Goal: Task Accomplishment & Management: Complete application form

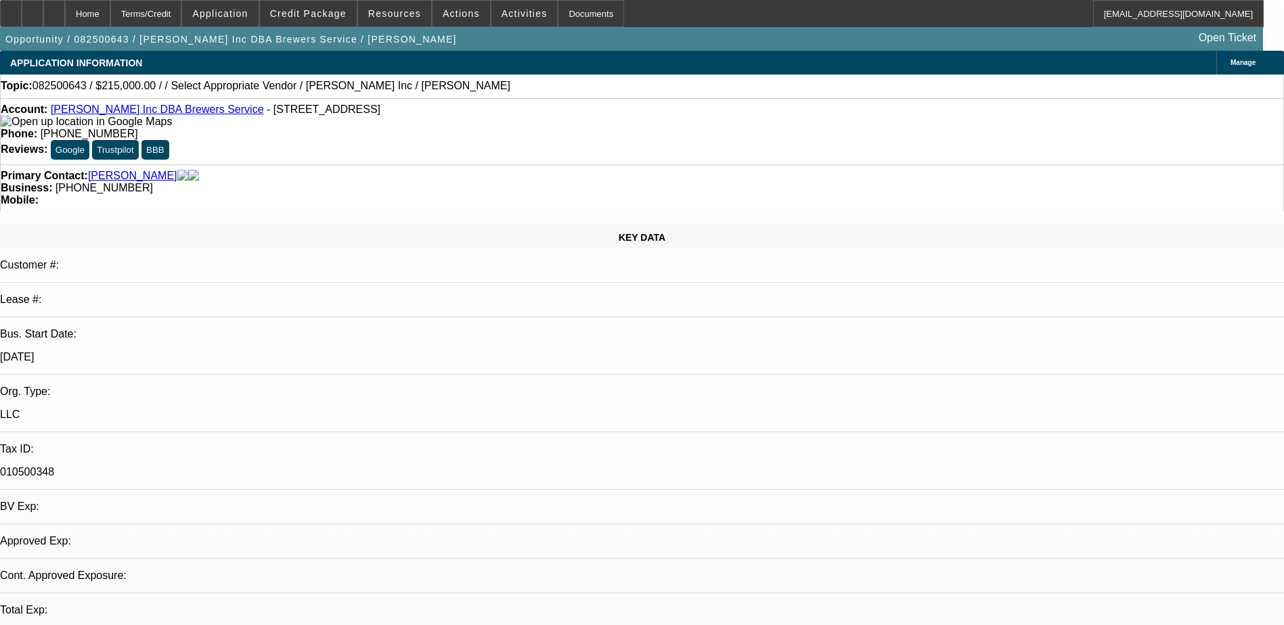
select select "0"
select select "2"
select select "0.1"
select select "1"
select select "2"
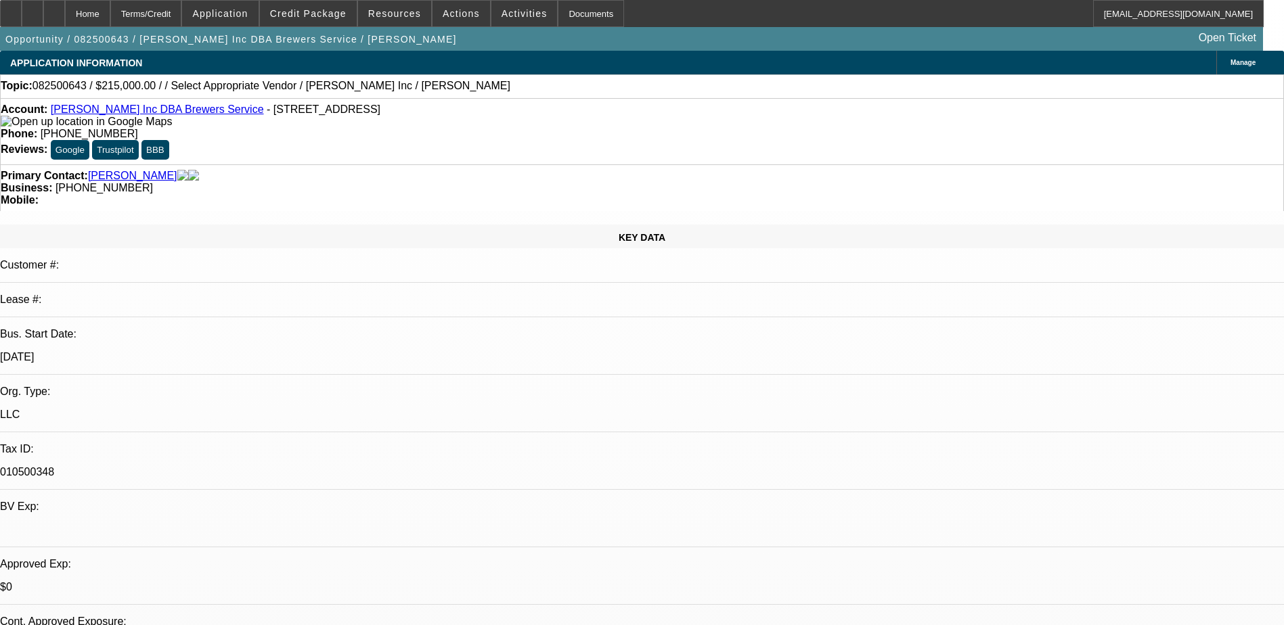
select select "4"
click at [32, 9] on icon at bounding box center [32, 9] width 0 height 0
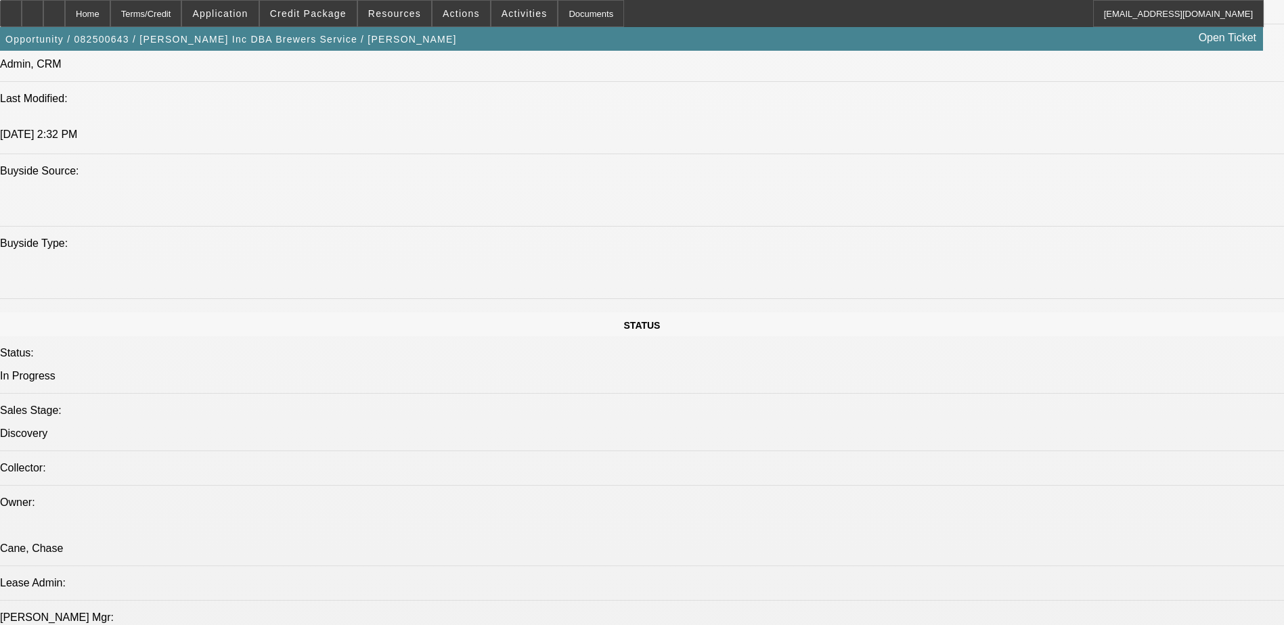
scroll to position [880, 0]
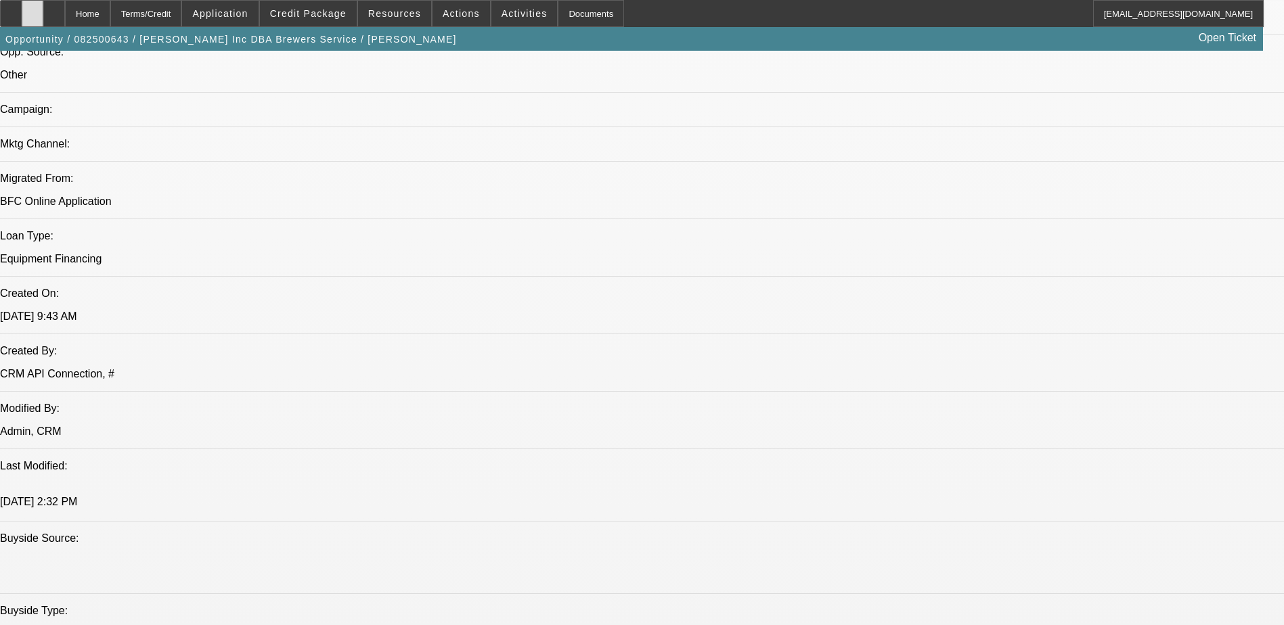
click at [43, 17] on div at bounding box center [33, 13] width 22 height 27
click at [32, 9] on icon at bounding box center [32, 9] width 0 height 0
click at [65, 17] on div at bounding box center [54, 13] width 22 height 27
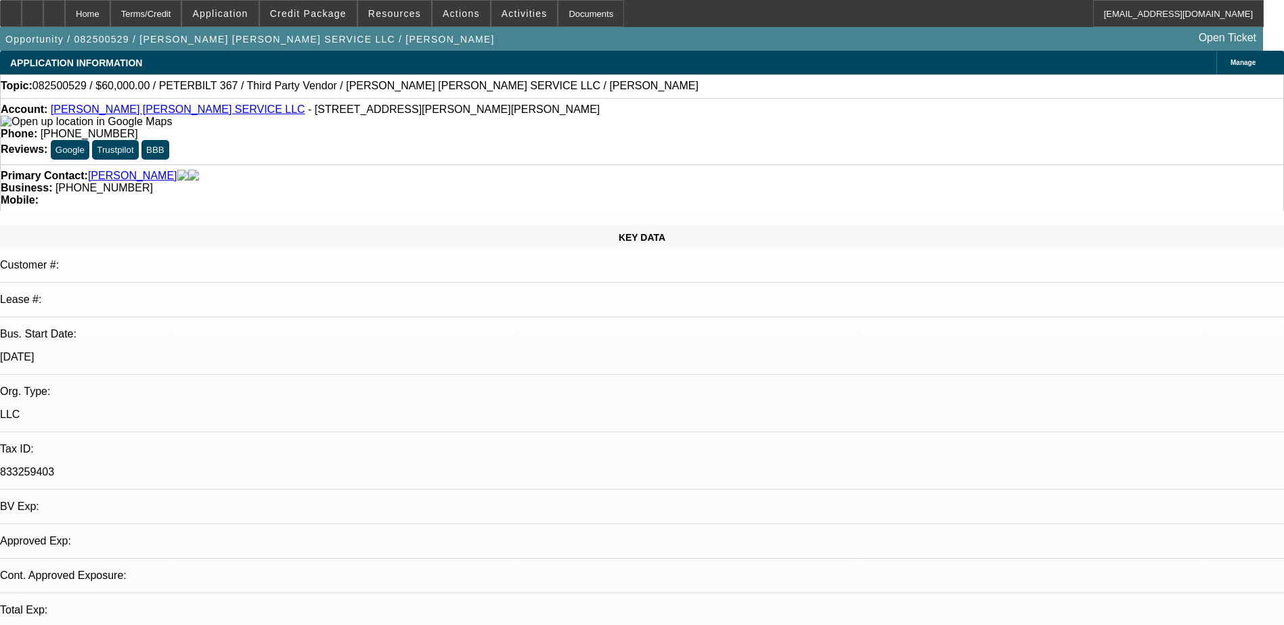
select select "0"
select select "2"
select select "0"
select select "6"
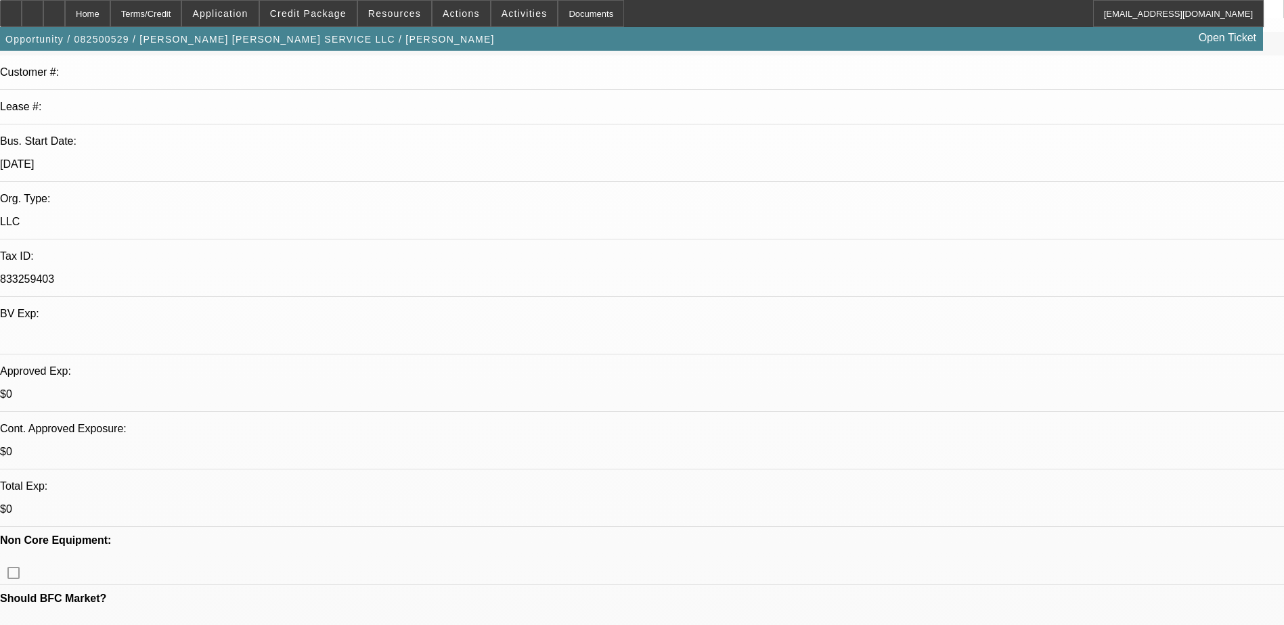
scroll to position [203, 0]
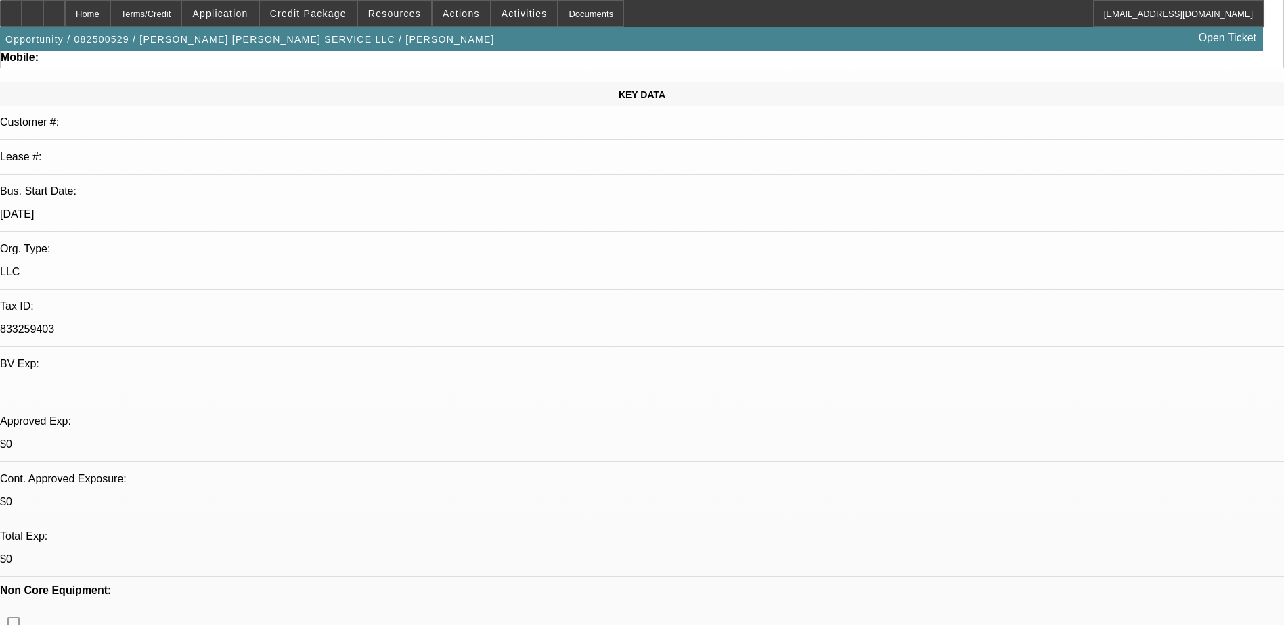
scroll to position [338, 0]
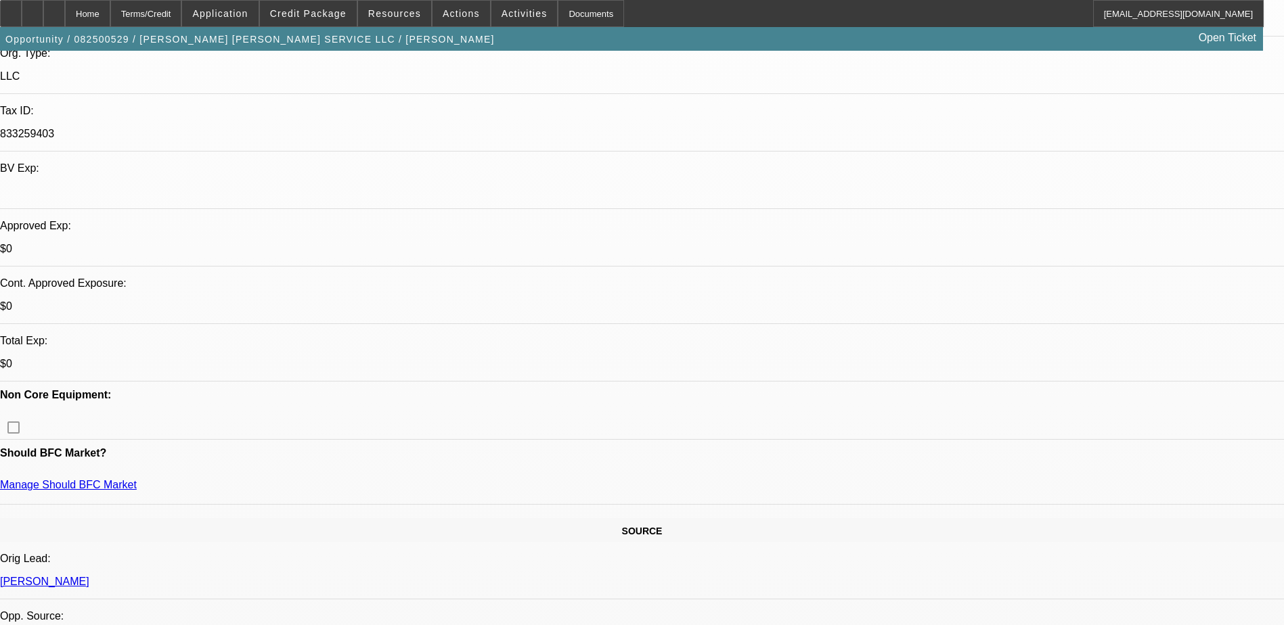
click at [32, 9] on icon at bounding box center [32, 9] width 0 height 0
click at [305, 13] on span "Credit Package" at bounding box center [308, 13] width 76 height 11
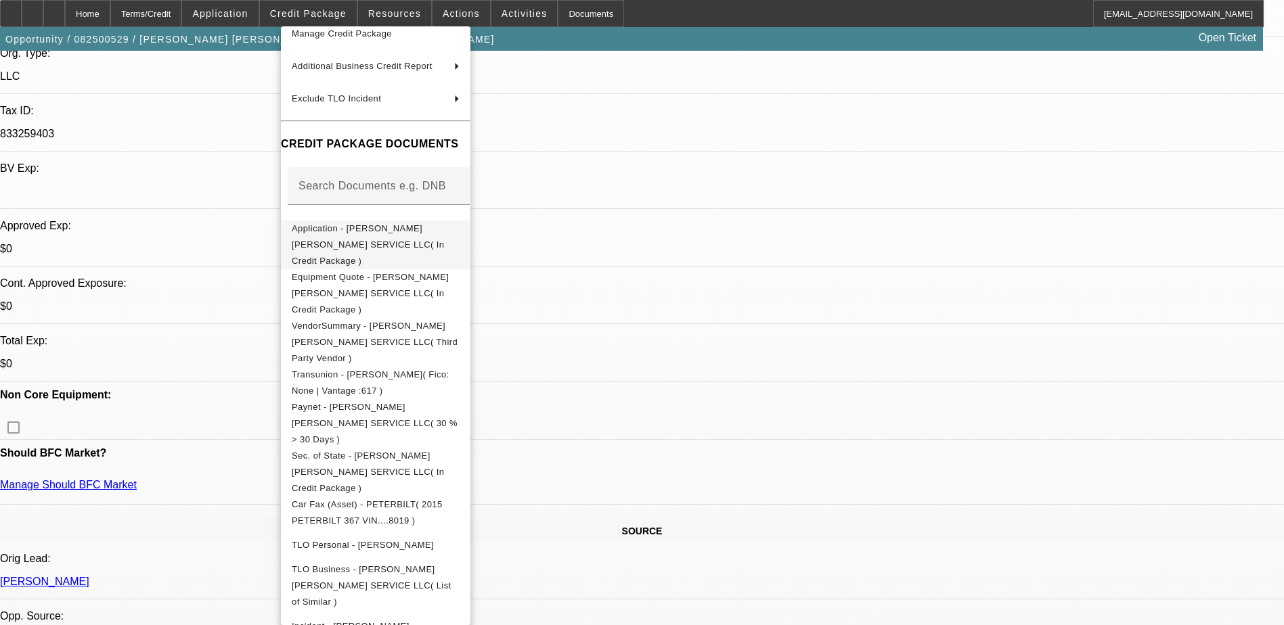
scroll to position [0, 0]
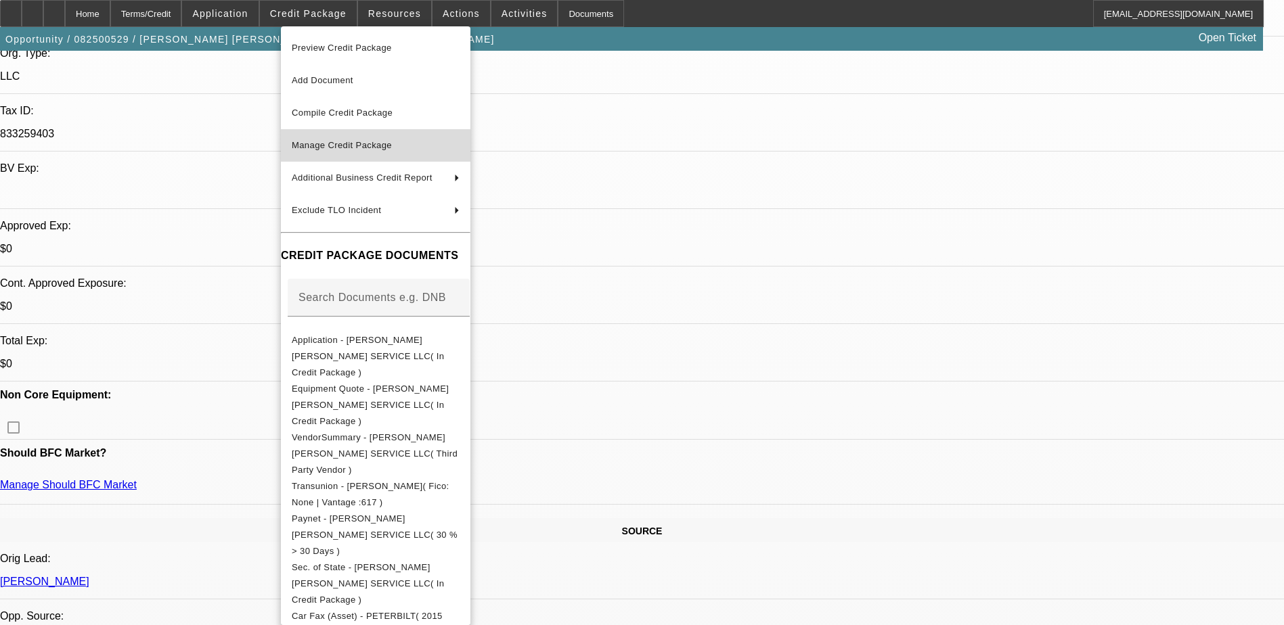
click at [372, 142] on span "Manage Credit Package" at bounding box center [342, 145] width 100 height 10
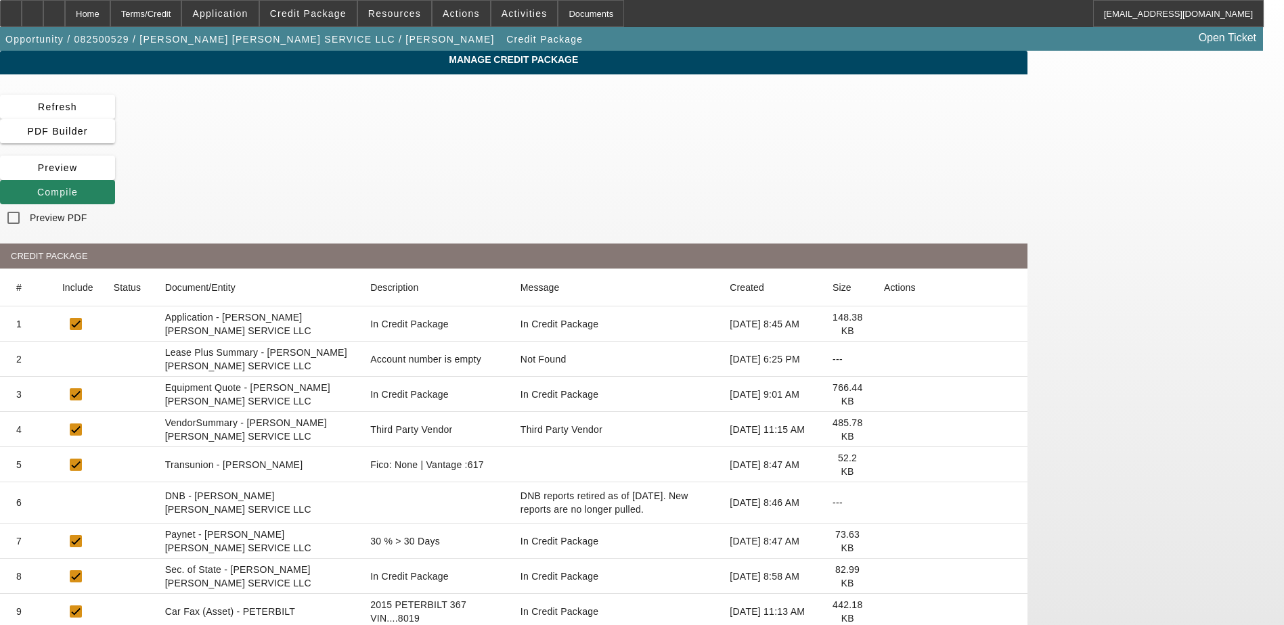
click at [884, 465] on icon at bounding box center [884, 465] width 0 height 0
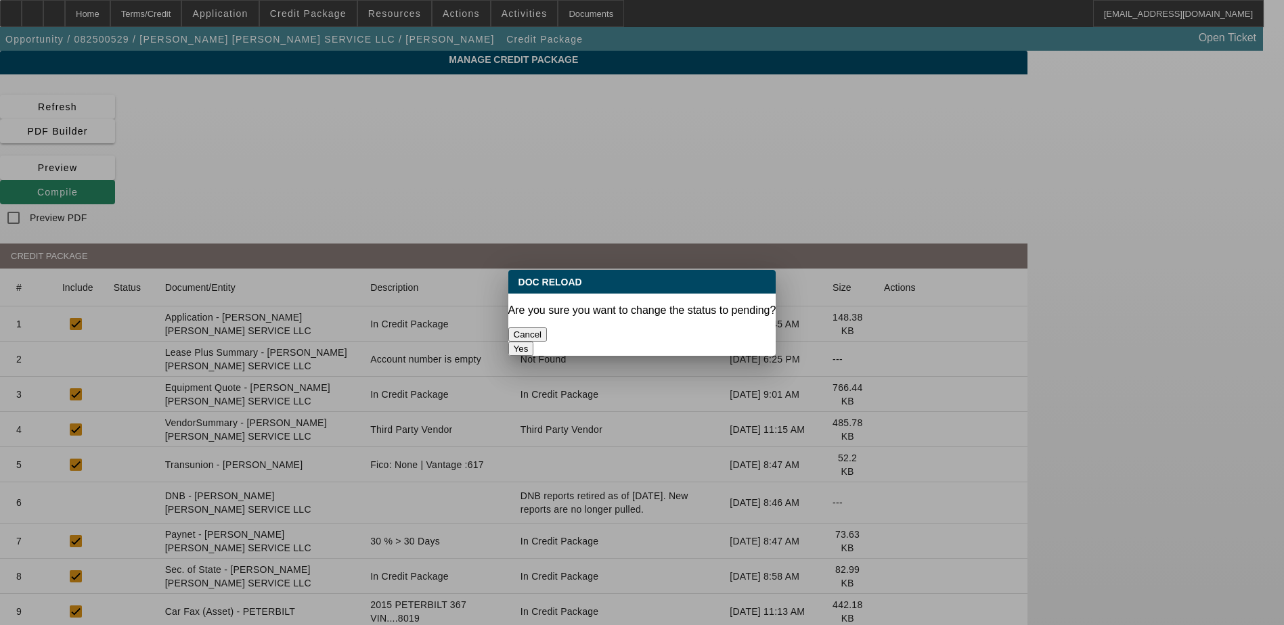
click at [534, 342] on button "Yes" at bounding box center [521, 349] width 26 height 14
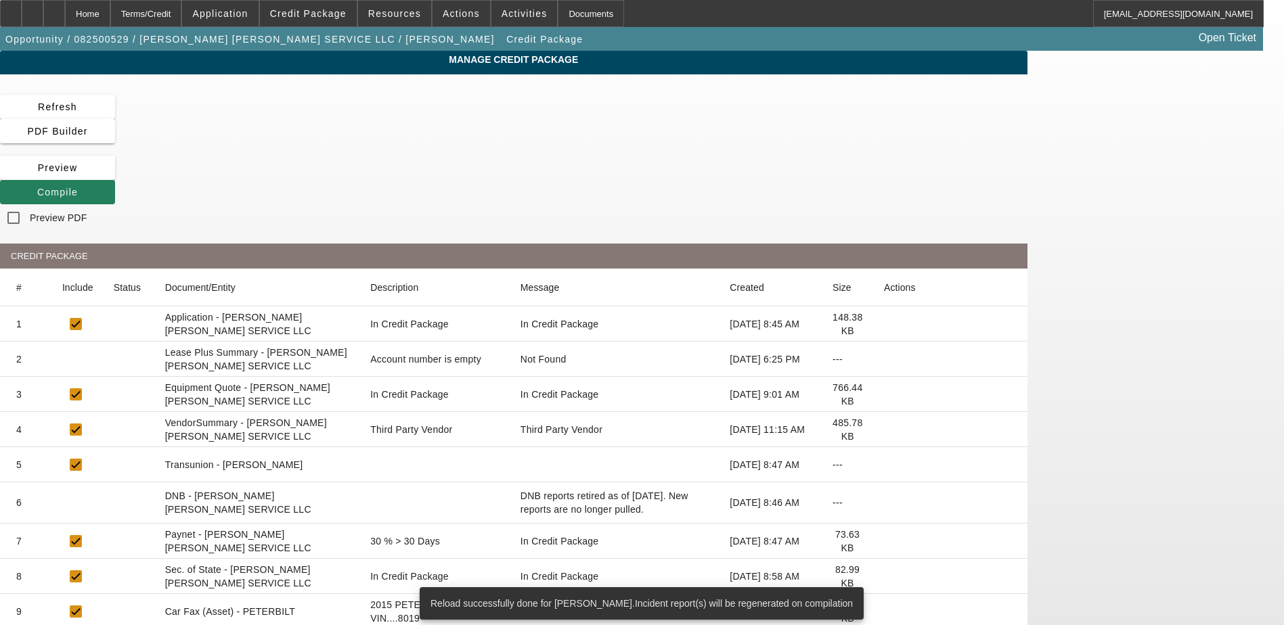
click at [37, 187] on icon at bounding box center [37, 192] width 0 height 11
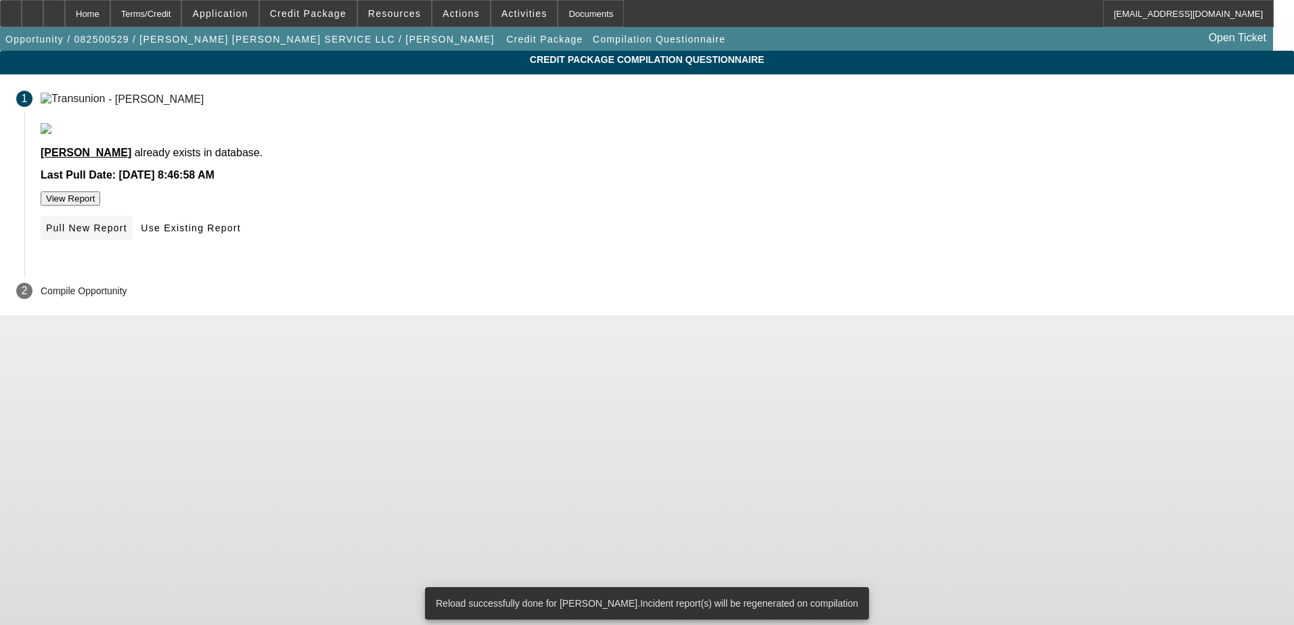
click at [127, 234] on span "Pull New Report" at bounding box center [86, 228] width 81 height 11
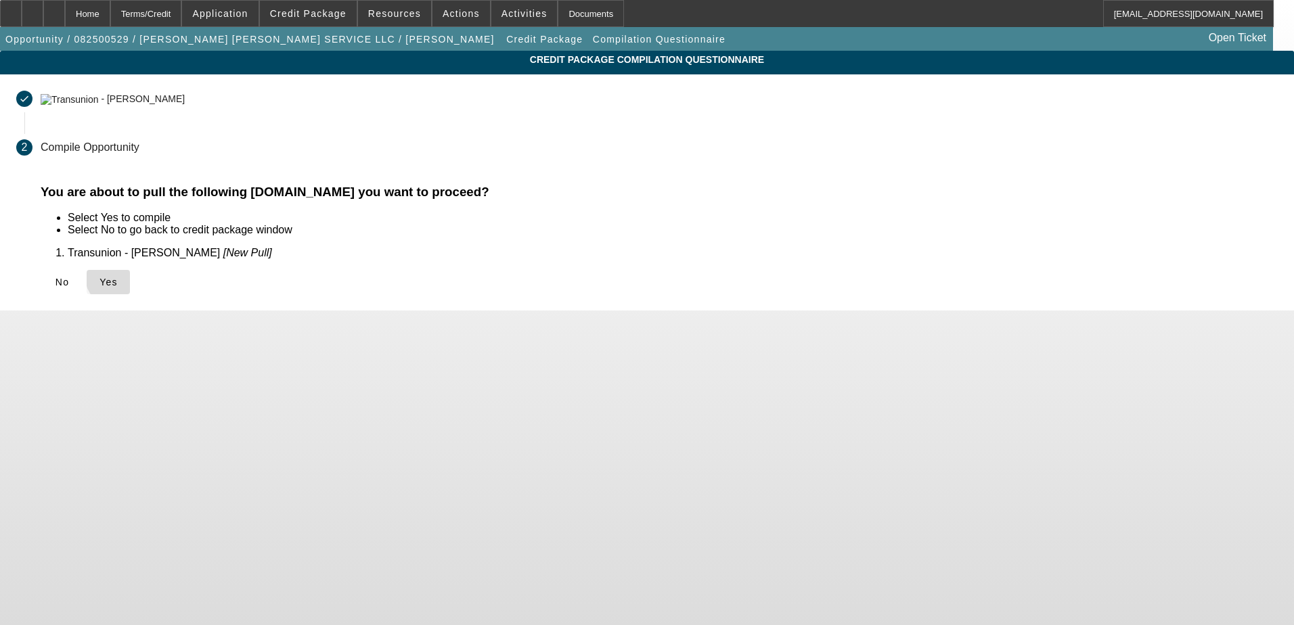
click at [118, 278] on span "Yes" at bounding box center [108, 282] width 18 height 11
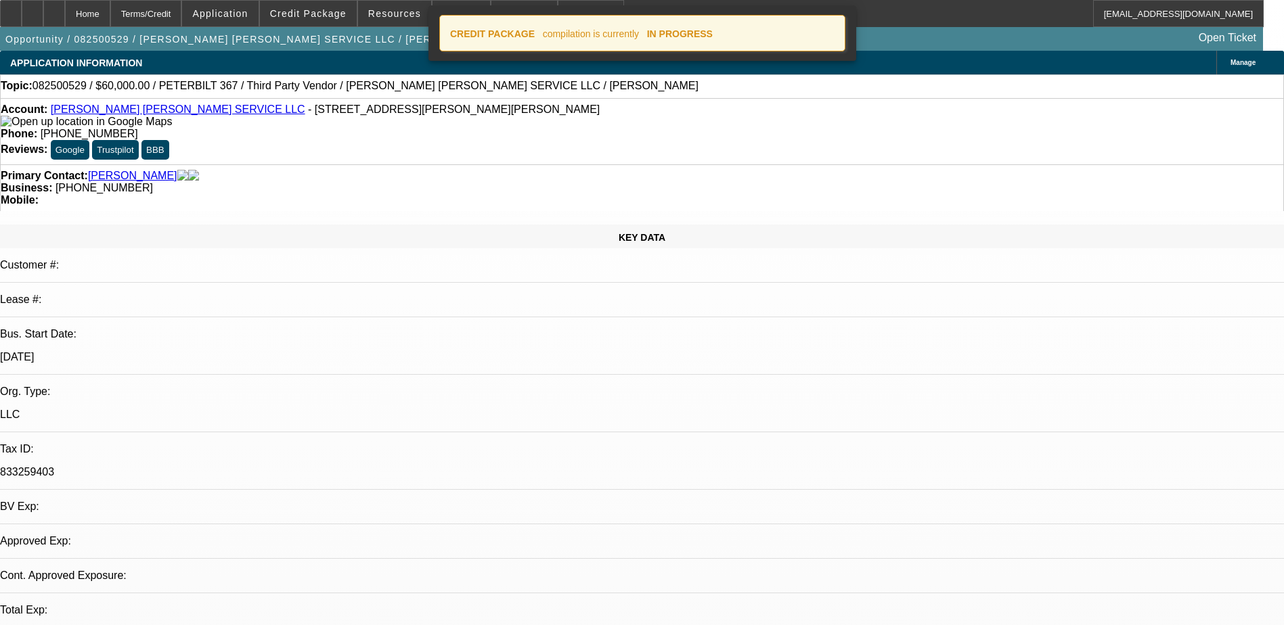
select select "0"
select select "2"
select select "0"
select select "6"
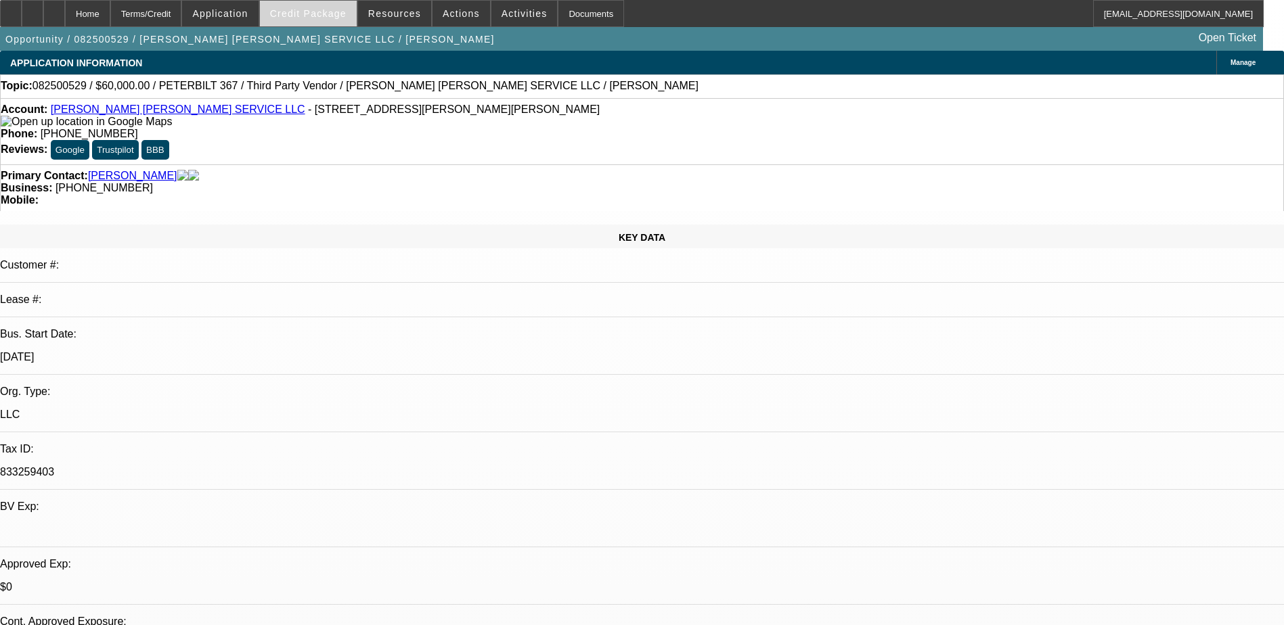
click at [330, 16] on span "Credit Package" at bounding box center [308, 13] width 76 height 11
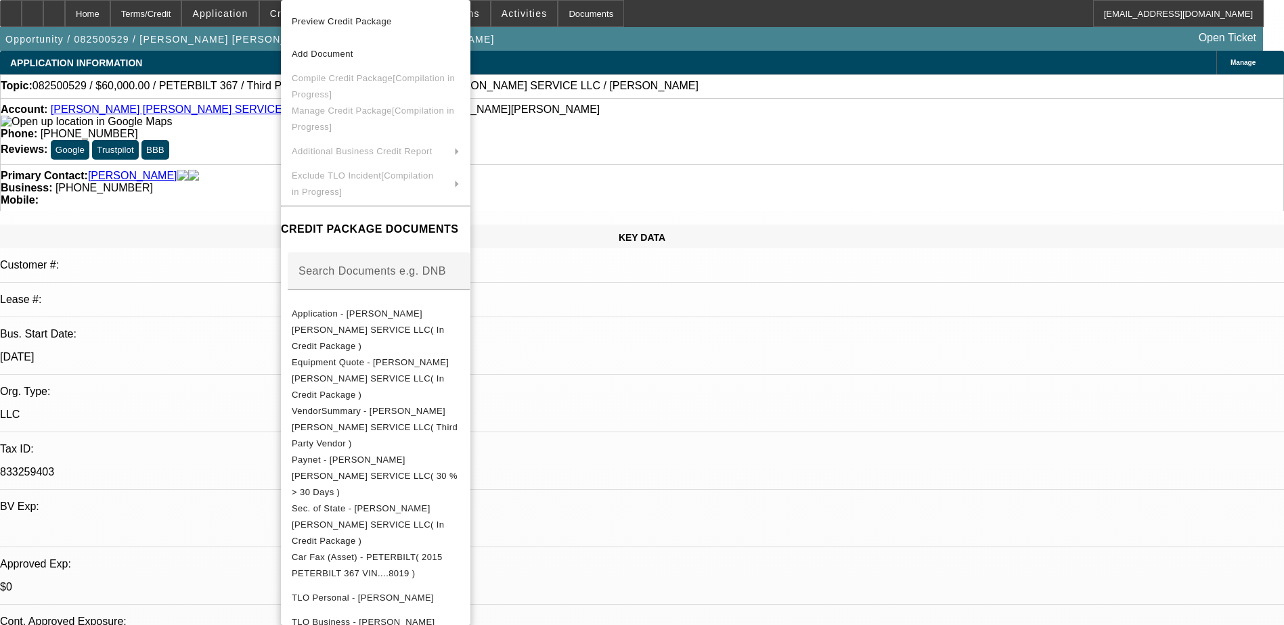
click at [707, 443] on div at bounding box center [642, 312] width 1284 height 625
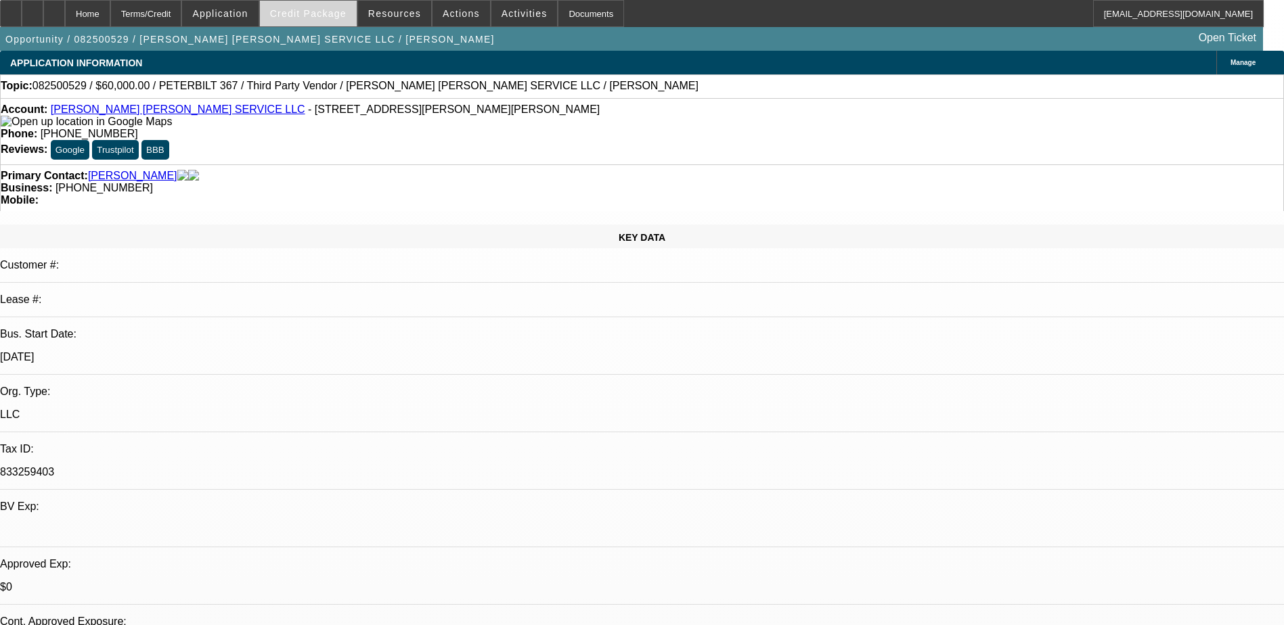
click at [296, 6] on span at bounding box center [308, 13] width 97 height 32
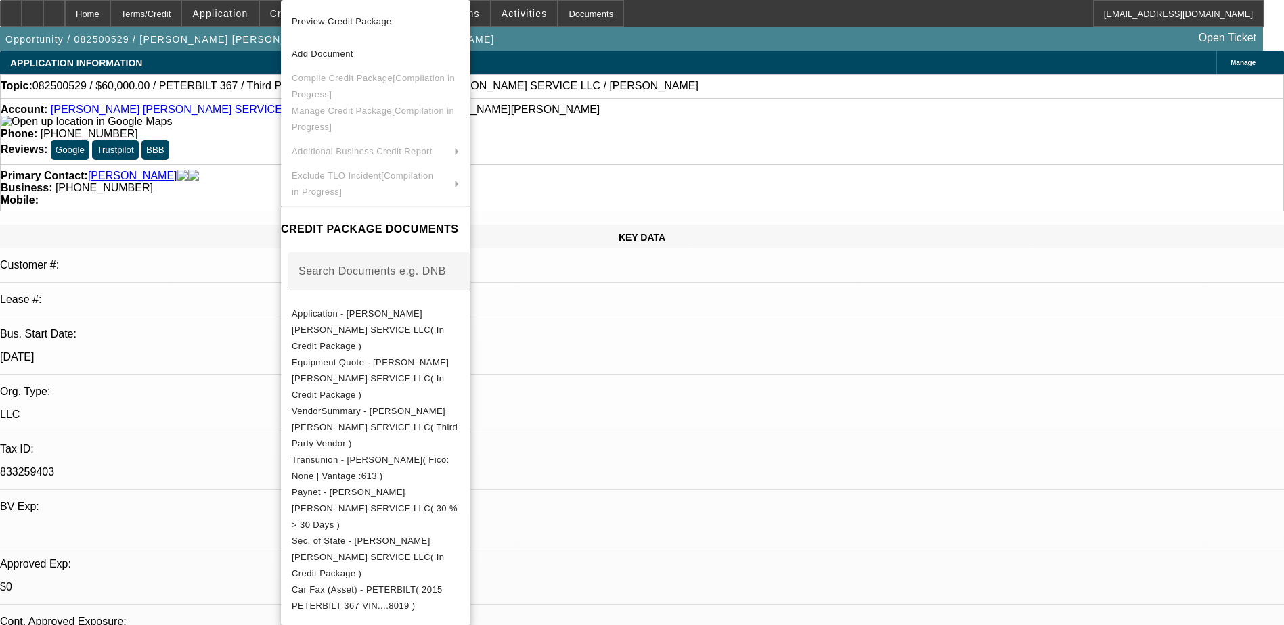
click at [726, 403] on div at bounding box center [642, 312] width 1284 height 625
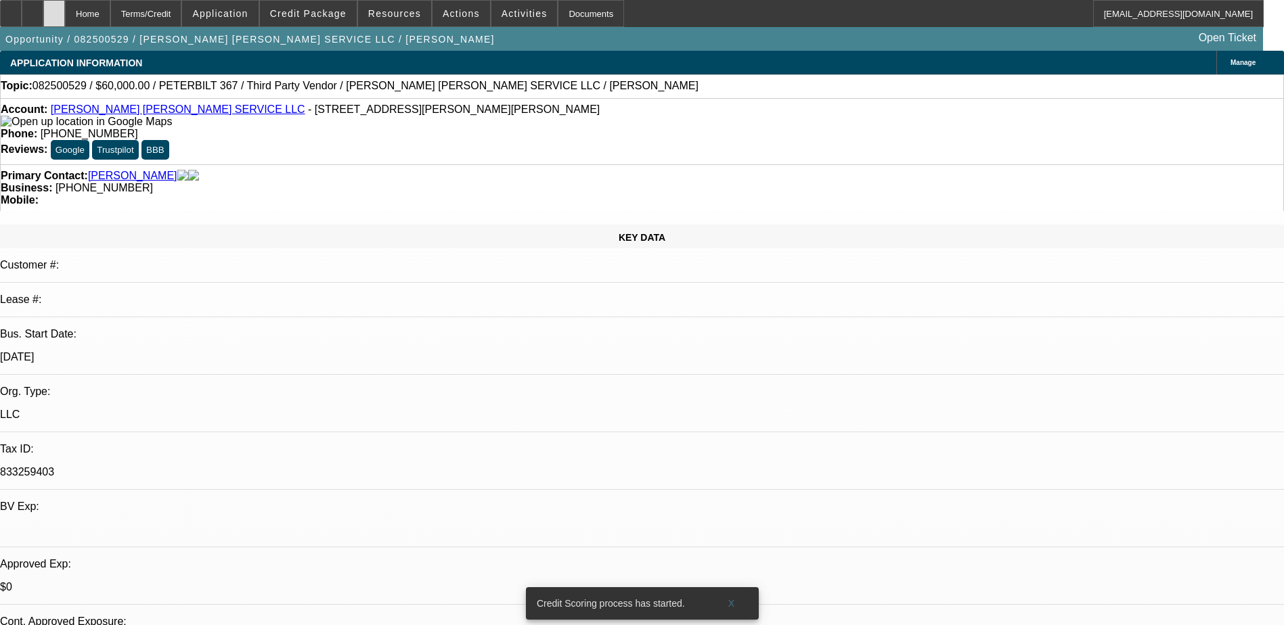
click at [65, 12] on div at bounding box center [54, 13] width 22 height 27
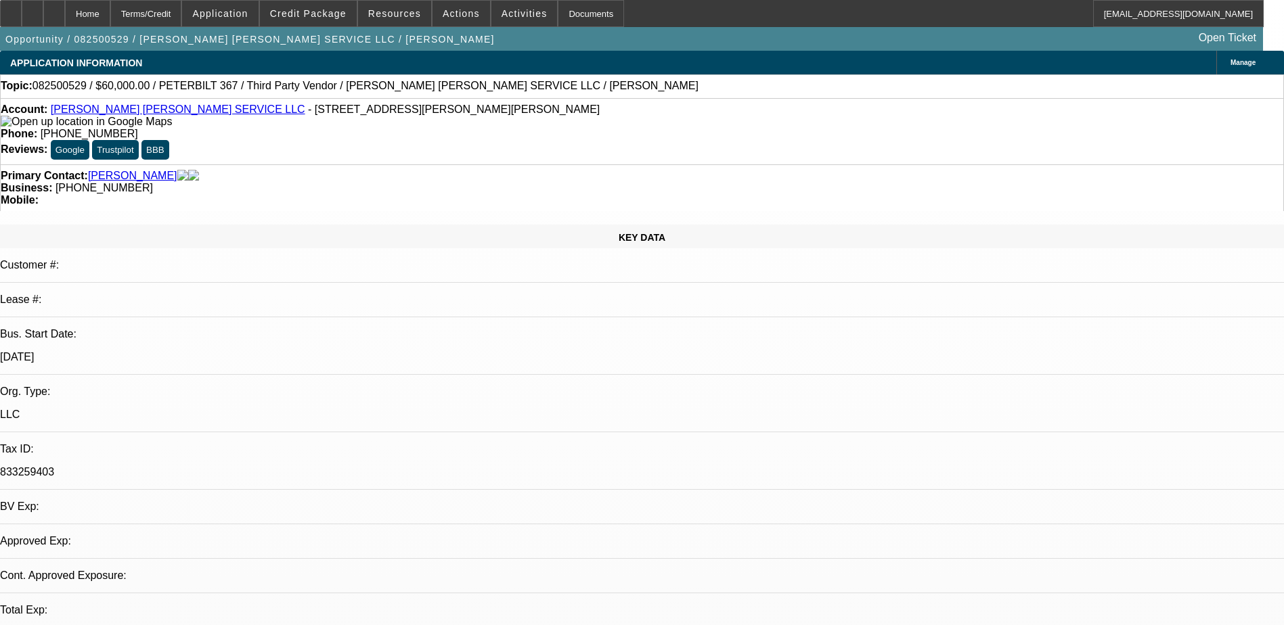
select select "0"
select select "2"
select select "0"
select select "1"
select select "2"
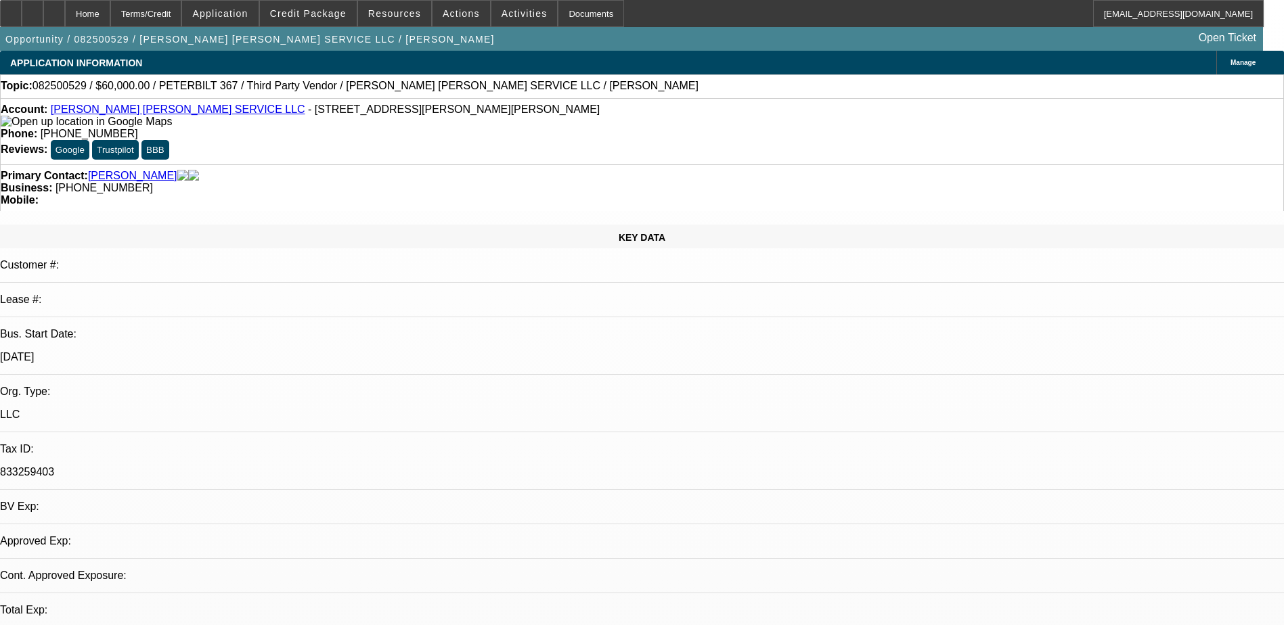
select select "6"
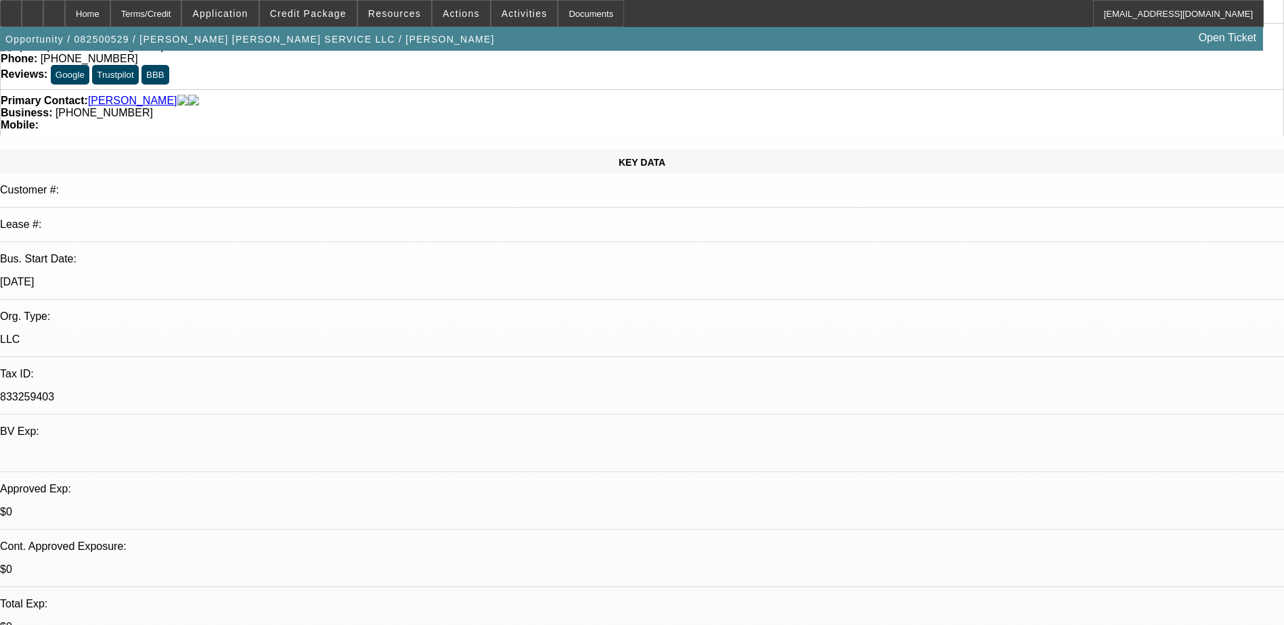
scroll to position [338, 0]
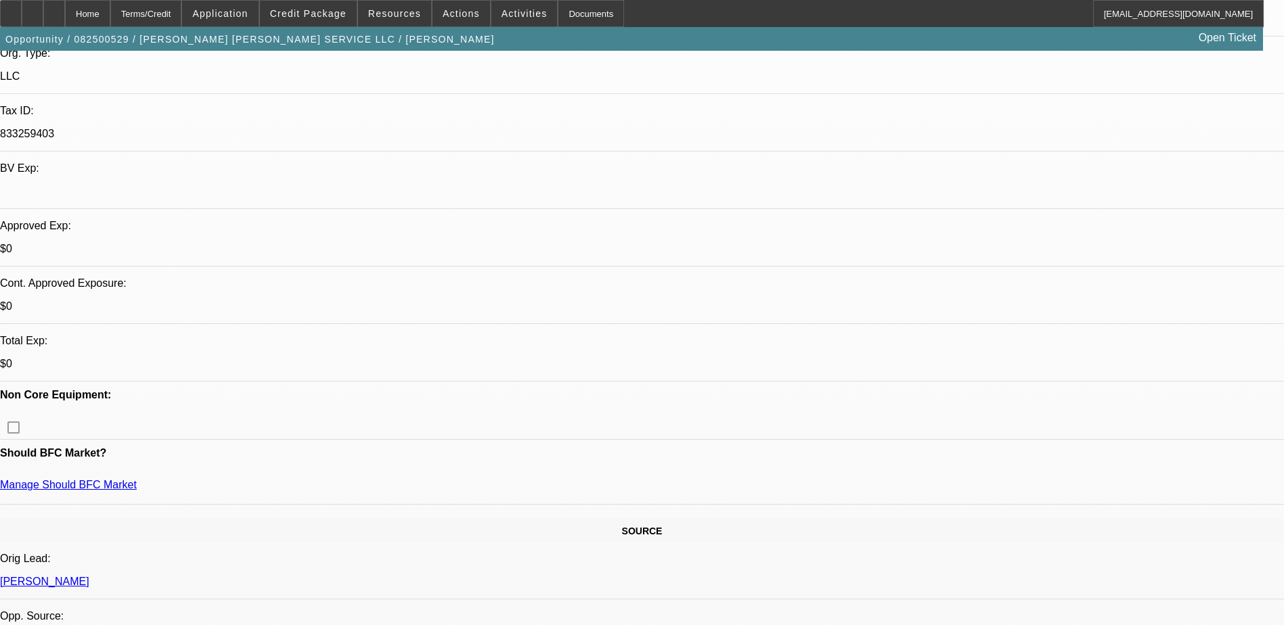
click at [319, 14] on span "Credit Package" at bounding box center [308, 13] width 76 height 11
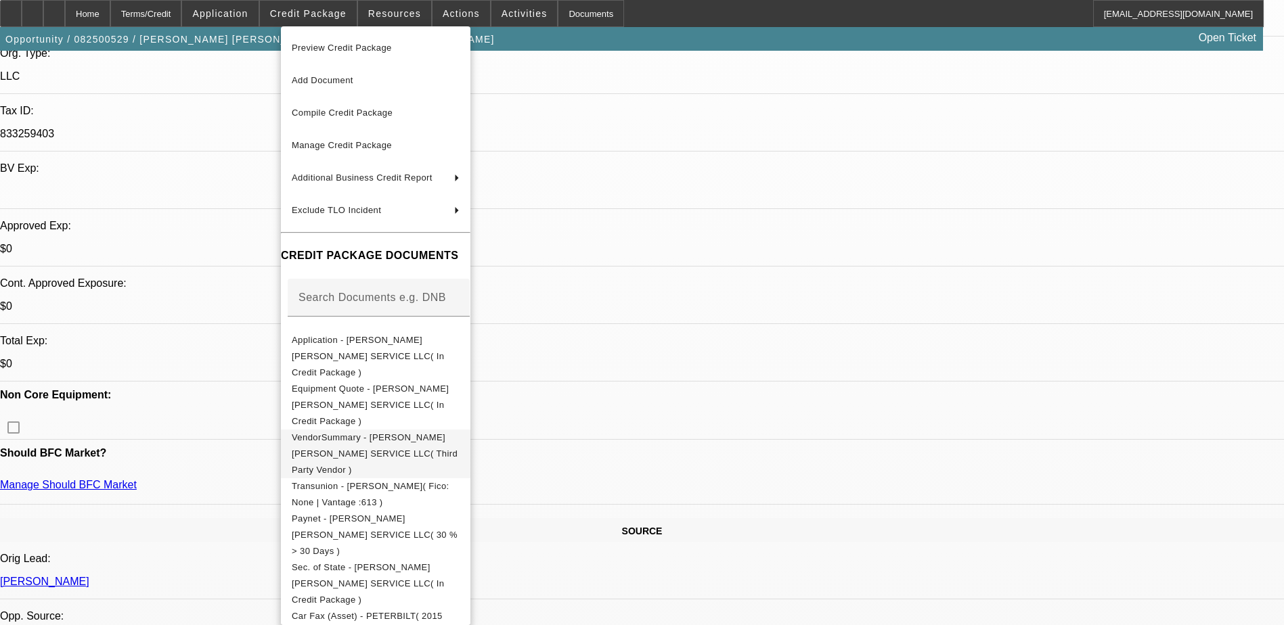
scroll to position [183, 0]
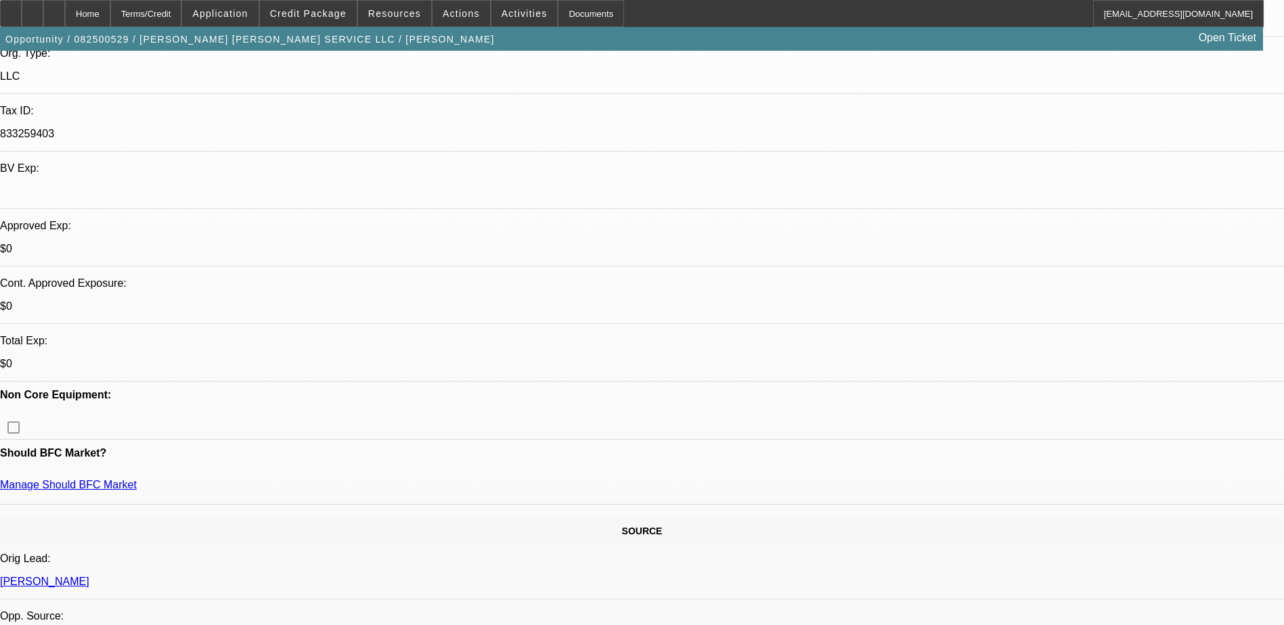
click at [315, 5] on span at bounding box center [308, 13] width 97 height 32
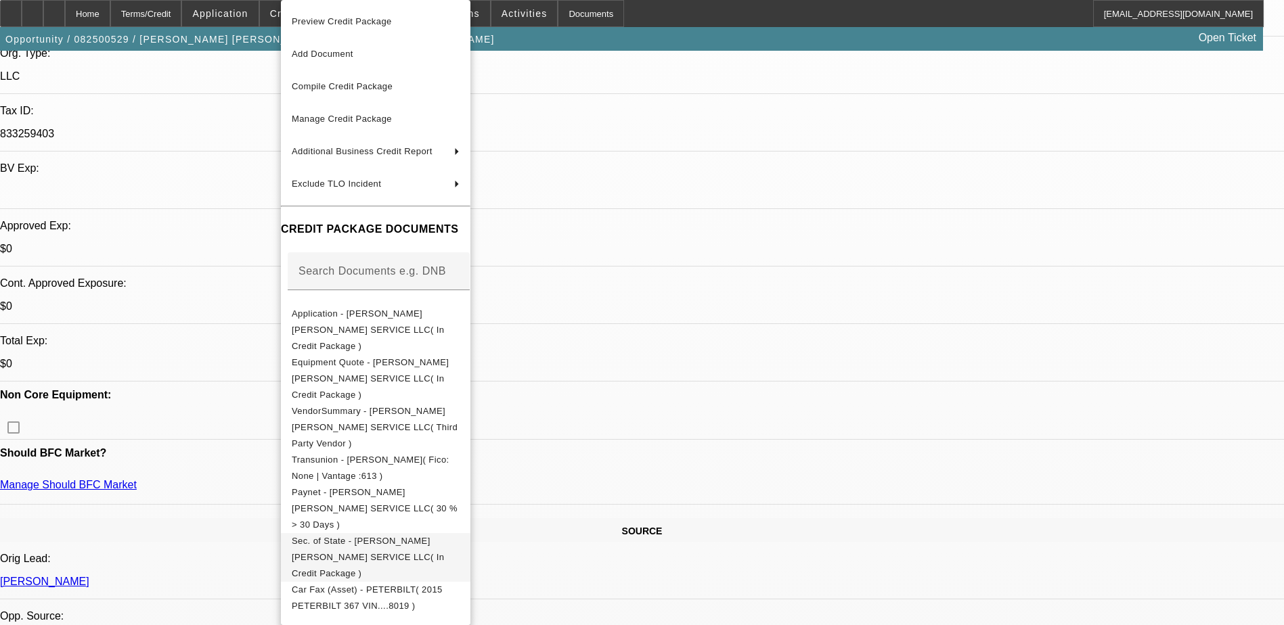
scroll to position [156, 0]
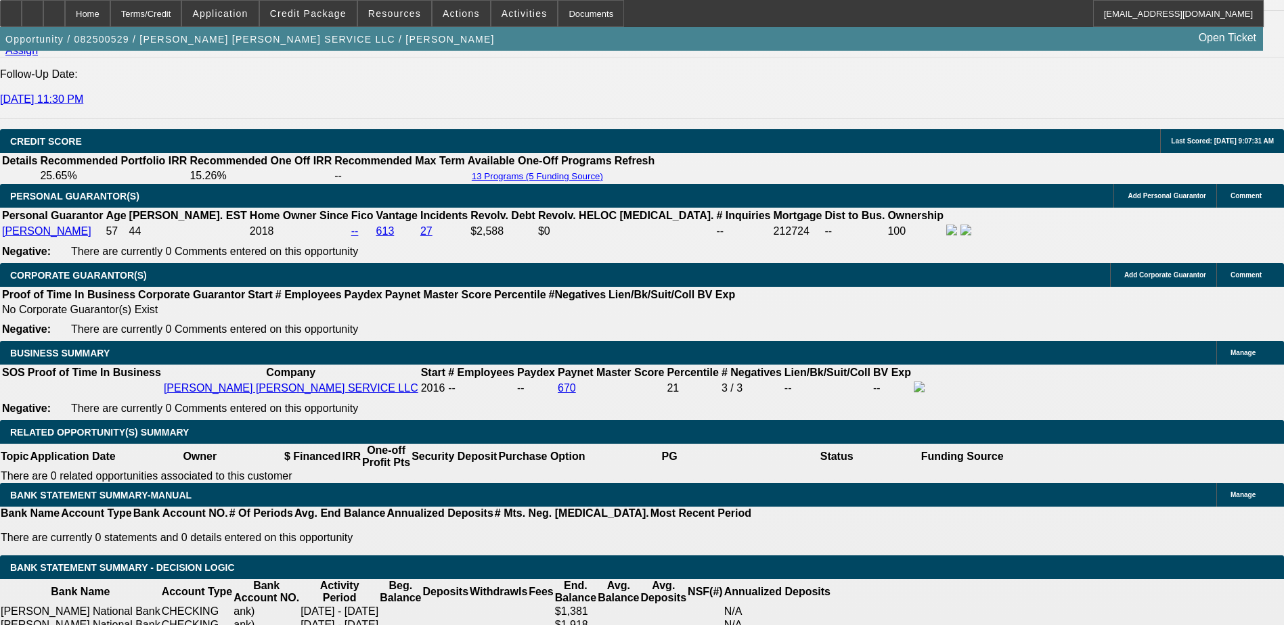
scroll to position [53, 0]
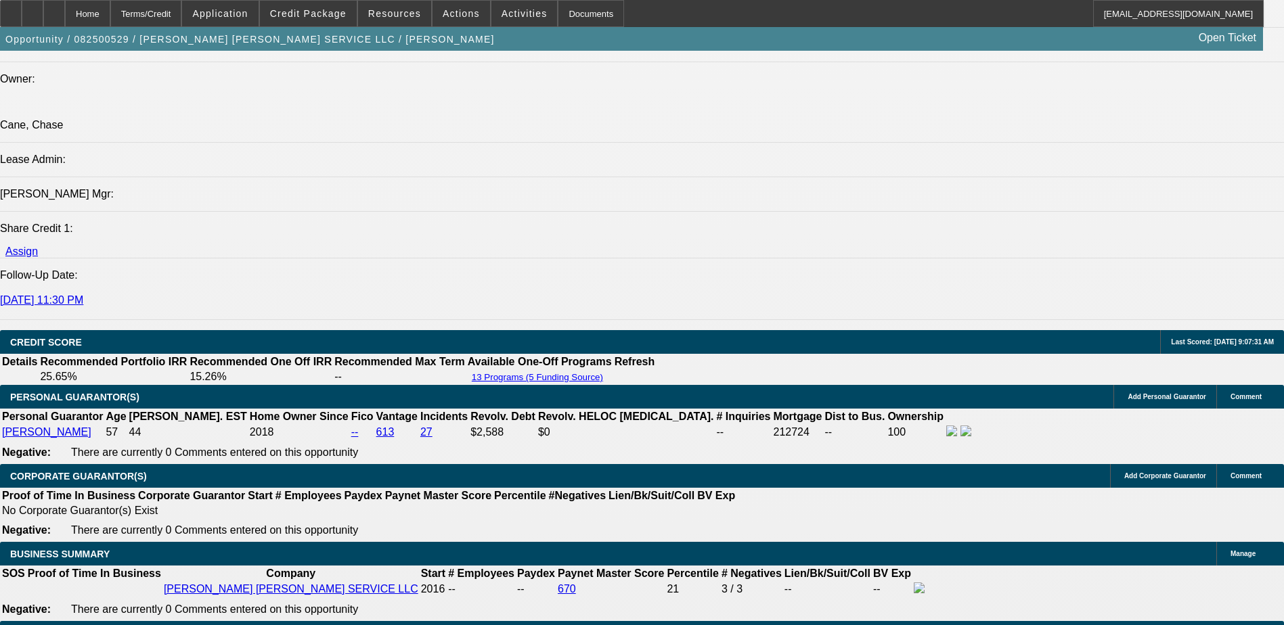
scroll to position [1692, 0]
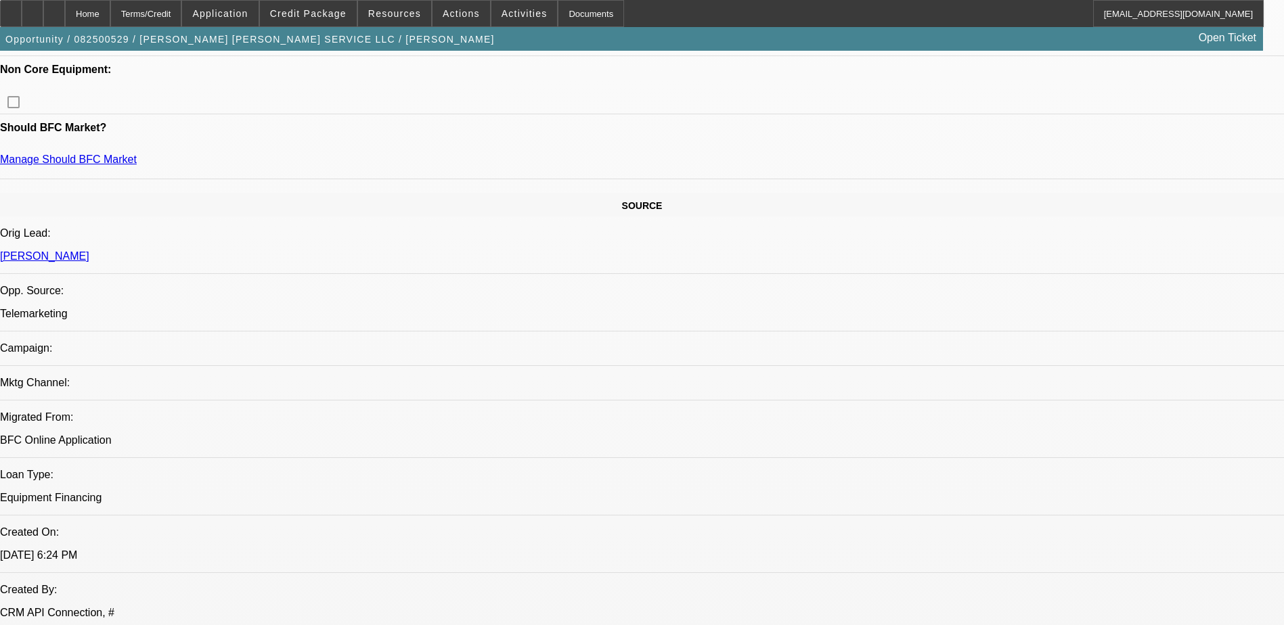
scroll to position [541, 0]
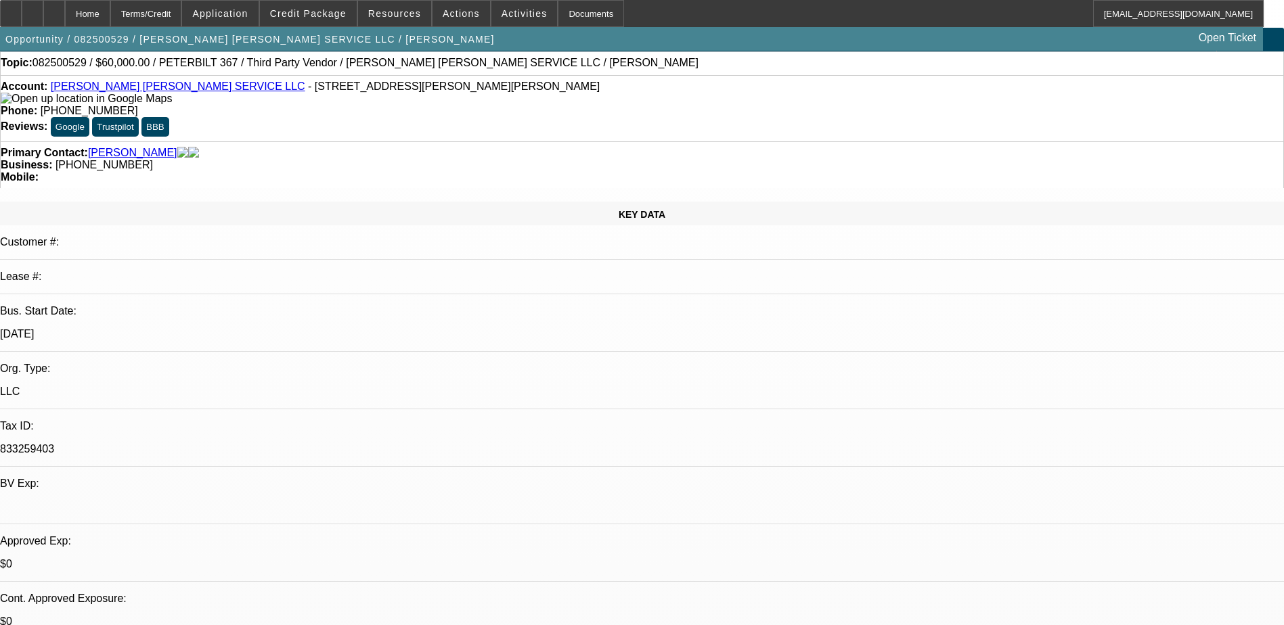
scroll to position [0, 0]
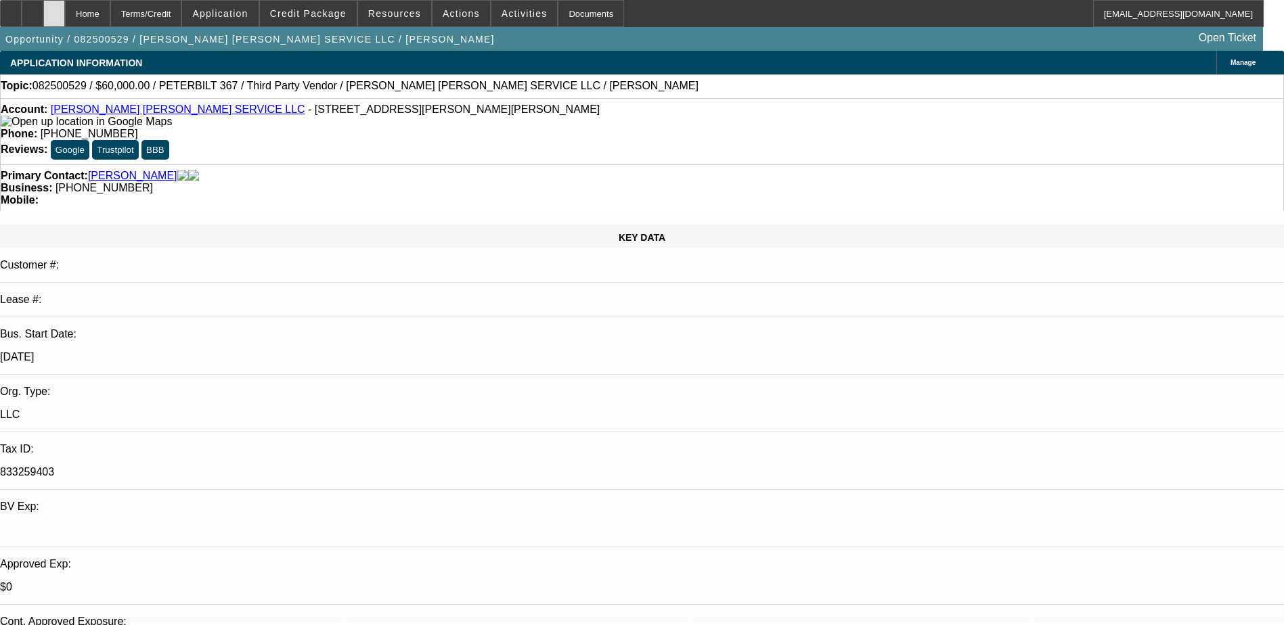
click at [65, 16] on div at bounding box center [54, 13] width 22 height 27
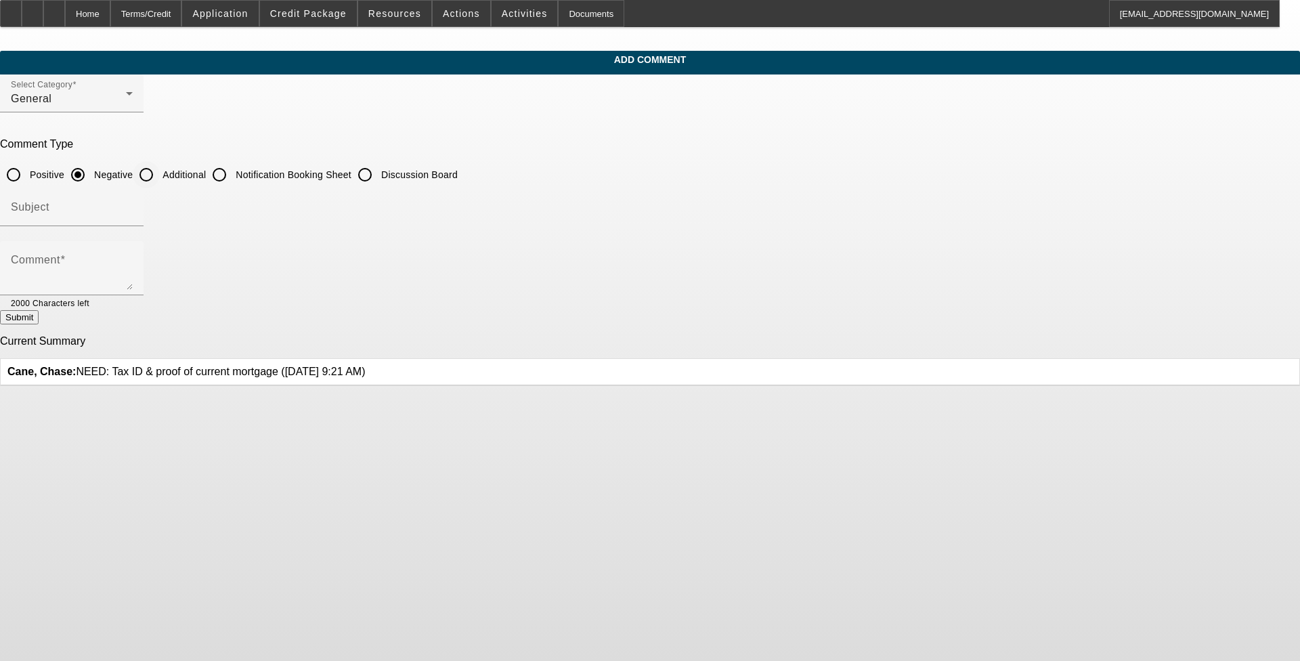
click at [160, 173] on input "Additional" at bounding box center [146, 174] width 27 height 27
radio input "true"
click at [133, 204] on input "Subject" at bounding box center [72, 212] width 122 height 16
type input "w"
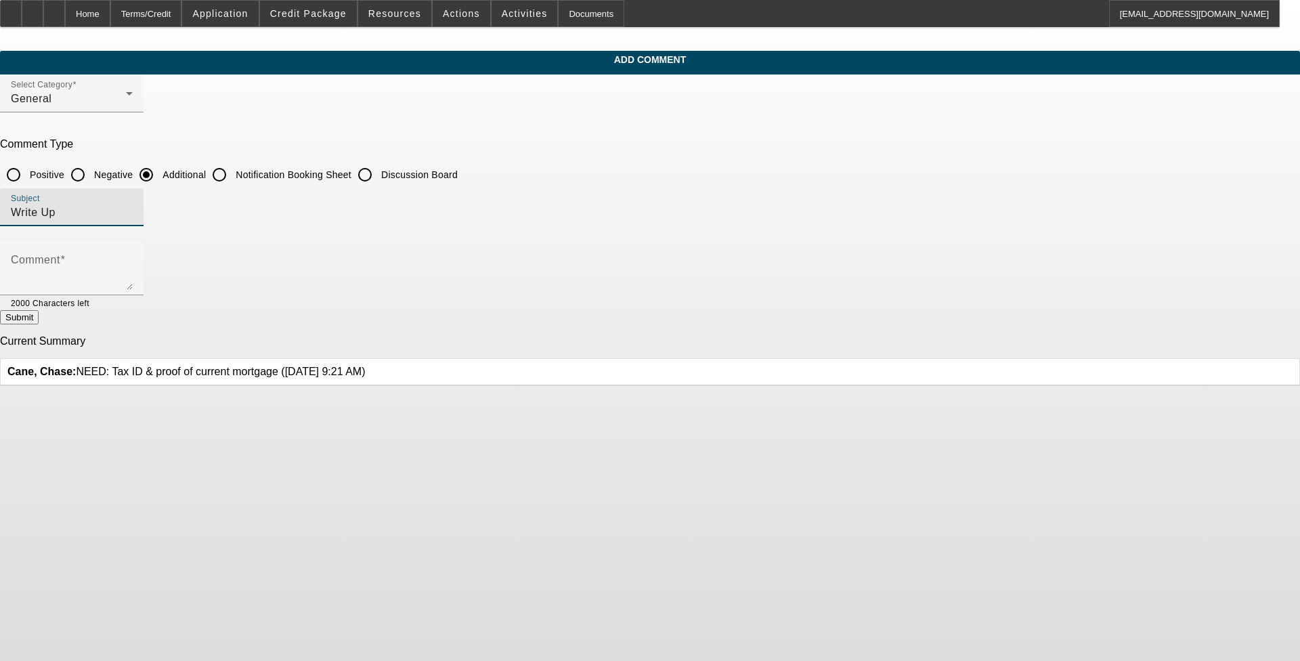
type input "Write Up"
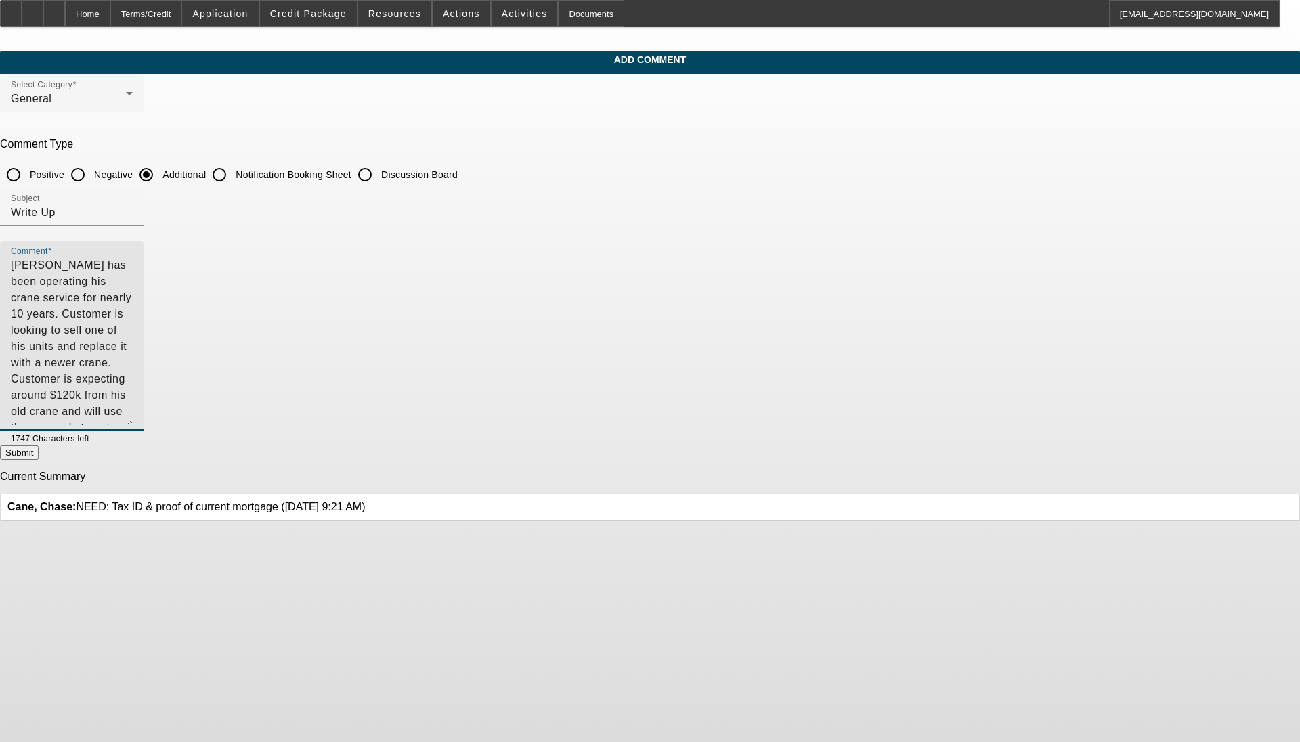
drag, startPoint x: 889, startPoint y: 287, endPoint x: 860, endPoint y: 474, distance: 189.6
click at [133, 425] on textarea "Richard Evans has been operating his crane service for nearly 10 years. Custome…" at bounding box center [72, 341] width 122 height 168
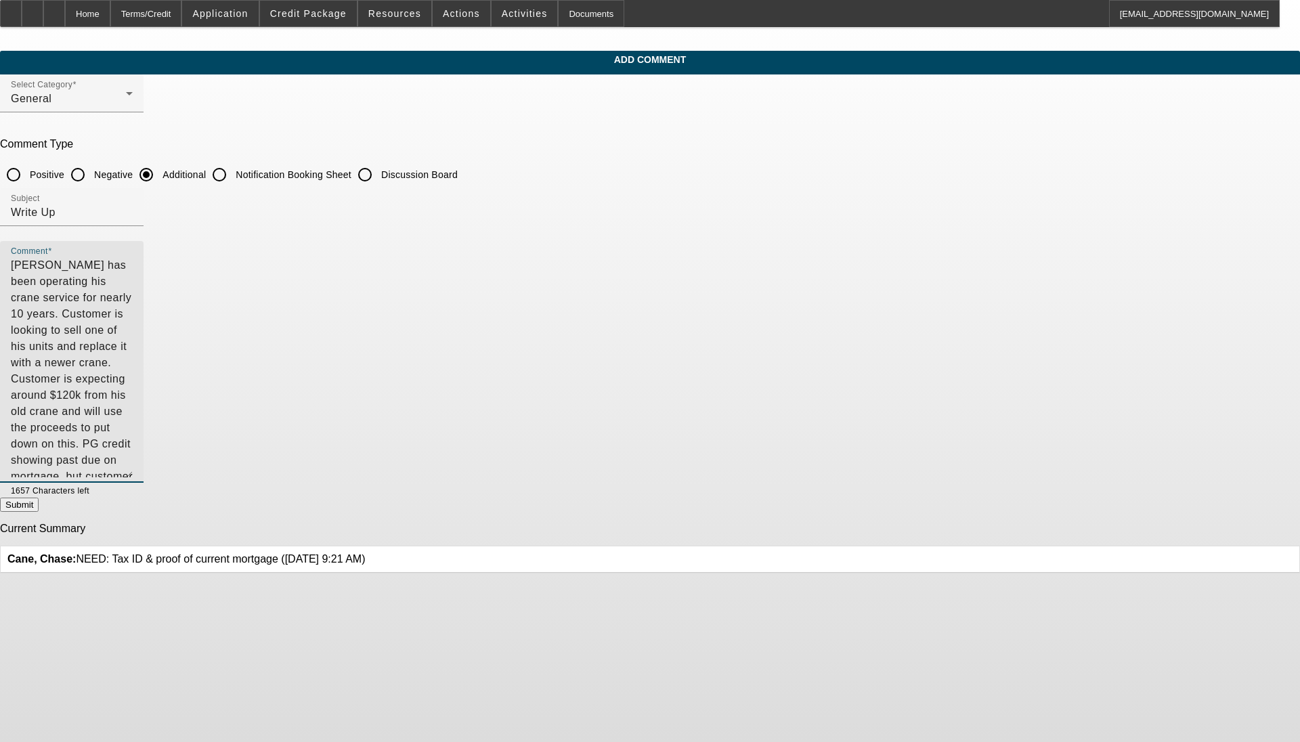
click at [133, 294] on textarea "Richard Evans has been operating his crane service for nearly 10 years. Custome…" at bounding box center [72, 367] width 122 height 220
click at [133, 291] on textarea "Richard Evans has been operating his crane service for nearly 10 years. Custome…" at bounding box center [72, 367] width 122 height 220
type textarea "[PERSON_NAME] has been operating his crane service for nearly 10 years. Custome…"
click at [39, 509] on button "Submit" at bounding box center [19, 504] width 39 height 14
radio input "true"
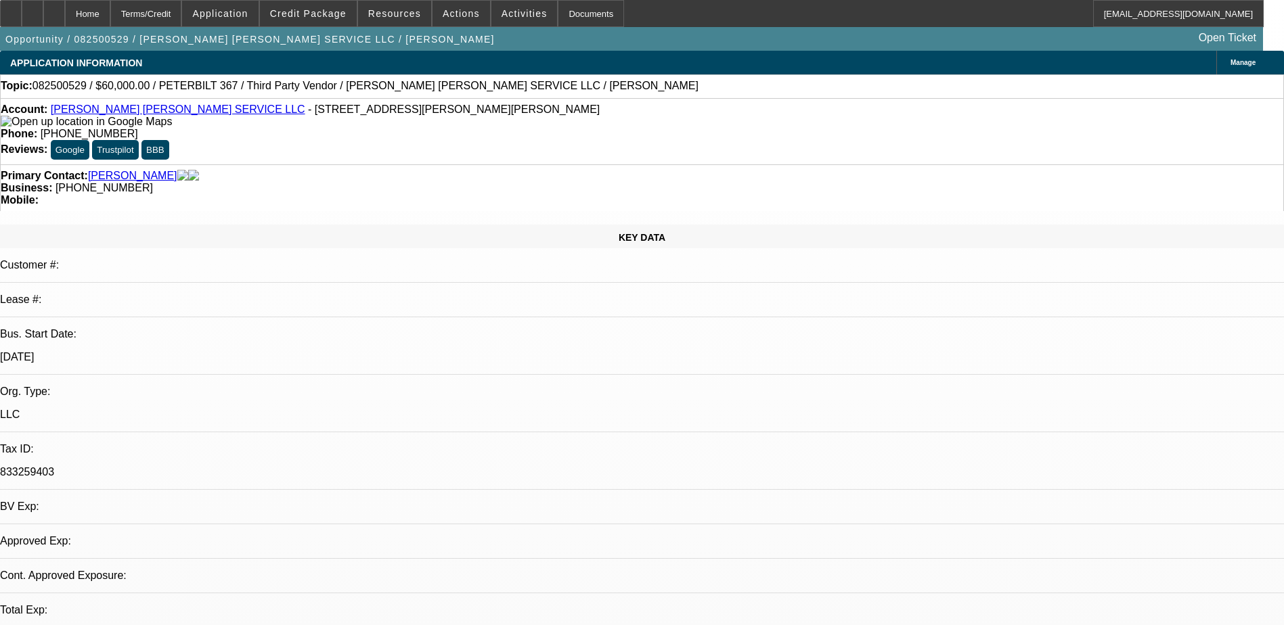
select select "0"
select select "2"
select select "0"
select select "1"
select select "2"
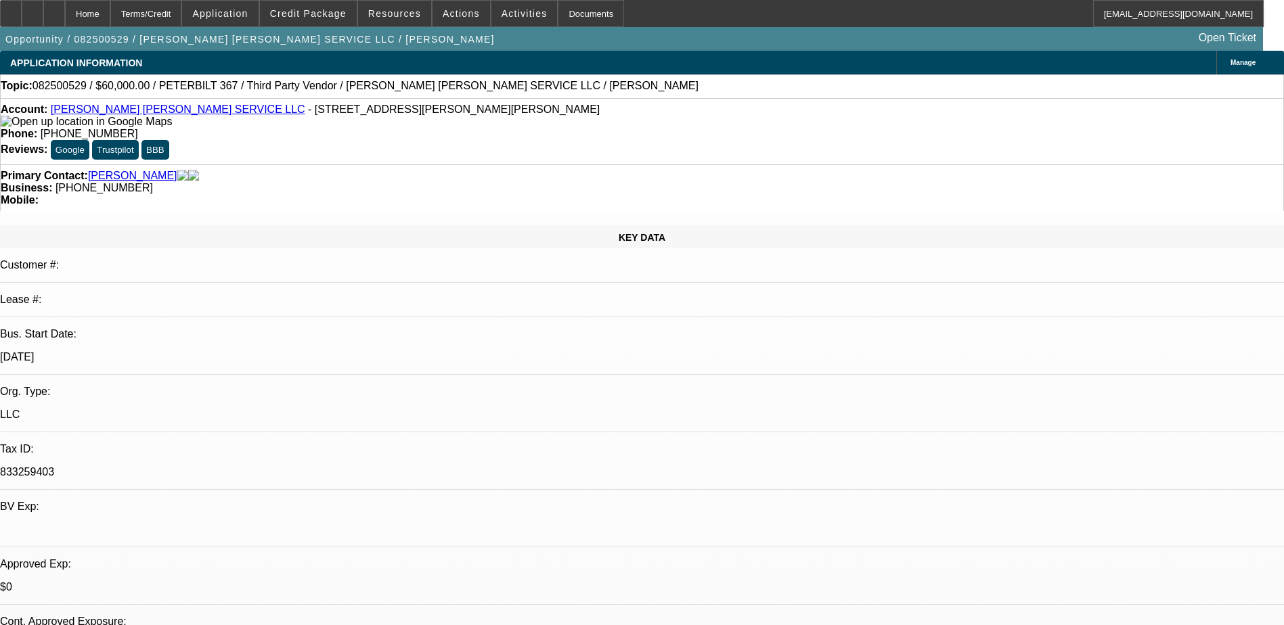
select select "6"
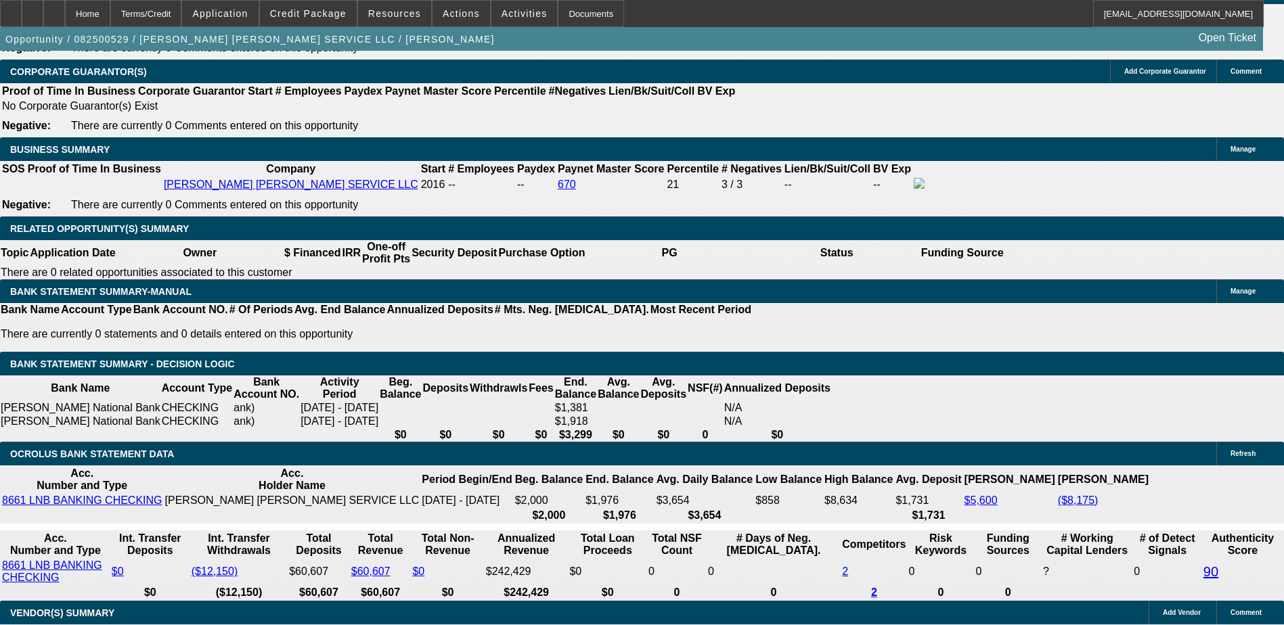
scroll to position [2098, 0]
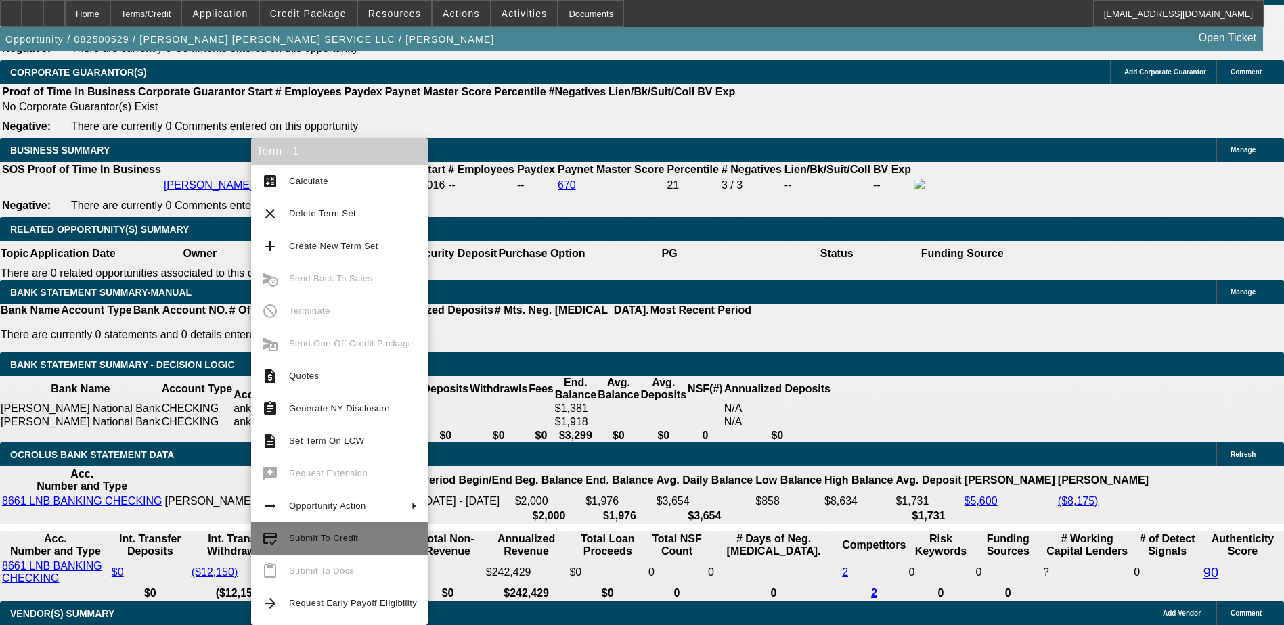
click at [351, 544] on span "Submit To Credit" at bounding box center [353, 539] width 128 height 16
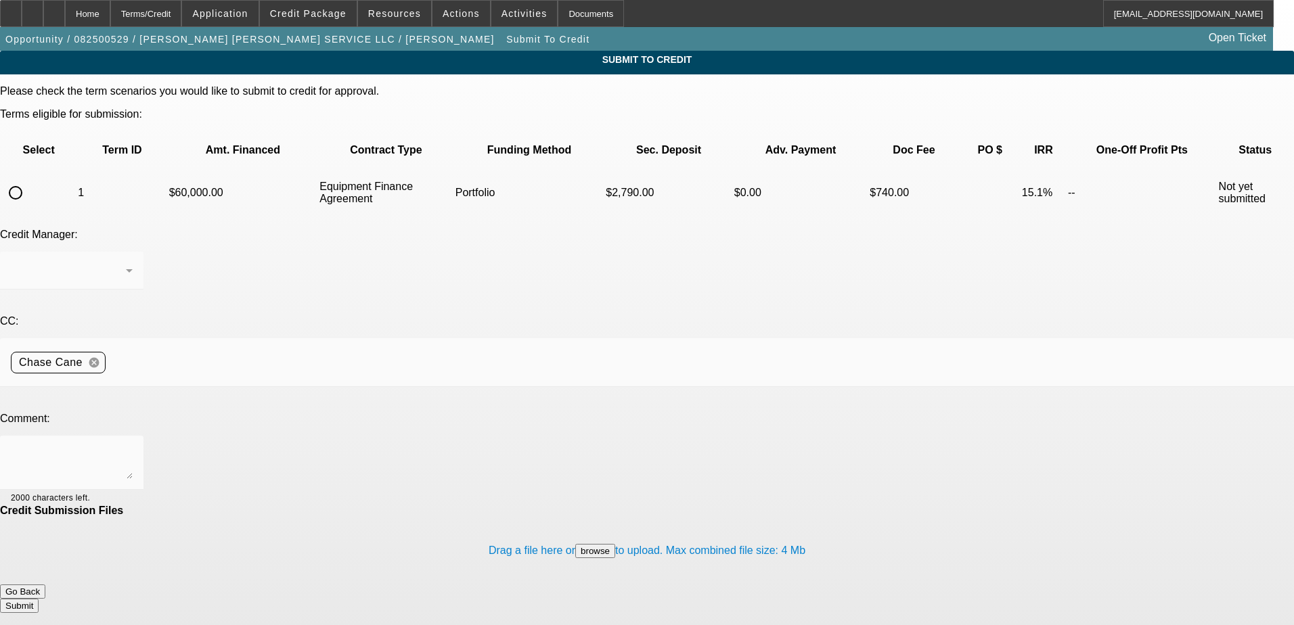
click at [29, 179] on input "radio" at bounding box center [15, 192] width 27 height 27
radio input "true"
click at [133, 447] on textarea at bounding box center [72, 463] width 122 height 32
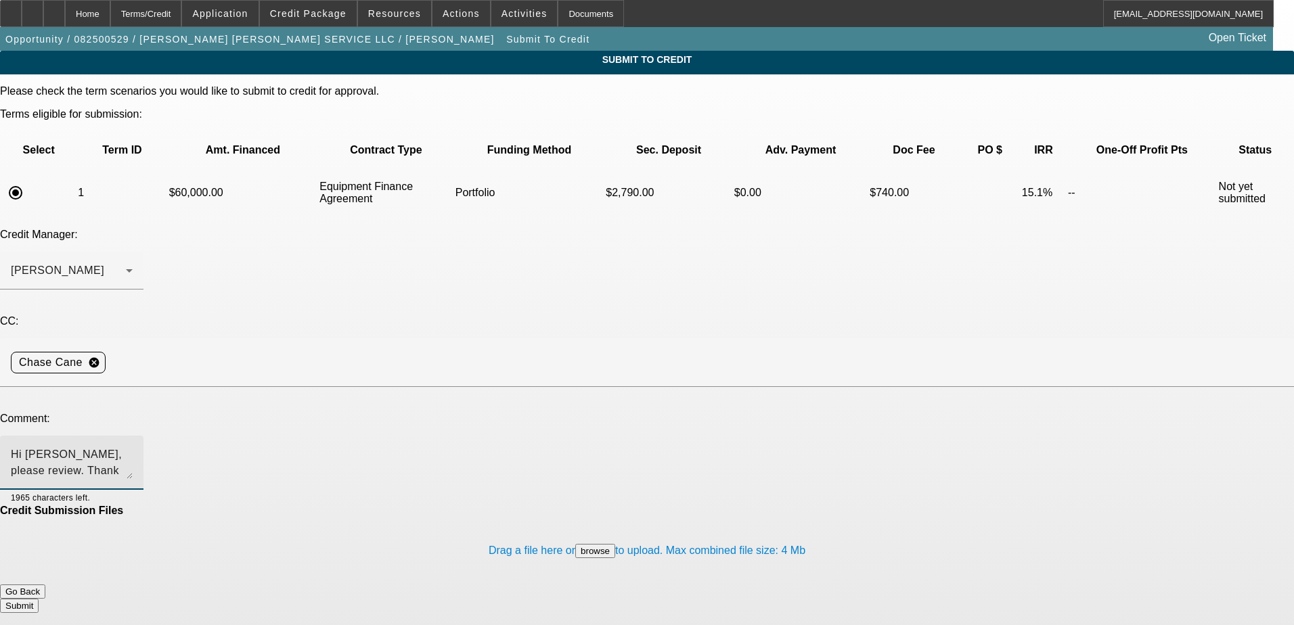
type textarea "Hi George, please review. Thank you"
click at [39, 599] on button "Submit" at bounding box center [19, 606] width 39 height 14
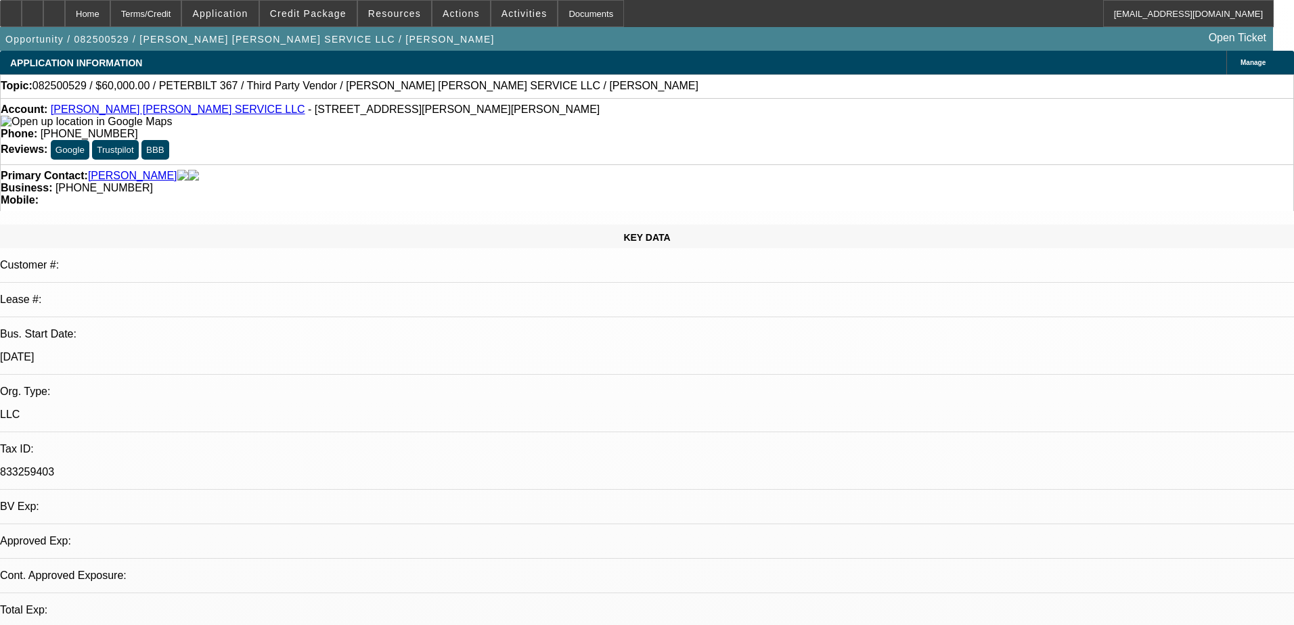
select select "0"
select select "2"
select select "0"
select select "6"
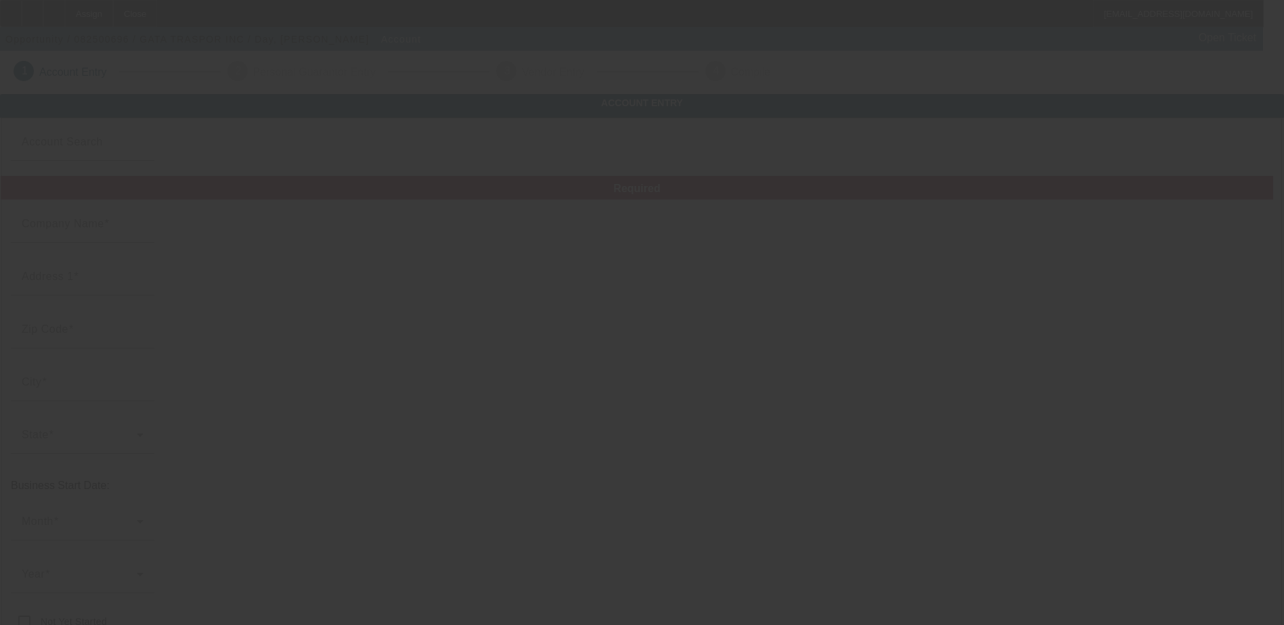
type input "GATA TRASPOR INC"
type input "[STREET_ADDRESS][PERSON_NAME]"
type input "38018"
type input "[PERSON_NAME]"
type input "[PHONE_NUMBER]"
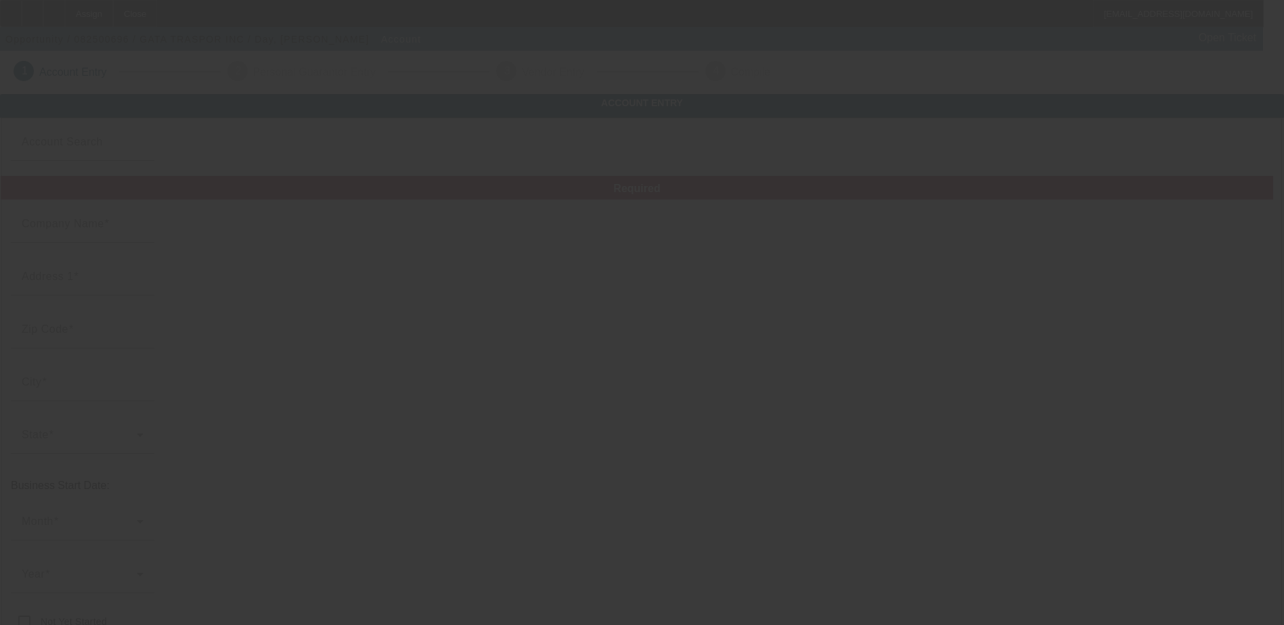
type input "[EMAIL_ADDRESS][DOMAIN_NAME]"
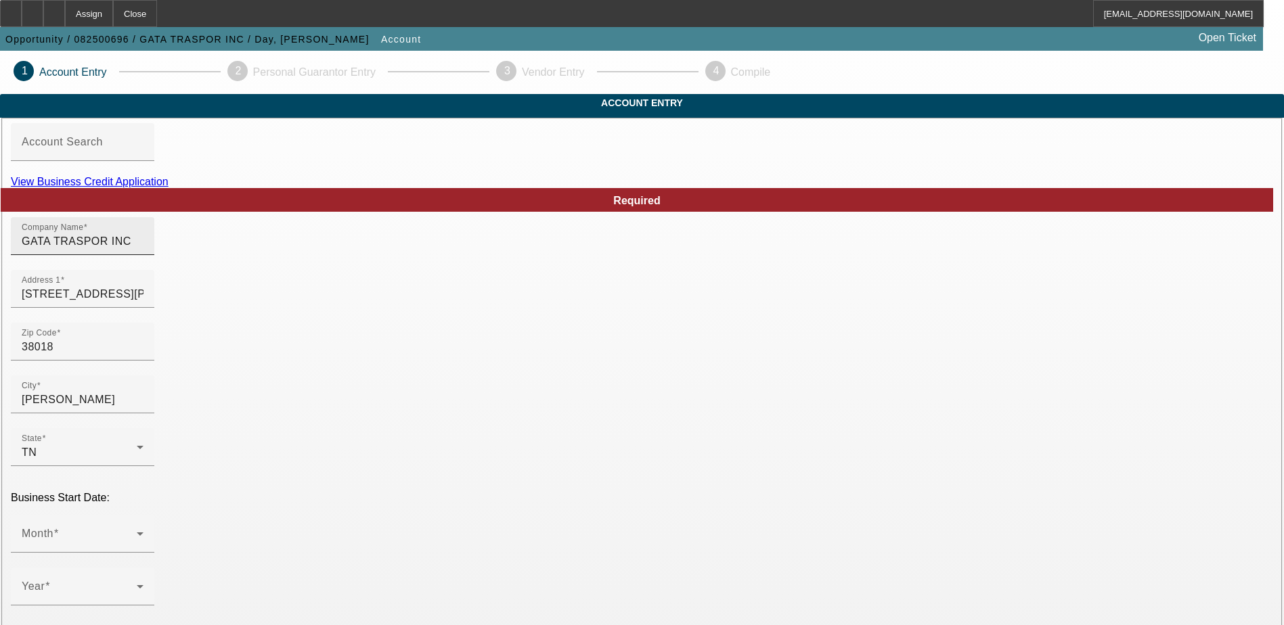
click at [143, 250] on input "GATA TRASPOR INC" at bounding box center [83, 242] width 122 height 16
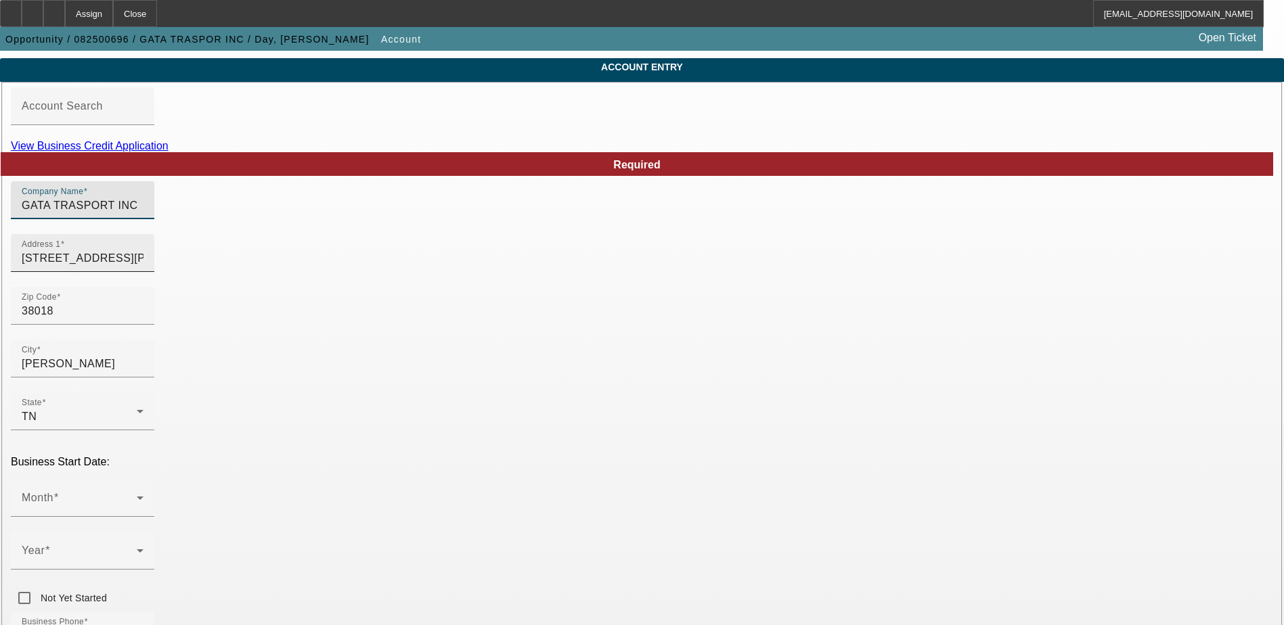
scroll to position [68, 0]
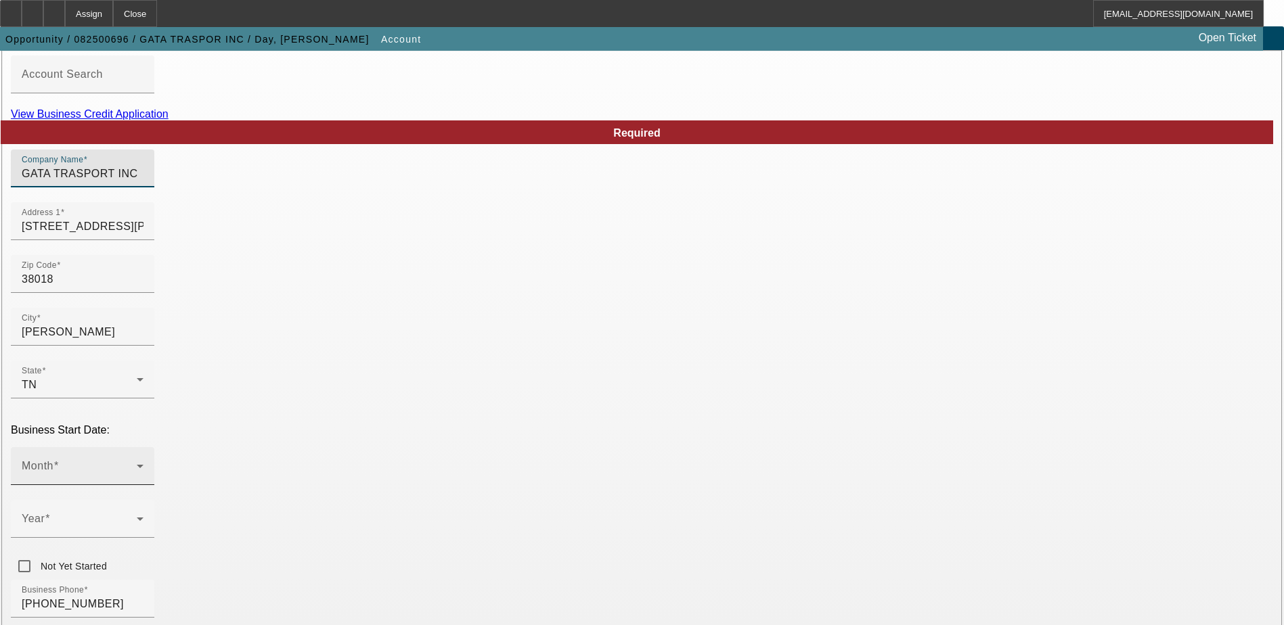
type input "GATA TRASPORT INC"
click at [137, 464] on span at bounding box center [79, 472] width 115 height 16
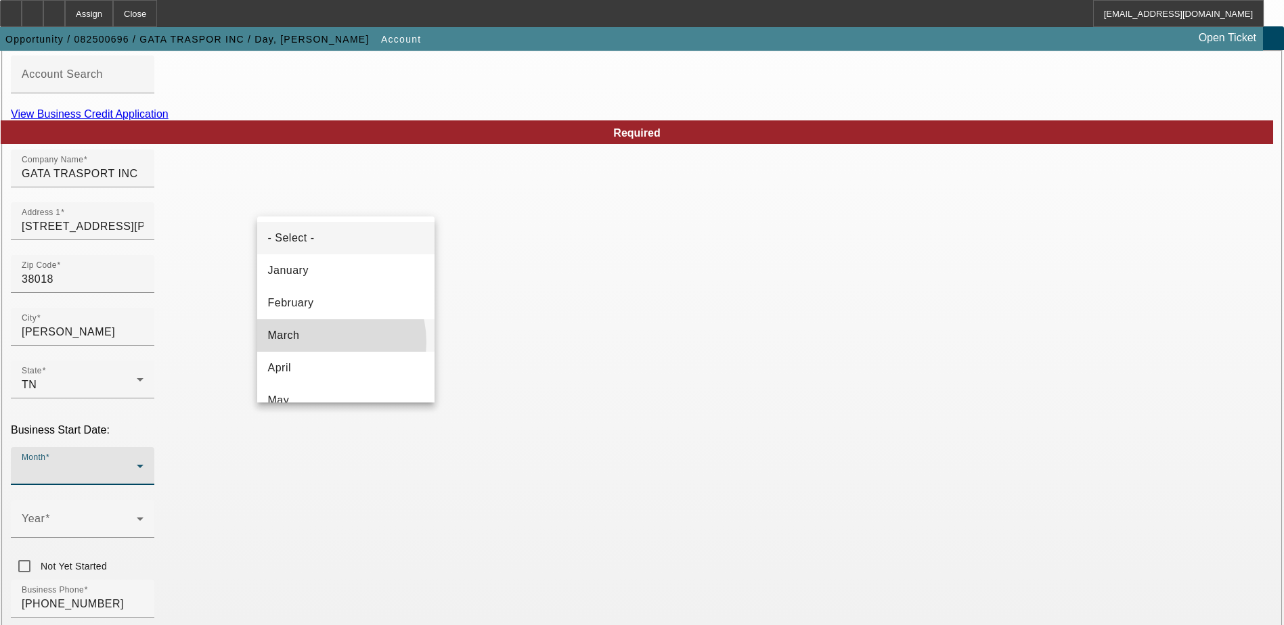
click at [315, 342] on mat-option "March" at bounding box center [345, 335] width 177 height 32
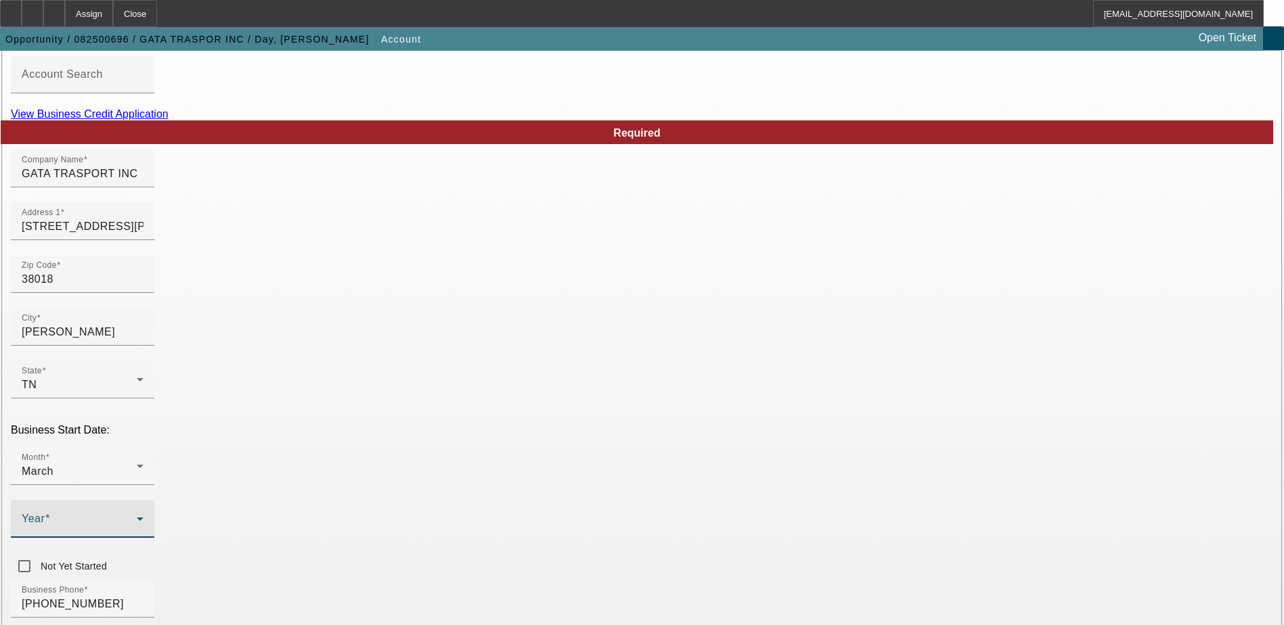
click at [137, 516] on span at bounding box center [79, 524] width 115 height 16
click at [489, 356] on span "2018" at bounding box center [479, 360] width 26 height 16
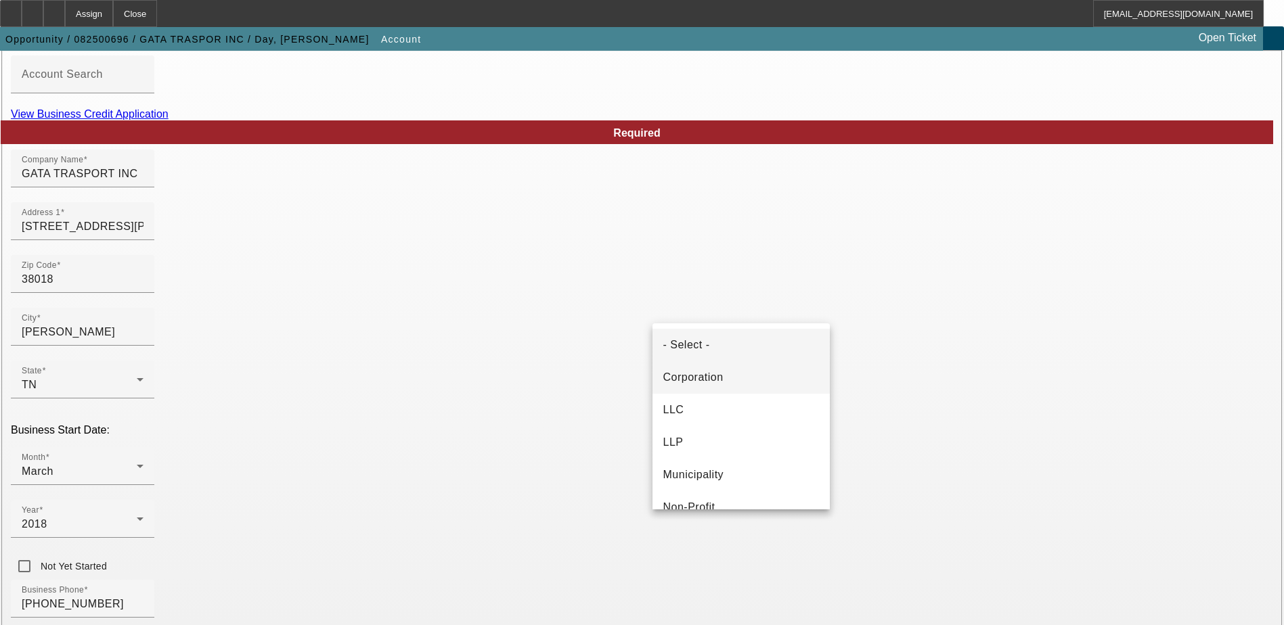
click at [723, 379] on span "Corporation" at bounding box center [693, 378] width 60 height 16
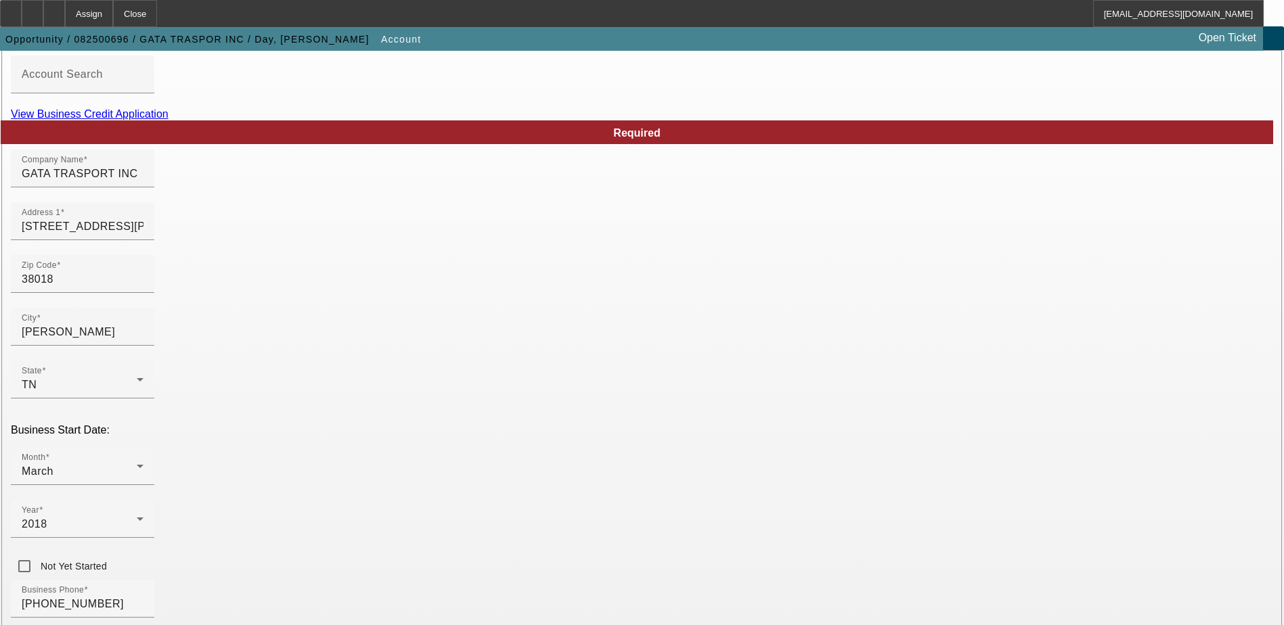
type input "640953152"
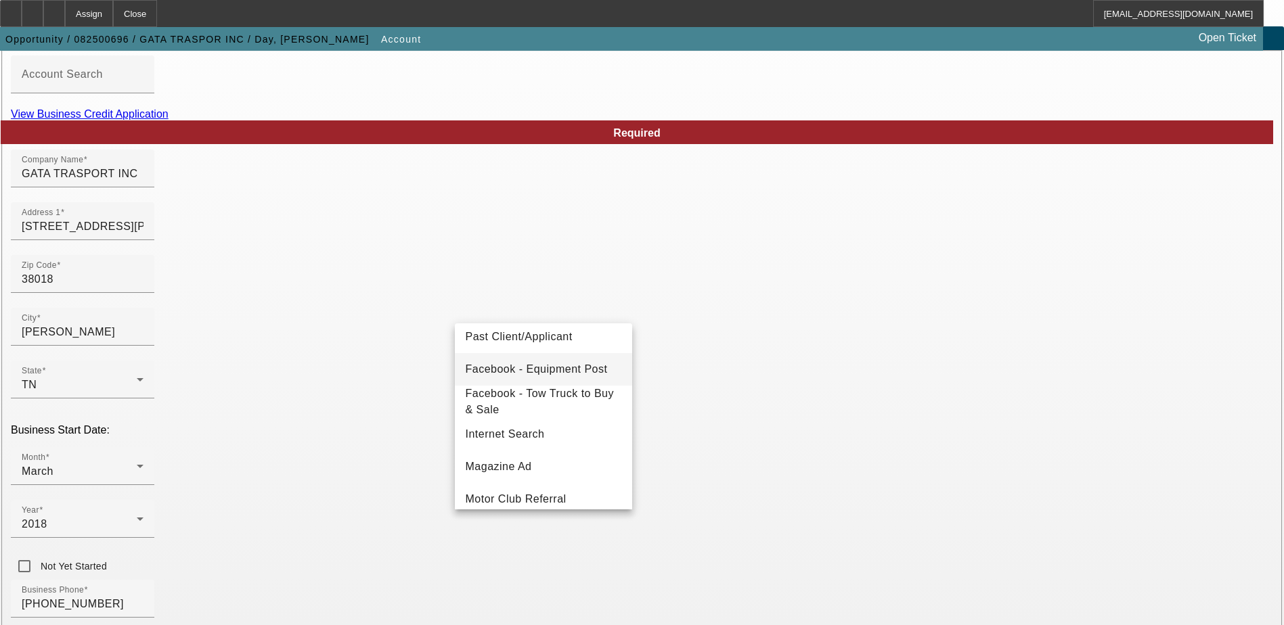
scroll to position [271, 0]
click at [548, 372] on mat-option "Internet Search" at bounding box center [543, 367] width 177 height 32
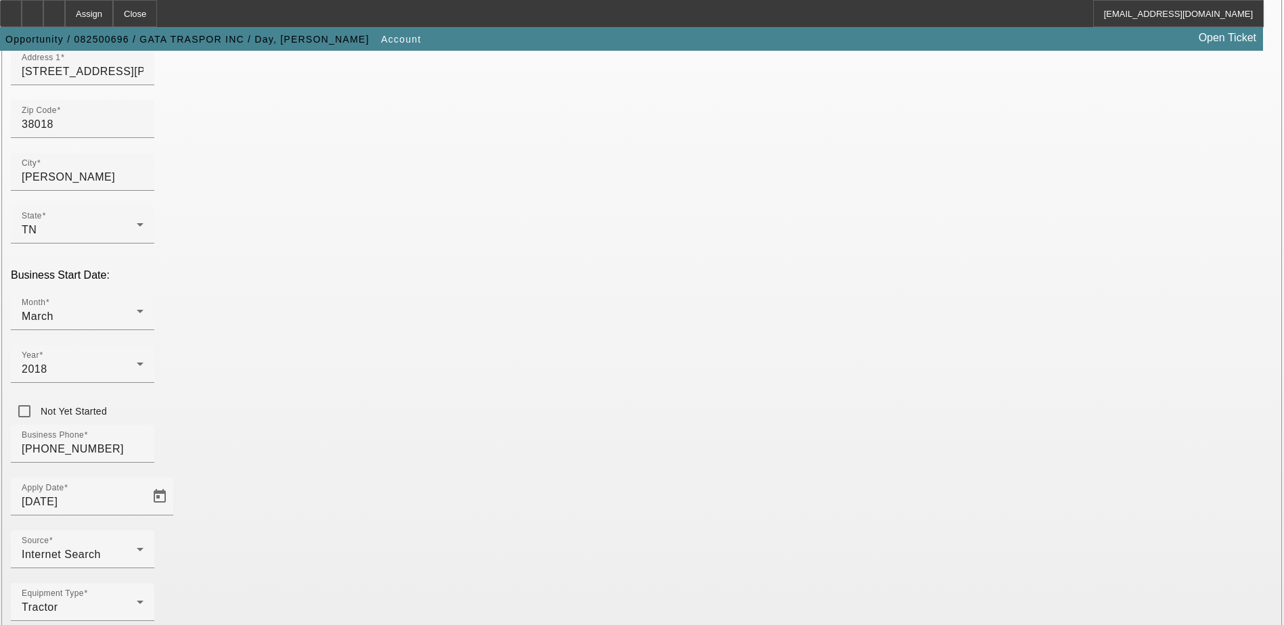
scroll to position [241, 0]
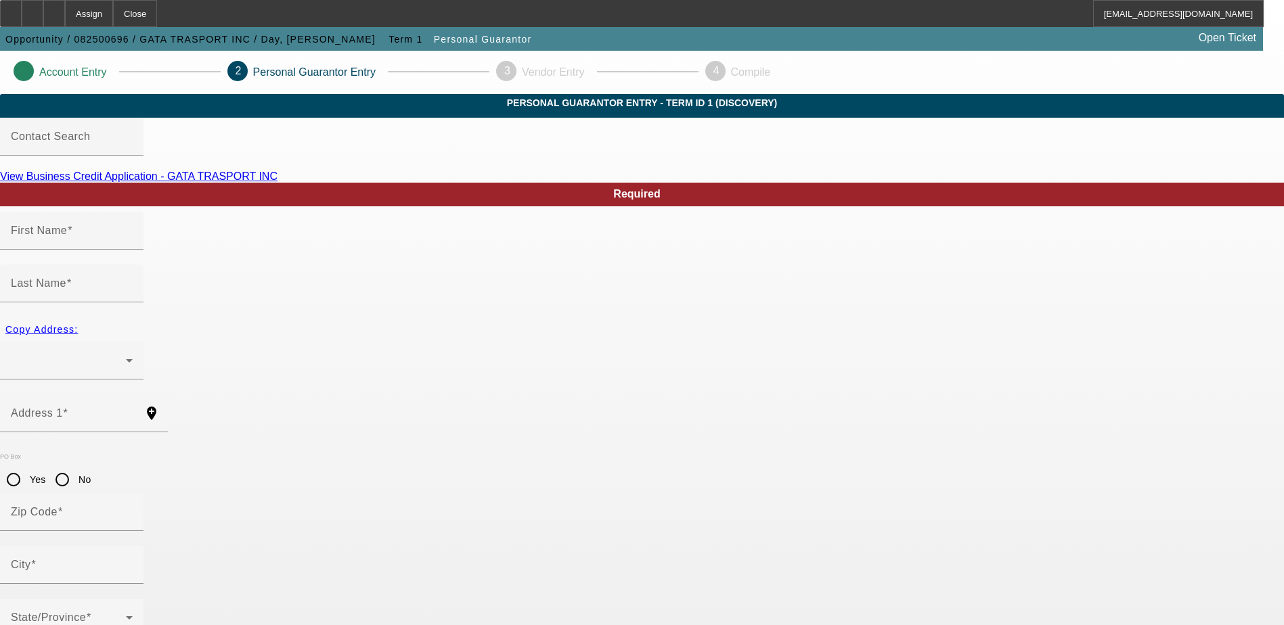
type input "Denese"
type input "Day"
radio input "true"
type input "116-68-6174"
type input "info@gatatransport.com"
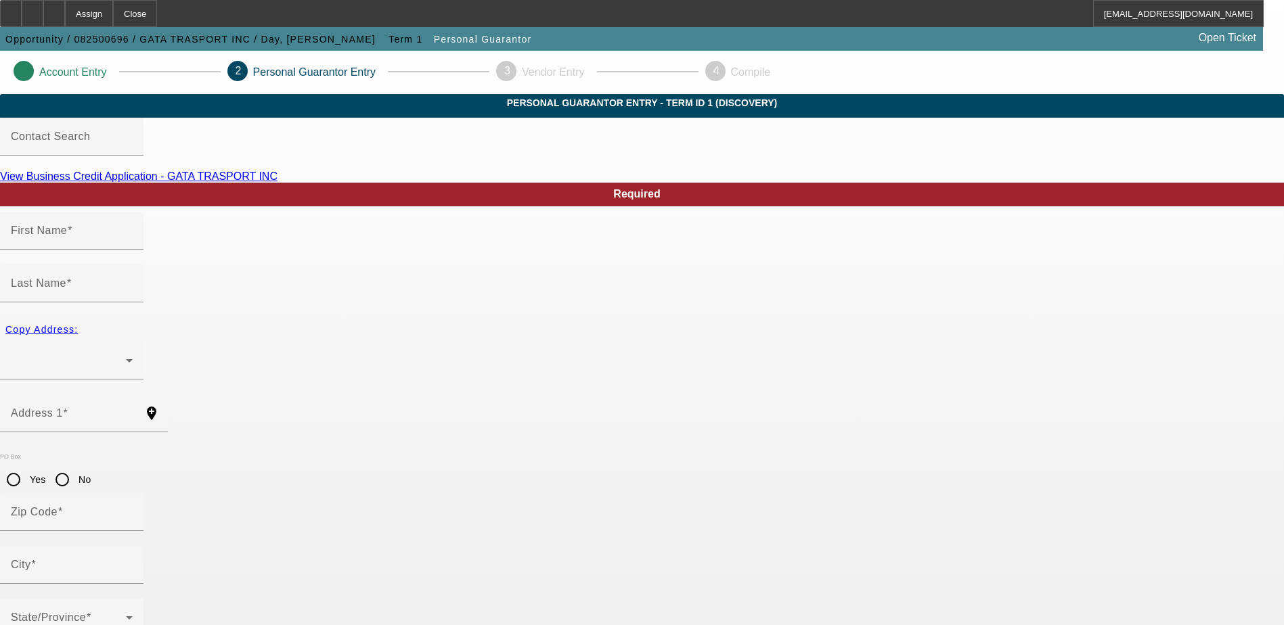
type input "[PHONE_NUMBER]"
click at [133, 342] on div at bounding box center [72, 361] width 122 height 38
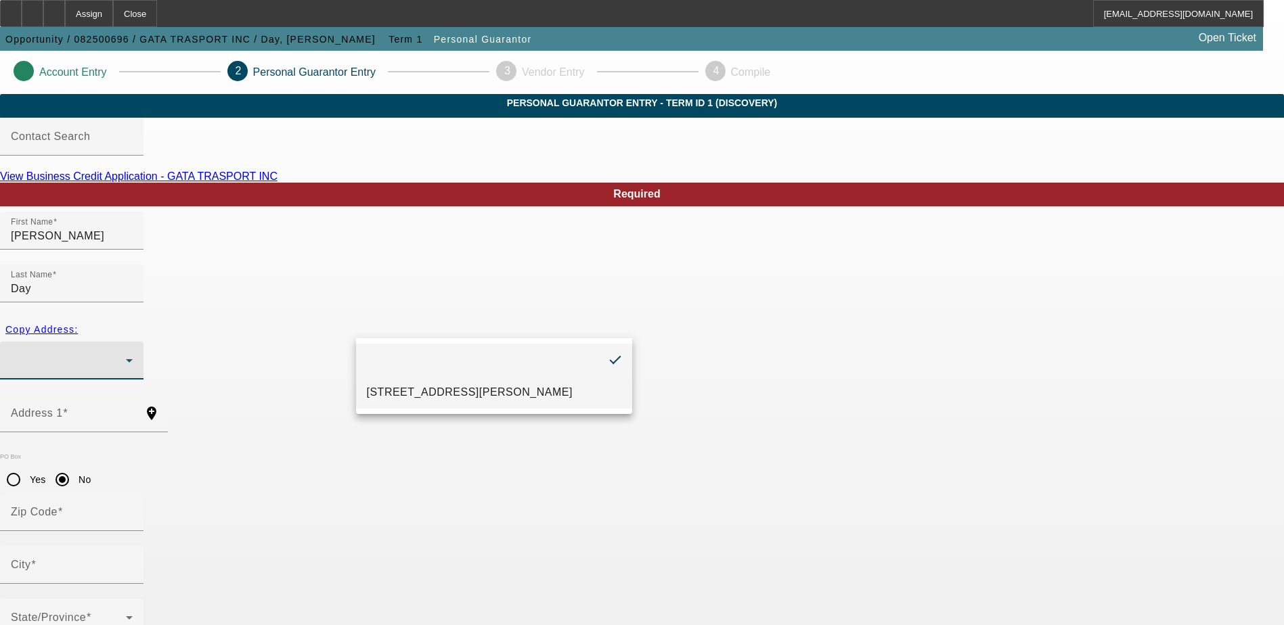
click at [422, 393] on span "8569 Shady Elm Dr Cordova, TN 38018" at bounding box center [470, 392] width 206 height 16
click at [83, 322] on span "button" at bounding box center [41, 329] width 83 height 32
type input "[STREET_ADDRESS][PERSON_NAME]"
radio input "false"
type input "38018"
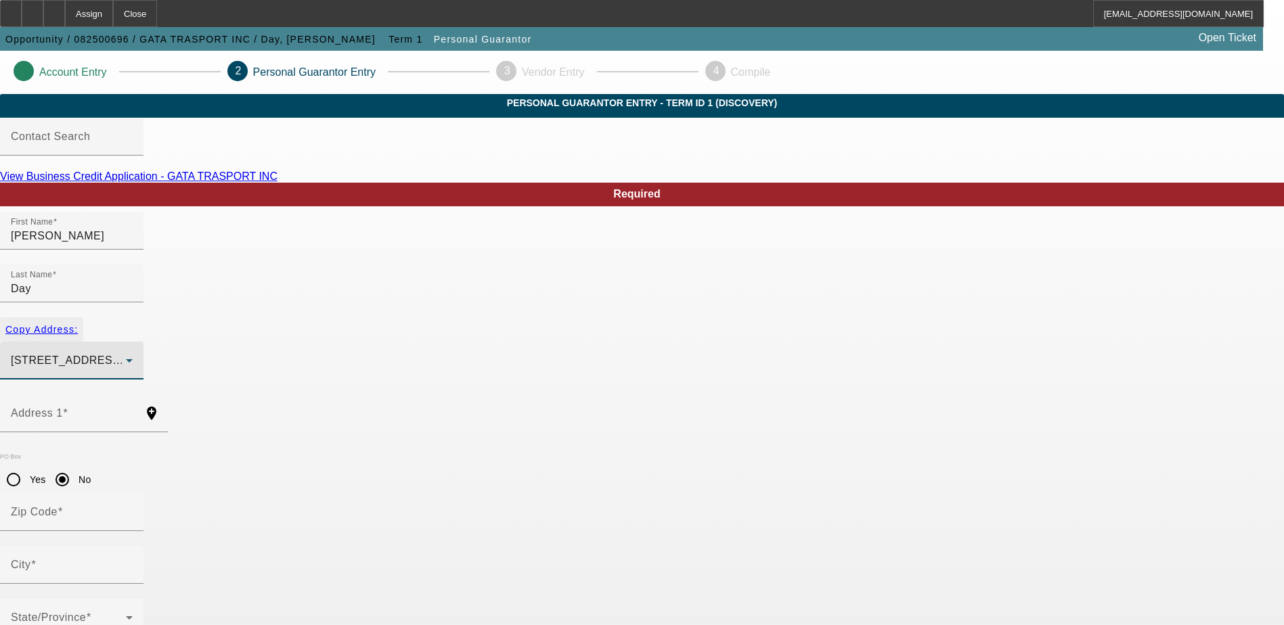
type input "[PERSON_NAME]"
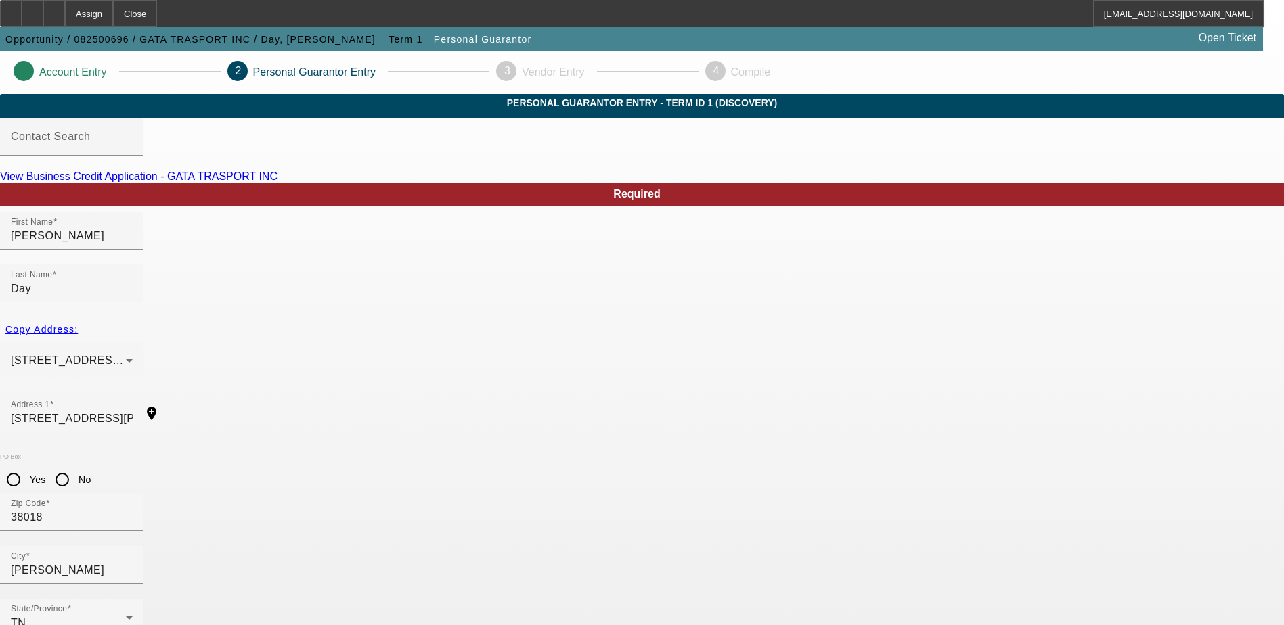
type input "(901) 674-7559"
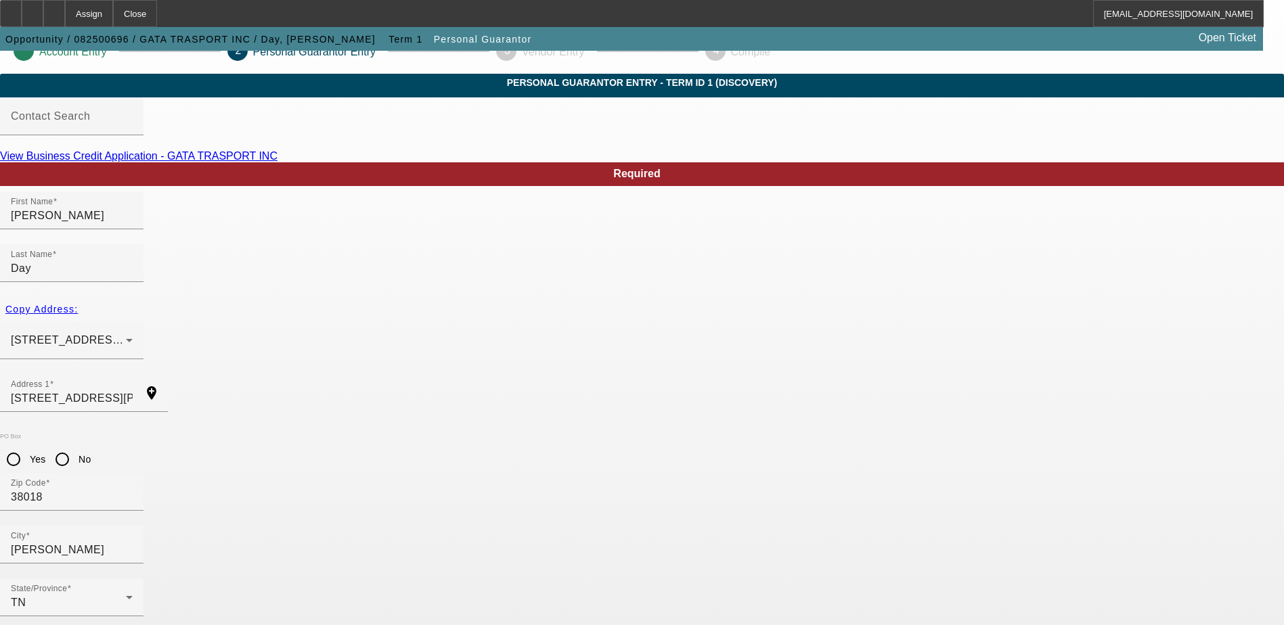
scroll to position [37, 0]
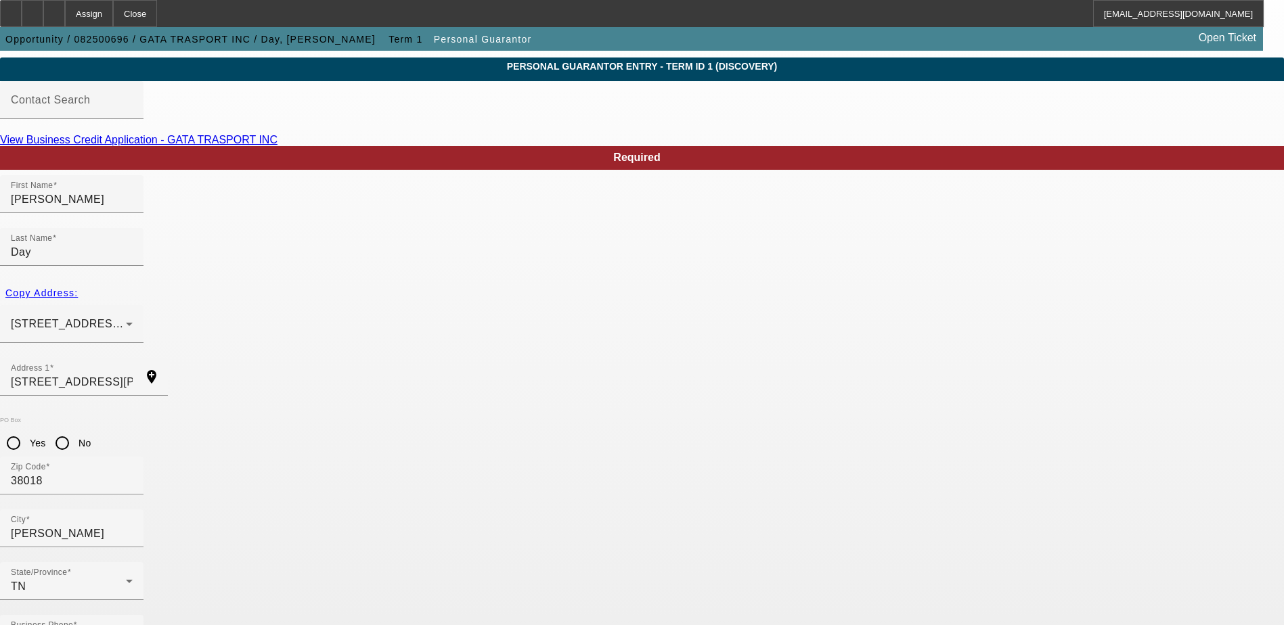
type input "100"
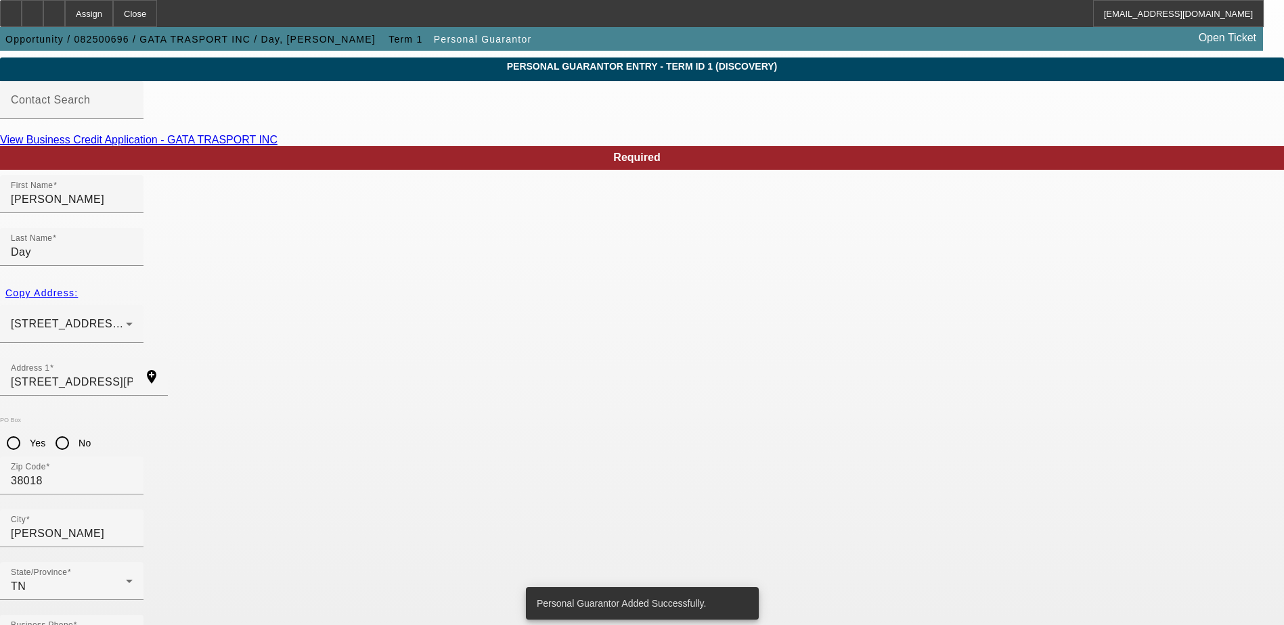
scroll to position [0, 0]
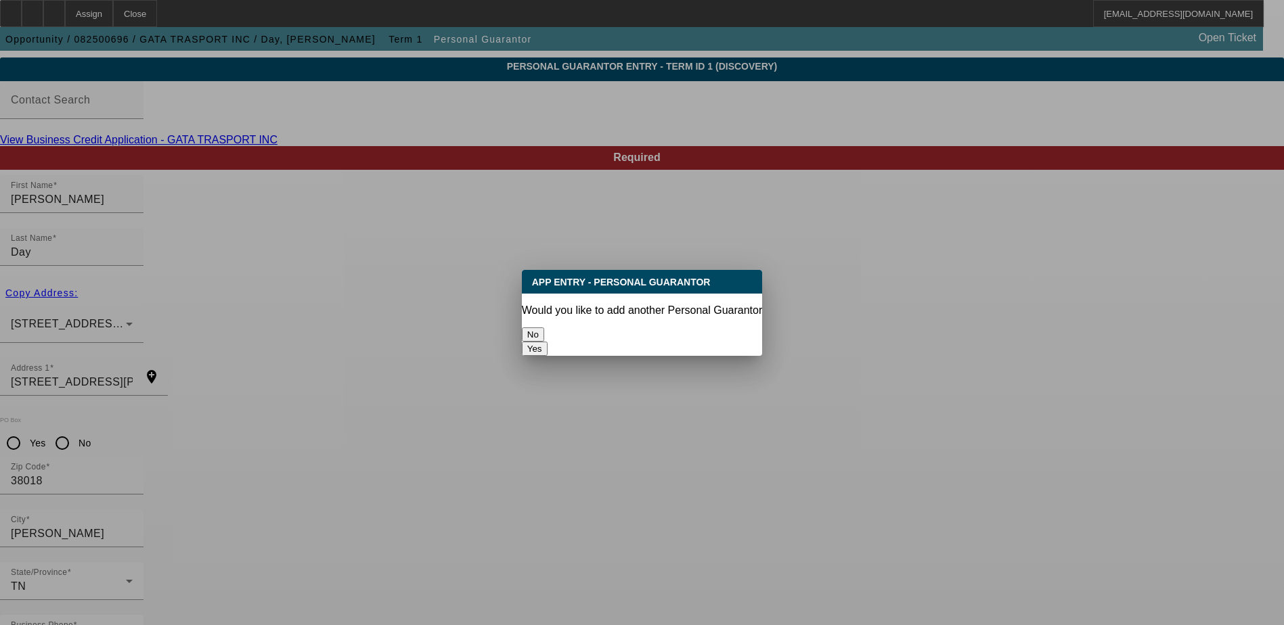
click at [544, 329] on button "No" at bounding box center [533, 335] width 22 height 14
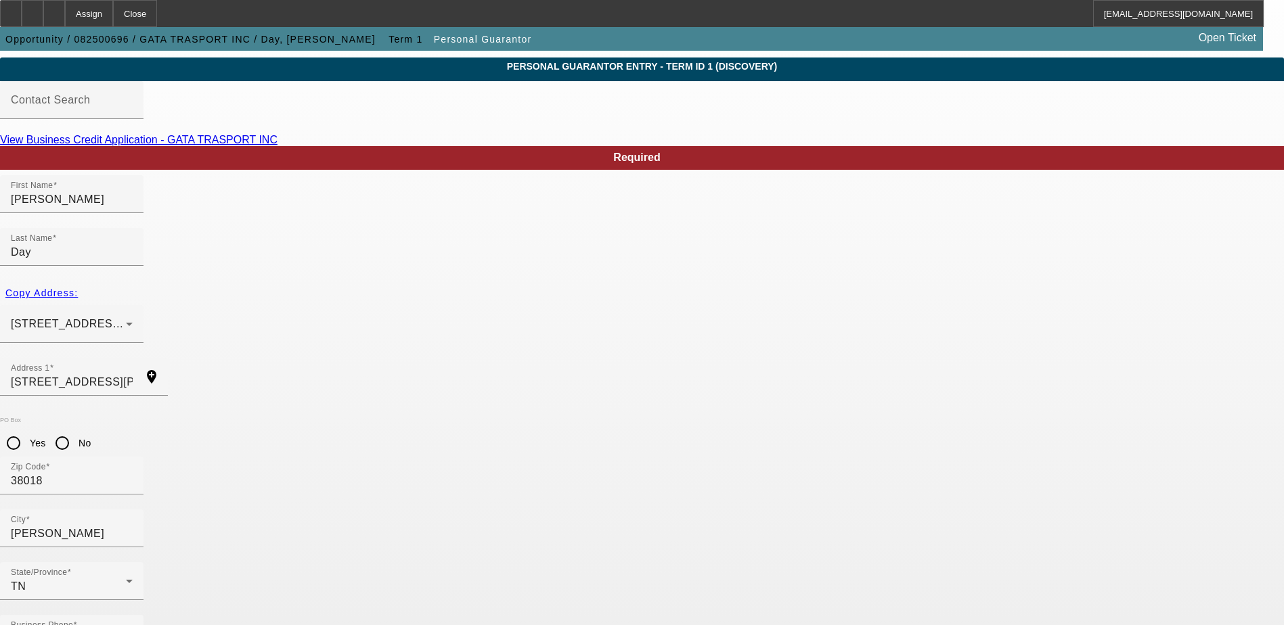
scroll to position [37, 0]
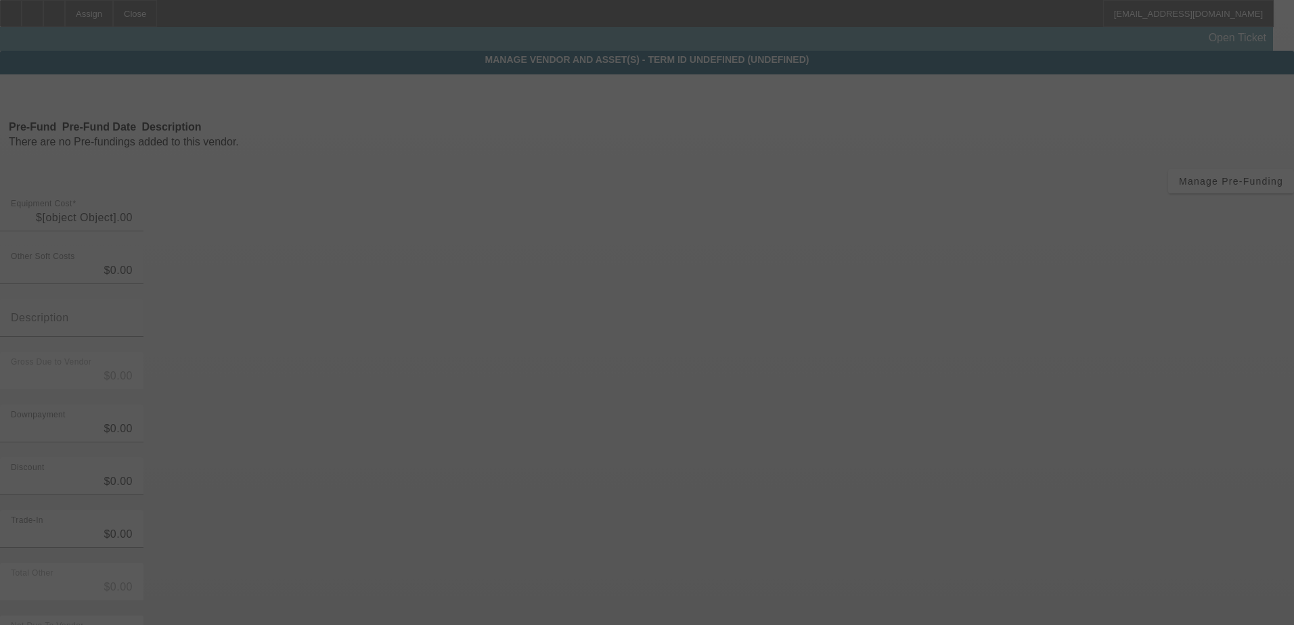
type input "$79,000.00"
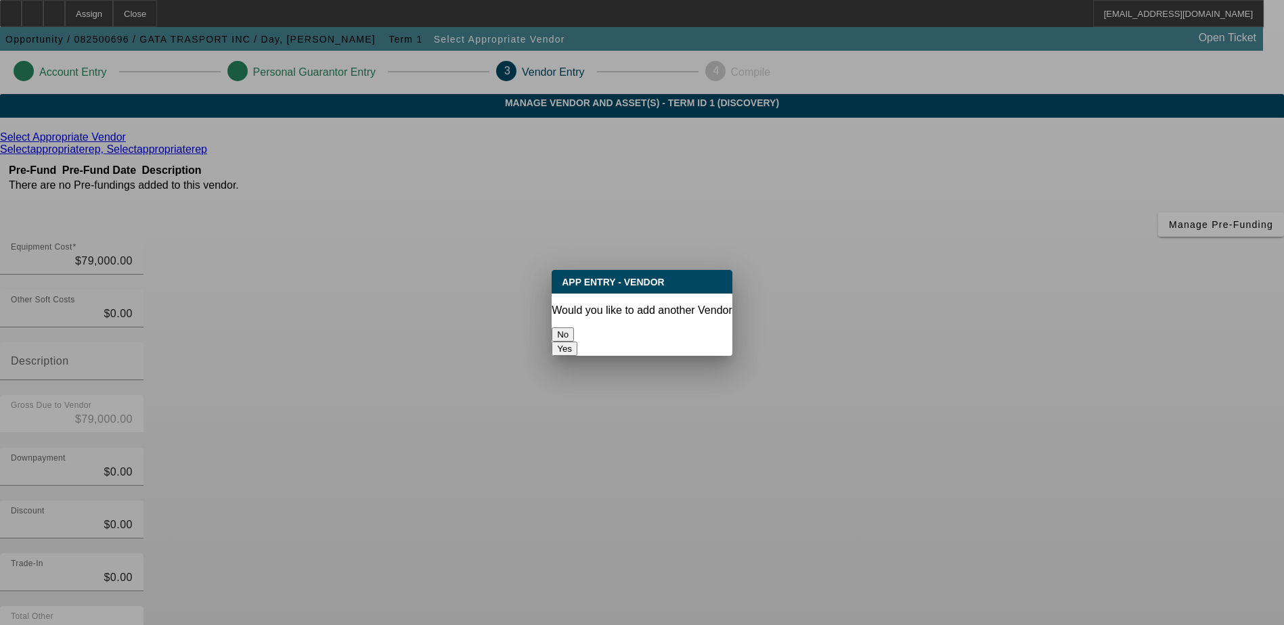
click at [574, 328] on button "No" at bounding box center [563, 335] width 22 height 14
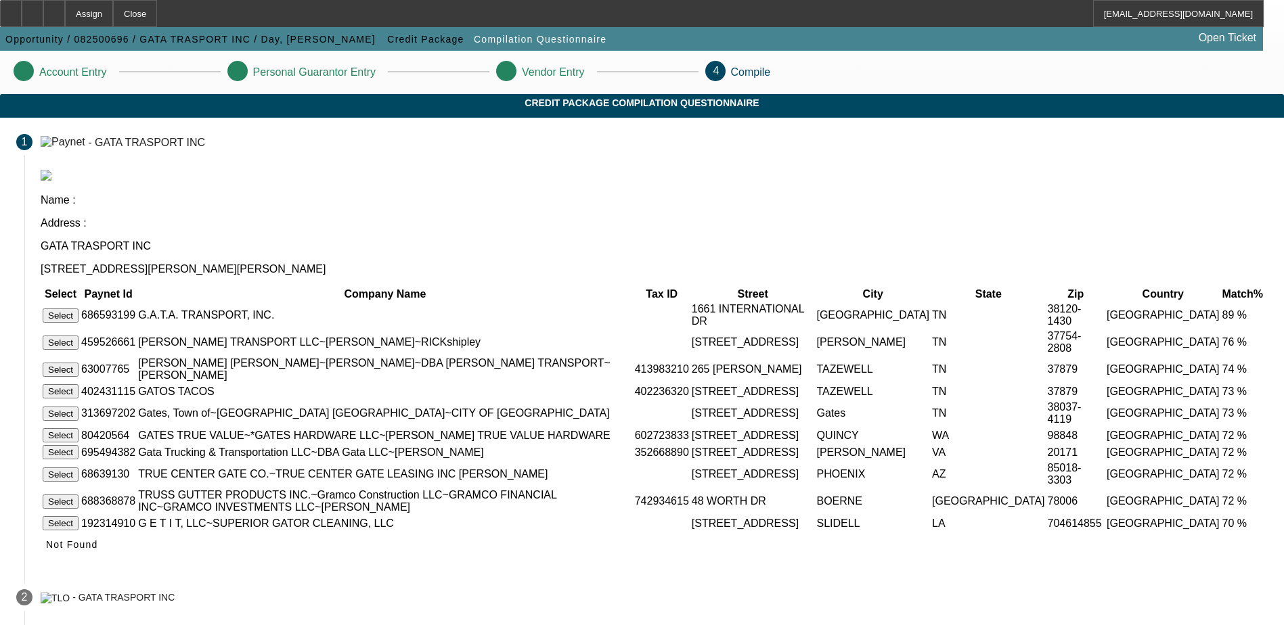
click at [79, 309] on button "Select" at bounding box center [61, 316] width 36 height 14
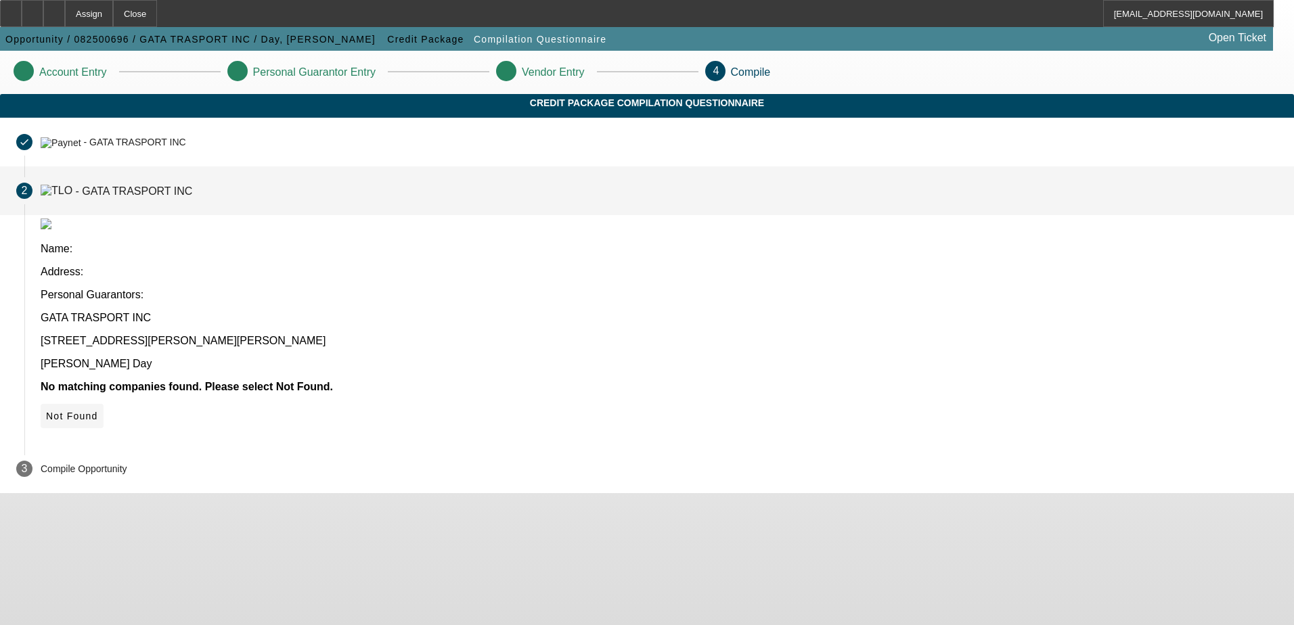
click at [98, 411] on span "Not Found" at bounding box center [72, 416] width 52 height 11
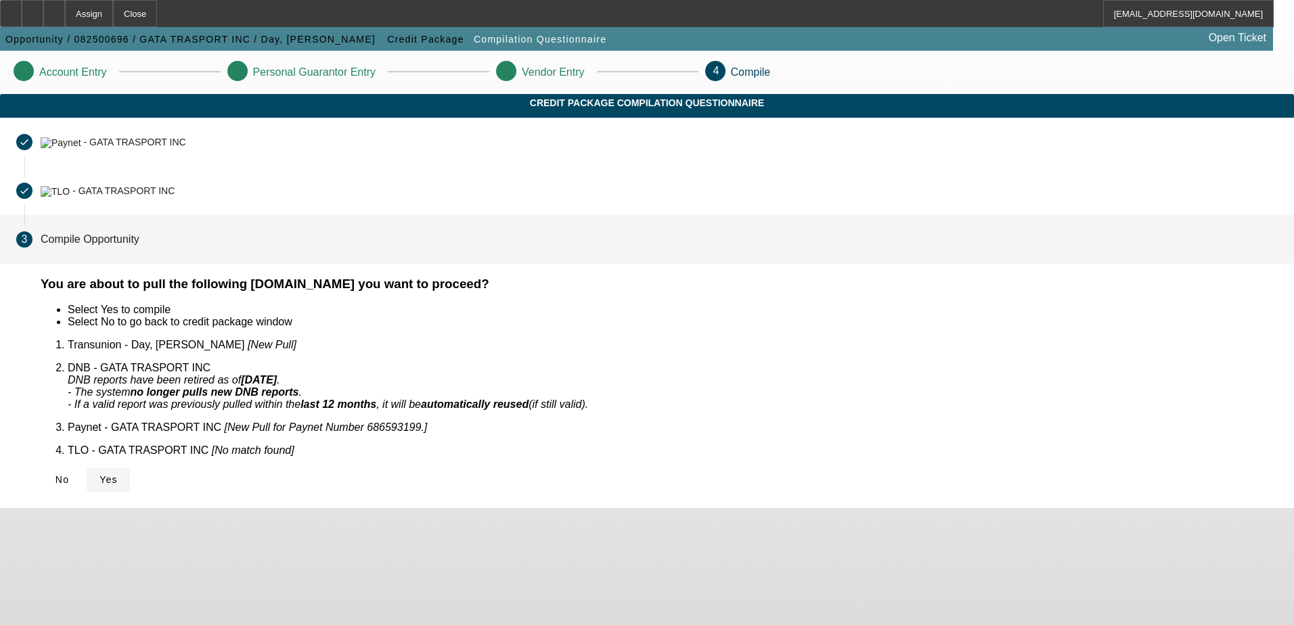
click at [118, 474] on span "Yes" at bounding box center [108, 479] width 18 height 11
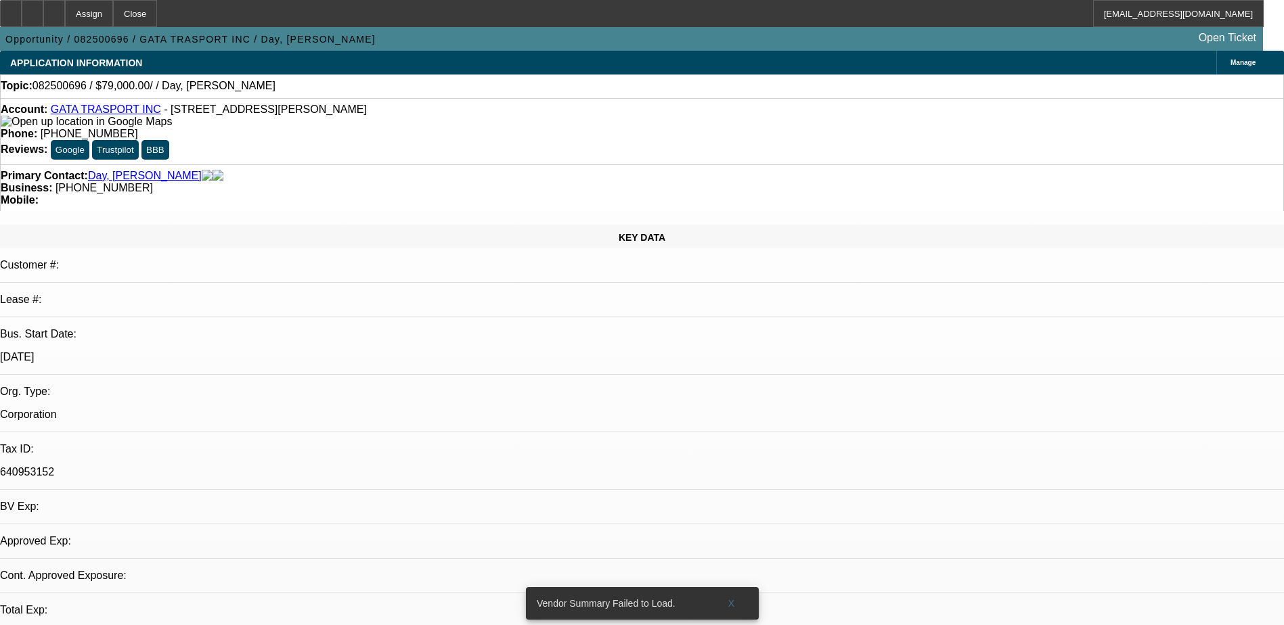
select select "0"
select select "2"
select select "0.1"
select select "4"
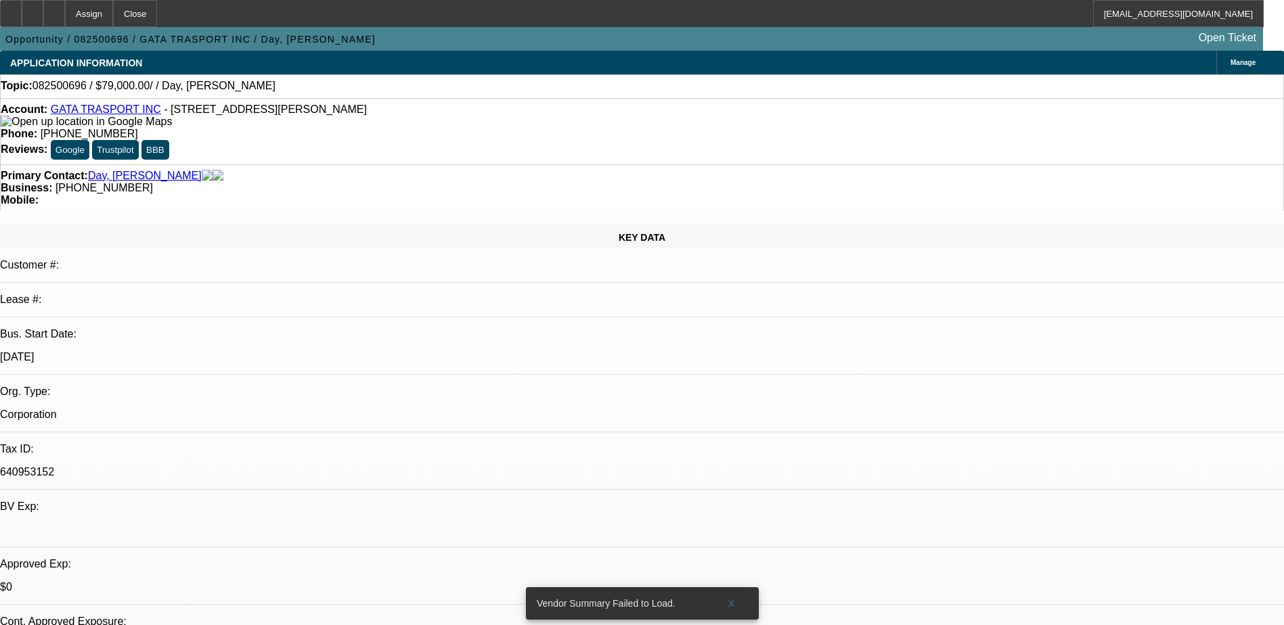
click at [24, 121] on img at bounding box center [86, 122] width 171 height 12
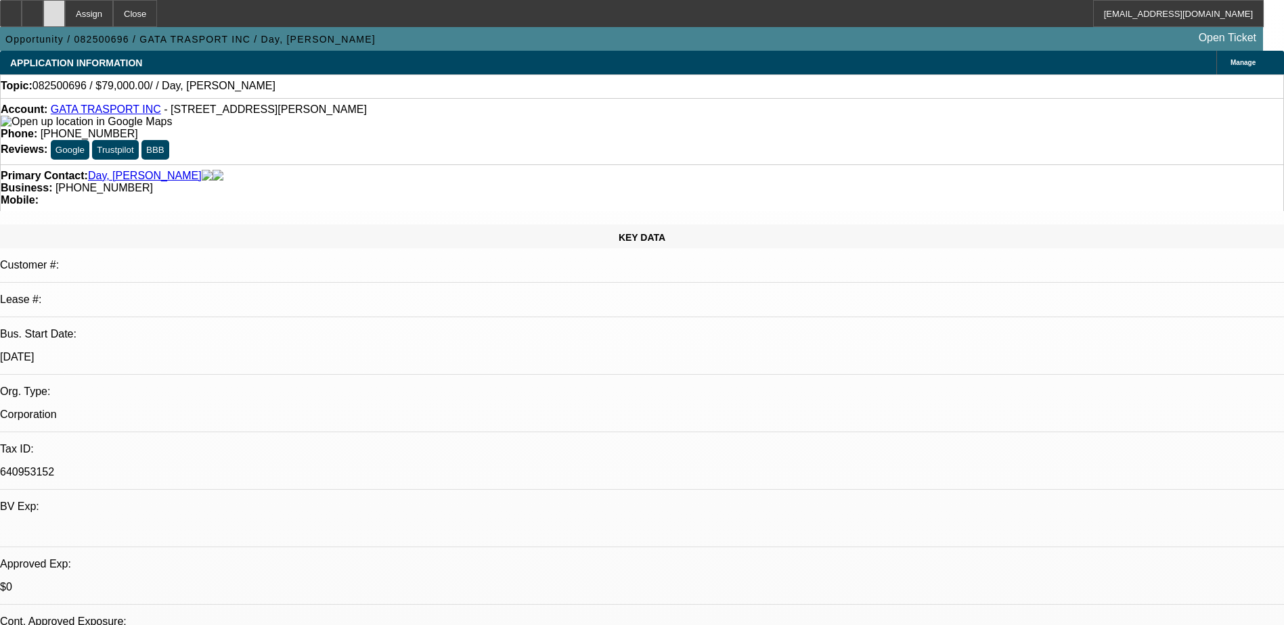
click at [65, 7] on div at bounding box center [54, 13] width 22 height 27
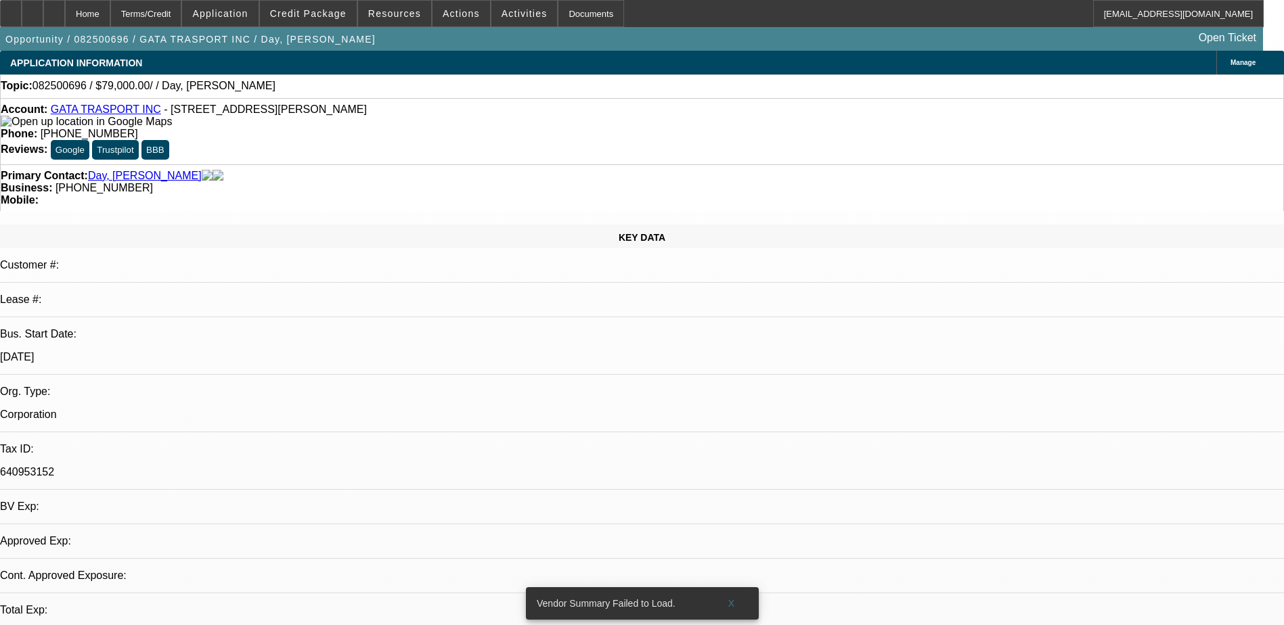
select select "0"
select select "2"
select select "0.1"
select select "1"
select select "2"
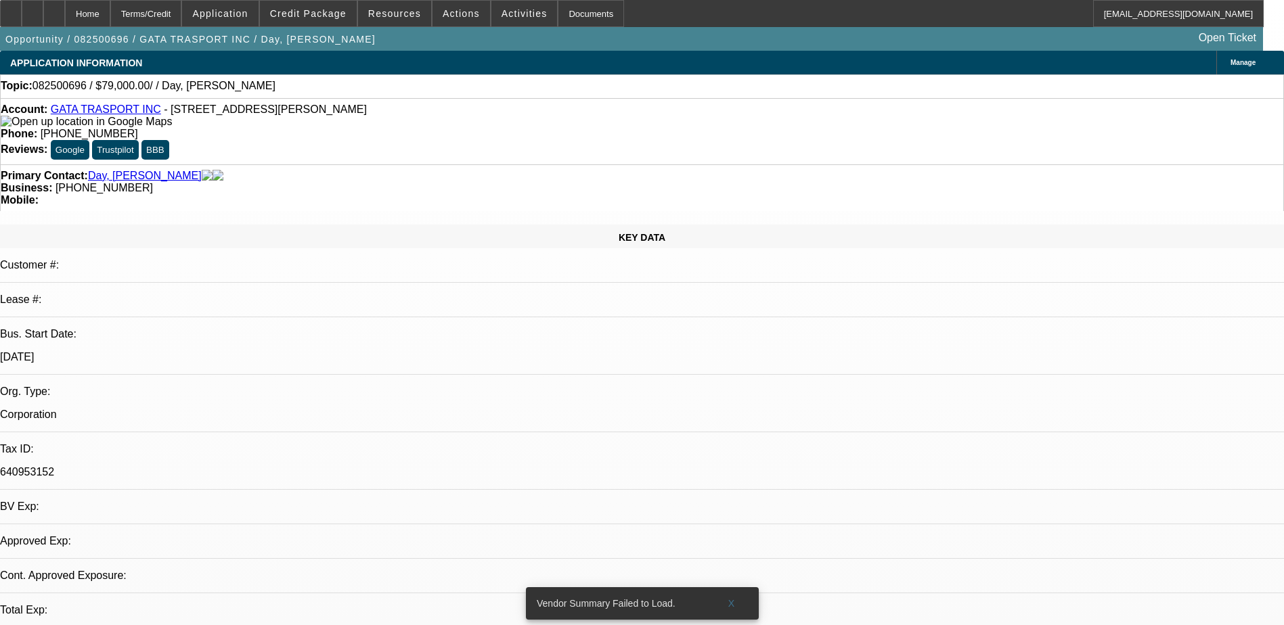
select select "4"
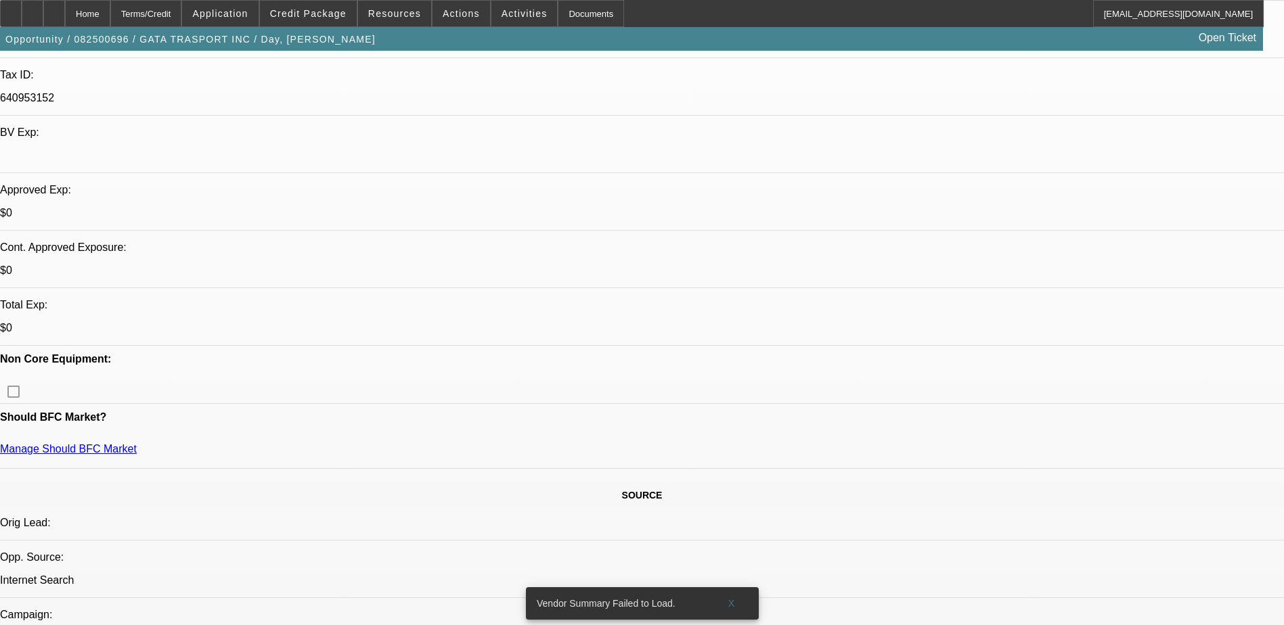
scroll to position [406, 0]
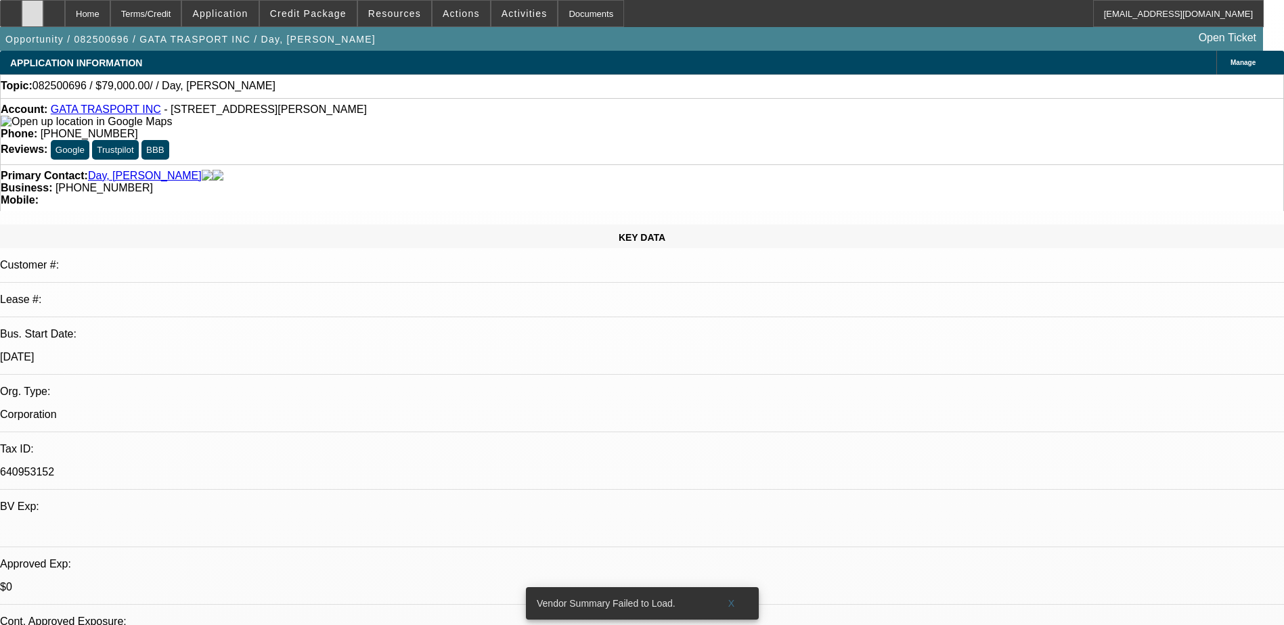
click at [43, 11] on div at bounding box center [33, 13] width 22 height 27
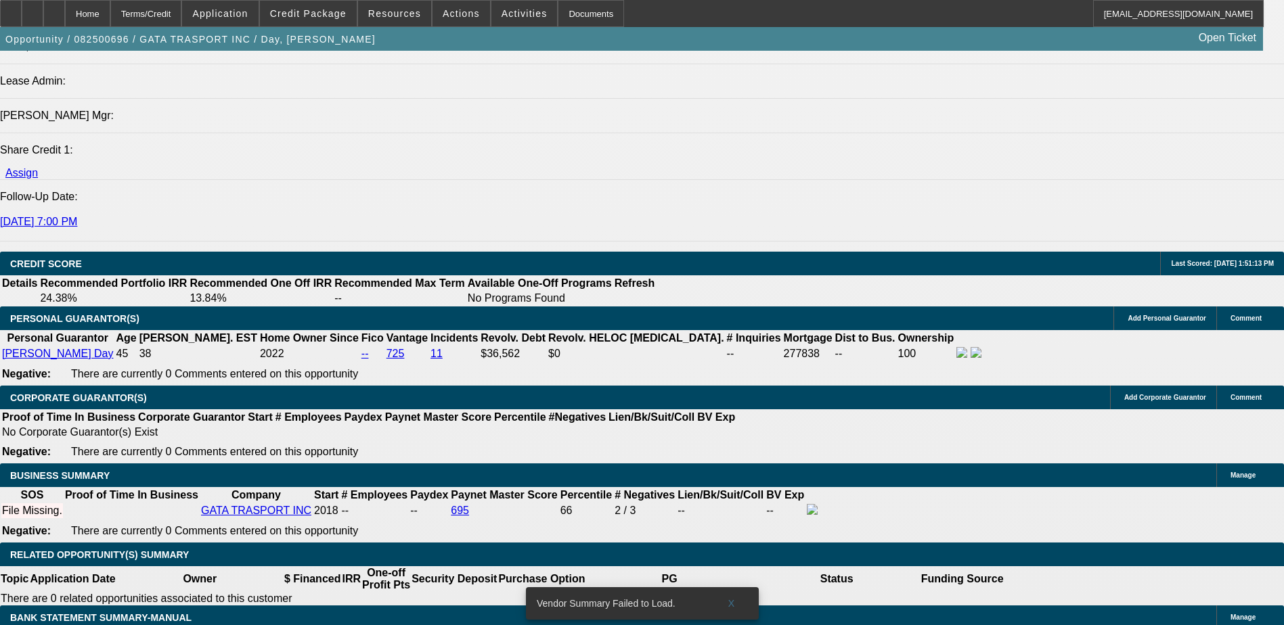
scroll to position [1624, 0]
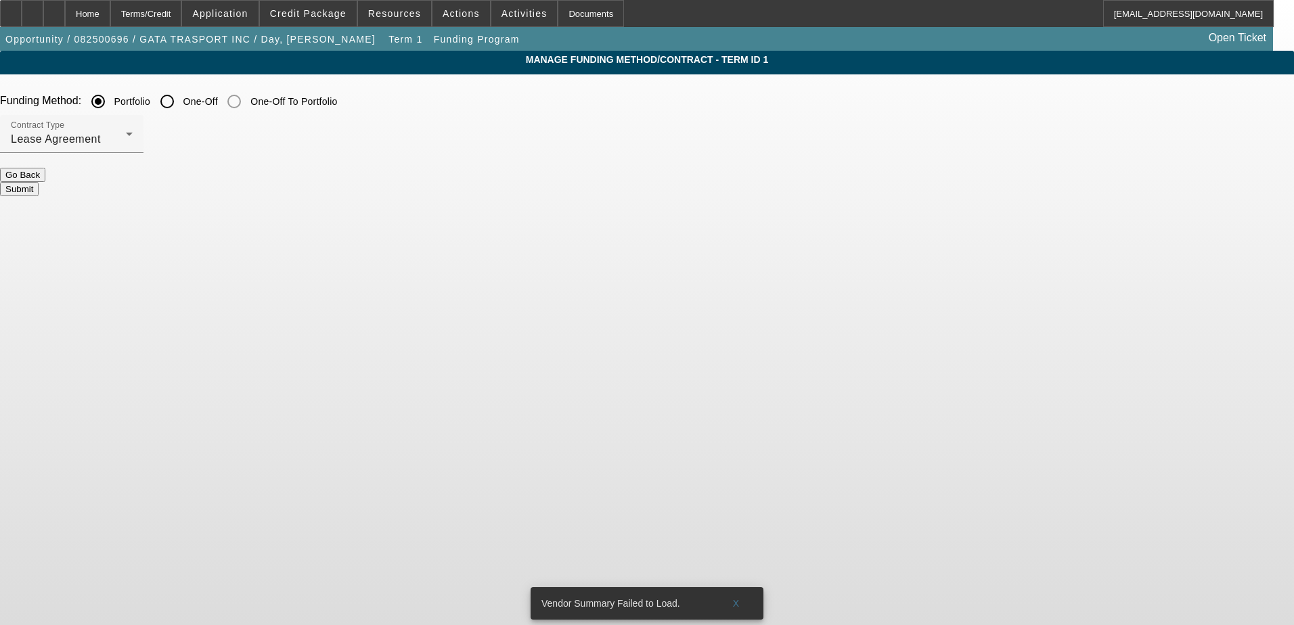
click at [218, 99] on label "One-Off" at bounding box center [199, 102] width 37 height 14
click at [181, 99] on input "One-Off" at bounding box center [167, 101] width 27 height 27
radio input "true"
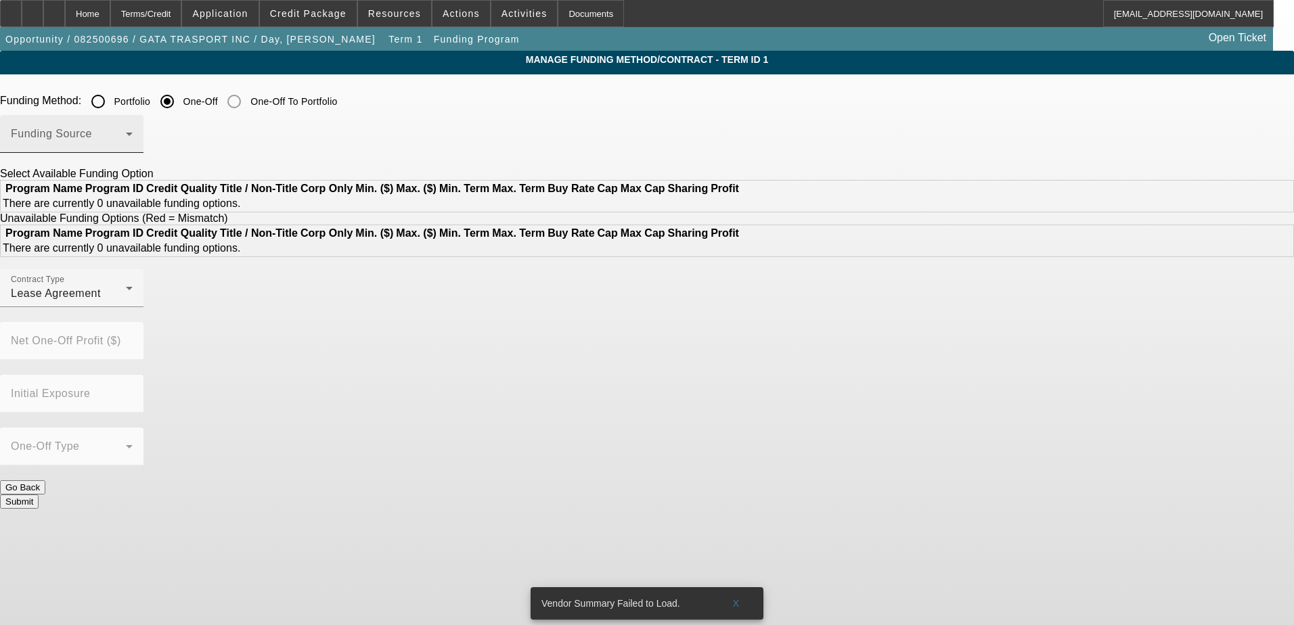
click at [133, 123] on div "Funding Source" at bounding box center [72, 134] width 122 height 38
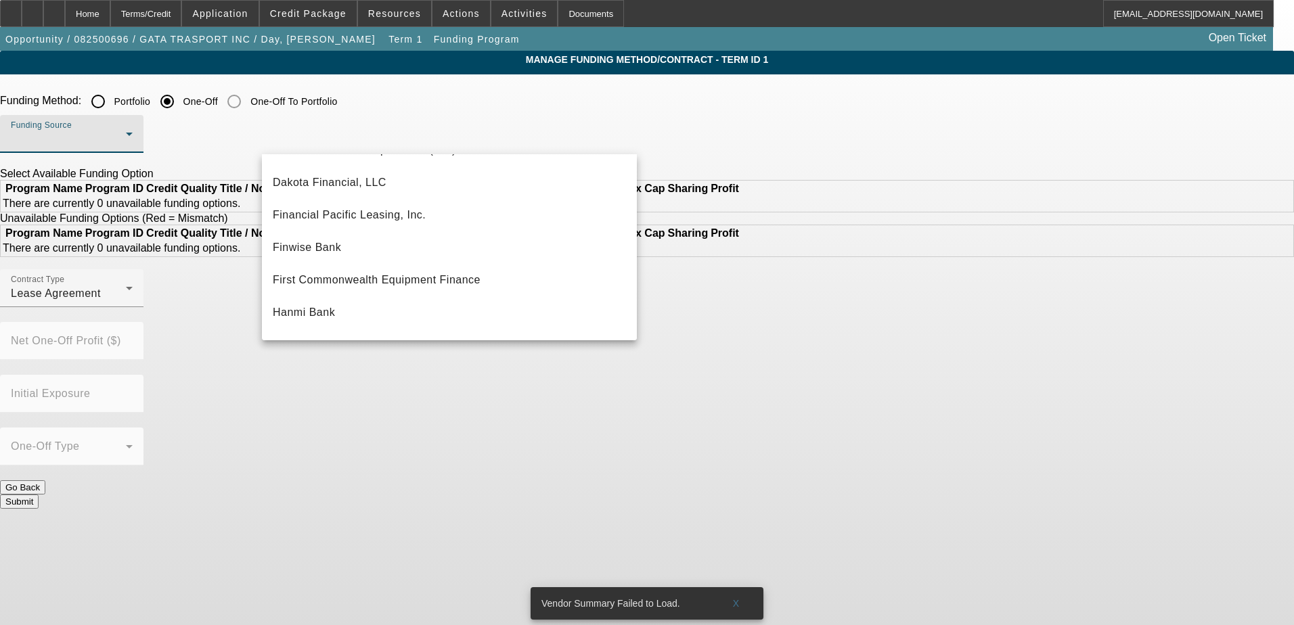
scroll to position [338, 0]
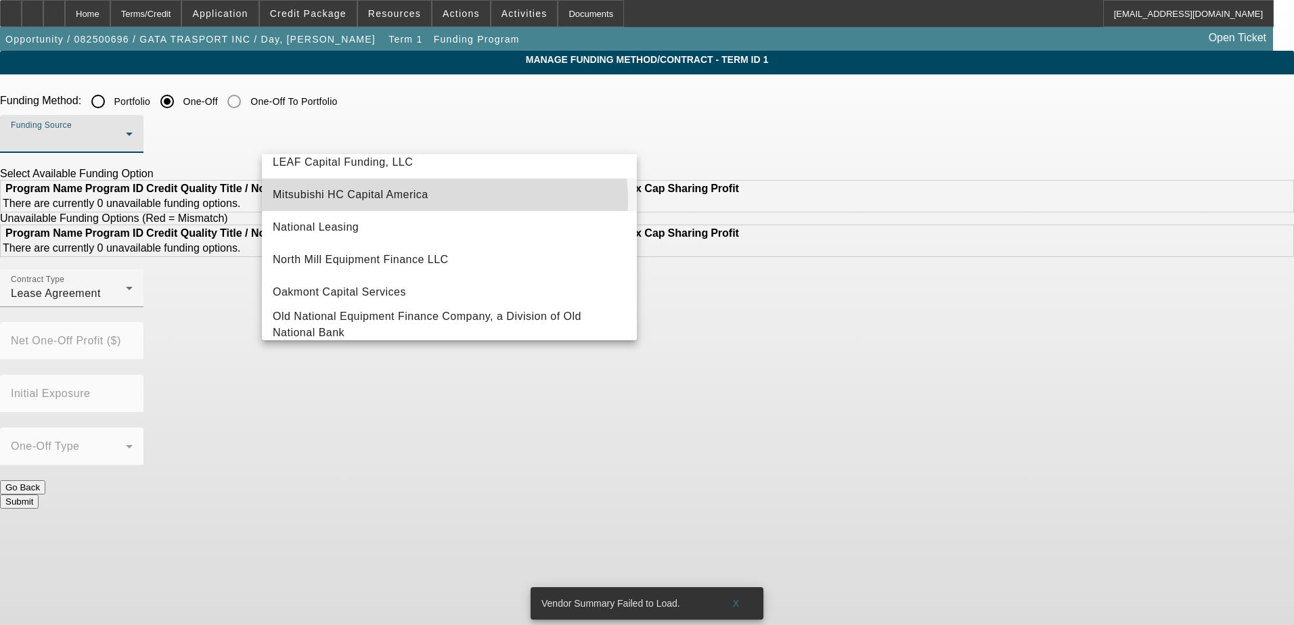
click at [442, 201] on mat-option "Mitsubishi HC Capital America" at bounding box center [449, 195] width 375 height 32
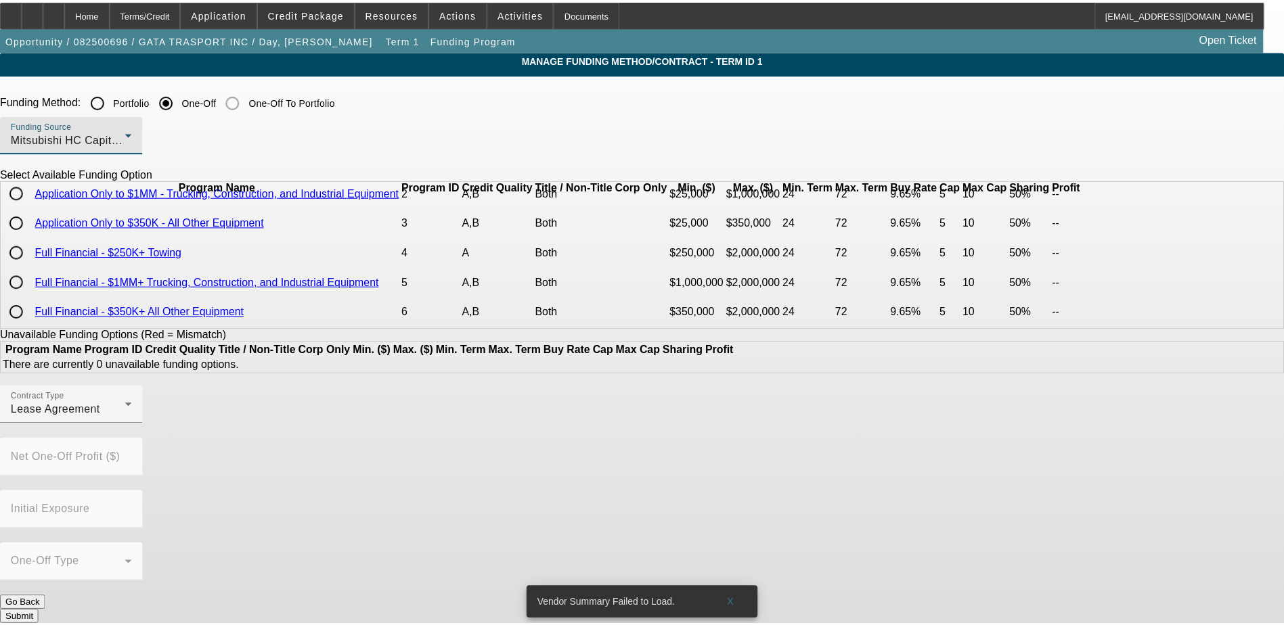
scroll to position [93, 0]
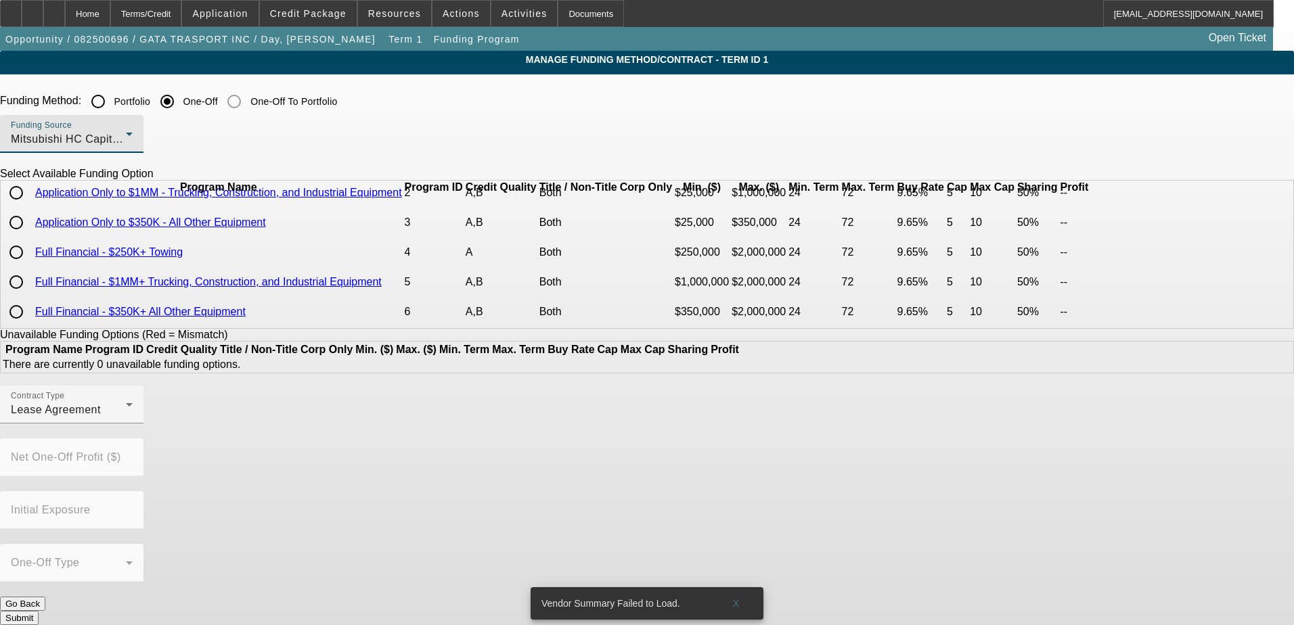
click at [30, 284] on input "radio" at bounding box center [16, 282] width 27 height 27
radio input "true"
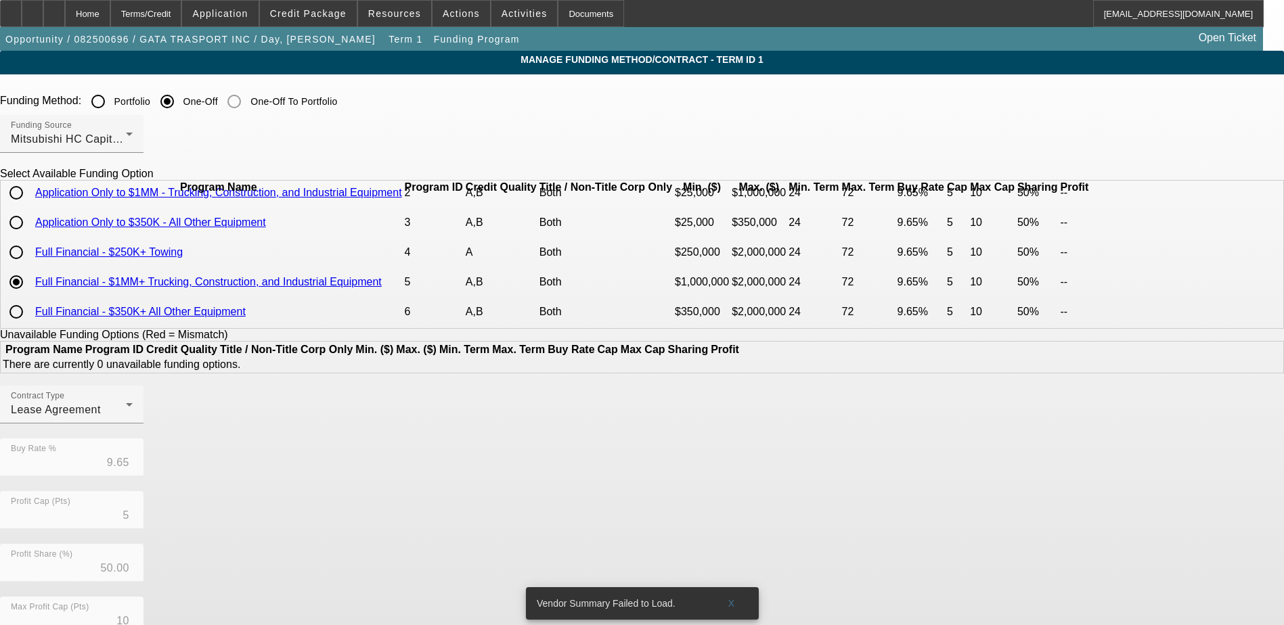
scroll to position [26, 0]
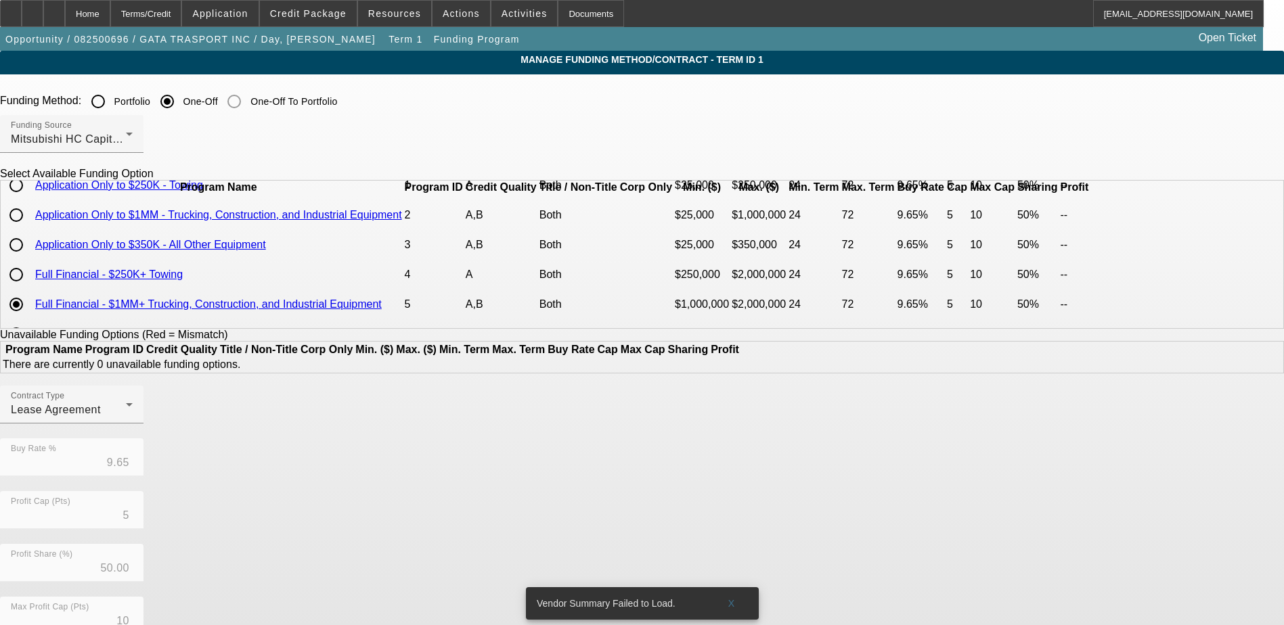
click at [30, 229] on input "radio" at bounding box center [16, 215] width 27 height 27
radio input "true"
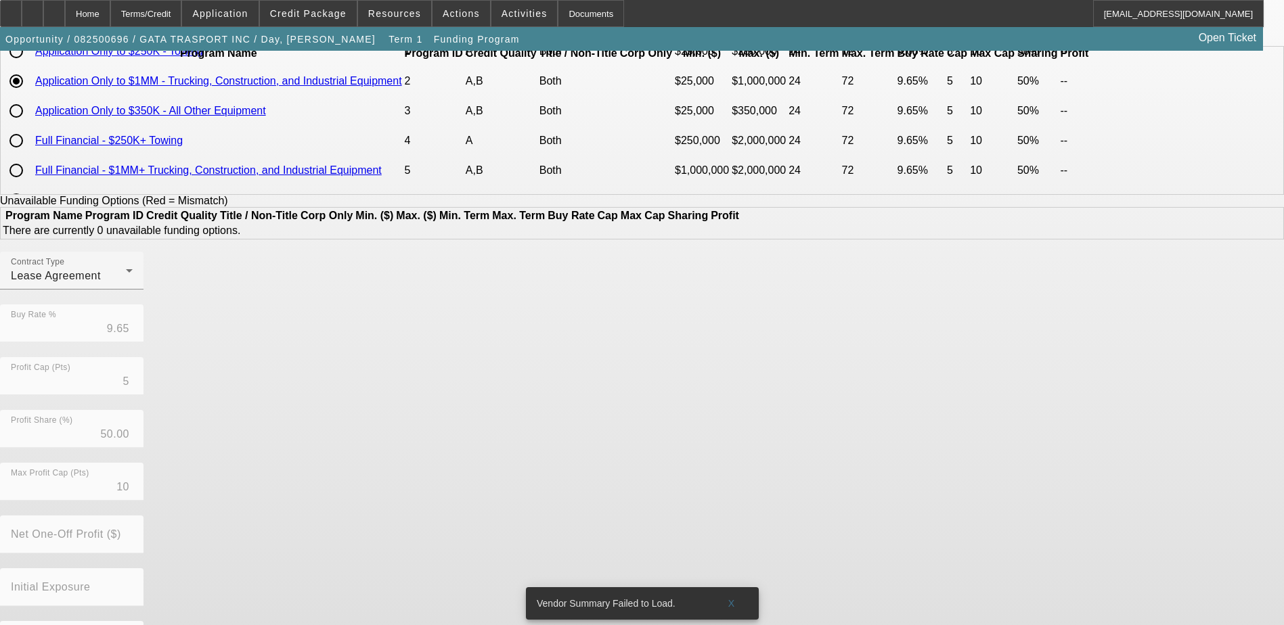
scroll to position [135, 0]
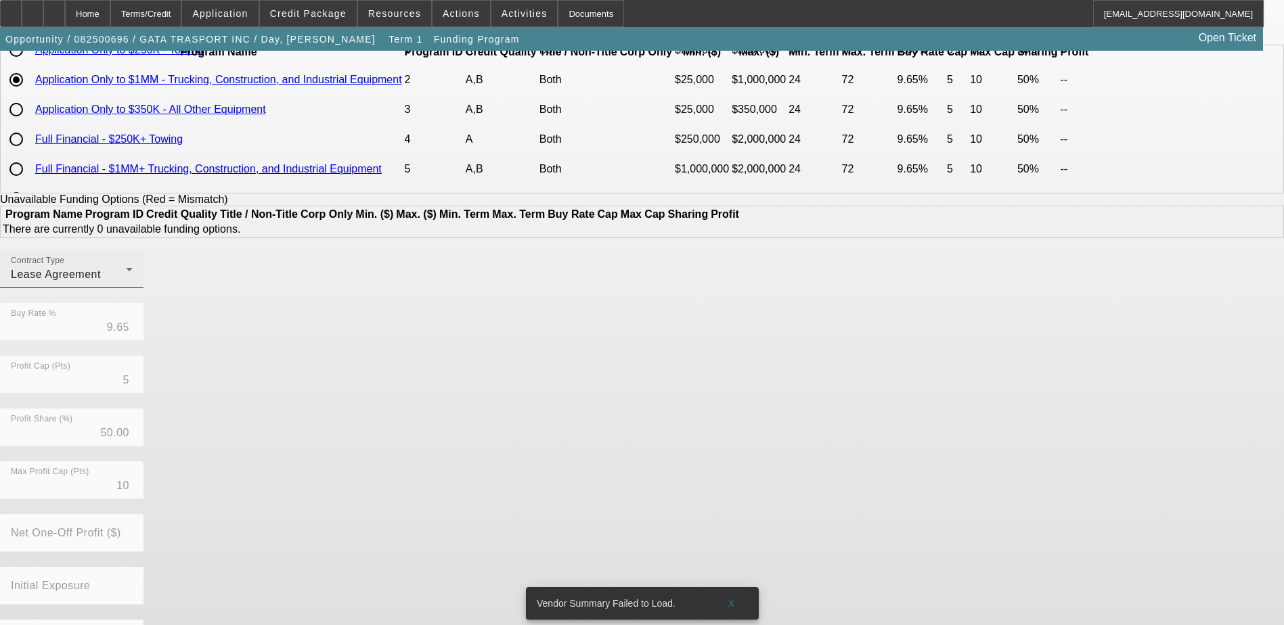
click at [133, 287] on div "Contract Type Lease Agreement" at bounding box center [72, 269] width 122 height 38
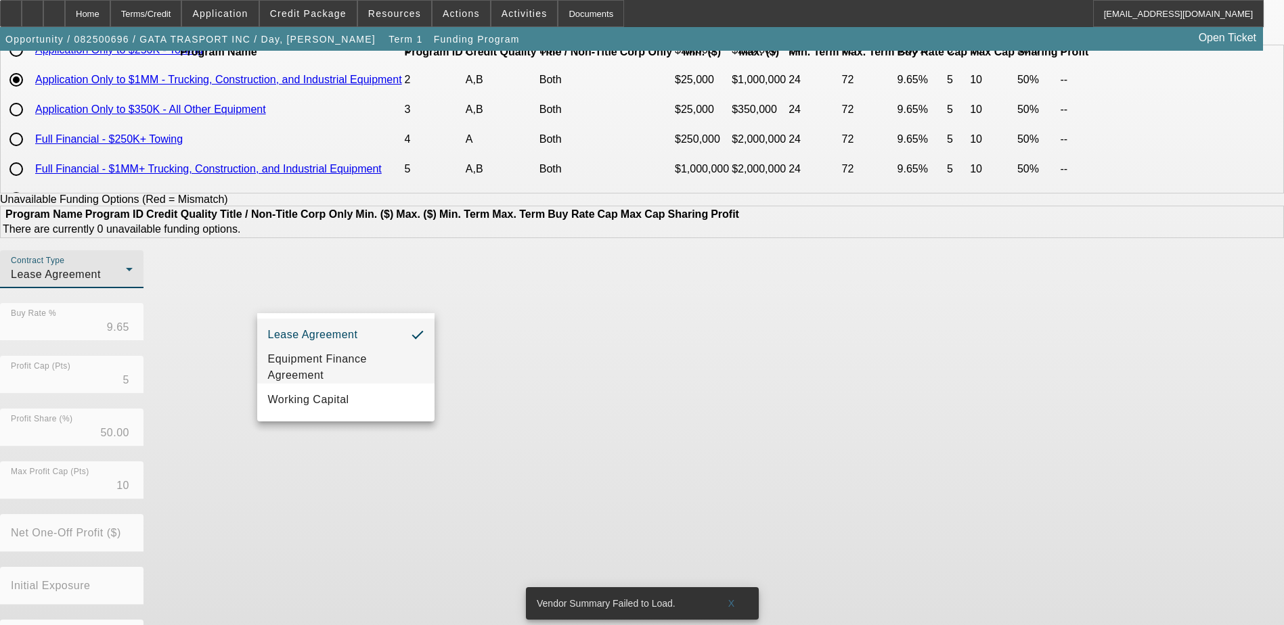
click at [336, 357] on span "Equipment Finance Agreement" at bounding box center [346, 367] width 156 height 32
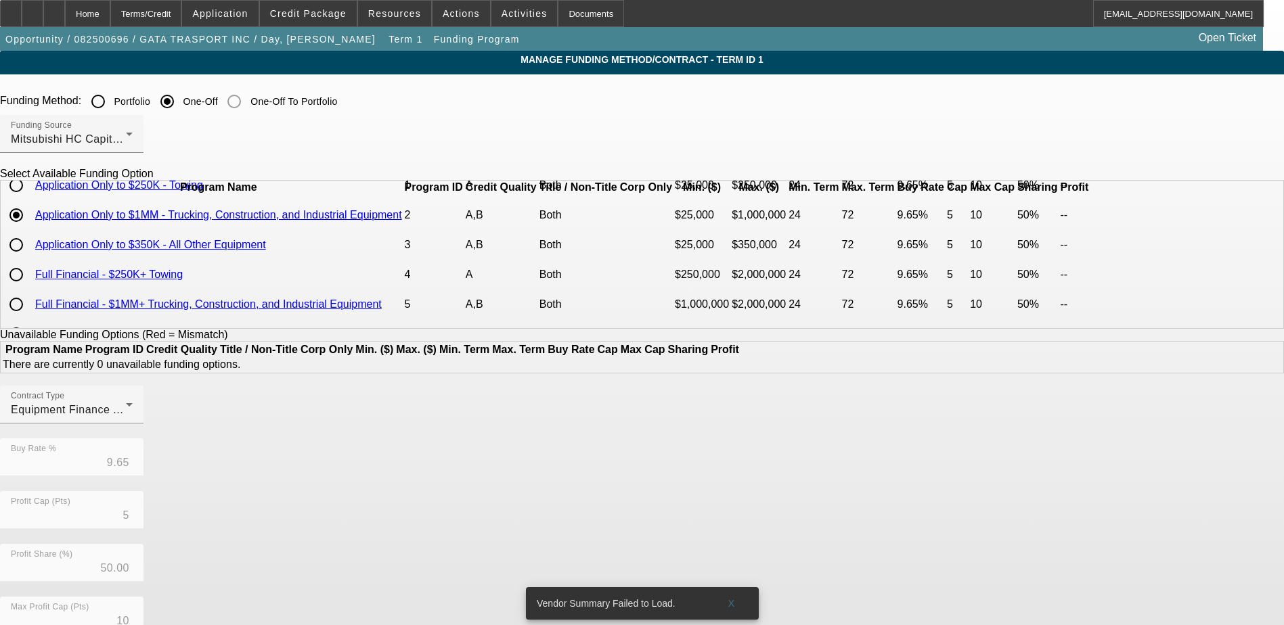
scroll to position [196, 0]
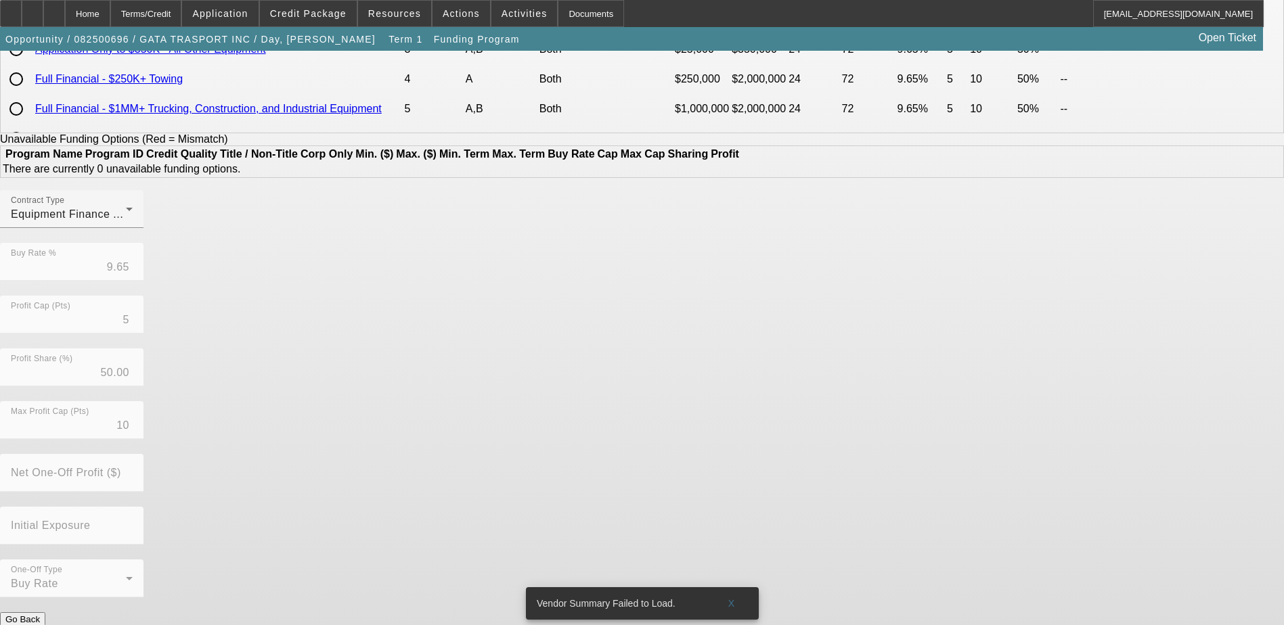
click at [39, 625] on button "Submit" at bounding box center [19, 634] width 39 height 14
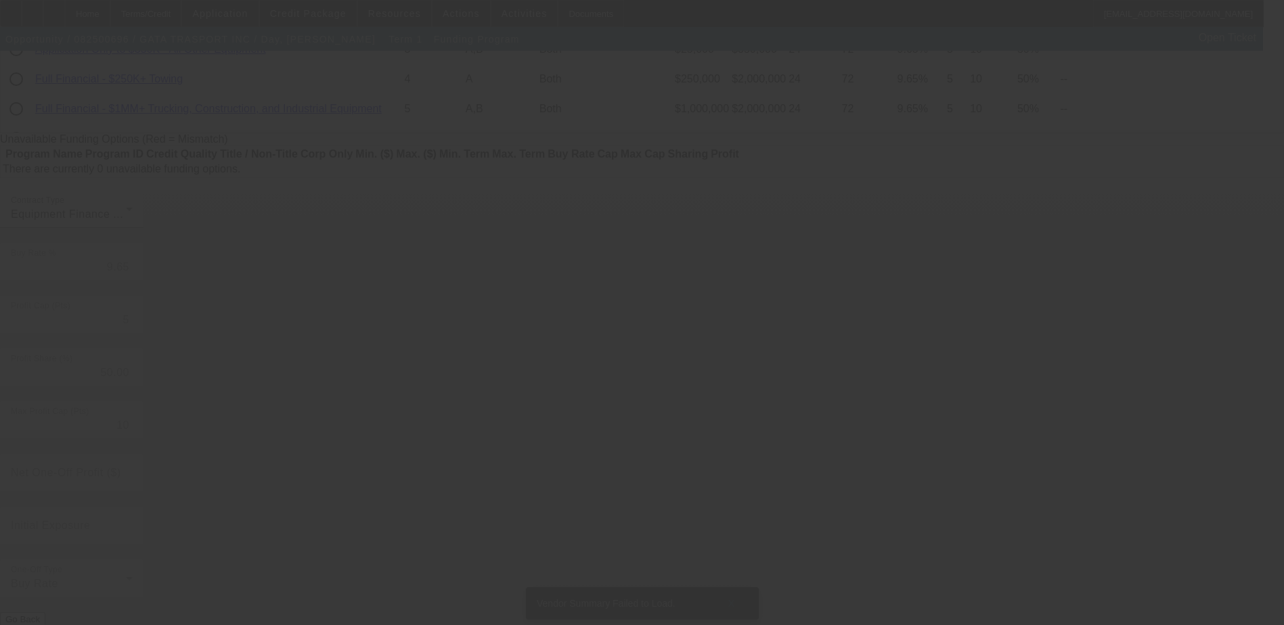
radio input "true"
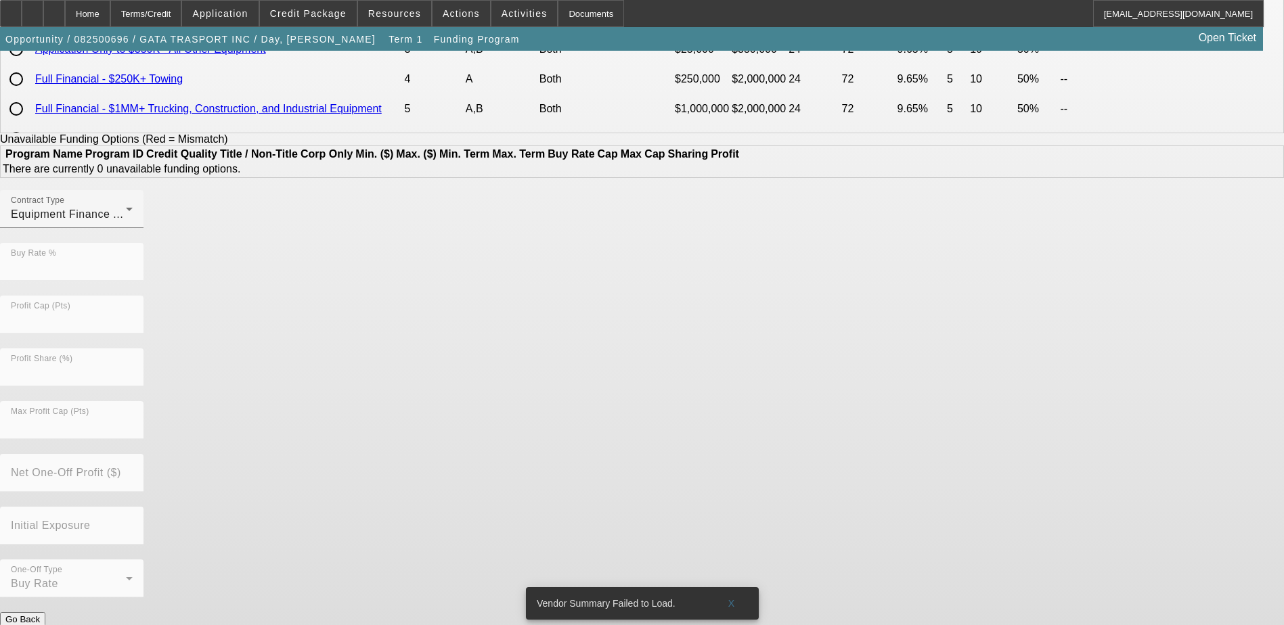
scroll to position [0, 0]
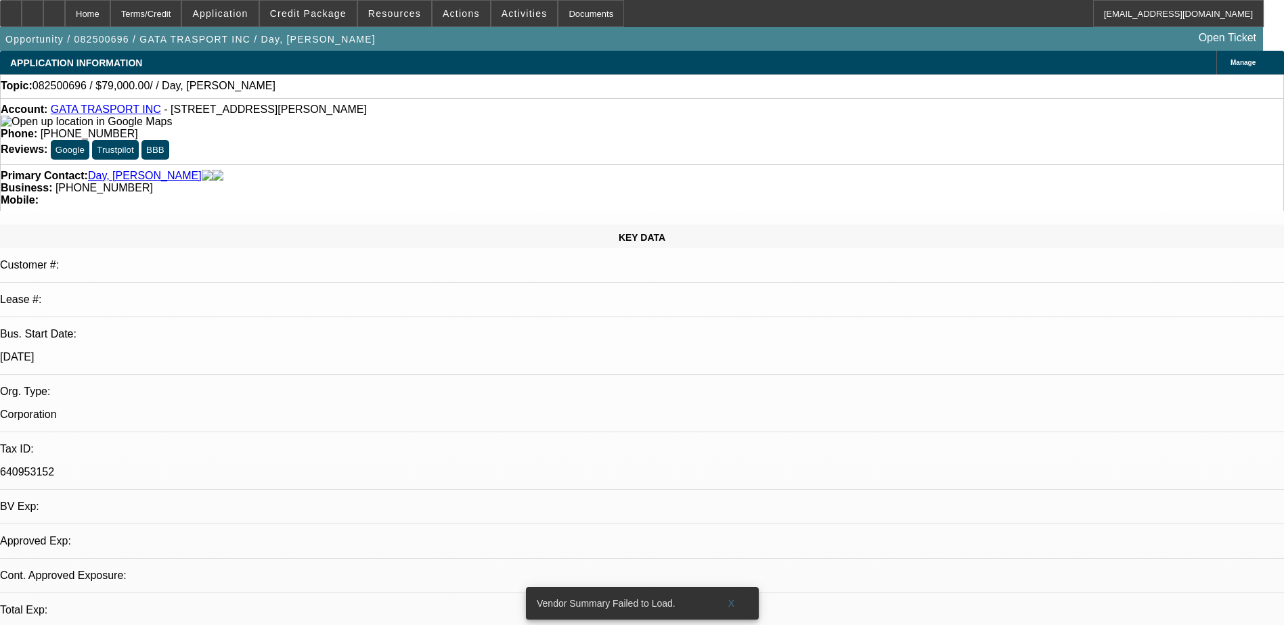
select select "0"
select select "2"
select select "0"
select select "6"
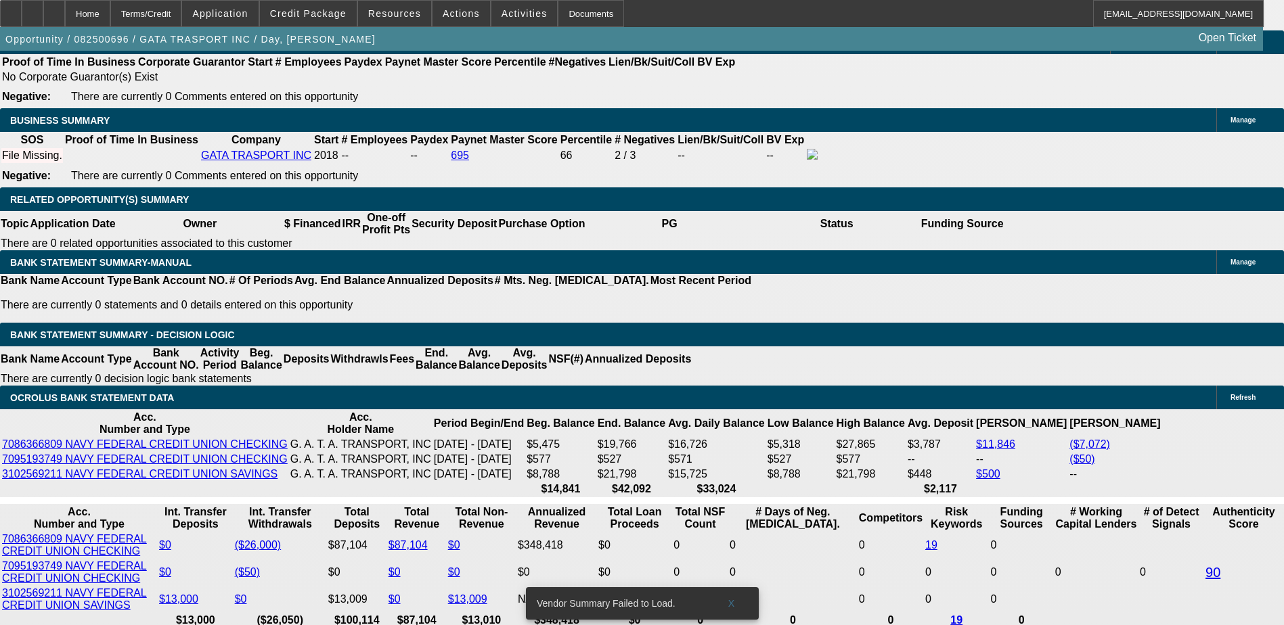
scroll to position [2031, 0]
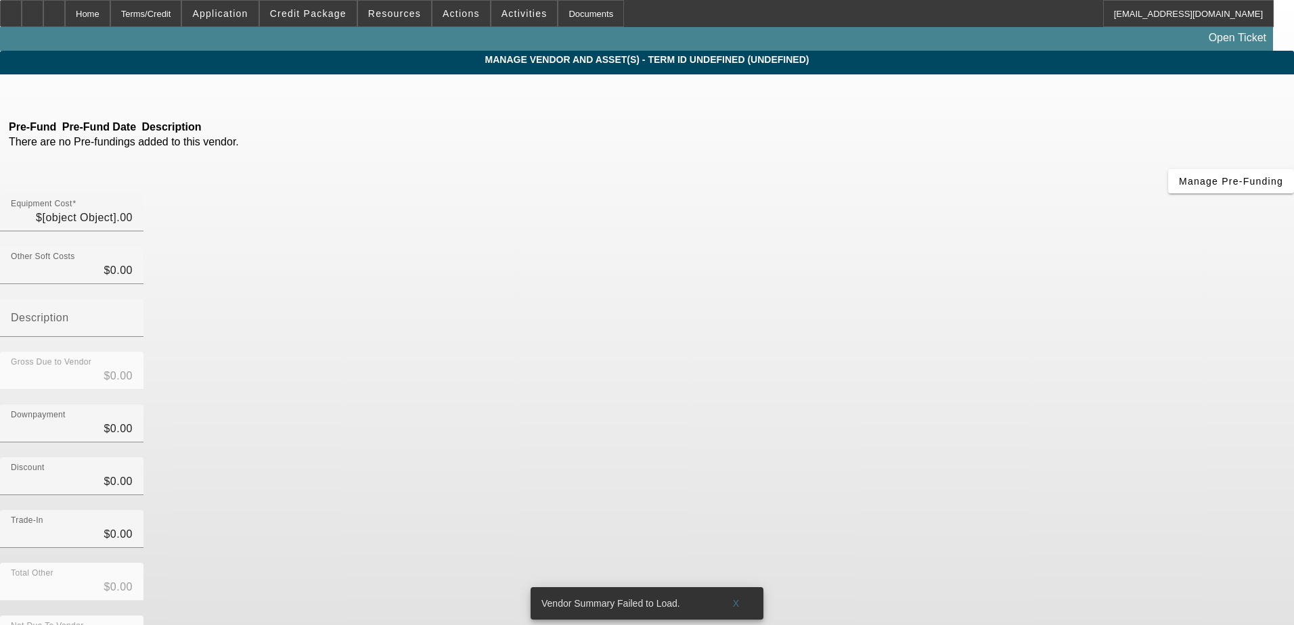
type input "$79,000.00"
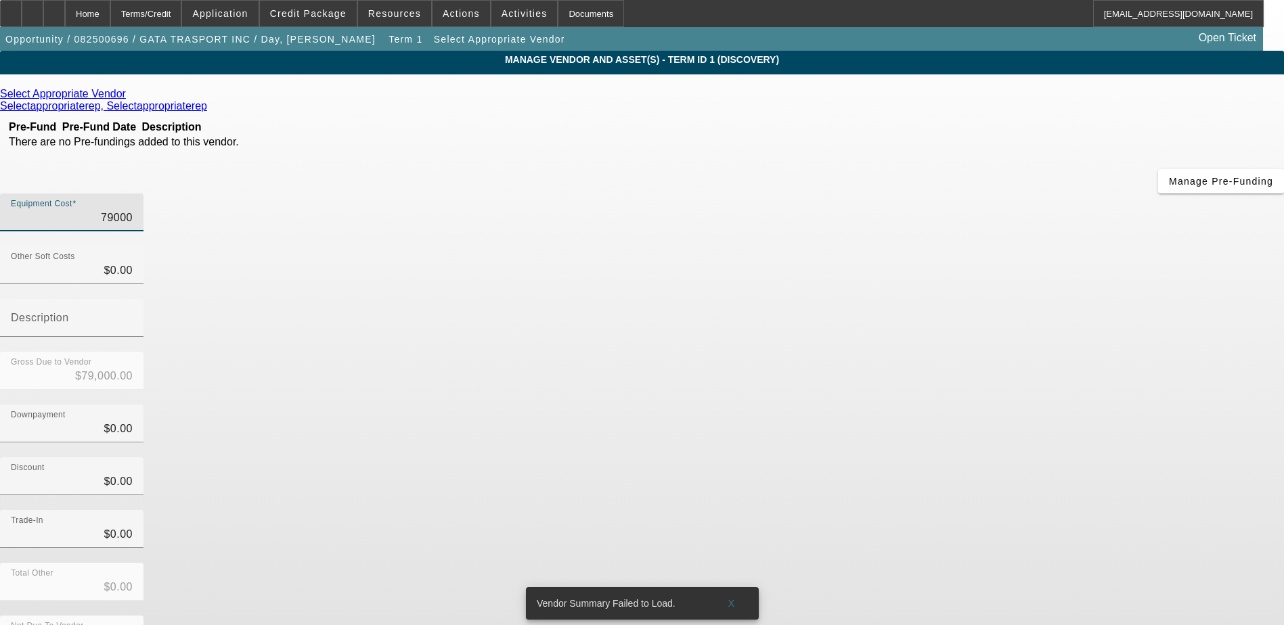
drag, startPoint x: 766, startPoint y: 113, endPoint x: 952, endPoint y: 109, distance: 186.2
click at [952, 194] on div "Equipment Cost 79000" at bounding box center [642, 220] width 1284 height 53
type input "1"
type input "$1.00"
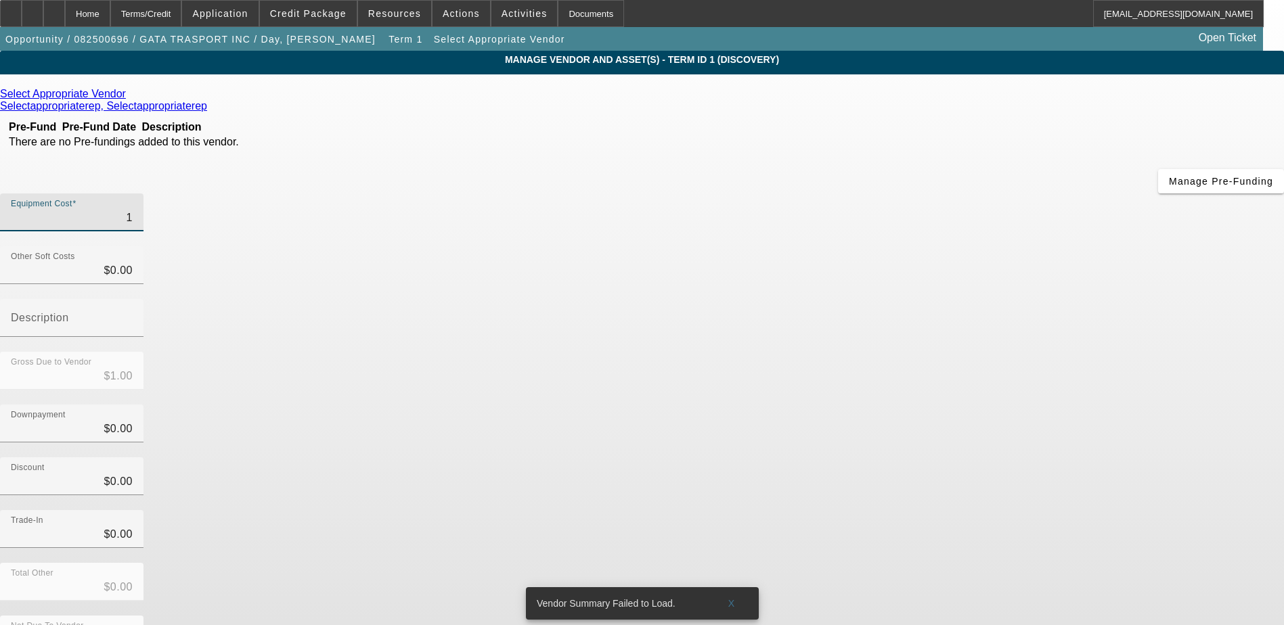
type input "10"
type input "$10.00"
type input "100"
type input "$100.00"
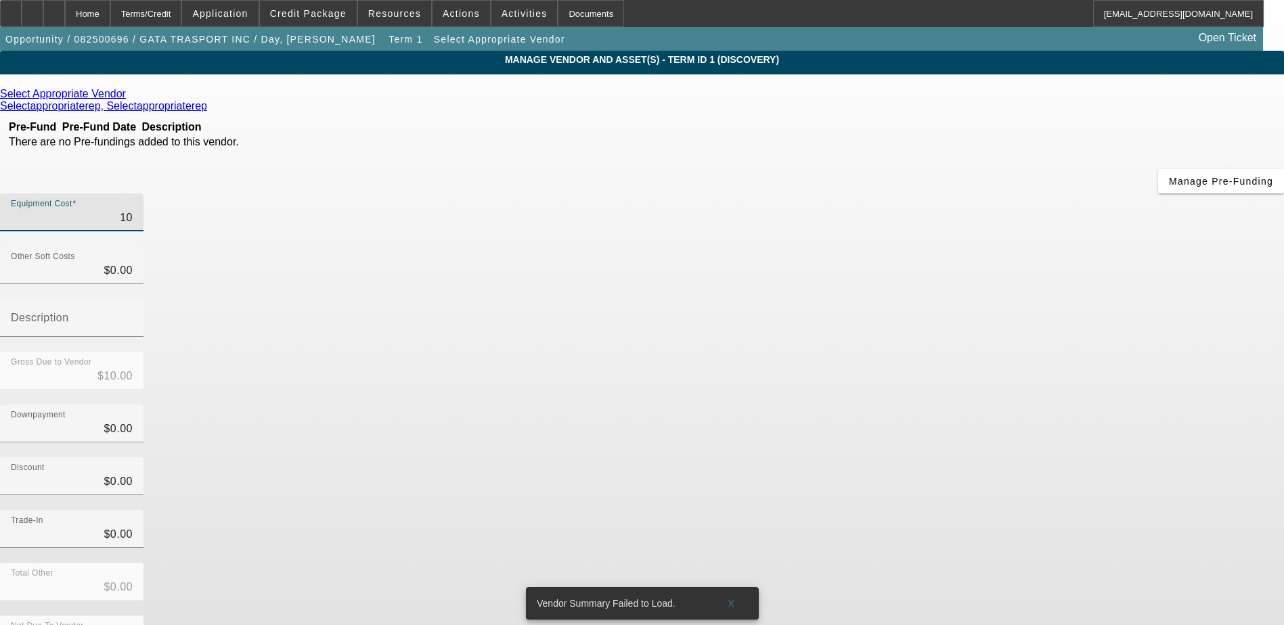
type input "$100.00"
type input "1000"
type input "$1,000.00"
type input "10000"
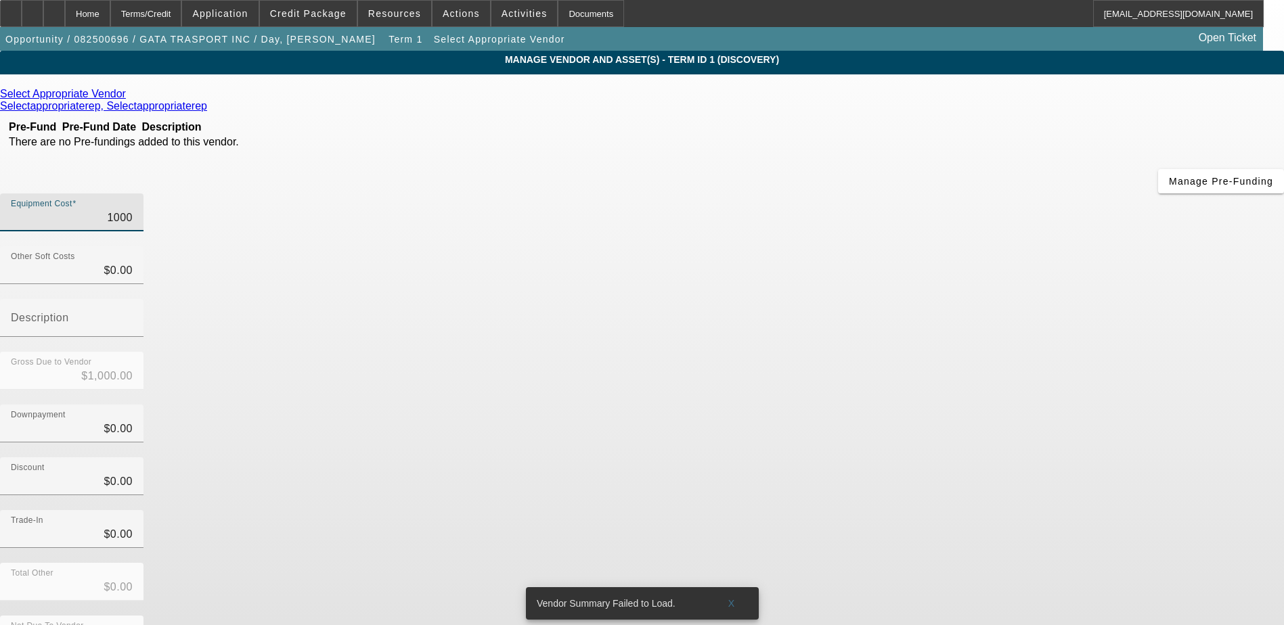
type input "$10,000.00"
type input "100000"
type input "$100,000.00"
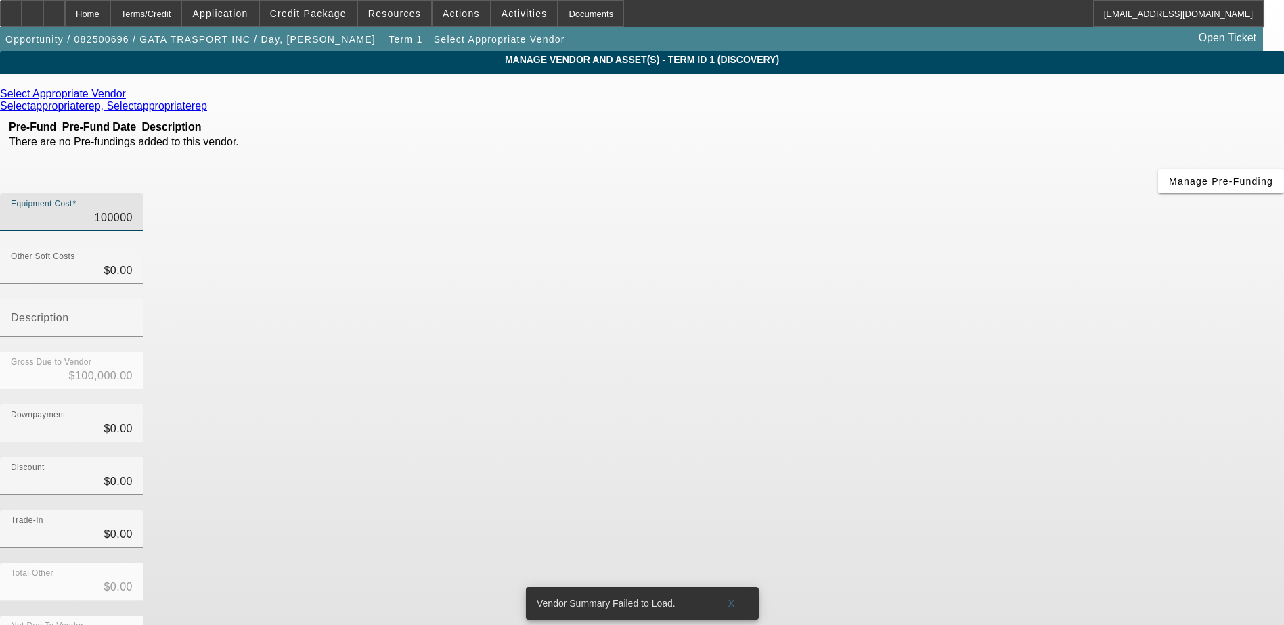
type input "$100,000.00"
click at [1063, 319] on app-vendor-asset-manage "MANAGE VENDOR AND ASSET(S) - Term ID 1 (Discovery) Remove Vendor Select Appropr…" at bounding box center [642, 414] width 1284 height 727
click at [129, 99] on icon at bounding box center [129, 94] width 0 height 12
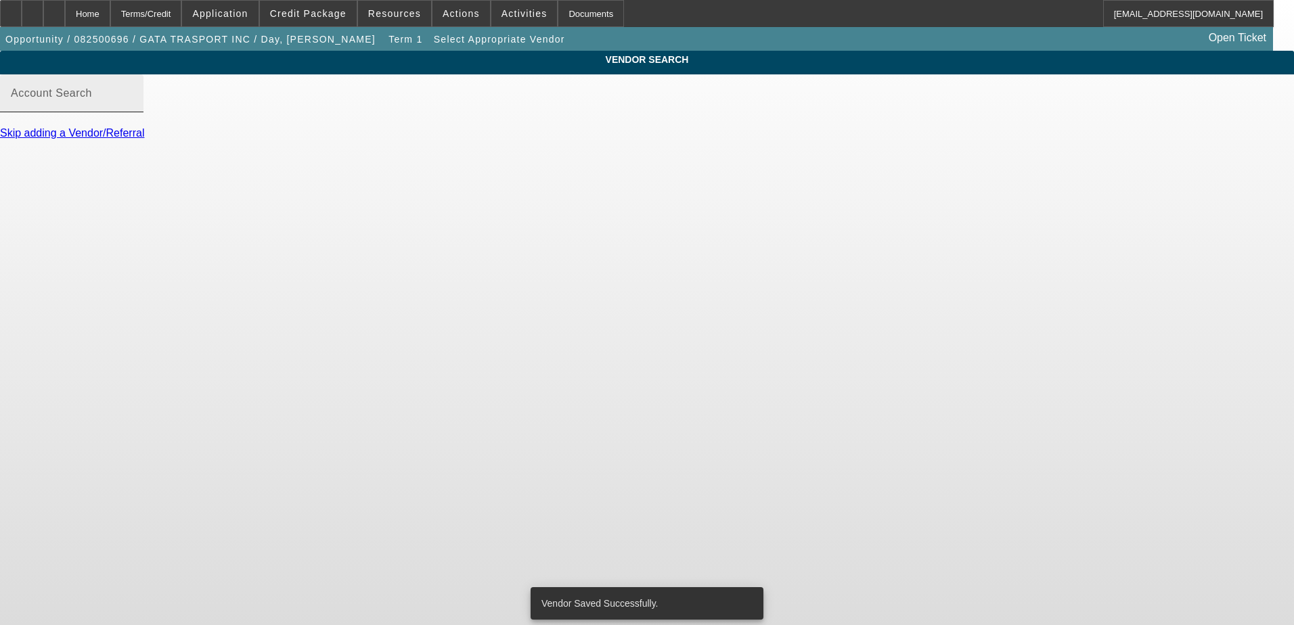
click at [92, 99] on mat-label "Account Search" at bounding box center [51, 93] width 81 height 12
click at [133, 107] on input "Account Search" at bounding box center [72, 99] width 122 height 16
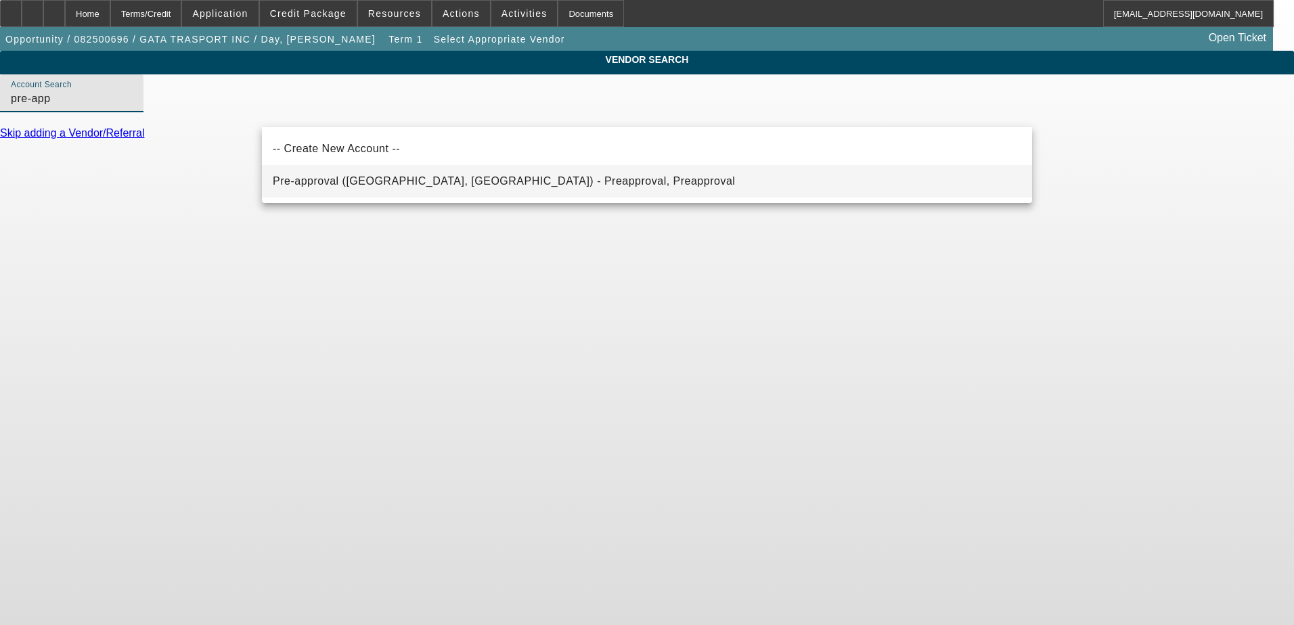
click at [343, 192] on mat-option "Pre-approval (Northbrook, IL) - Preapproval, Preapproval" at bounding box center [647, 181] width 770 height 32
type input "Pre-approval (Northbrook, IL) - Preapproval, Preapproval"
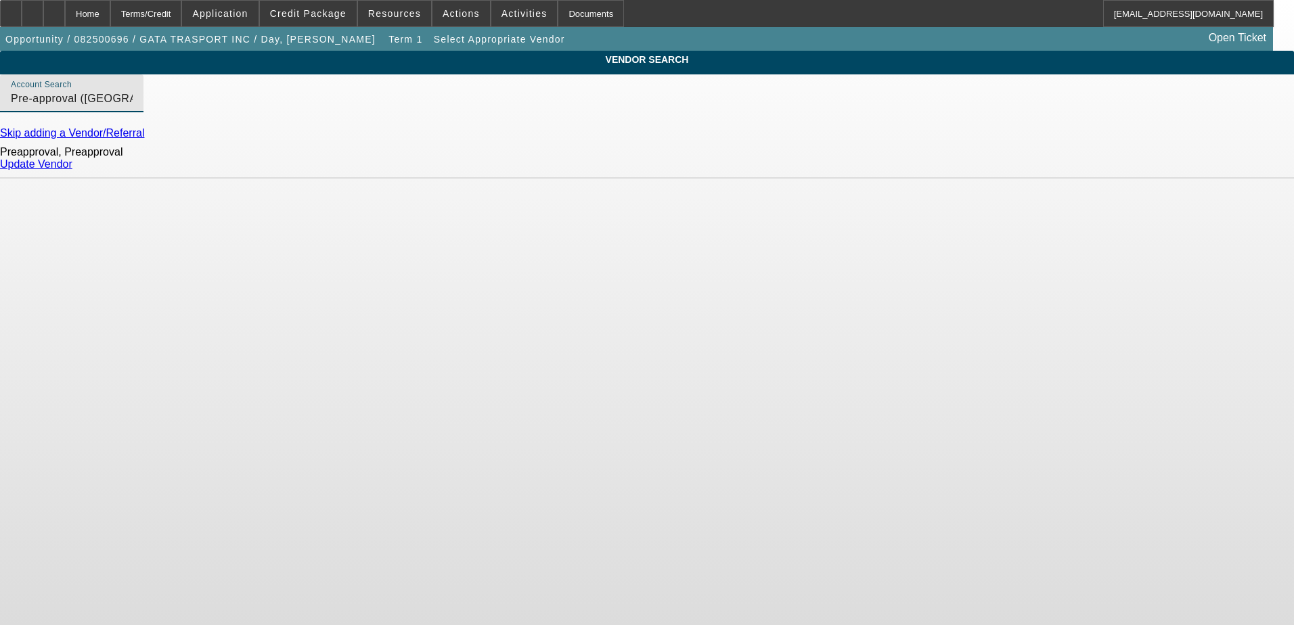
click at [72, 170] on link "Update Vendor" at bounding box center [36, 164] width 72 height 12
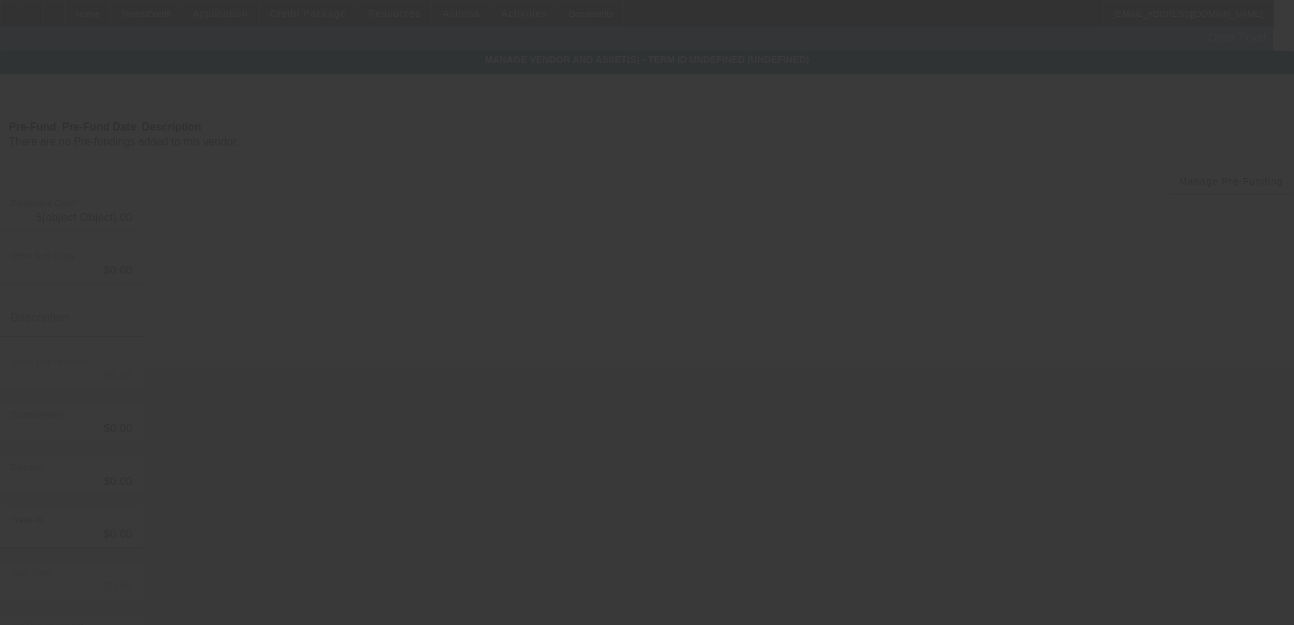
type input "$100,000.00"
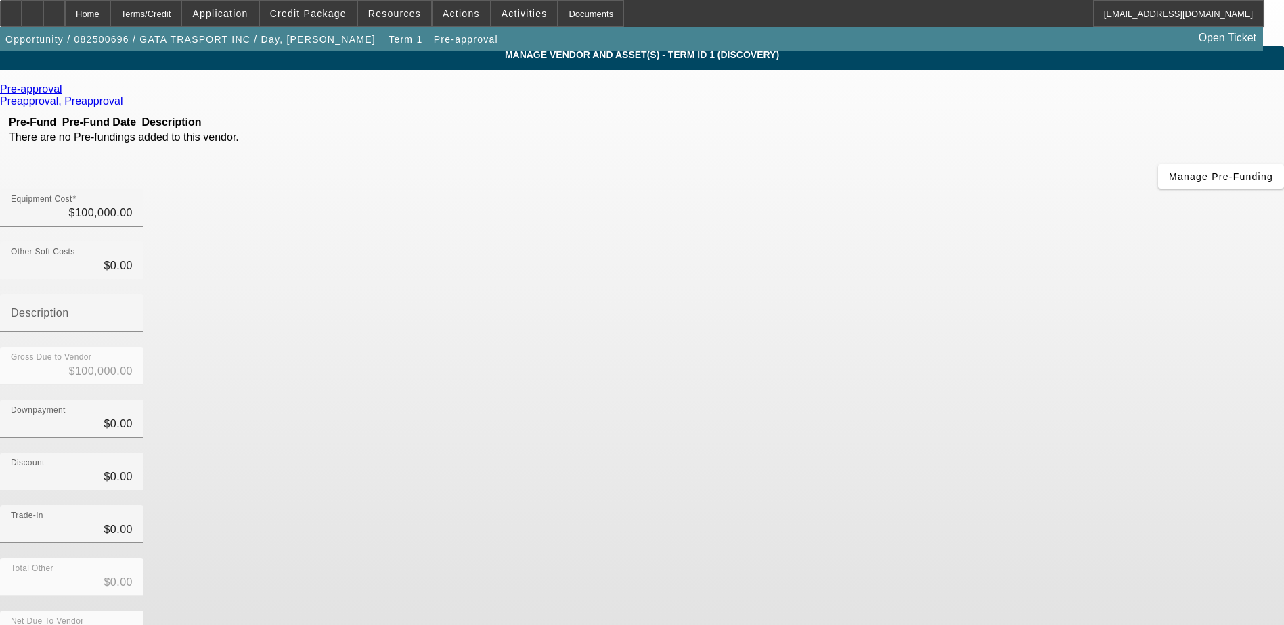
scroll to position [9, 0]
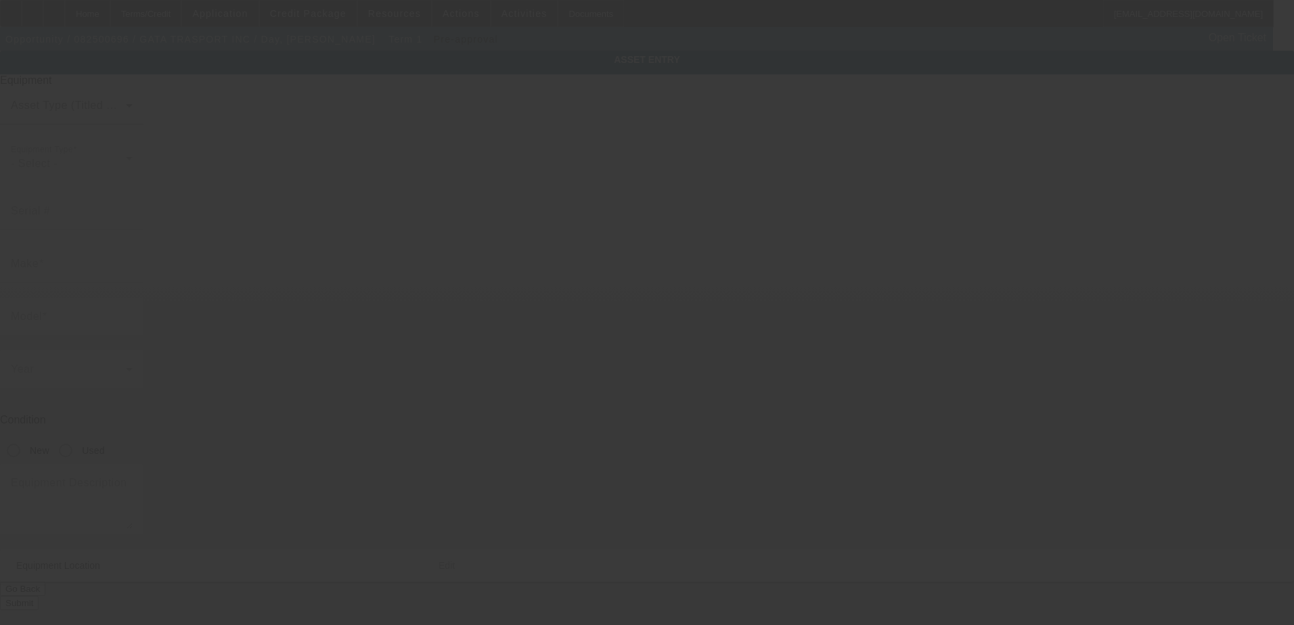
type textarea "Make: KENWORTH; Model: T680"
type input "8569 Shady Elm Dr"
type input "Cordova"
type input "38018"
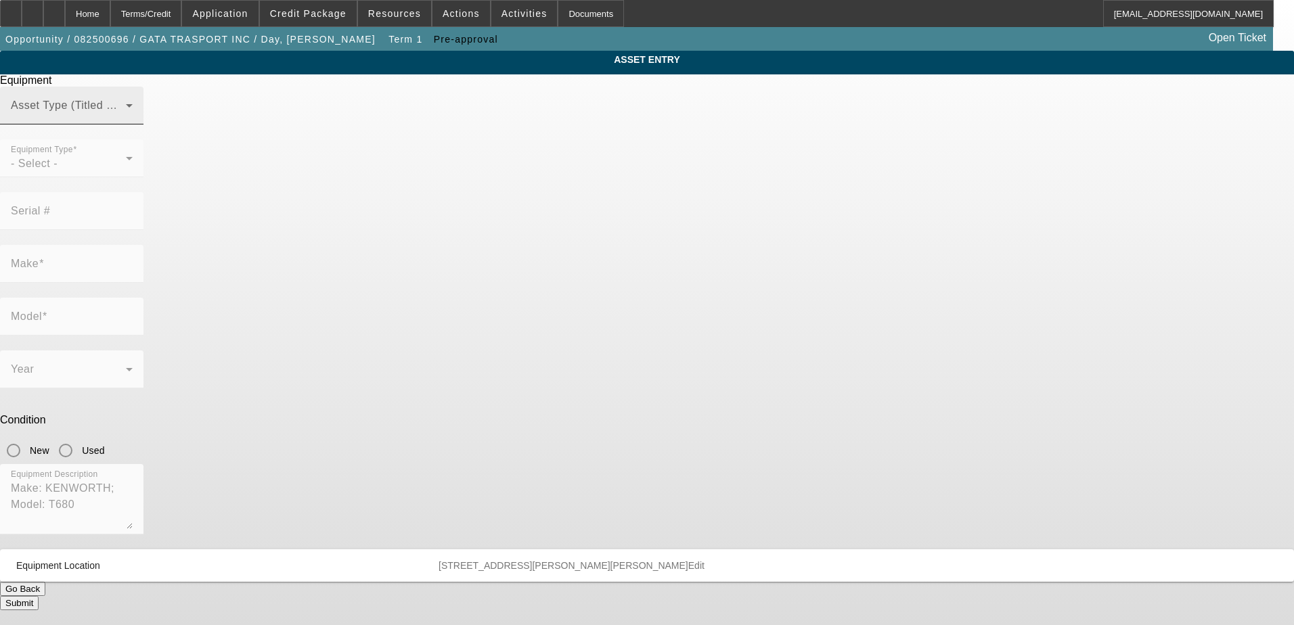
click at [133, 125] on div "Asset Type (Titled or Non-Titled)" at bounding box center [72, 106] width 122 height 38
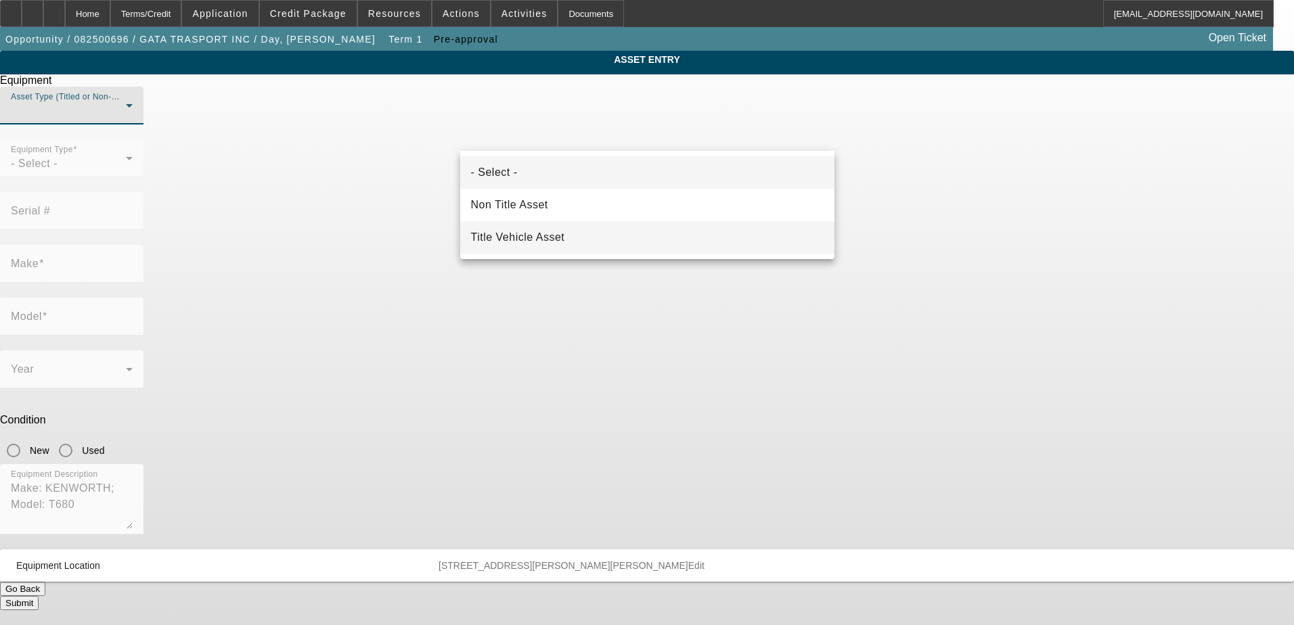
click at [563, 235] on span "Title Vehicle Asset" at bounding box center [518, 237] width 94 height 16
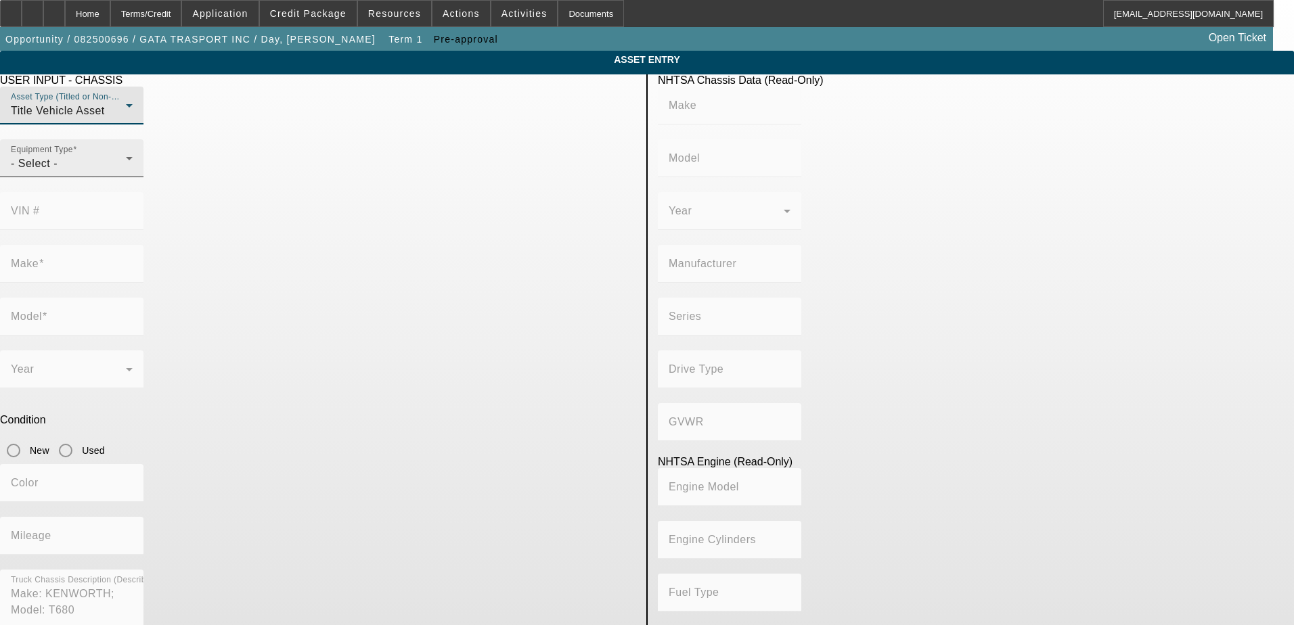
click at [126, 172] on div "- Select -" at bounding box center [68, 164] width 115 height 16
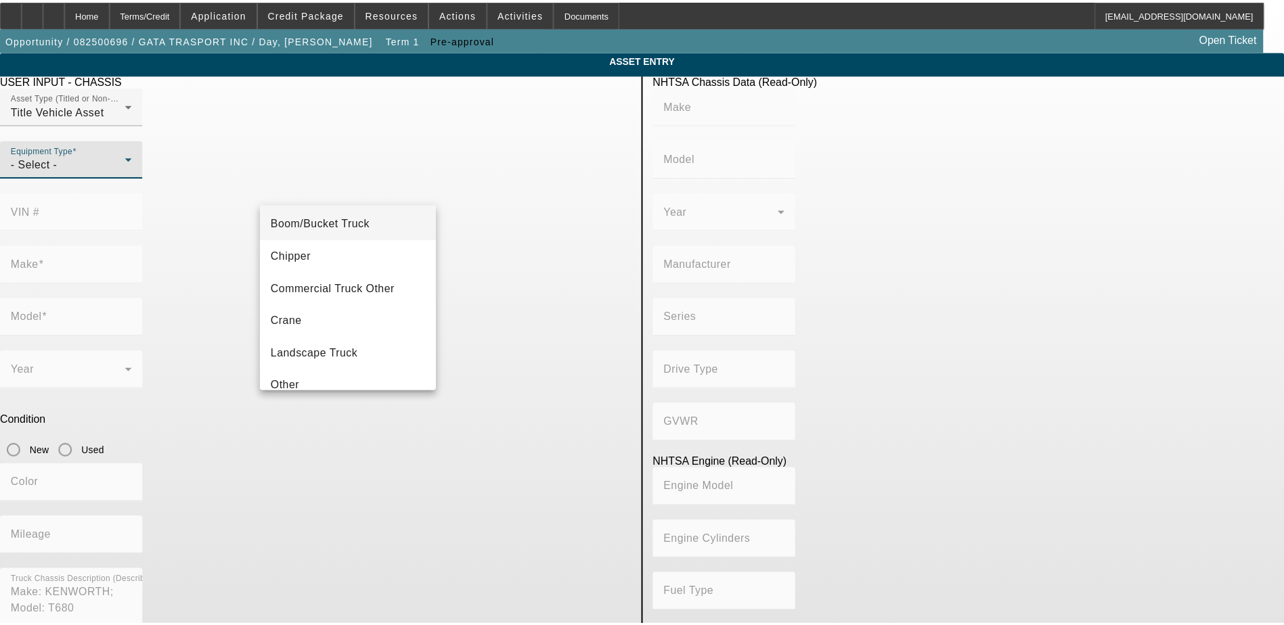
scroll to position [68, 0]
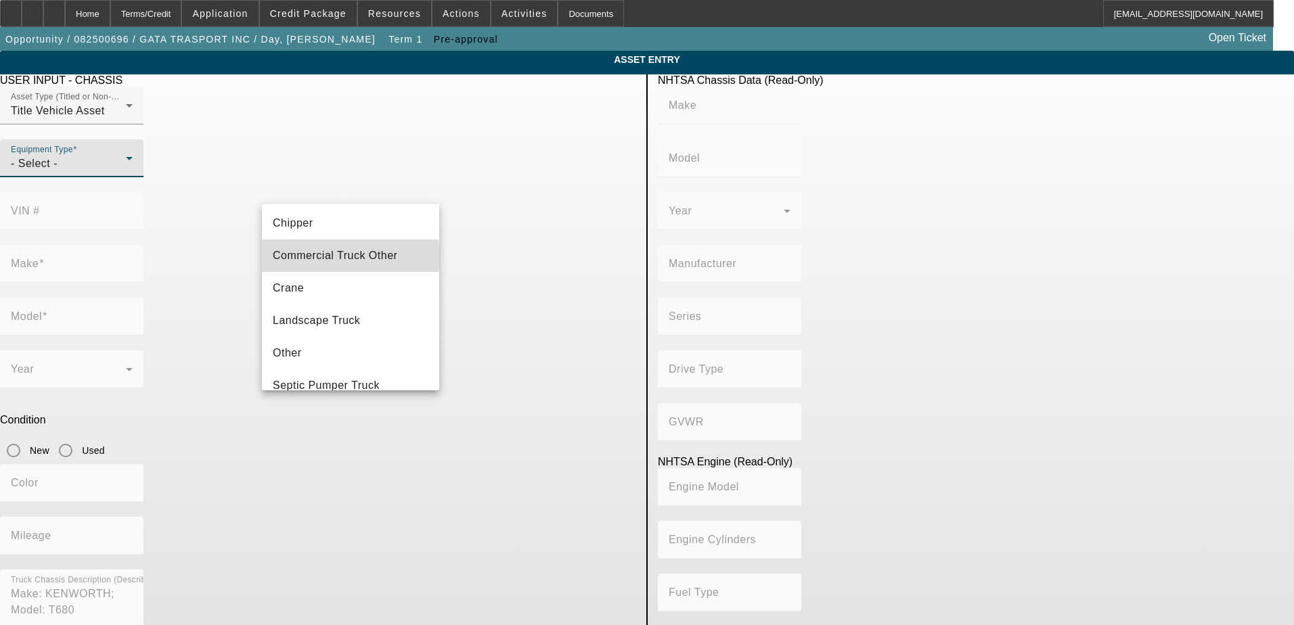
click at [350, 257] on span "Commercial Truck Other" at bounding box center [335, 256] width 125 height 16
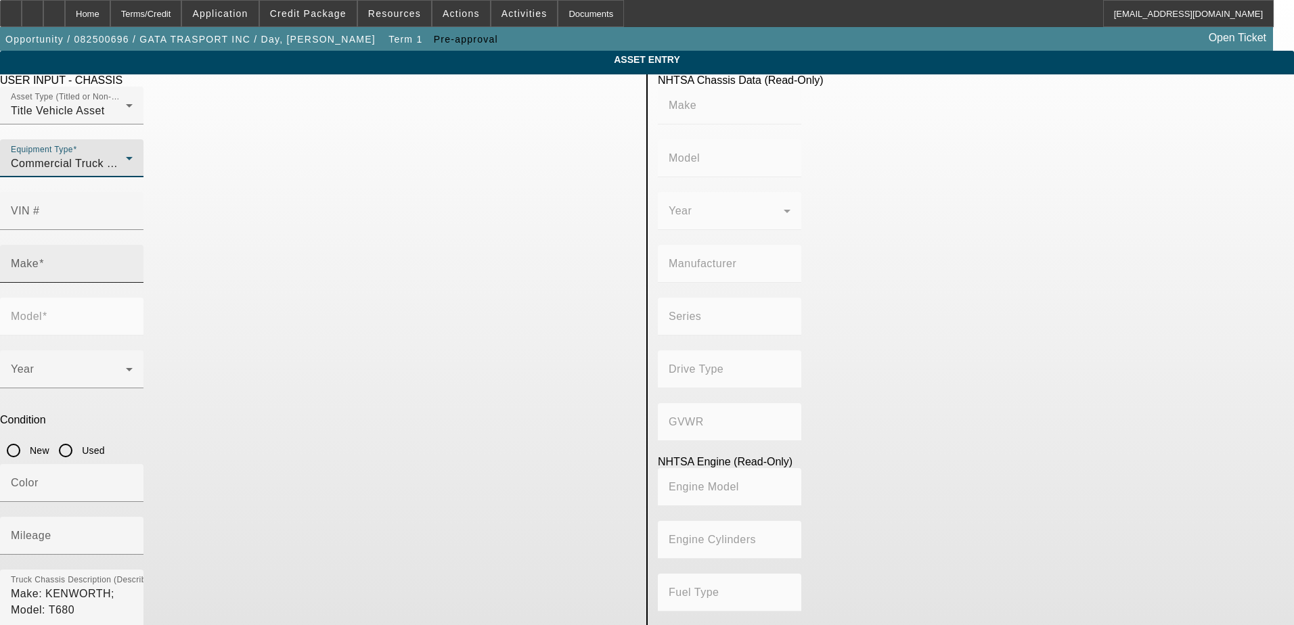
click at [133, 261] on input "Make" at bounding box center [72, 269] width 122 height 16
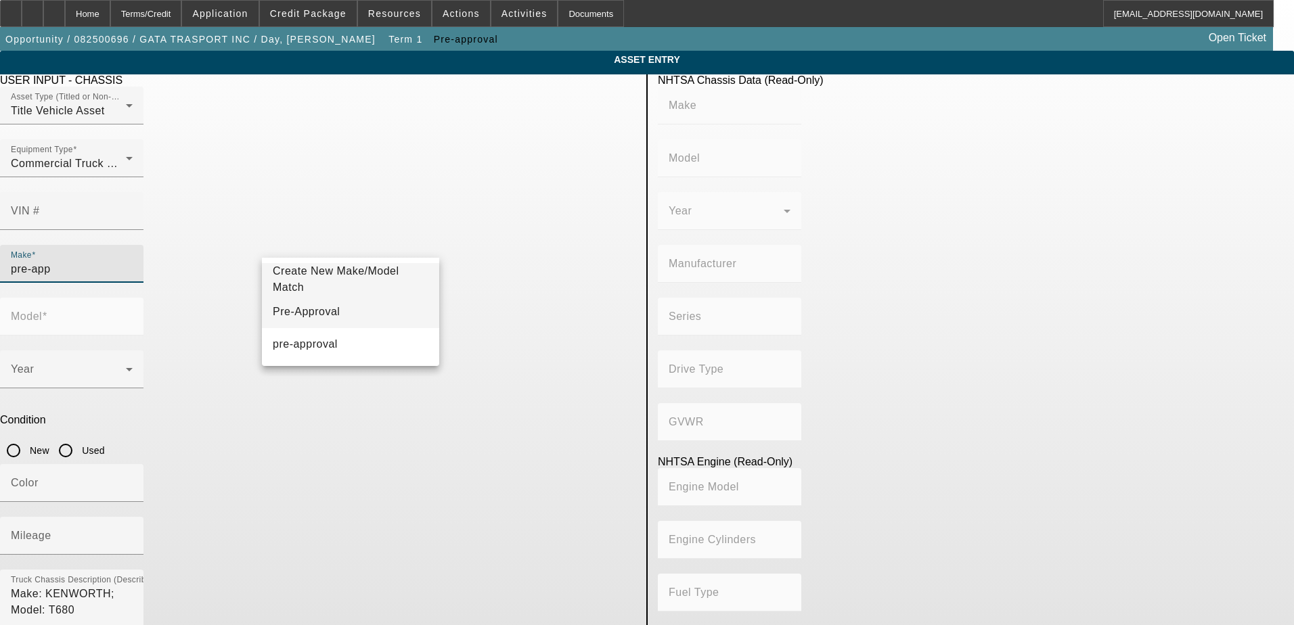
click at [322, 317] on span "Pre-Approval" at bounding box center [306, 312] width 67 height 12
type input "Pre-Approval"
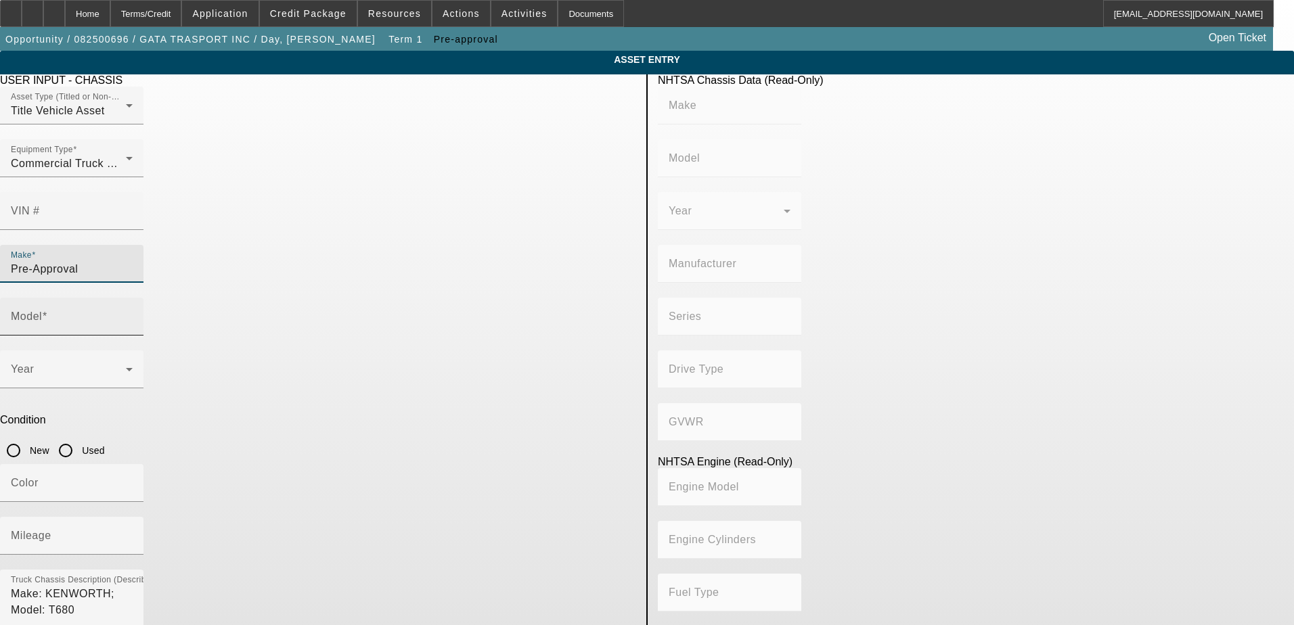
click at [143, 298] on div "Model" at bounding box center [71, 317] width 143 height 38
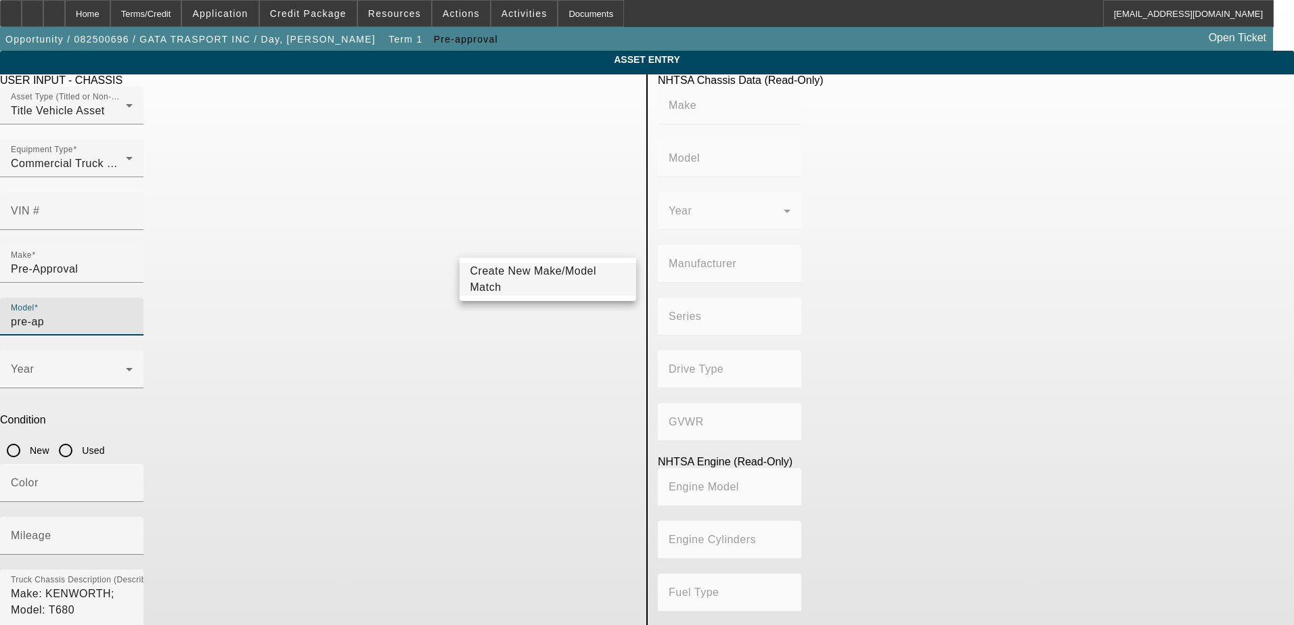
click at [143, 555] on div at bounding box center [71, 562] width 143 height 15
click at [133, 314] on input "pre-ap" at bounding box center [72, 322] width 122 height 16
click at [539, 309] on mat-option "Pre- Approval" at bounding box center [548, 312] width 177 height 32
type input "Pre- Approval"
click at [133, 586] on textarea "Make: KENWORTH; Model: T680" at bounding box center [72, 610] width 122 height 49
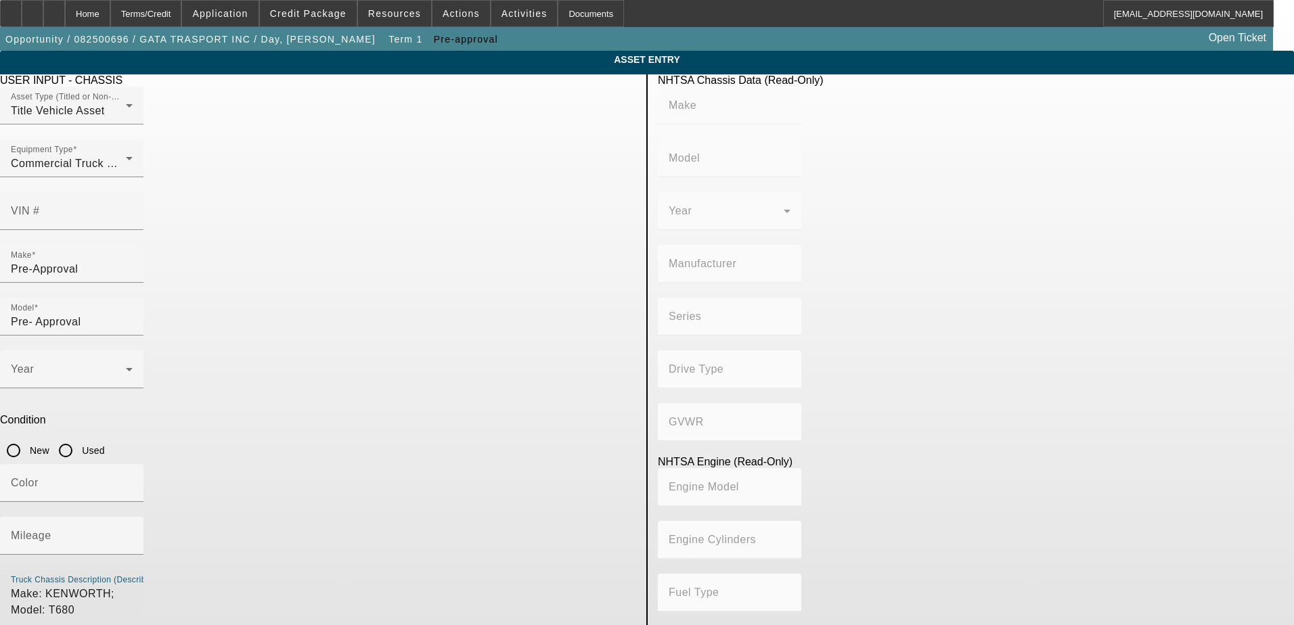
click at [79, 437] on input "Used" at bounding box center [65, 450] width 27 height 27
radio input "true"
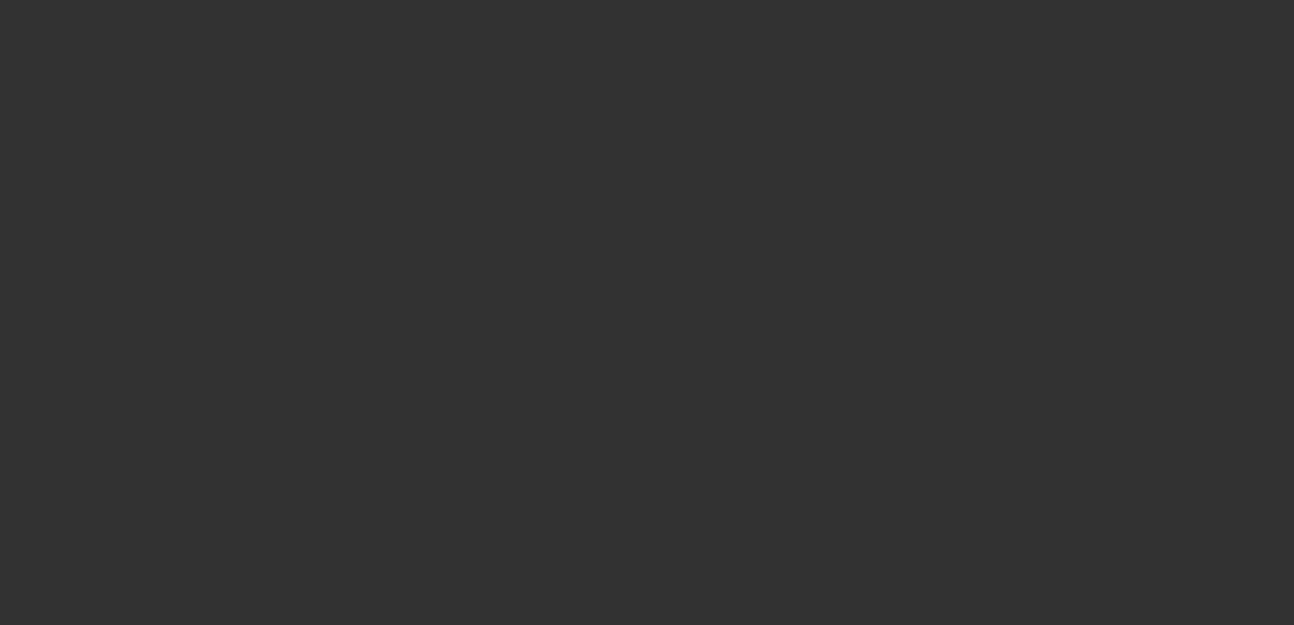
type input "$100,000.00"
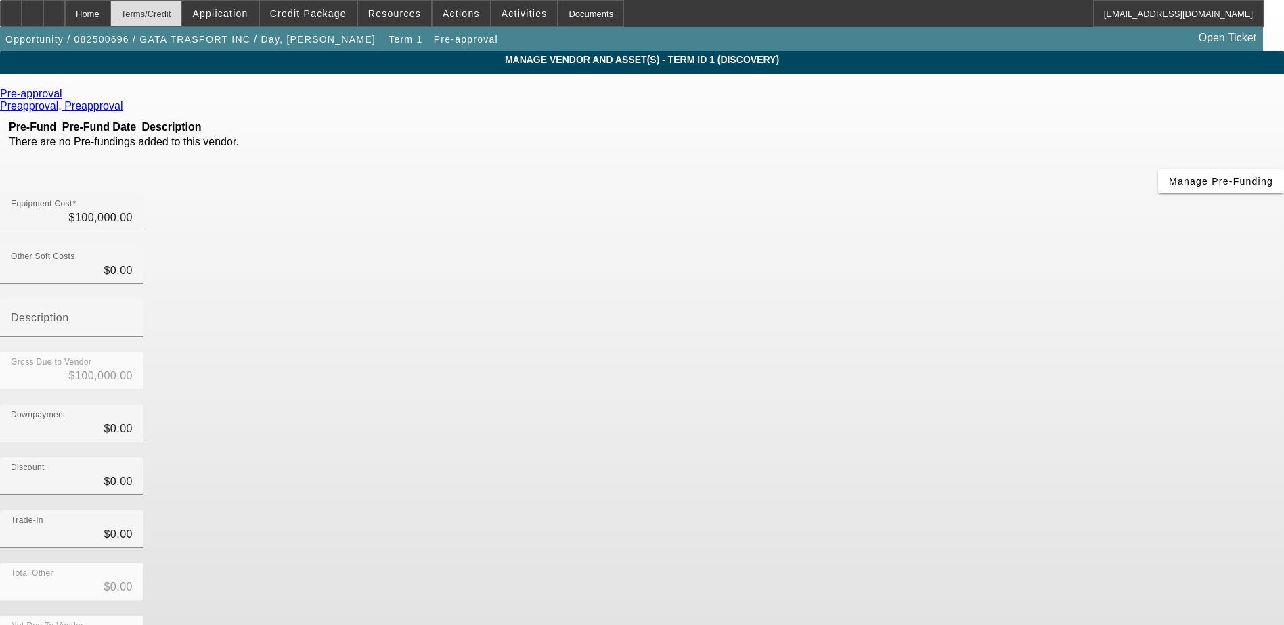
click at [173, 10] on div "Terms/Credit" at bounding box center [146, 13] width 72 height 27
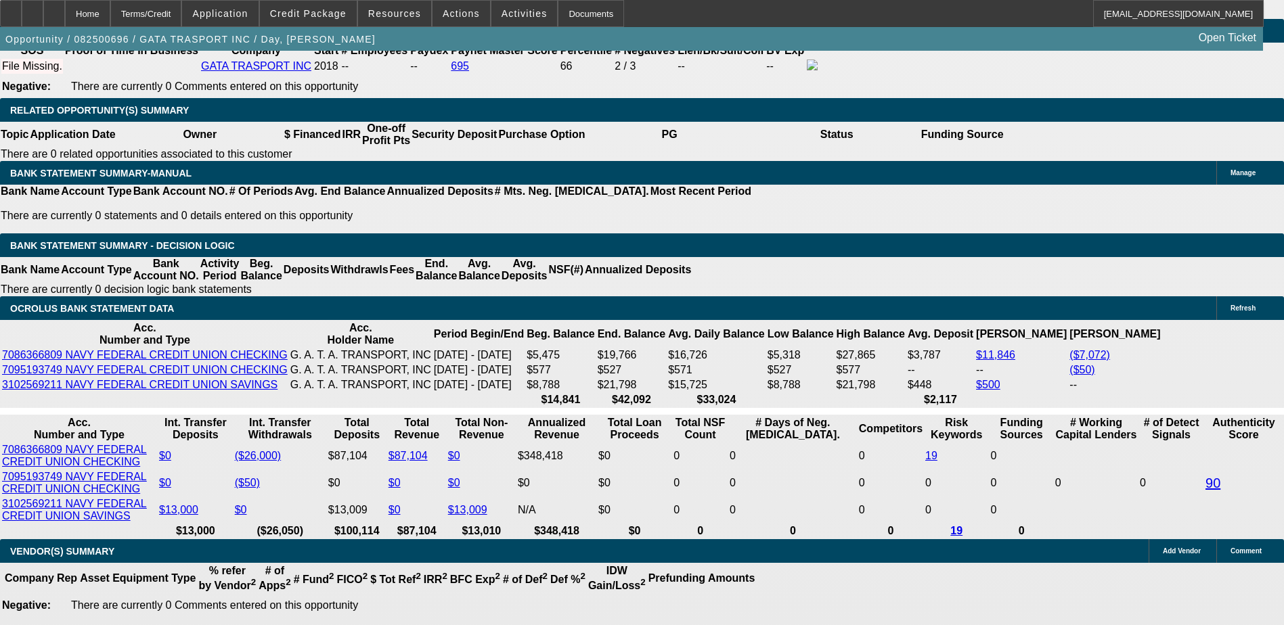
scroll to position [2056, 0]
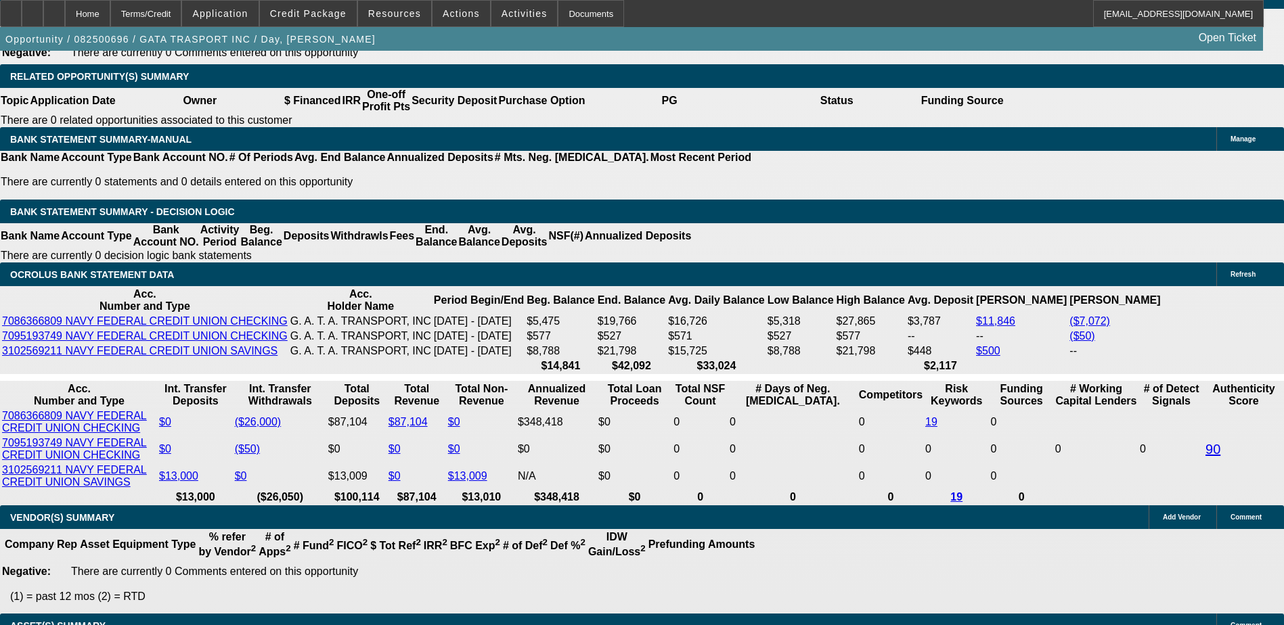
select select "0"
select select "2"
select select "0"
select select "6"
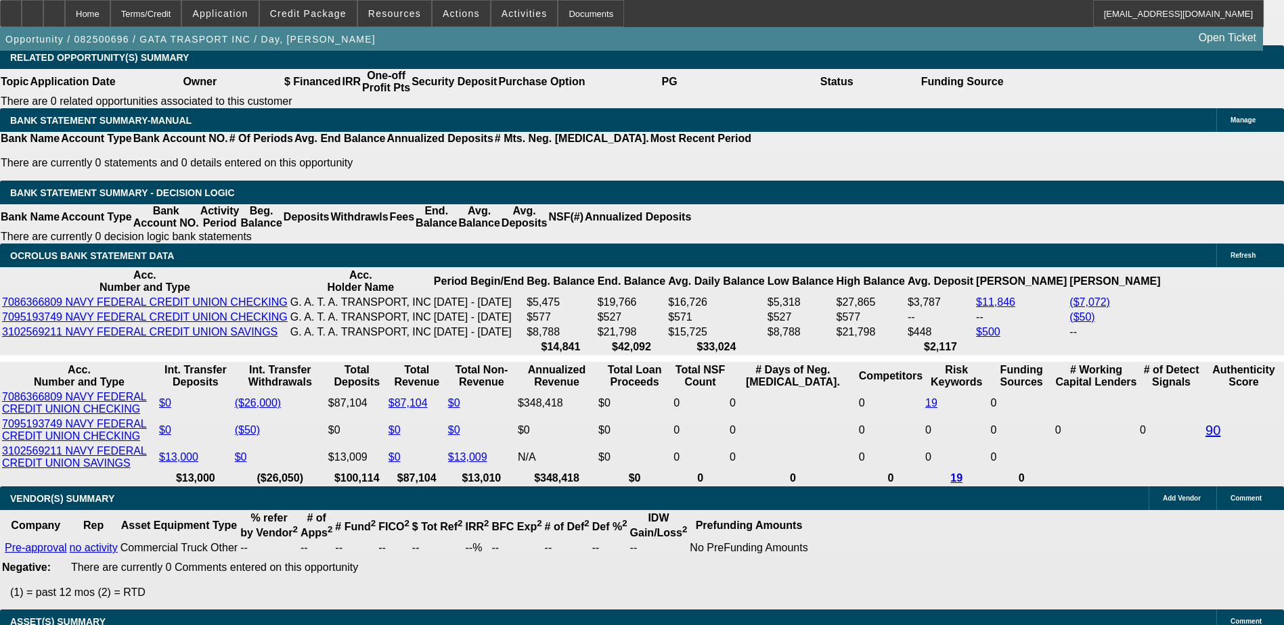
scroll to position [2191, 0]
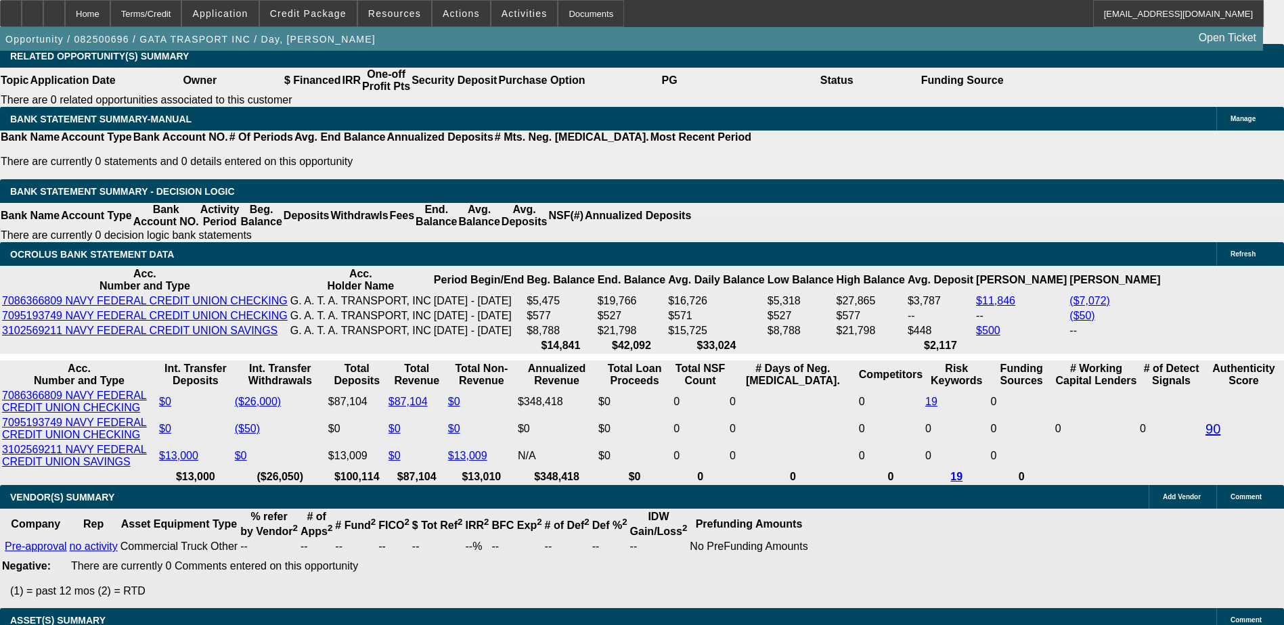
type input "$0.00"
type input "UNKNOWN"
drag, startPoint x: 264, startPoint y: 292, endPoint x: 324, endPoint y: 292, distance: 60.2
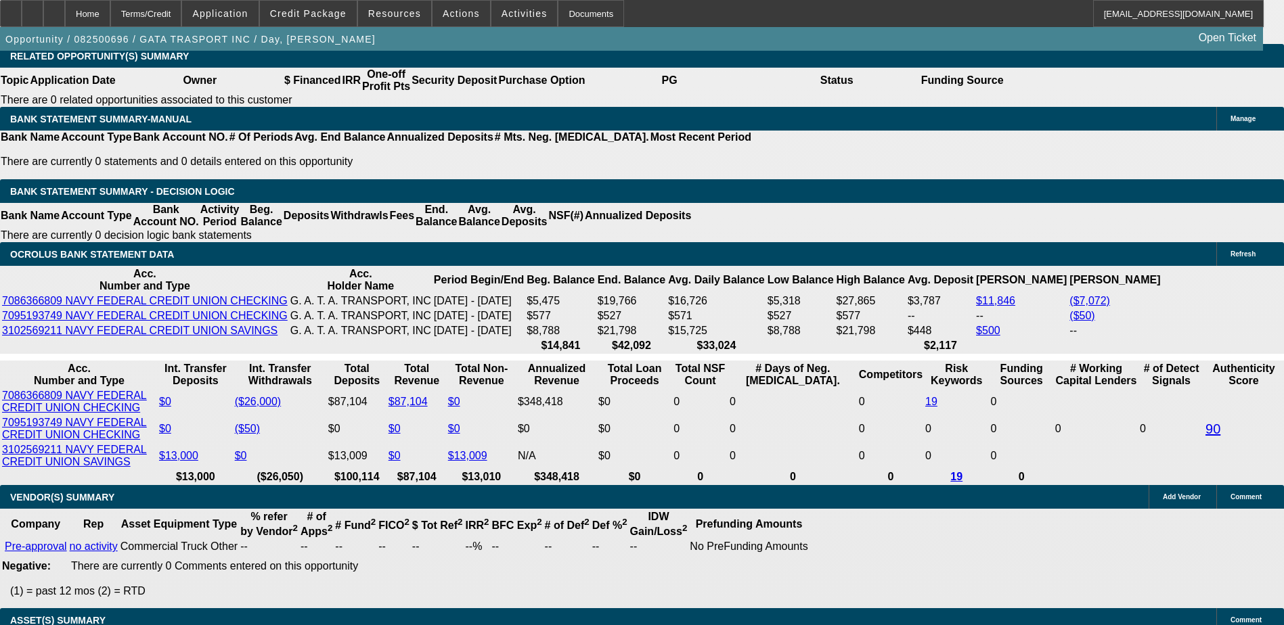
type input "60"
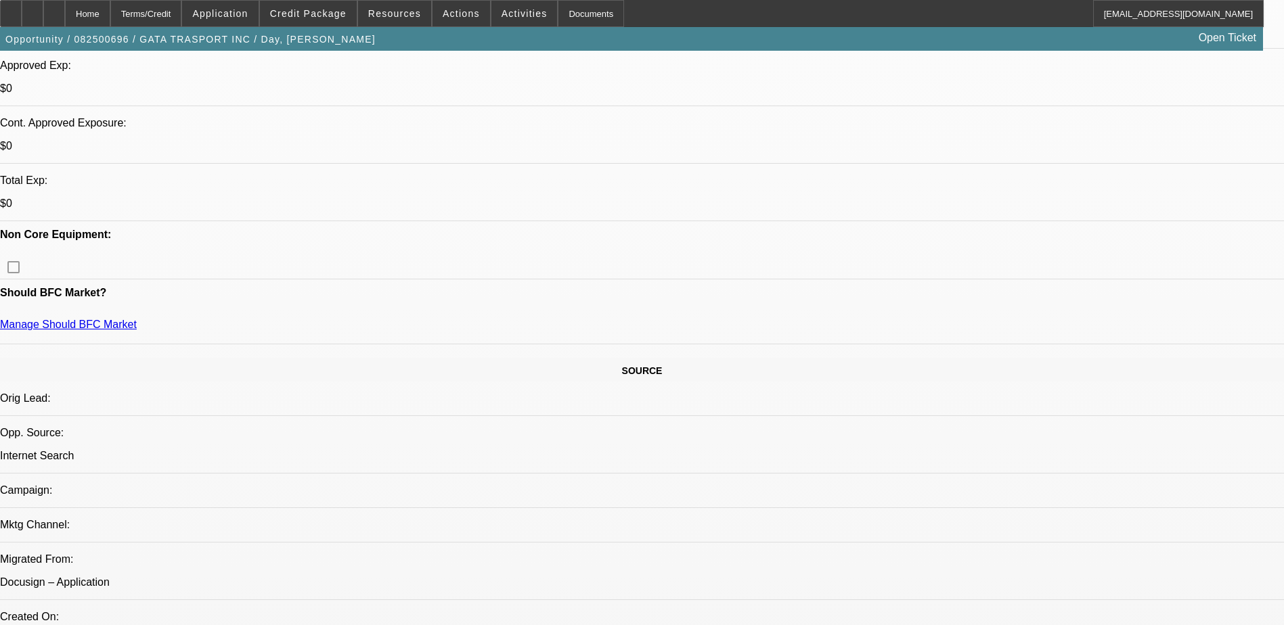
scroll to position [0, 0]
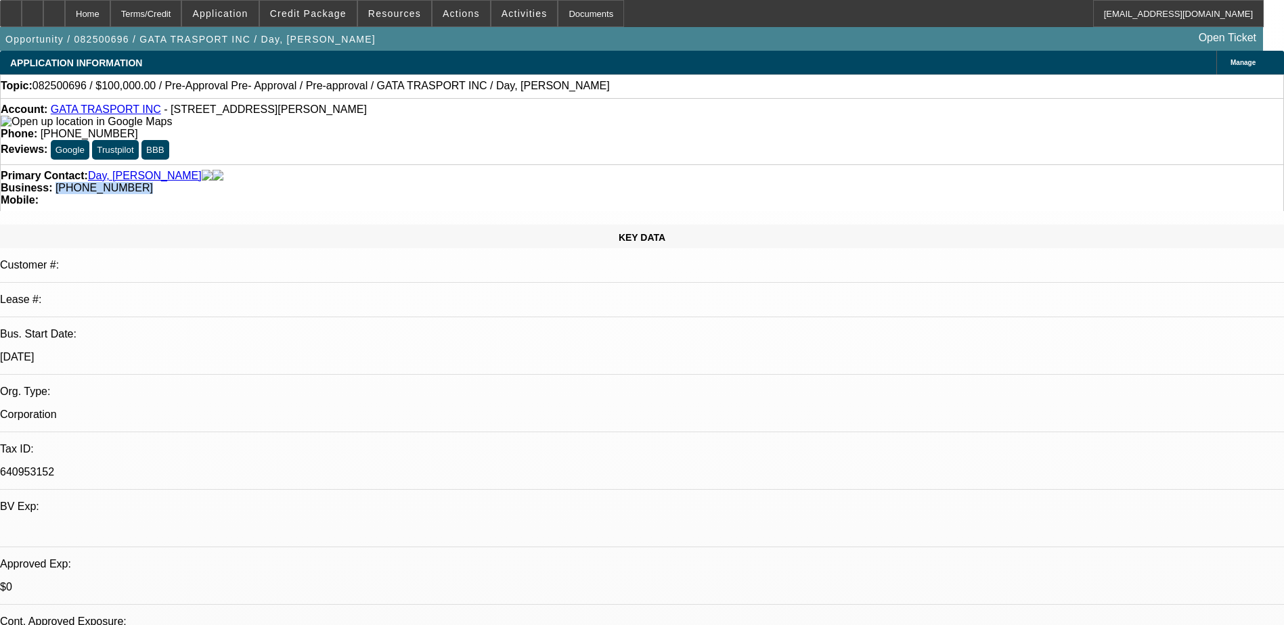
drag, startPoint x: 558, startPoint y: 148, endPoint x: 482, endPoint y: 152, distance: 75.9
click at [482, 182] on div "Business: (901) 674-7559" at bounding box center [642, 188] width 1283 height 12
drag, startPoint x: 482, startPoint y: 152, endPoint x: 490, endPoint y: 150, distance: 8.4
copy span "(901) 674-7559"
click at [153, 182] on span "(901) 674-7559" at bounding box center [104, 188] width 97 height 12
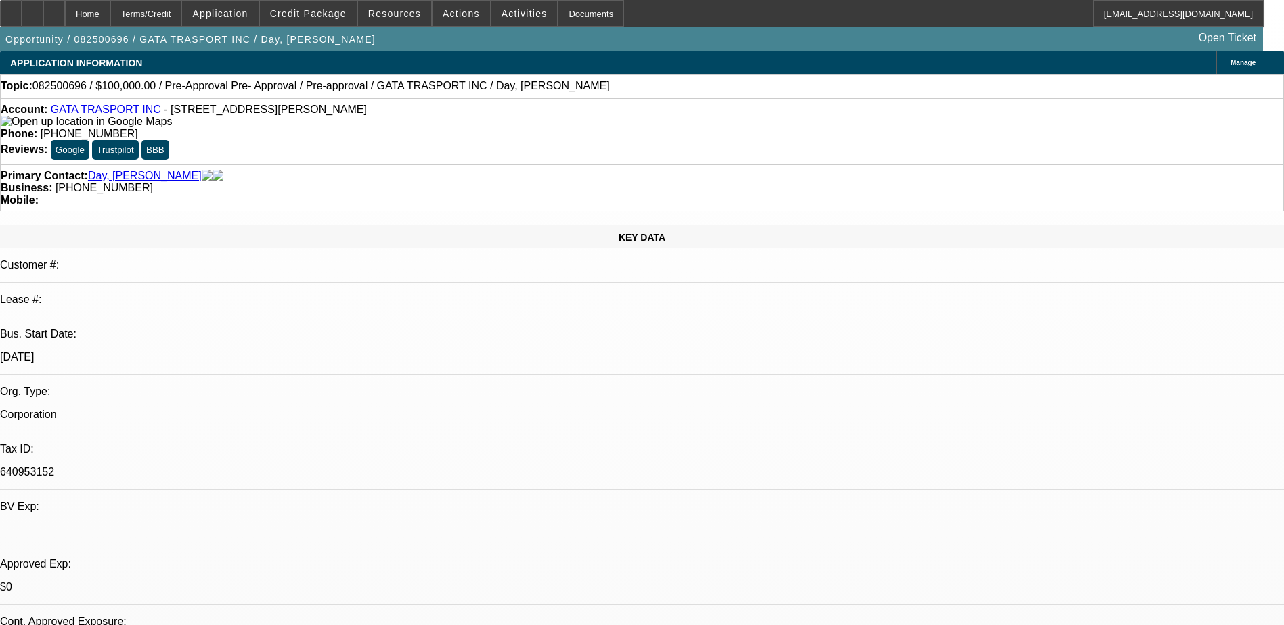
click at [552, 182] on div "Business: (901) 674-7559" at bounding box center [642, 188] width 1283 height 12
drag, startPoint x: 523, startPoint y: 145, endPoint x: 504, endPoint y: 145, distance: 18.3
click at [153, 182] on span "(901) 674-7559" at bounding box center [104, 188] width 97 height 12
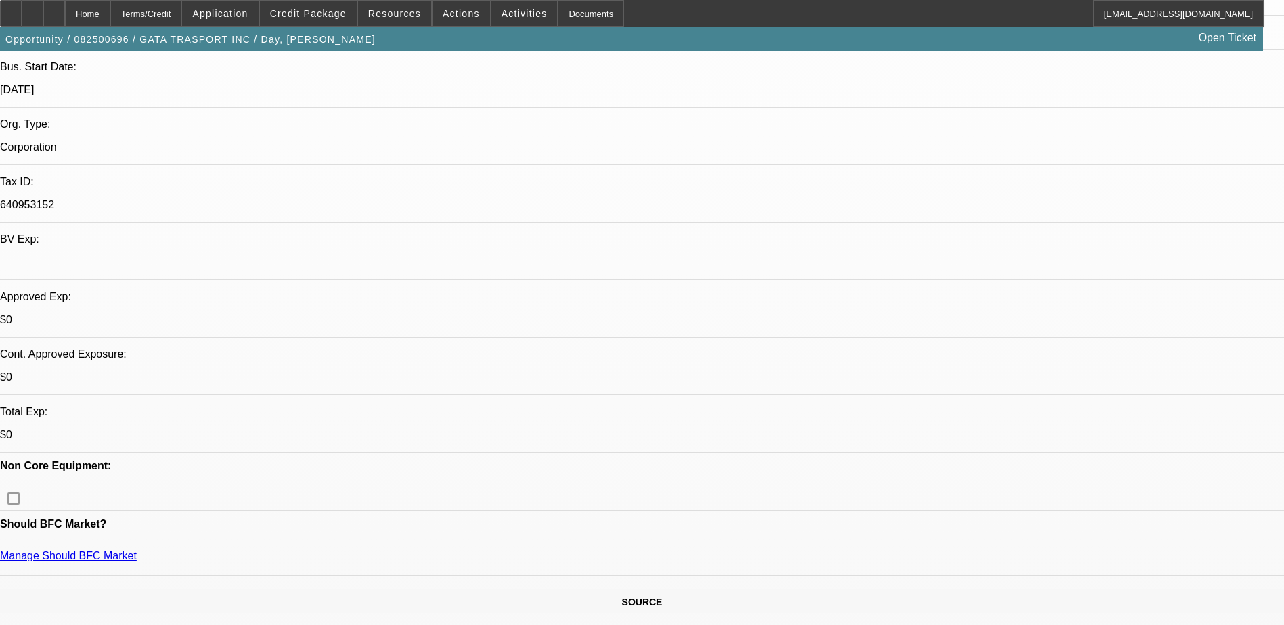
scroll to position [271, 0]
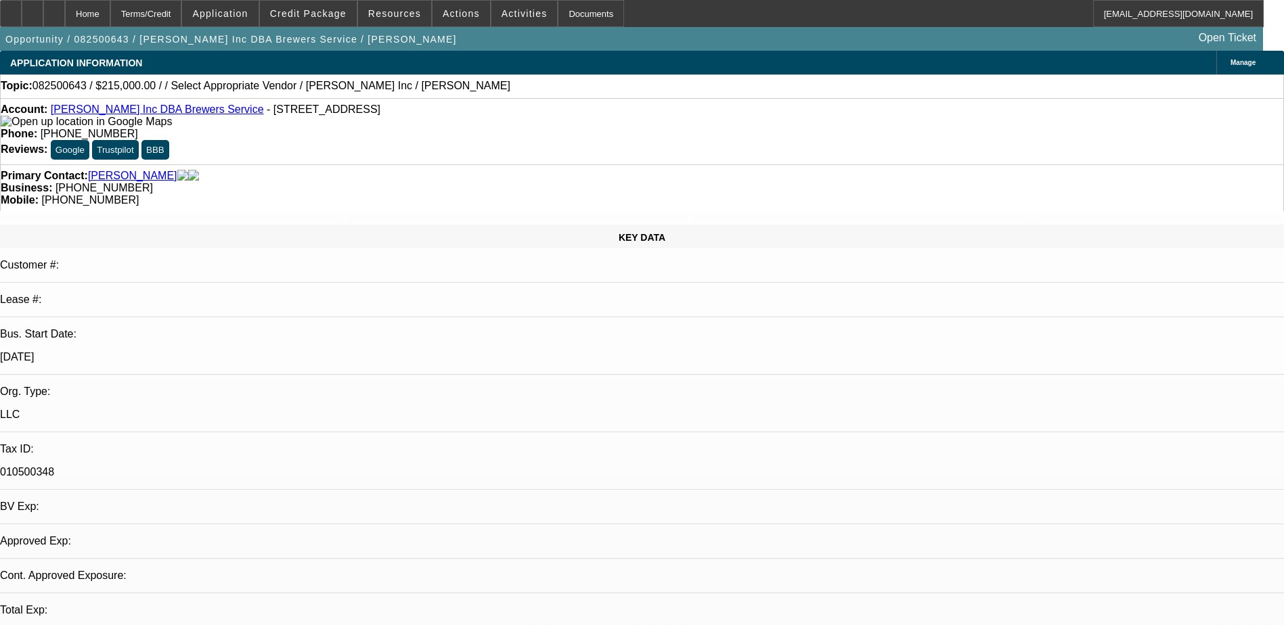
select select "0"
select select "2"
select select "0.1"
select select "4"
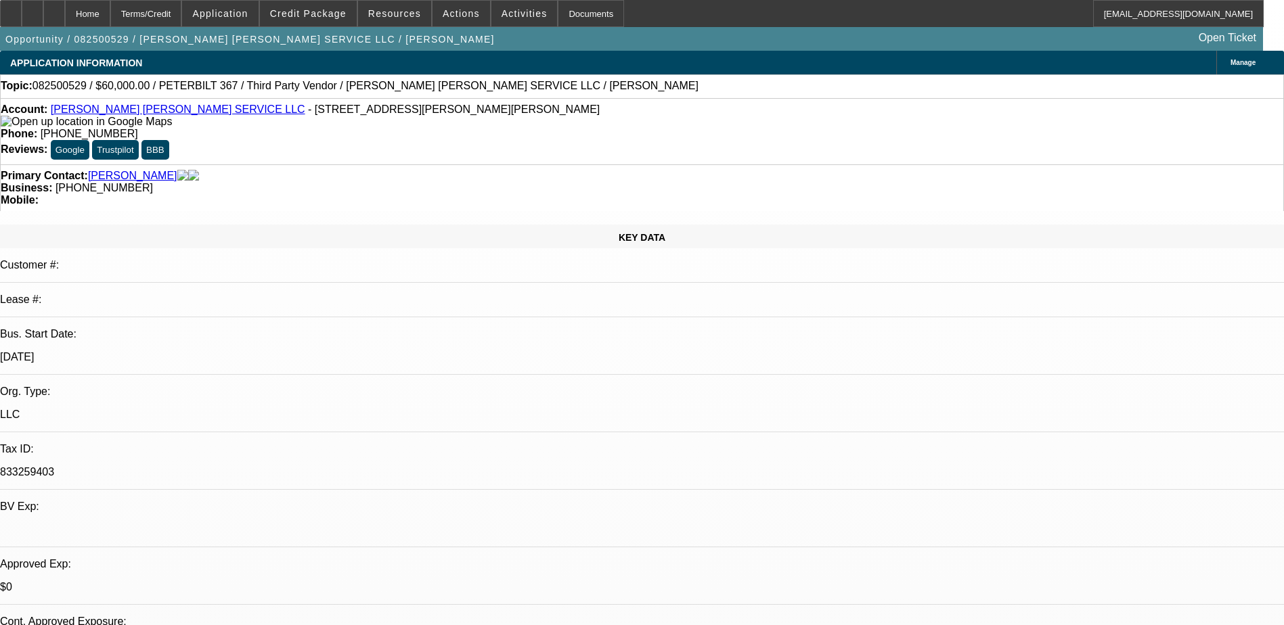
select select "0"
select select "2"
select select "0"
select select "6"
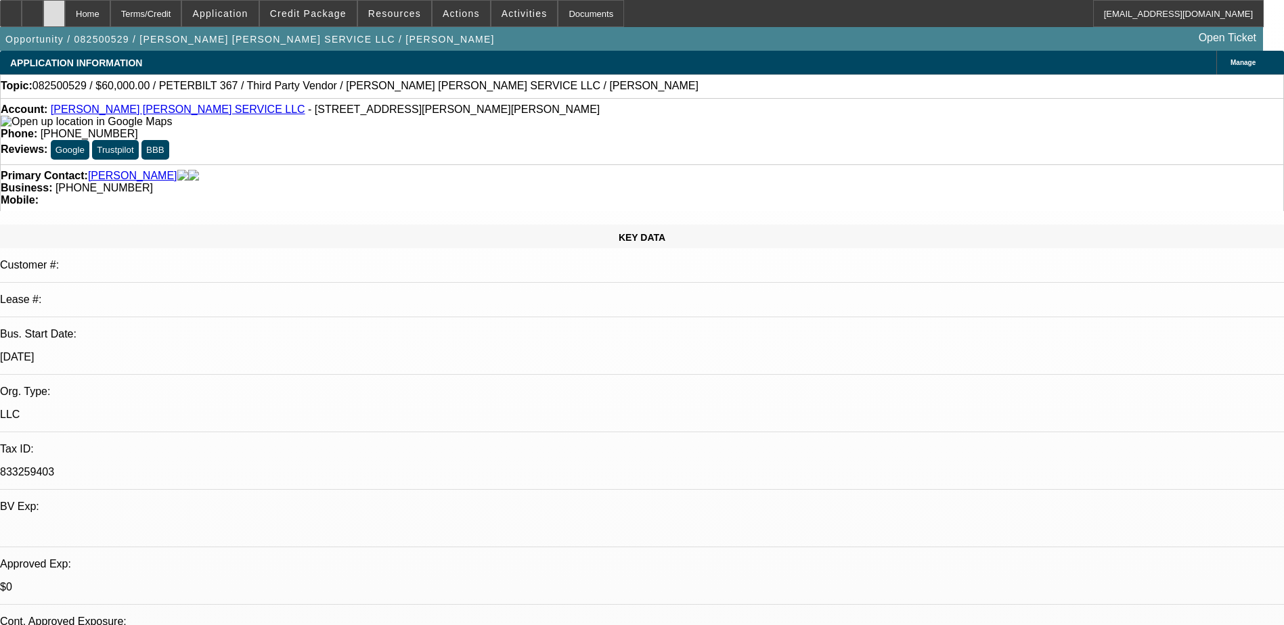
click at [65, 17] on div at bounding box center [54, 13] width 22 height 27
select select "0"
select select "2"
select select "0"
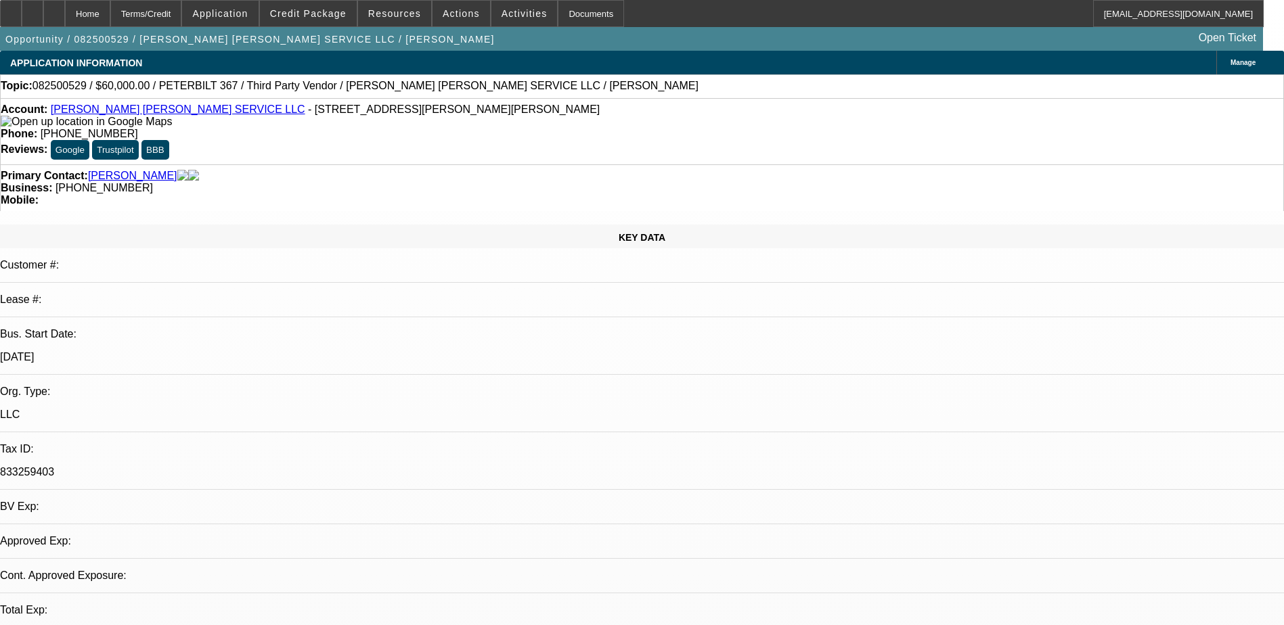
select select "6"
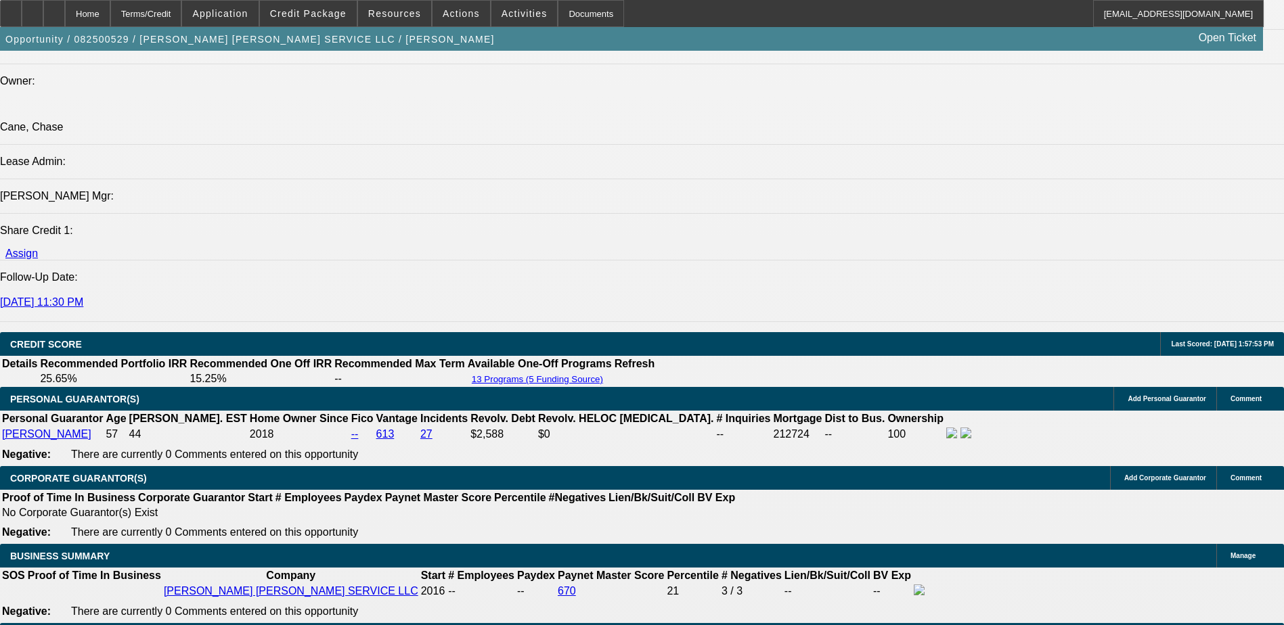
scroll to position [1963, 0]
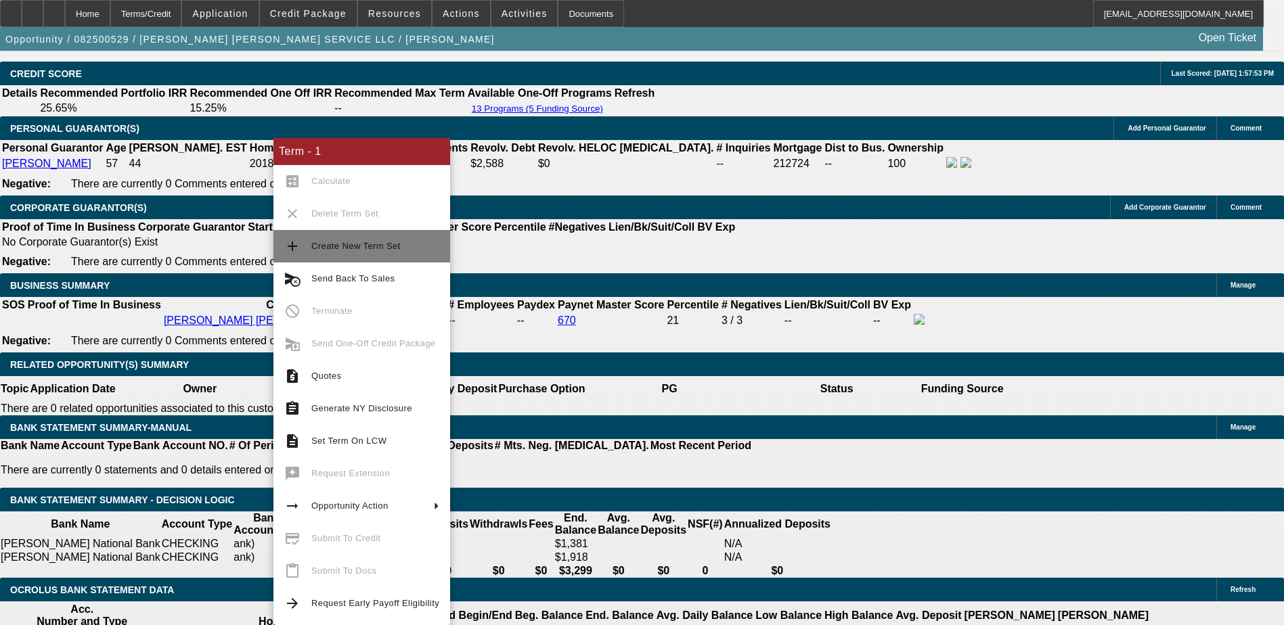
click at [332, 240] on span "Create New Term Set" at bounding box center [375, 246] width 128 height 16
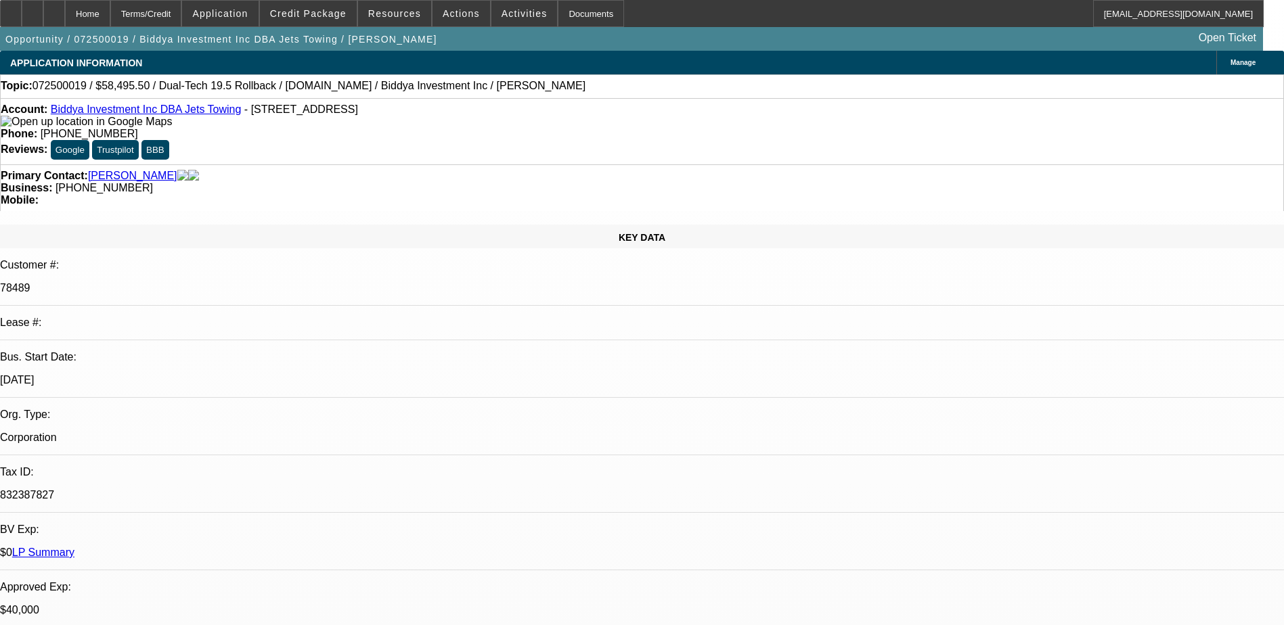
select select "0.1"
select select "0"
select select "0.1"
select select "0"
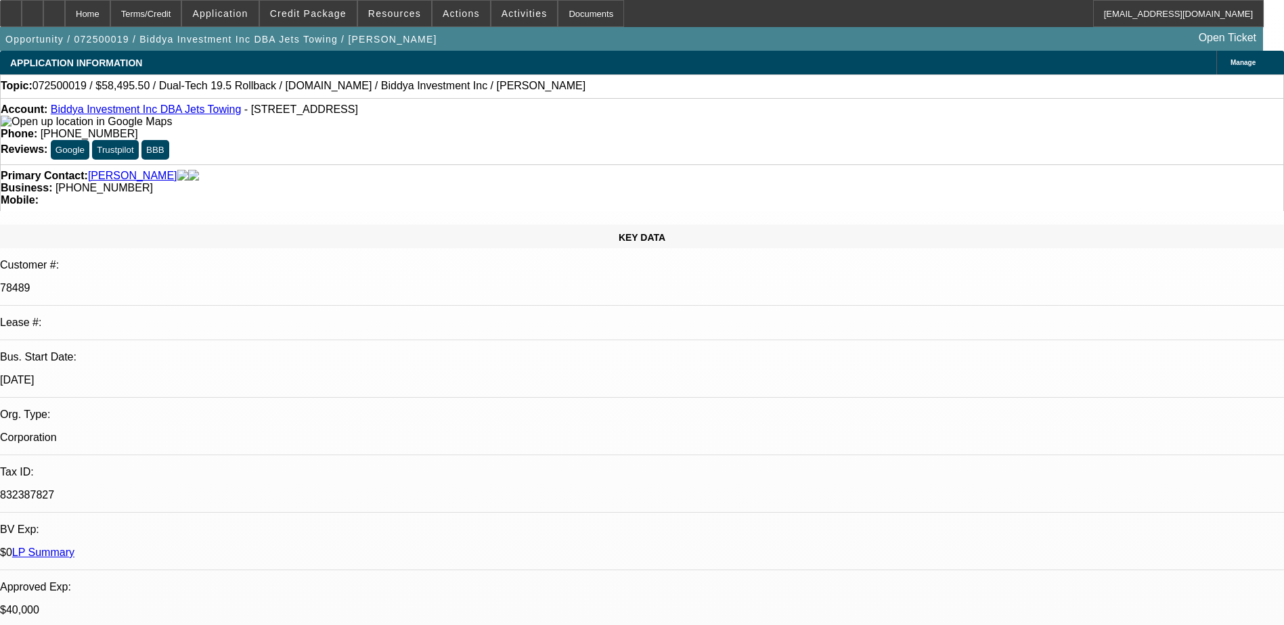
select select "0"
select select "0.1"
select select "0"
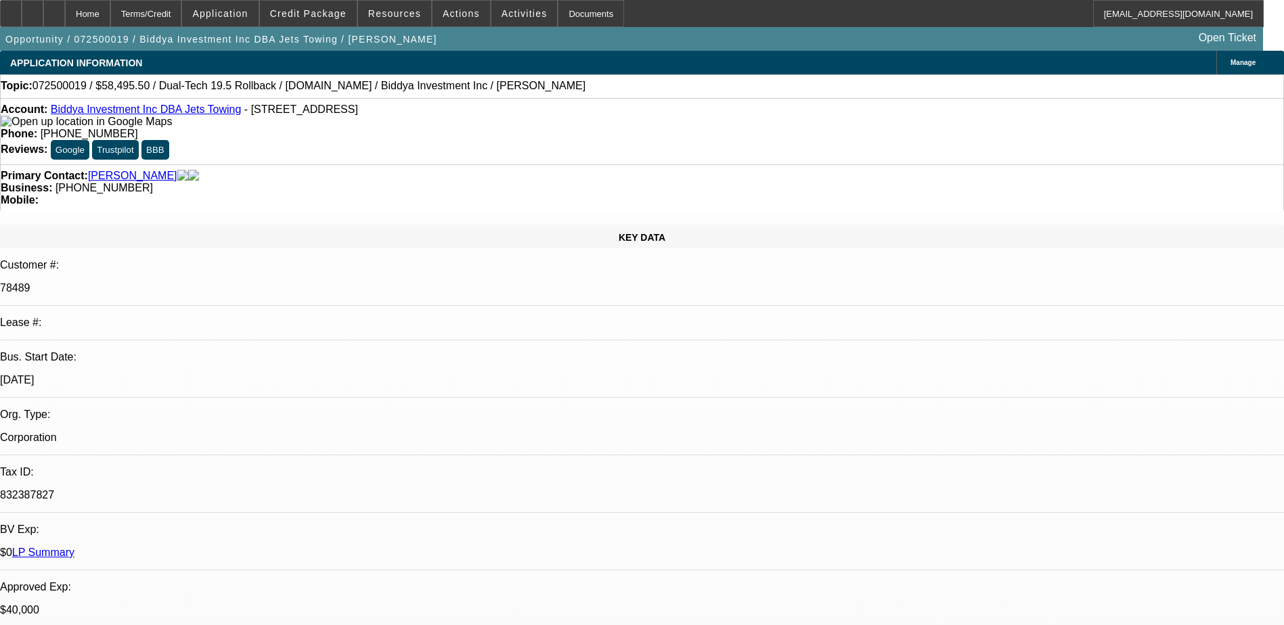
select select "2"
select select "0"
select select "1"
select select "6"
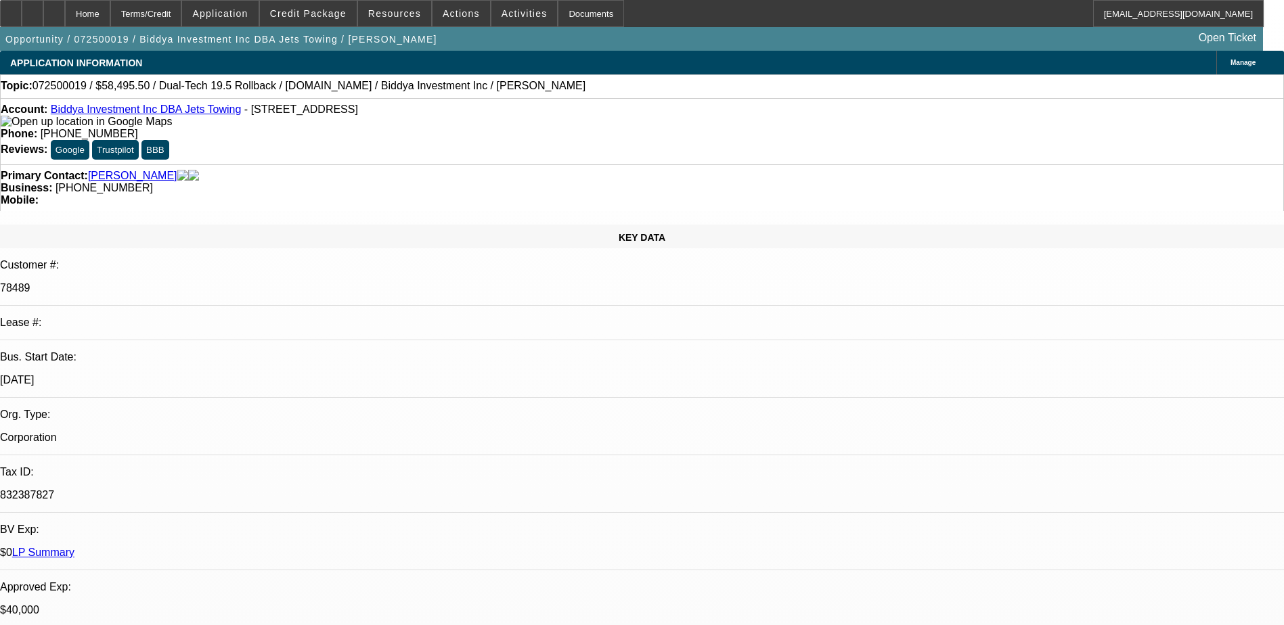
select select "1"
select select "6"
select select "1"
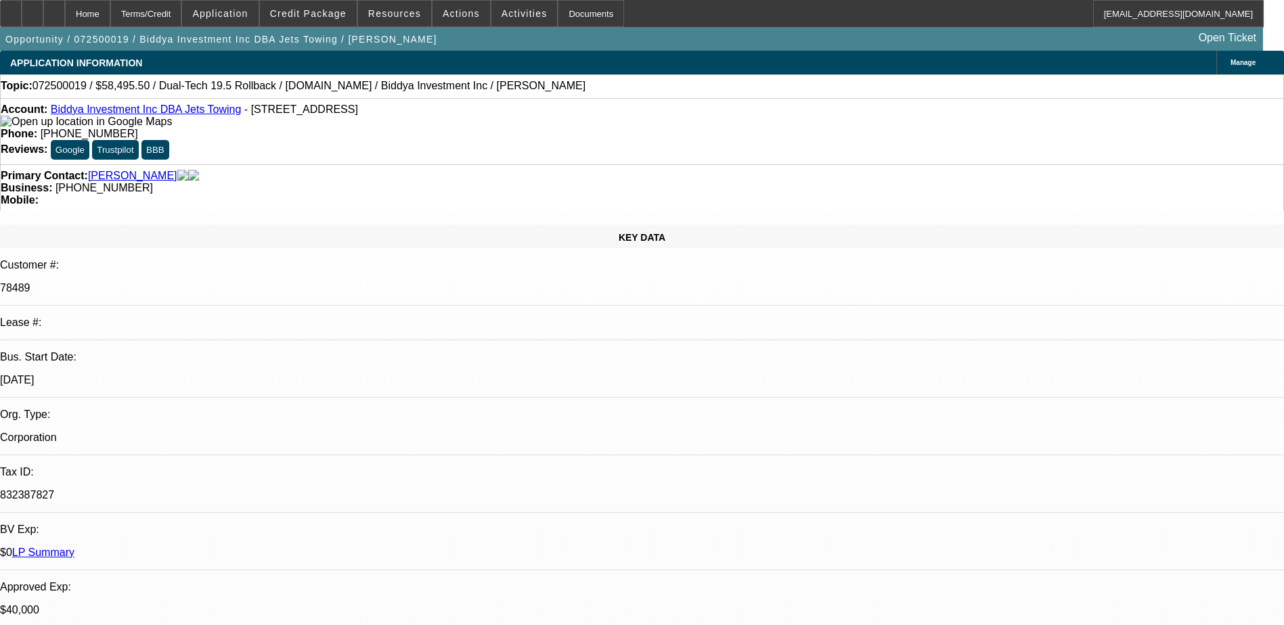
select select "6"
select select "1"
select select "2"
select select "6"
drag, startPoint x: 556, startPoint y: 145, endPoint x: 483, endPoint y: 154, distance: 73.7
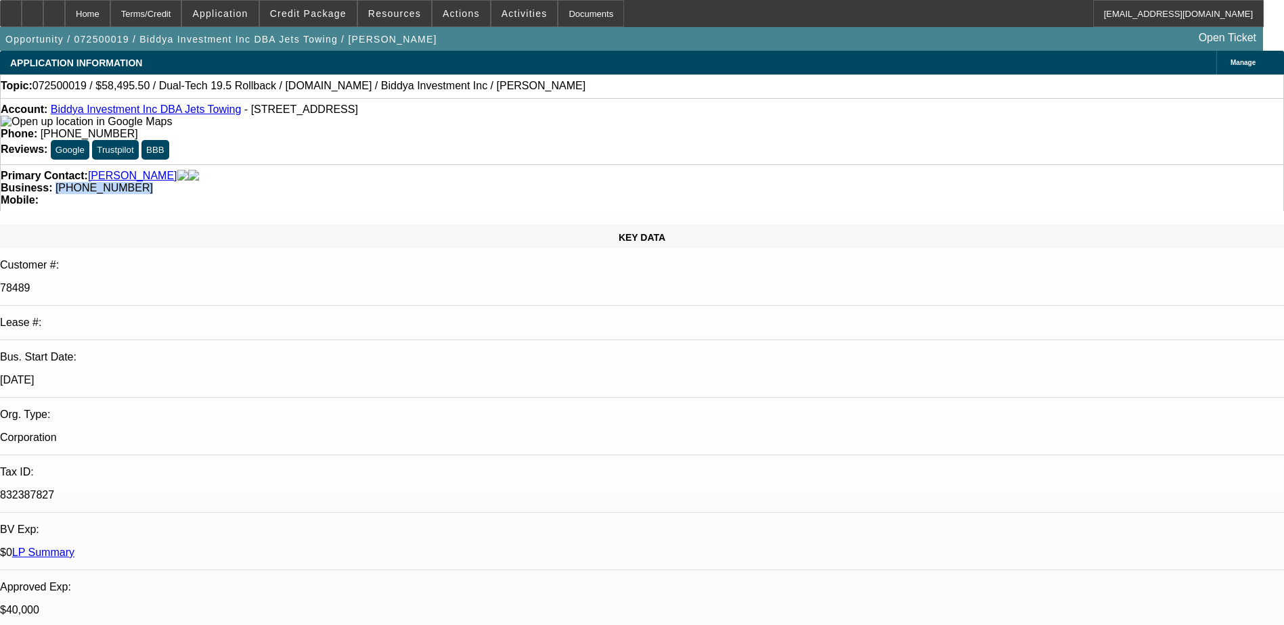
click at [483, 182] on div "Business: [PHONE_NUMBER]" at bounding box center [642, 188] width 1283 height 12
drag, startPoint x: 483, startPoint y: 154, endPoint x: 491, endPoint y: 152, distance: 7.6
copy span "[PHONE_NUMBER]"
click at [199, 547] on p "$0 LP Summary" at bounding box center [642, 553] width 1284 height 12
click at [74, 547] on link "LP Summary" at bounding box center [43, 553] width 62 height 12
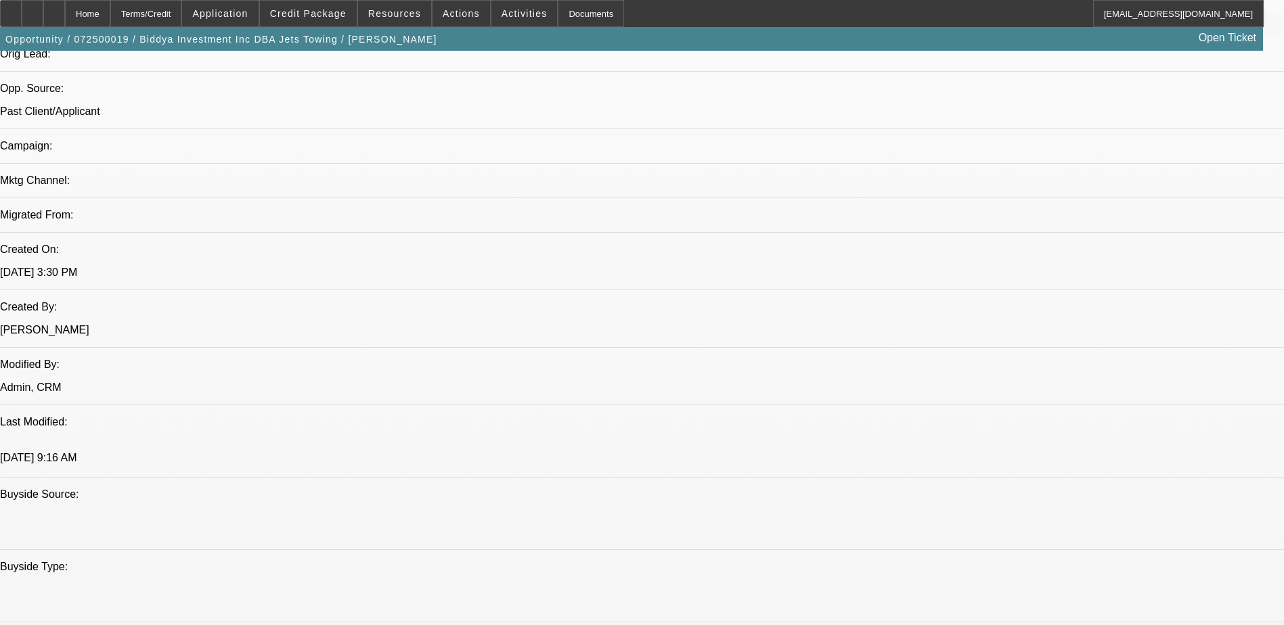
scroll to position [880, 0]
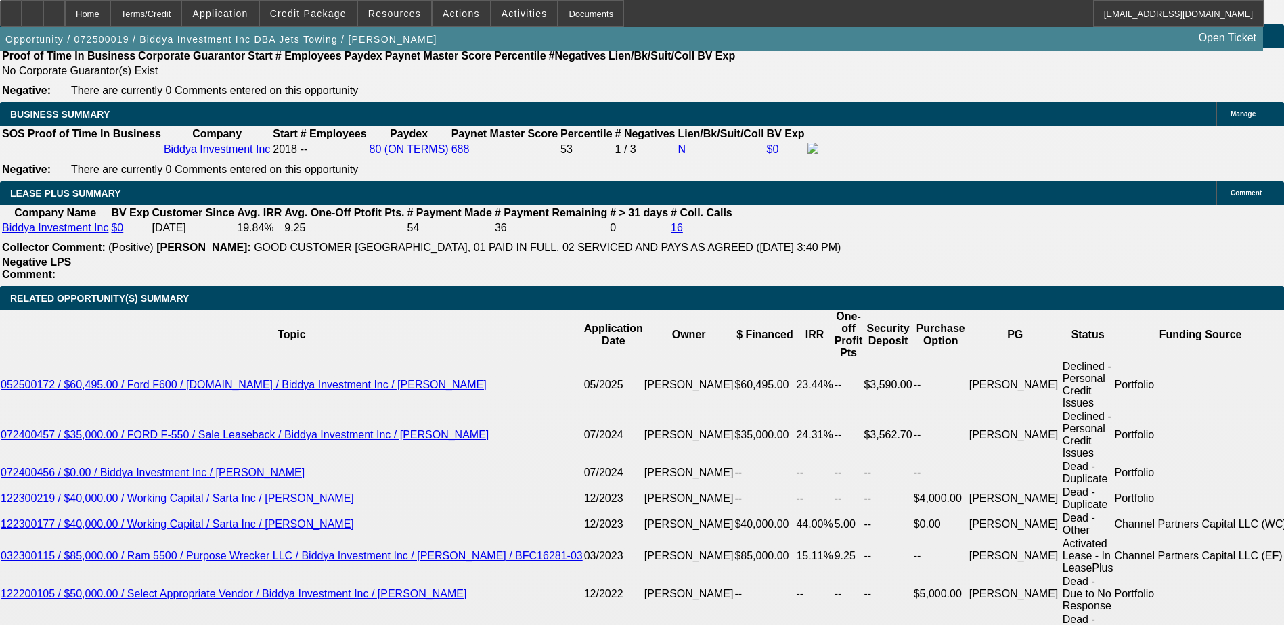
scroll to position [2166, 0]
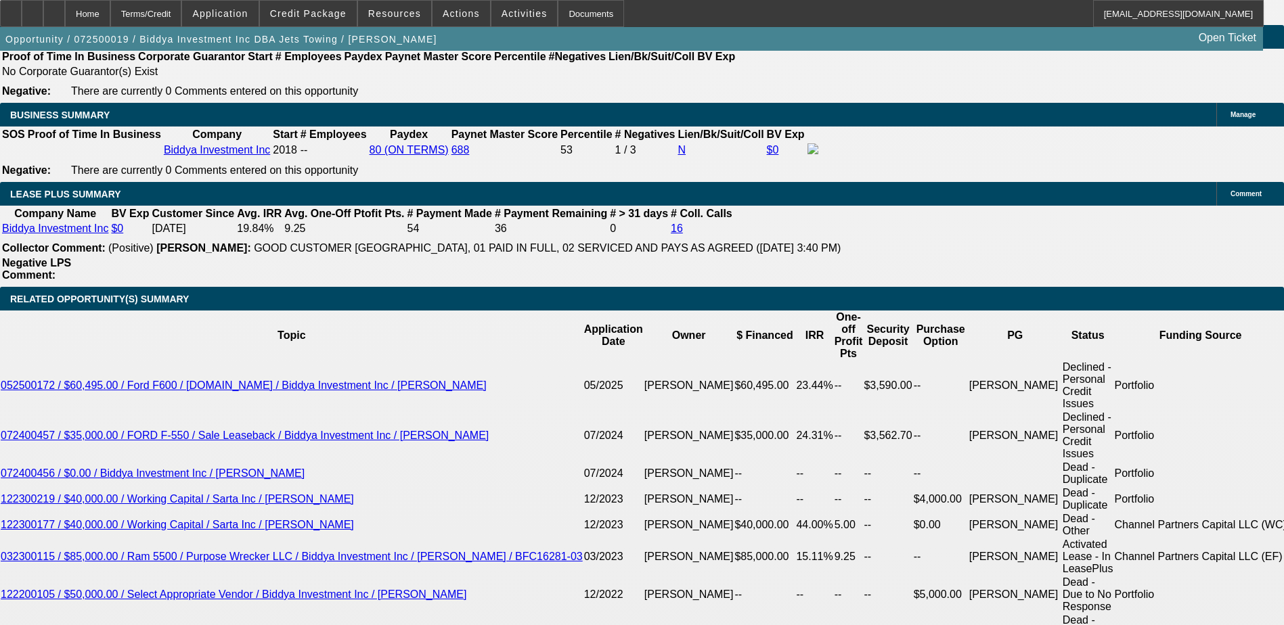
select select "0"
select select "2"
select select "0"
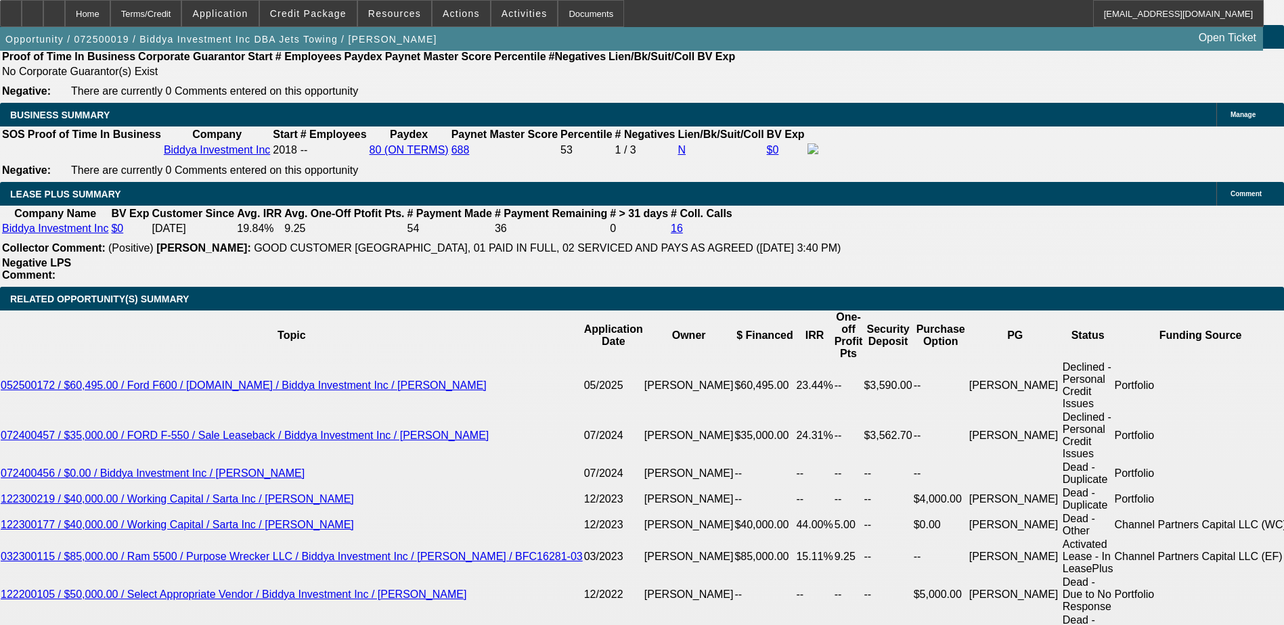
select select "6"
select select "0"
select select "2"
select select "0"
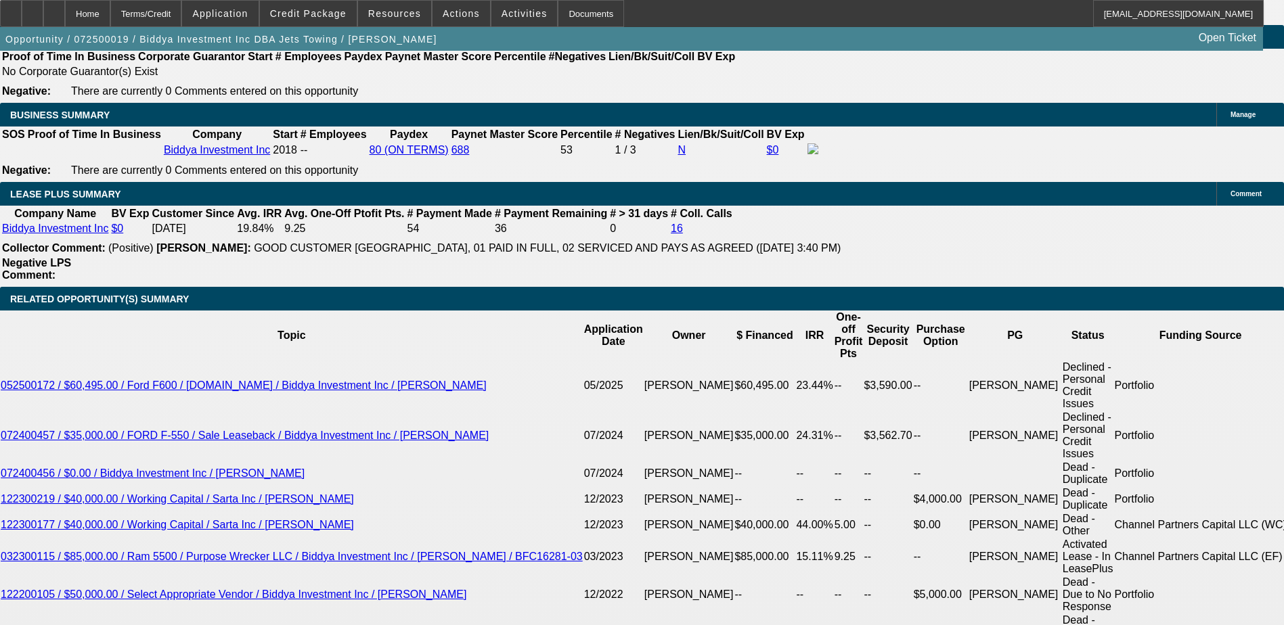
select select "6"
select select "0"
select select "6"
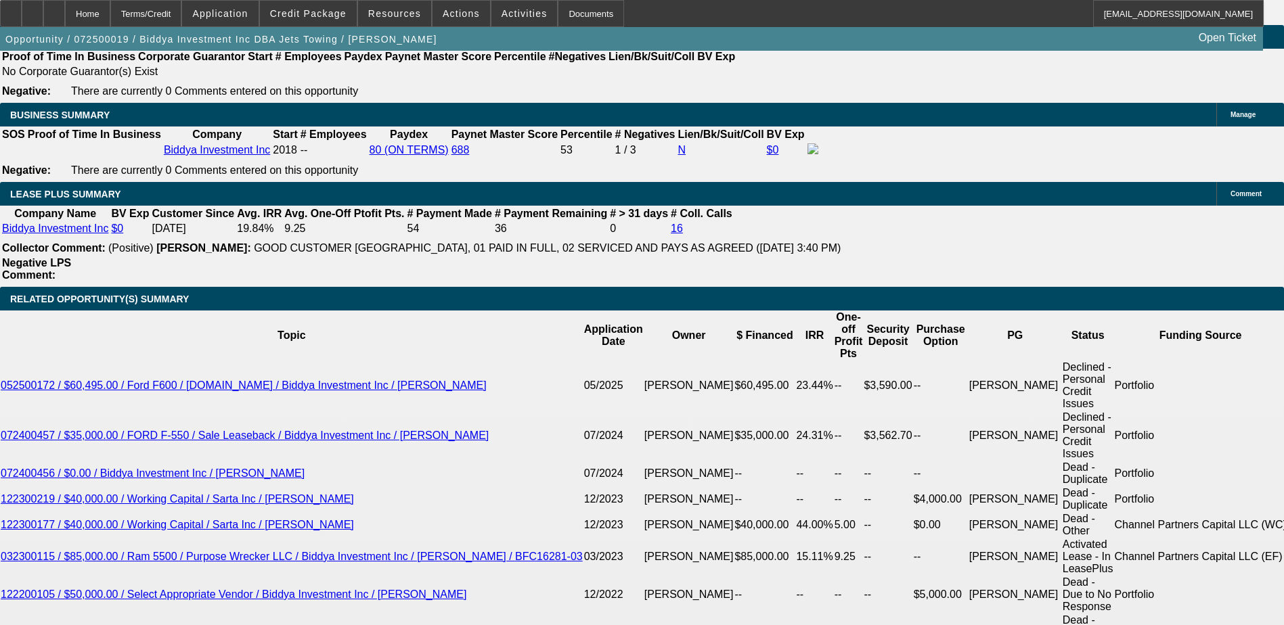
select select "0"
select select "6"
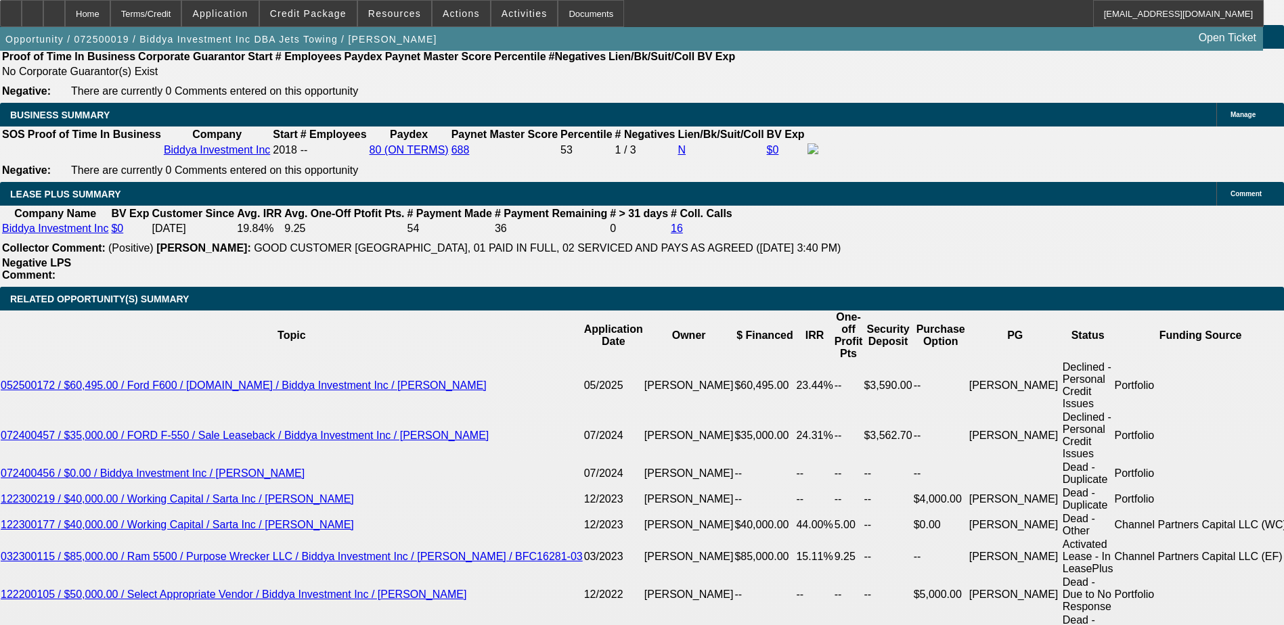
select select "0.1"
select select "0"
select select "6"
select select "0.1"
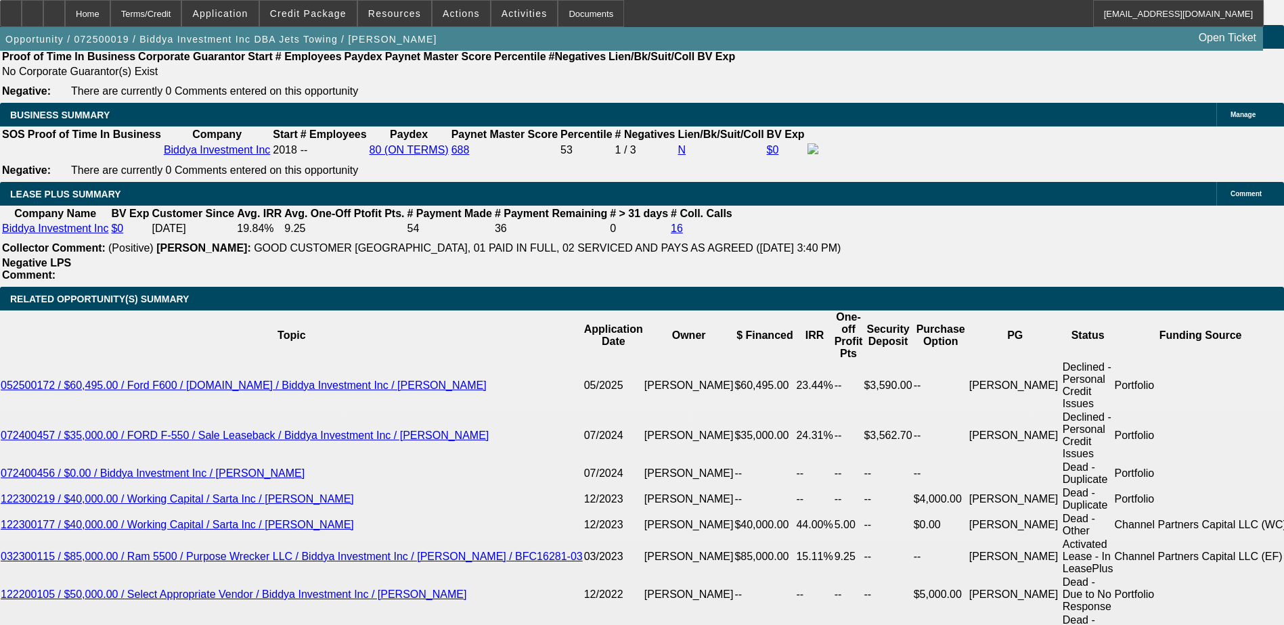
select select "0"
select select "6"
select select "0.1"
select select "0"
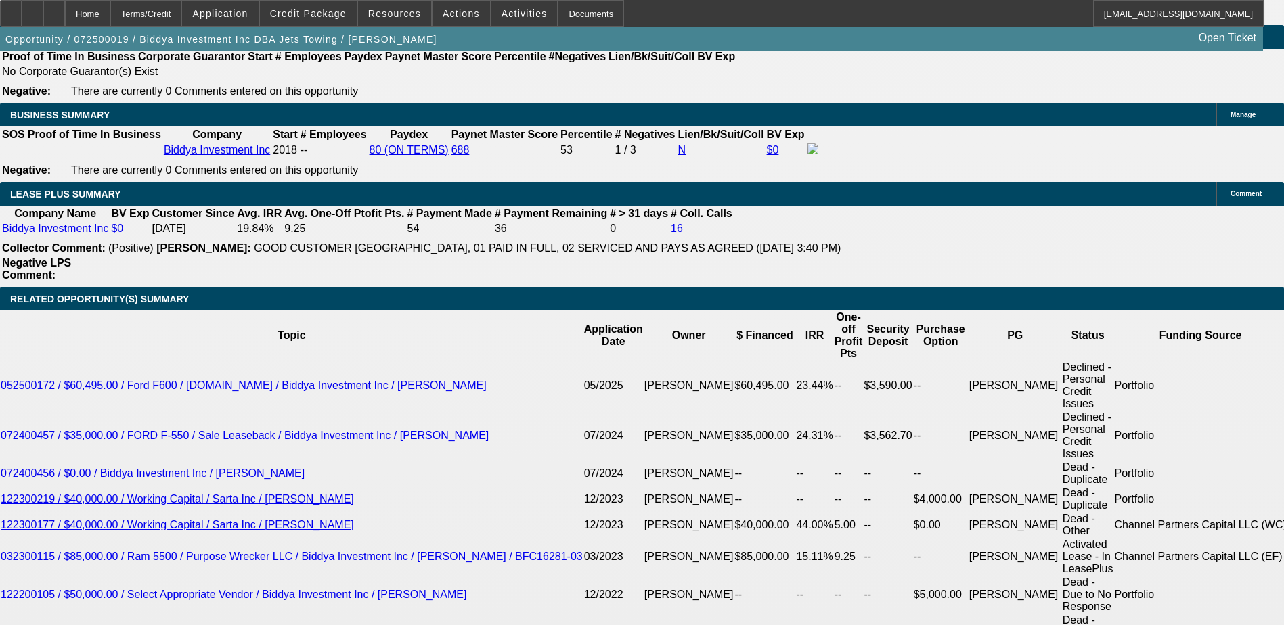
select select "0"
select select "6"
select select "0"
select select "2"
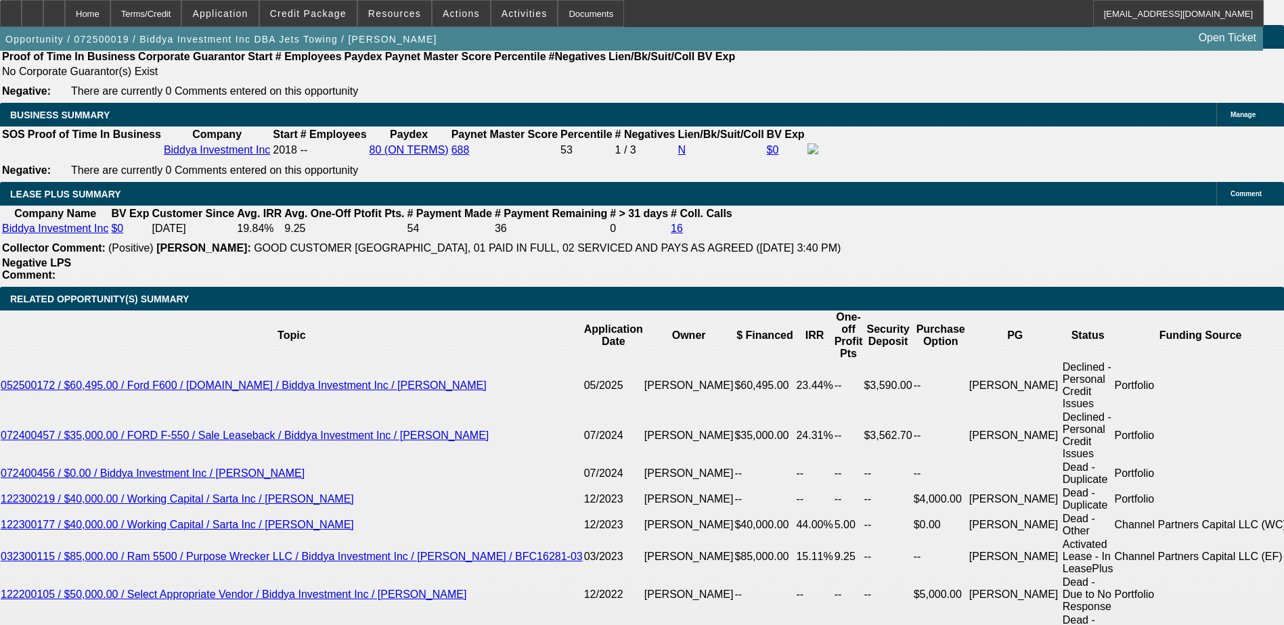
select select "0"
select select "6"
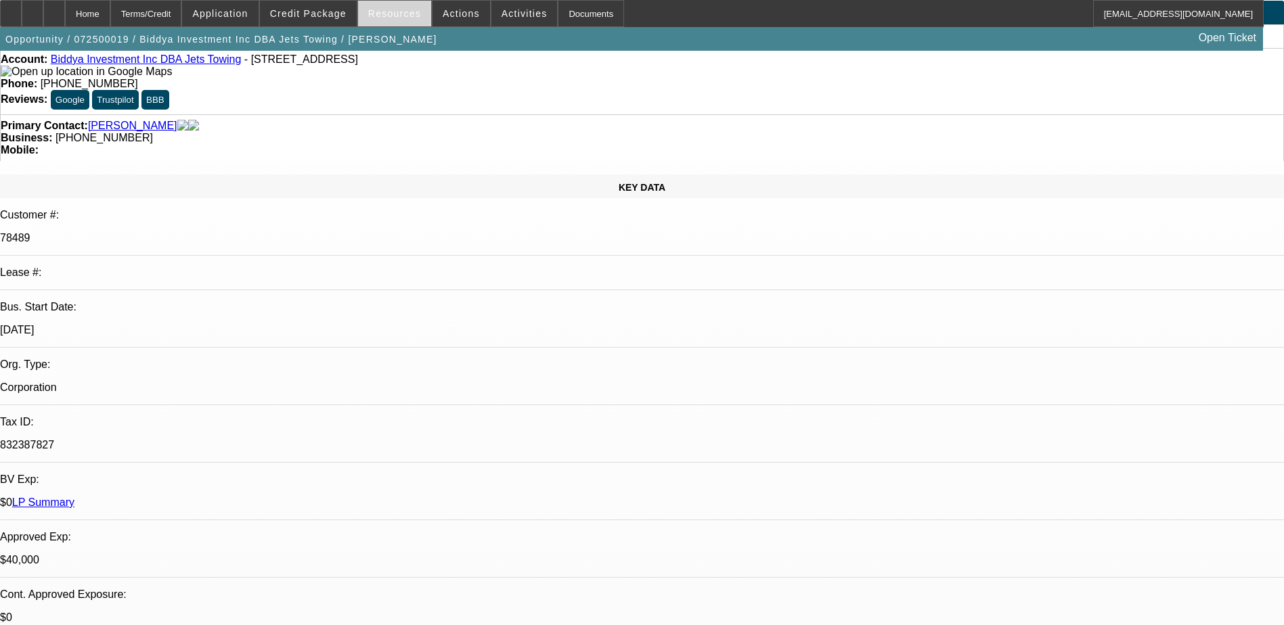
scroll to position [0, 0]
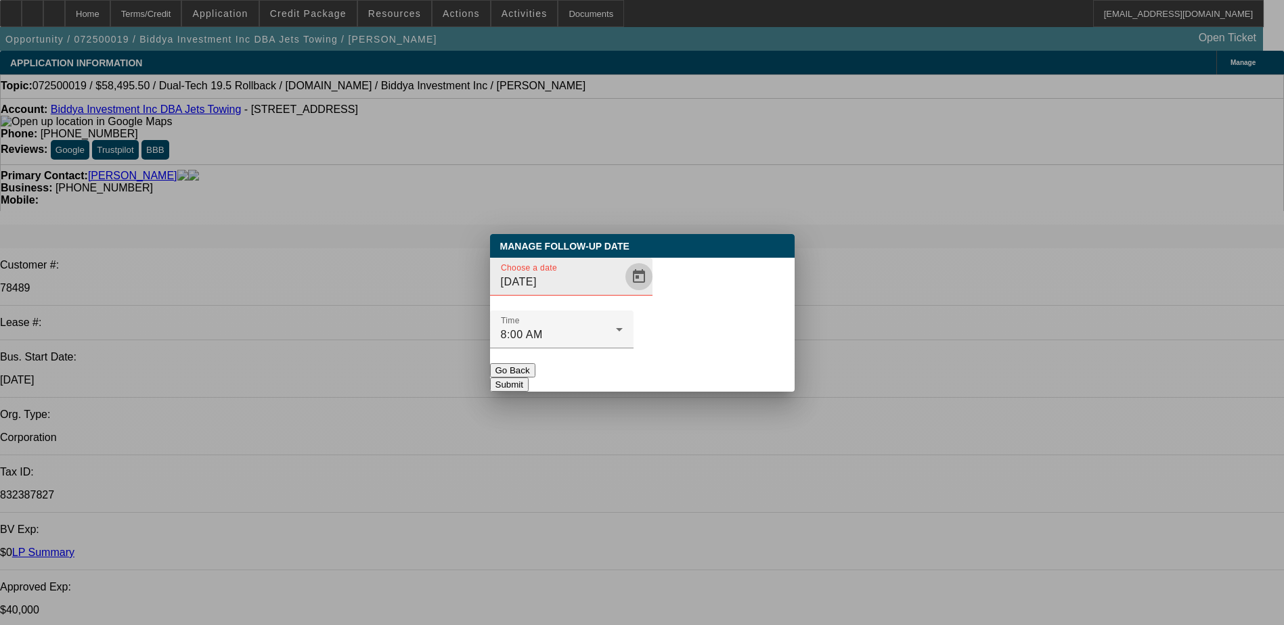
click at [623, 293] on span "Open calendar" at bounding box center [639, 277] width 32 height 32
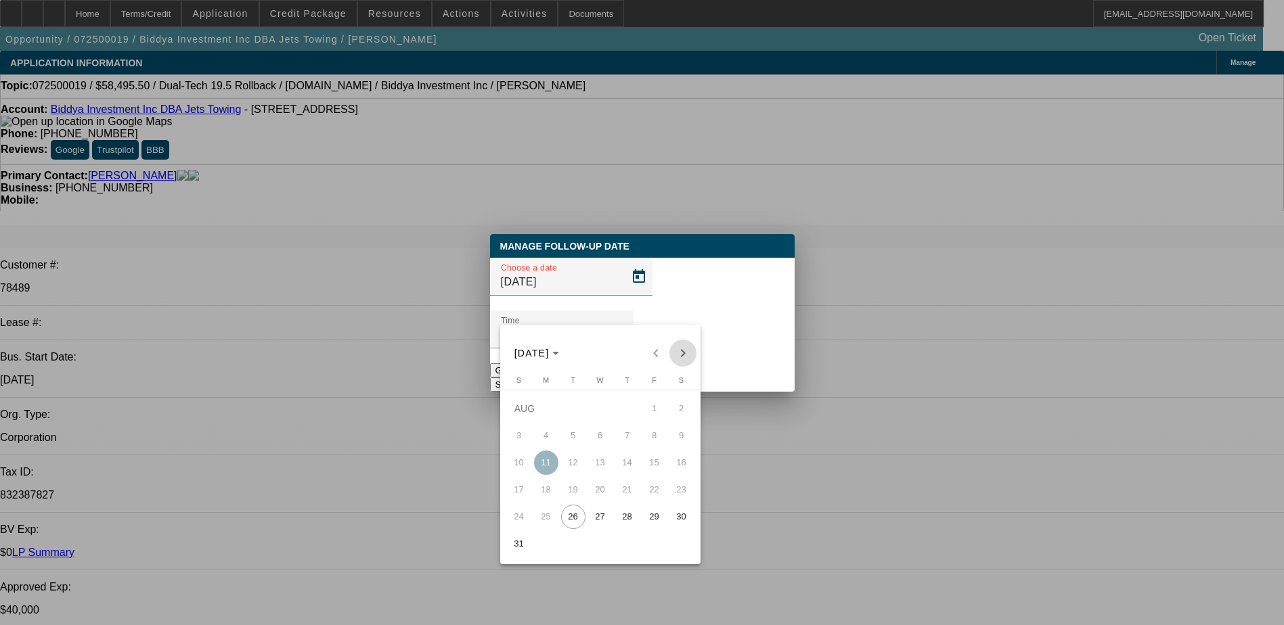
click at [680, 350] on span "Next month" at bounding box center [682, 353] width 27 height 27
click at [659, 446] on span "5" at bounding box center [654, 436] width 24 height 24
type input "9/5/2025"
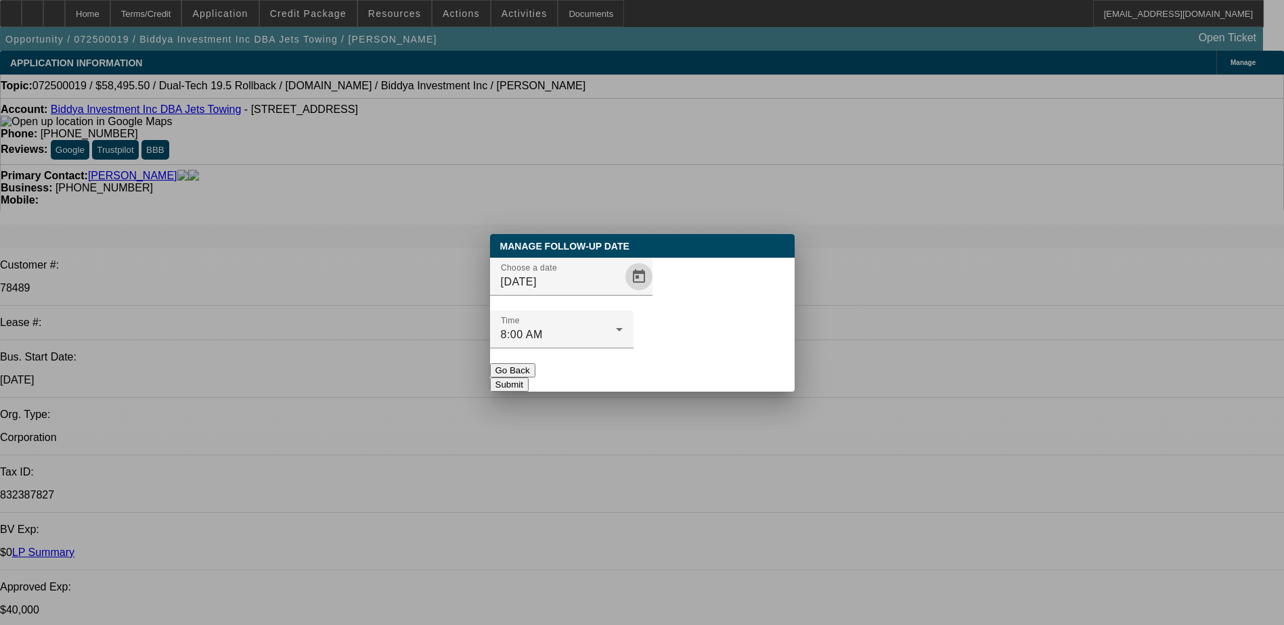
click at [529, 378] on button "Submit" at bounding box center [509, 385] width 39 height 14
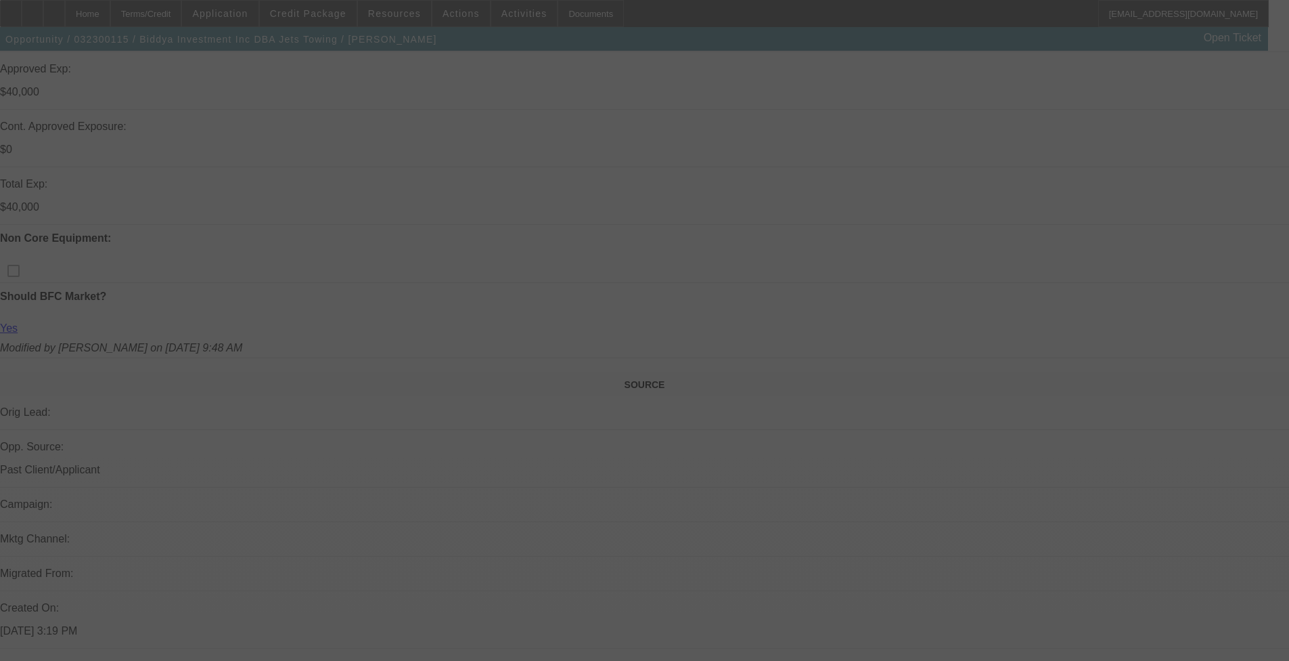
scroll to position [813, 0]
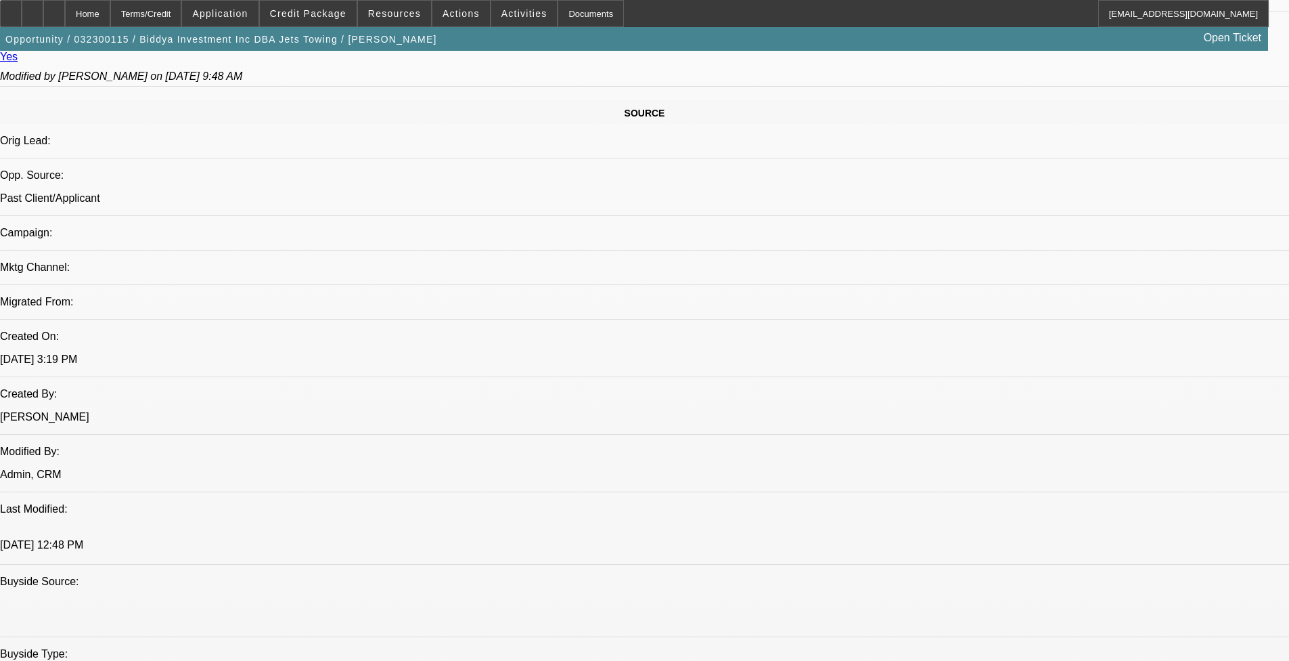
select select "0"
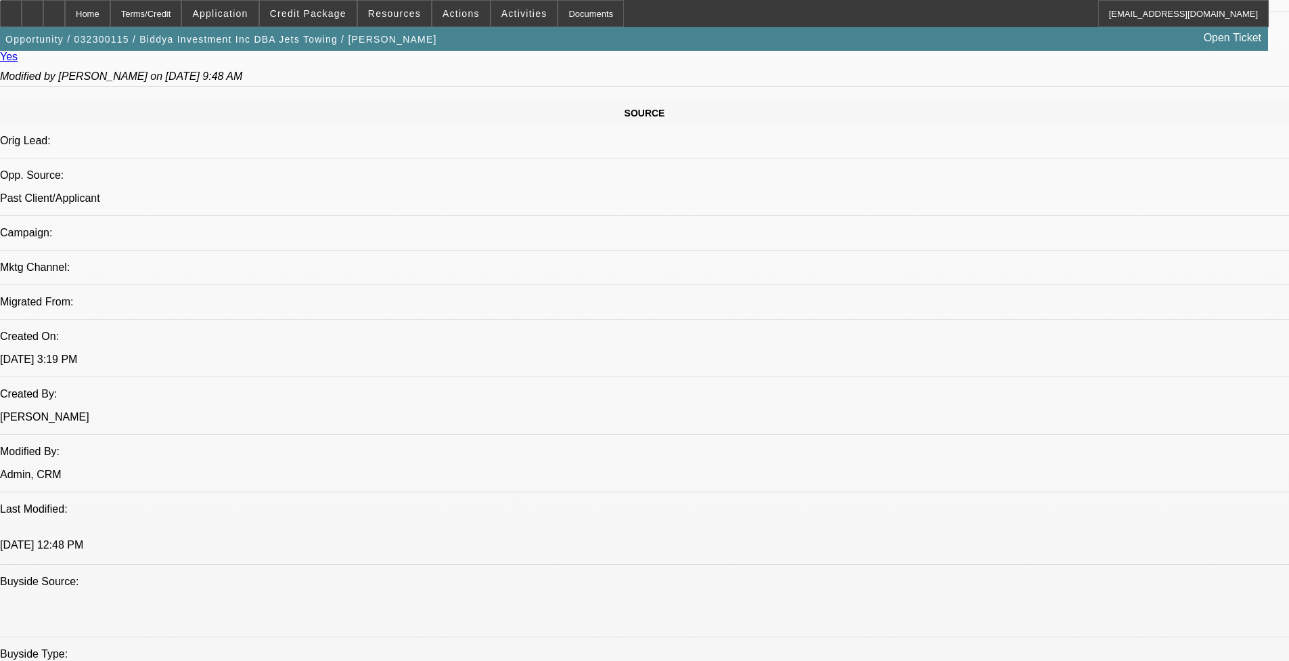
select select "0"
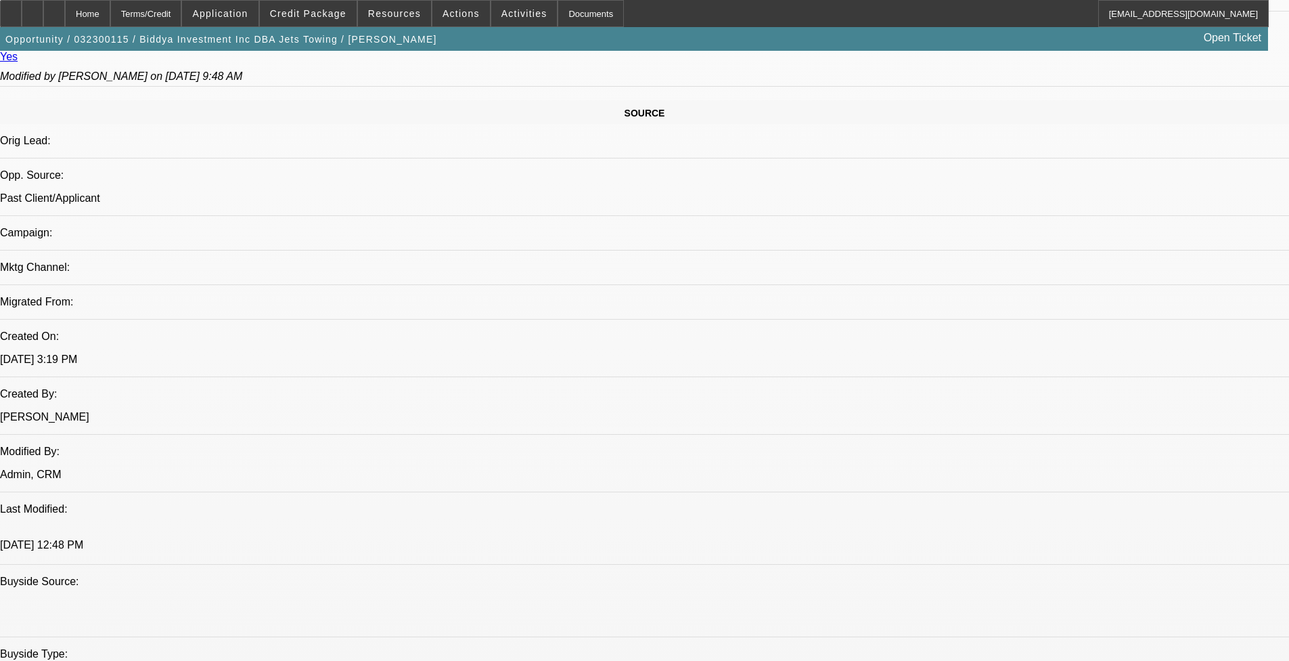
select select "0"
select select "1"
select select "2"
select select "6"
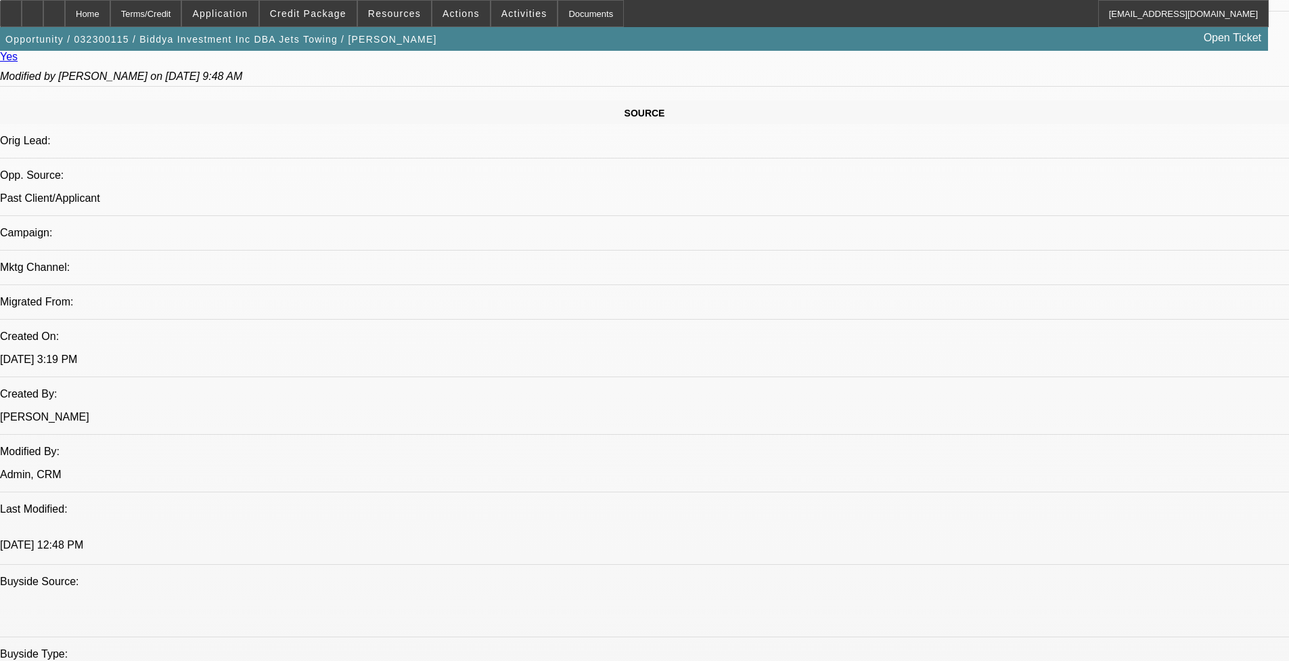
select select "1"
select select "2"
select select "6"
select select "1"
select select "2"
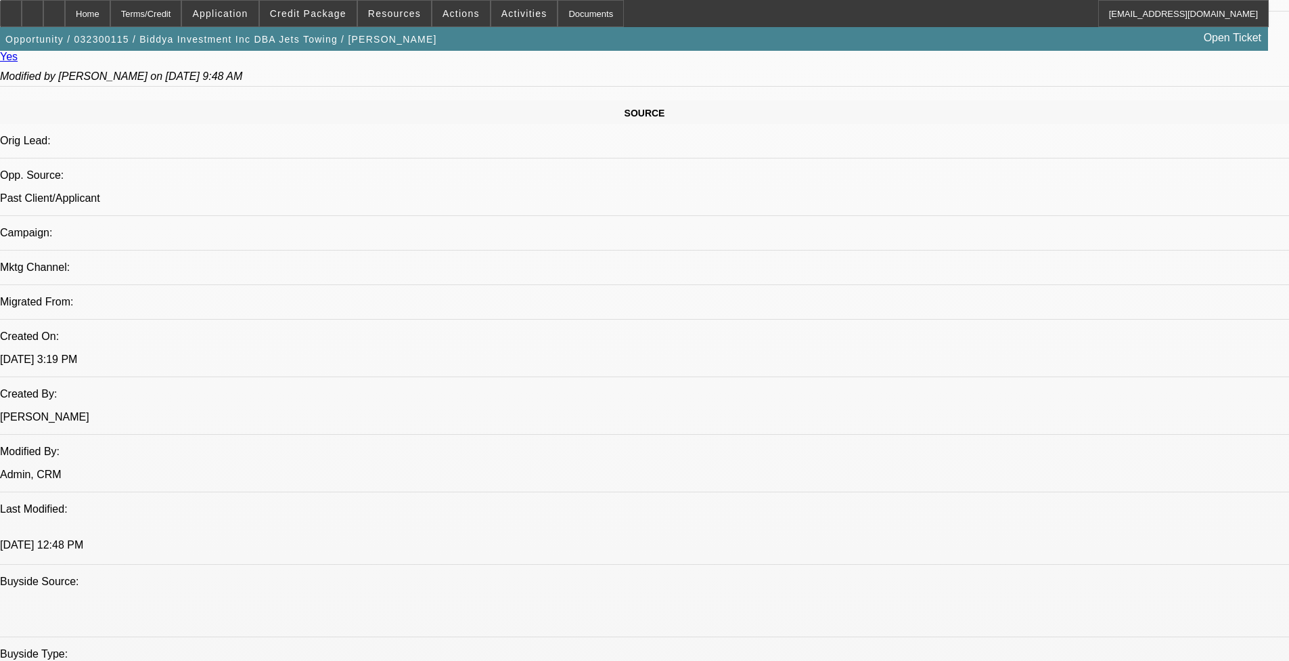
select select "6"
select select "1"
select select "2"
select select "6"
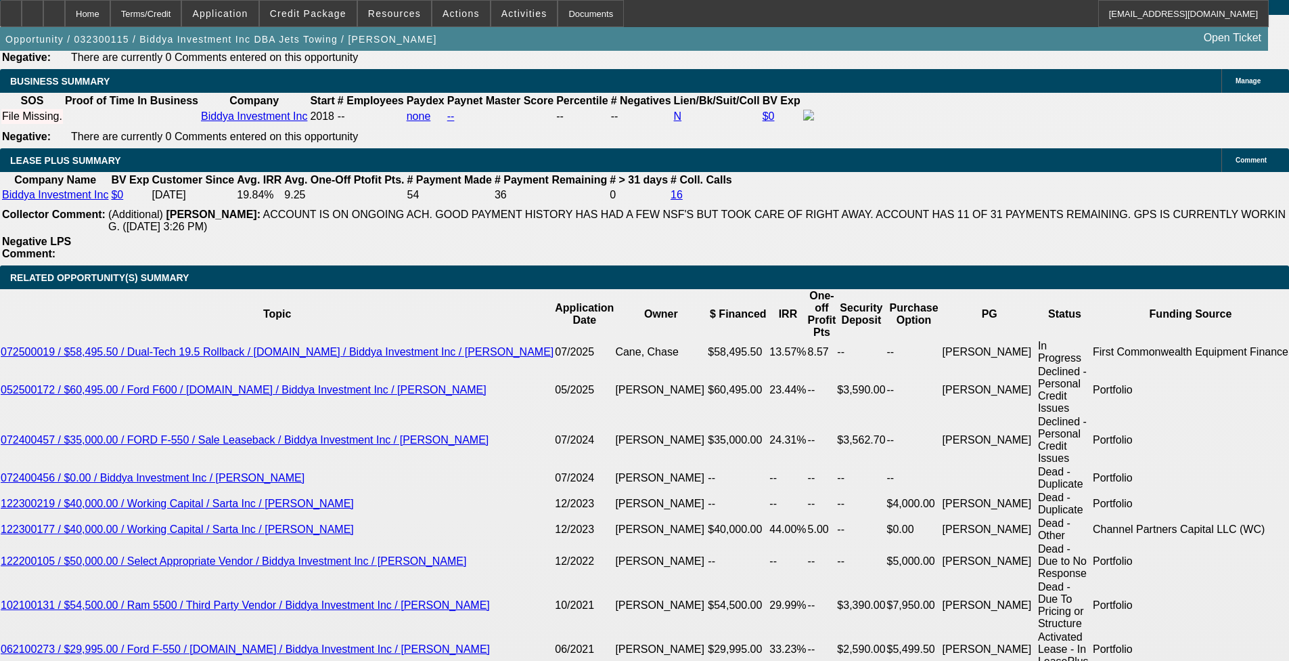
scroll to position [2347, 0]
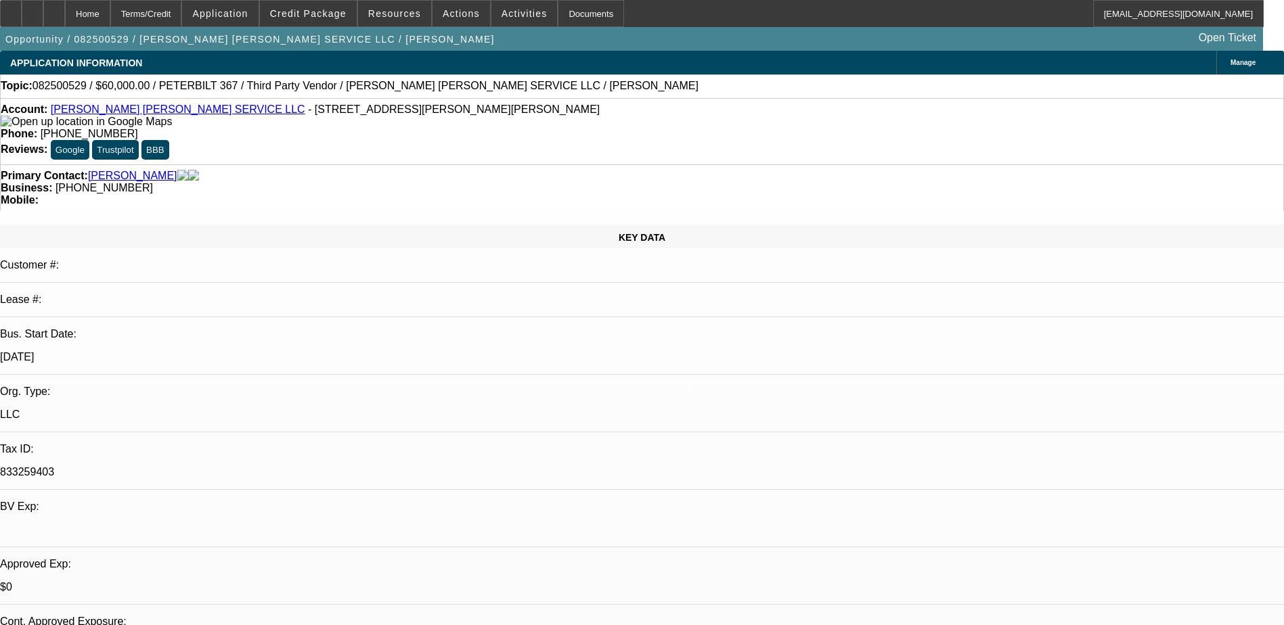
select select "0"
select select "2"
select select "0"
select select "2"
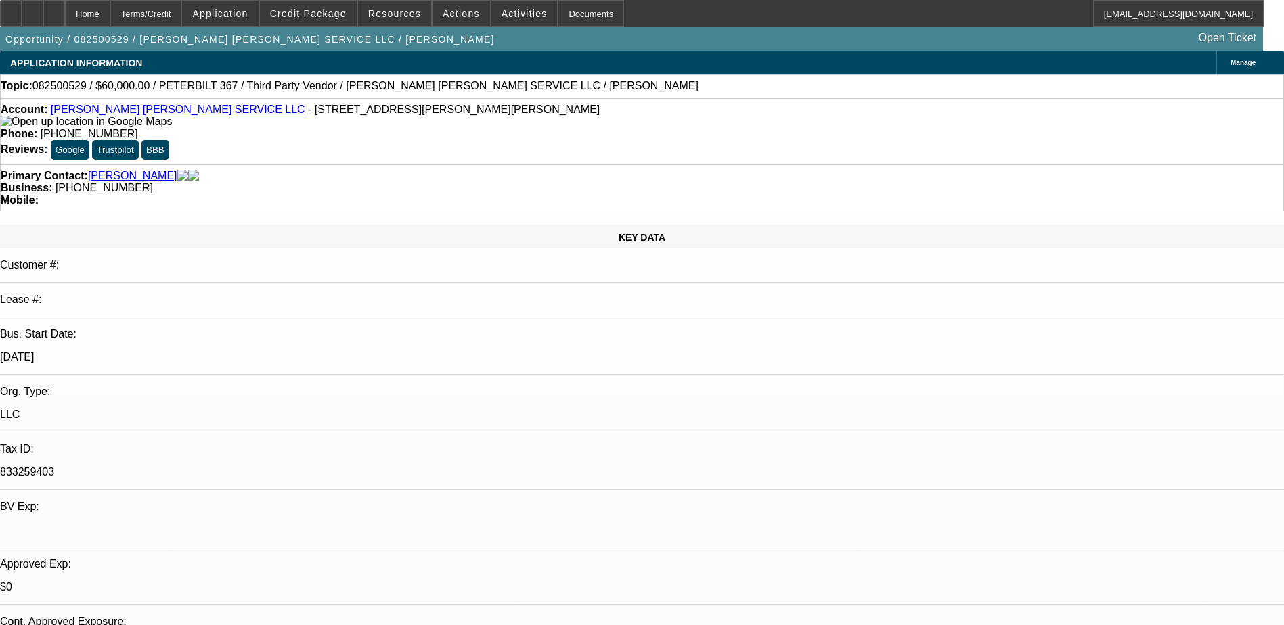
select select "0"
select select "1"
select select "2"
select select "6"
select select "1"
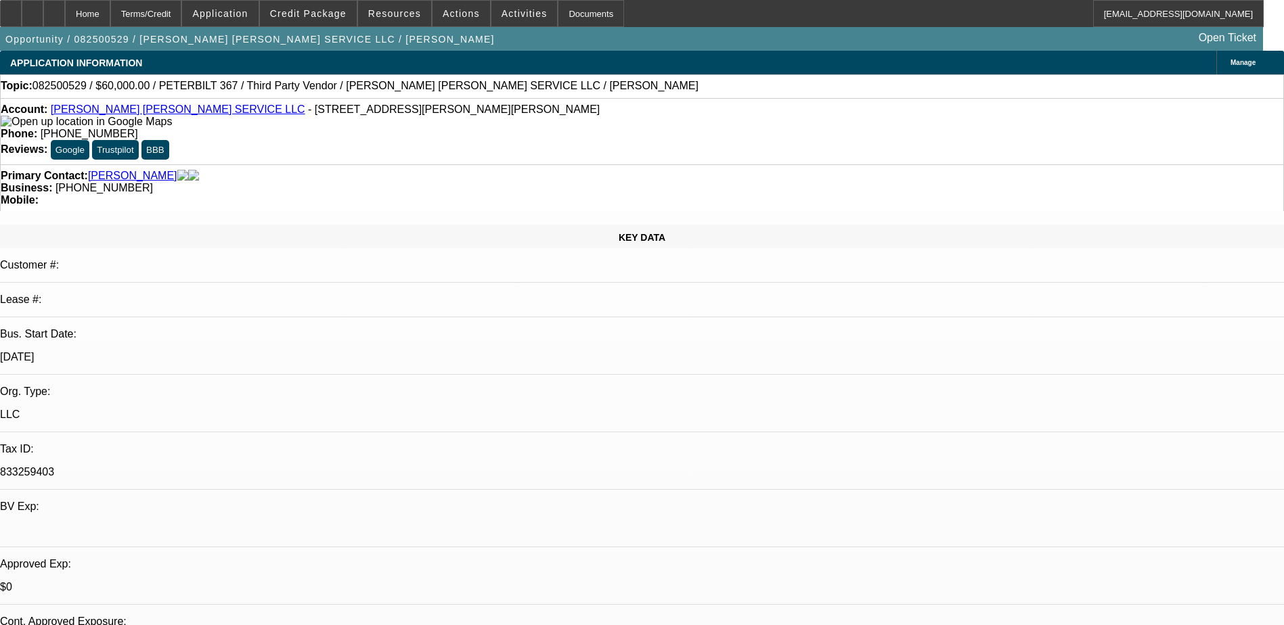
select select "2"
select select "6"
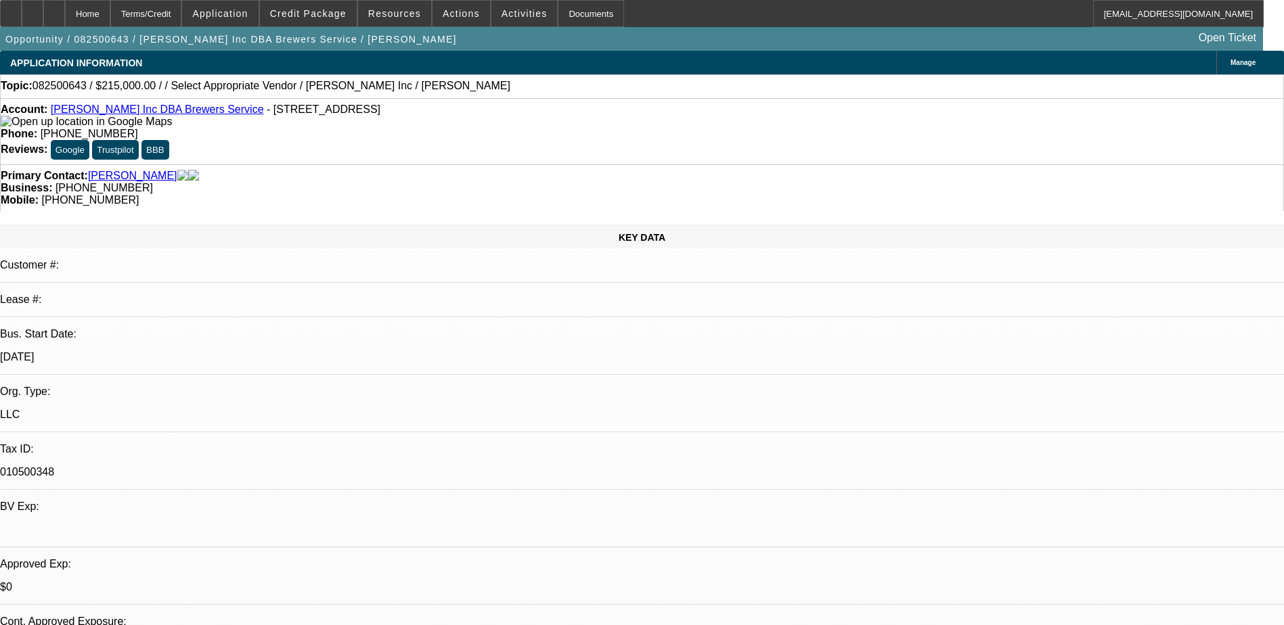
select select "0"
select select "2"
select select "0.1"
select select "4"
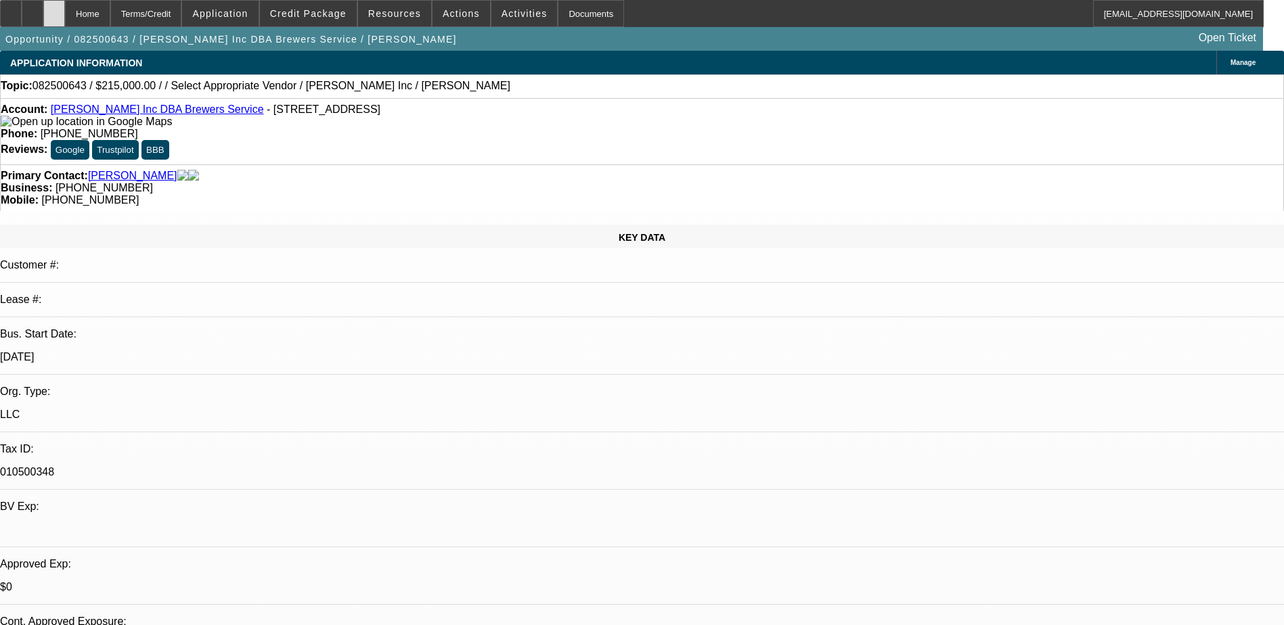
click at [65, 12] on div at bounding box center [54, 13] width 22 height 27
select select "0"
select select "2"
select select "0.1"
select select "1"
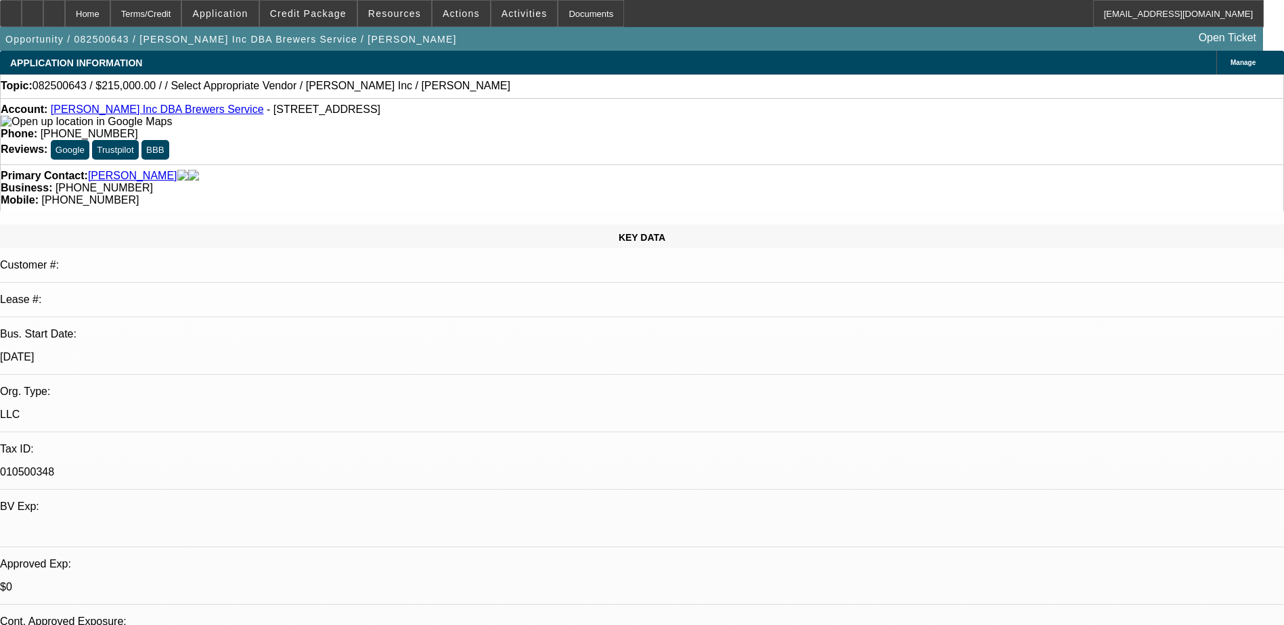
select select "2"
select select "4"
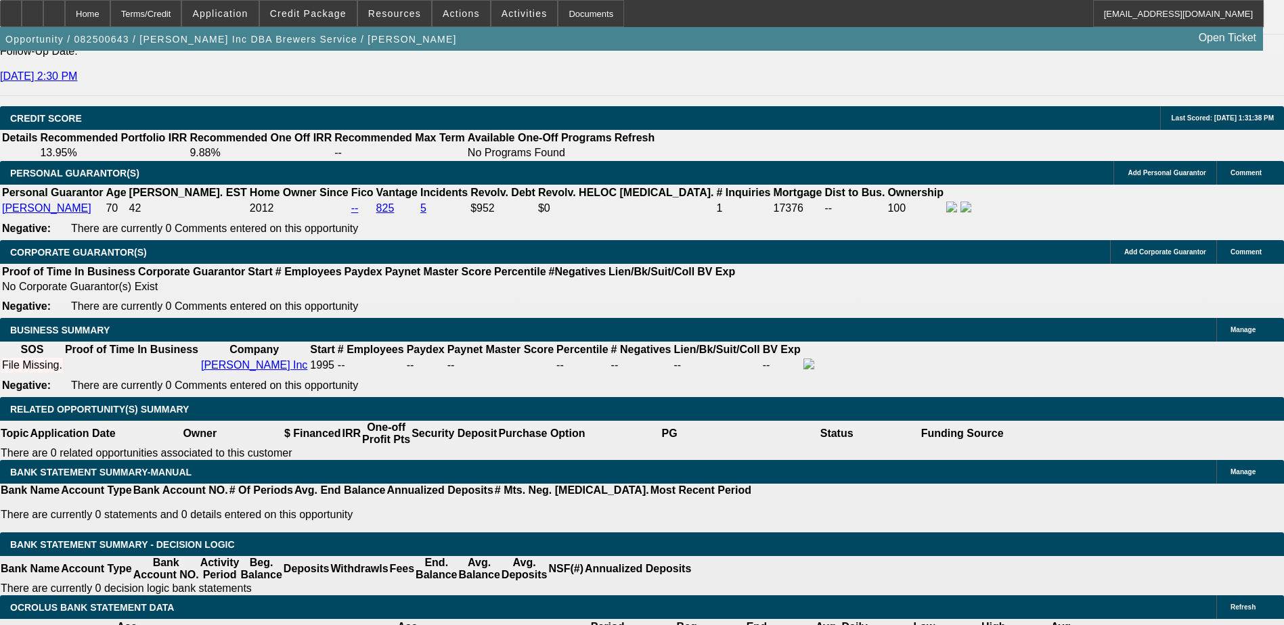
scroll to position [1963, 0]
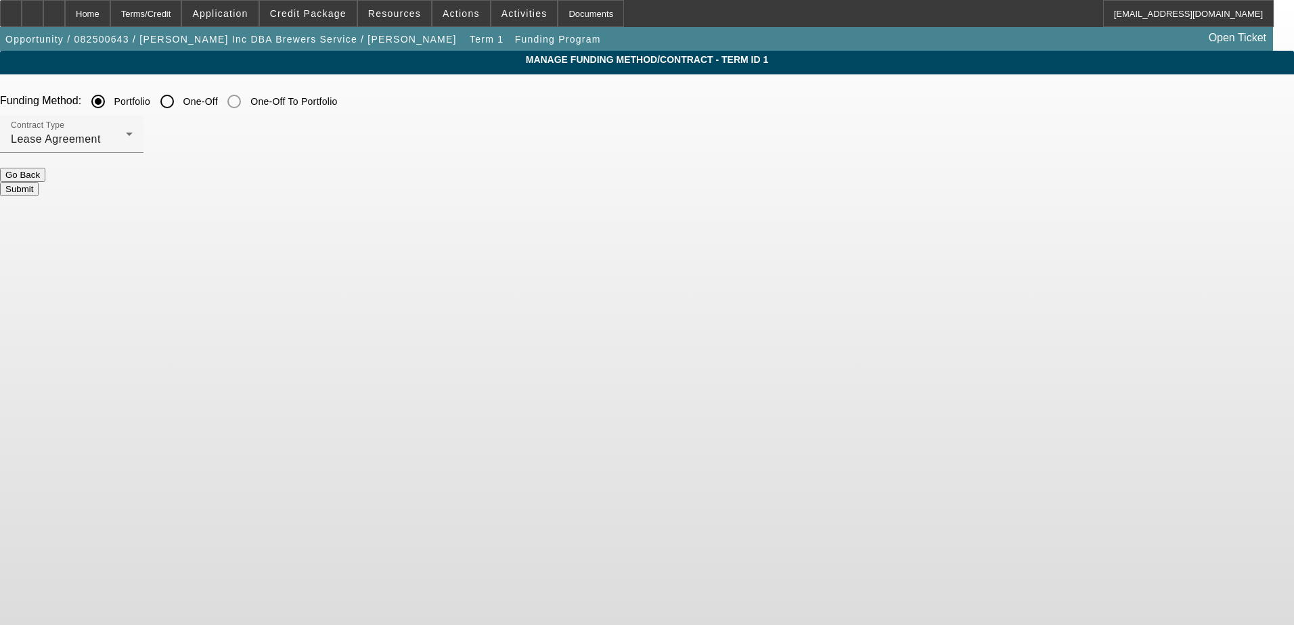
click at [181, 106] on input "One-Off" at bounding box center [167, 101] width 27 height 27
radio input "true"
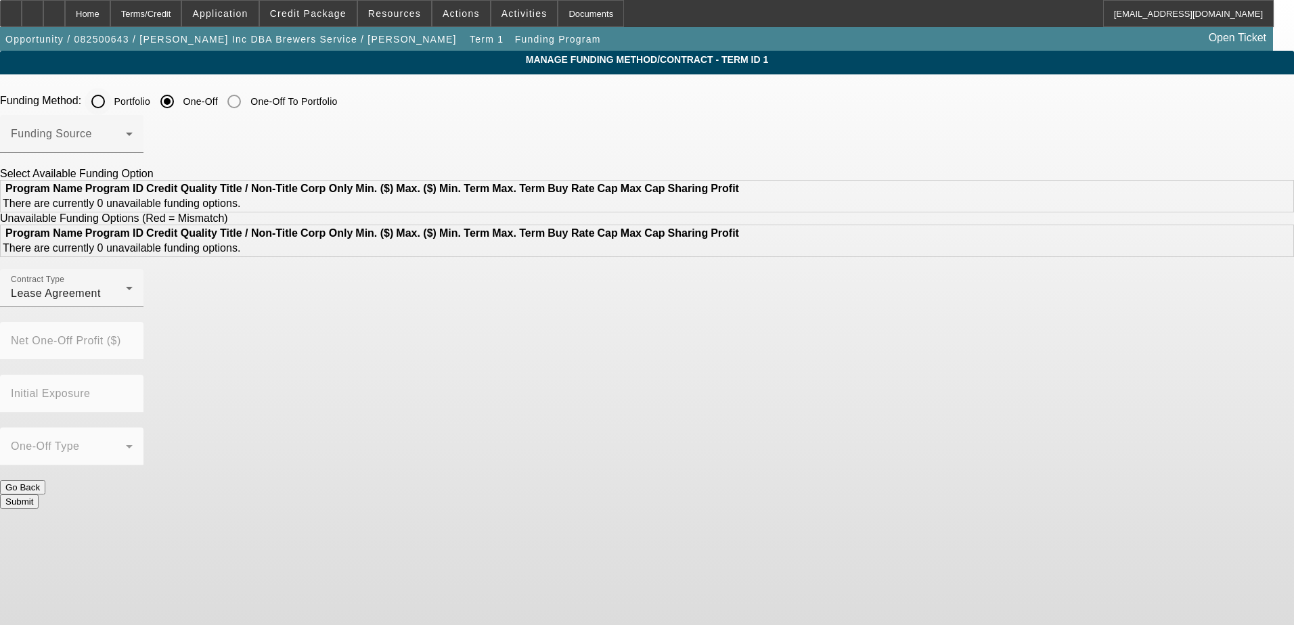
click at [151, 101] on label "Portfolio" at bounding box center [131, 102] width 39 height 14
click at [112, 101] on input "Portfolio" at bounding box center [98, 101] width 27 height 27
radio input "true"
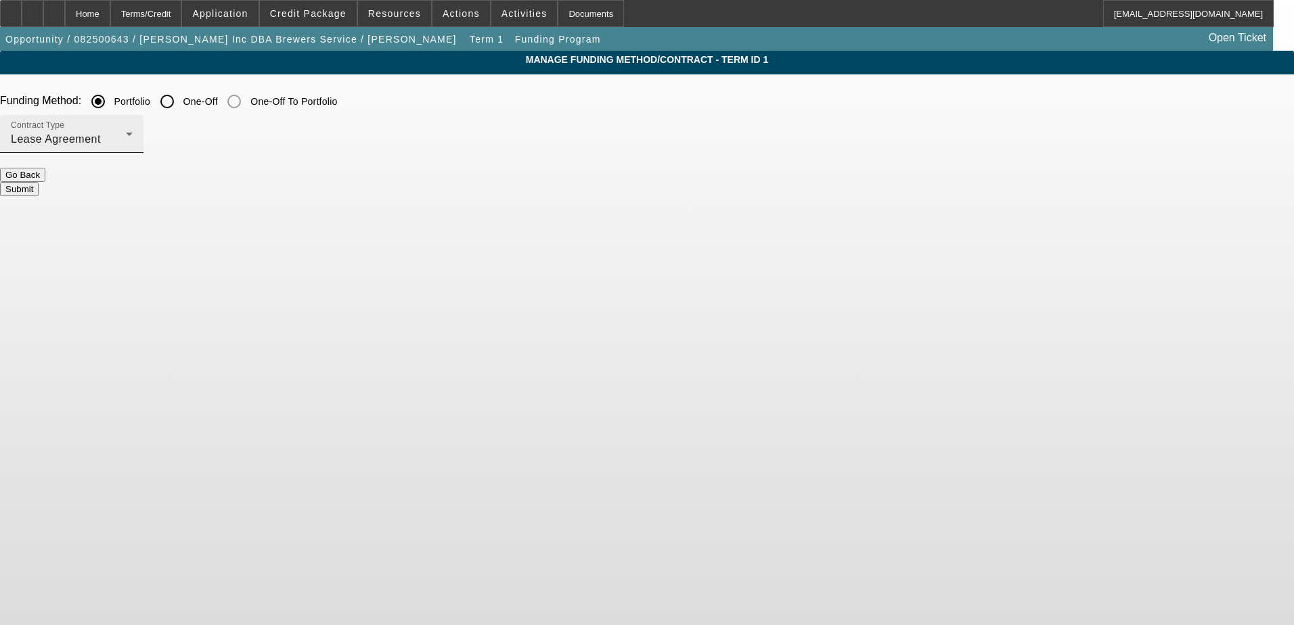
click at [133, 130] on div "Contract Type Lease Agreement" at bounding box center [72, 134] width 122 height 38
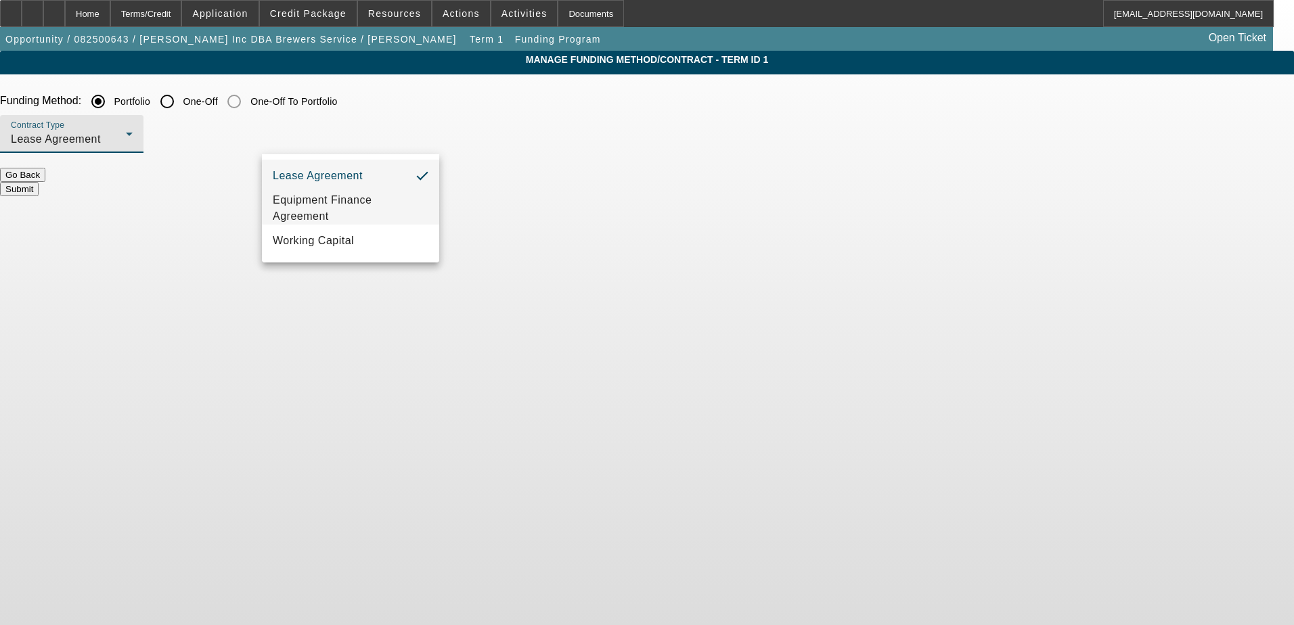
click at [334, 207] on span "Equipment Finance Agreement" at bounding box center [351, 208] width 156 height 32
click at [39, 186] on button "Submit" at bounding box center [19, 189] width 39 height 14
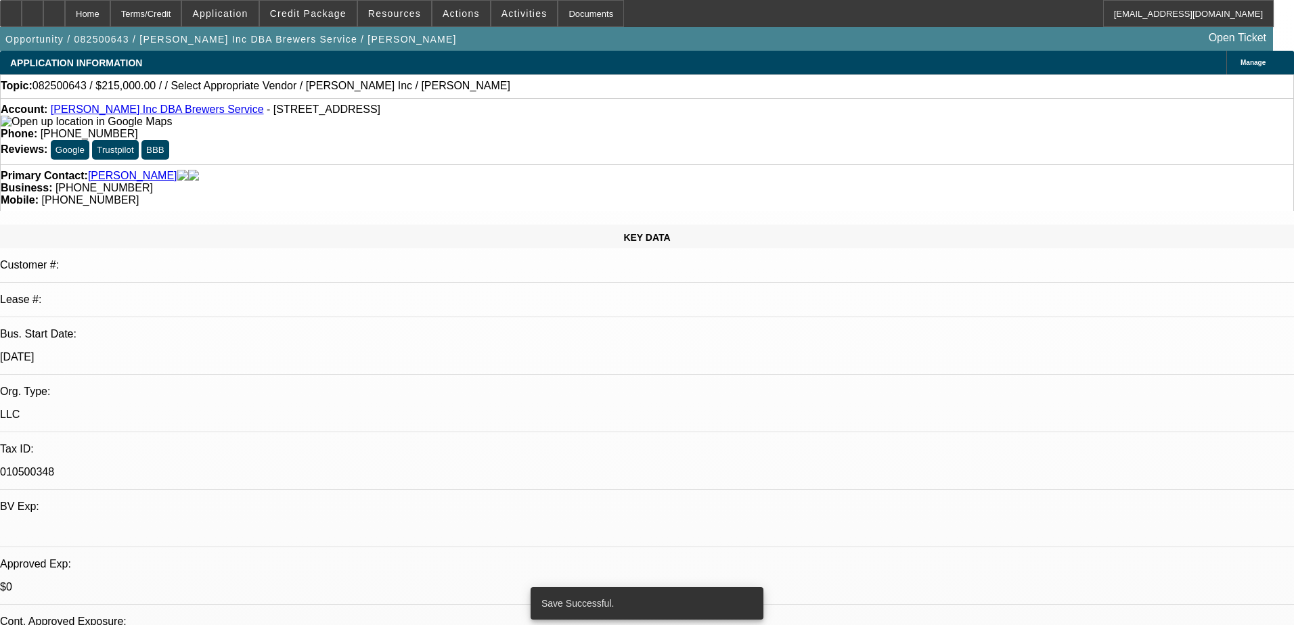
select select "0"
select select "2"
select select "0"
select select "6"
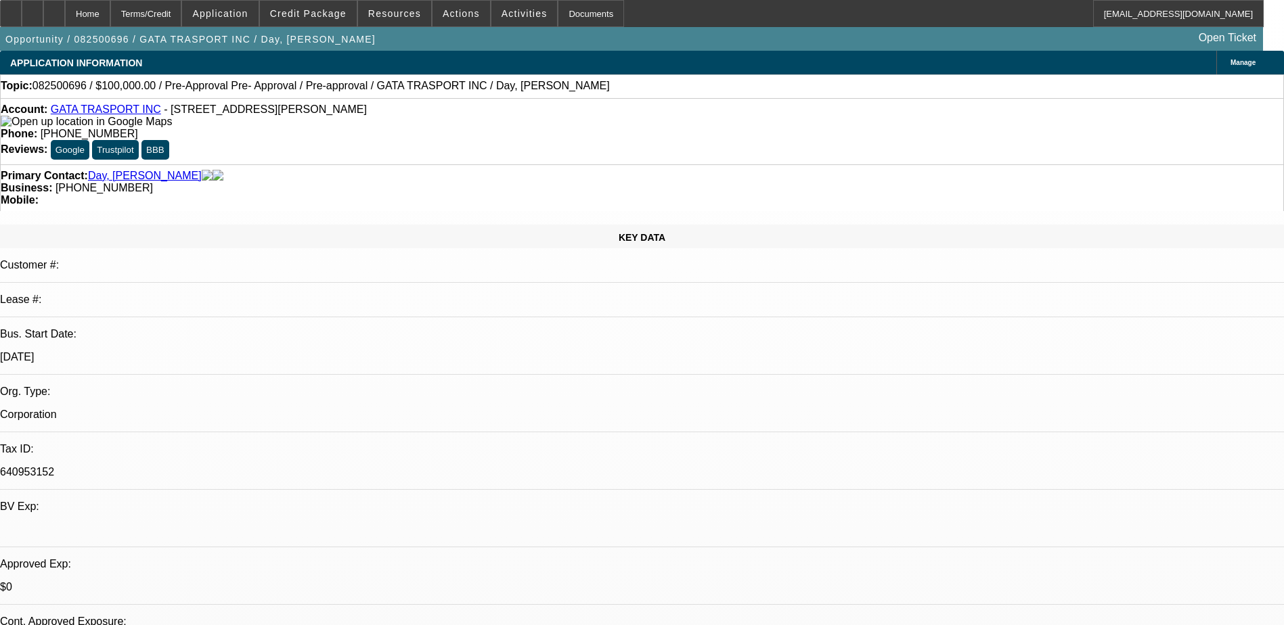
select select "0"
select select "2"
select select "0"
select select "6"
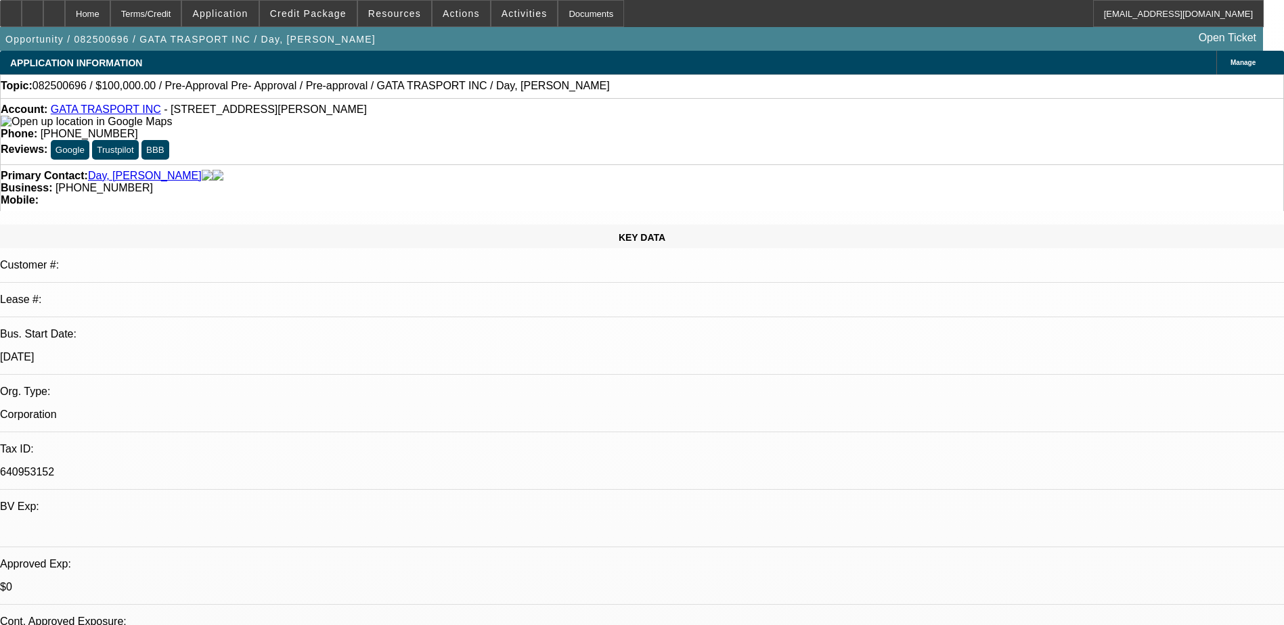
click at [1216, 57] on div "Manage" at bounding box center [1250, 63] width 68 height 24
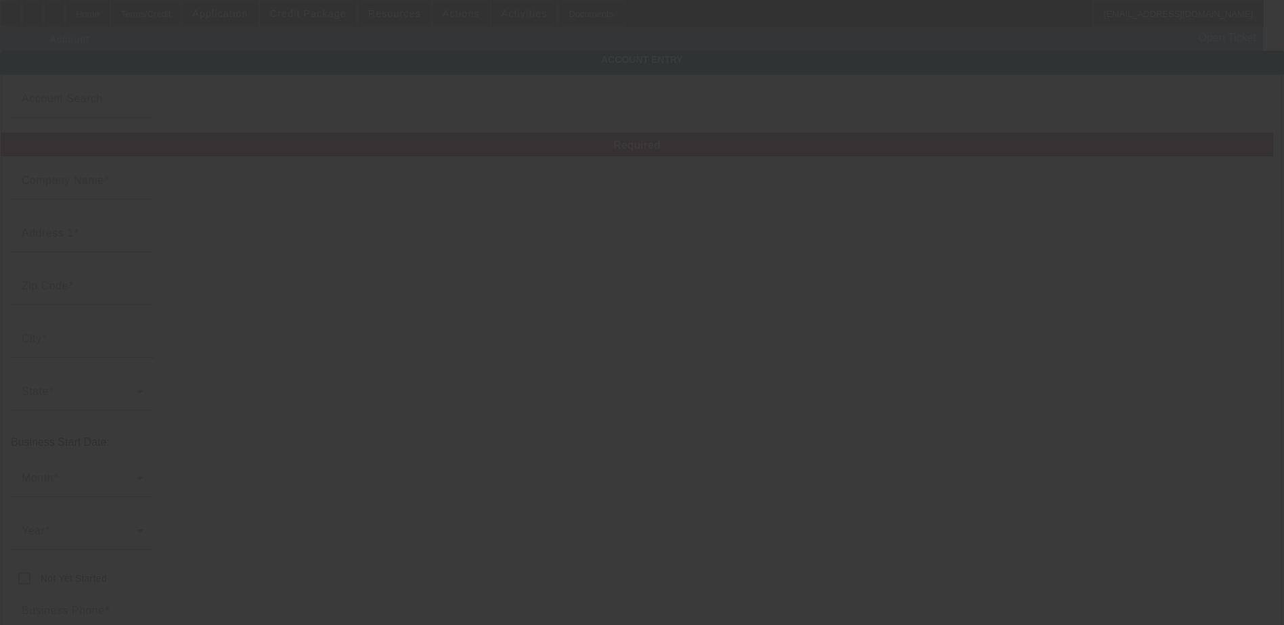
type input "GATA TRASPORT INC"
type input "[STREET_ADDRESS][PERSON_NAME]"
type input "38018"
type input "[PERSON_NAME]"
type input "[PHONE_NUMBER]"
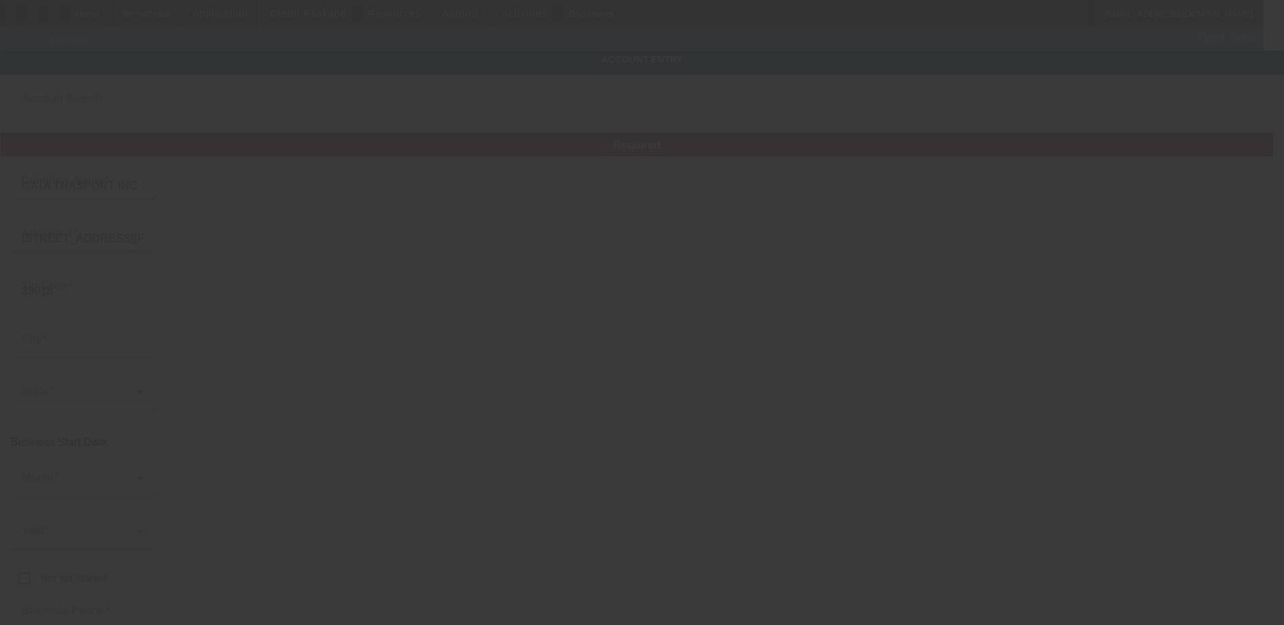
type input "[EMAIL_ADDRESS][DOMAIN_NAME]"
type input "640953152"
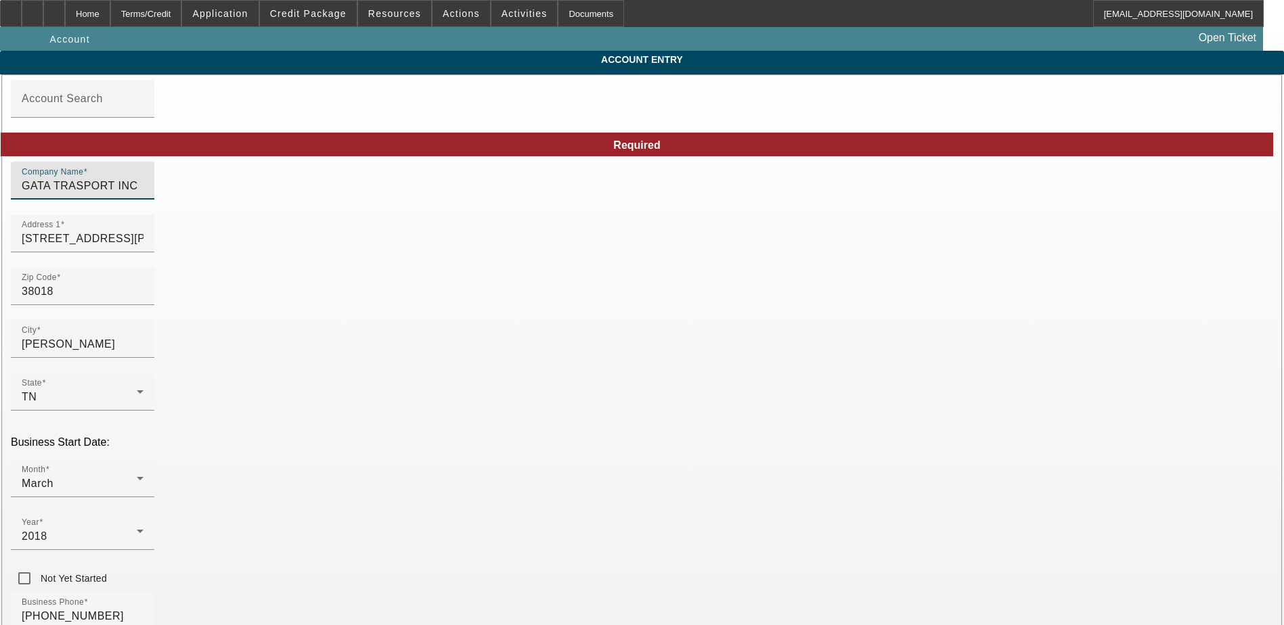
click at [143, 194] on input "GATA TRASPORT INC" at bounding box center [83, 186] width 122 height 16
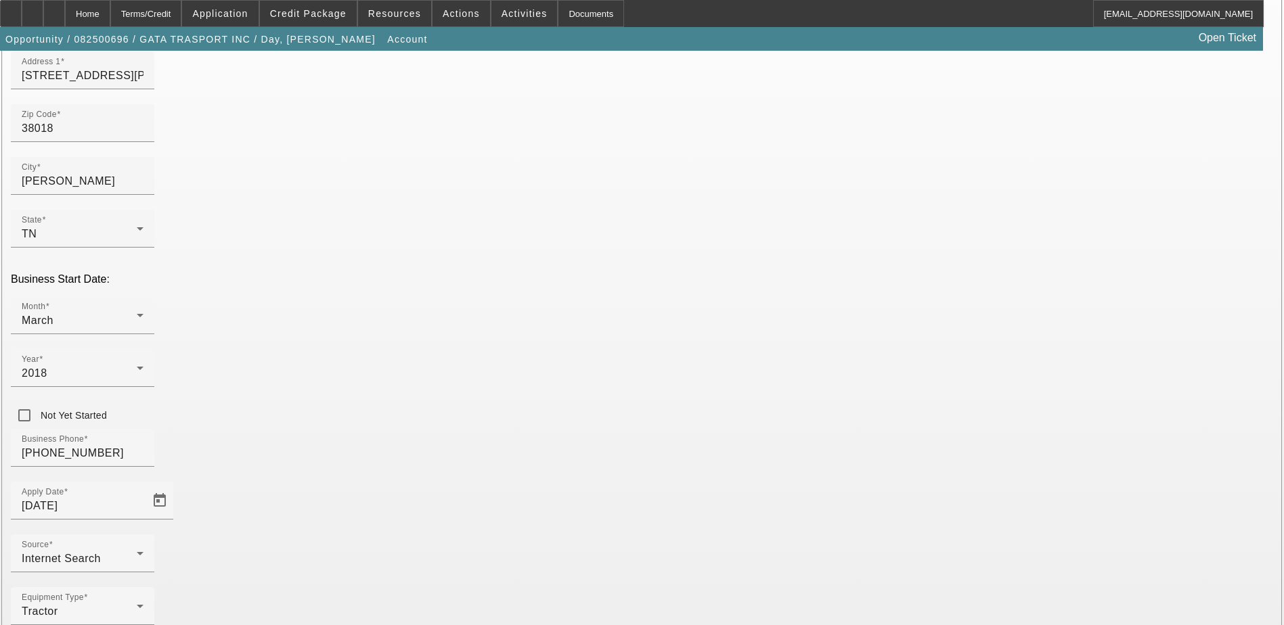
scroll to position [173, 0]
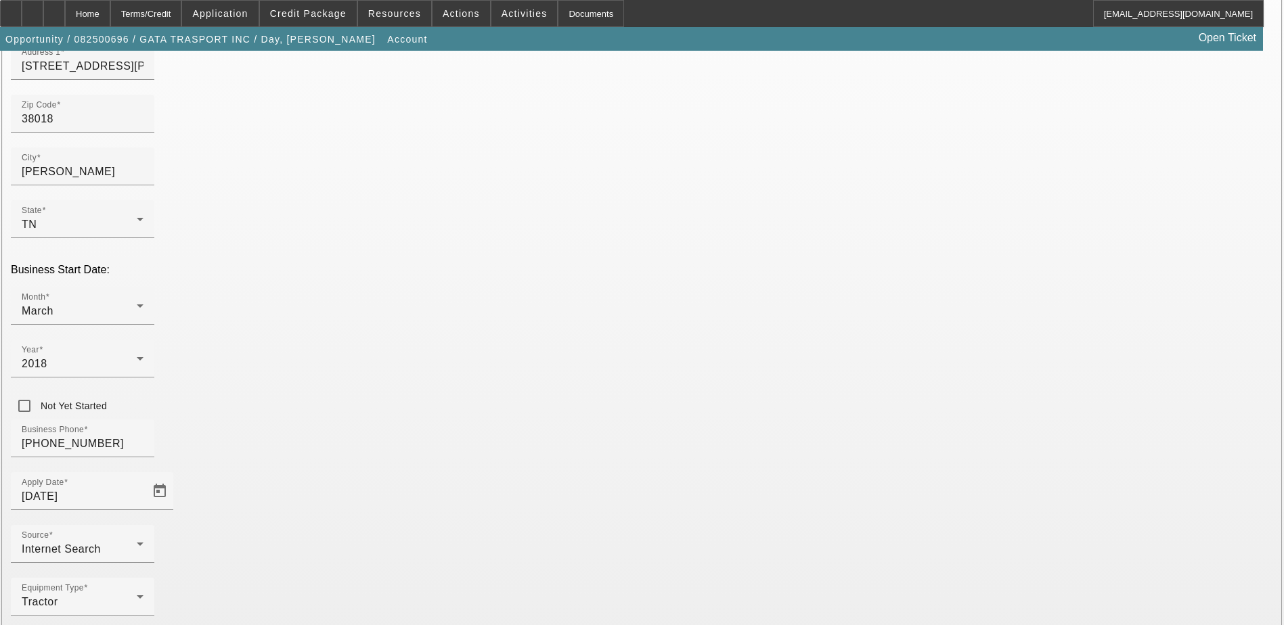
type input "GATA TRANSPORT INC"
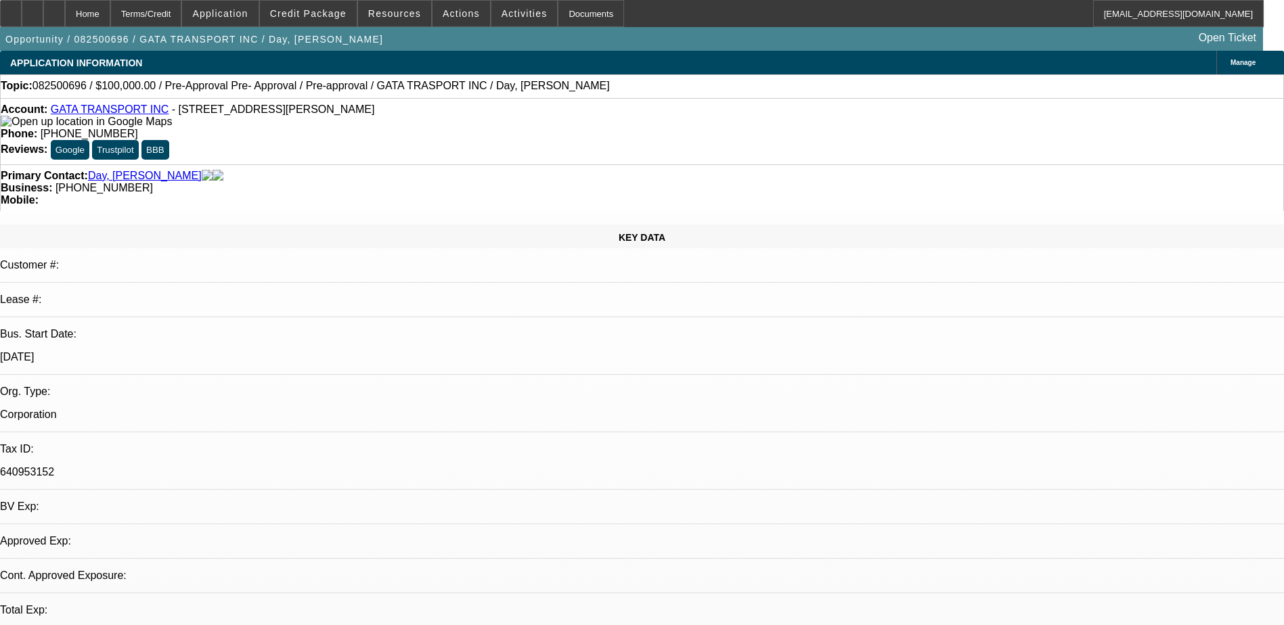
select select "0"
select select "2"
select select "0"
select select "6"
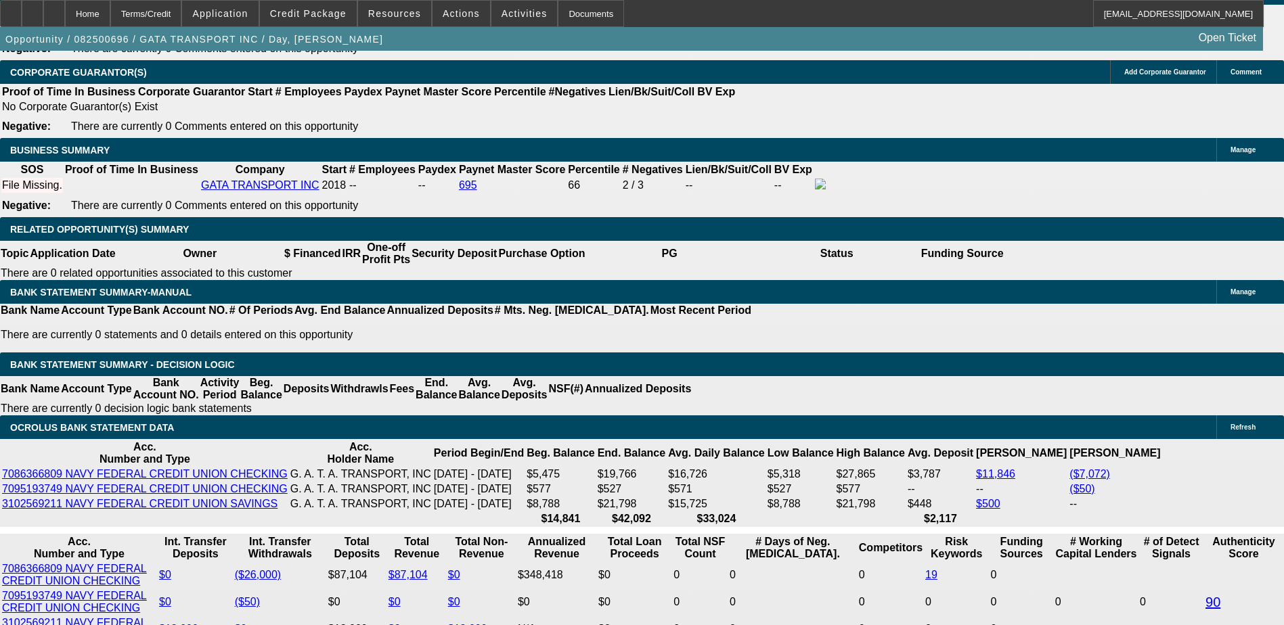
scroll to position [1963, 0]
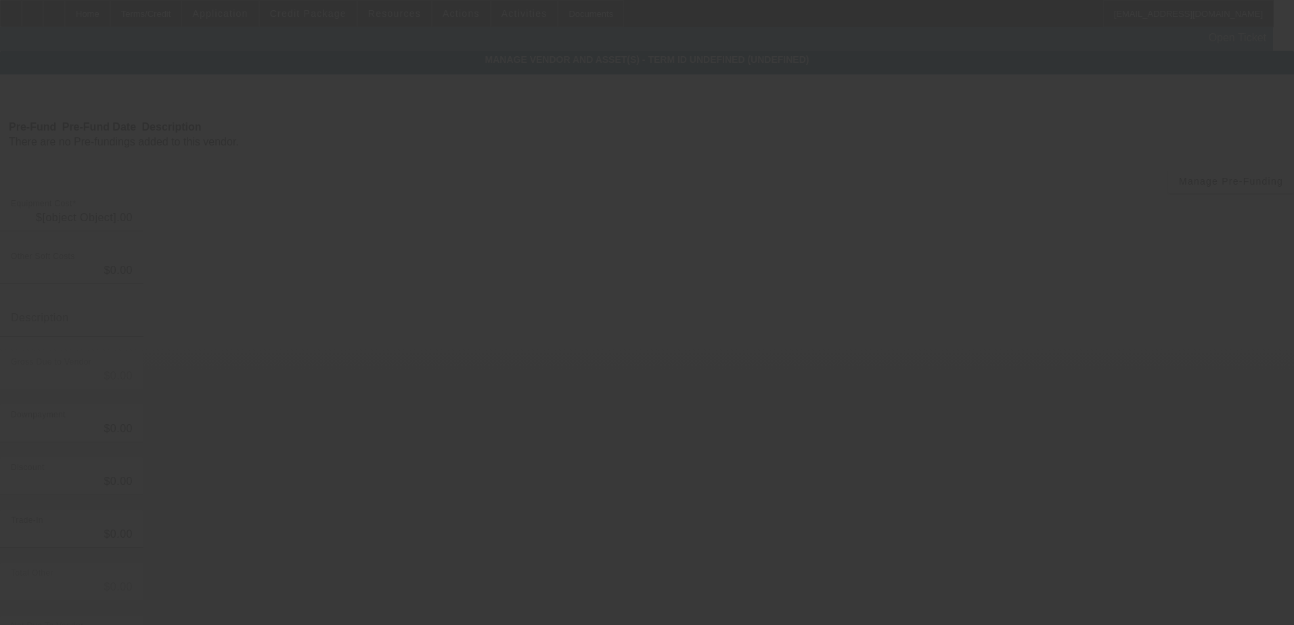
type input "$100,000.00"
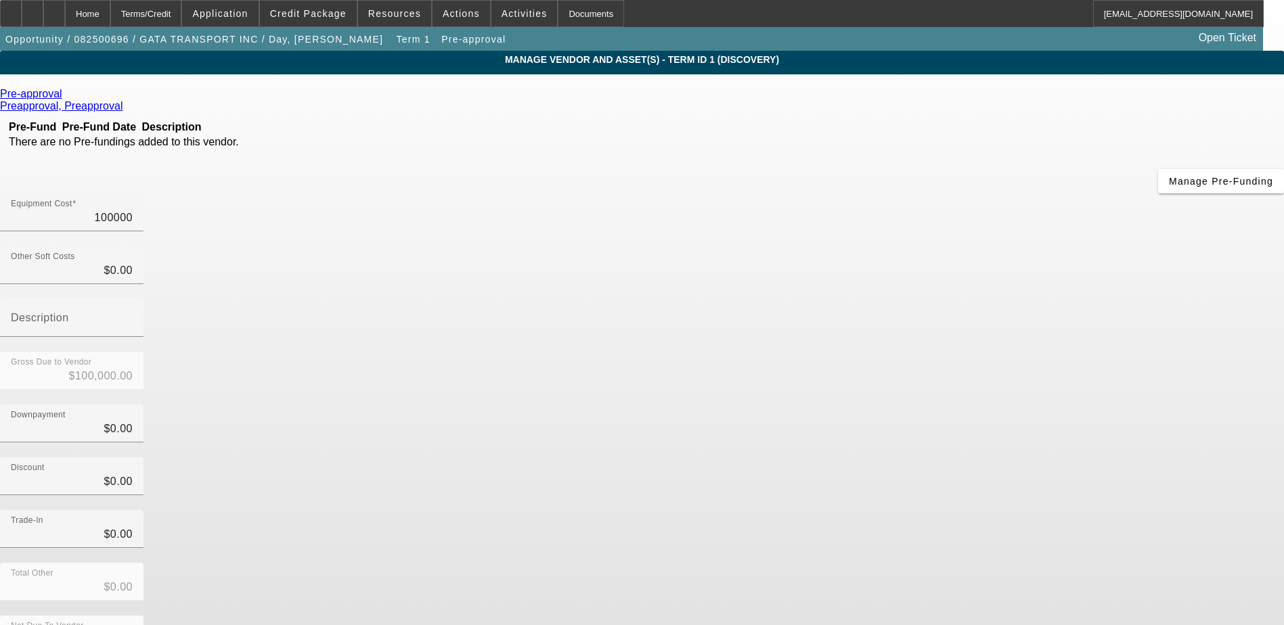
drag, startPoint x: 751, startPoint y: 115, endPoint x: 992, endPoint y: 115, distance: 241.0
click at [992, 194] on div "Equipment Cost 100000" at bounding box center [642, 220] width 1284 height 53
type input "$100,000.00"
click at [110, 12] on div "Home" at bounding box center [87, 13] width 45 height 27
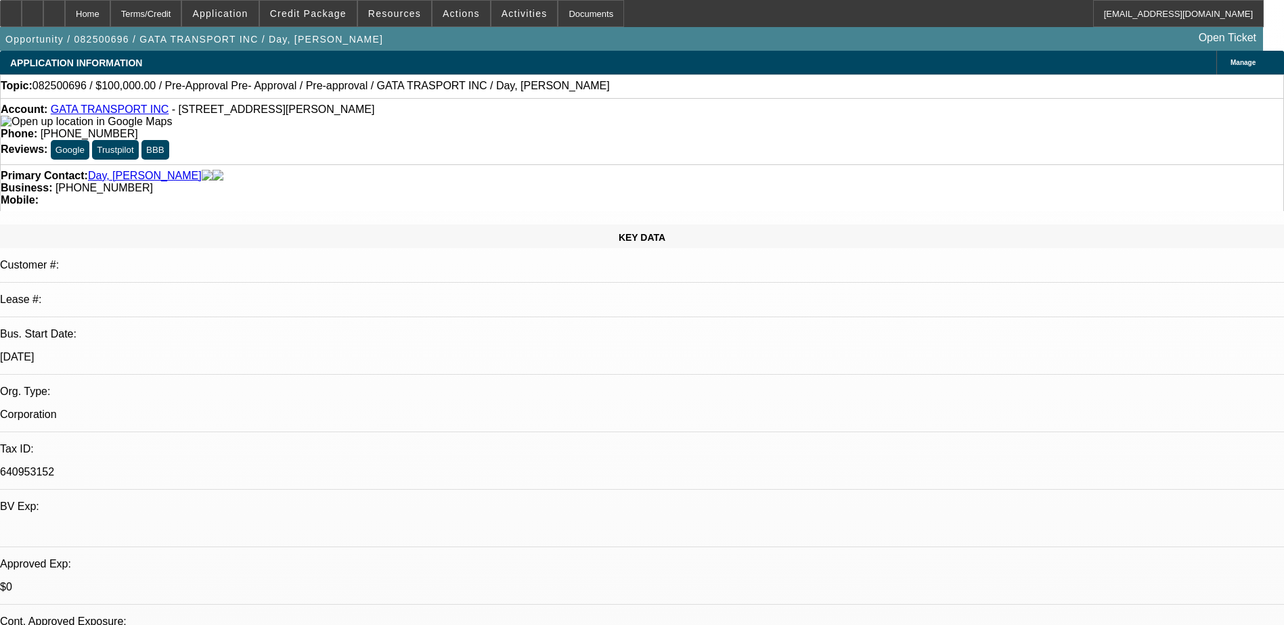
select select "0"
select select "2"
select select "0"
select select "6"
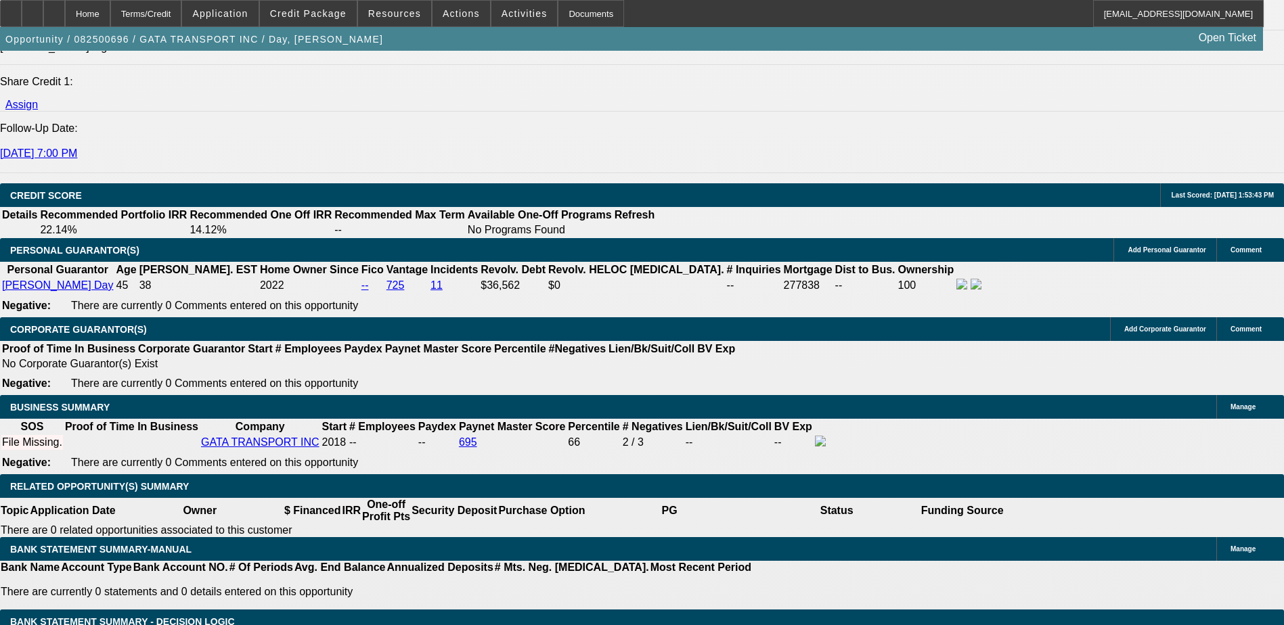
scroll to position [1760, 0]
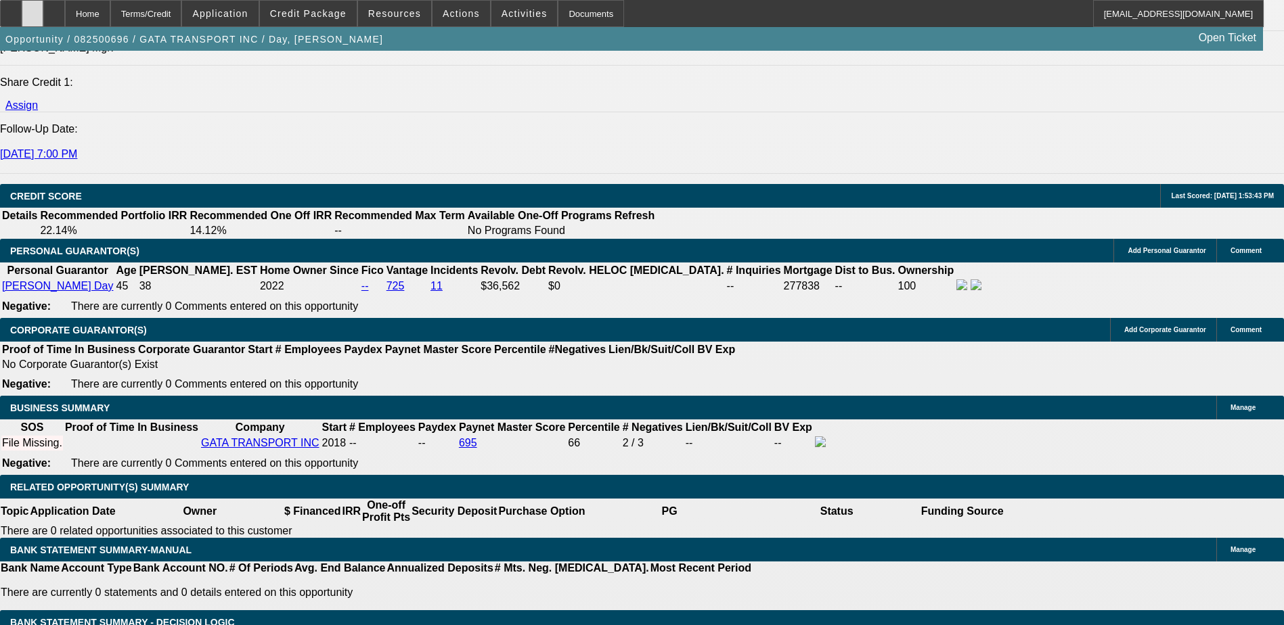
click at [43, 16] on div at bounding box center [33, 13] width 22 height 27
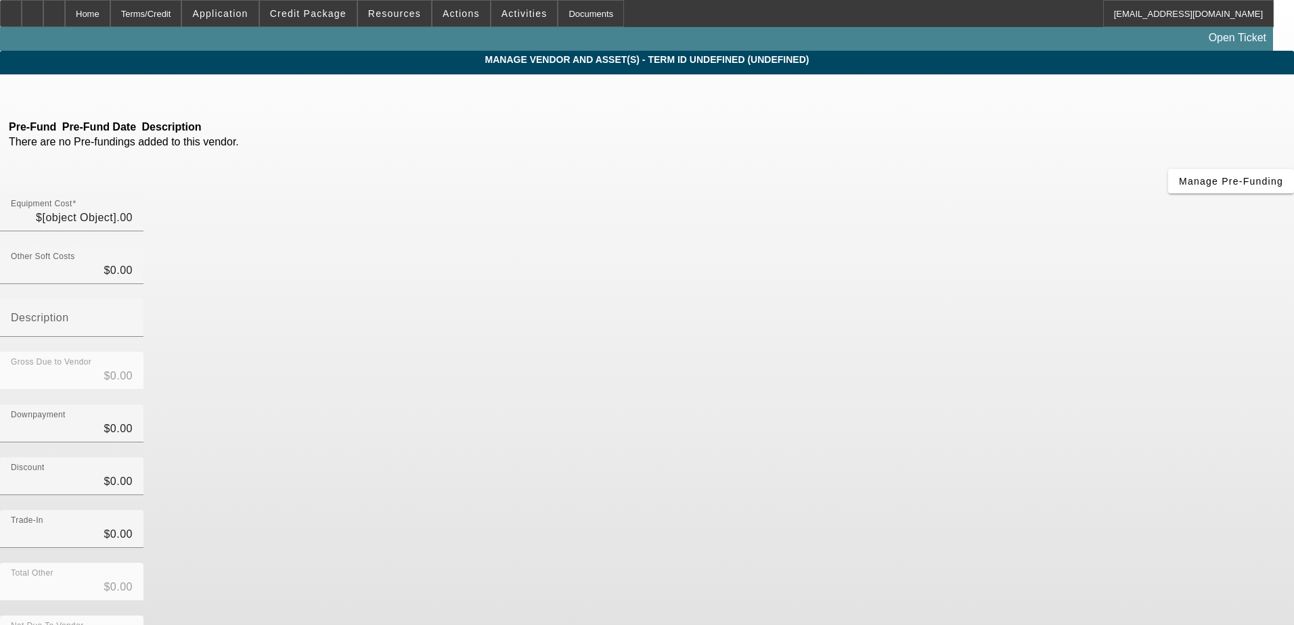
type input "$100,000.00"
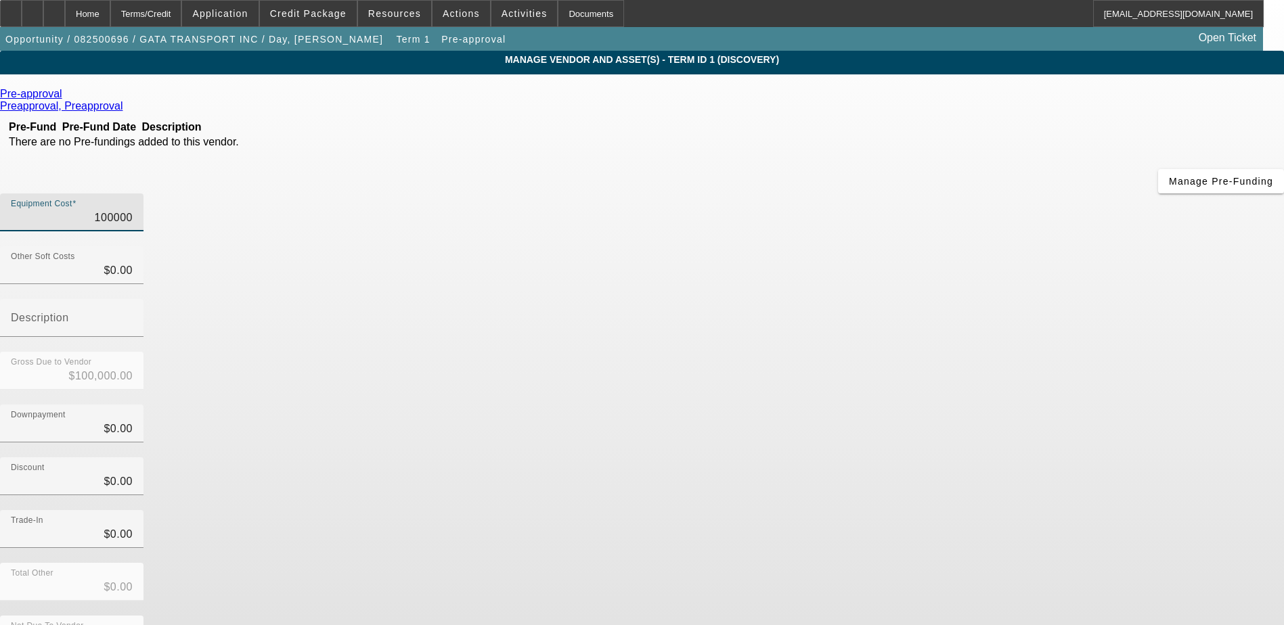
drag, startPoint x: 754, startPoint y: 116, endPoint x: 927, endPoint y: 116, distance: 173.3
click at [921, 194] on div "Equipment Cost 100000" at bounding box center [642, 220] width 1284 height 53
type input "9"
type input "$9.00"
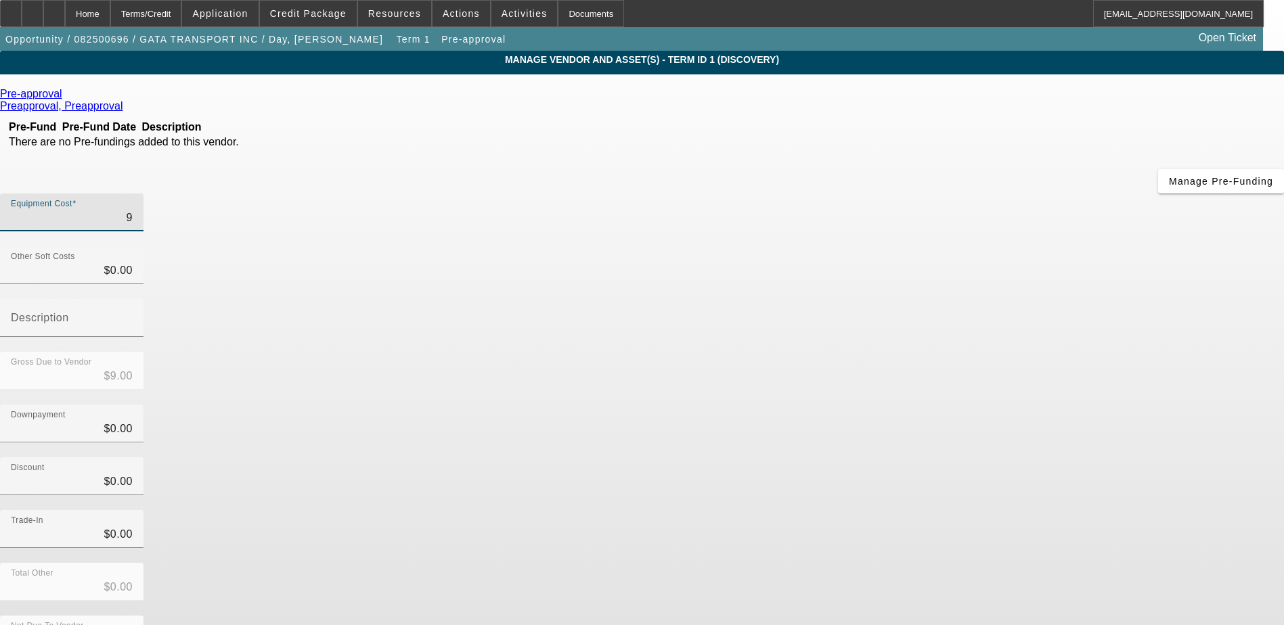
type input "90"
type input "$90.00"
type input "900"
type input "$900.00"
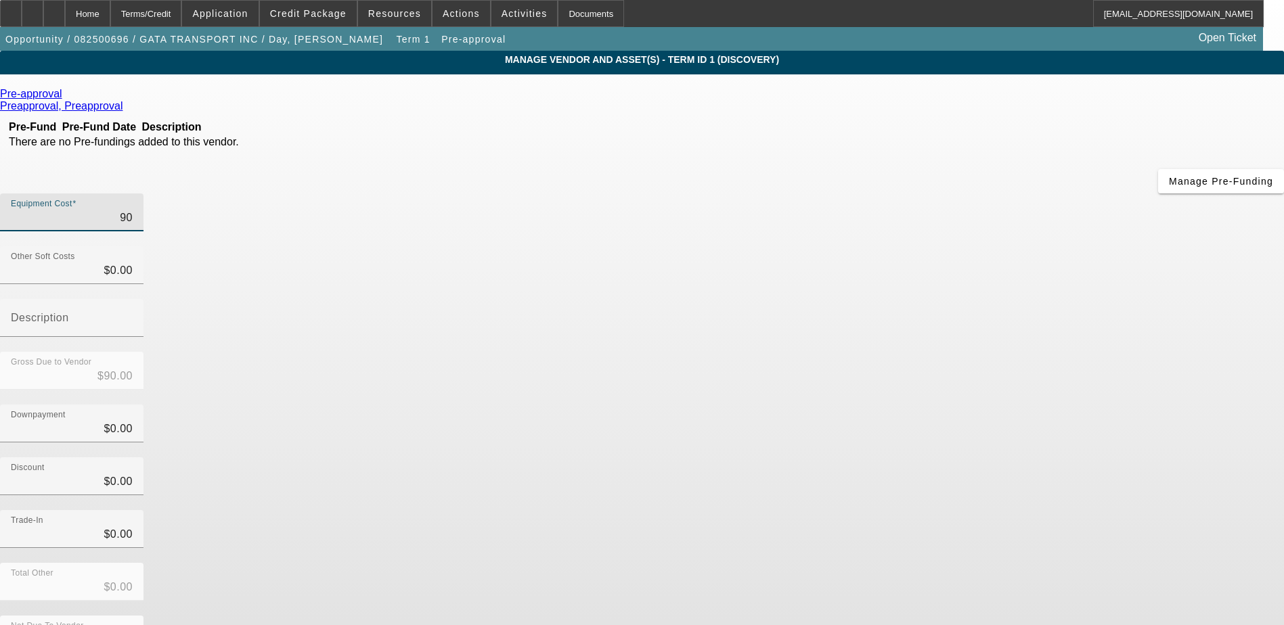
type input "$900.00"
type input "9000"
type input "$9,000.00"
type input "90000"
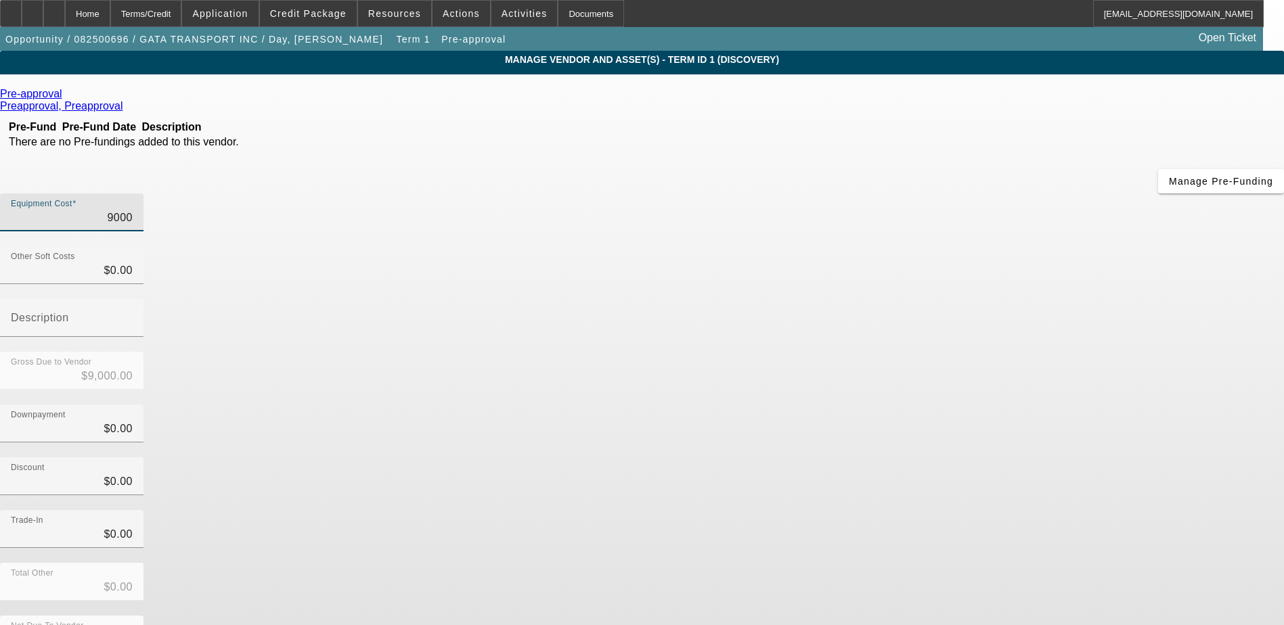
type input "$90,000.00"
click at [1091, 234] on app-vendor-asset-manage "MANAGE VENDOR AND ASSET(S) - Term ID 1 (Discovery) Remove Vendor Pre-approval P…" at bounding box center [642, 414] width 1284 height 727
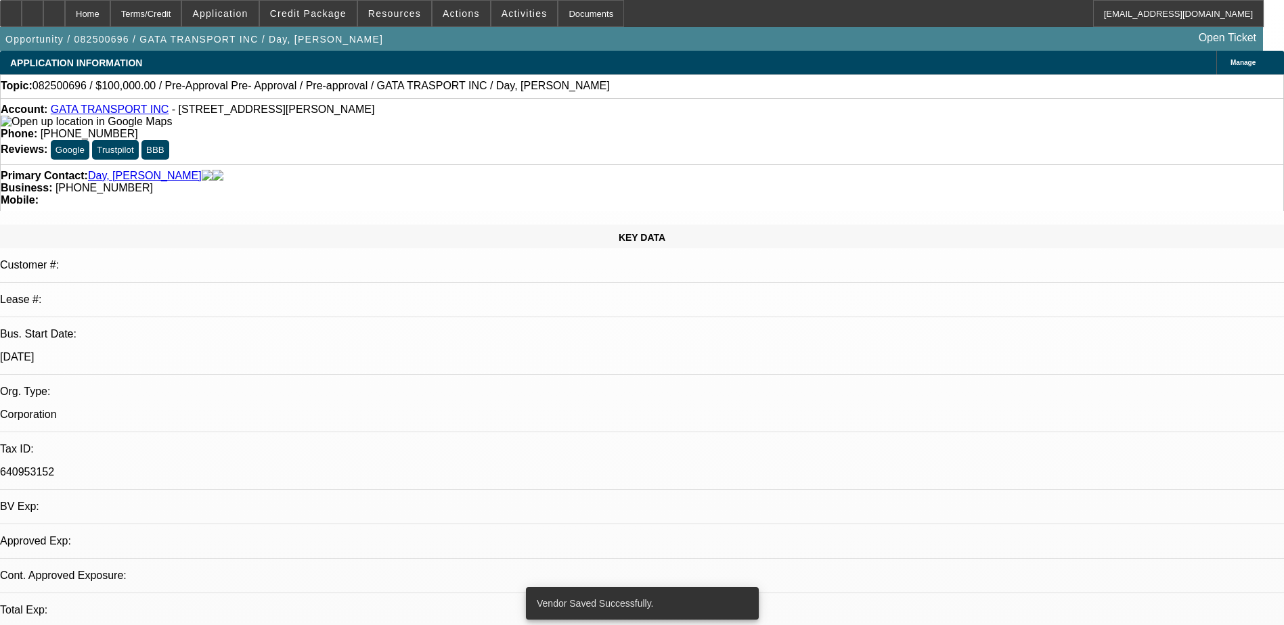
select select "0"
select select "2"
select select "0"
select select "6"
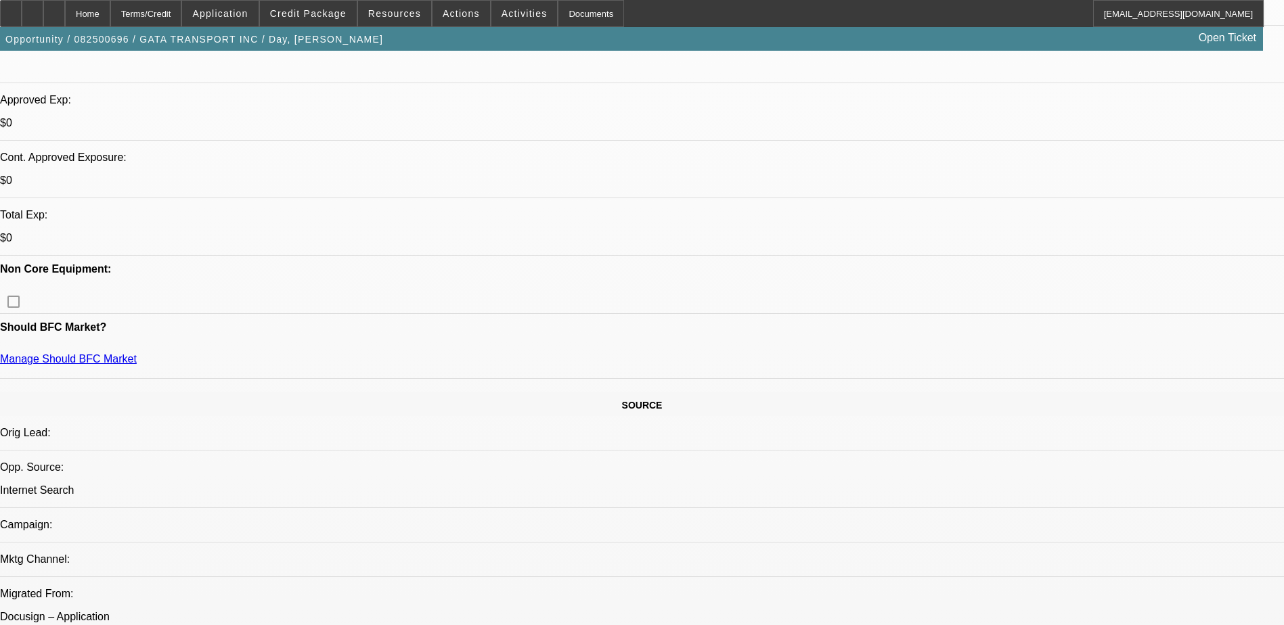
scroll to position [474, 0]
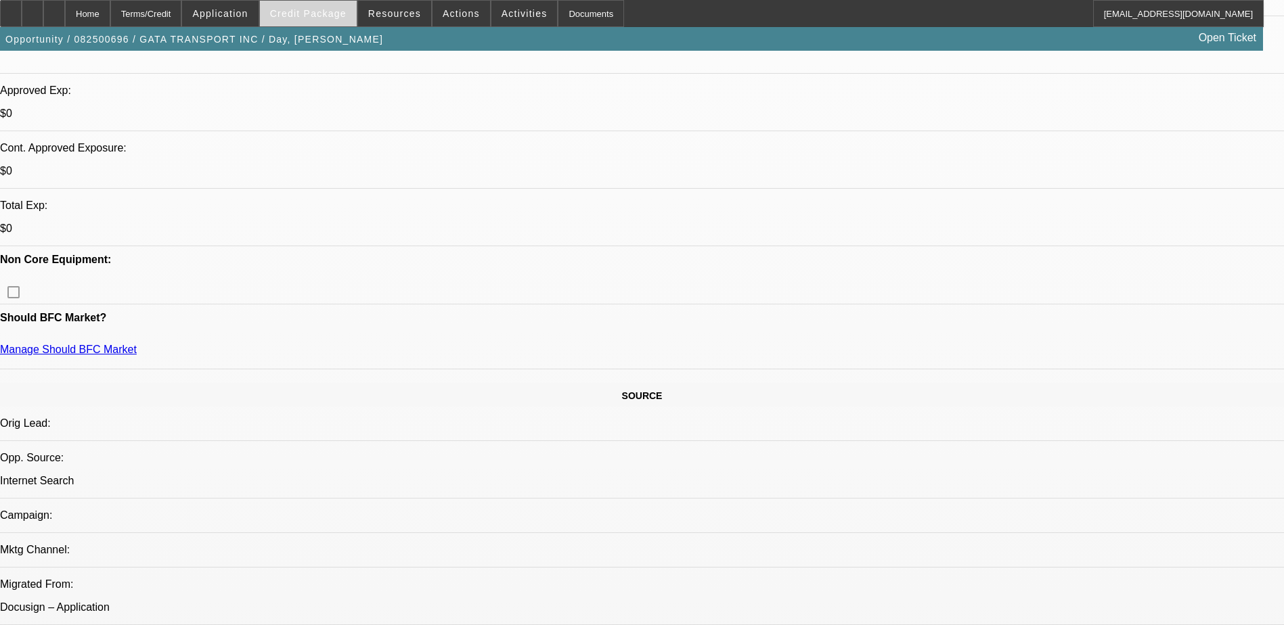
click at [293, 18] on span "Credit Package" at bounding box center [308, 13] width 76 height 11
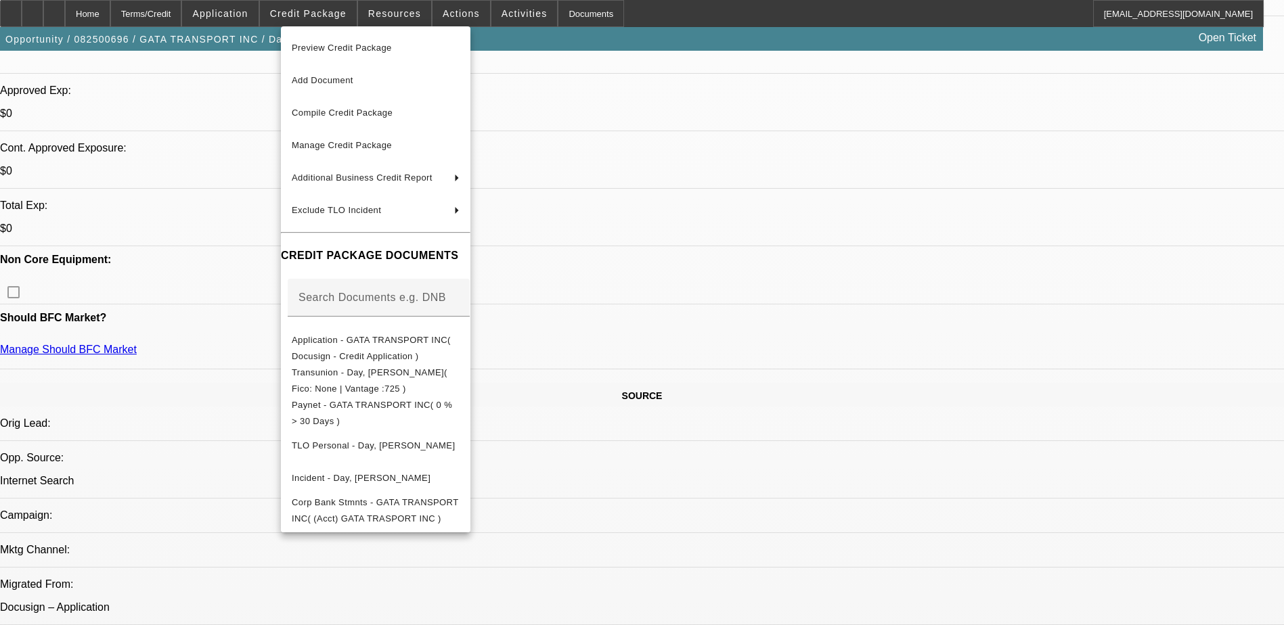
click at [60, 18] on div at bounding box center [642, 312] width 1284 height 625
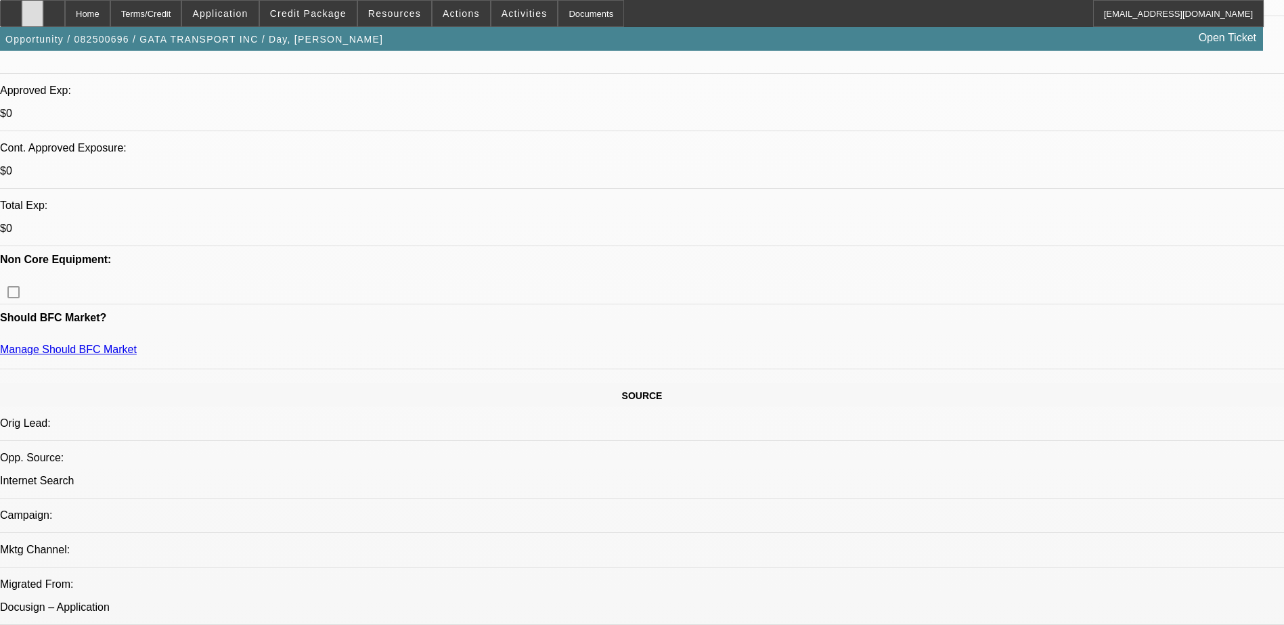
click at [32, 9] on icon at bounding box center [32, 9] width 0 height 0
click at [309, 10] on span "Credit Package" at bounding box center [308, 13] width 76 height 11
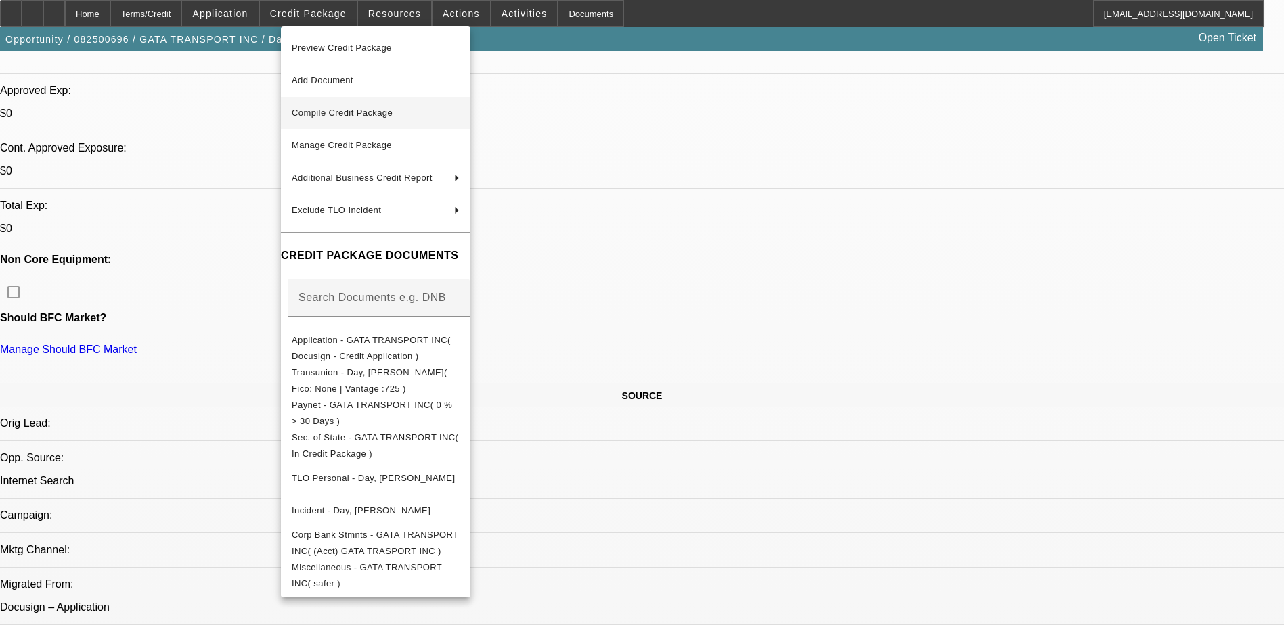
click at [385, 115] on span "Compile Credit Package" at bounding box center [342, 113] width 101 height 10
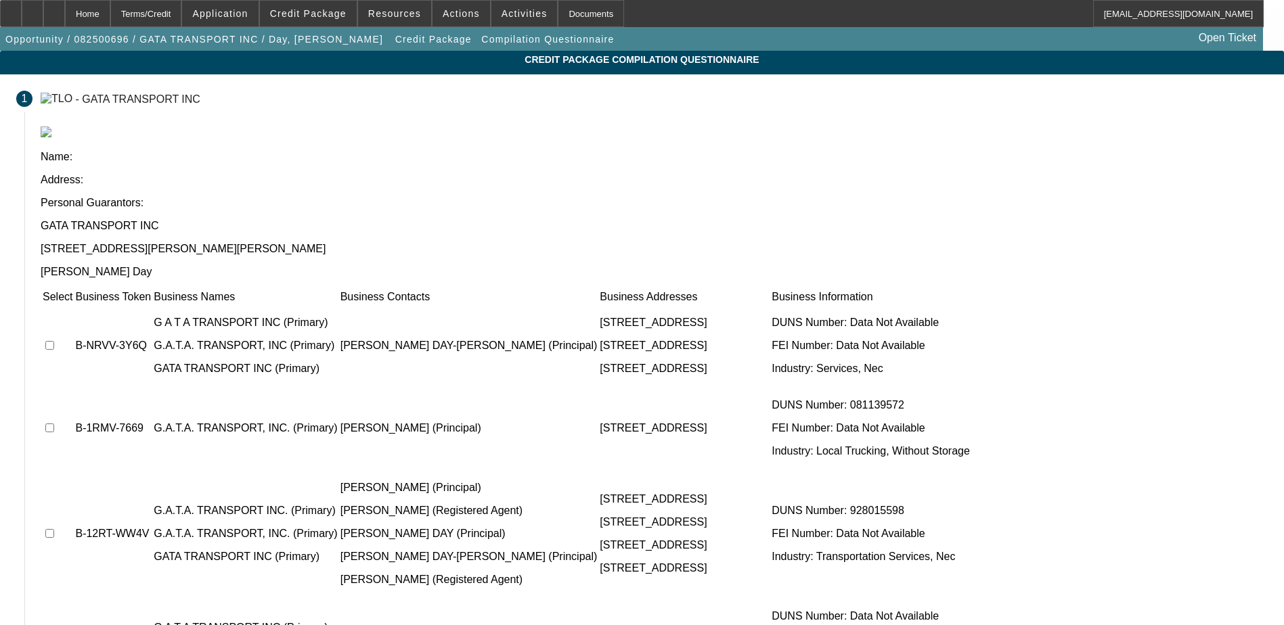
click at [54, 341] on input "checkbox" at bounding box center [49, 345] width 9 height 9
checkbox input "true"
click at [54, 424] on input "checkbox" at bounding box center [49, 428] width 9 height 9
checkbox input "true"
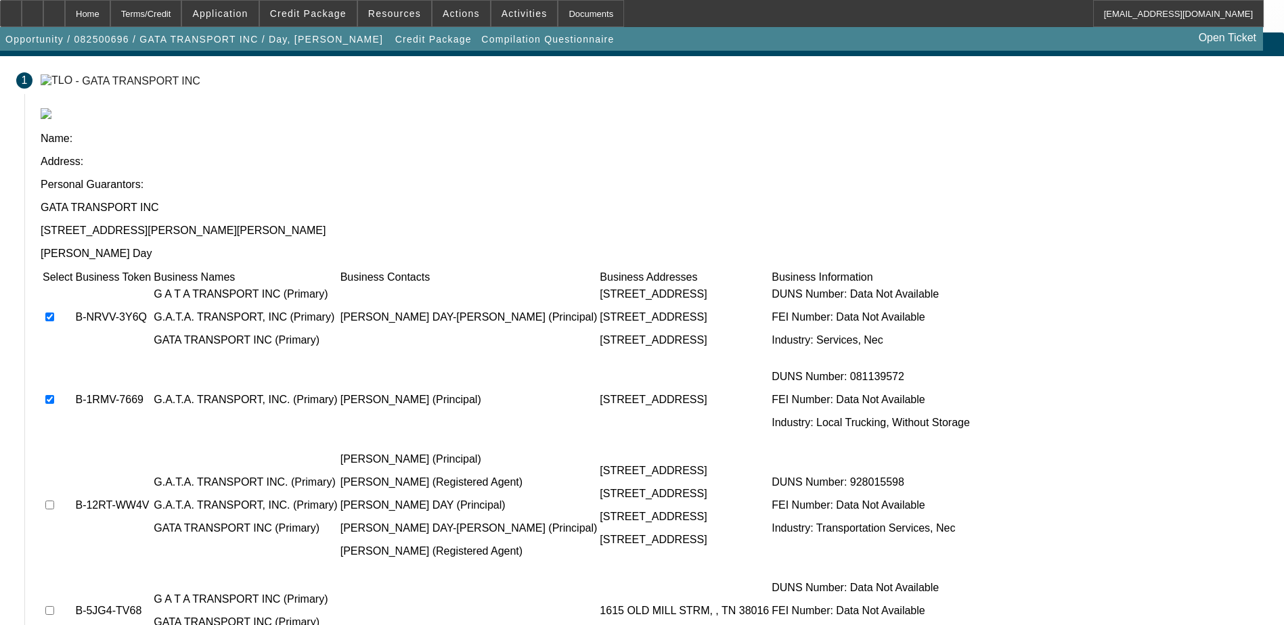
scroll to position [13, 0]
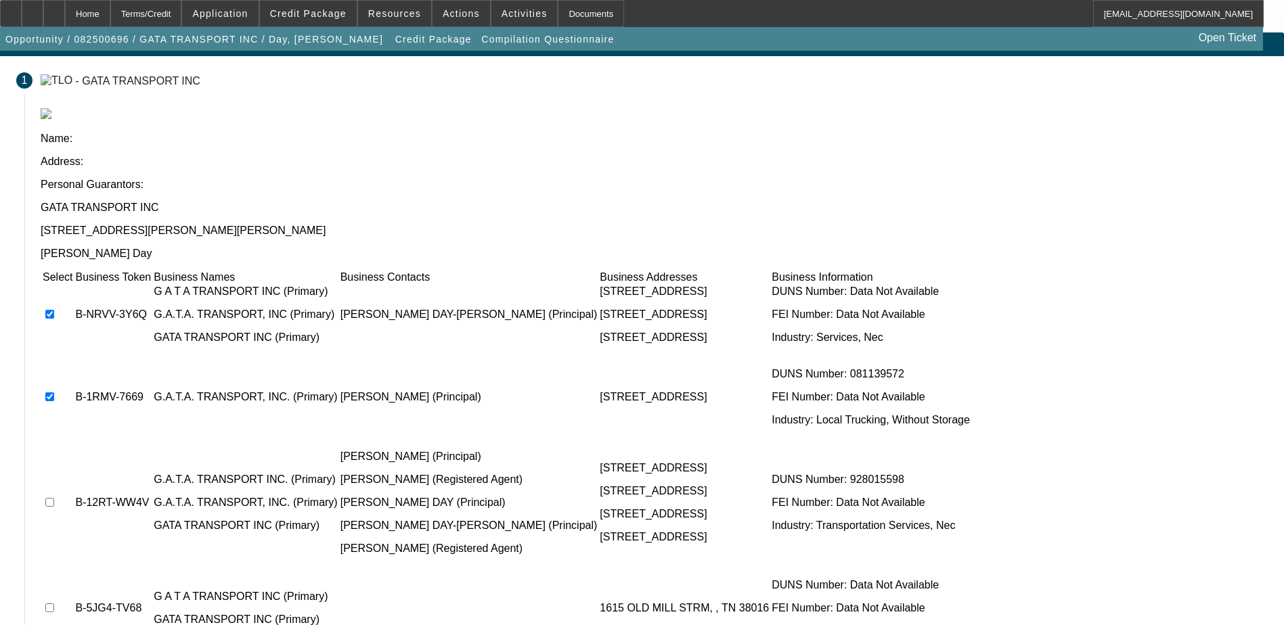
click at [54, 498] on input "checkbox" at bounding box center [49, 502] width 9 height 9
checkbox input "true"
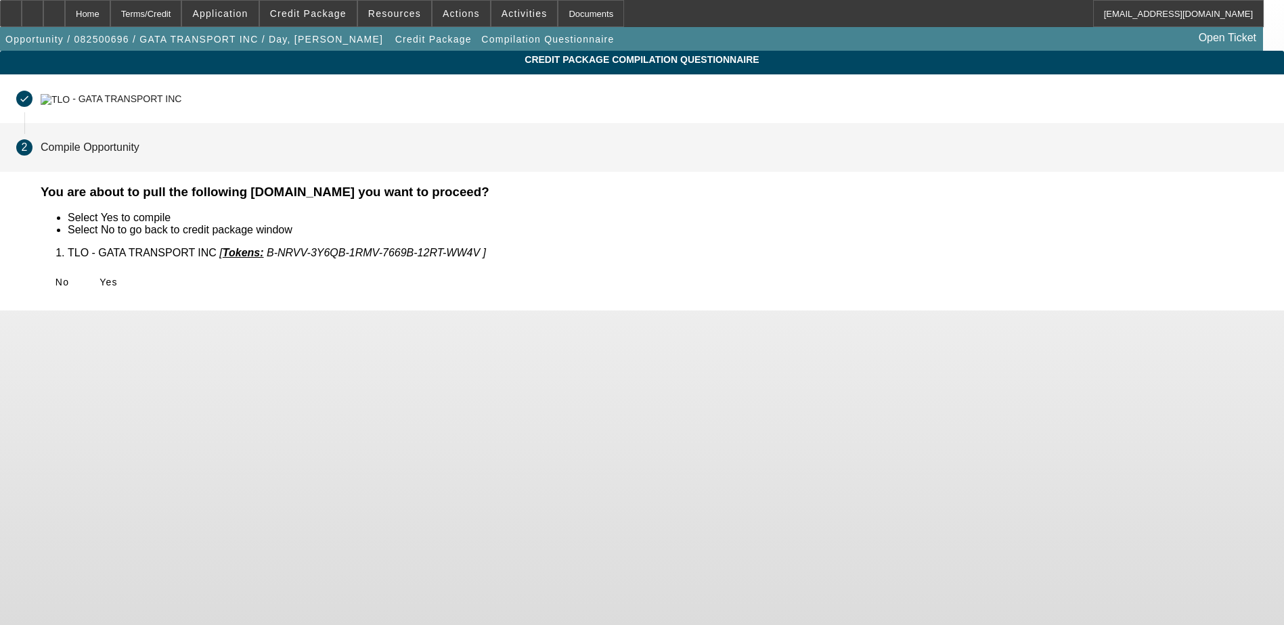
scroll to position [0, 0]
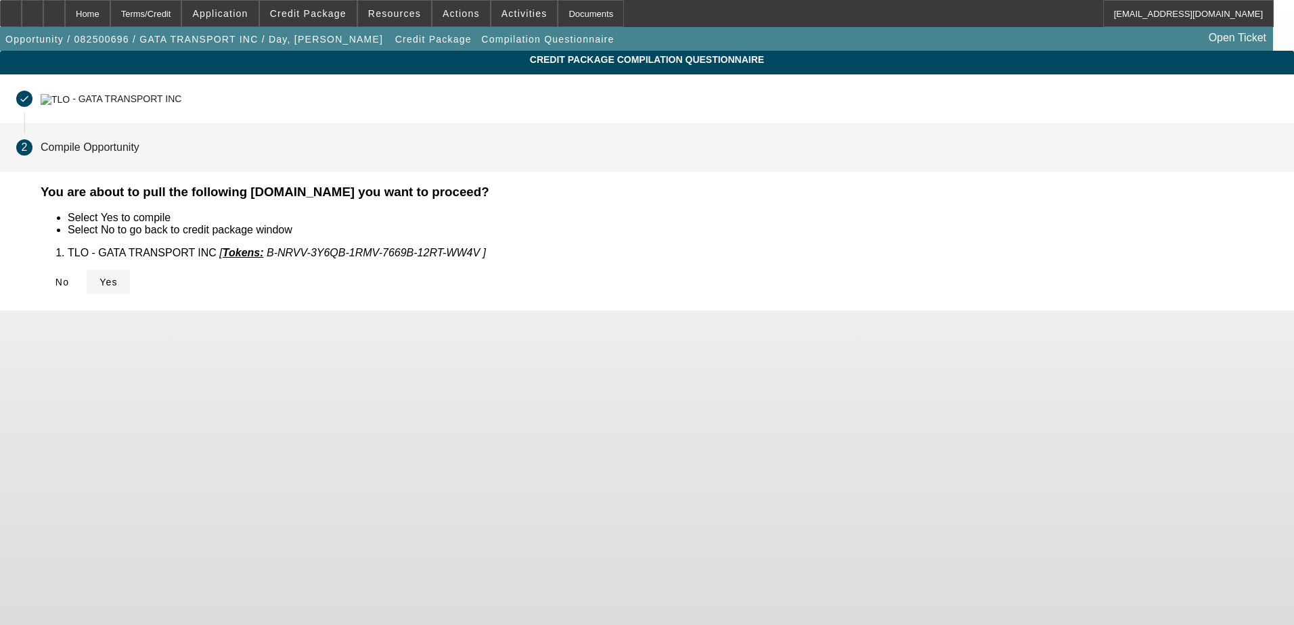
click at [118, 281] on span "Yes" at bounding box center [108, 282] width 18 height 11
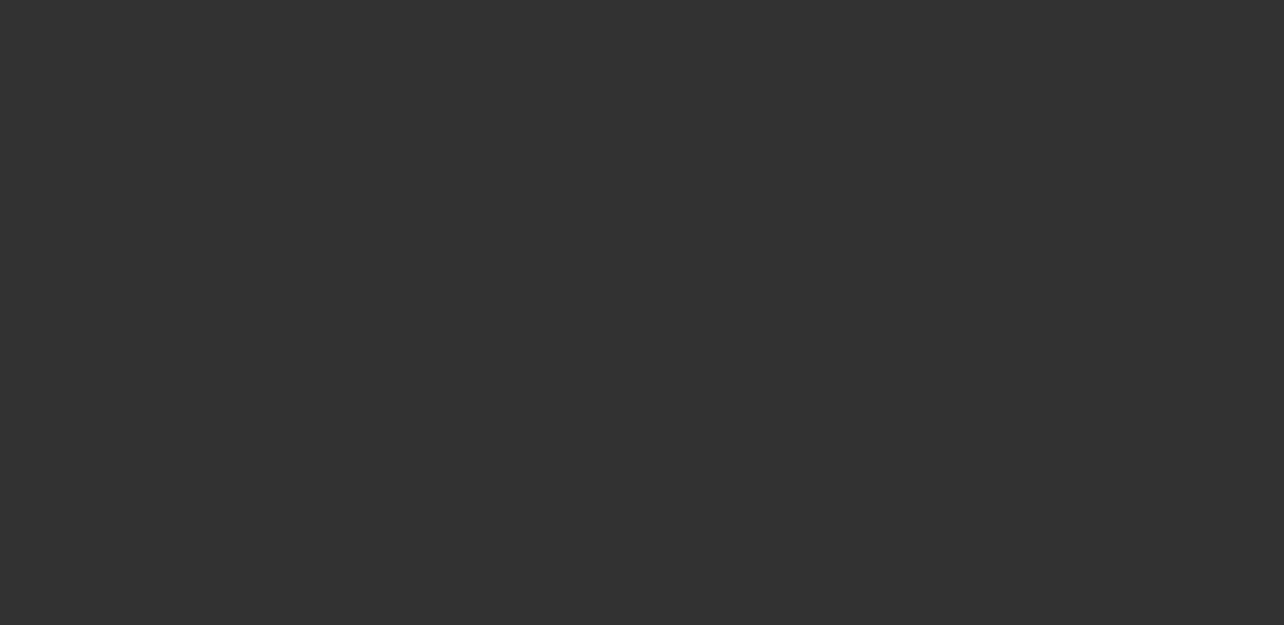
select select "0"
select select "2"
select select "0"
select select "6"
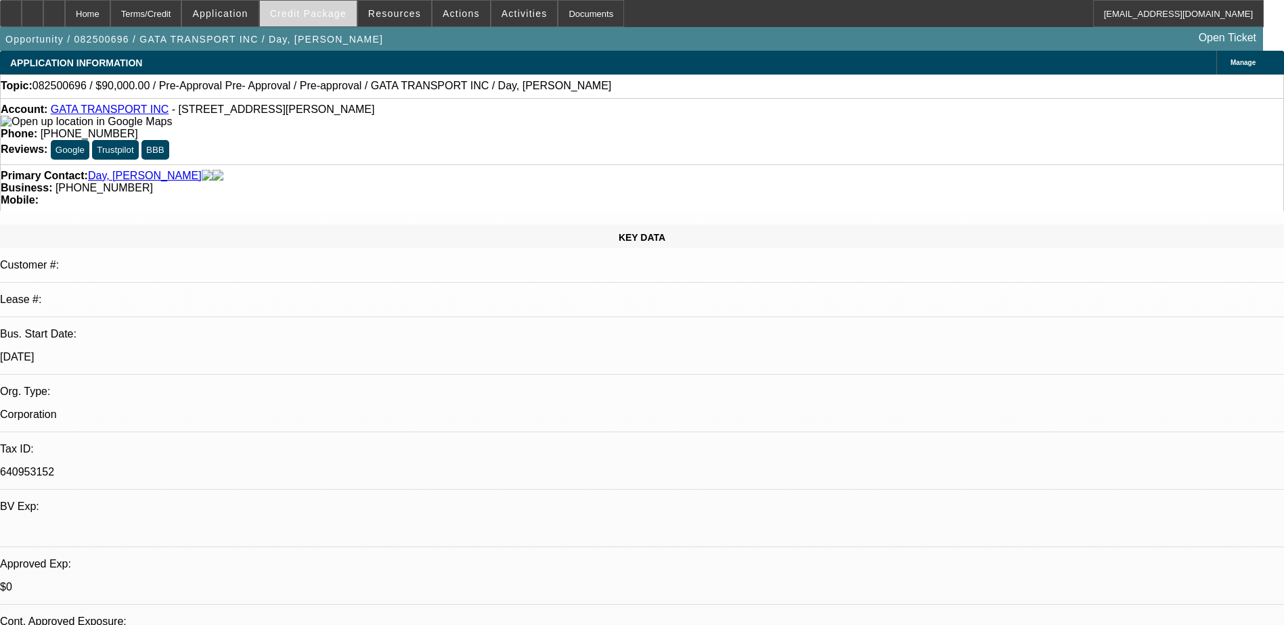
click at [317, 15] on span "Credit Package" at bounding box center [308, 13] width 76 height 11
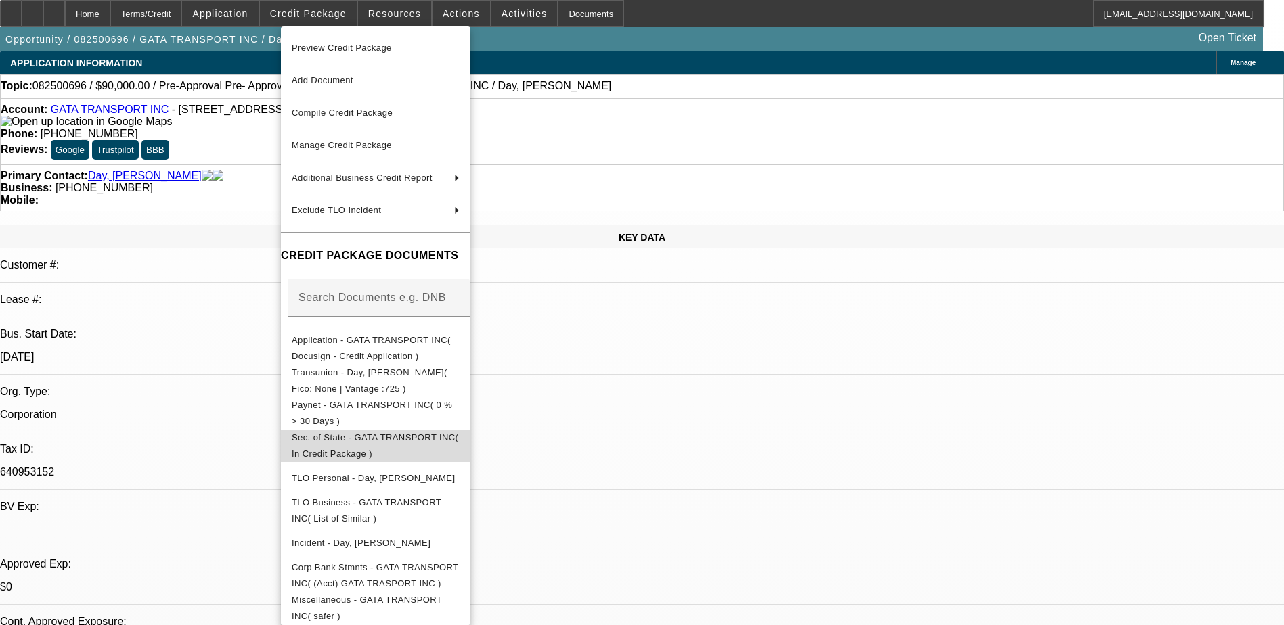
click at [376, 435] on span "Sec. of State - GATA TRANSPORT INC( In Credit Package )" at bounding box center [376, 446] width 168 height 32
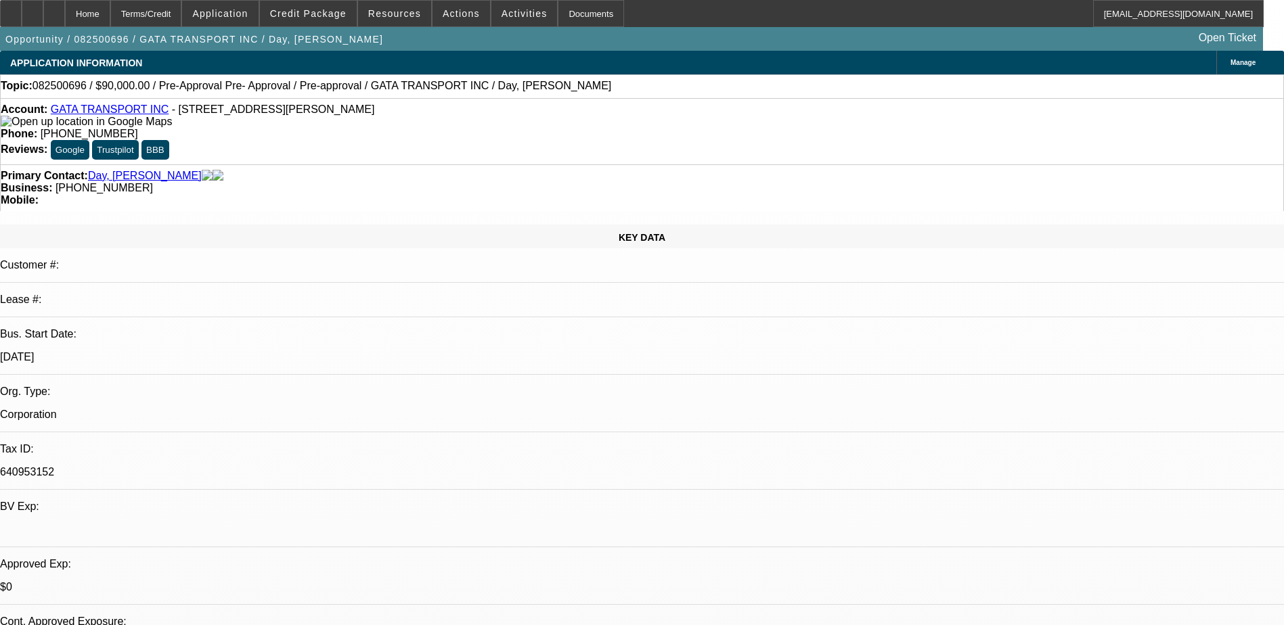
click at [1231, 65] on span "Manage" at bounding box center [1243, 62] width 25 height 7
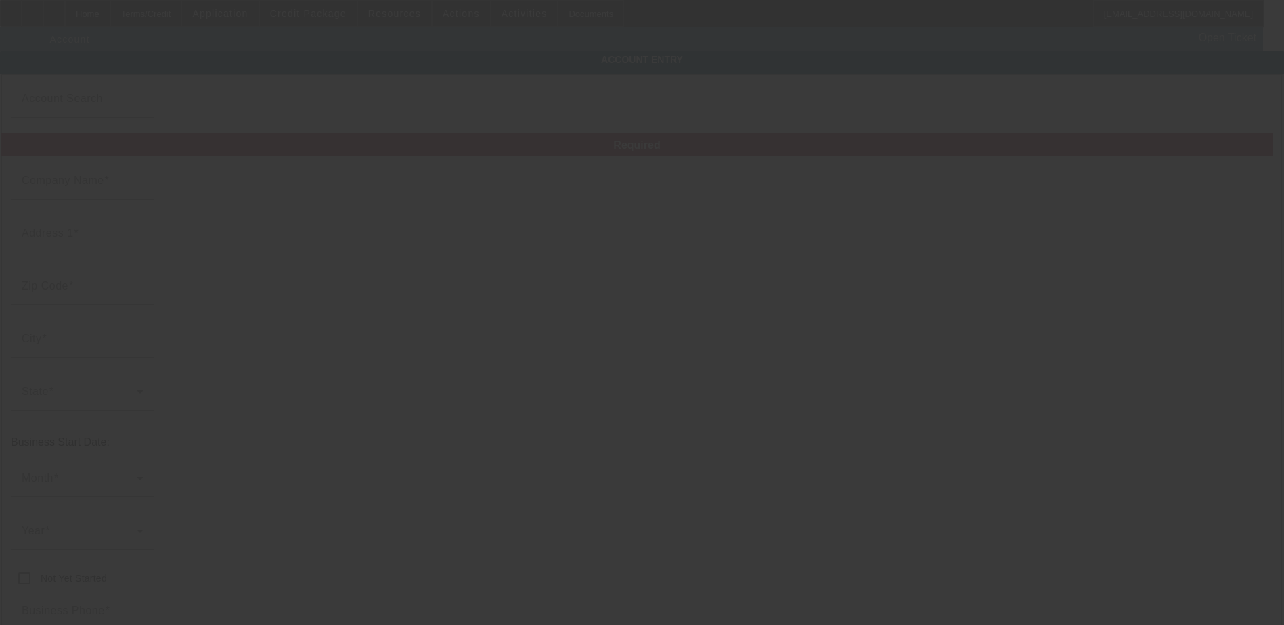
type input "GATA TRANSPORT INC"
type input "8569 Shady Elm Dr"
type input "38018"
type input "Cordova"
type input "[PHONE_NUMBER]"
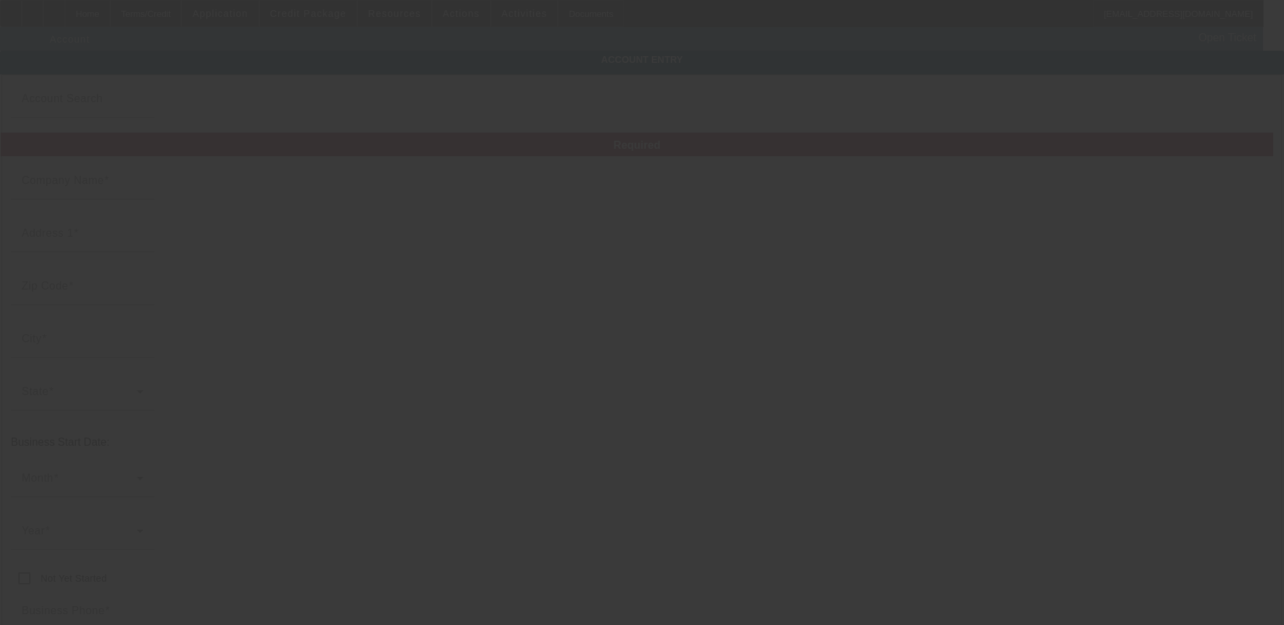
type input "info@gatatransport.com"
type input "640953152"
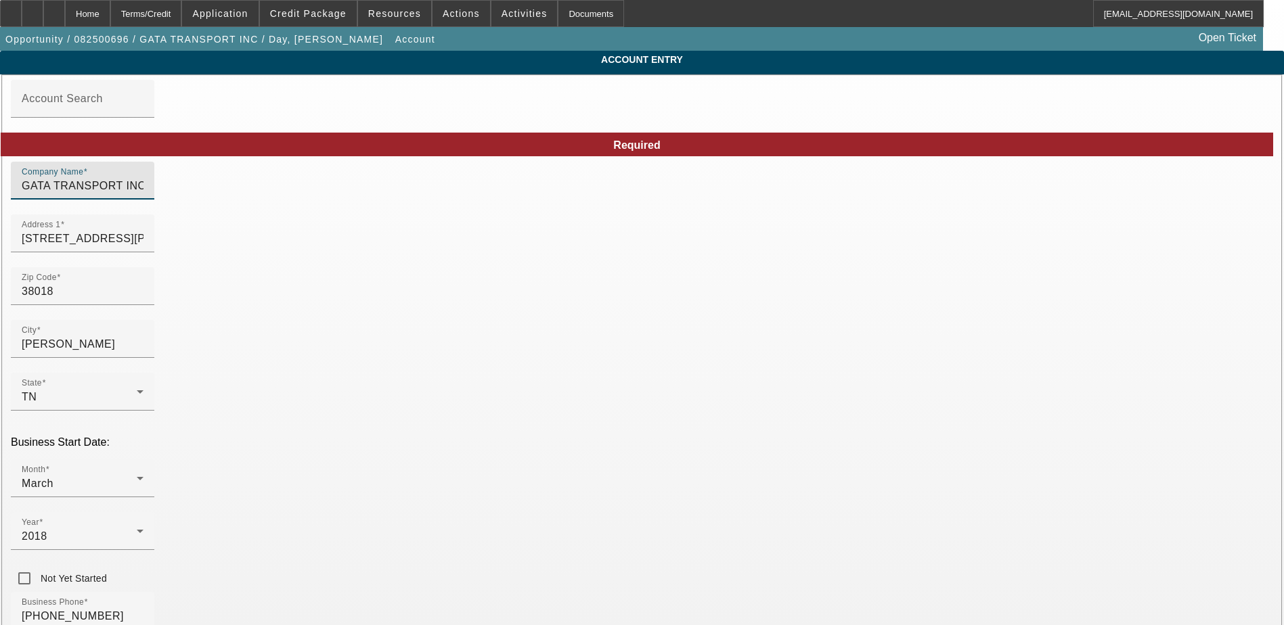
click at [143, 194] on input "GATA TRANSPORT INC" at bounding box center [83, 186] width 122 height 16
click at [143, 193] on input "G.A.T.A. TRANSPORT INC" at bounding box center [83, 186] width 122 height 16
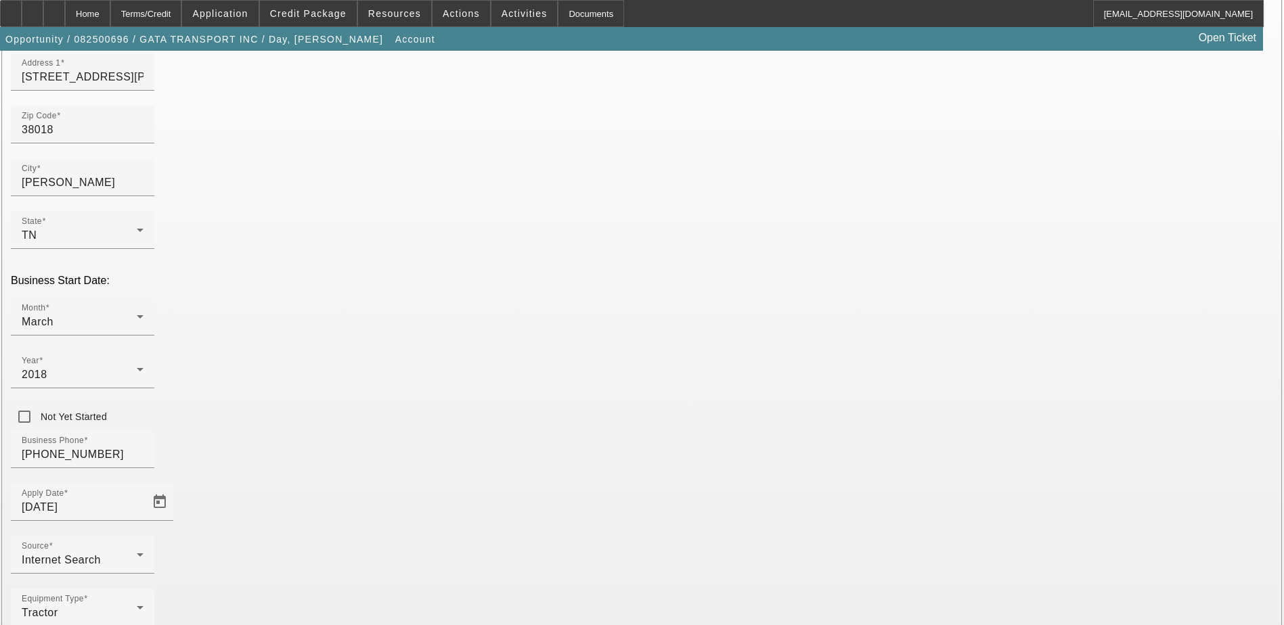
scroll to position [173, 0]
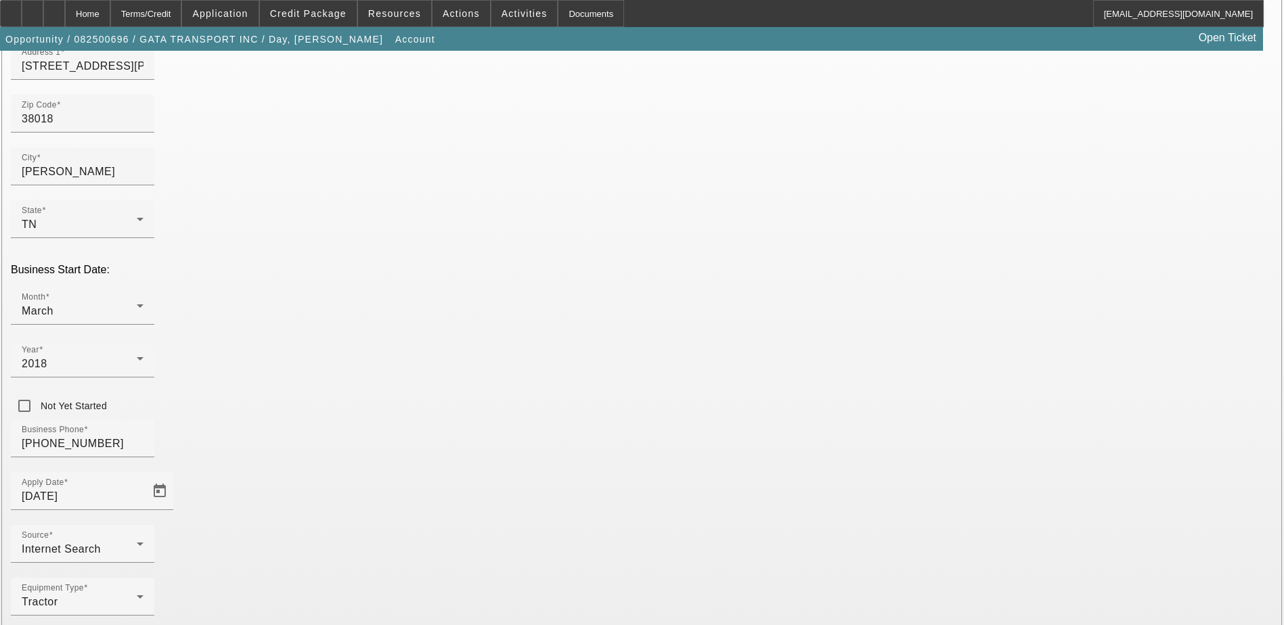
type input "G.A.T.A. TRANSPORT, INC."
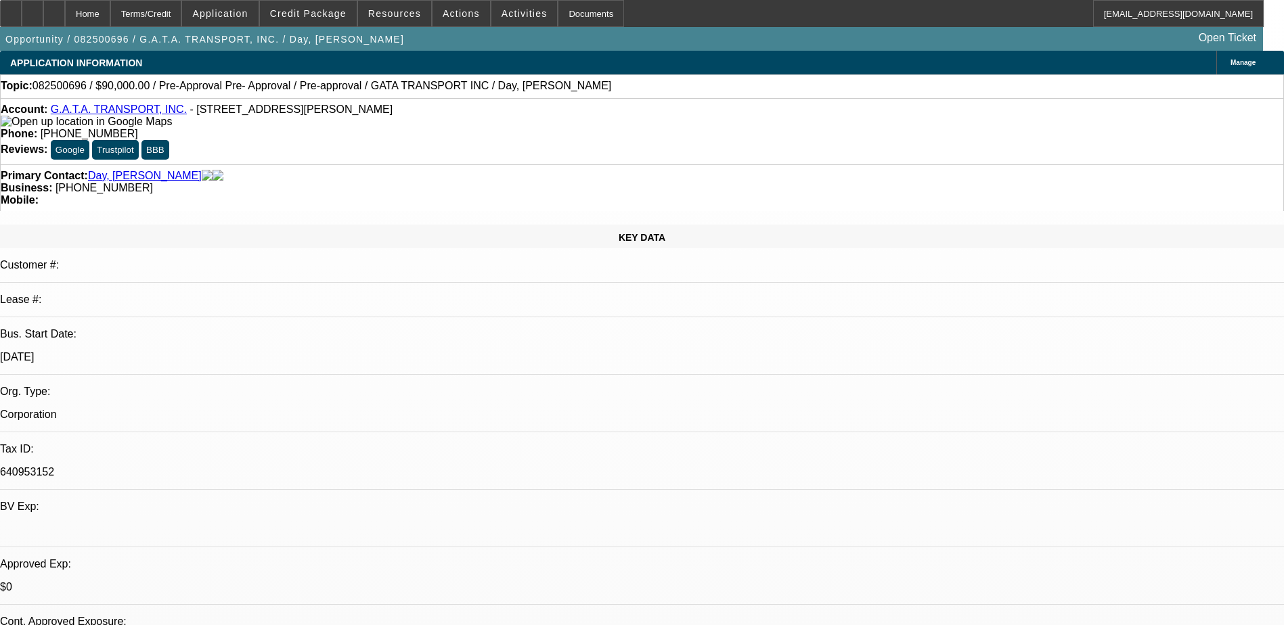
select select "0"
select select "2"
select select "0"
select select "6"
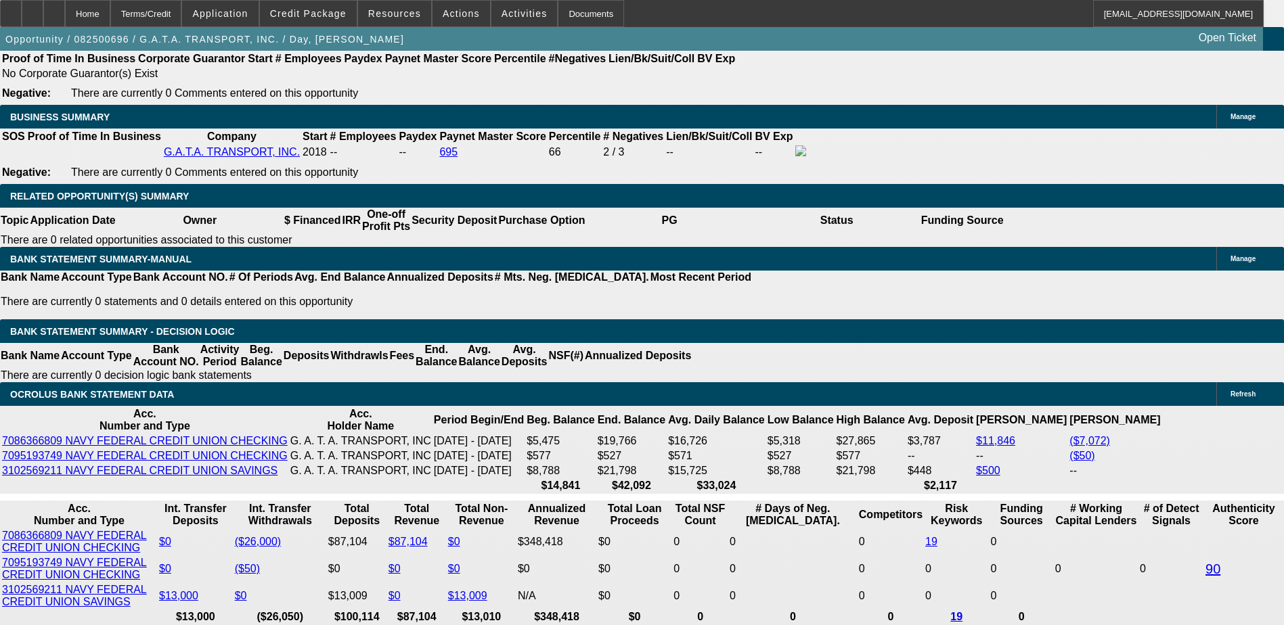
scroll to position [2098, 0]
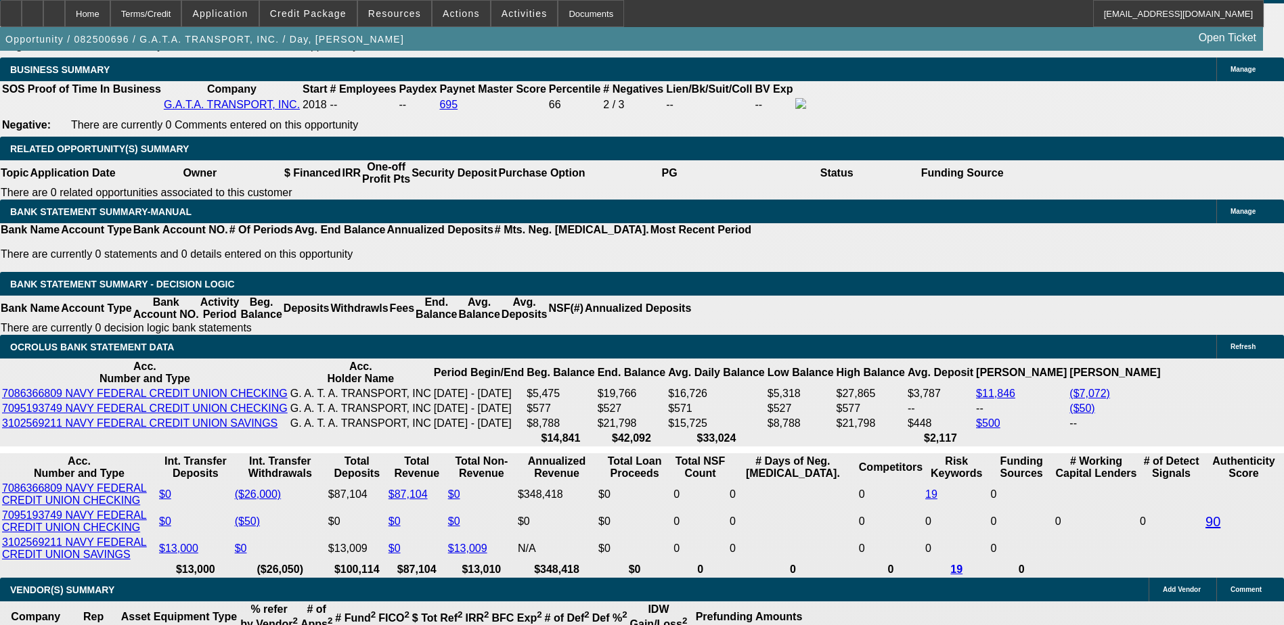
type input "$0.00"
type input "UNKNOWN"
drag, startPoint x: 269, startPoint y: 384, endPoint x: 327, endPoint y: 384, distance: 57.5
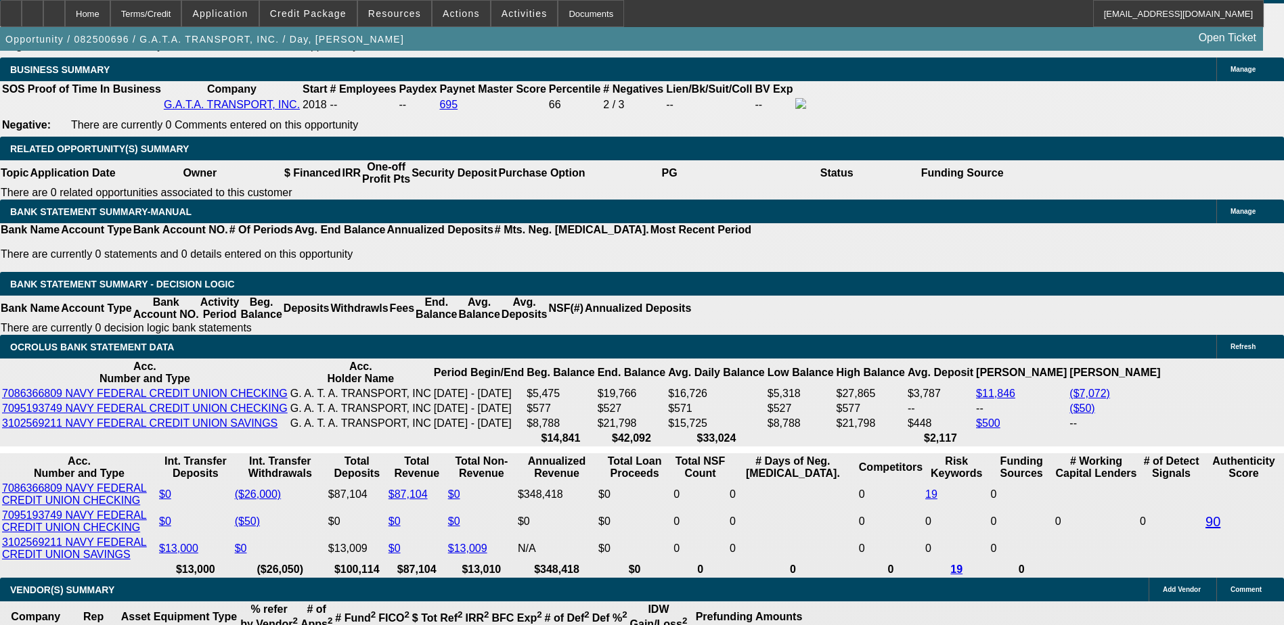
type input "60"
type input "1"
type input "$3,076.88"
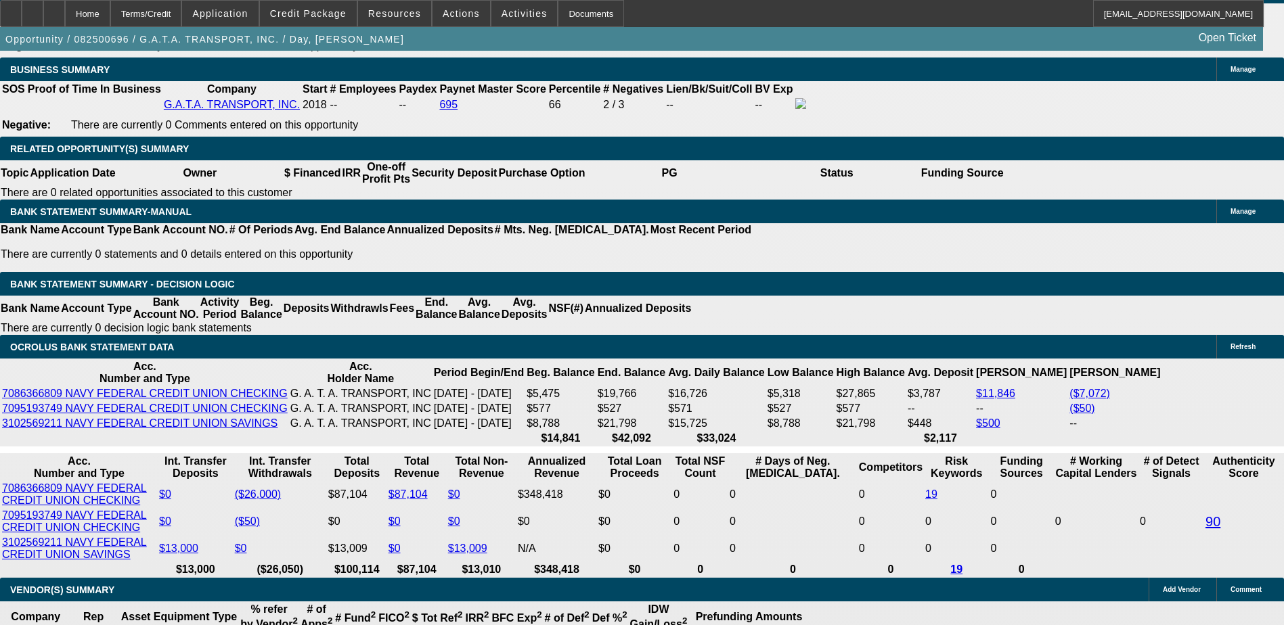
type input "$1,538.44"
type input "12"
type input "$4,004.00"
type input "$2,002.00"
type input "12"
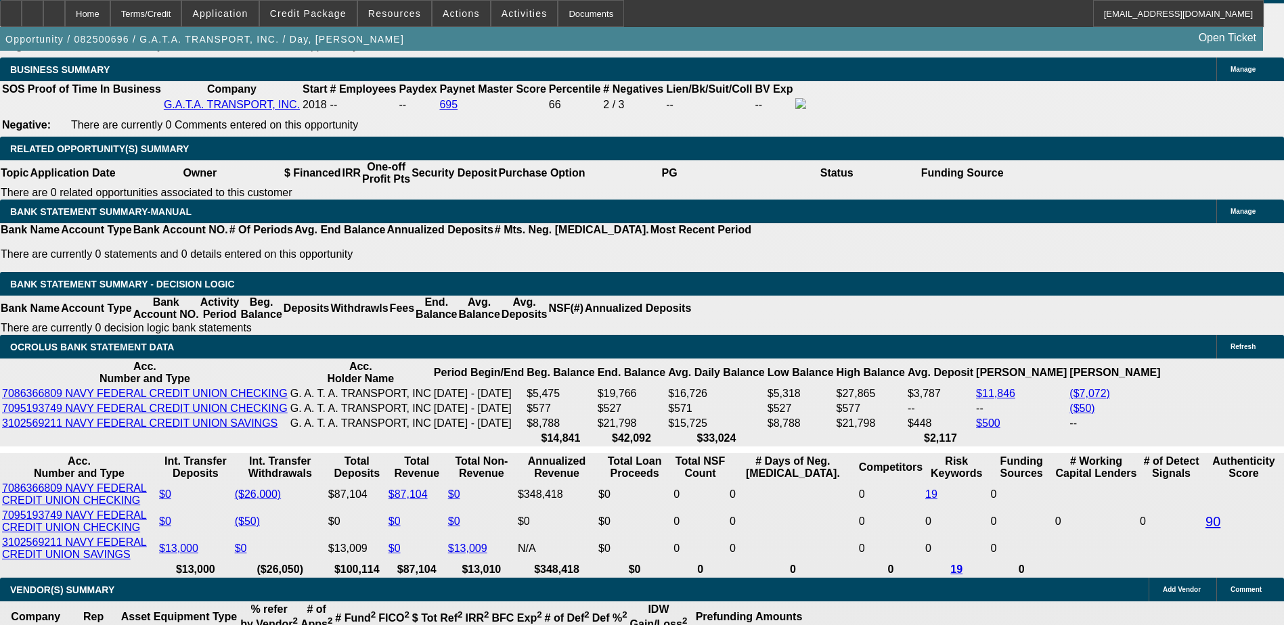
type input "20"
type input "$40.00"
type input "200"
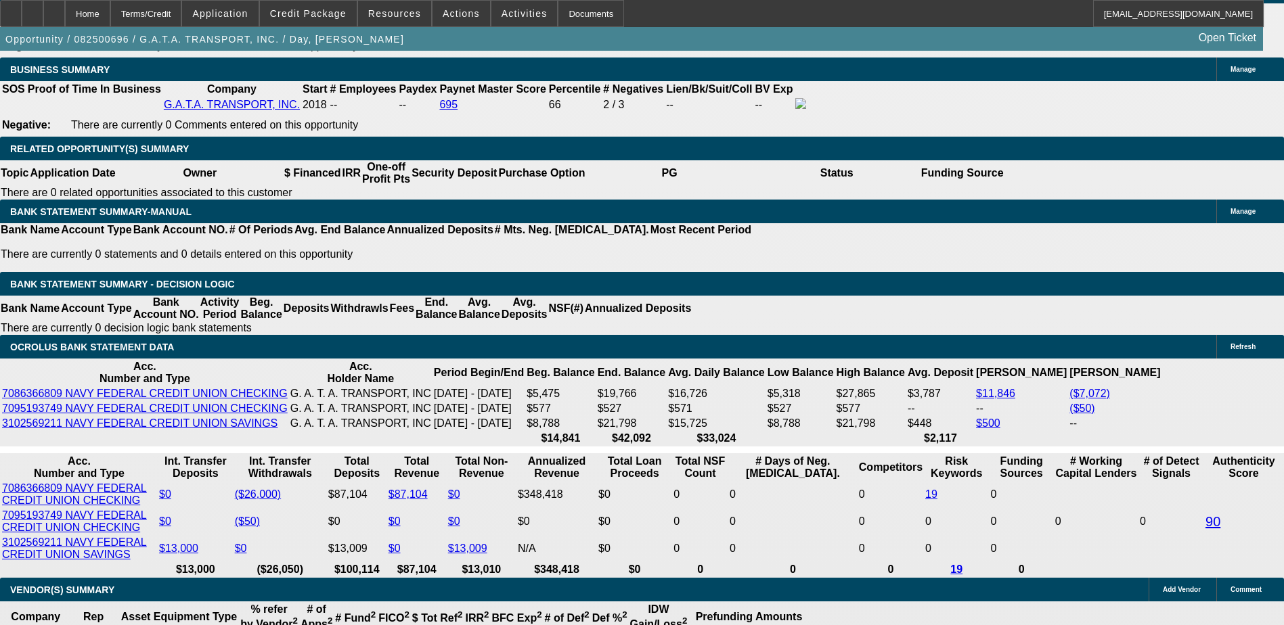
type input "2000"
type input "$4,000.00"
type input "12"
type input "$2,000.00"
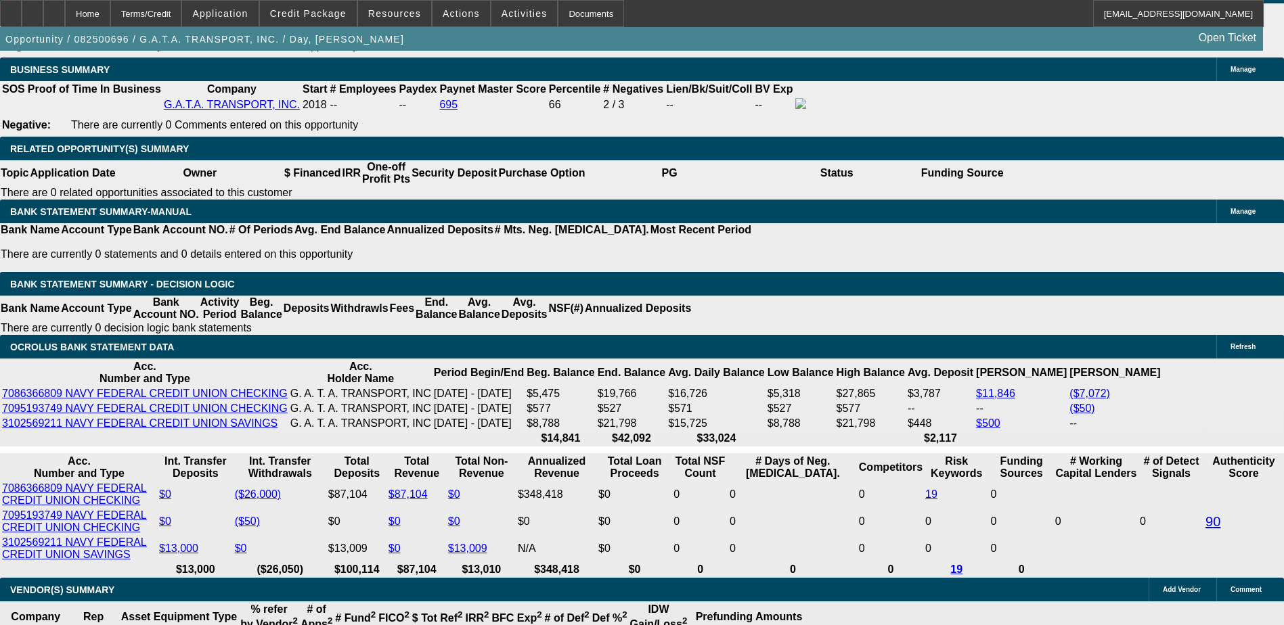
select select "0"
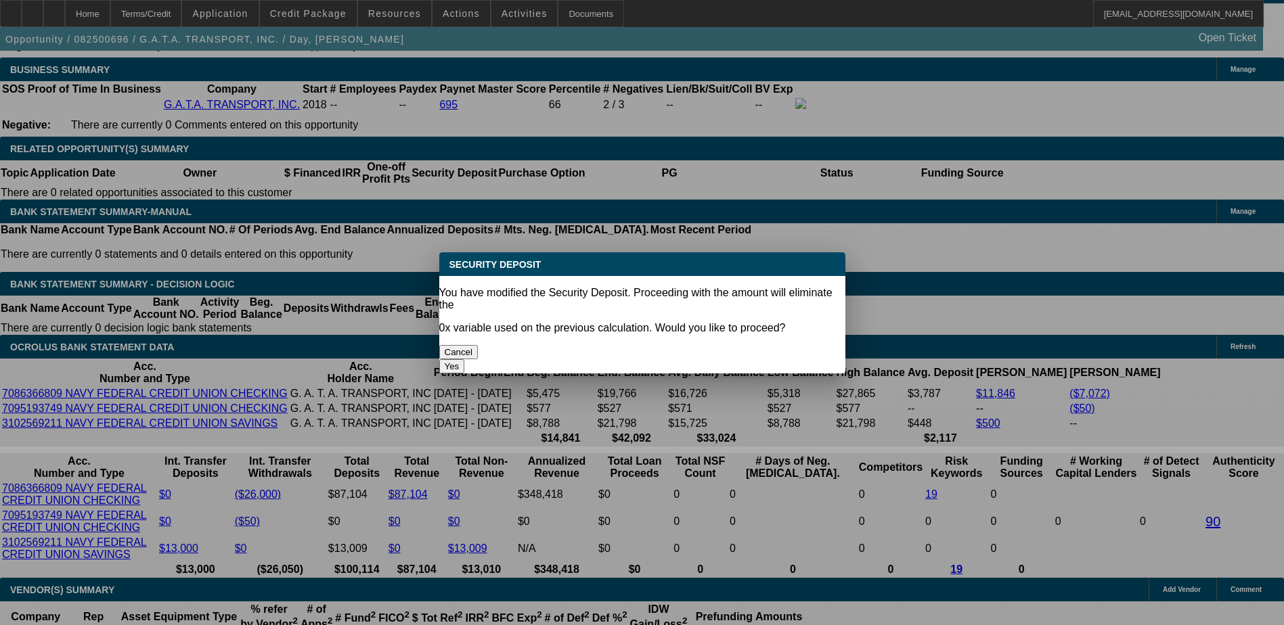
scroll to position [0, 0]
click at [465, 359] on button "Yes" at bounding box center [452, 366] width 26 height 14
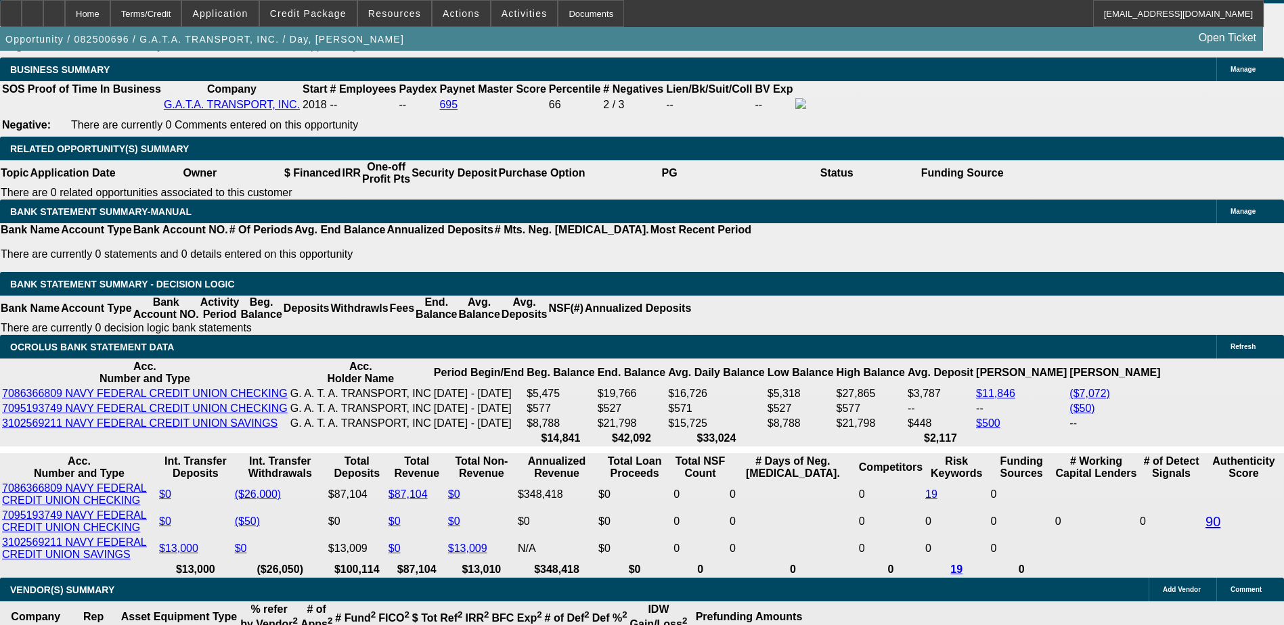
type input "$0.00"
select select "1"
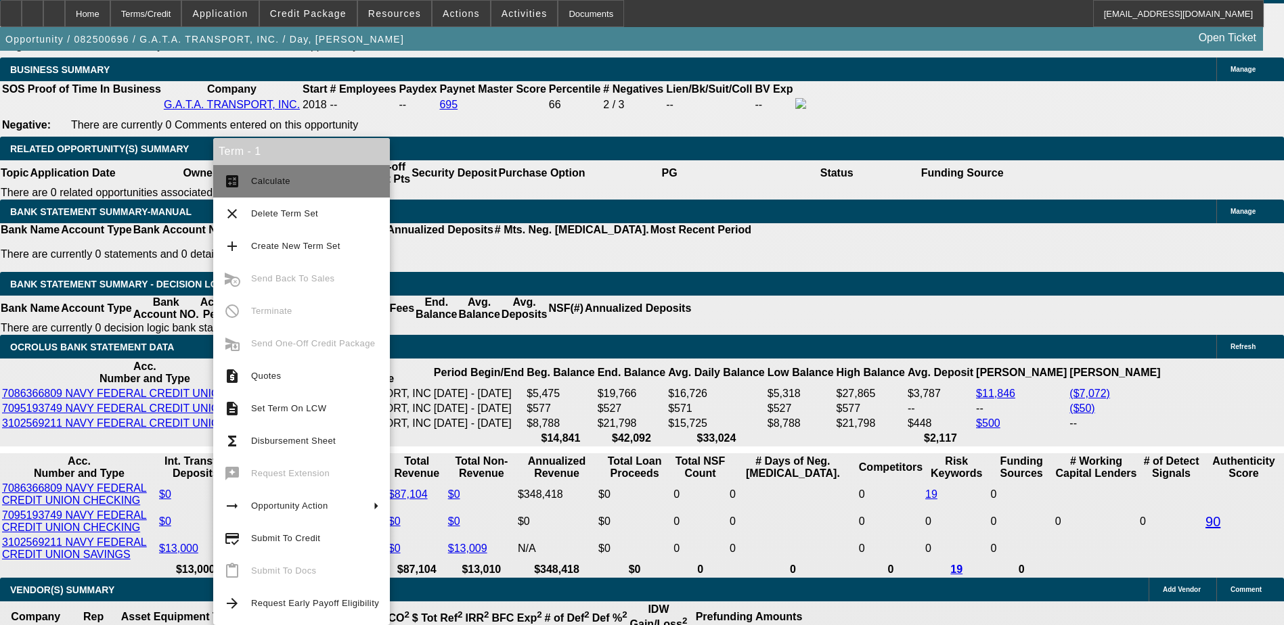
click at [282, 183] on span "Calculate" at bounding box center [270, 181] width 39 height 10
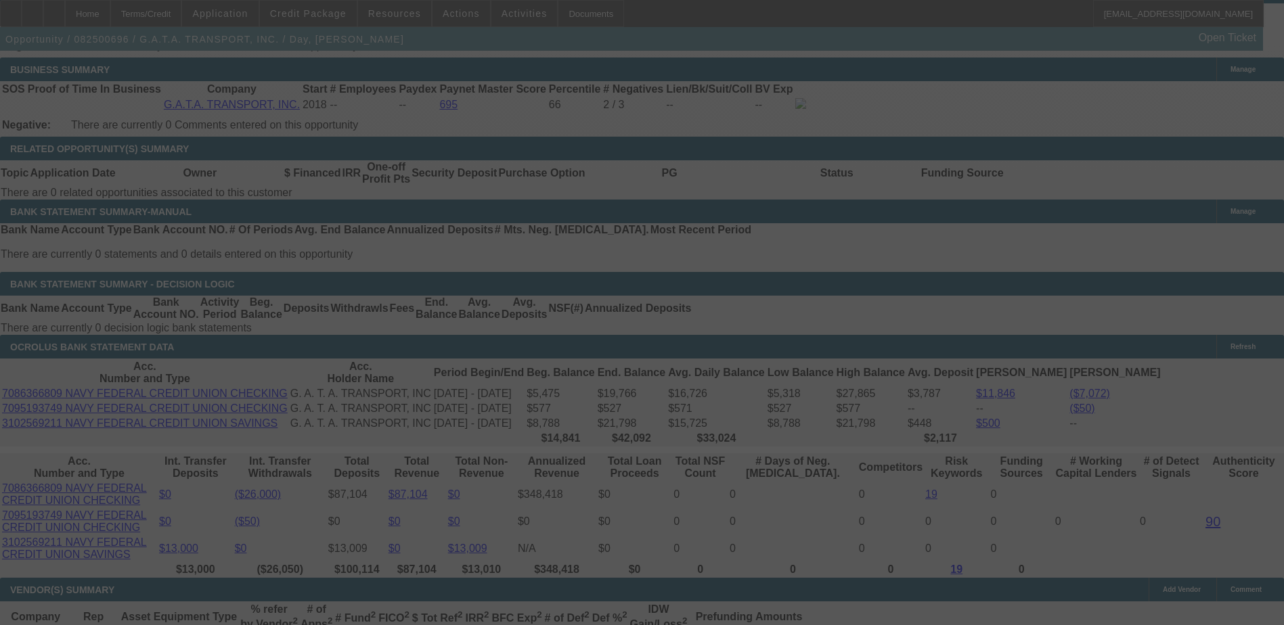
select select "0"
select select "6"
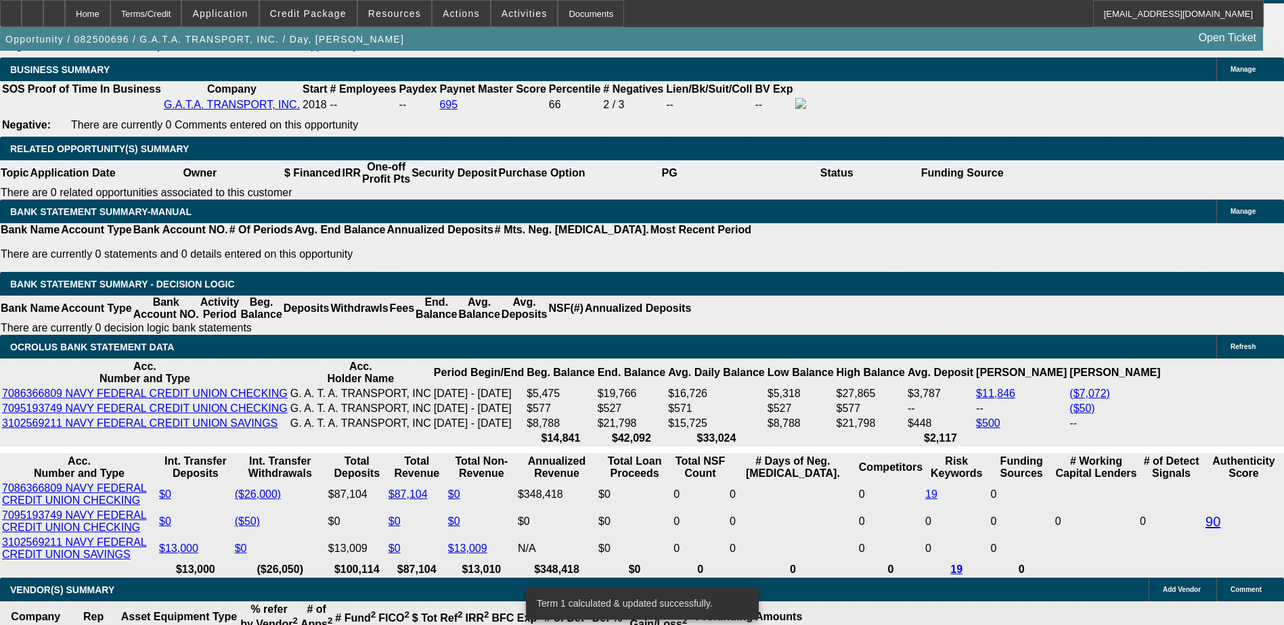
scroll to position [2166, 0]
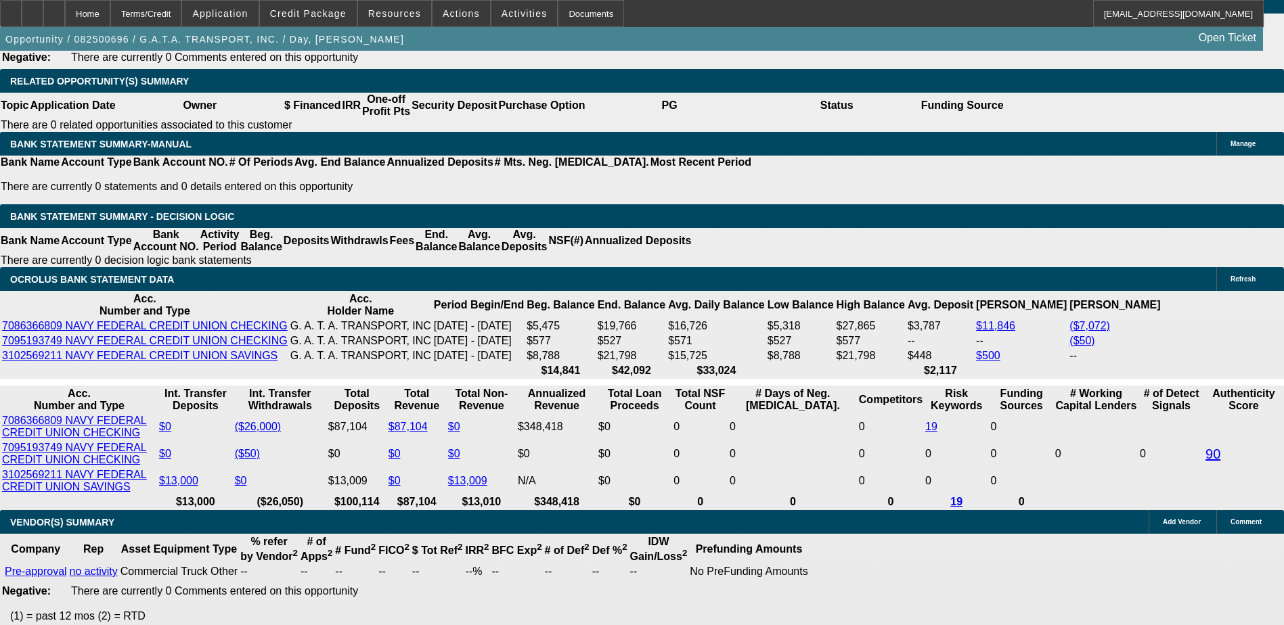
type input "2"
type input "UNKNOWN"
type input "2049"
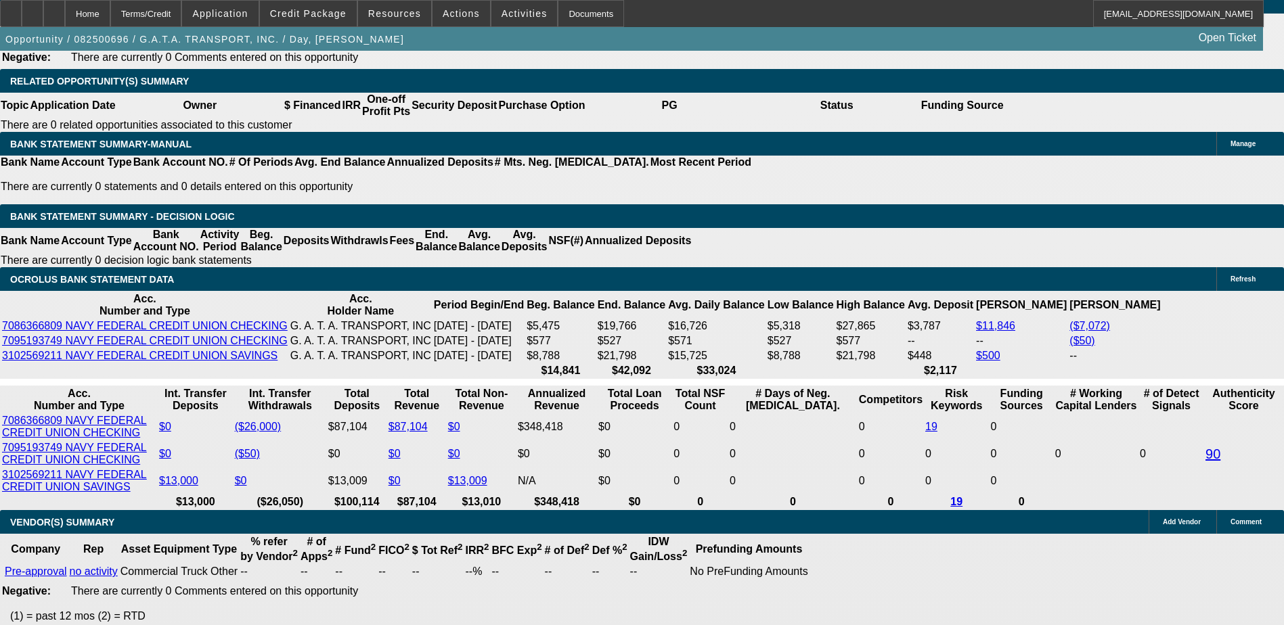
type input "13"
type input "$2,049.00"
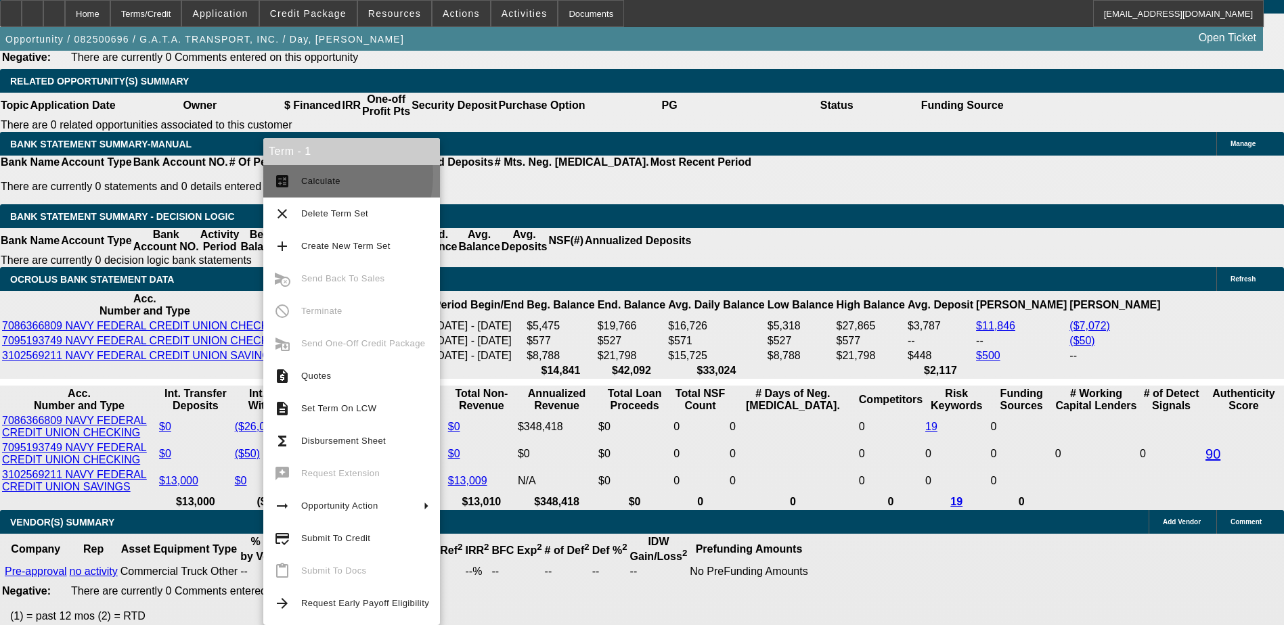
click at [309, 175] on span "Calculate" at bounding box center [365, 181] width 128 height 16
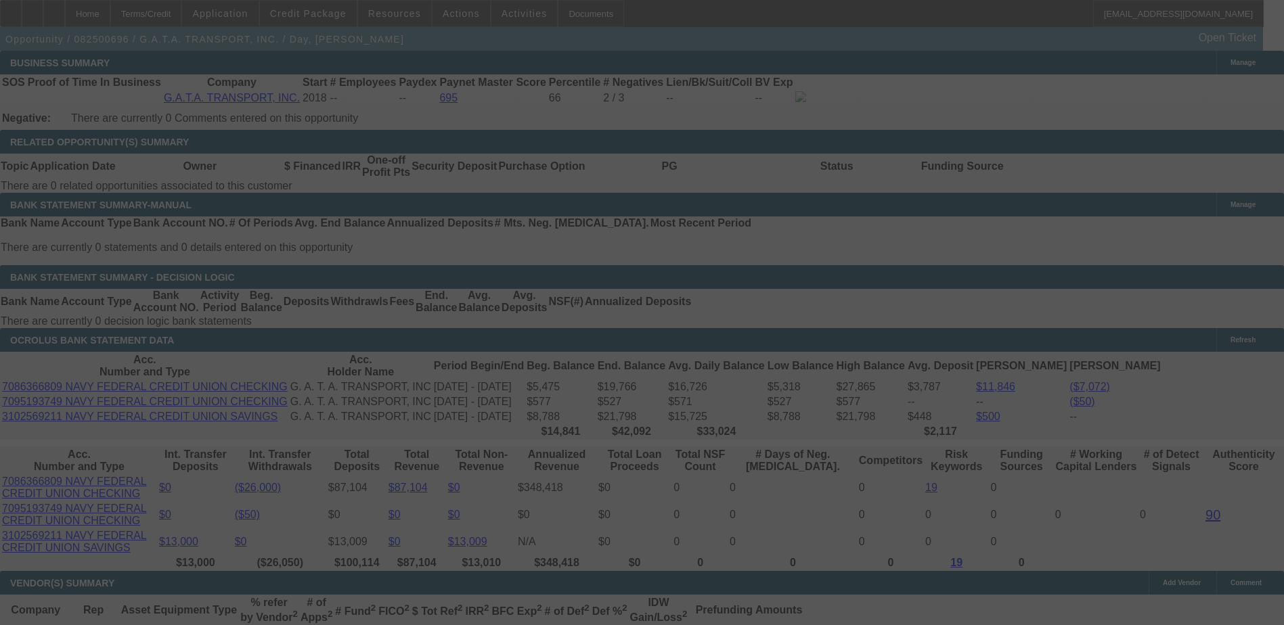
scroll to position [2031, 0]
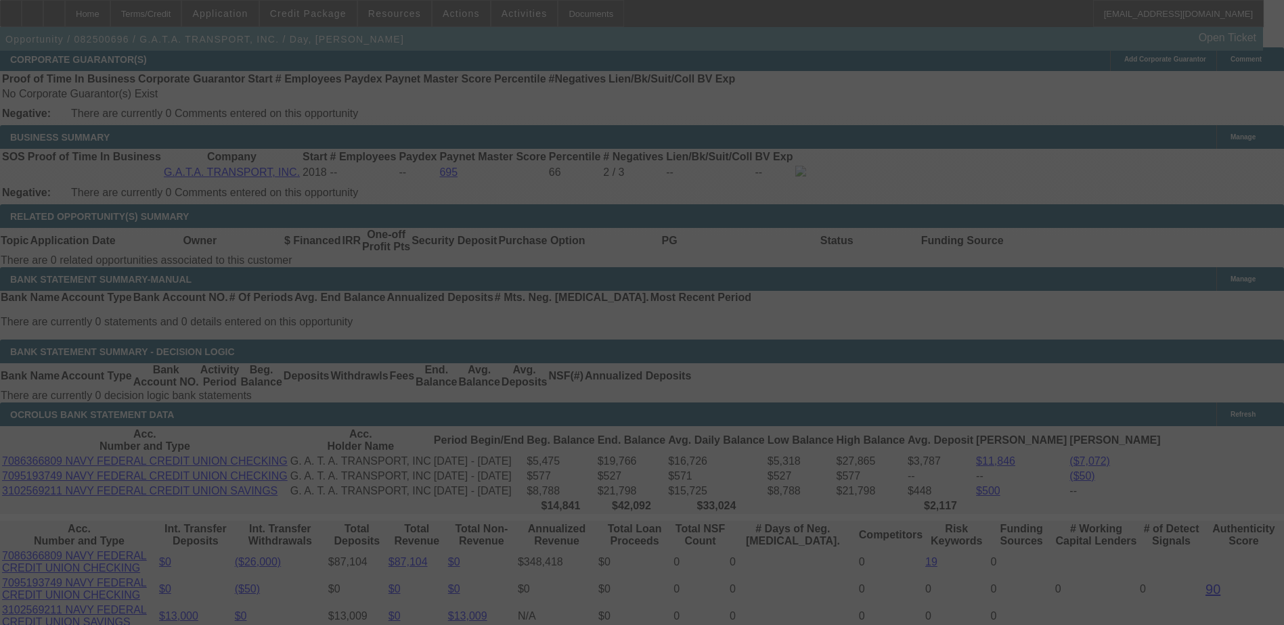
select select "0"
select select "6"
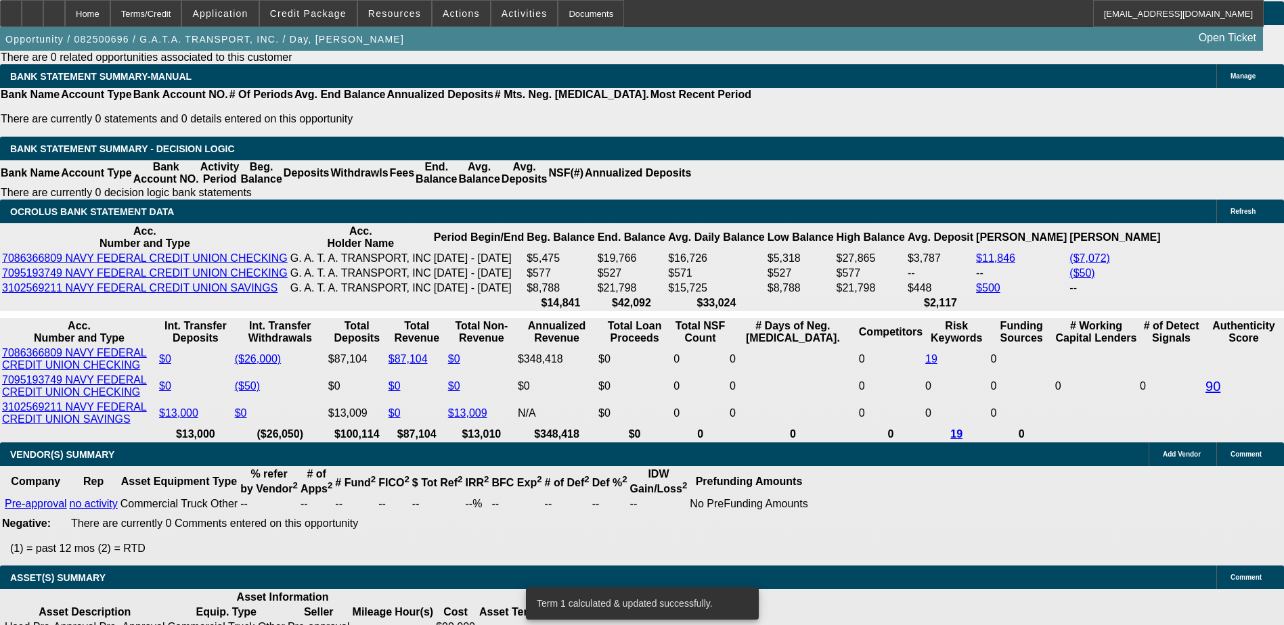
scroll to position [1760, 0]
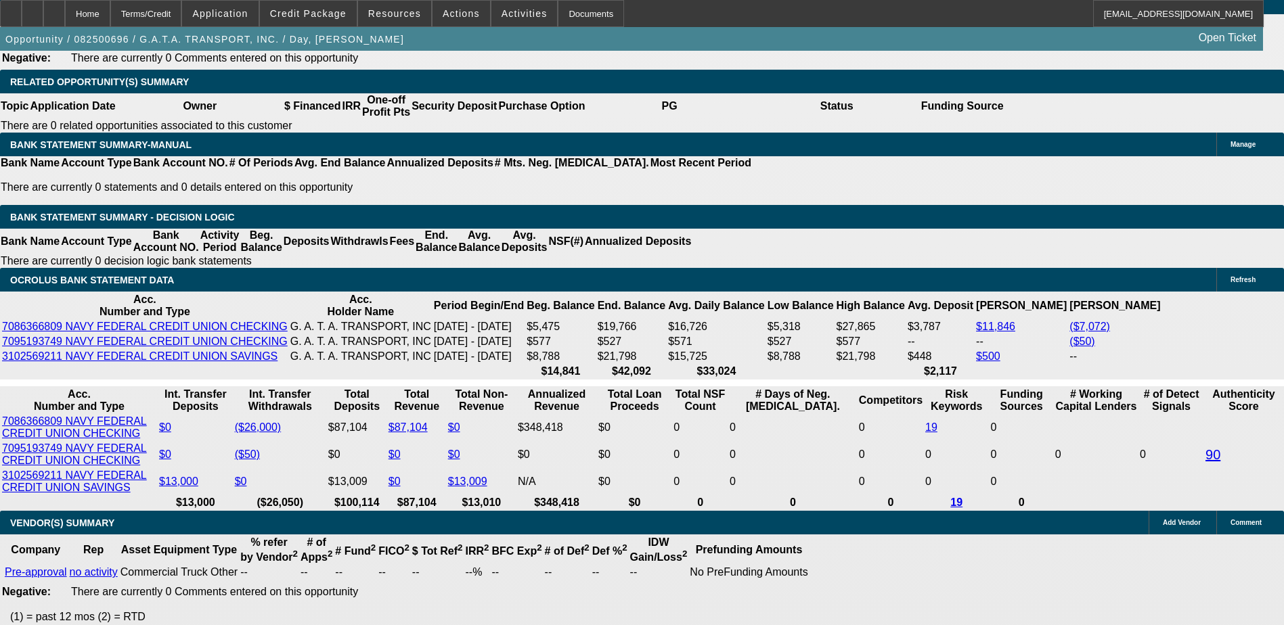
scroll to position [2166, 0]
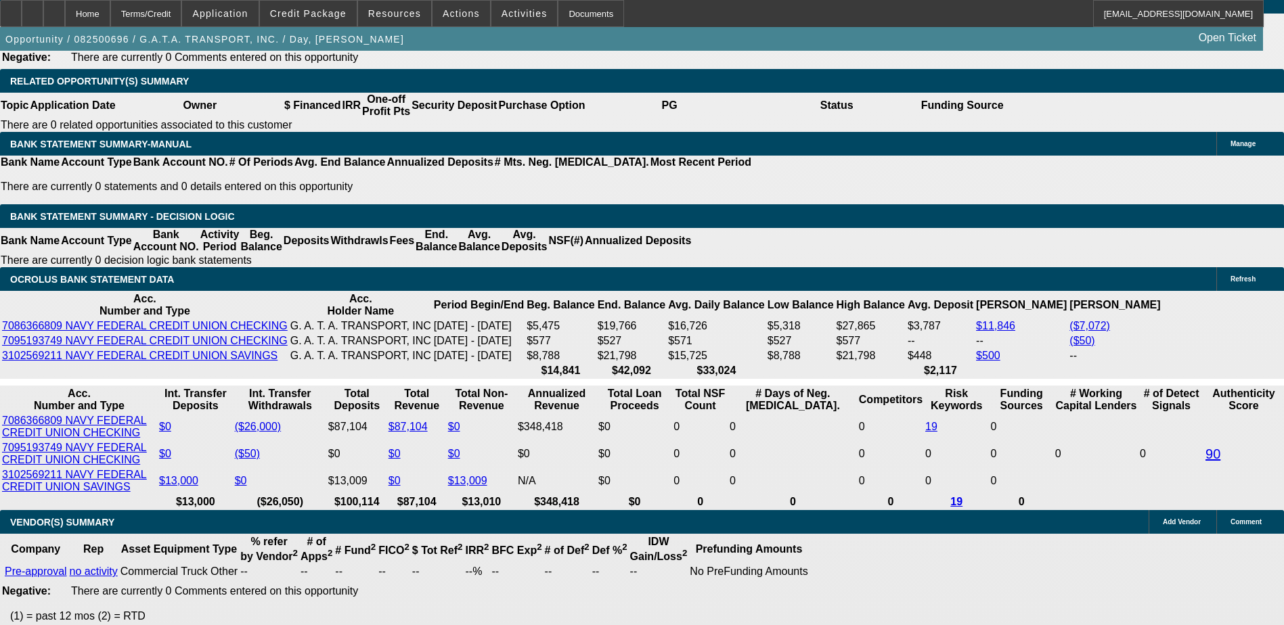
drag, startPoint x: 288, startPoint y: 158, endPoint x: 252, endPoint y: 201, distance: 56.2
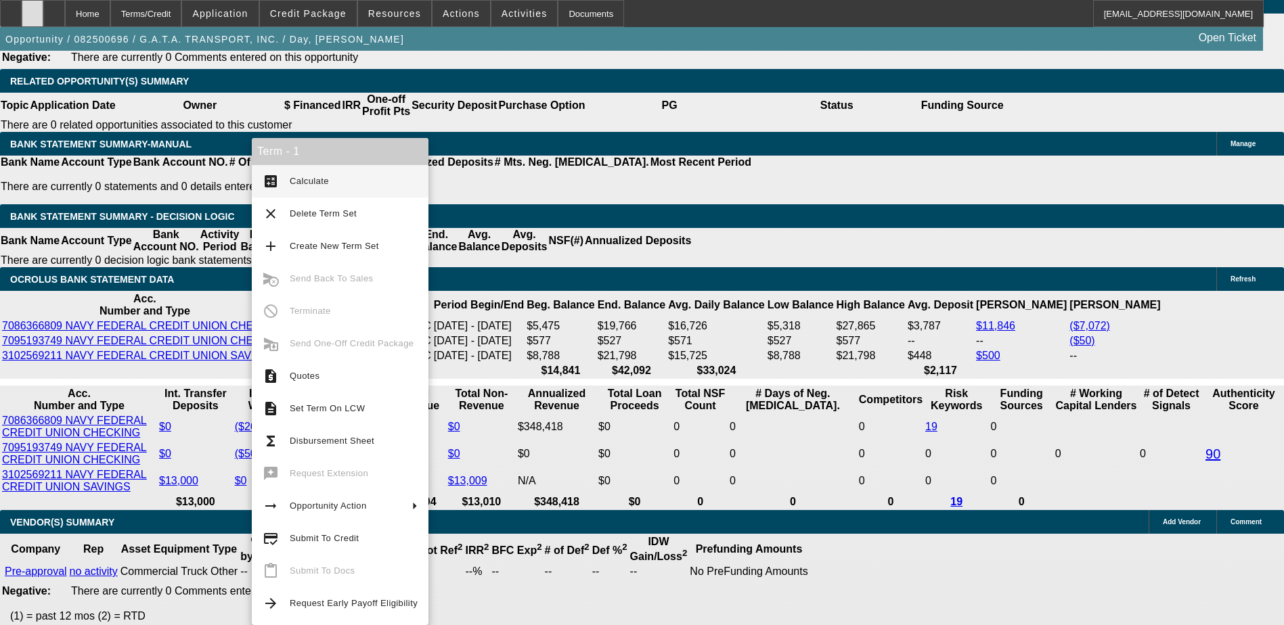
click at [43, 5] on div at bounding box center [33, 13] width 22 height 27
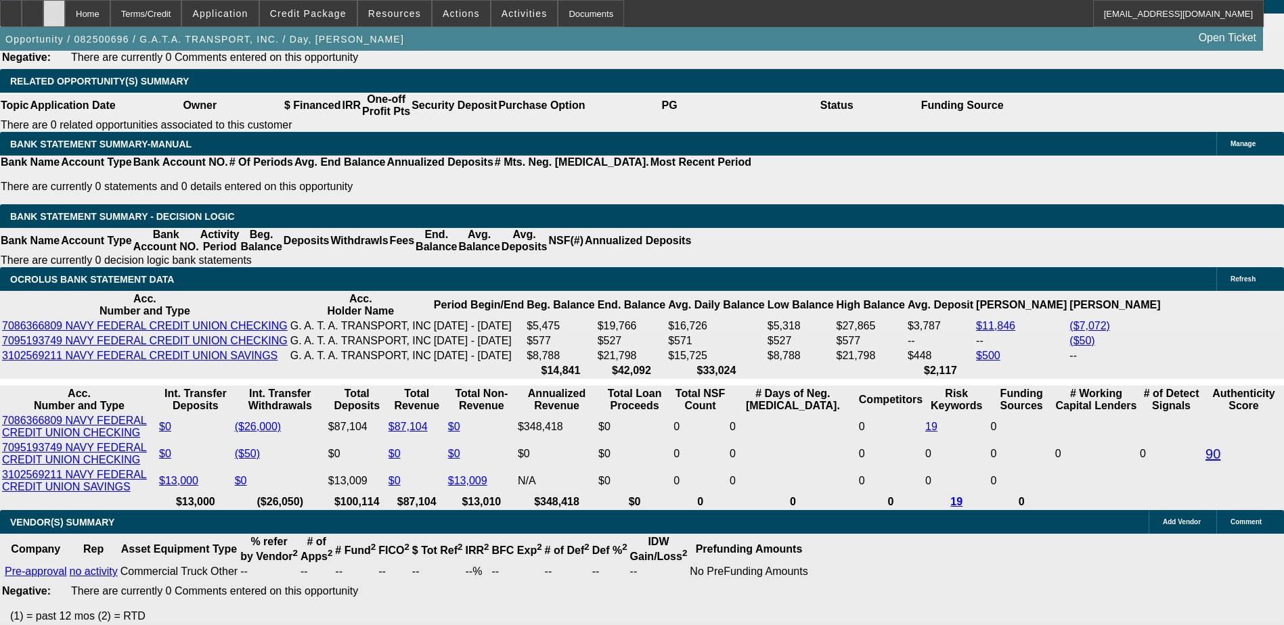
click at [54, 9] on icon at bounding box center [54, 9] width 0 height 0
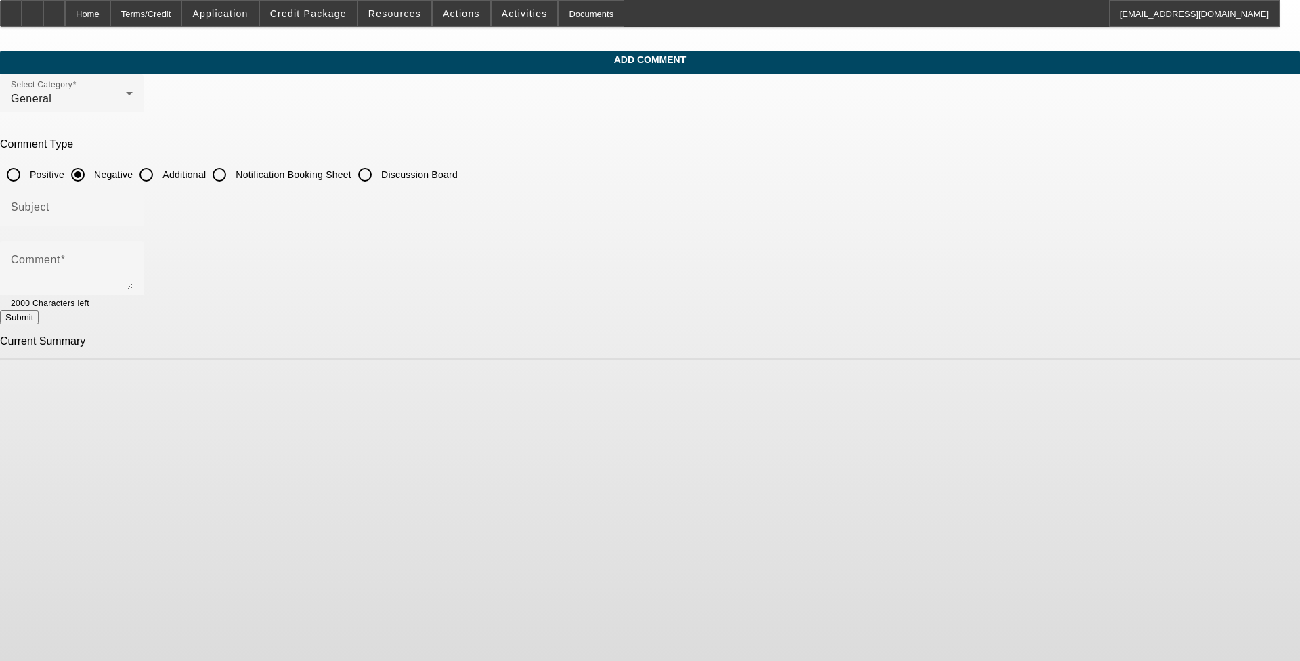
click at [160, 175] on input "Additional" at bounding box center [146, 174] width 27 height 27
radio input "true"
click at [133, 198] on div "Subject" at bounding box center [72, 207] width 122 height 38
type input "Write Up"
click at [133, 279] on textarea "[DEMOGRAPHIC_DATA] transport business looking to be pre-approved up to $90k as …" at bounding box center [72, 273] width 122 height 32
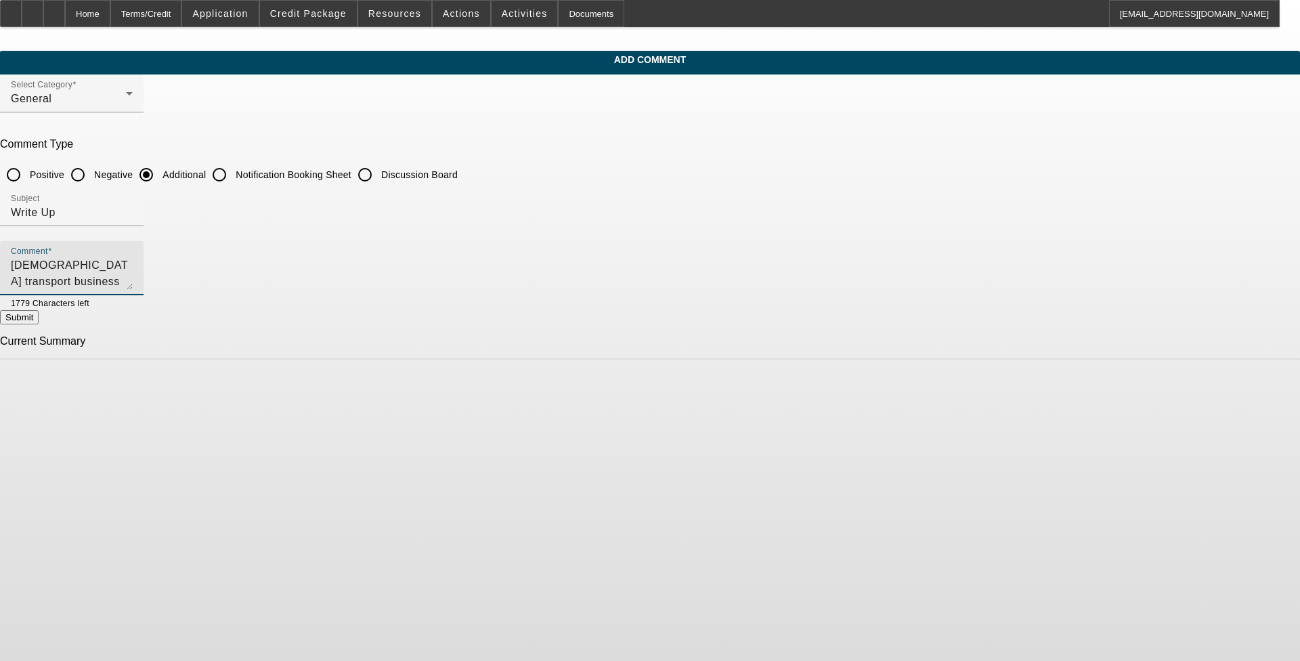
click at [133, 278] on textarea "[DEMOGRAPHIC_DATA] transport business looking to be pre-approved up to $90k as …" at bounding box center [72, 273] width 122 height 32
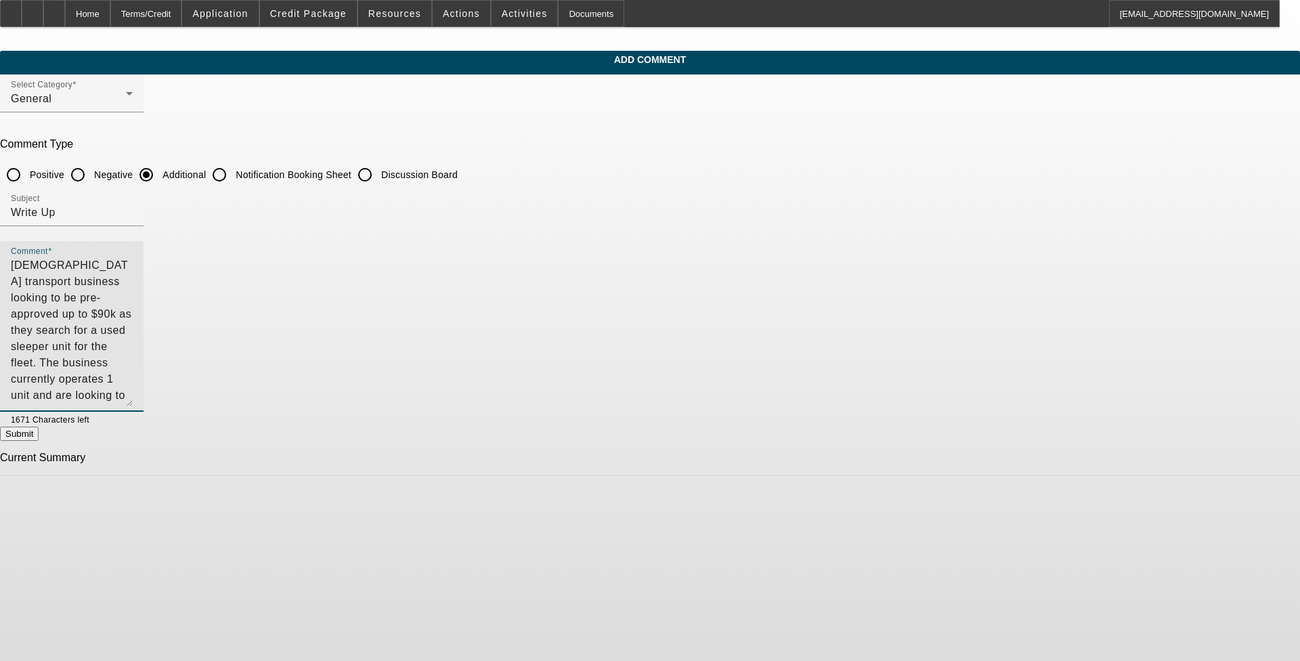
drag, startPoint x: 887, startPoint y: 287, endPoint x: 872, endPoint y: 428, distance: 142.3
click at [133, 406] on textarea "[DEMOGRAPHIC_DATA] transport business looking to be pre-approved up to $90k as …" at bounding box center [72, 331] width 122 height 149
type textarea "[DEMOGRAPHIC_DATA] transport business looking to be pre-approved up to $90k as …"
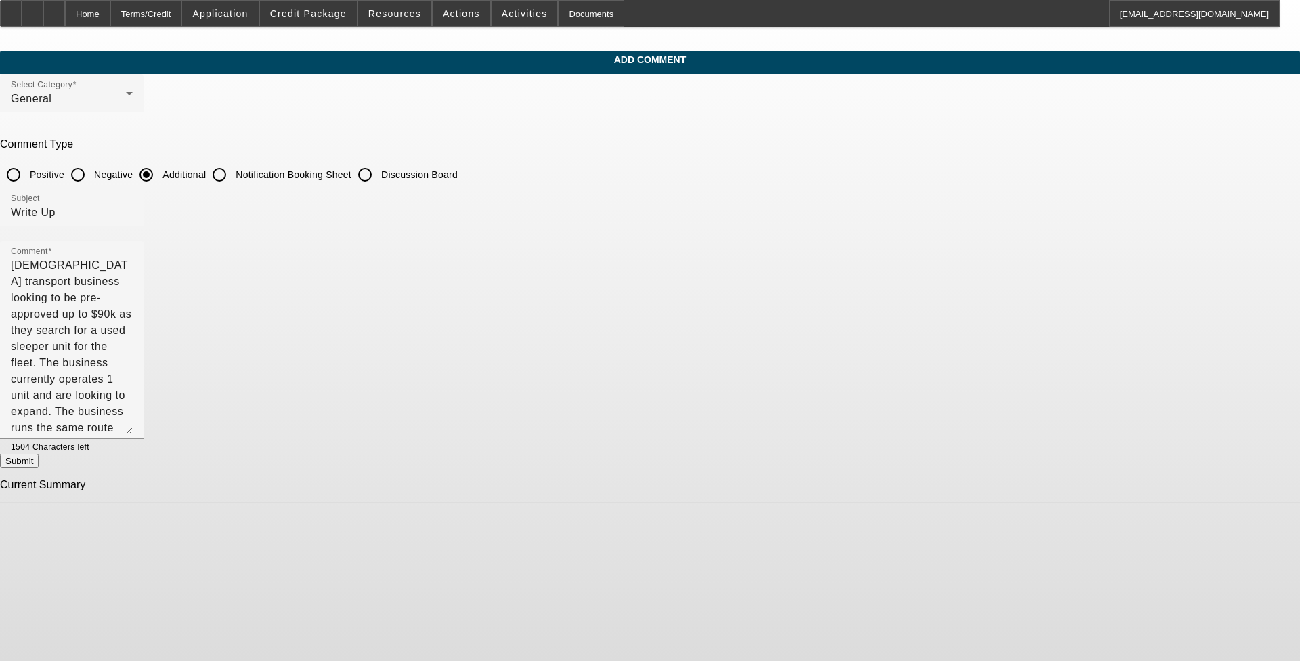
click at [39, 463] on button "Submit" at bounding box center [19, 460] width 39 height 14
radio input "true"
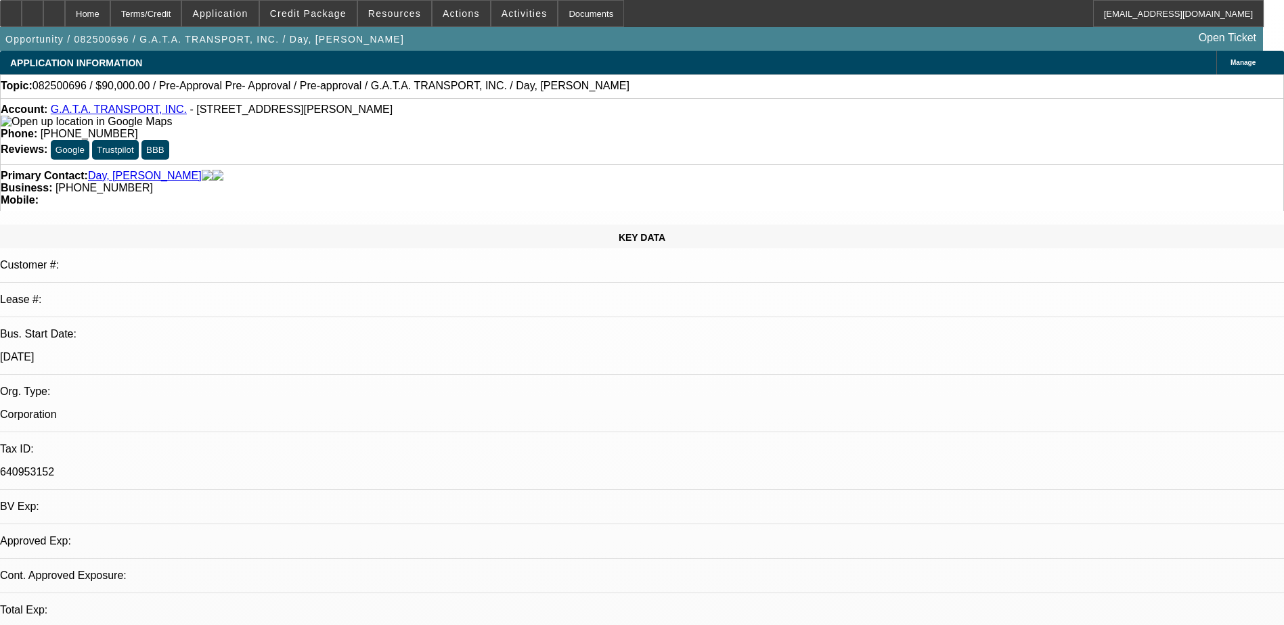
select select "0"
select select "1"
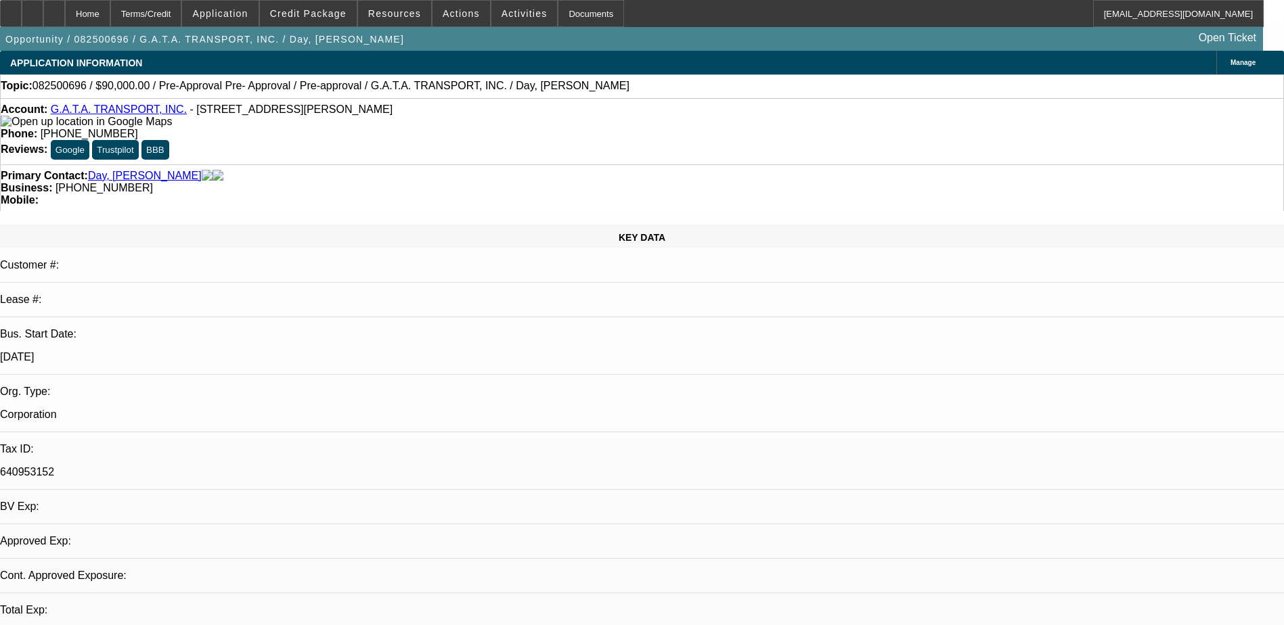
select select "6"
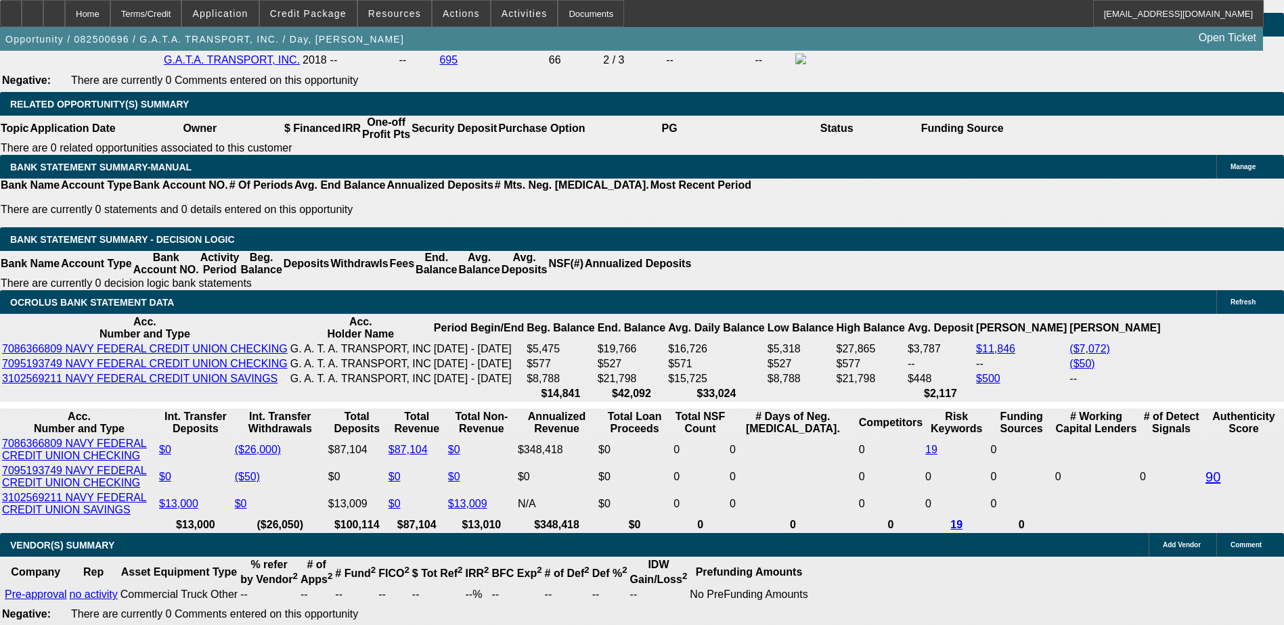
scroll to position [2166, 0]
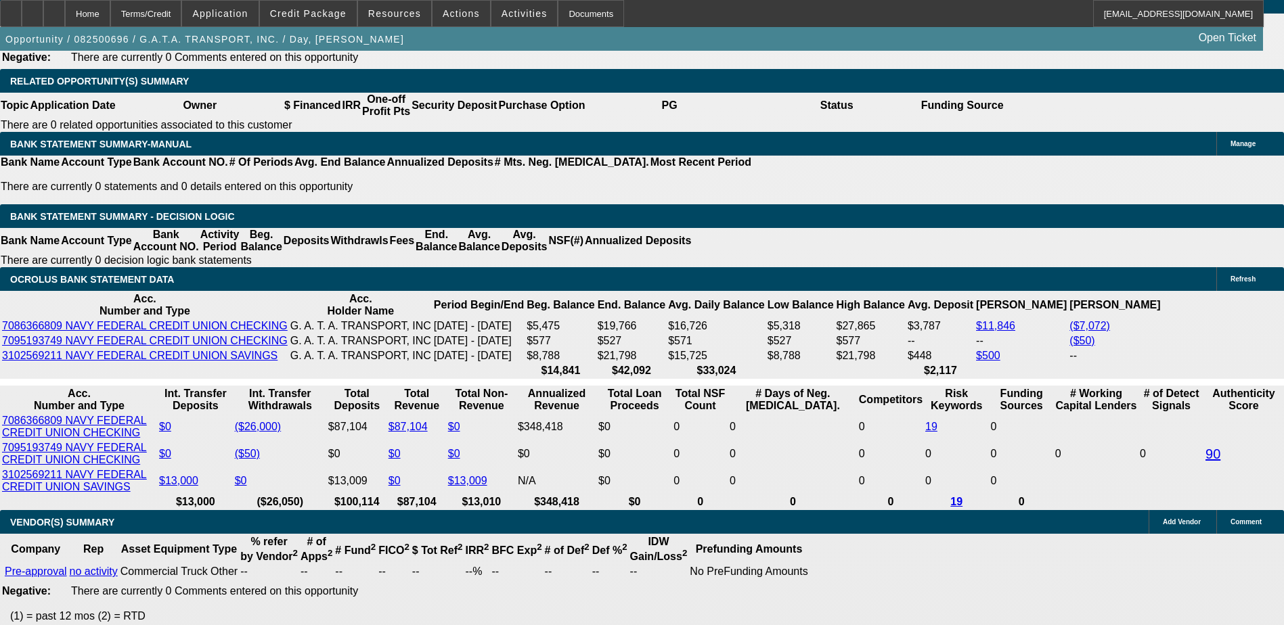
drag, startPoint x: 249, startPoint y: 181, endPoint x: 234, endPoint y: 184, distance: 15.3
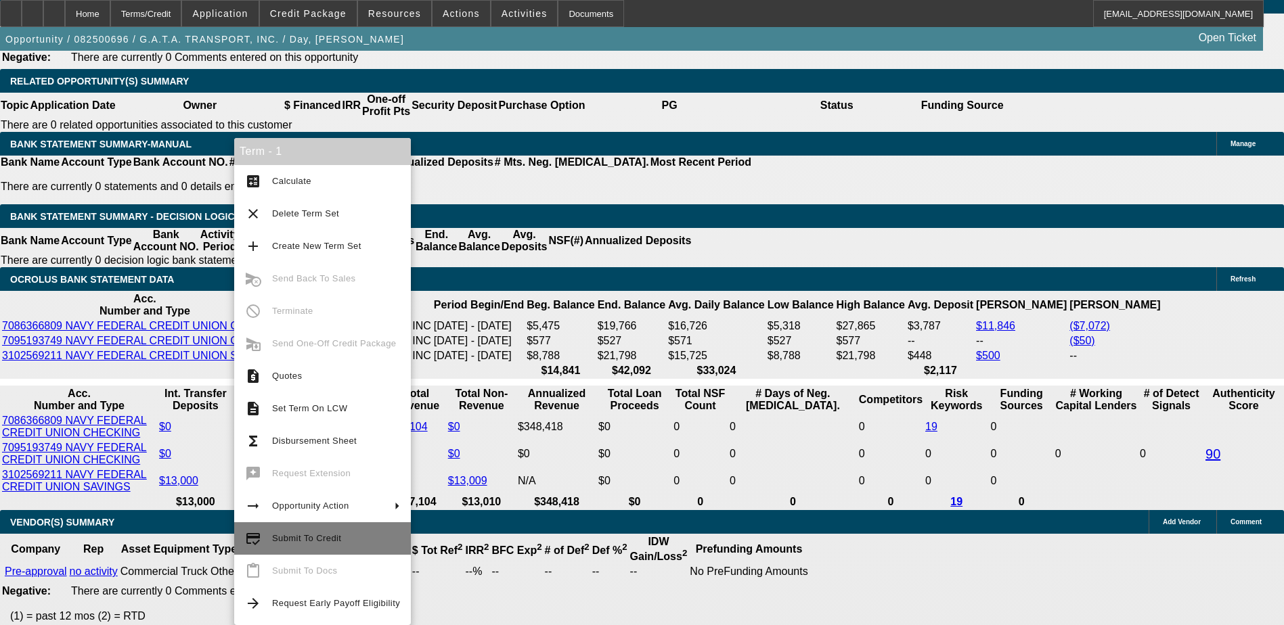
click at [328, 544] on span "Submit To Credit" at bounding box center [336, 539] width 128 height 16
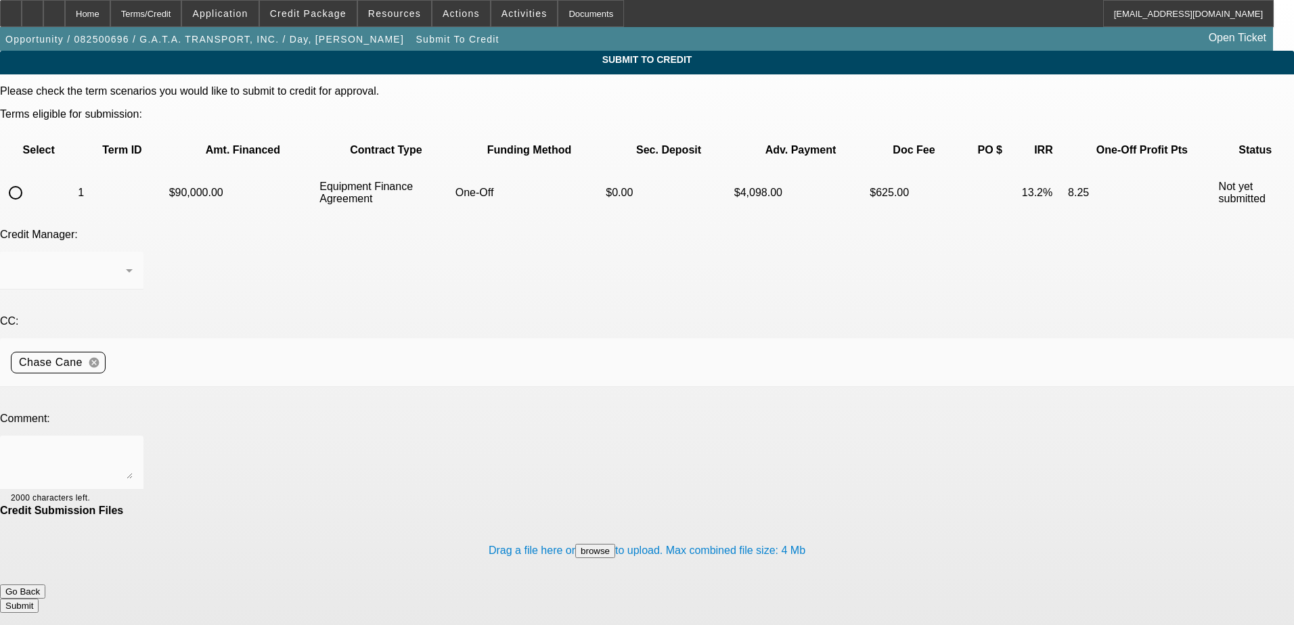
click at [29, 179] on input "radio" at bounding box center [15, 192] width 27 height 27
radio input "true"
click at [133, 447] on textarea at bounding box center [72, 463] width 122 height 32
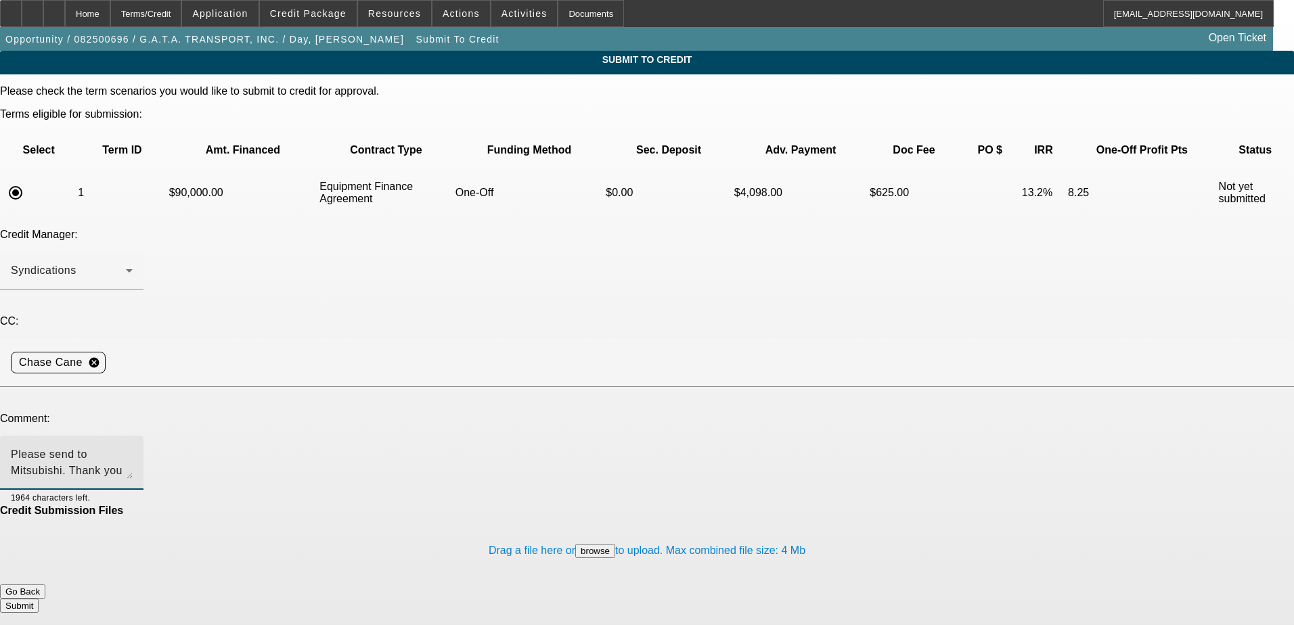
type textarea "Please send to Mitsubishi. Thank you"
click at [39, 599] on button "Submit" at bounding box center [19, 606] width 39 height 14
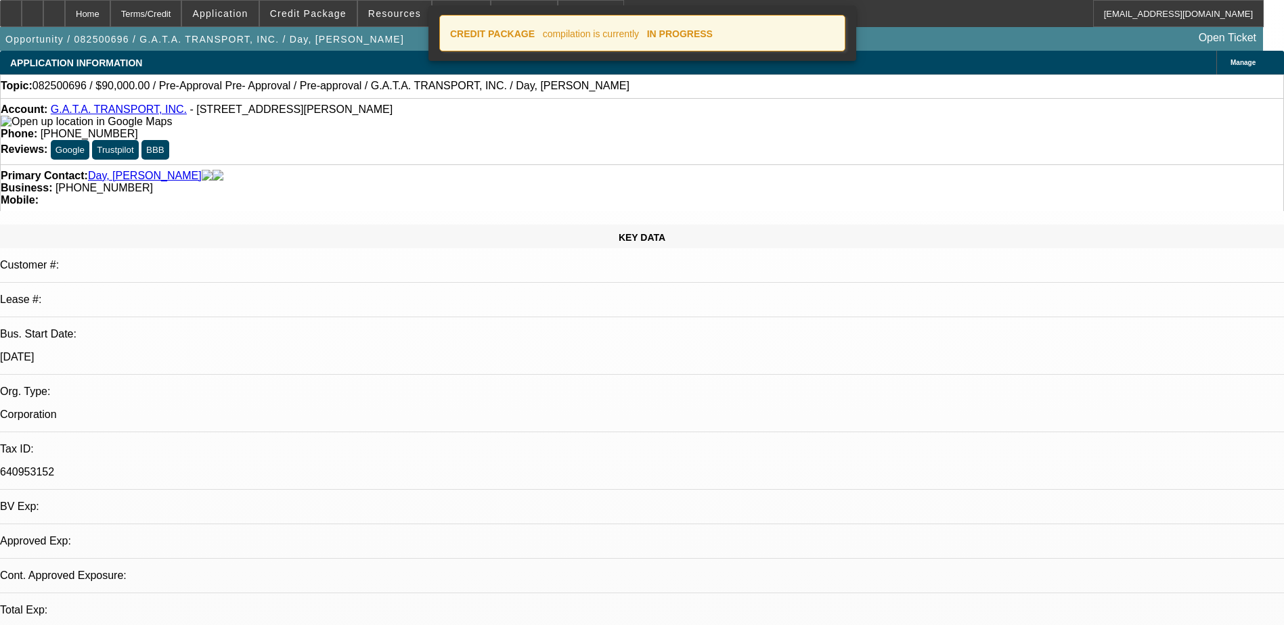
select select "0"
select select "6"
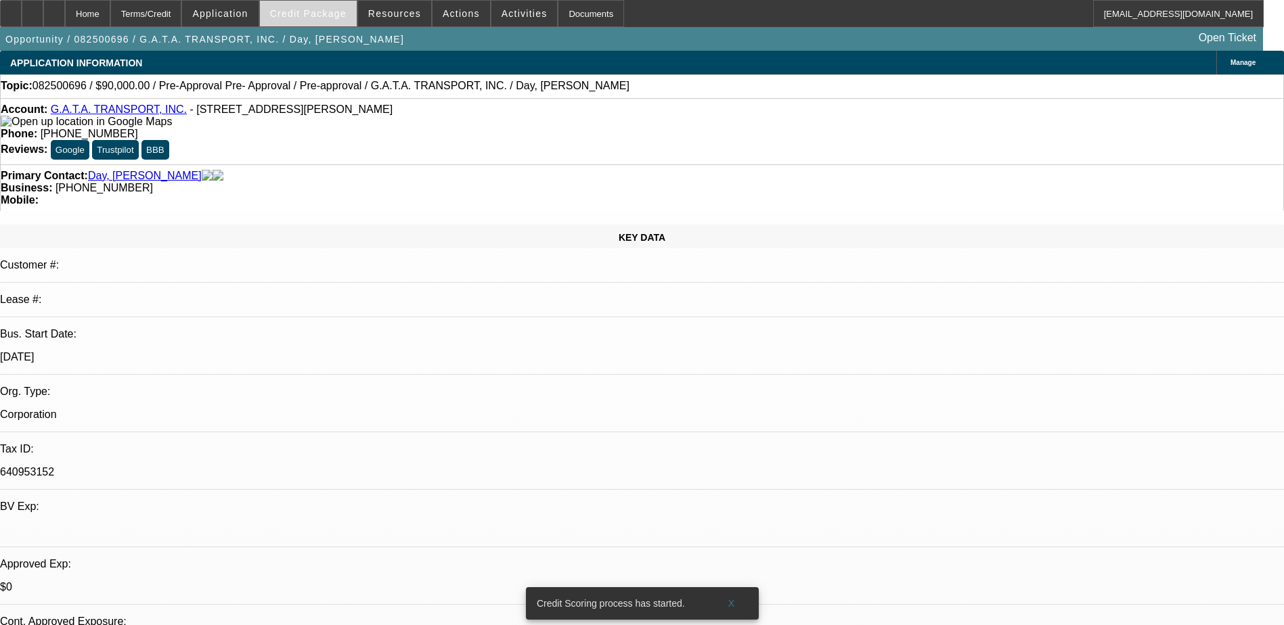
click at [310, 22] on span at bounding box center [308, 13] width 97 height 32
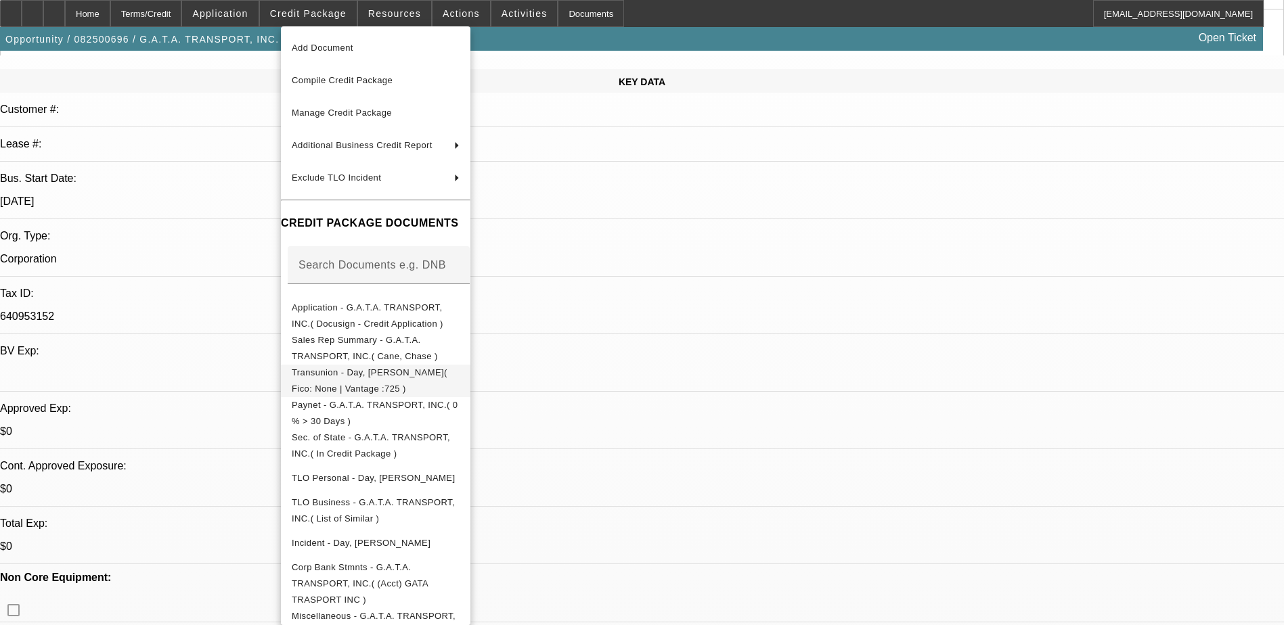
scroll to position [406, 0]
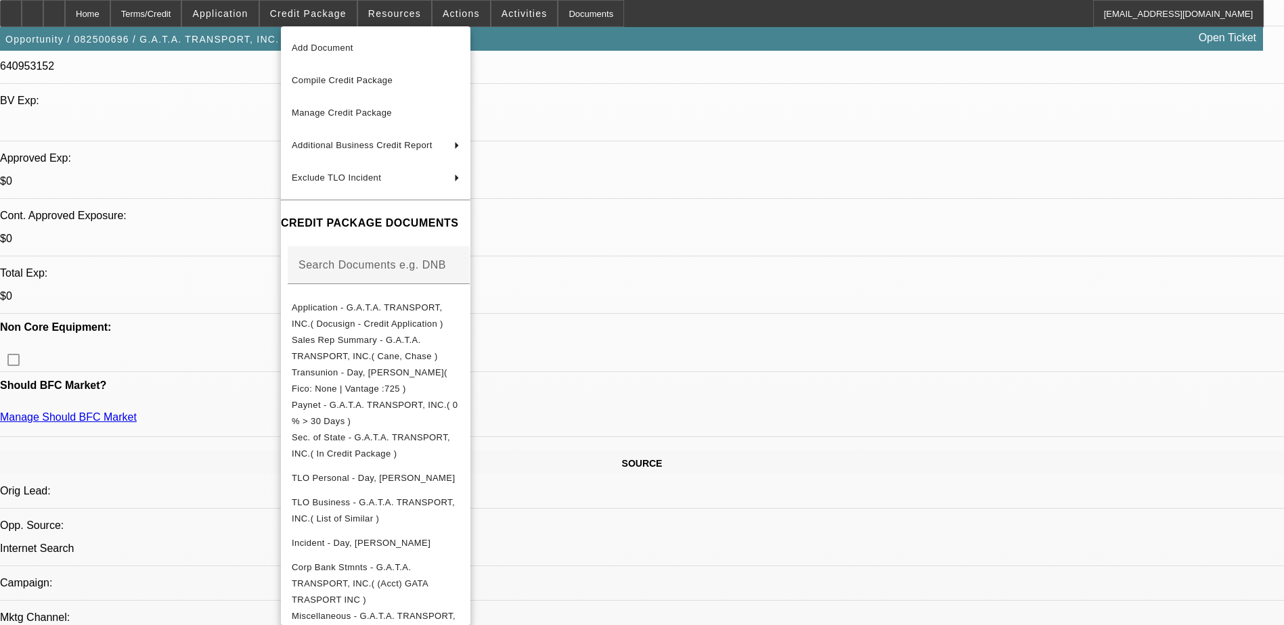
click at [693, 384] on div at bounding box center [642, 312] width 1284 height 625
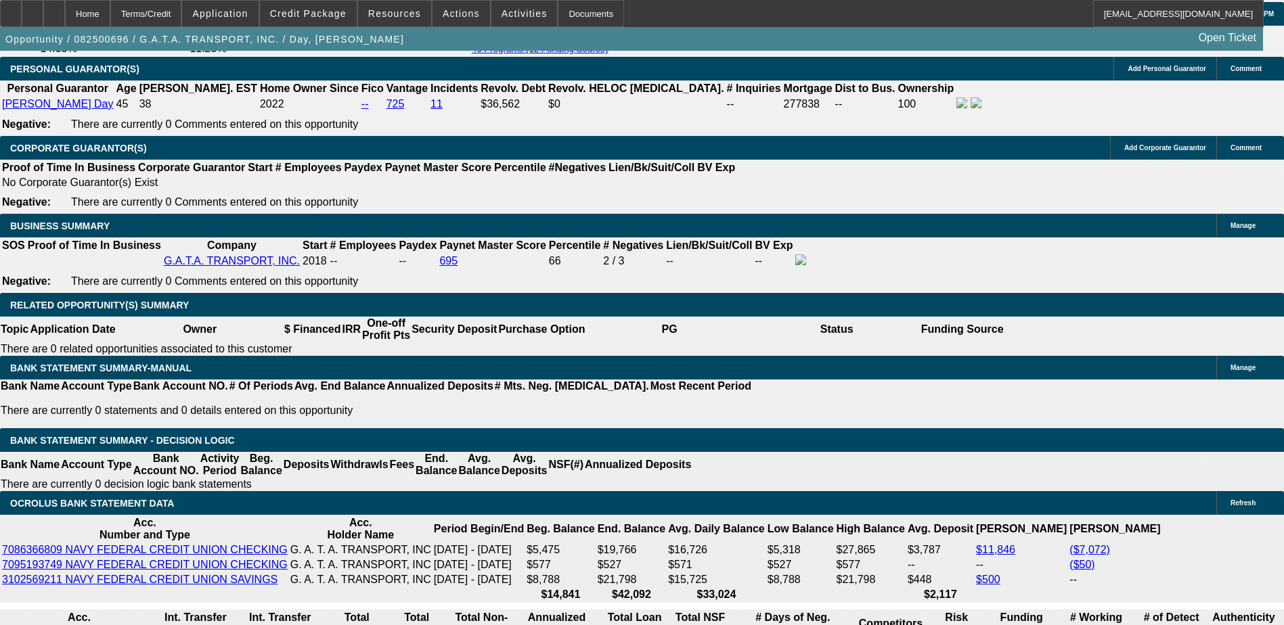
scroll to position [2166, 0]
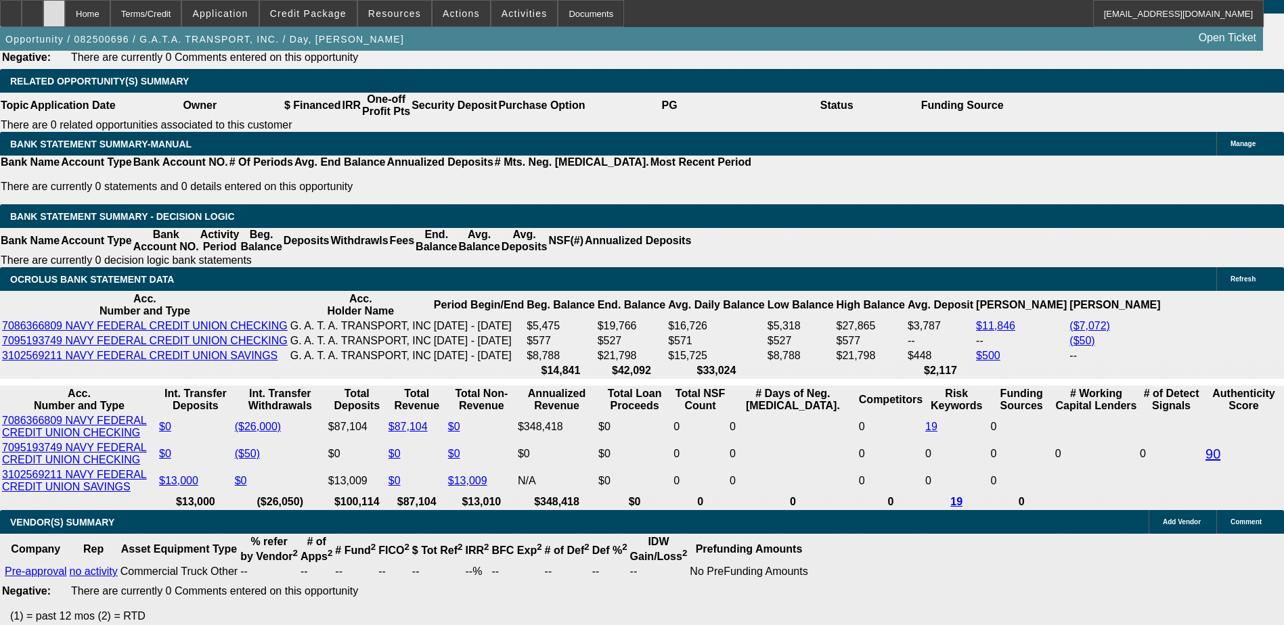
click at [65, 9] on div at bounding box center [54, 13] width 22 height 27
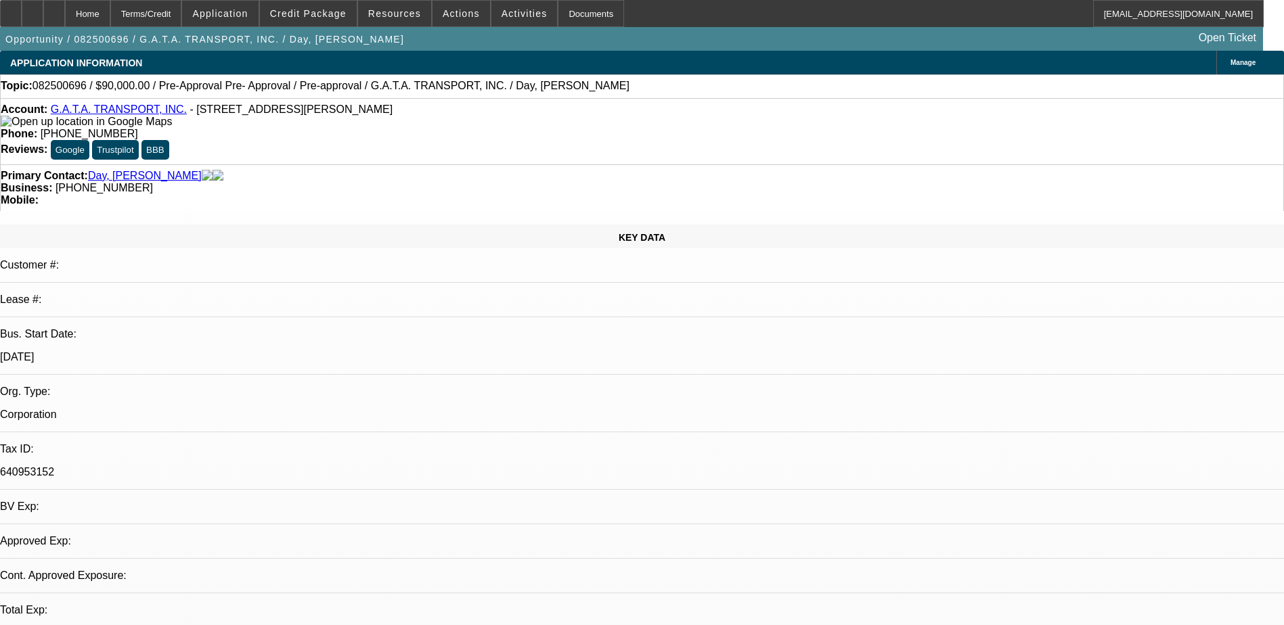
select select "0"
select select "6"
select select "0"
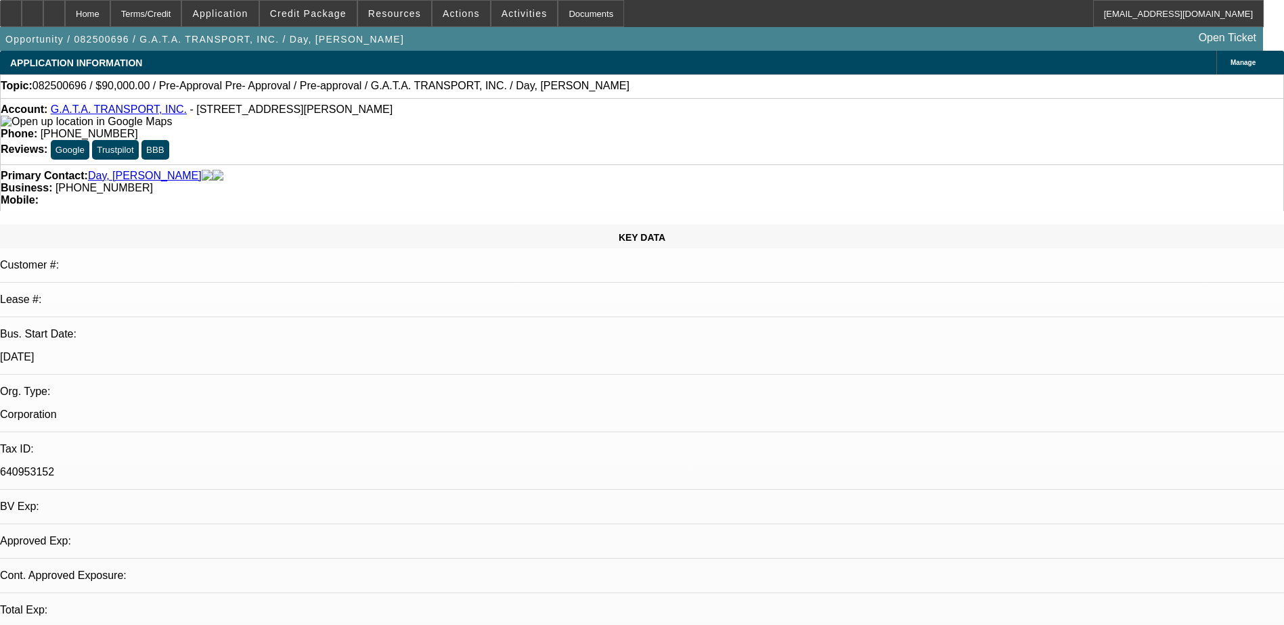
select select "0"
select select "6"
click at [32, 9] on icon at bounding box center [32, 9] width 0 height 0
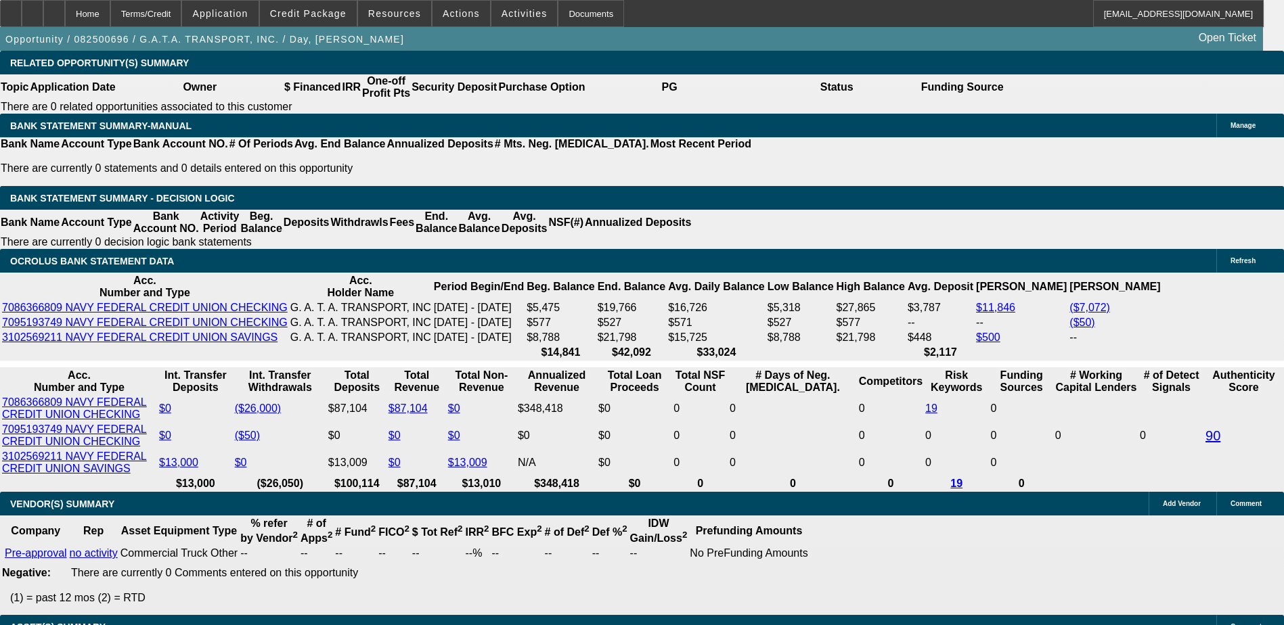
scroll to position [1963, 0]
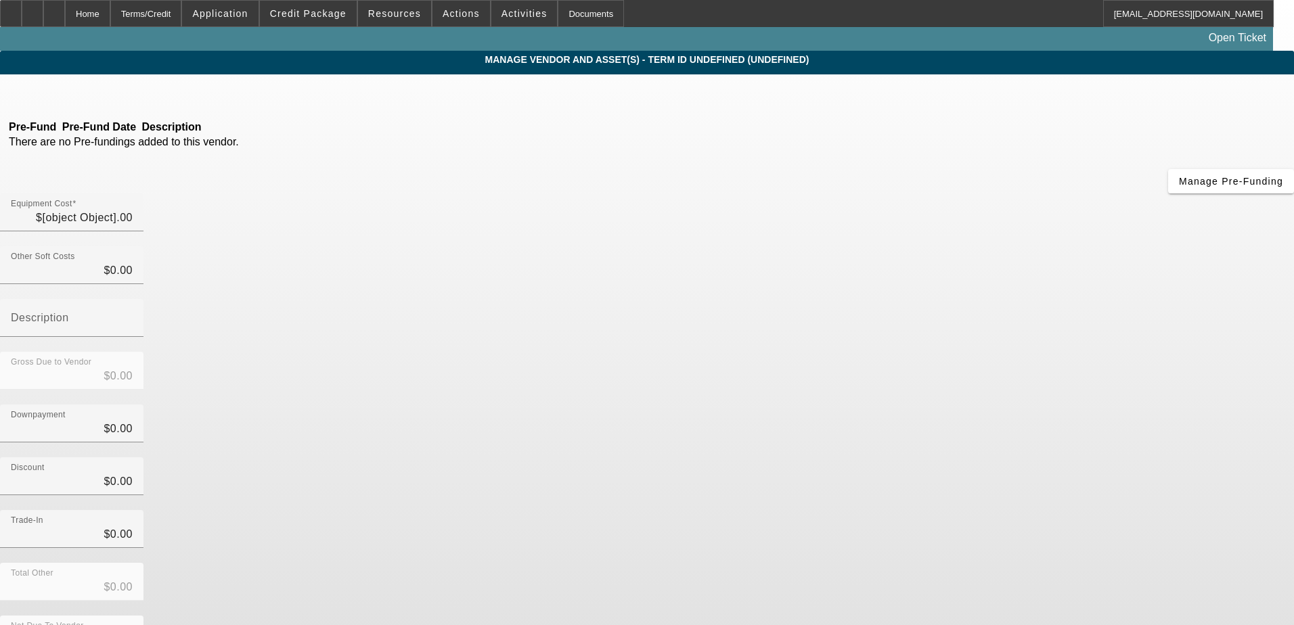
type input "$90,000.00"
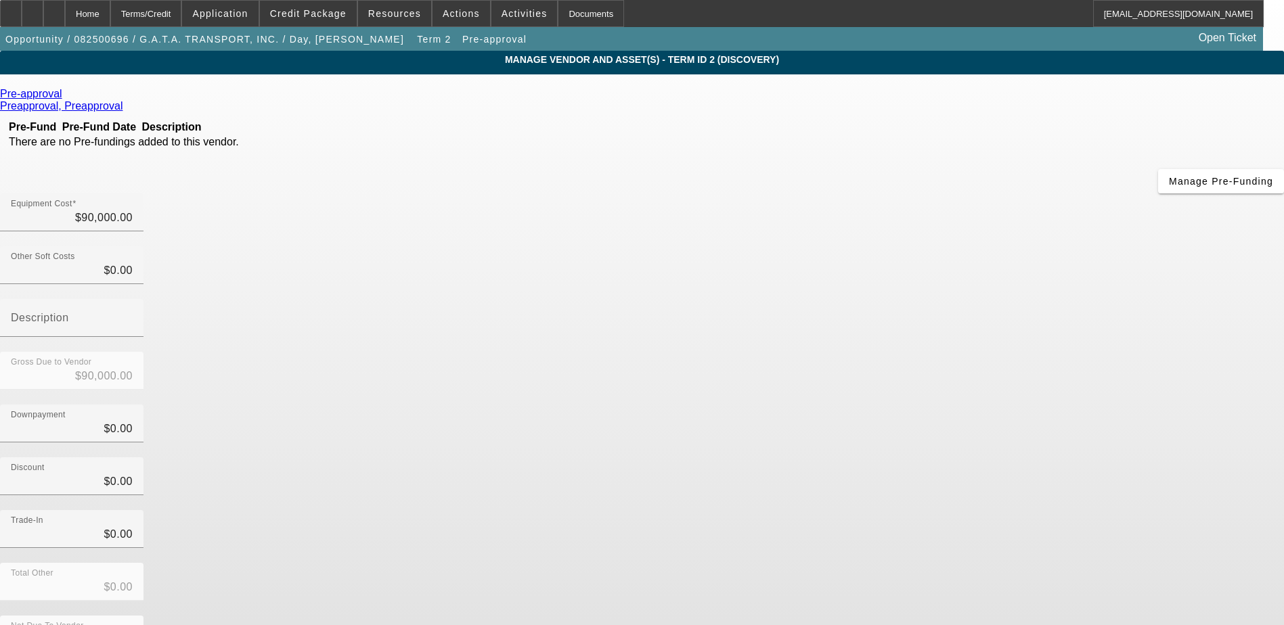
click at [66, 97] on icon at bounding box center [66, 94] width 0 height 12
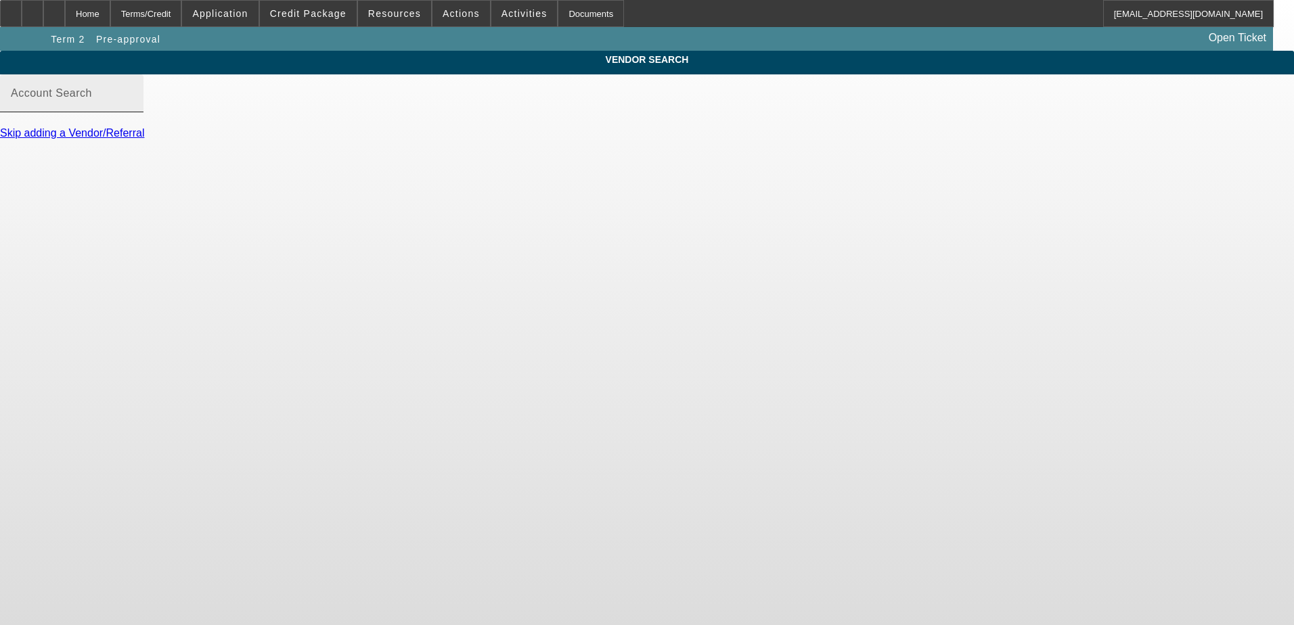
click at [133, 107] on input "Account Search" at bounding box center [72, 99] width 122 height 16
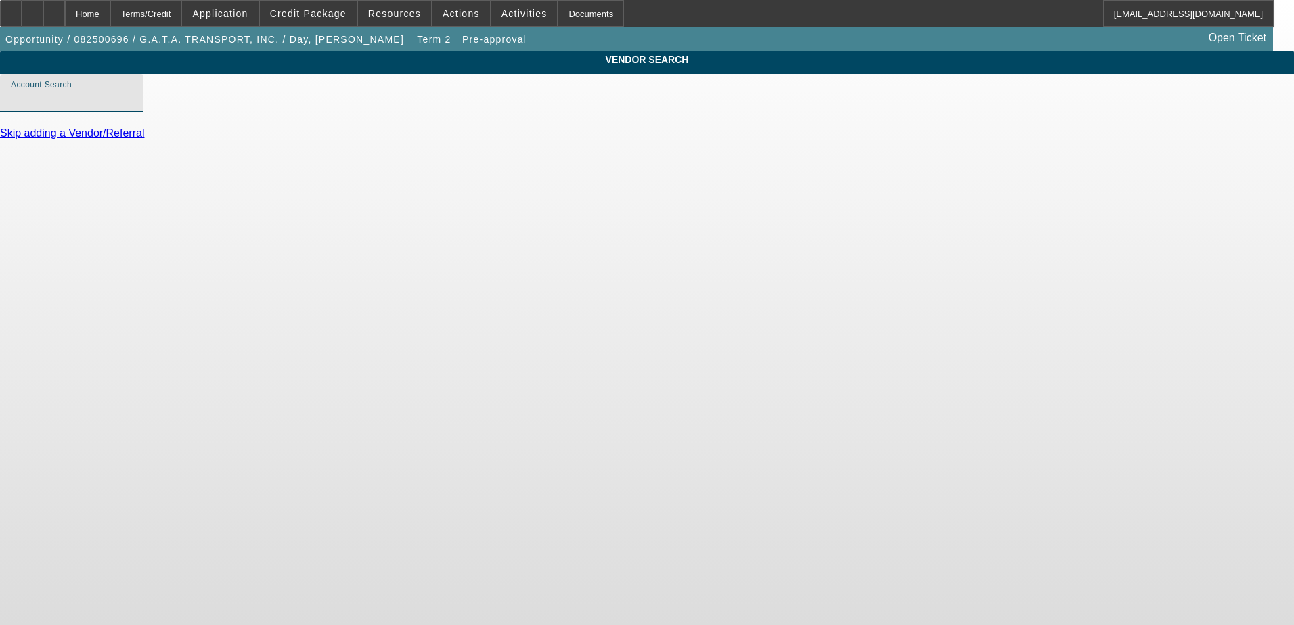
click at [133, 107] on input "Account Search" at bounding box center [72, 99] width 122 height 16
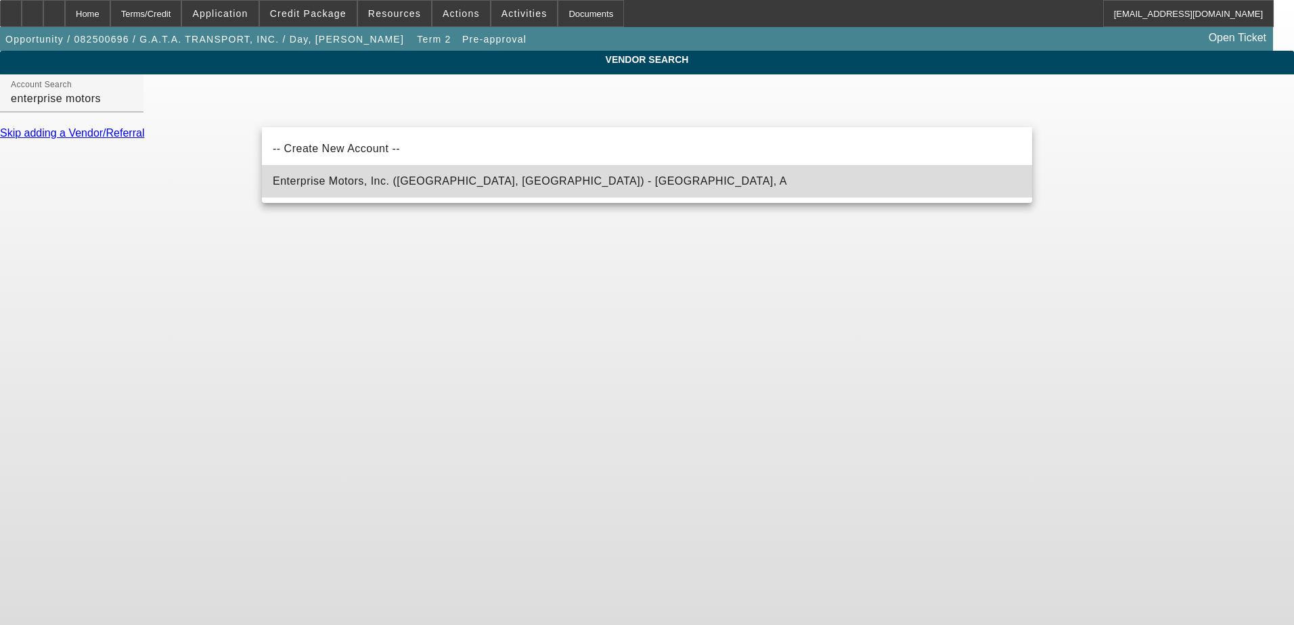
click at [419, 175] on span "Enterprise Motors, Inc. (City Of Industry, CA) - Gamboa, A" at bounding box center [530, 181] width 514 height 16
type input "Enterprise Motors, Inc. (City Of Industry, CA) - Gamboa, A"
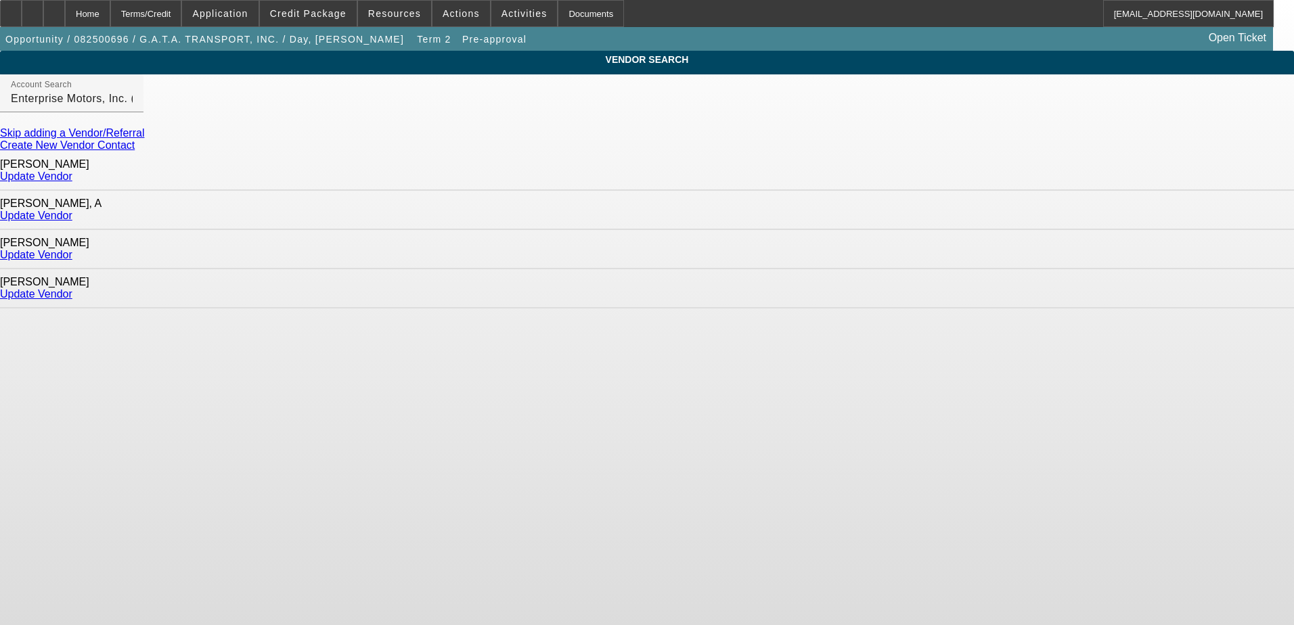
click at [72, 288] on link "Update Vendor" at bounding box center [36, 294] width 72 height 12
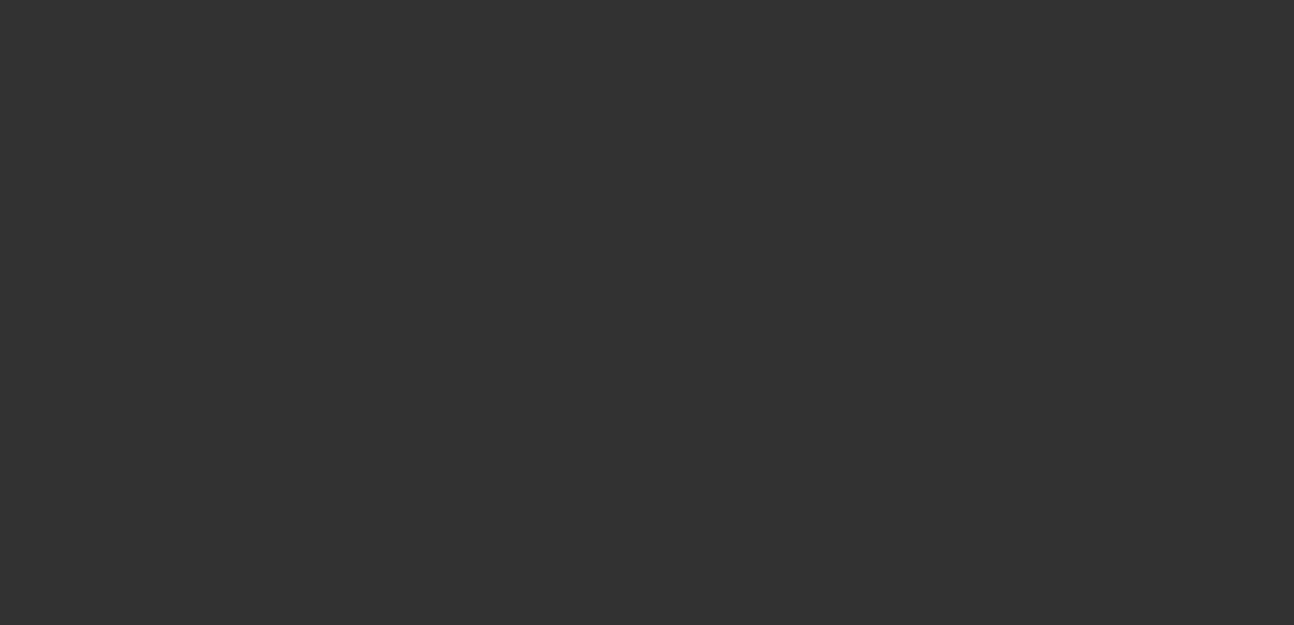
type input "$90,000.00"
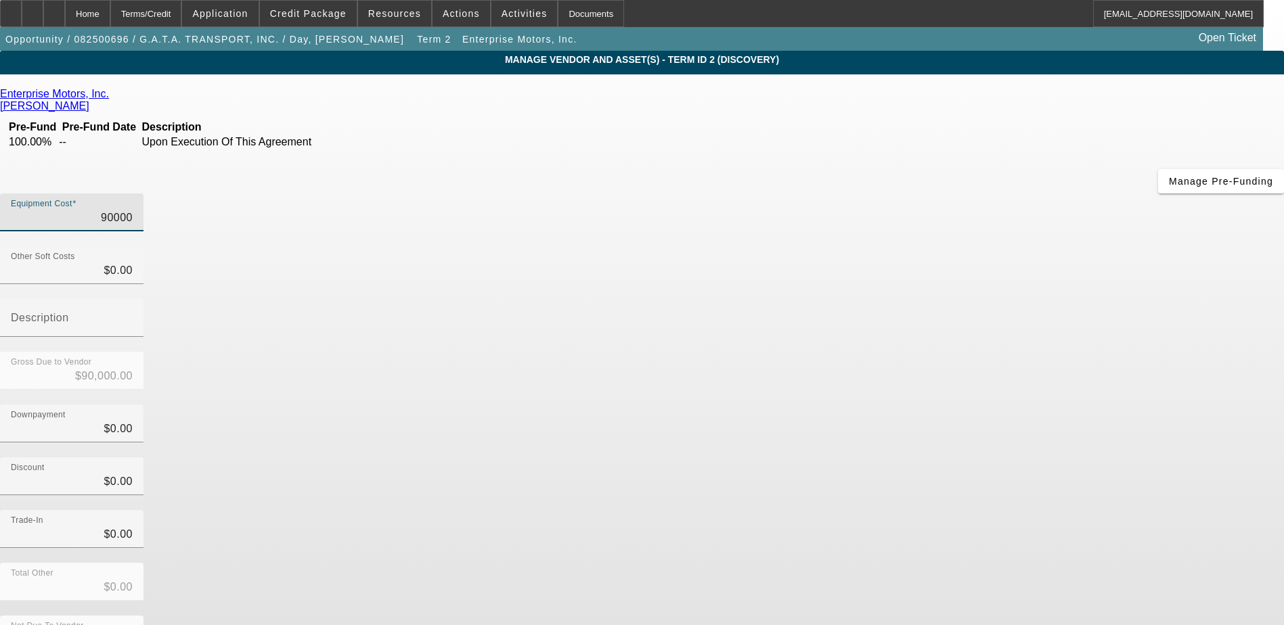
click at [133, 210] on input "90000" at bounding box center [72, 218] width 122 height 16
type input "7"
type input "$7.00"
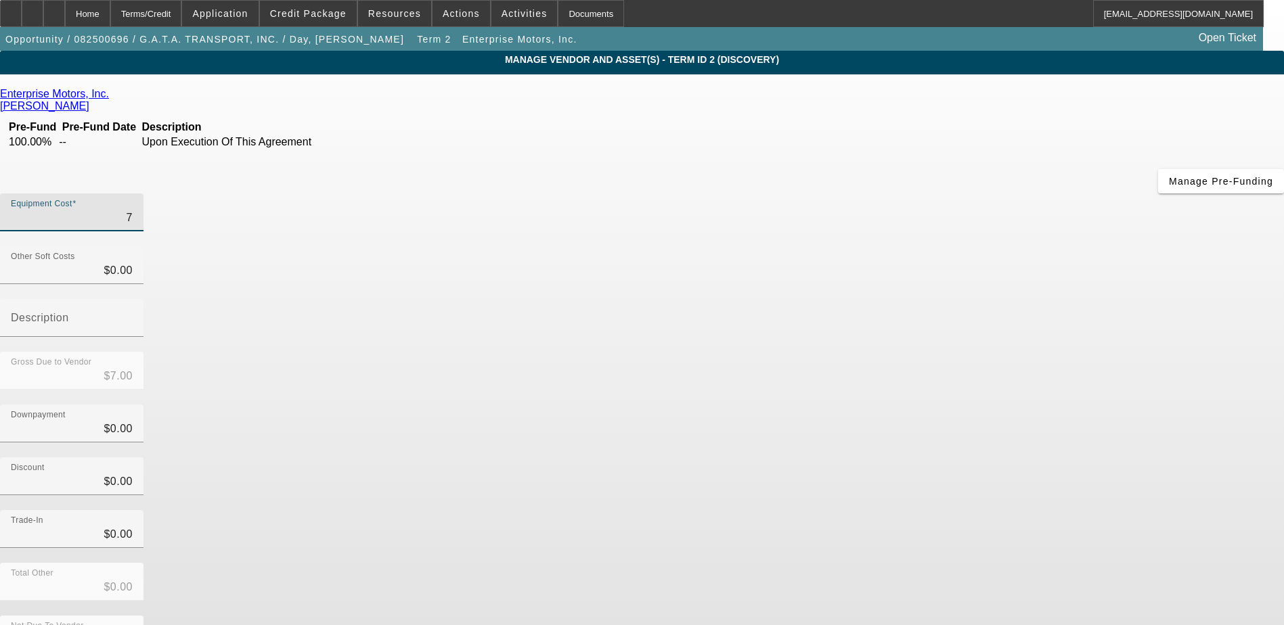
type input "79"
type input "$79.00"
type input "795"
type input "$795.00"
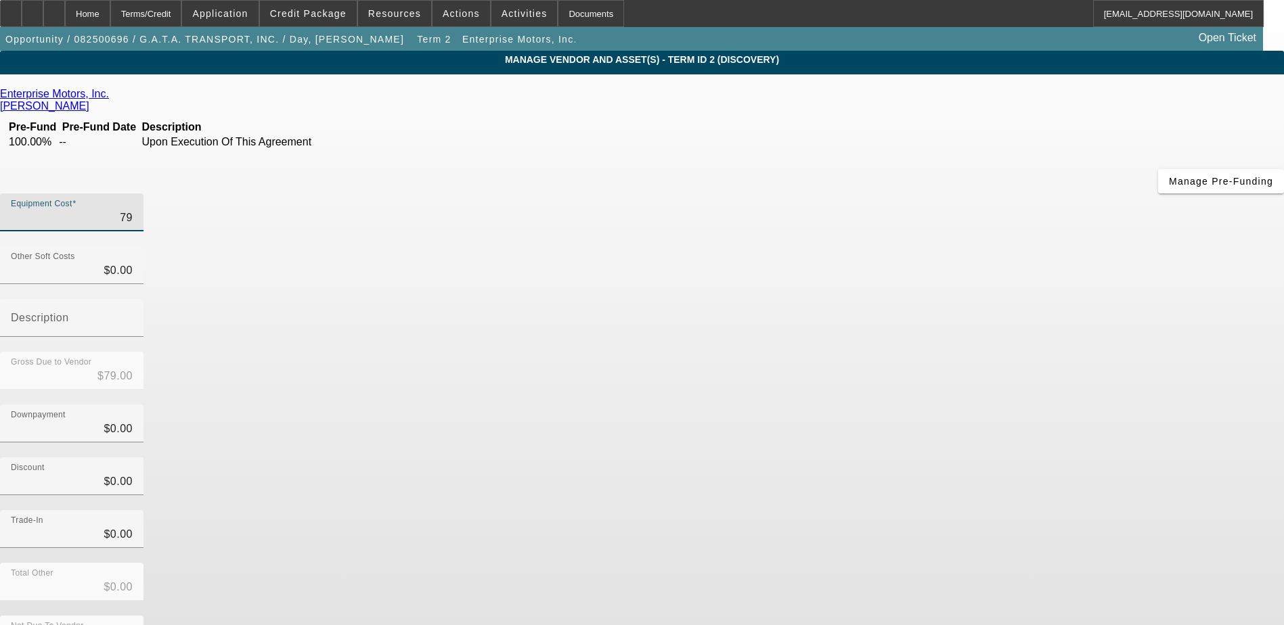
type input "$795.00"
type input "7950"
type input "$7,950.00"
type input "79500"
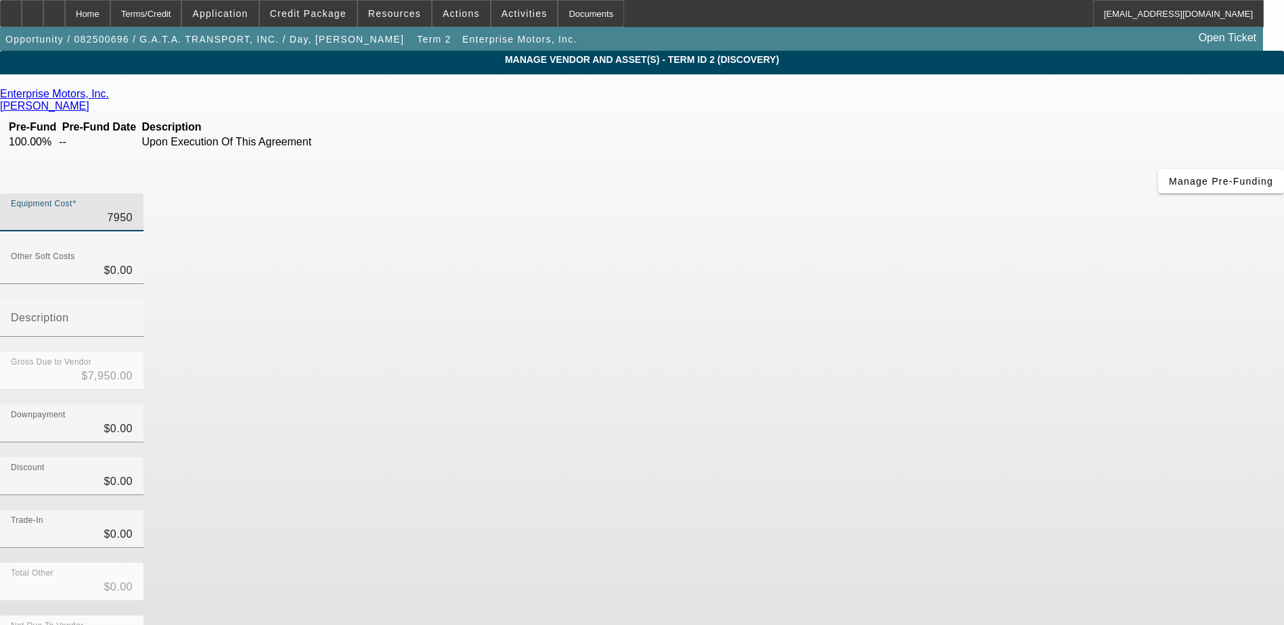
type input "$79,500.00"
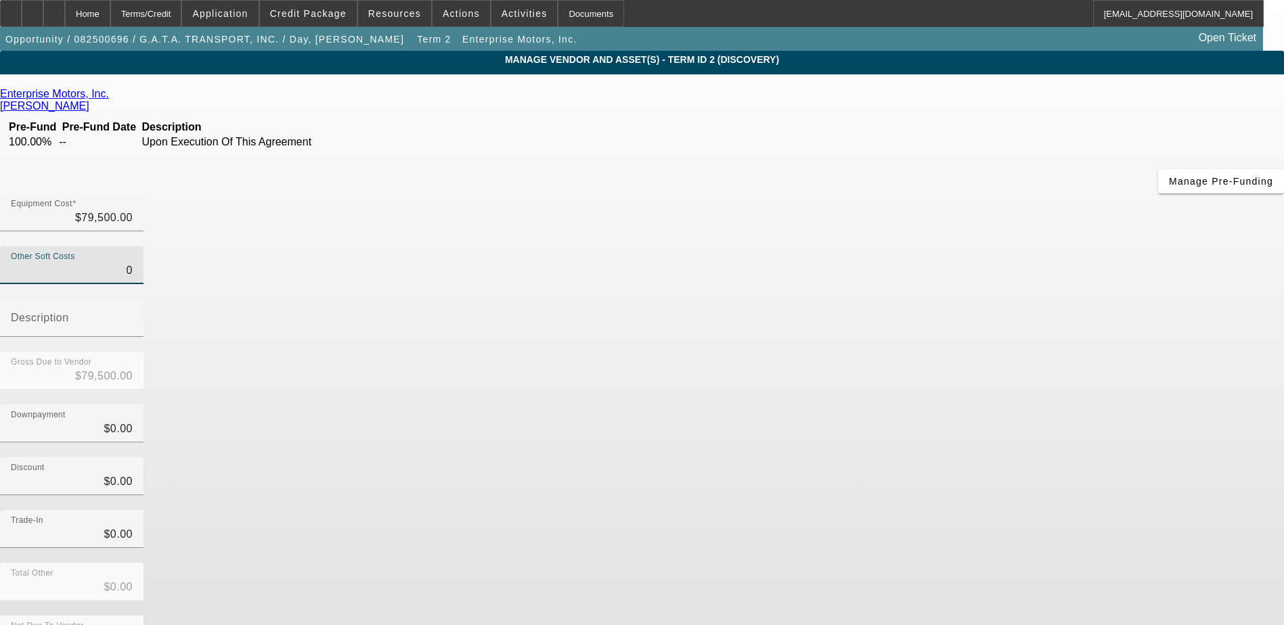
click at [133, 263] on input "0" at bounding box center [72, 271] width 122 height 16
type input "7"
type input "$79,507.00"
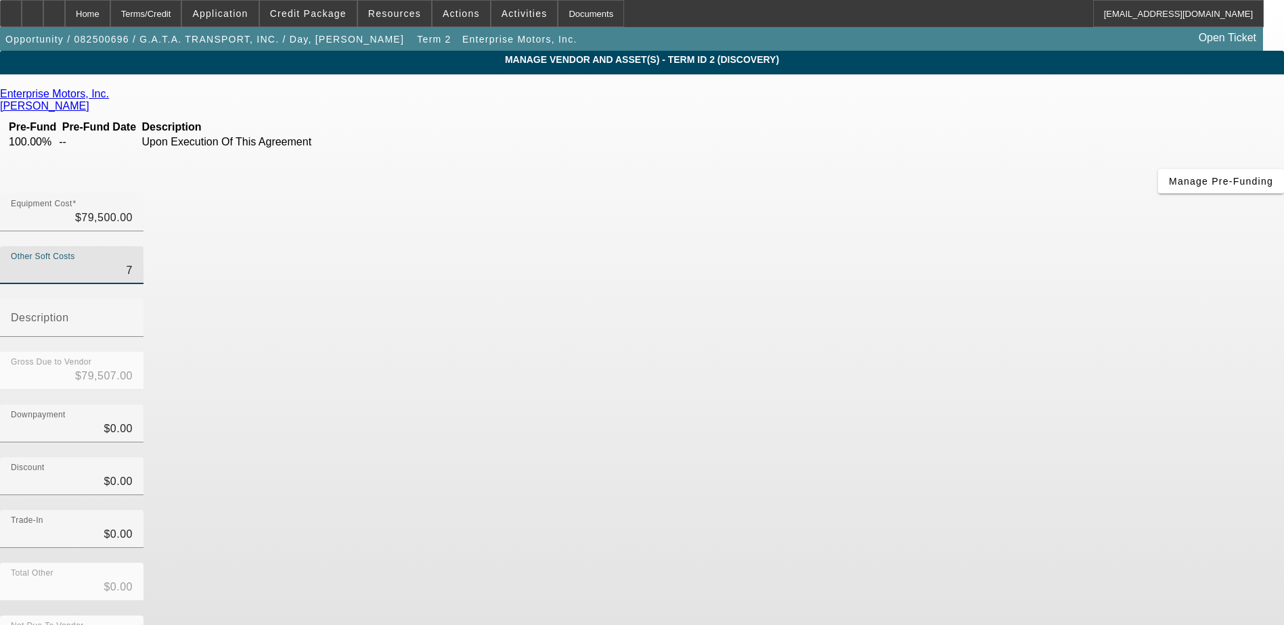
type input "77"
type input "$79,577.00"
type input "775"
type input "$80,275.00"
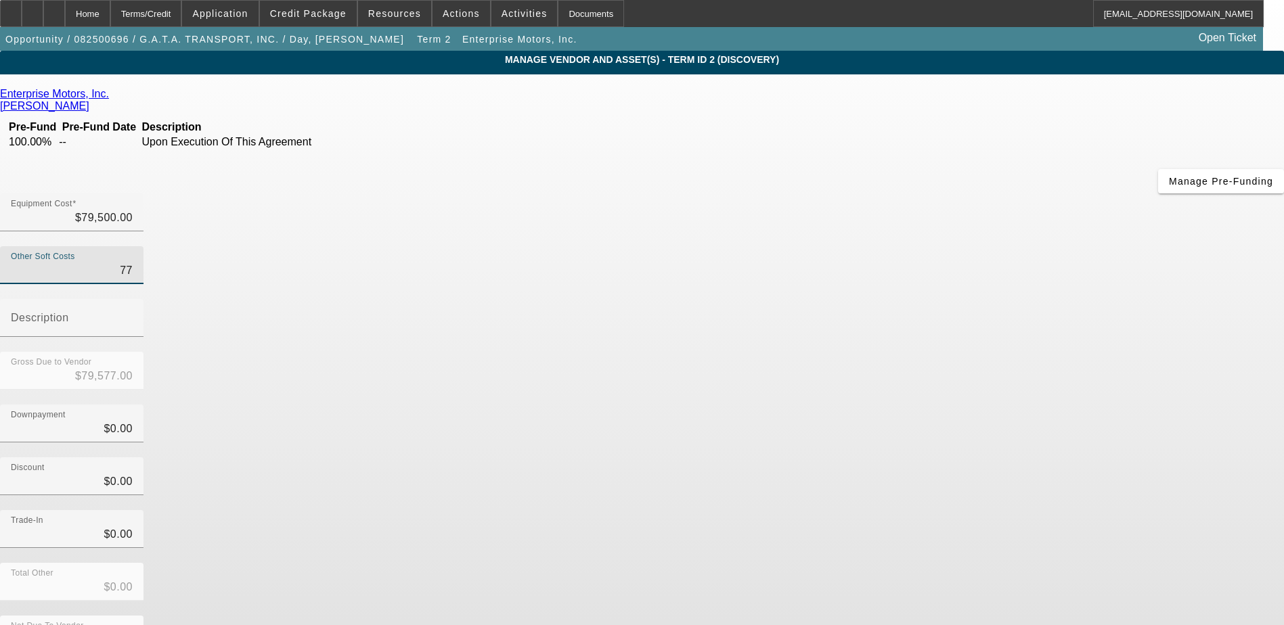
type input "$80,275.00"
type input "7751"
type input "$87,251.00"
type input "7751.2"
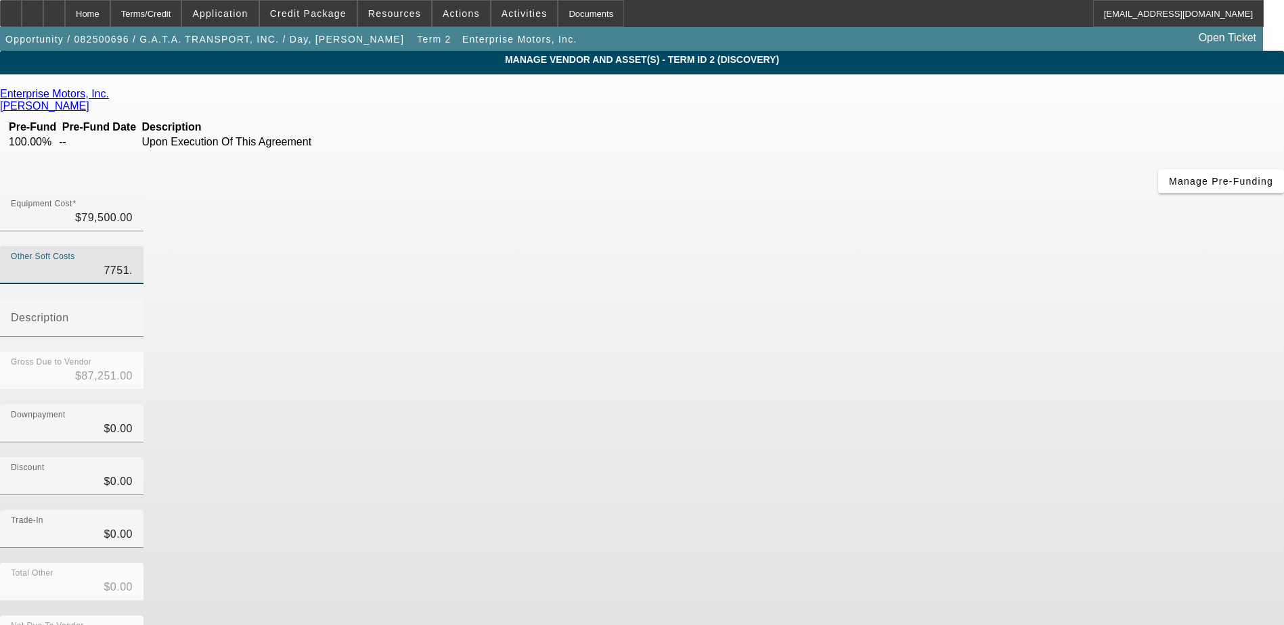
type input "$87,251.20"
type input "7751.25"
type input "$87,251.25"
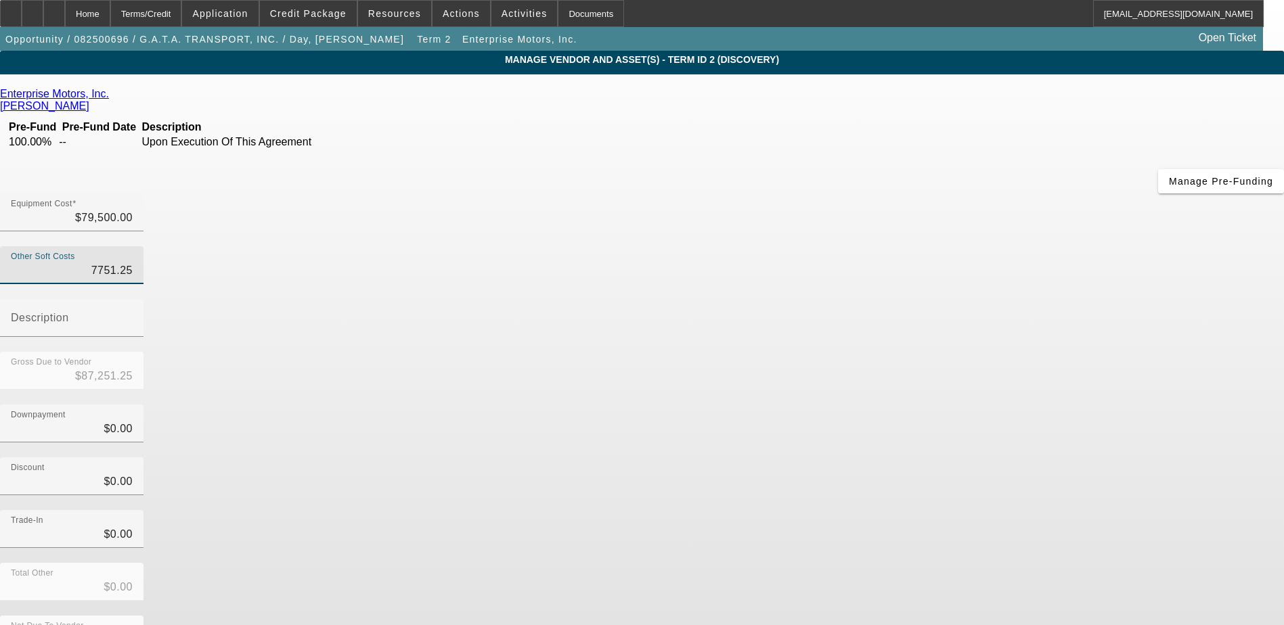
type input "$7,751.25"
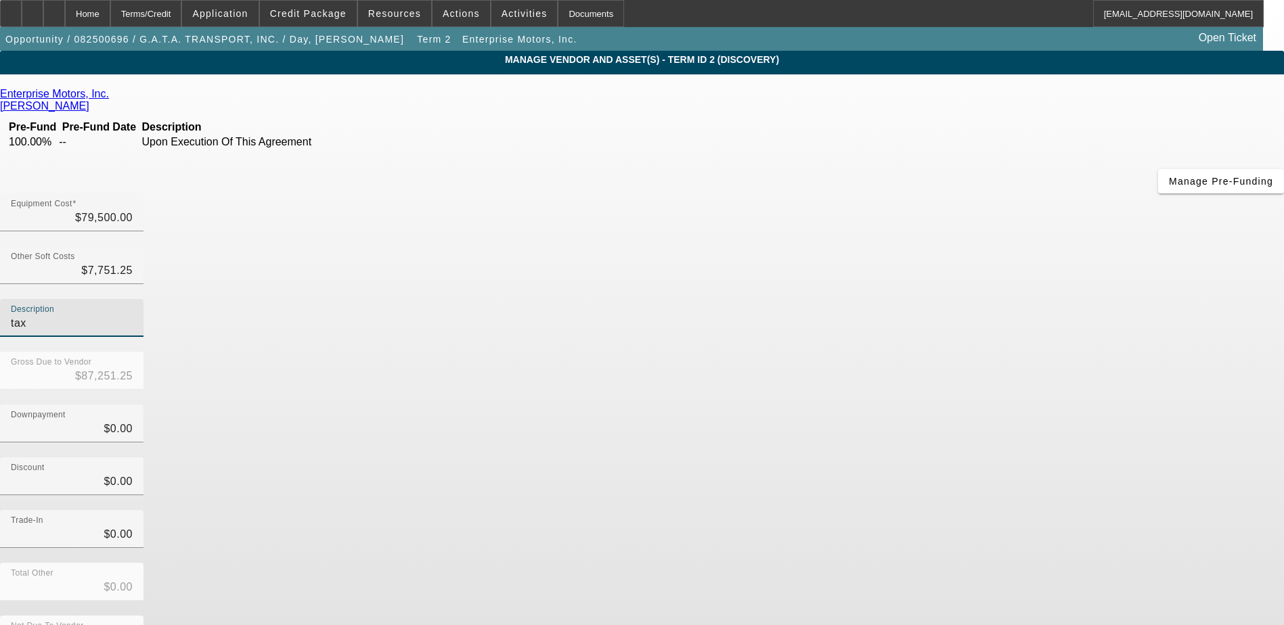
type input "tax"
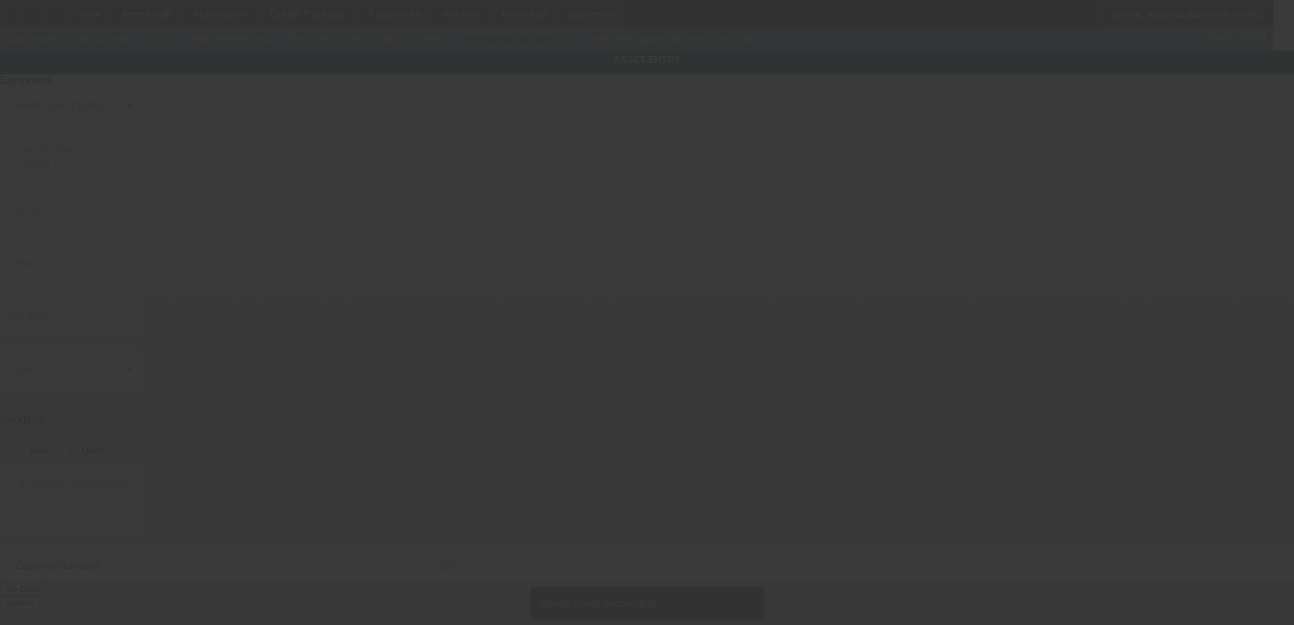
type input "Pre-Approval"
type input "Pre- Approval"
radio input "true"
type textarea "Make: KENWORTH; Model: T680"
type input "8569 Shady Elm Dr"
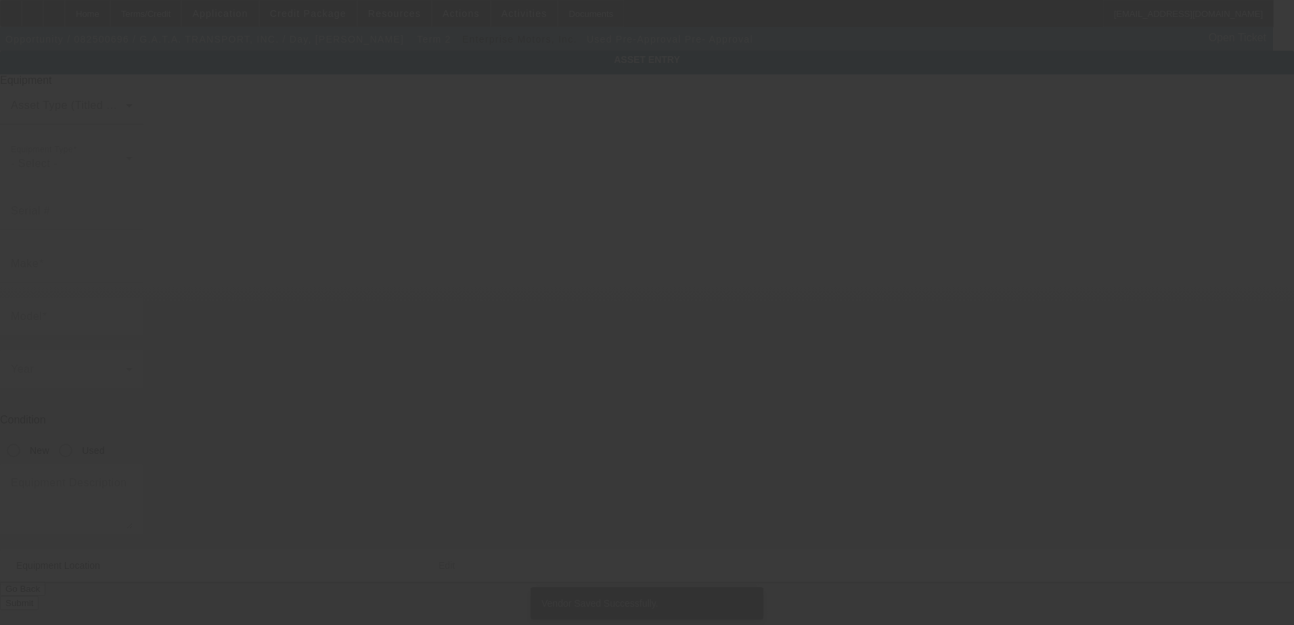
type input "Cordova"
type input "38018"
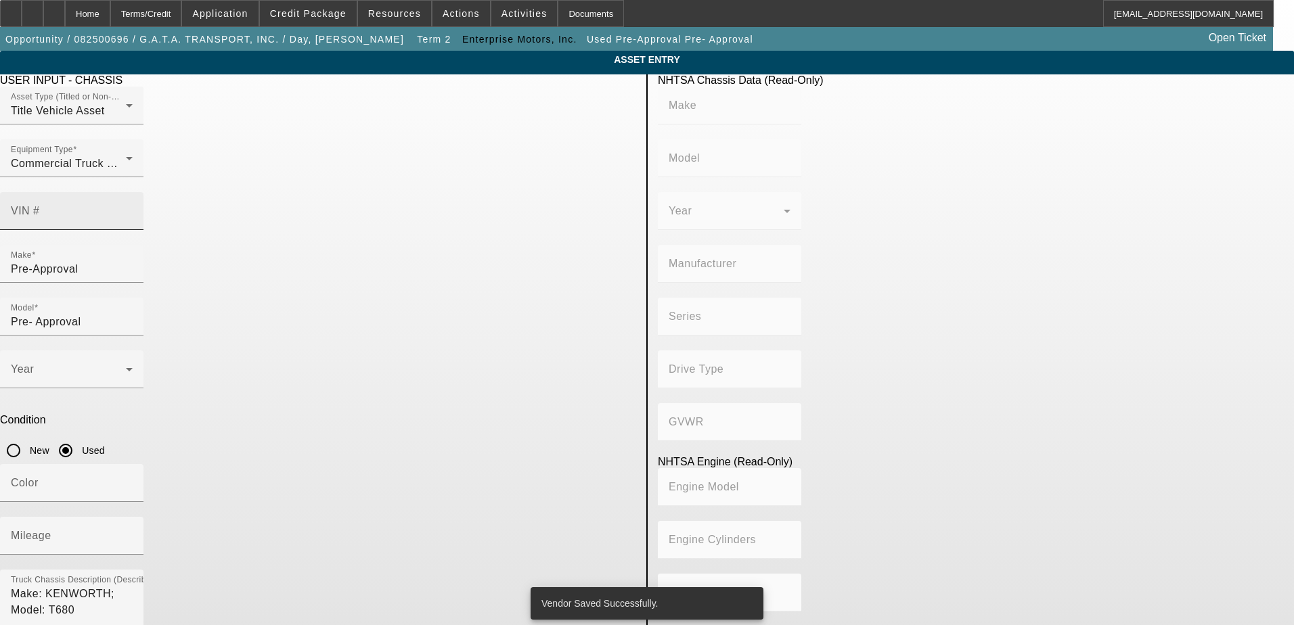
click at [133, 192] on div "VIN #" at bounding box center [72, 211] width 122 height 38
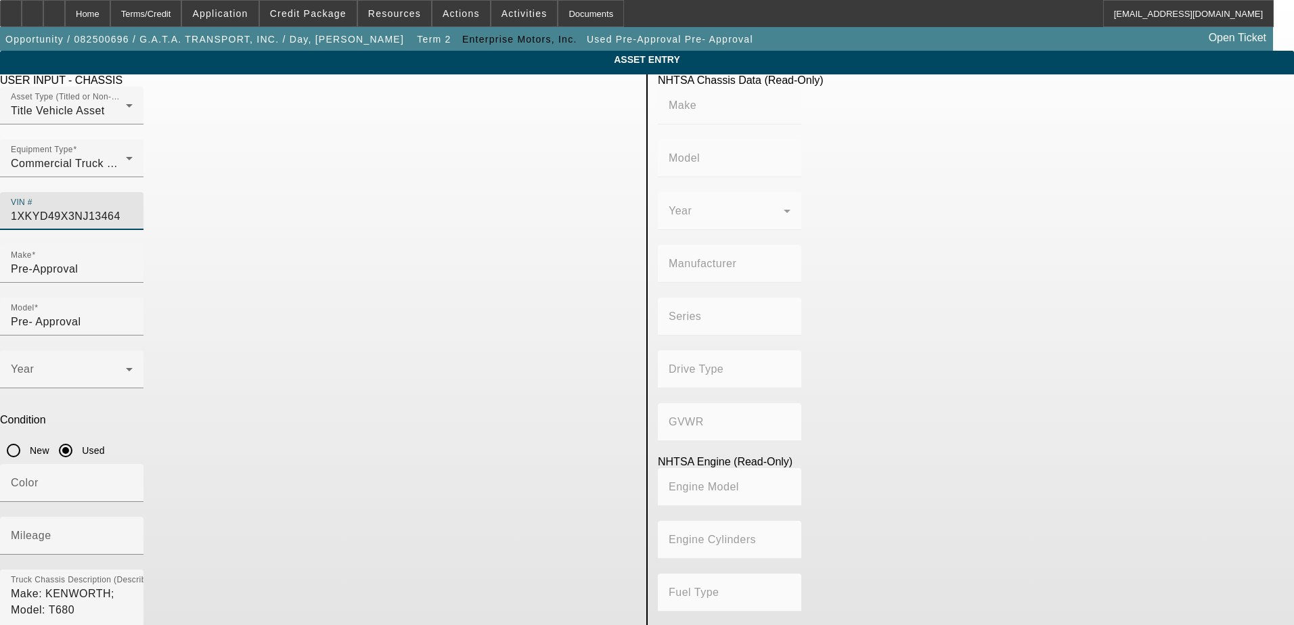
type input "1XKYD49X3NJ134649"
type input "KENWORTH"
type input "T680"
type input "KENWORTH TRUCK COMPANY"
type input "6x4"
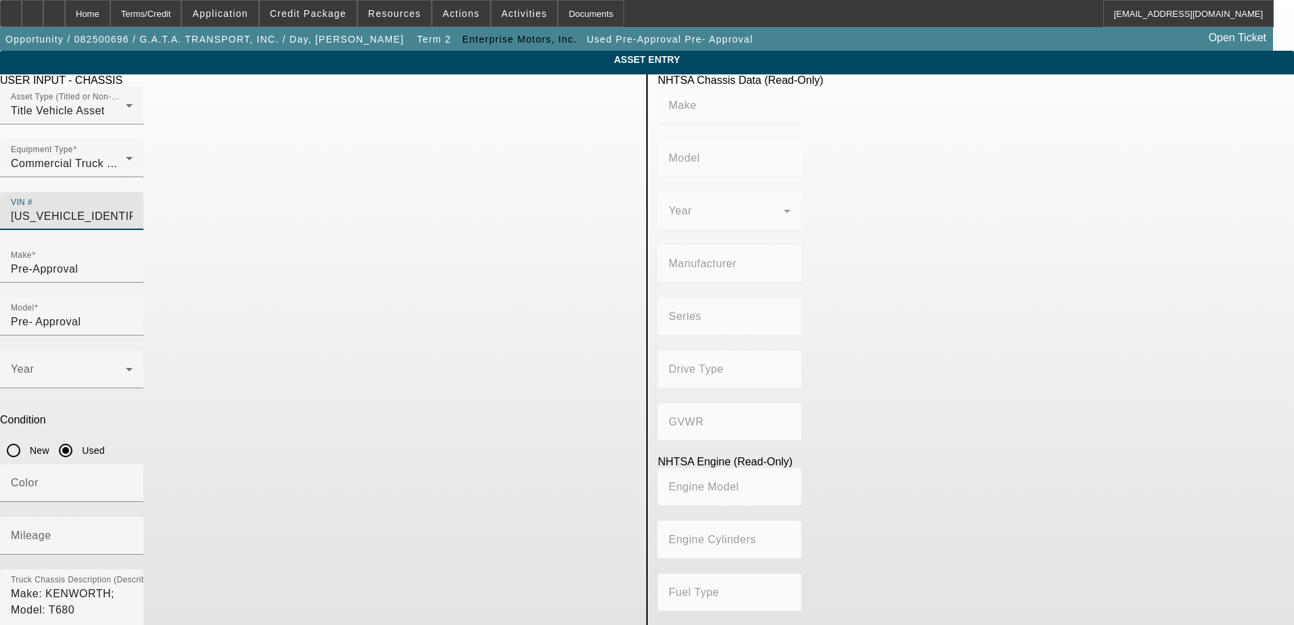
type input "Class 8: 33,001 lb and above (14,969 kg and above)"
type input "ISX / X15"
type input "6"
type input "Diesel"
type input "915.3561614209"
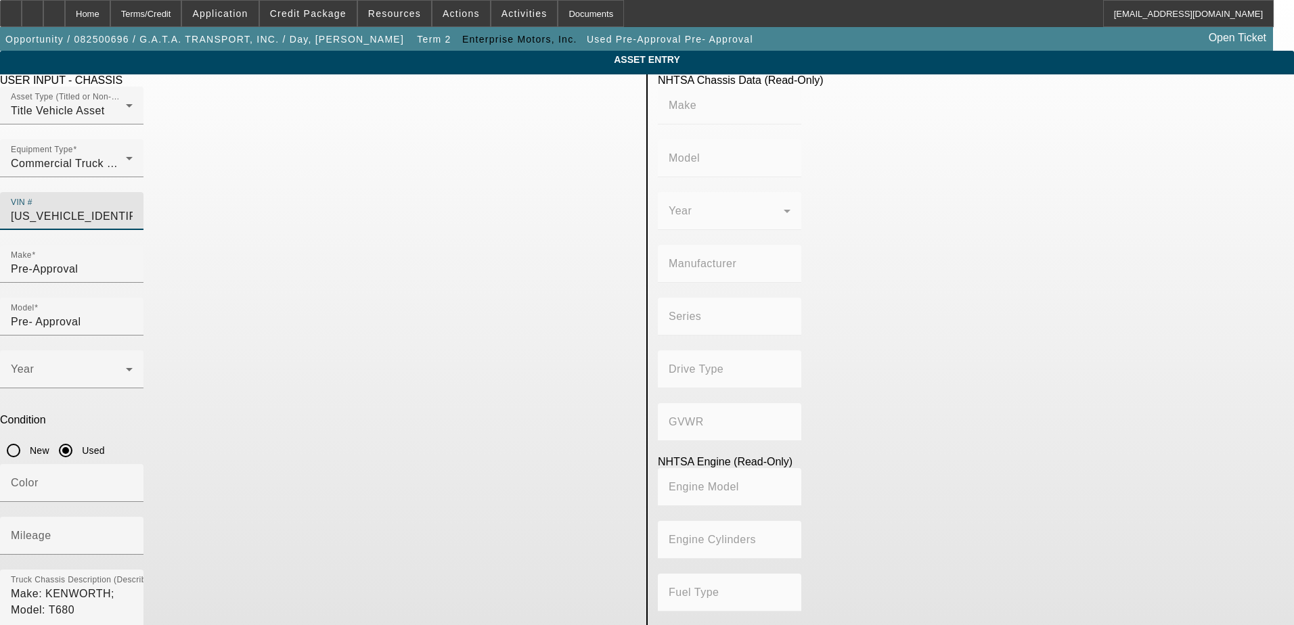
type input "15"
type input "1XKYD49X3NJ134649"
click at [133, 261] on input "Pre-Approval" at bounding box center [72, 269] width 122 height 16
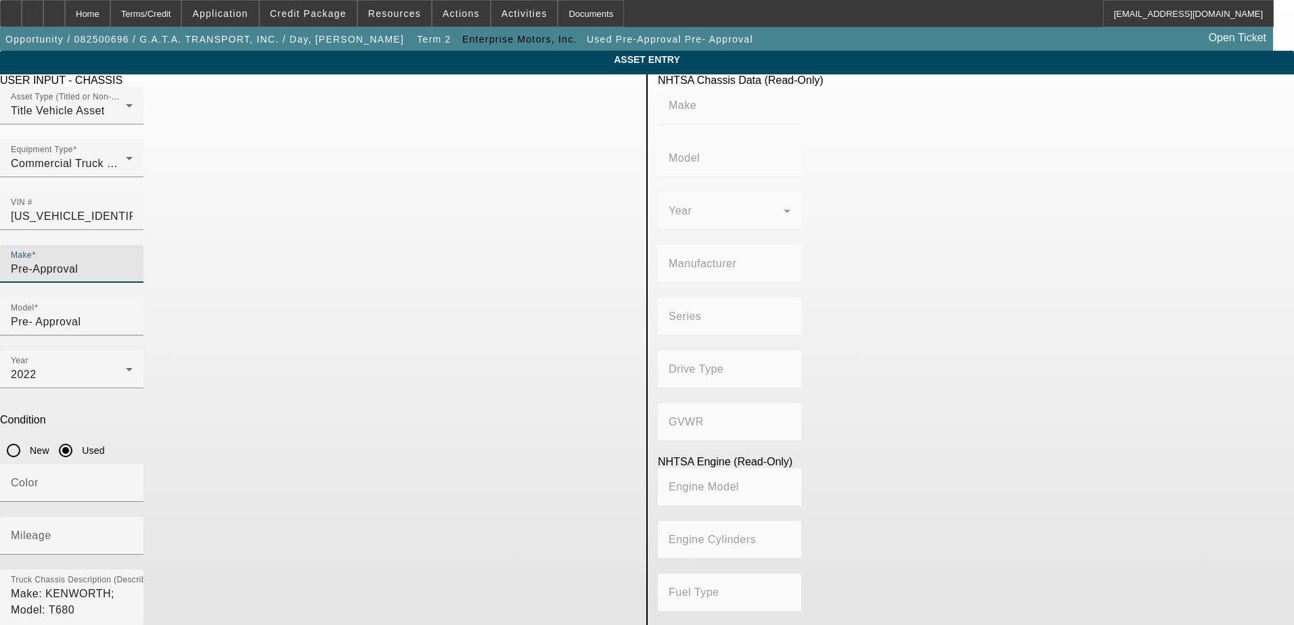
click at [133, 261] on input "Pre-Approval" at bounding box center [72, 269] width 122 height 16
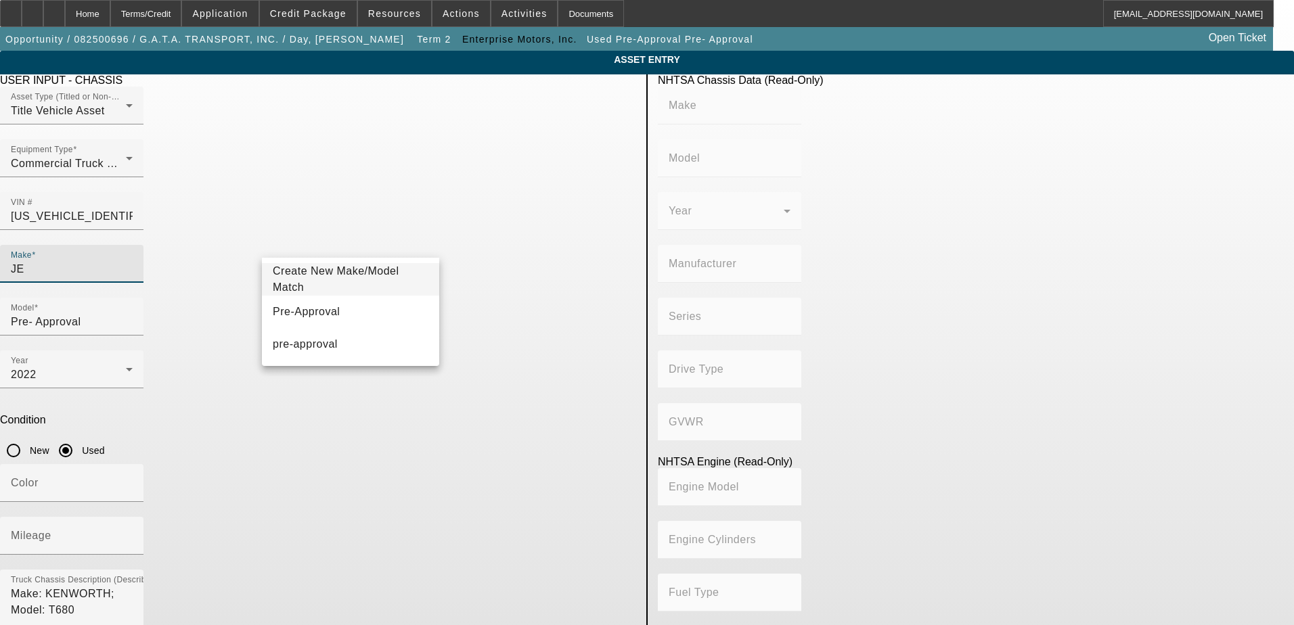
type input "JEN"
type input "KENWORTH"
type input "T680"
type input "KENWORTH TRUCK COMPANY"
type input "6x4"
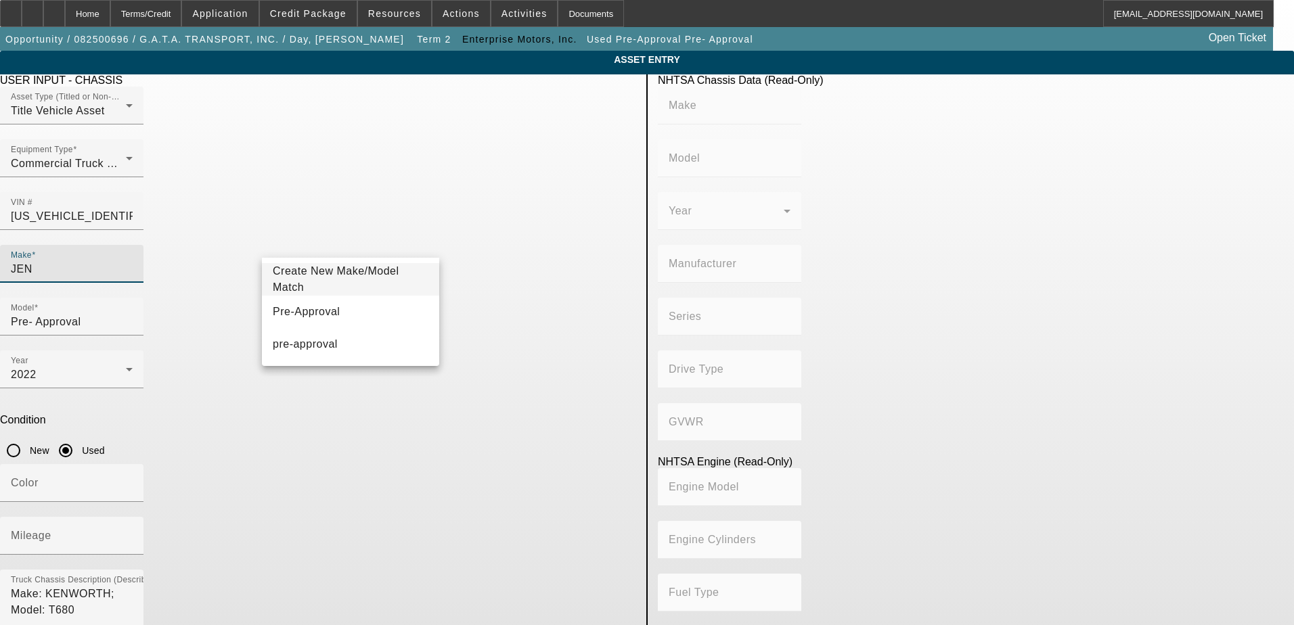
type input "Class 8: 33,001 lb and above (14,969 kg and above)"
type input "ISX / X15"
type input "6"
type input "Diesel"
type input "915.3561614209"
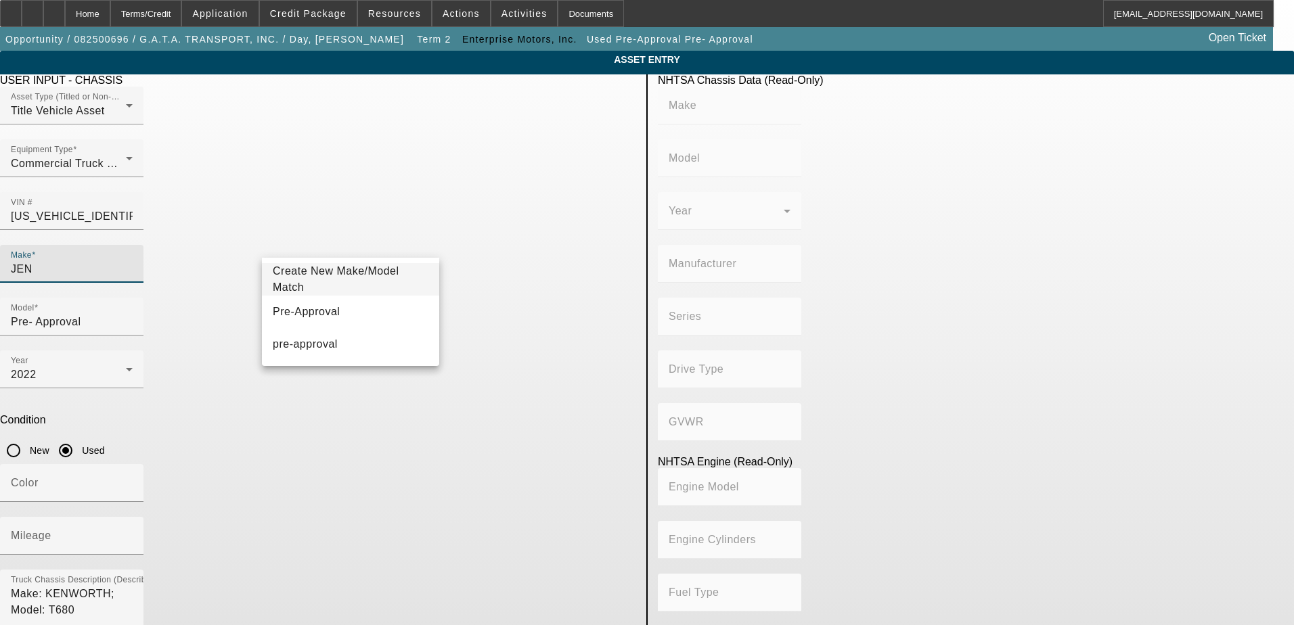
type input "15"
type input "J"
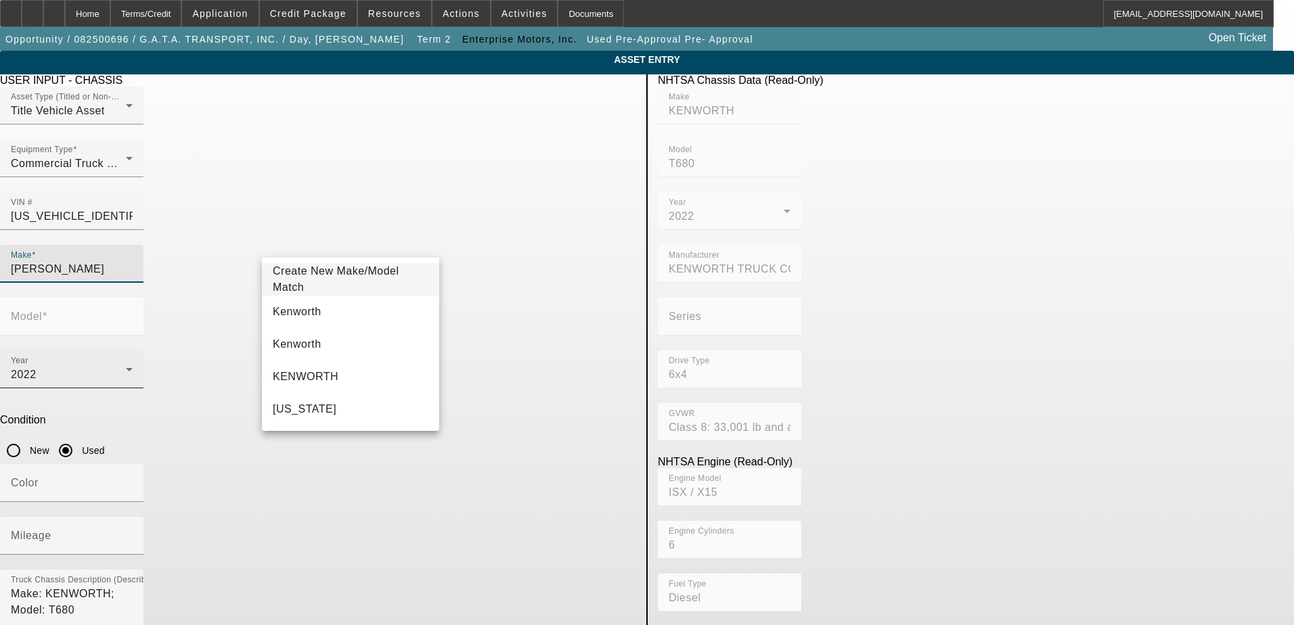
drag, startPoint x: 328, startPoint y: 307, endPoint x: 371, endPoint y: 301, distance: 43.8
click at [328, 308] on mat-option "Kenworth" at bounding box center [350, 312] width 177 height 32
type input "Kenworth"
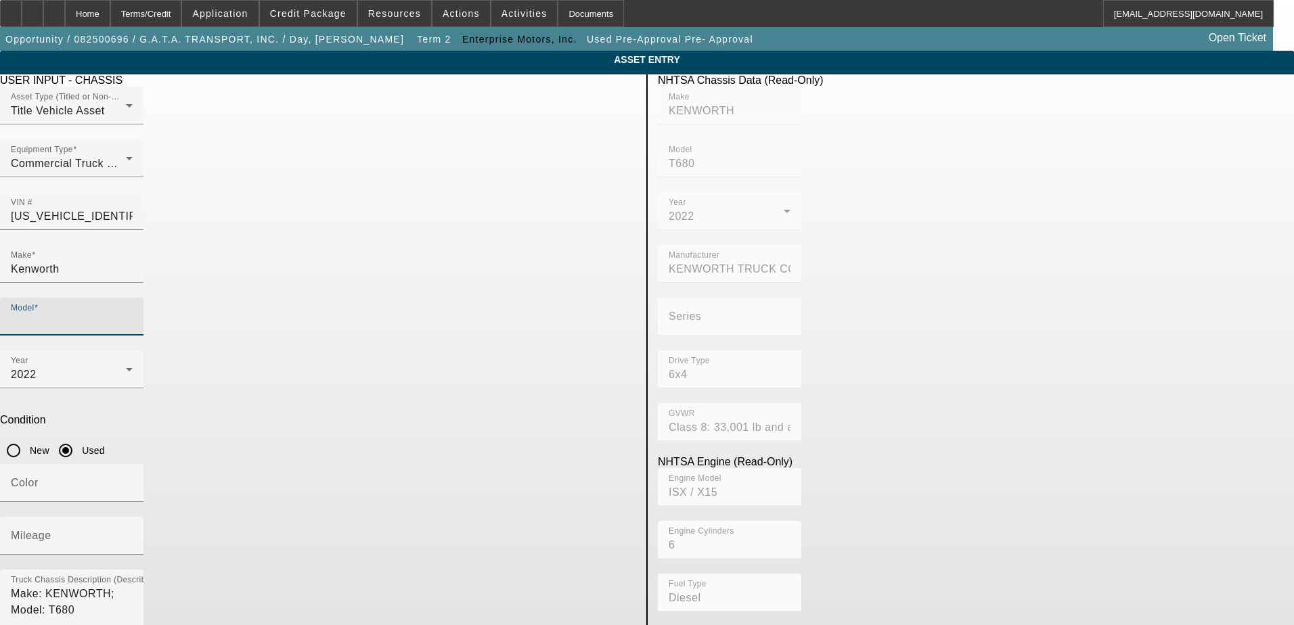
click at [133, 314] on input "Model" at bounding box center [72, 322] width 122 height 16
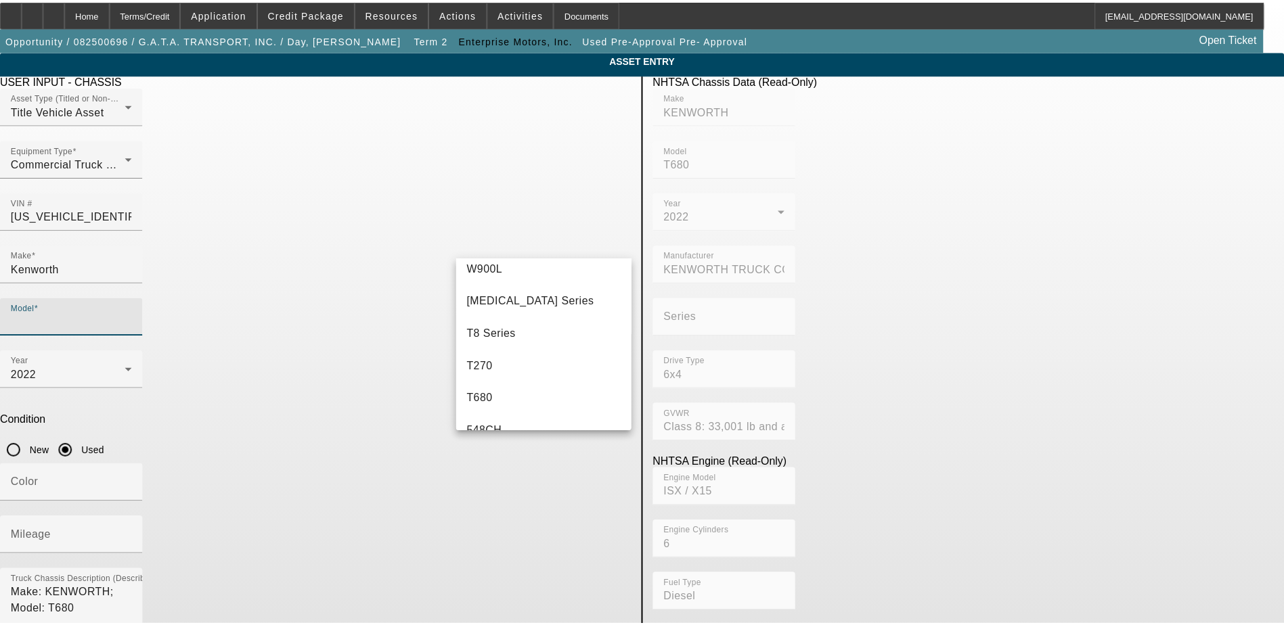
scroll to position [338, 0]
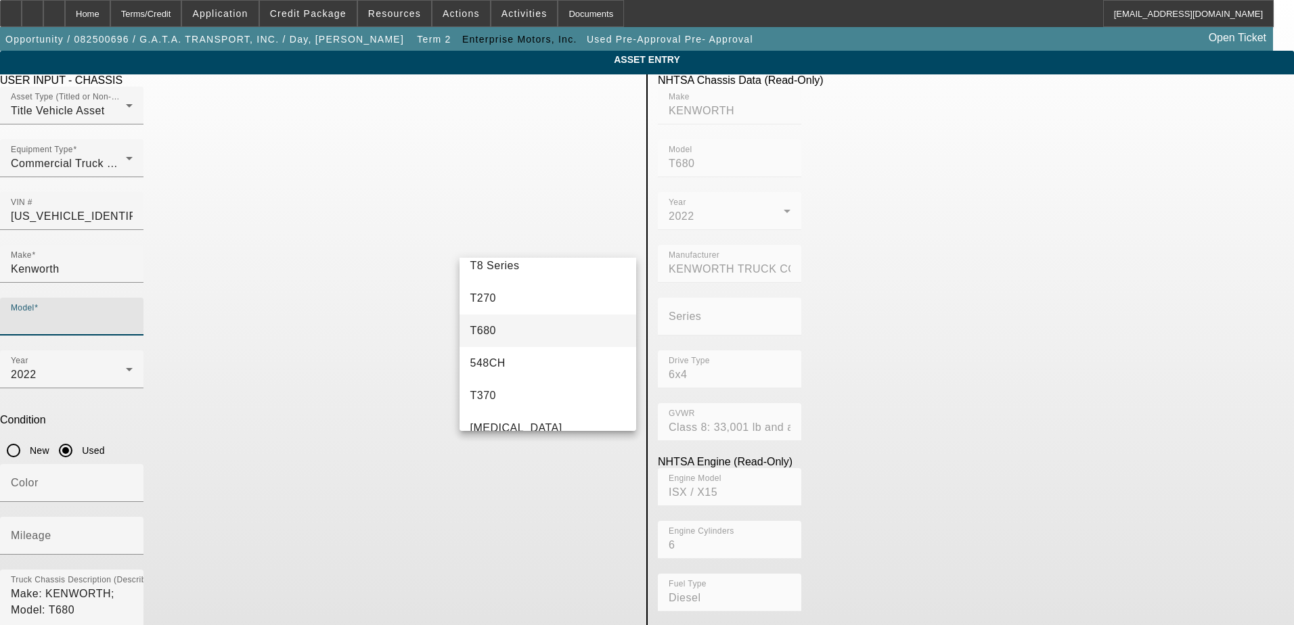
click at [531, 333] on mat-option "T680" at bounding box center [548, 331] width 177 height 32
type input "T680"
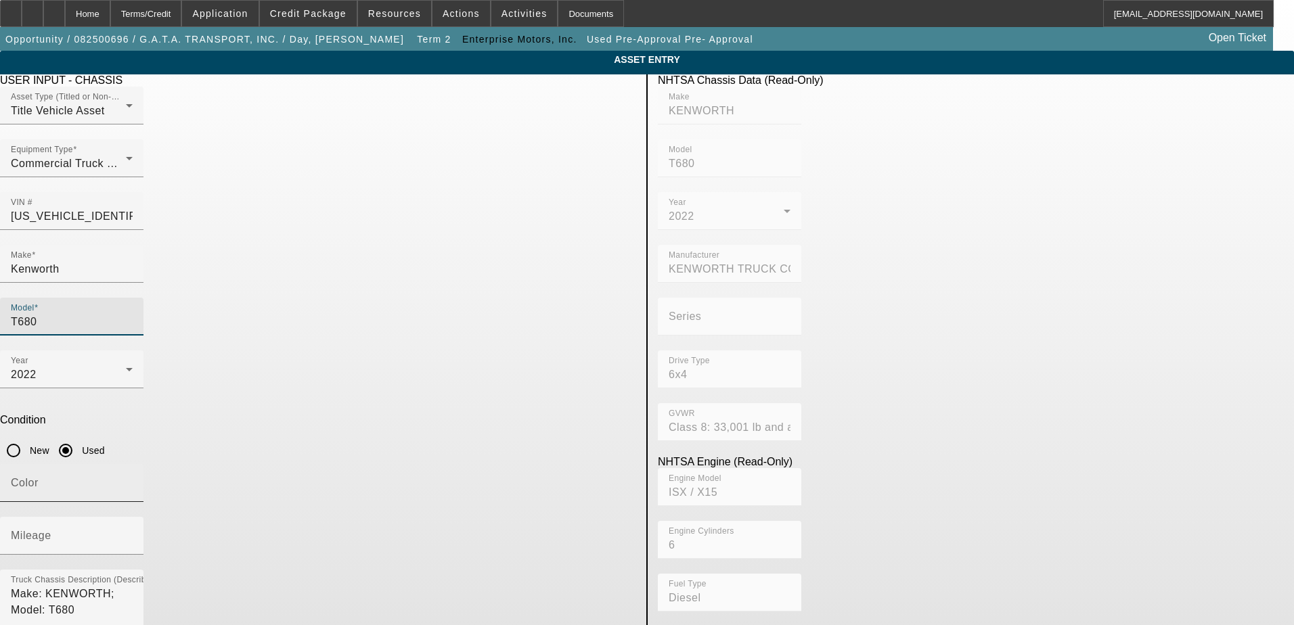
click at [133, 481] on input "Color" at bounding box center [72, 489] width 122 height 16
type input "WHITE"
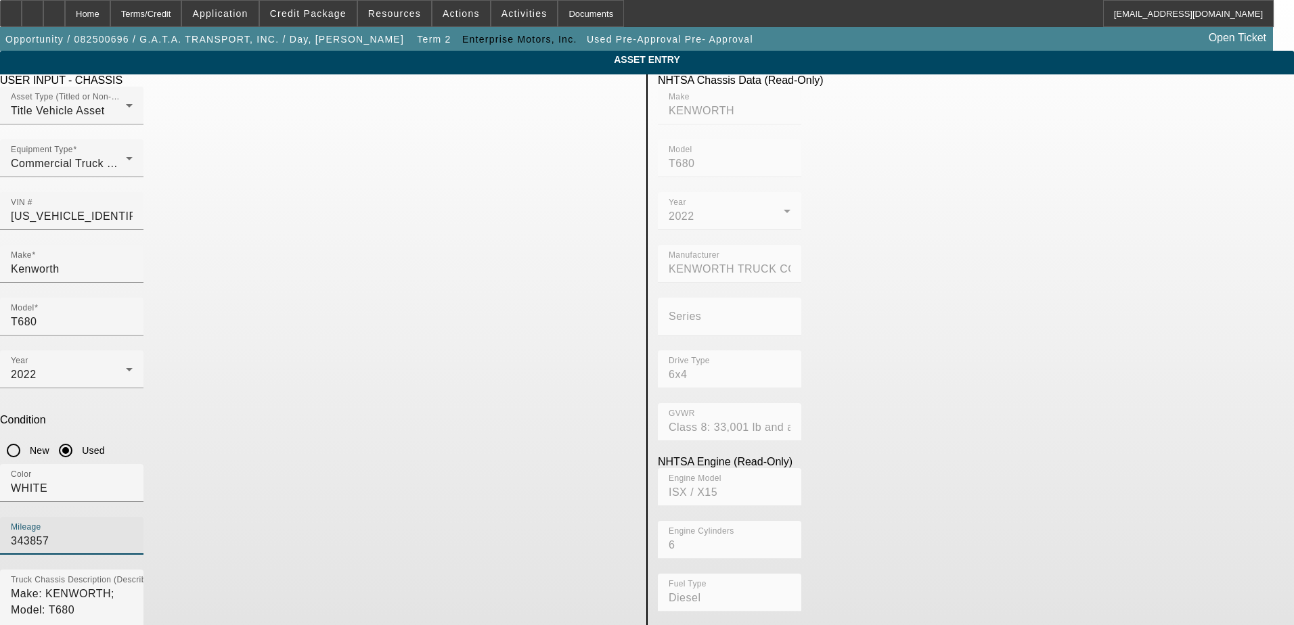
type input "343857"
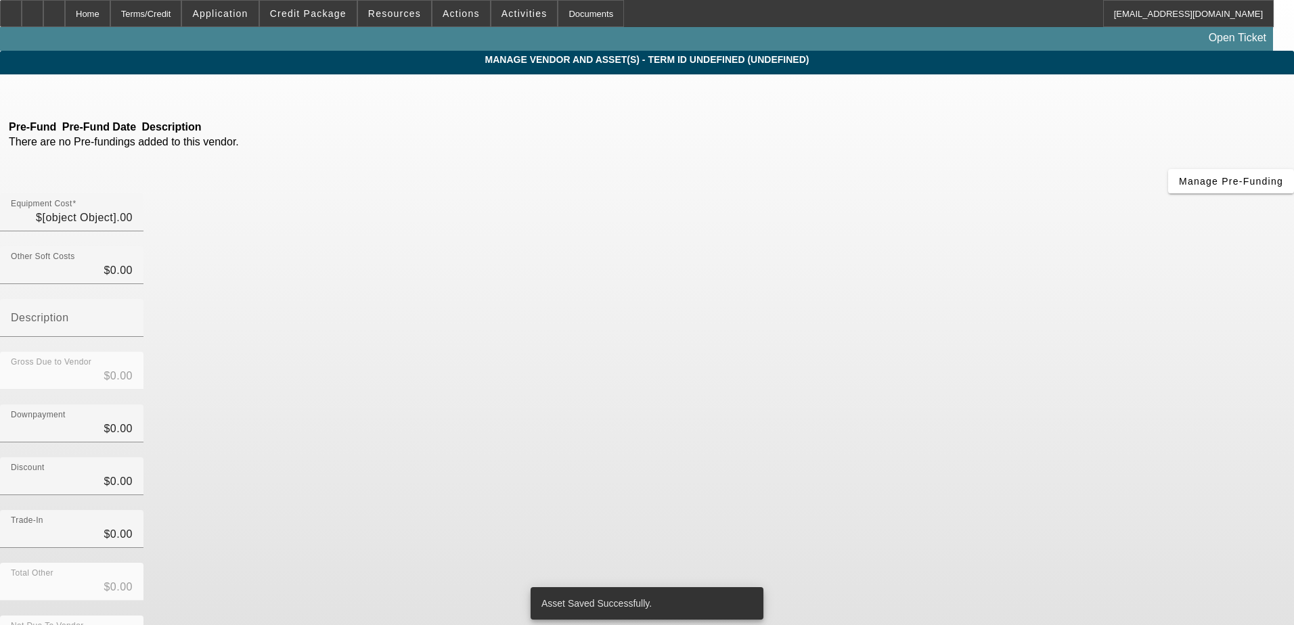
type input "$79,500.00"
type input "$7,751.25"
type input "tax"
type input "$87,251.25"
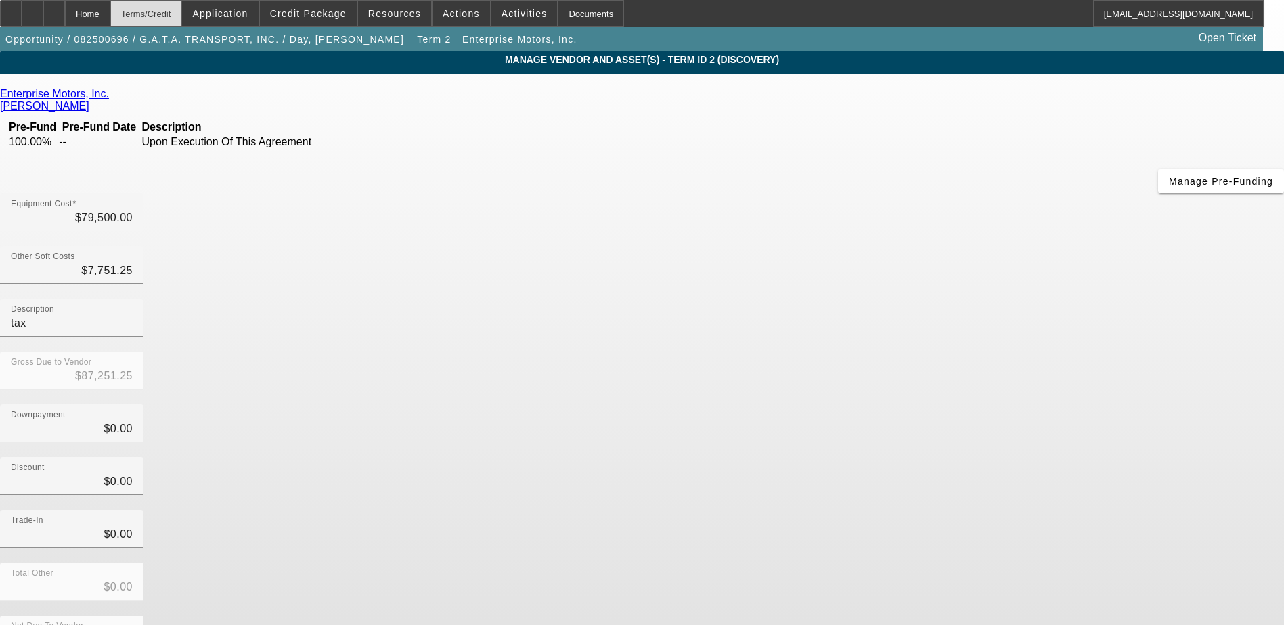
click at [182, 20] on div "Terms/Credit" at bounding box center [146, 13] width 72 height 27
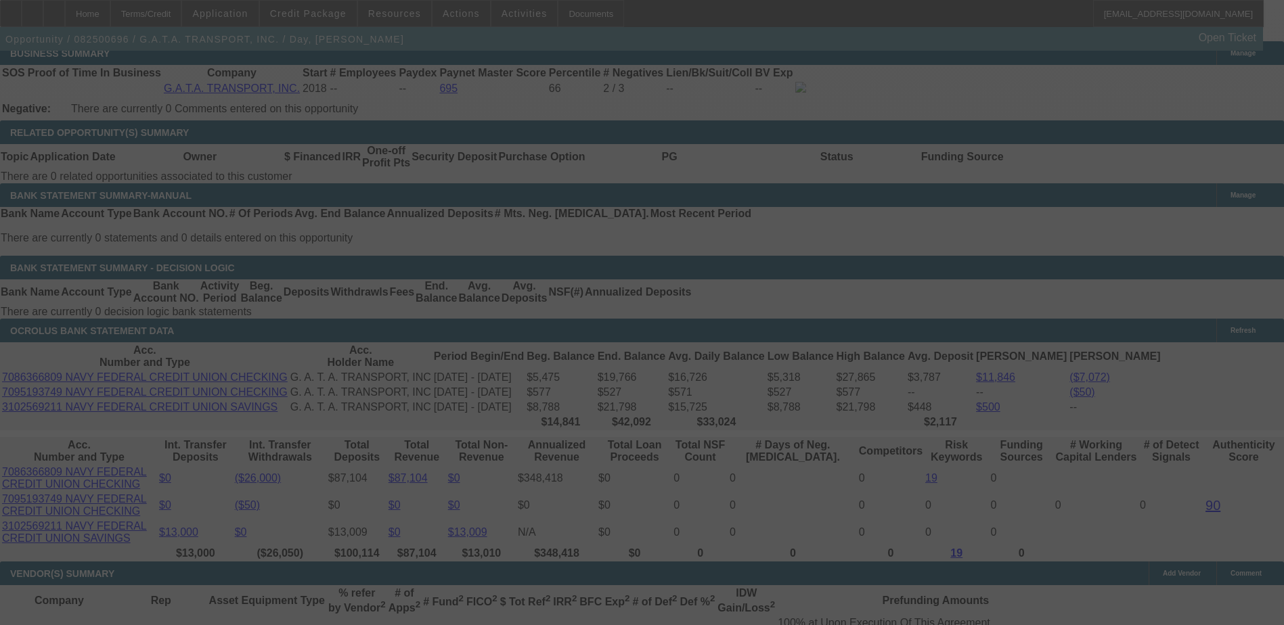
scroll to position [2112, 0]
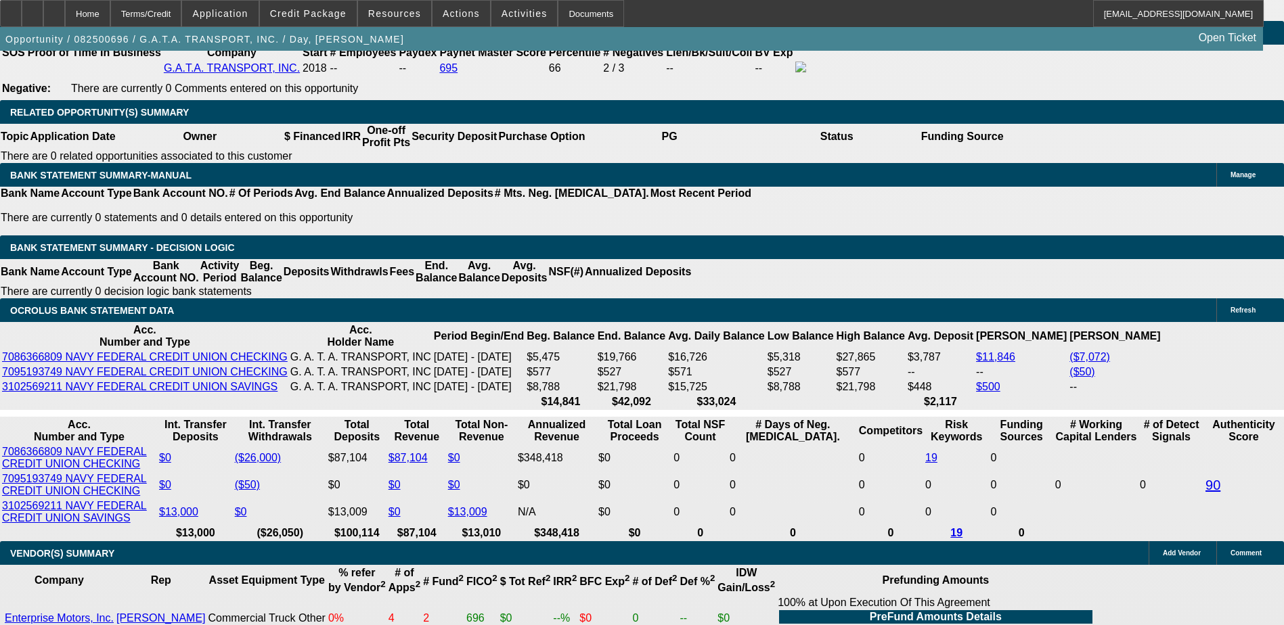
select select "0"
select select "6"
select select "0"
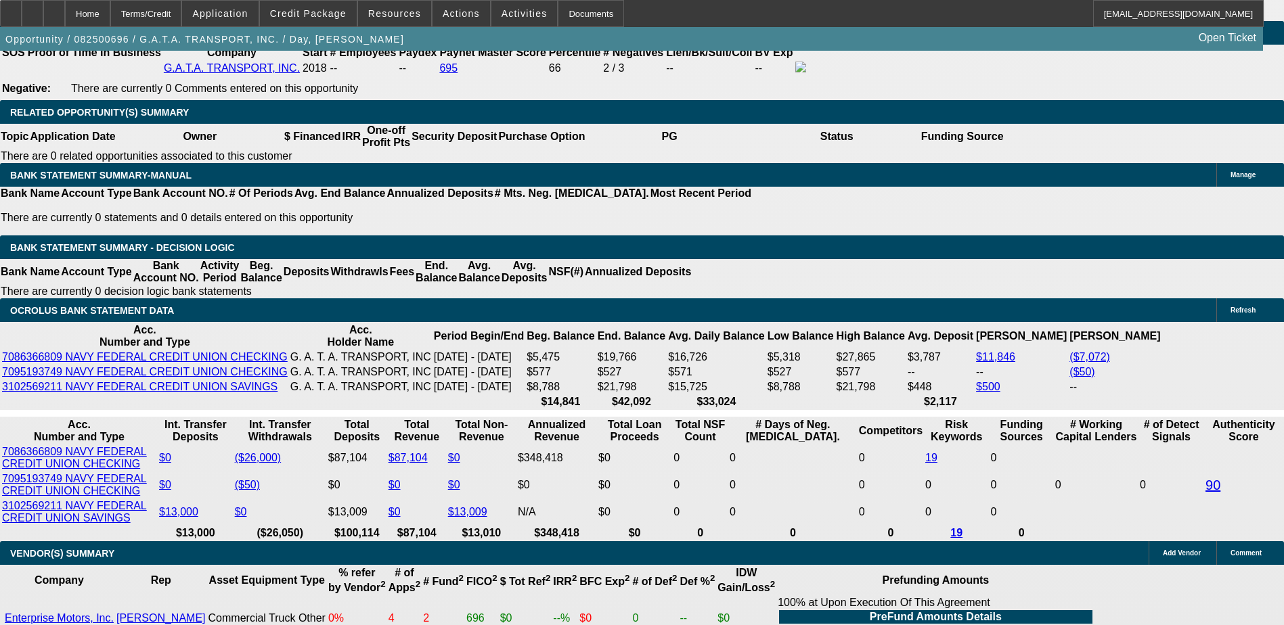
select select "0"
select select "6"
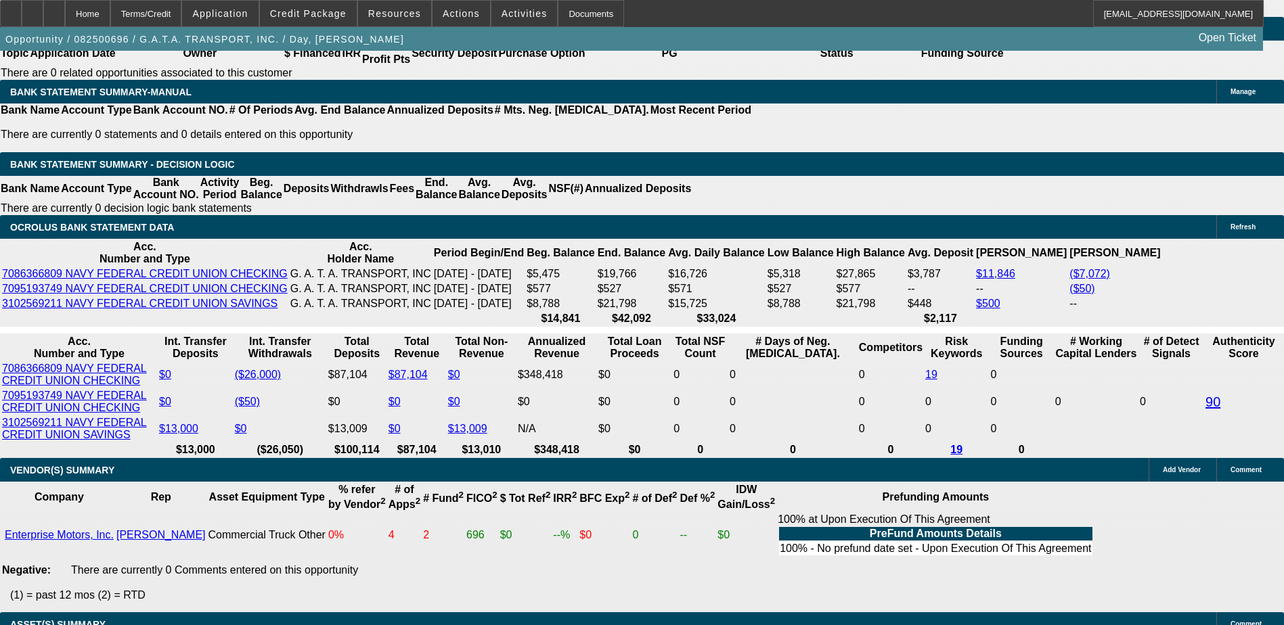
scroll to position [2242, 0]
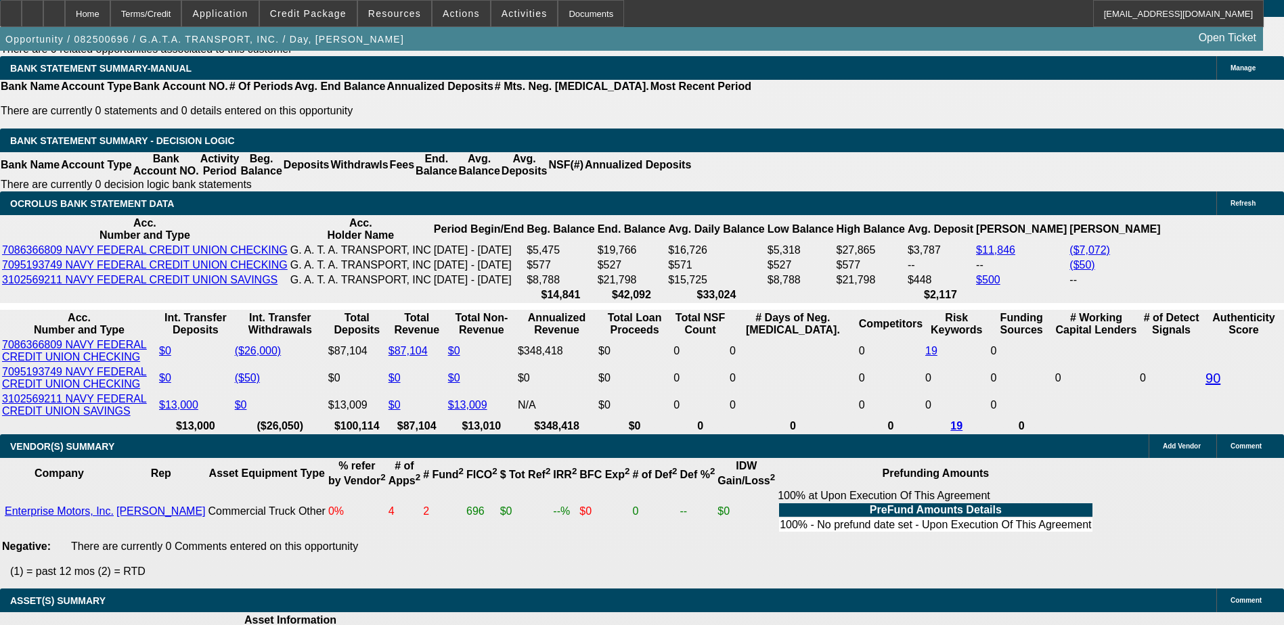
type input "198"
type input "UNKNOWN"
type input "1989"
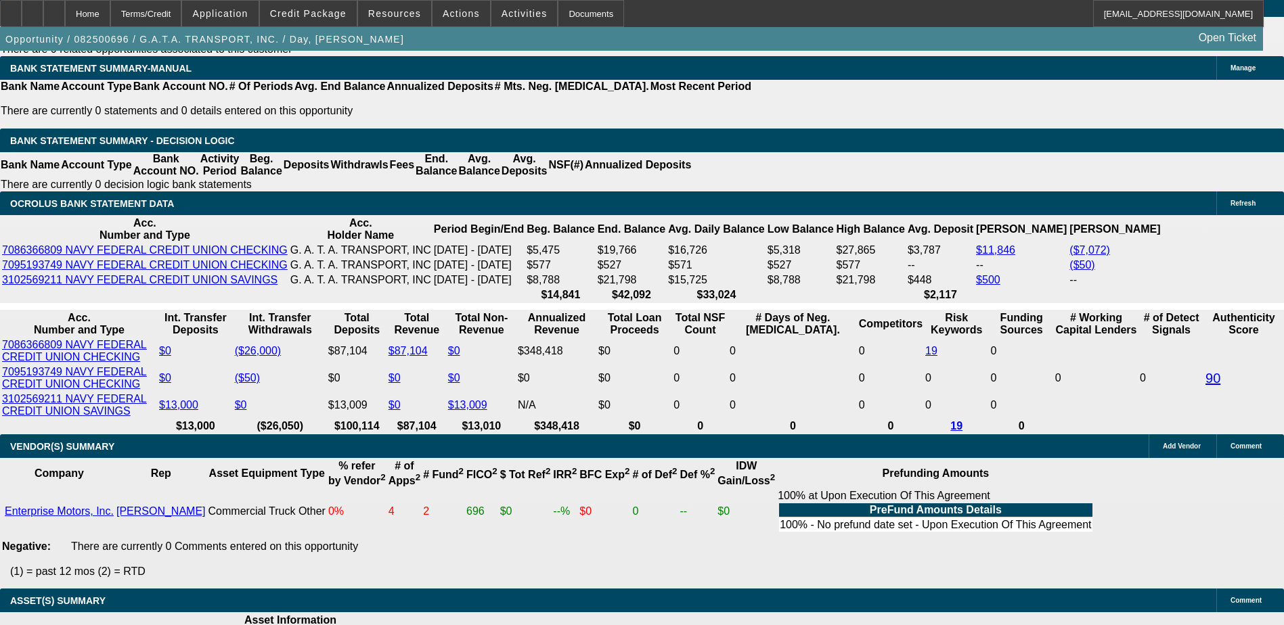
type input "13.1"
type input "$1,989.00"
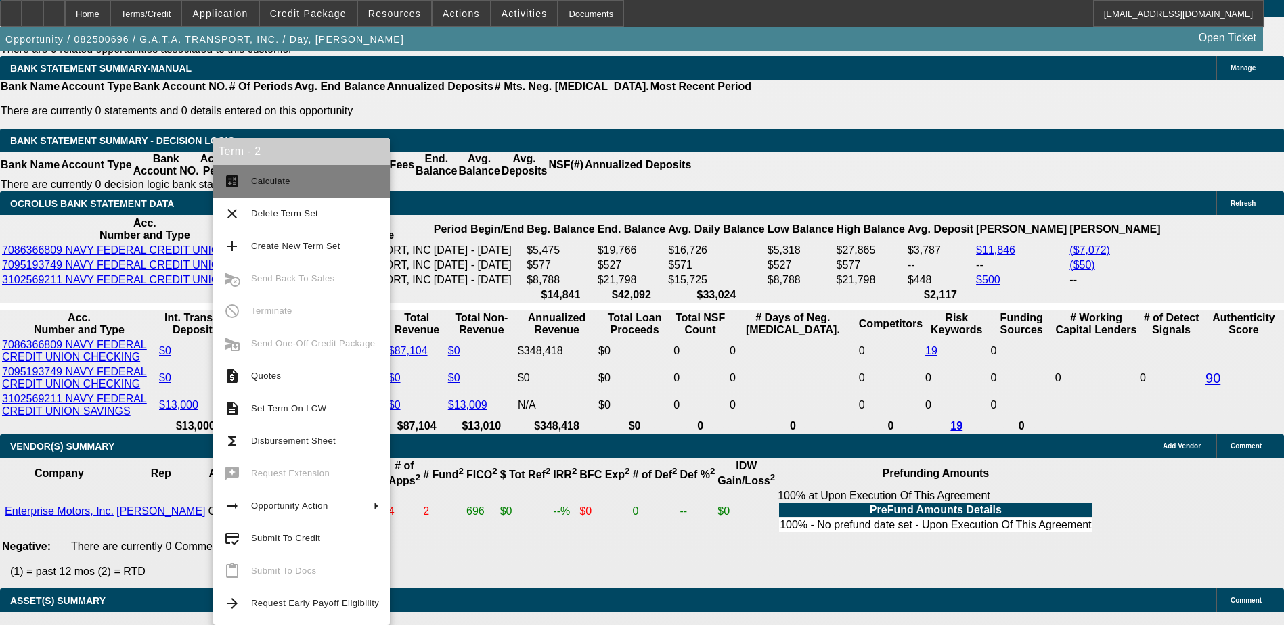
click at [280, 183] on span "Calculate" at bounding box center [270, 181] width 39 height 10
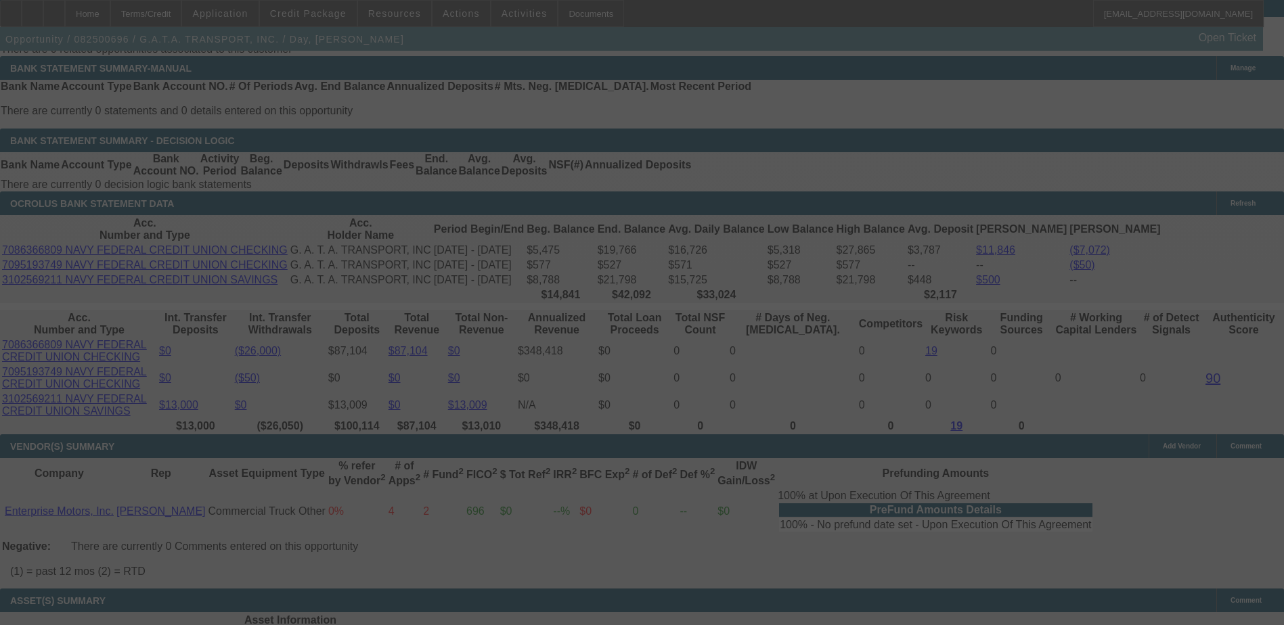
scroll to position [2234, 0]
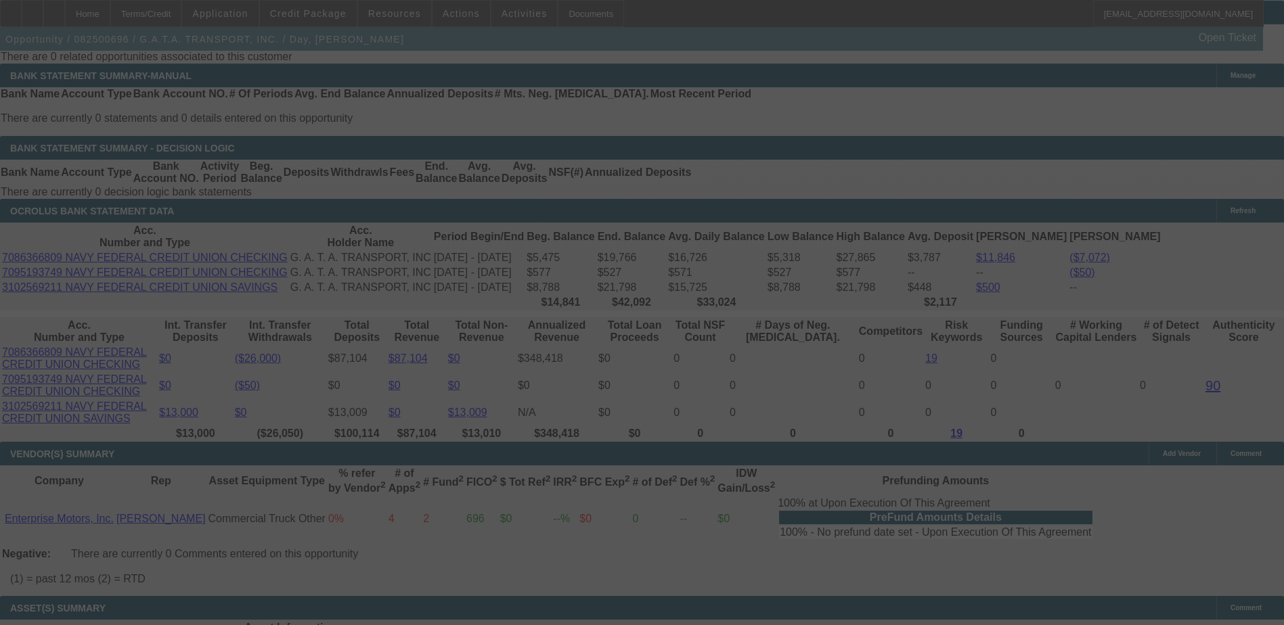
select select "0"
select select "6"
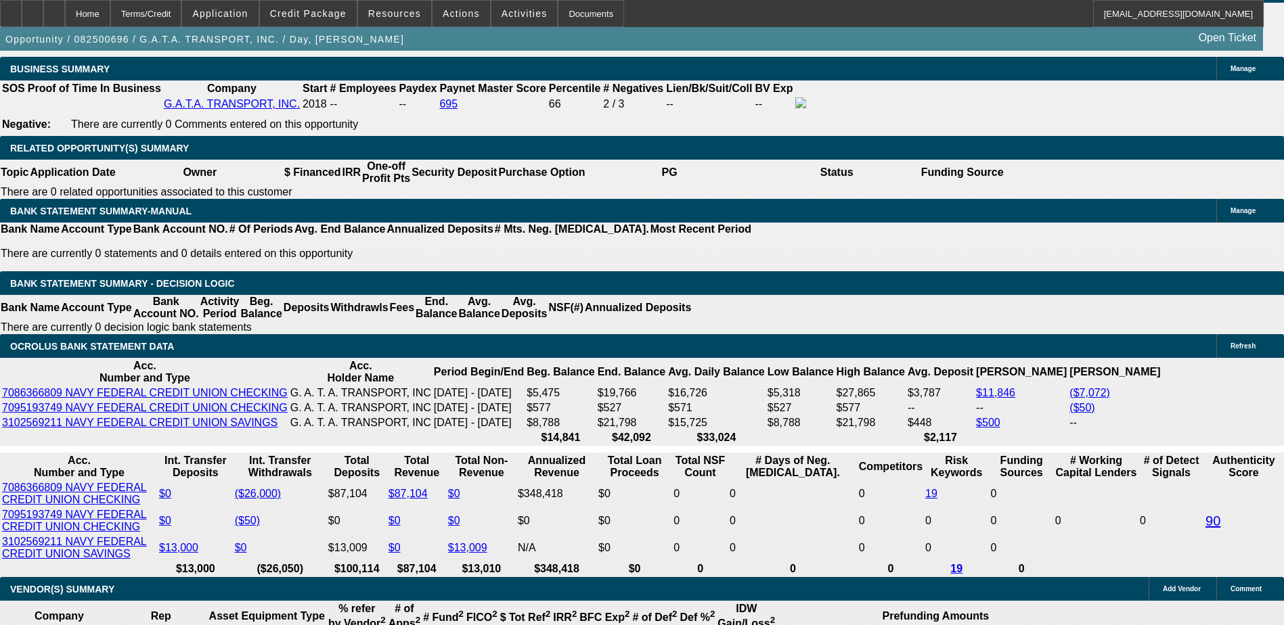
scroll to position [2167, 0]
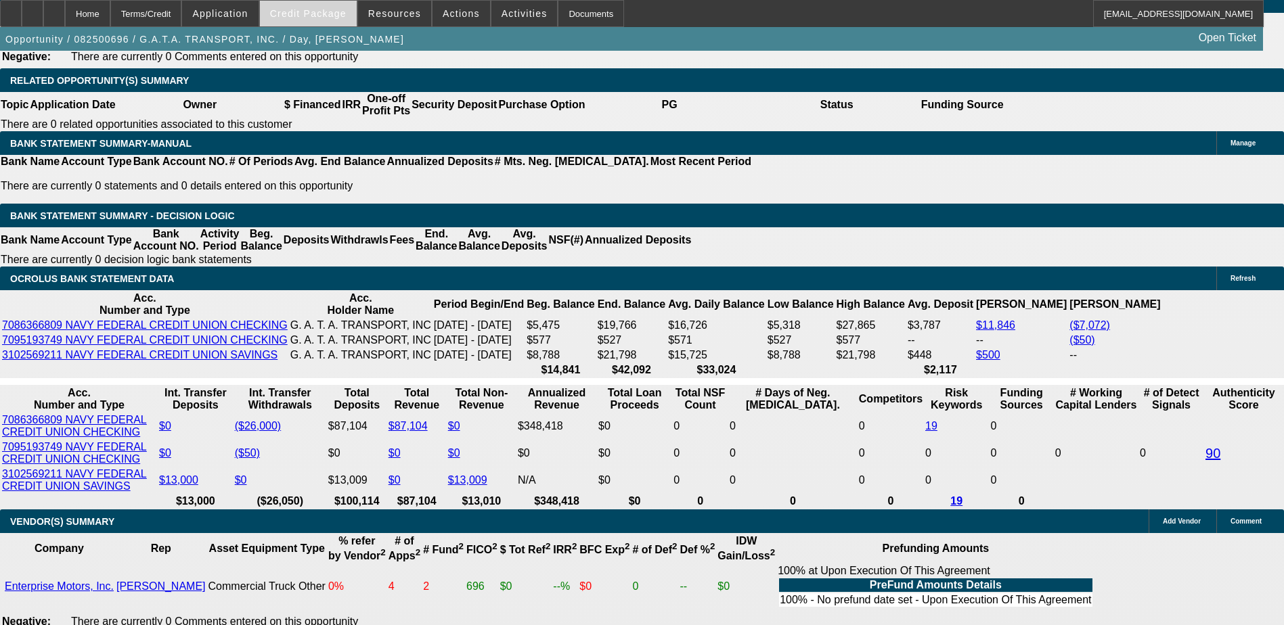
click at [322, 19] on span at bounding box center [308, 13] width 97 height 32
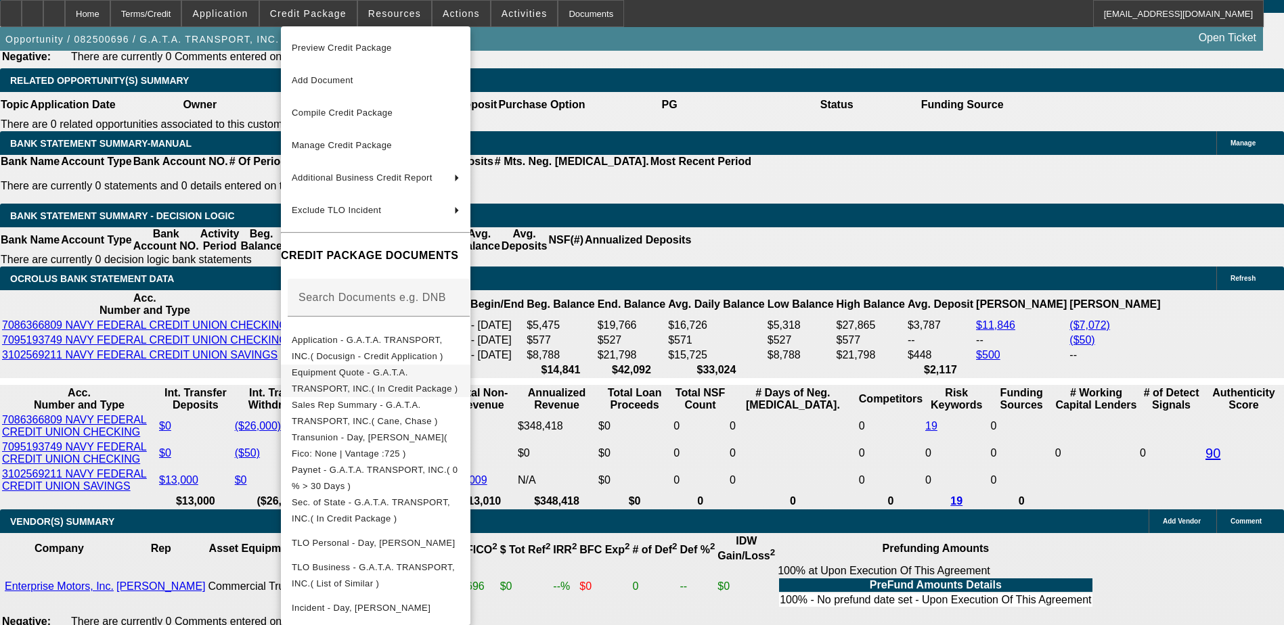
click at [361, 375] on span "Equipment Quote - G.A.T.A. TRANSPORT, INC.( In Credit Package )" at bounding box center [375, 381] width 167 height 26
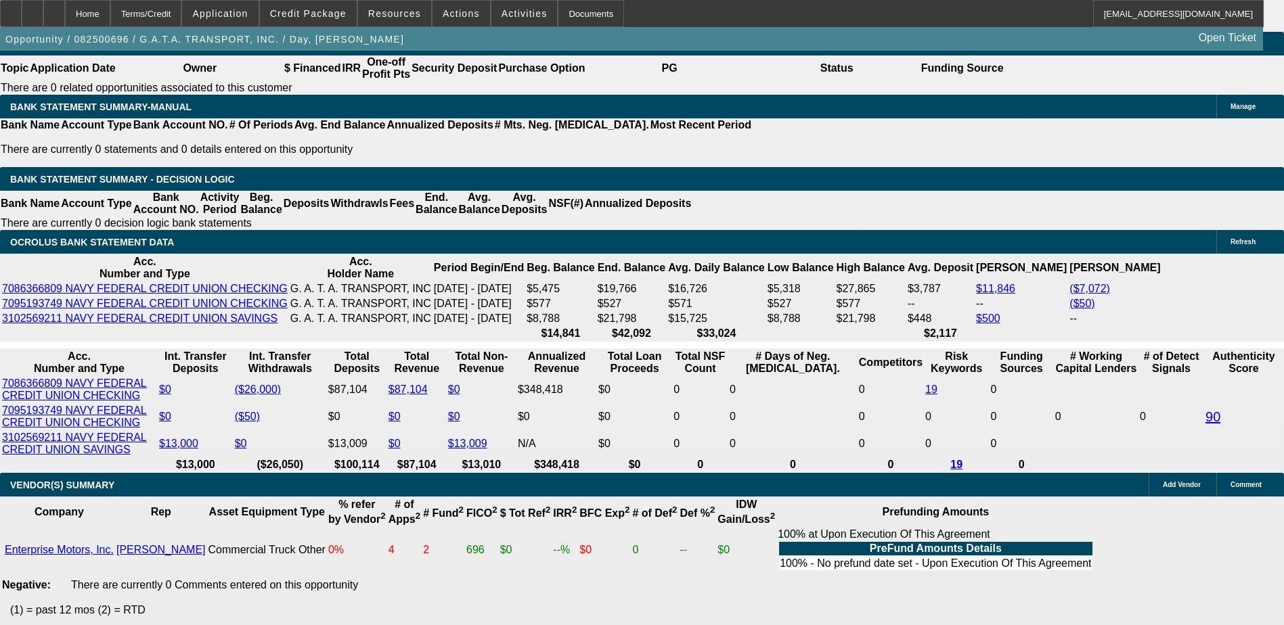
scroll to position [2234, 0]
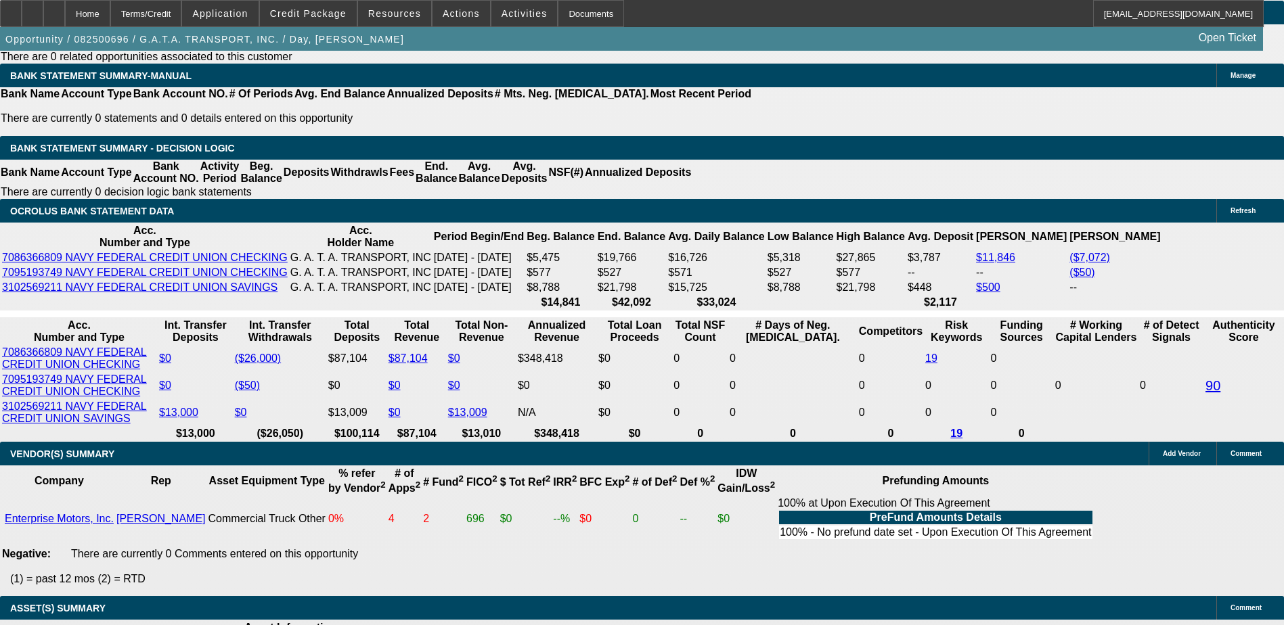
drag, startPoint x: 1226, startPoint y: 474, endPoint x: 863, endPoint y: 416, distance: 368.2
drag, startPoint x: 863, startPoint y: 416, endPoint x: 942, endPoint y: 422, distance: 79.5
copy div "7 year old transport business looking to be pre-approved up to $90k as they sea…"
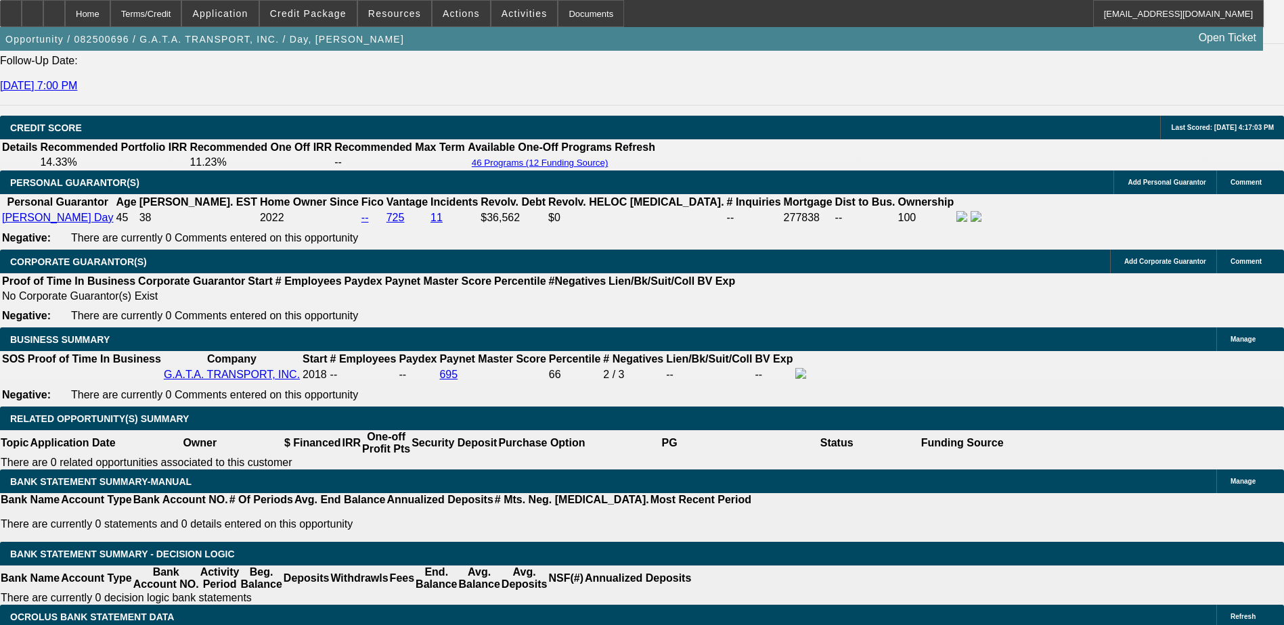
scroll to position [1693, 0]
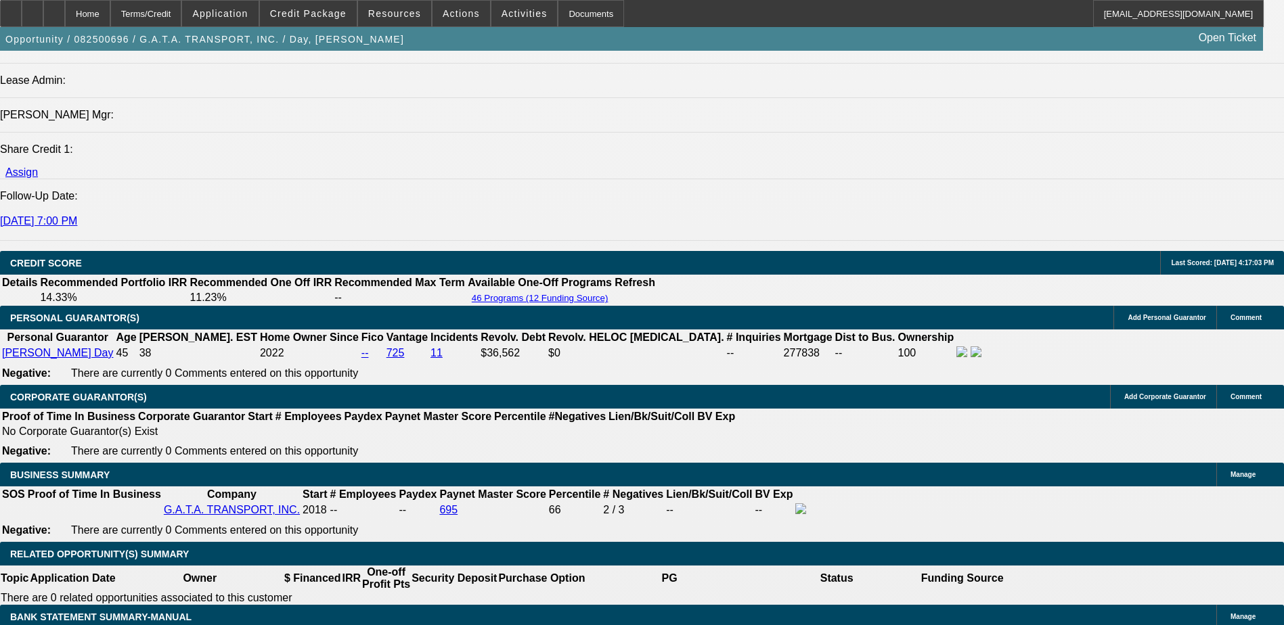
drag, startPoint x: 1224, startPoint y: 472, endPoint x: 870, endPoint y: 416, distance: 358.5
drag, startPoint x: 870, startPoint y: 416, endPoint x: 912, endPoint y: 430, distance: 43.7
copy div "7 year old transport business looking to be pre-approved up to $90k as they sea…"
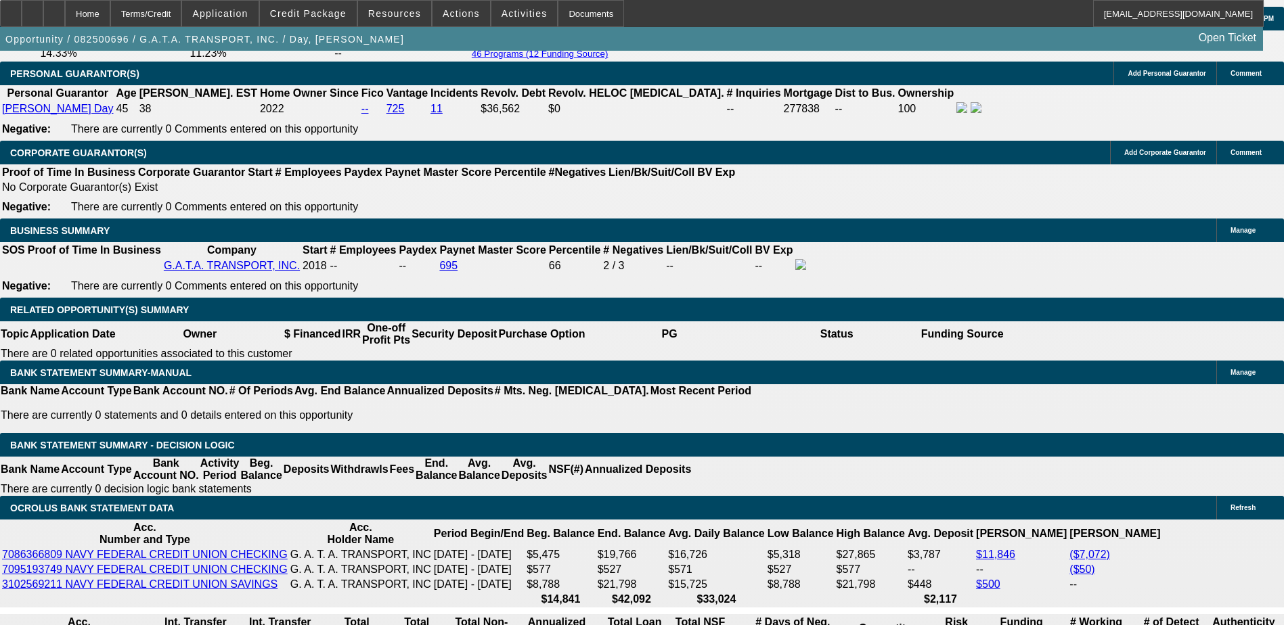
scroll to position [2167, 0]
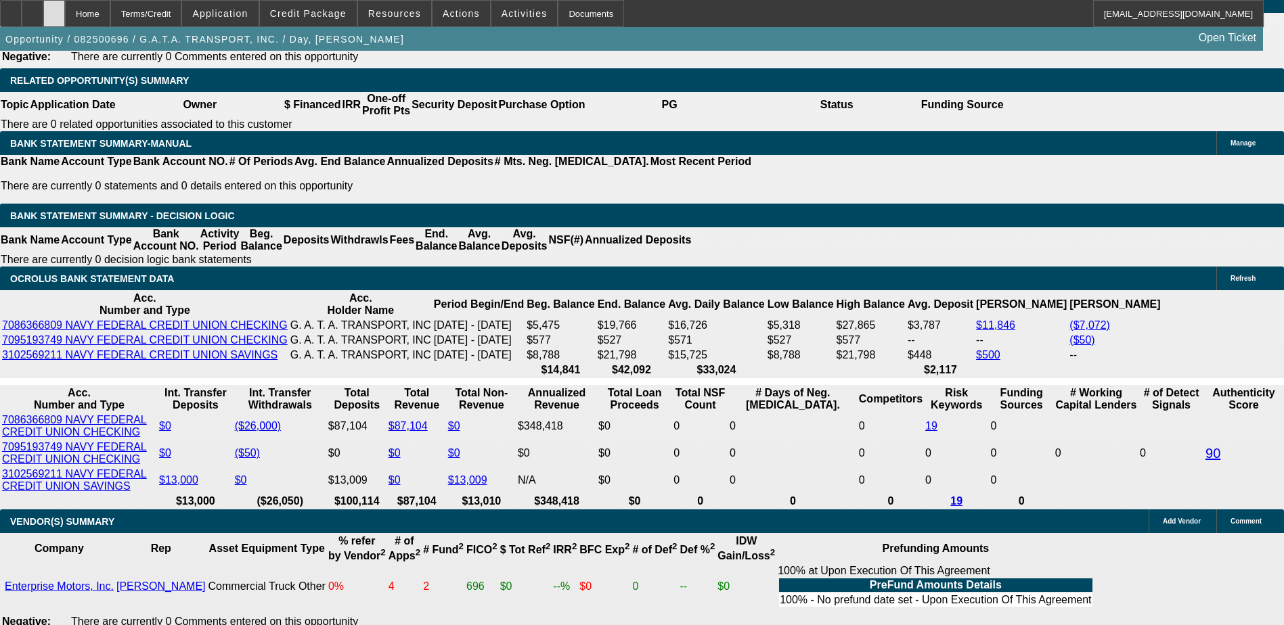
click at [65, 16] on div at bounding box center [54, 13] width 22 height 27
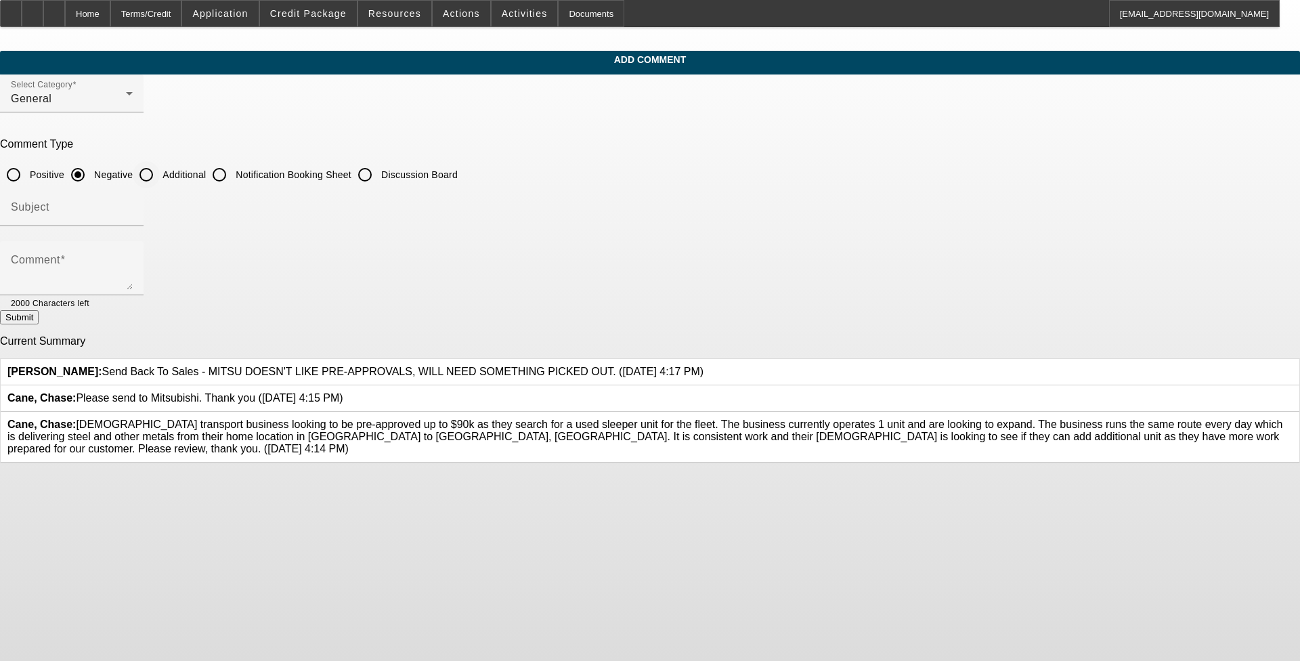
click at [162, 179] on div at bounding box center [146, 174] width 32 height 32
radio input "false"
radio input "true"
click at [133, 198] on div "Subject" at bounding box center [72, 207] width 122 height 38
type input "w"
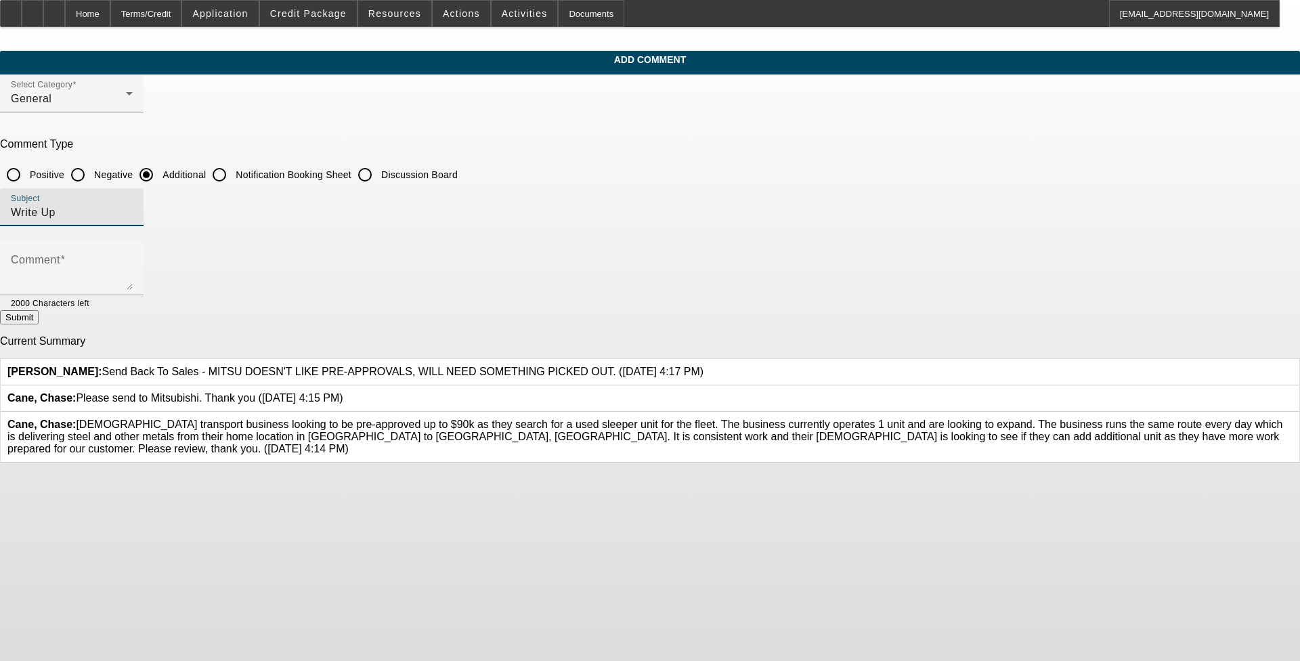
type input "Write Up"
paste textarea "[DEMOGRAPHIC_DATA] transport business looking to be pre-approved up to $90k as …"
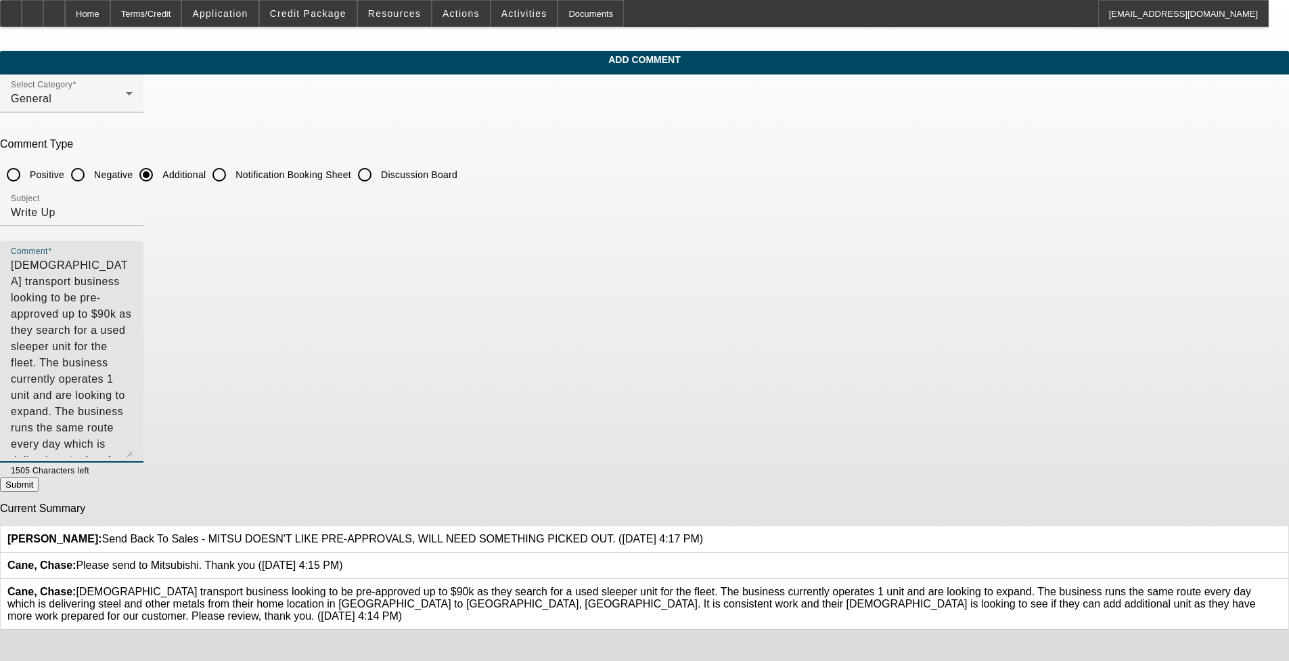
drag, startPoint x: 887, startPoint y: 286, endPoint x: 877, endPoint y: 552, distance: 265.5
click at [133, 457] on textarea "7 year old transport business looking to be pre-approved up to $90k as they sea…" at bounding box center [72, 357] width 122 height 200
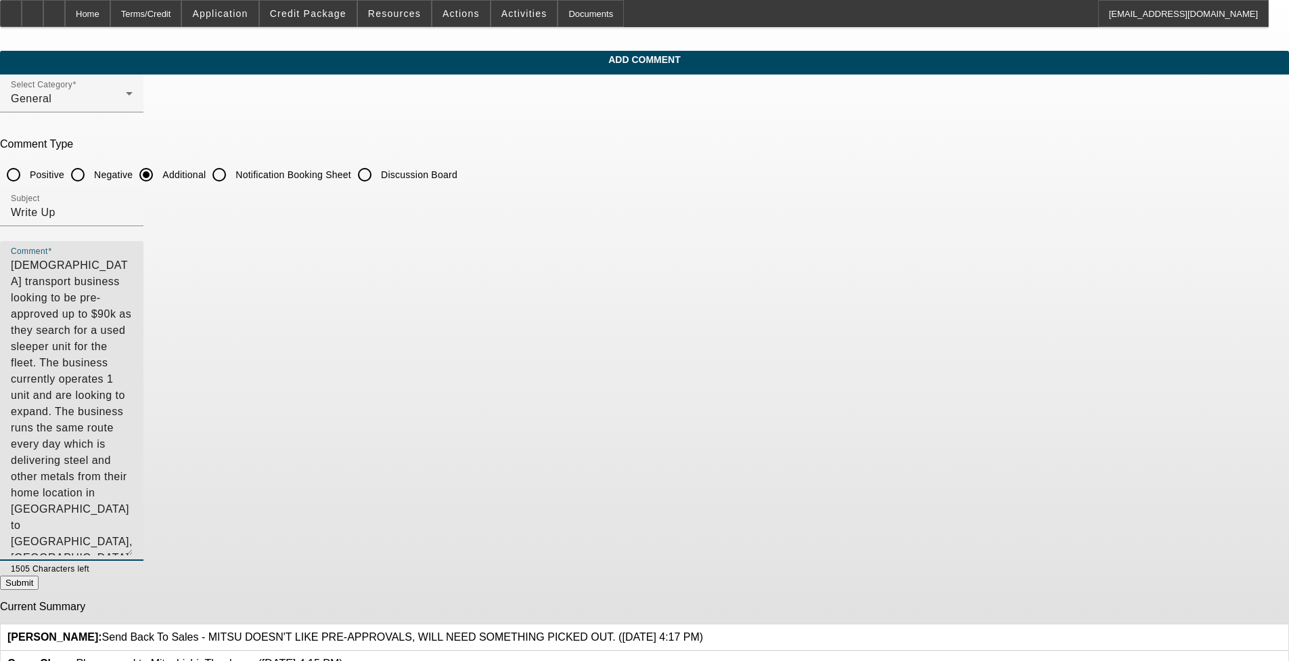
drag, startPoint x: 547, startPoint y: 263, endPoint x: 738, endPoint y: 262, distance: 191.6
click at [133, 262] on textarea "7 year old transport business looking to be pre-approved up to $90k as they sea…" at bounding box center [72, 406] width 122 height 298
click at [133, 310] on textarea "[DEMOGRAPHIC_DATA] transport business looking to purchase a used sleeper unit f…" at bounding box center [72, 406] width 122 height 298
type textarea "[DEMOGRAPHIC_DATA] transport business looking to purchase a used sleeper unit f…"
click at [39, 541] on button "Submit" at bounding box center [19, 582] width 39 height 14
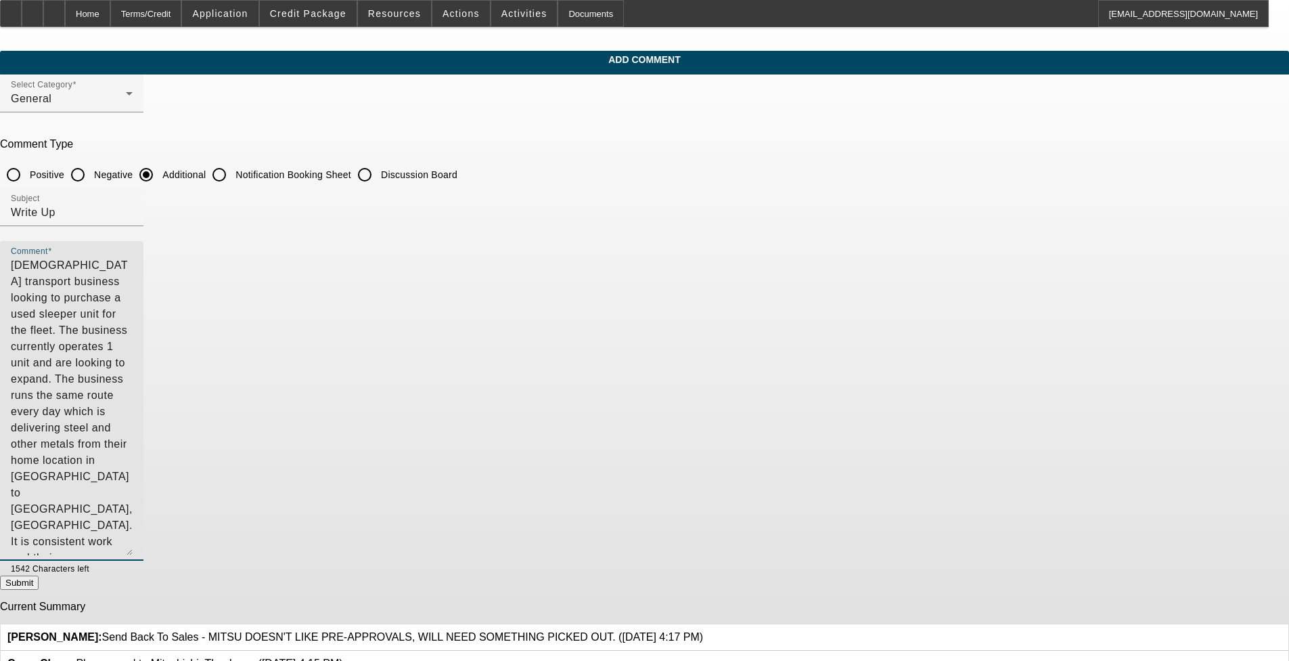
radio input "true"
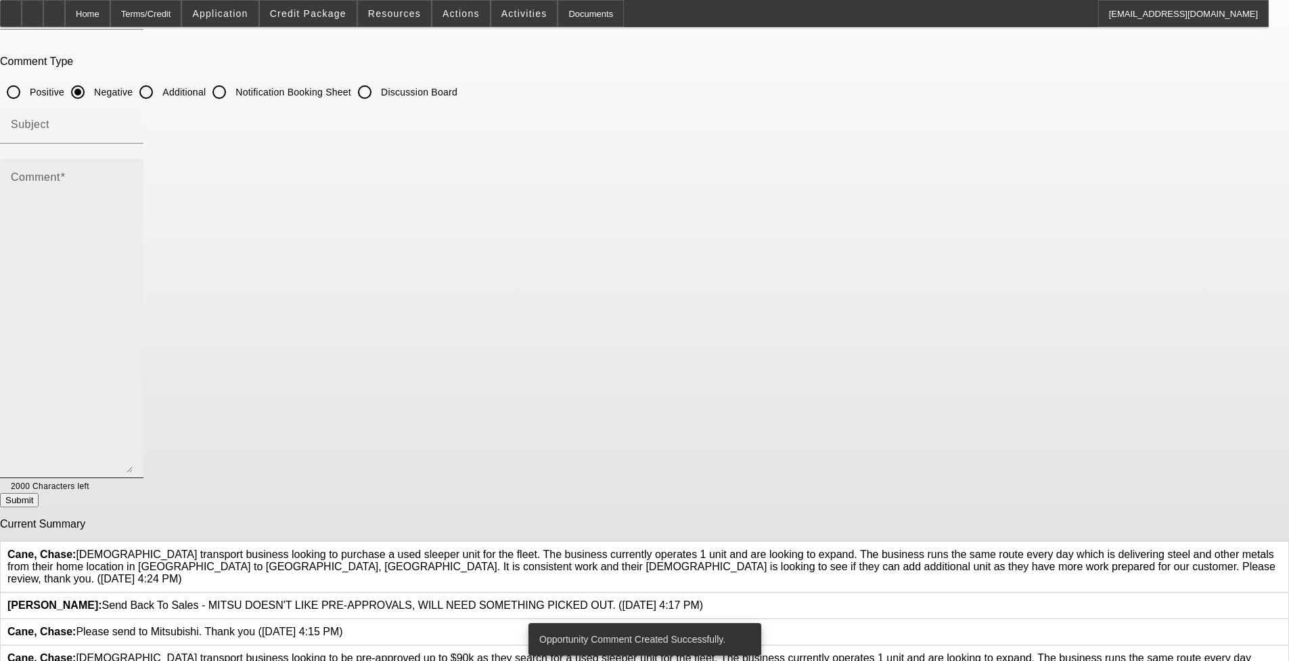
scroll to position [185, 0]
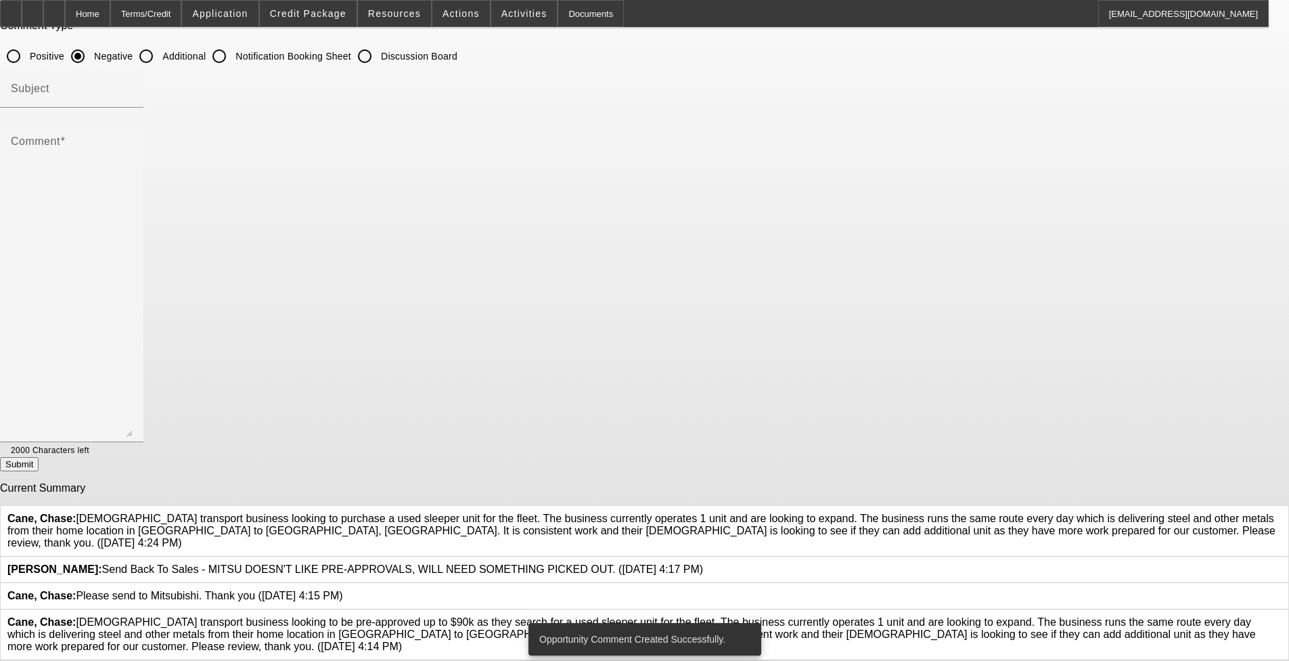
click at [541, 541] on icon at bounding box center [1282, 616] width 0 height 0
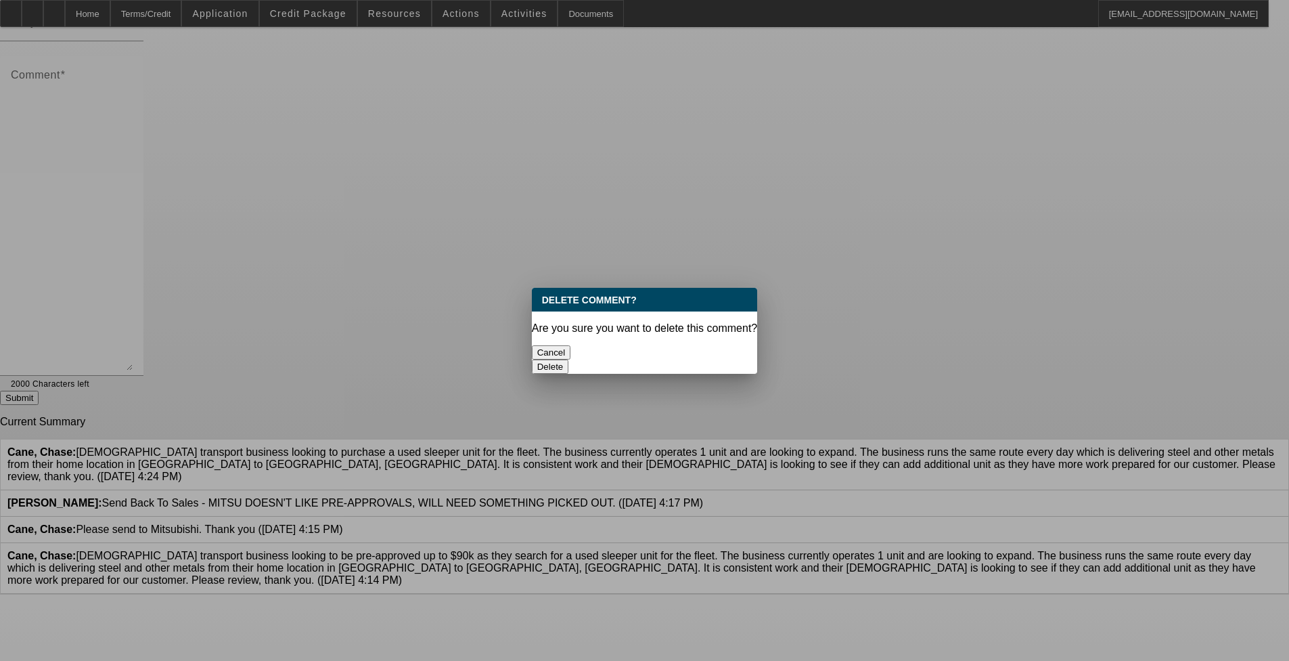
click at [541, 359] on button "Delete" at bounding box center [550, 366] width 37 height 14
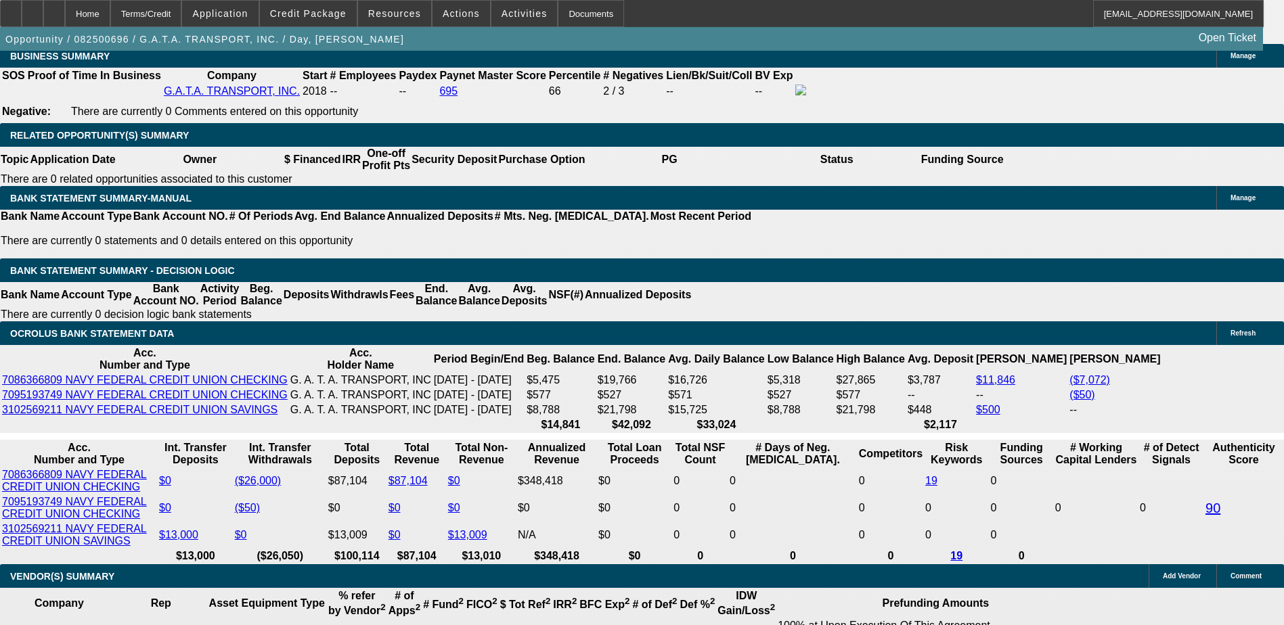
select select "0"
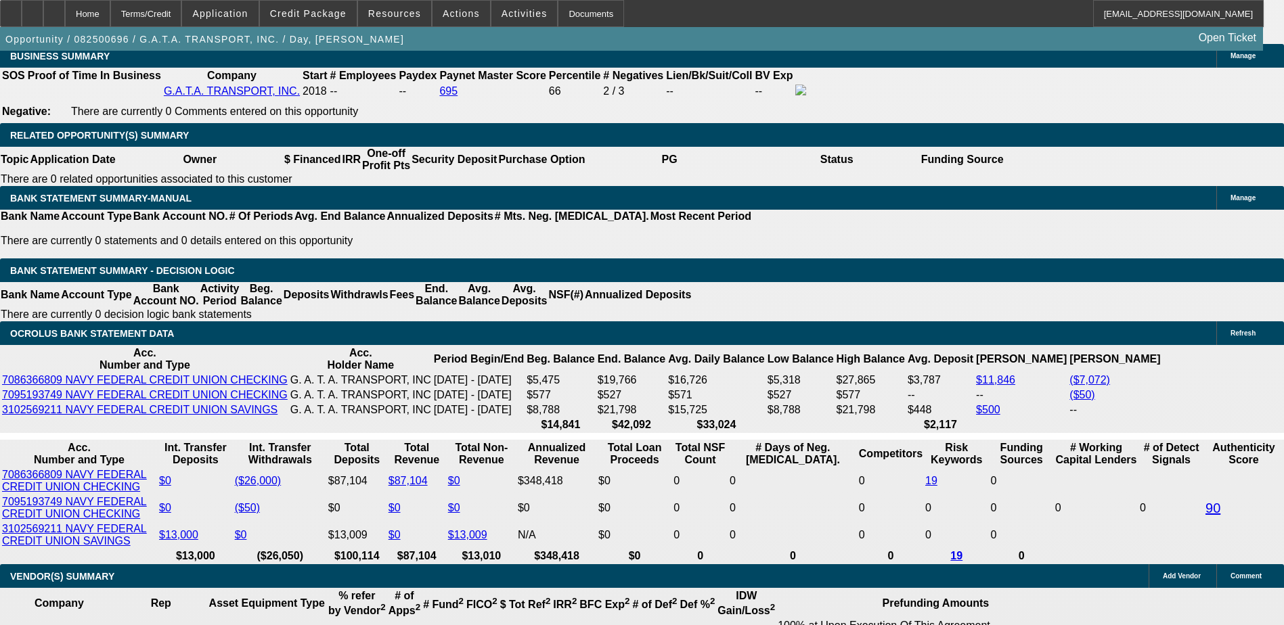
select select "0"
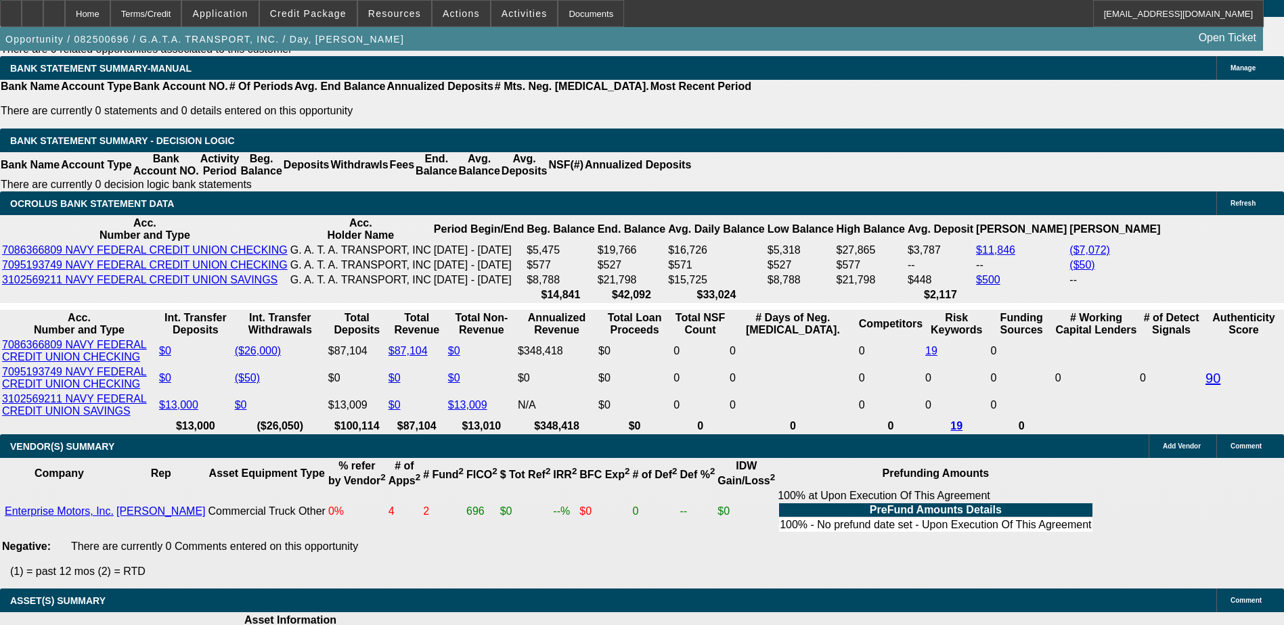
select select "1"
select select "6"
select select "1"
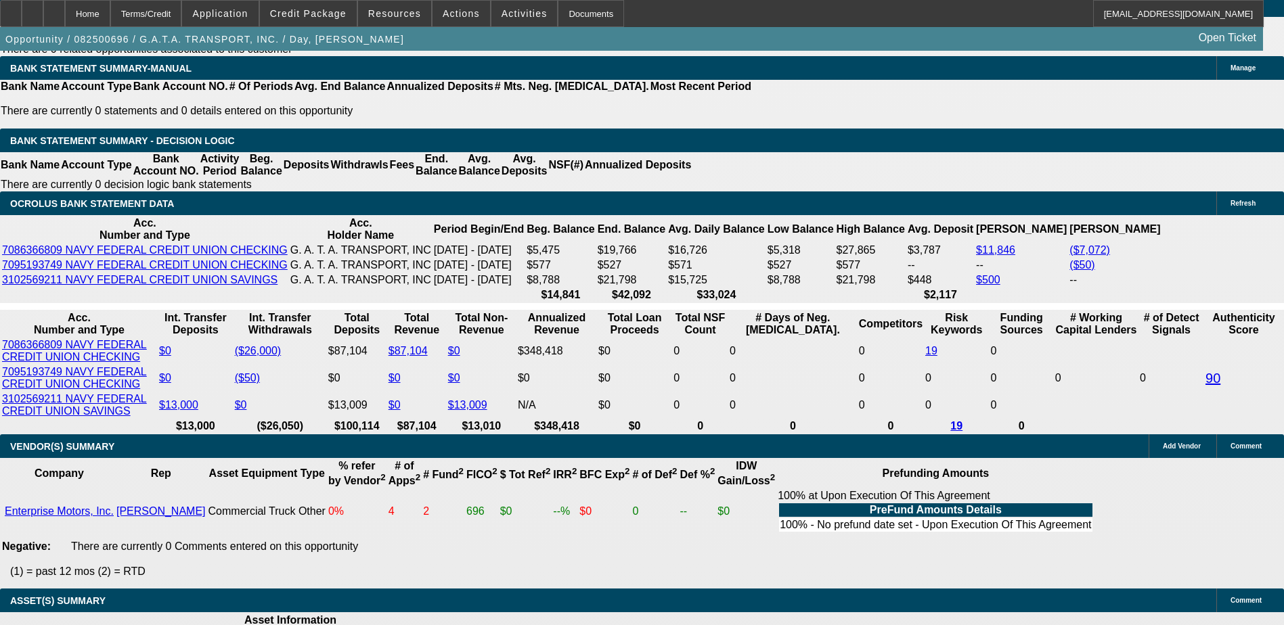
select select "6"
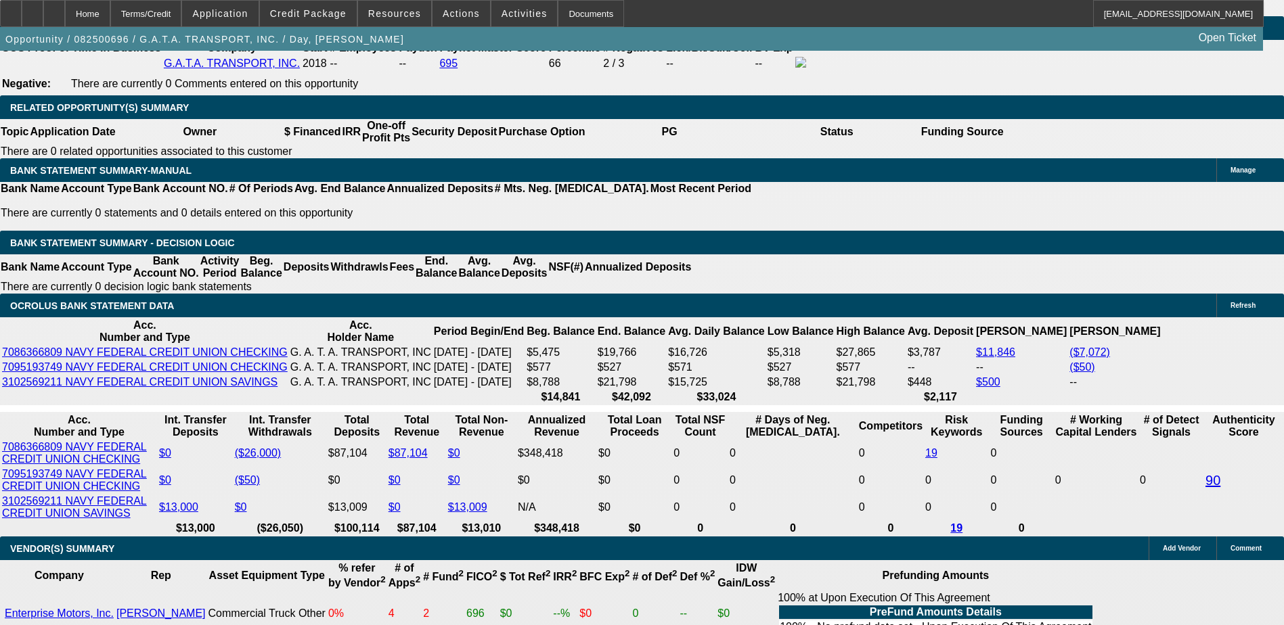
scroll to position [2106, 0]
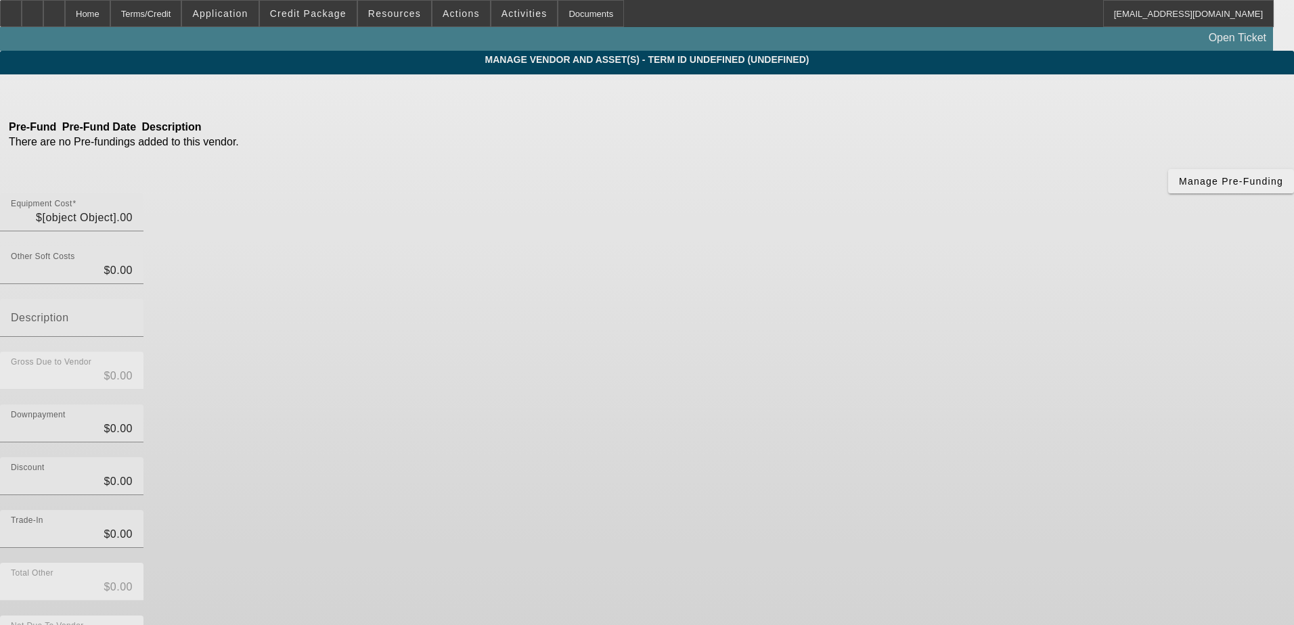
type input "$79,500.00"
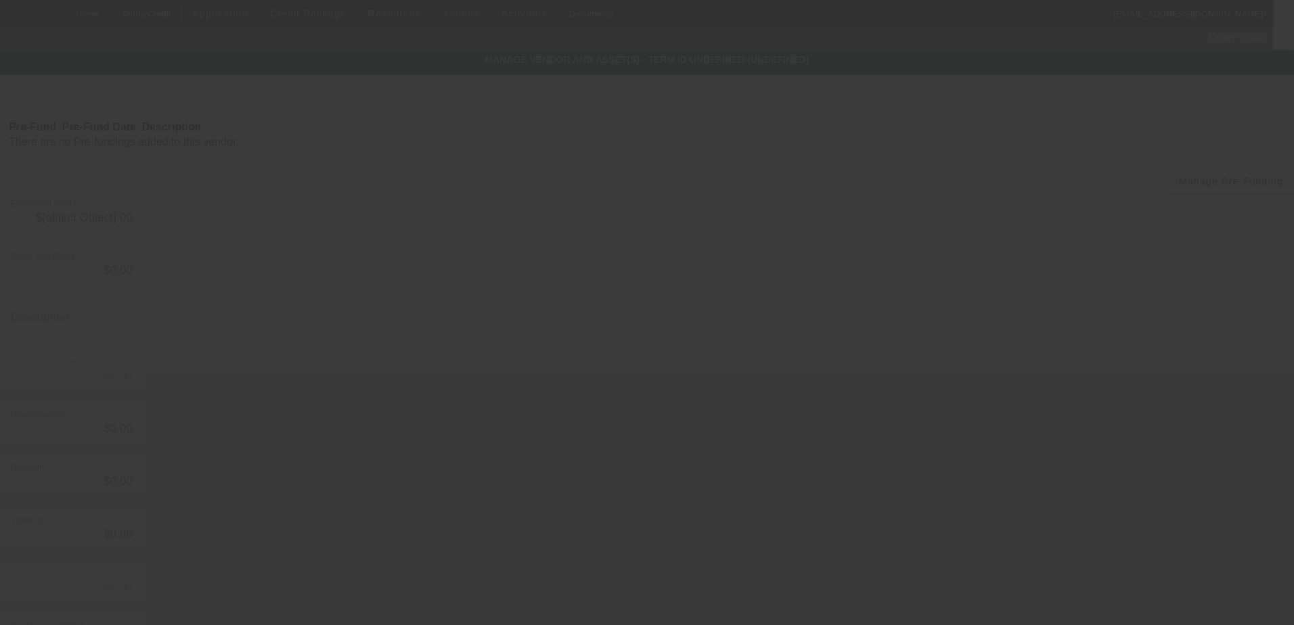
type input "$7,751.25"
type input "tax"
type input "$87,251.25"
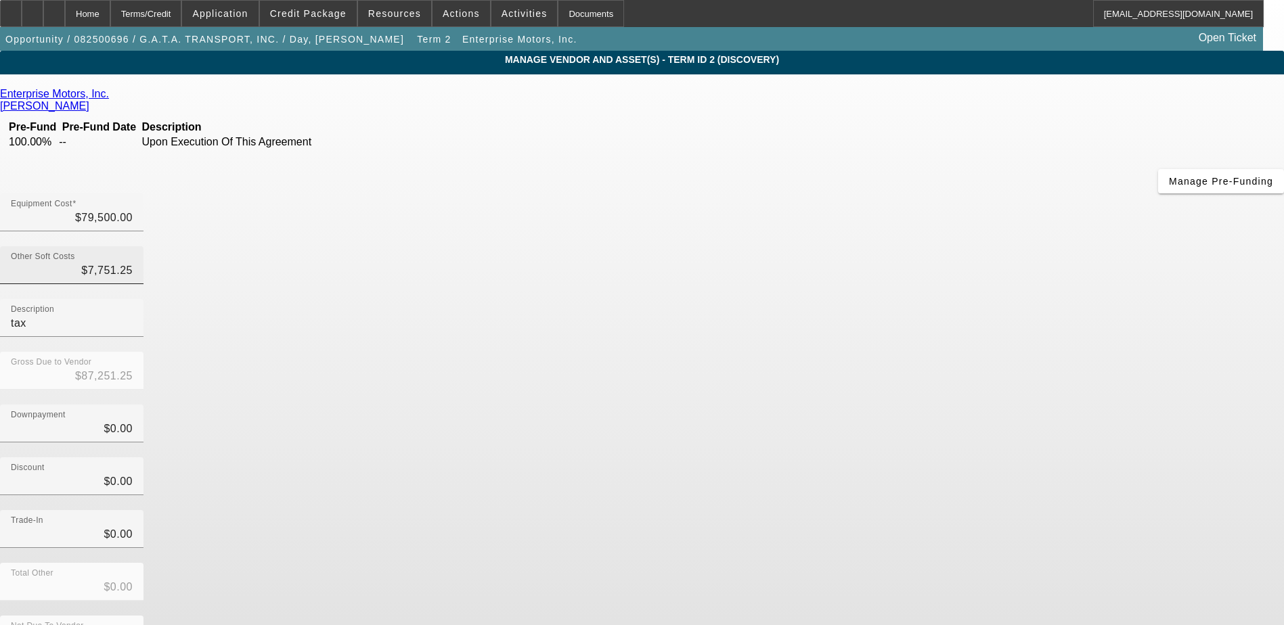
type input "7751.25"
click at [133, 263] on input "7751.25" at bounding box center [72, 271] width 122 height 16
type input "$79,500.00"
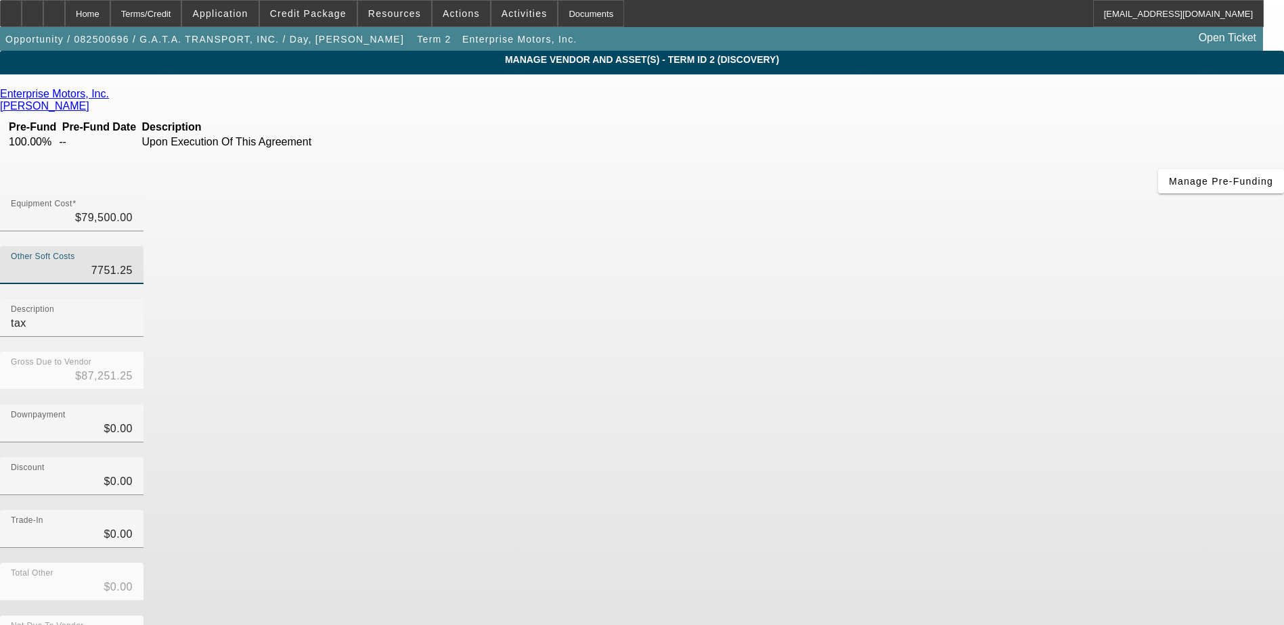
type input "$79,500.00"
drag, startPoint x: 892, startPoint y: 167, endPoint x: 766, endPoint y: 167, distance: 125.9
click at [766, 246] on div "Other Soft Costs Description tax" at bounding box center [642, 299] width 1284 height 106
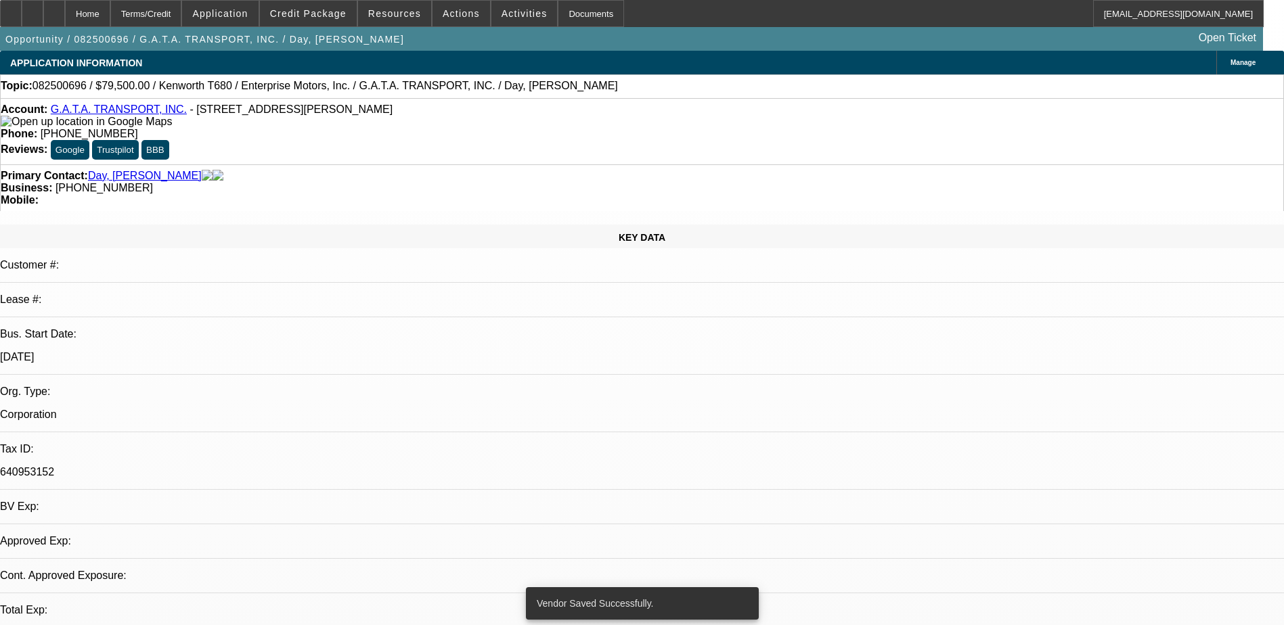
select select "0"
select select "6"
select select "0"
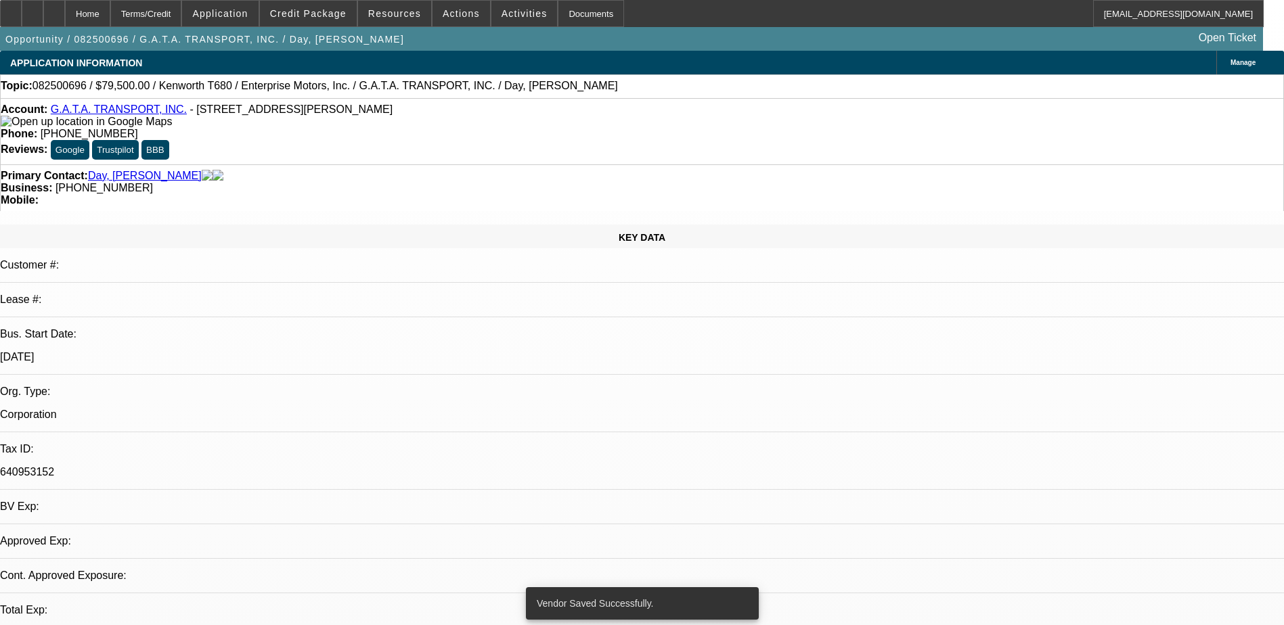
select select "0"
select select "6"
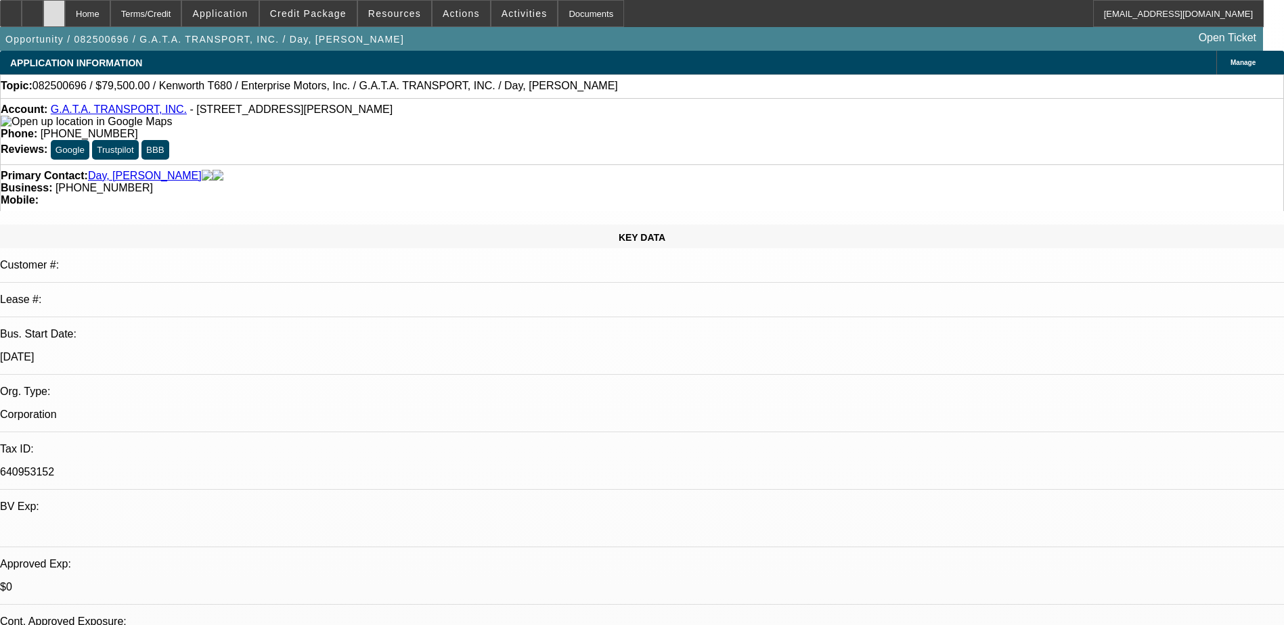
click at [65, 20] on div at bounding box center [54, 13] width 22 height 27
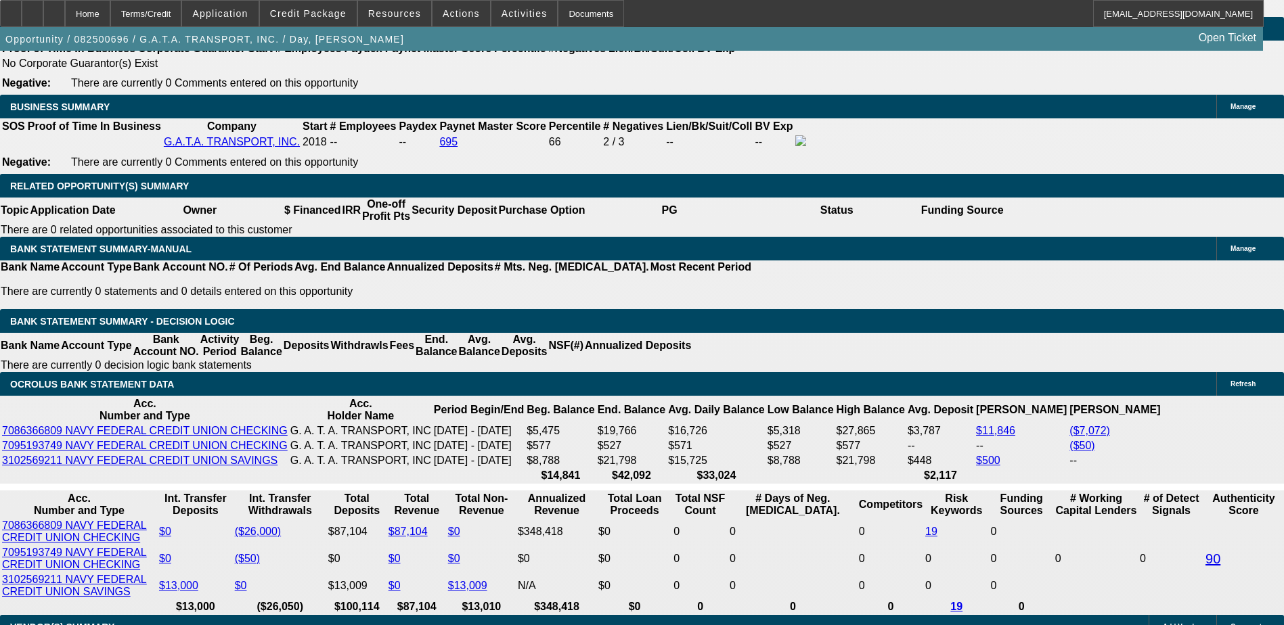
select select "0"
select select "6"
select select "0"
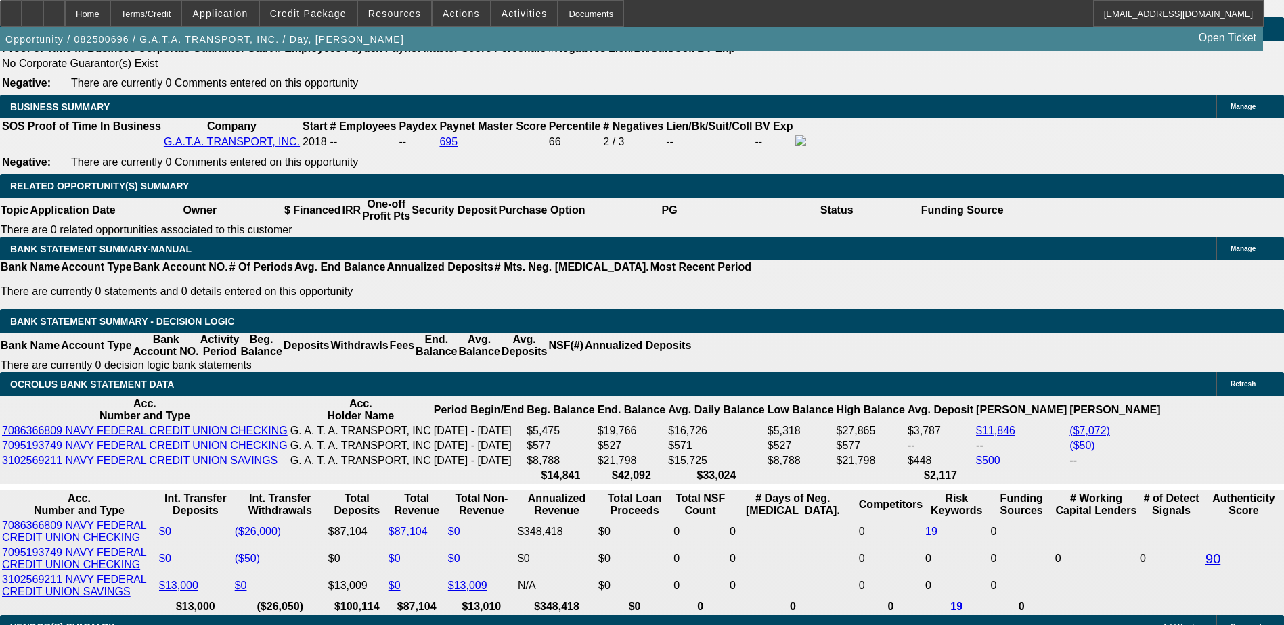
select select "0"
select select "6"
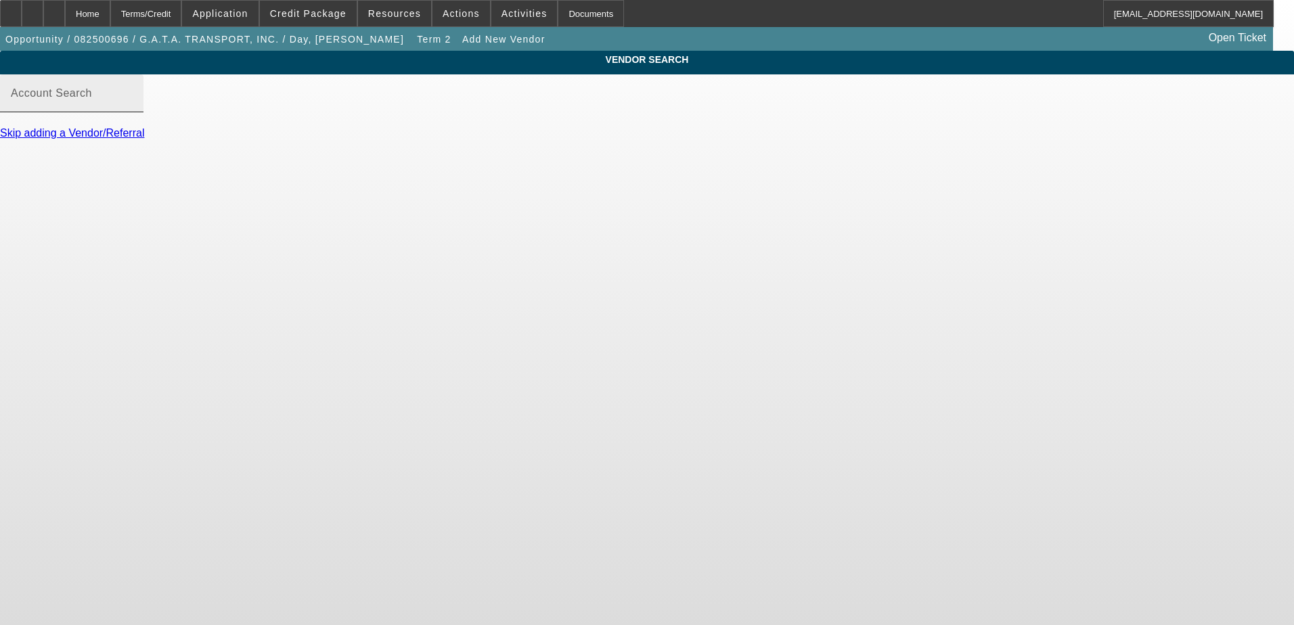
click at [133, 107] on input "Account Search" at bounding box center [72, 99] width 122 height 16
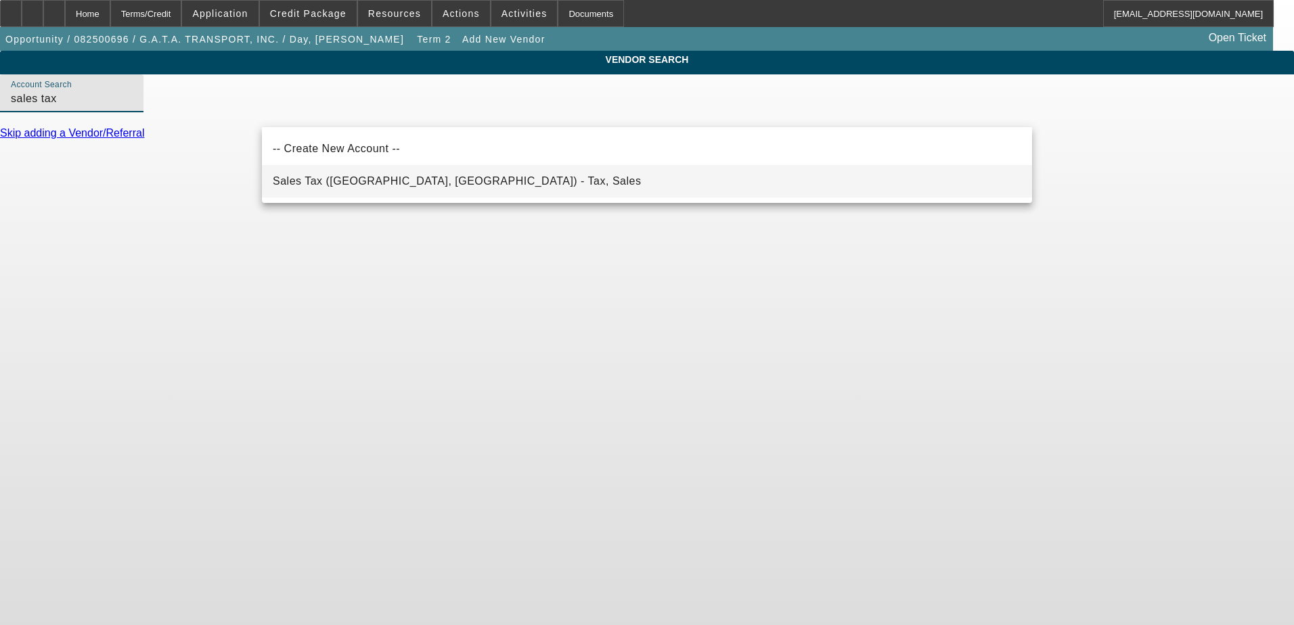
click at [671, 187] on mat-option "Sales Tax ([GEOGRAPHIC_DATA], [GEOGRAPHIC_DATA]) - Tax, Sales" at bounding box center [647, 181] width 770 height 32
type input "Sales Tax ([GEOGRAPHIC_DATA], [GEOGRAPHIC_DATA]) - Tax, Sales"
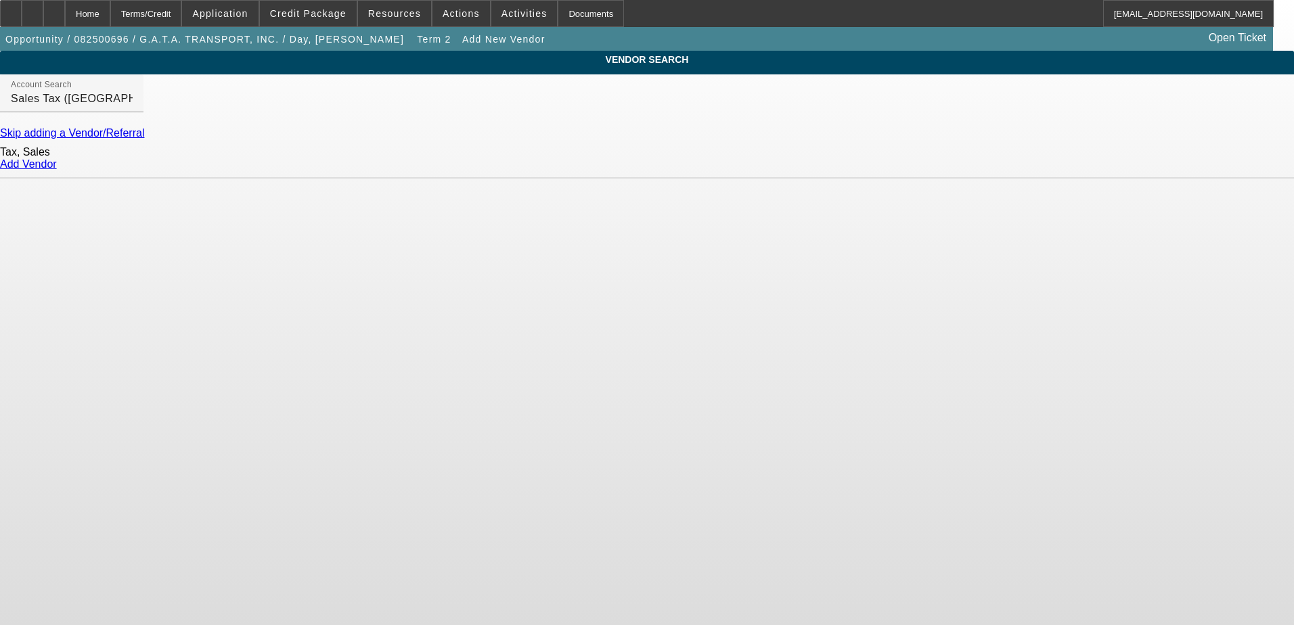
click at [57, 170] on link "Add Vendor" at bounding box center [28, 164] width 57 height 12
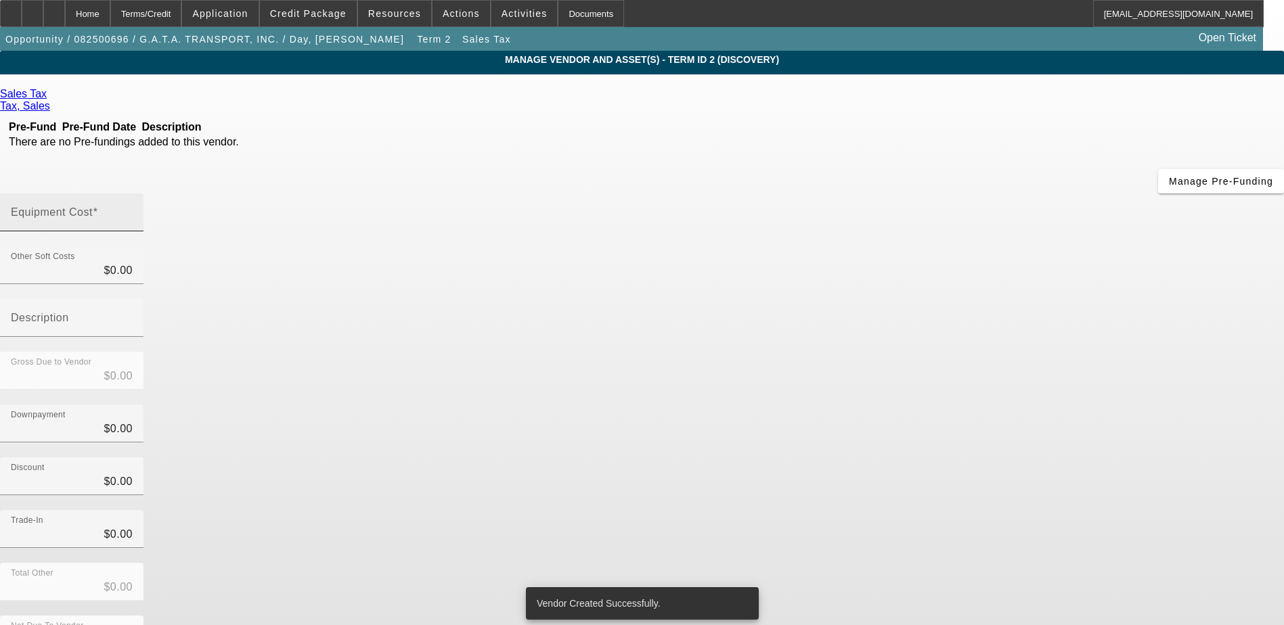
click at [133, 210] on input "Equipment Cost" at bounding box center [72, 218] width 122 height 16
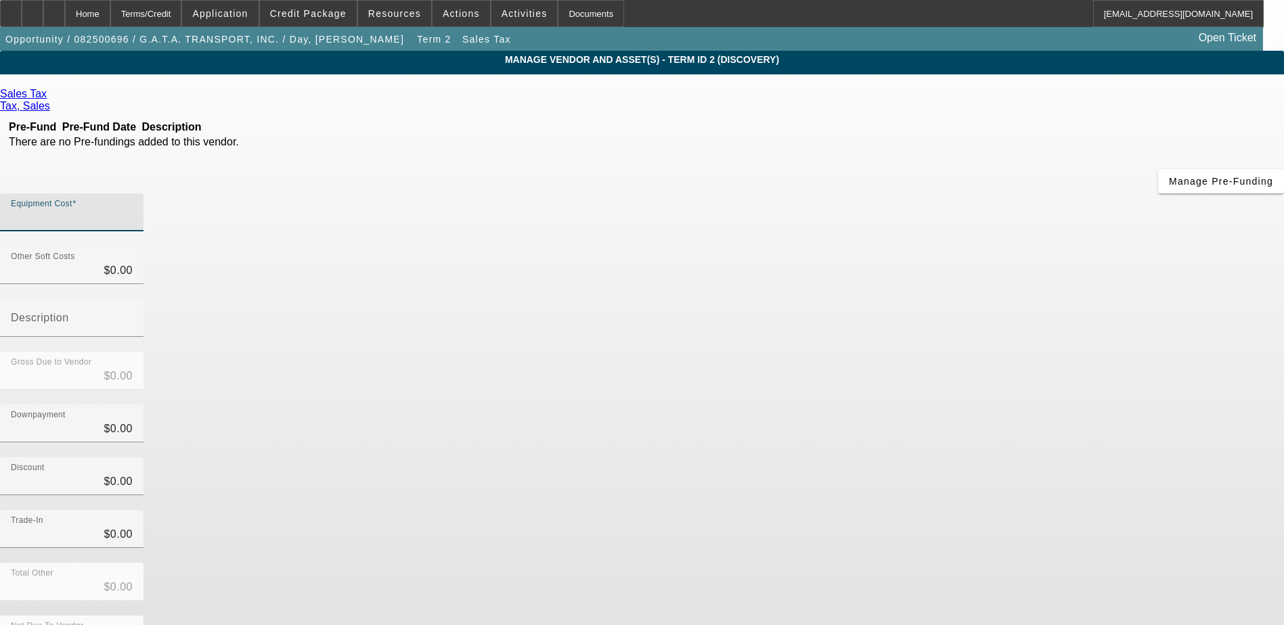
paste input "7751.25"
type input "7751.25"
type input "$7,751.25"
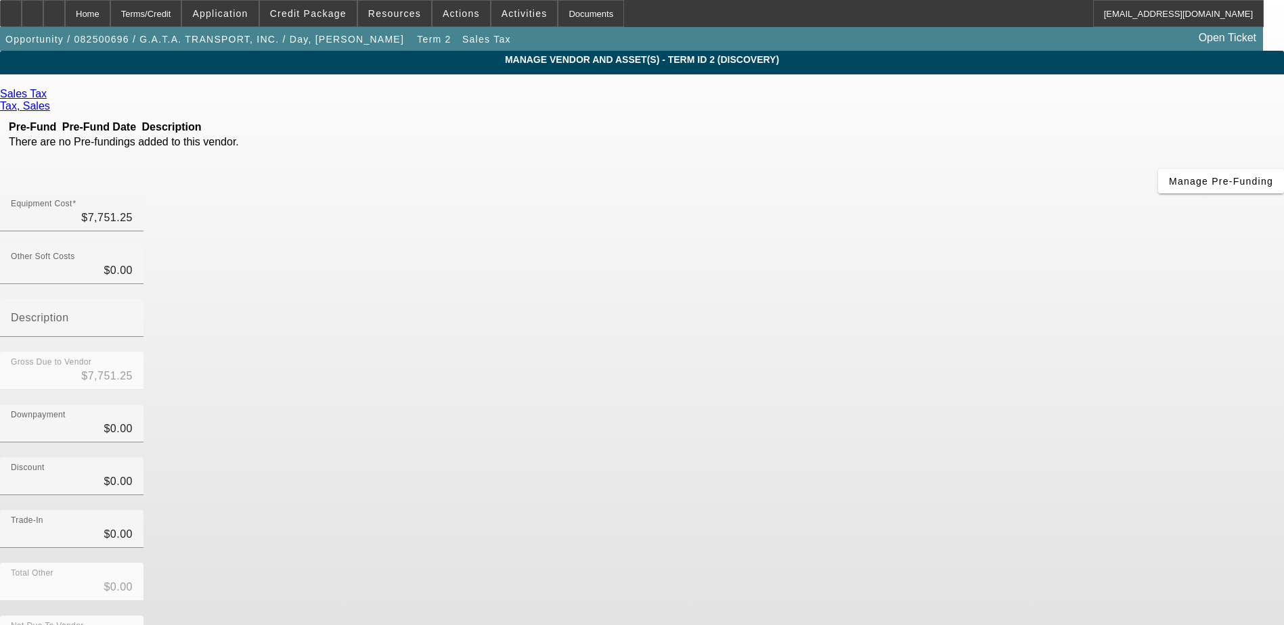
click at [976, 352] on div "Gross Due to Vendor $7,751.25" at bounding box center [642, 378] width 1284 height 53
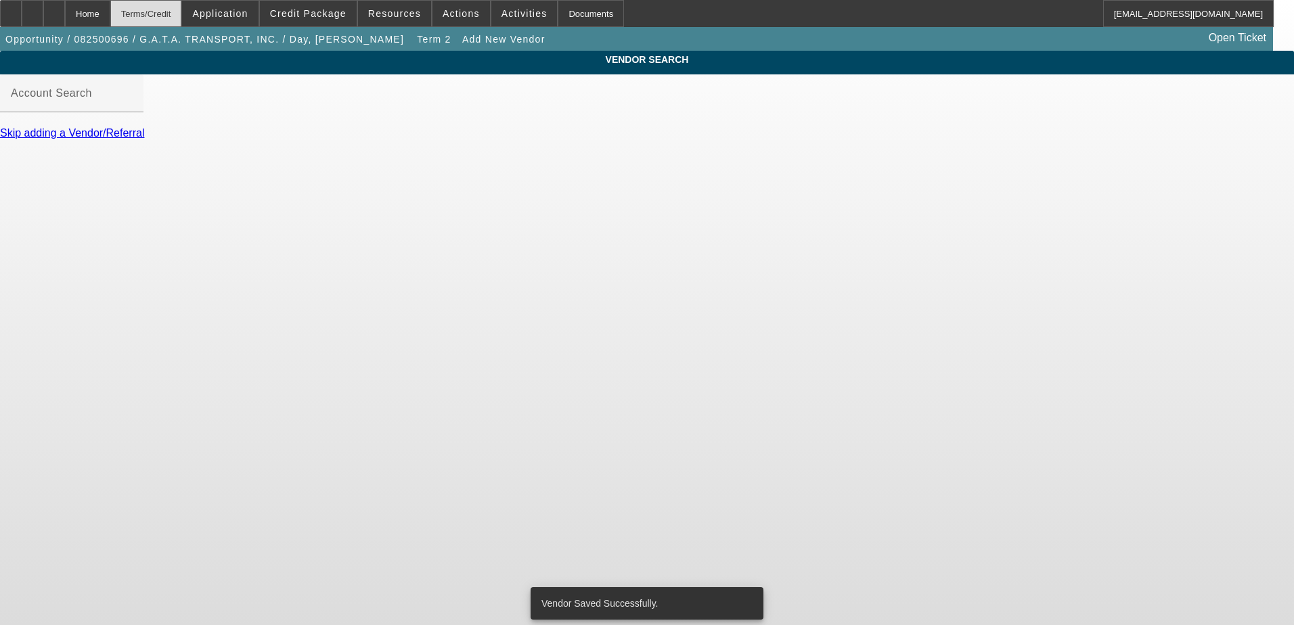
click at [182, 14] on div "Terms/Credit" at bounding box center [146, 13] width 72 height 27
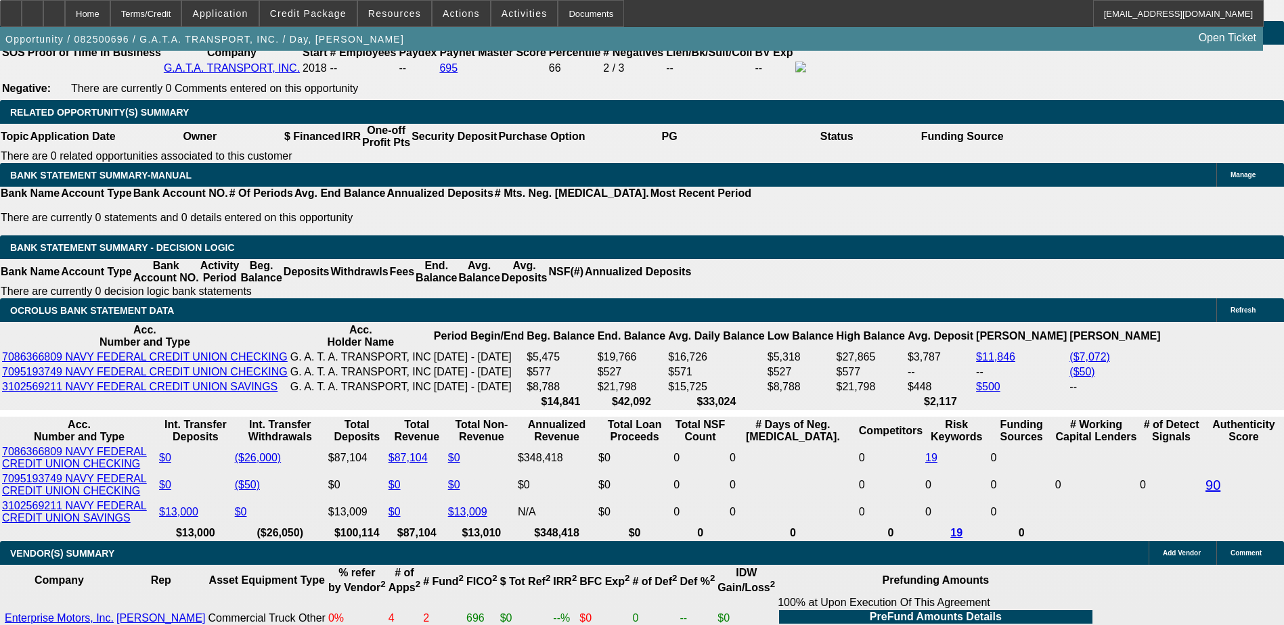
select select "0"
select select "6"
select select "0"
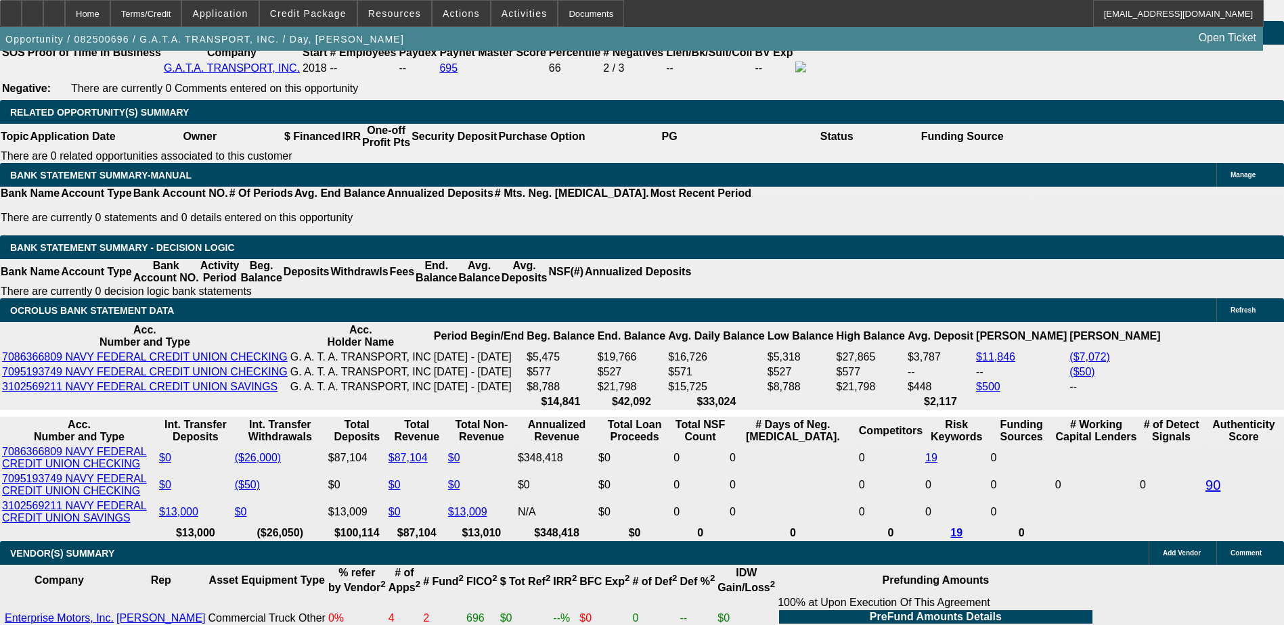
select select "0"
select select "6"
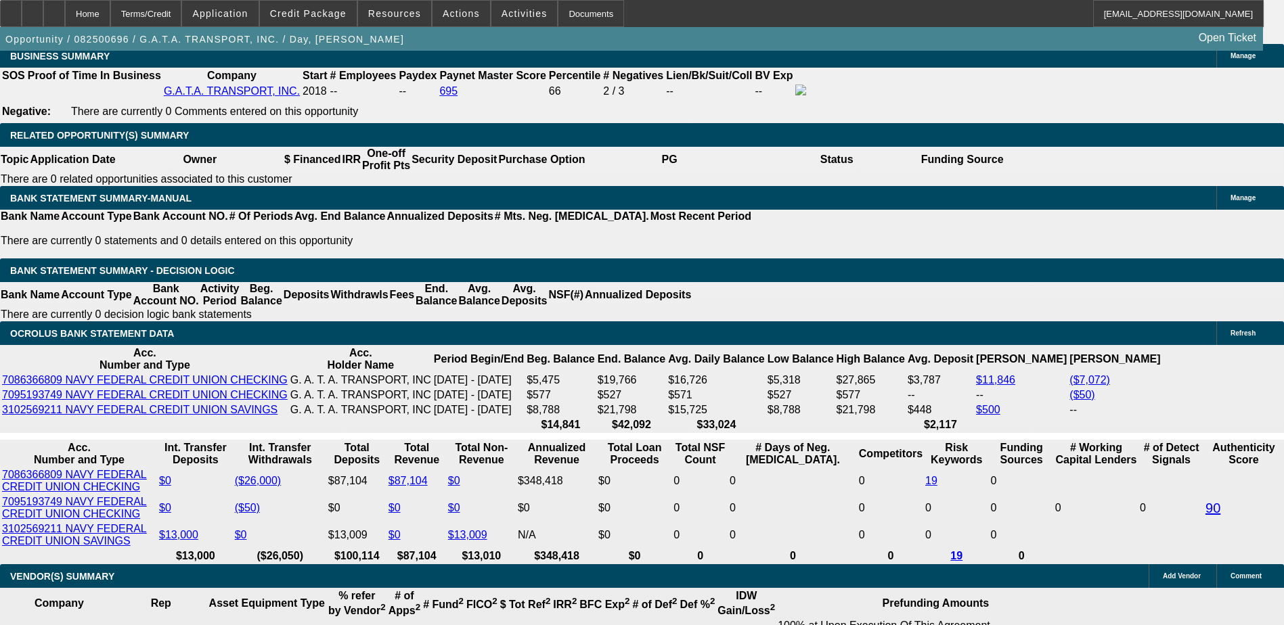
scroll to position [2106, 0]
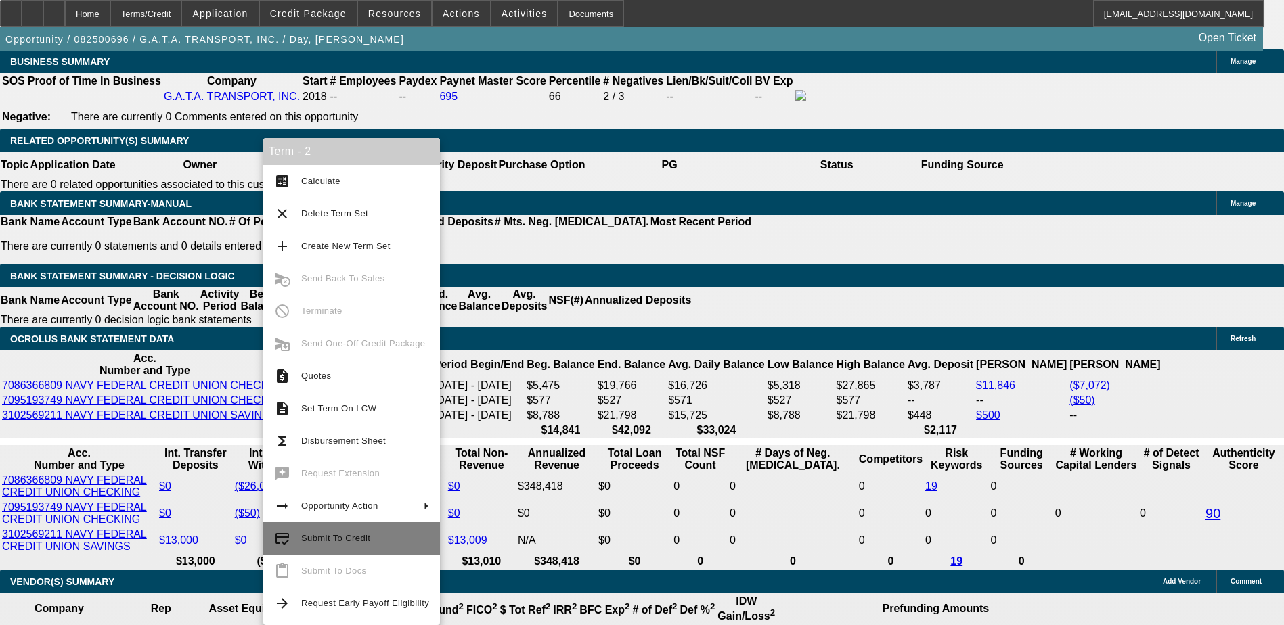
click at [400, 533] on span "Submit To Credit" at bounding box center [365, 539] width 128 height 16
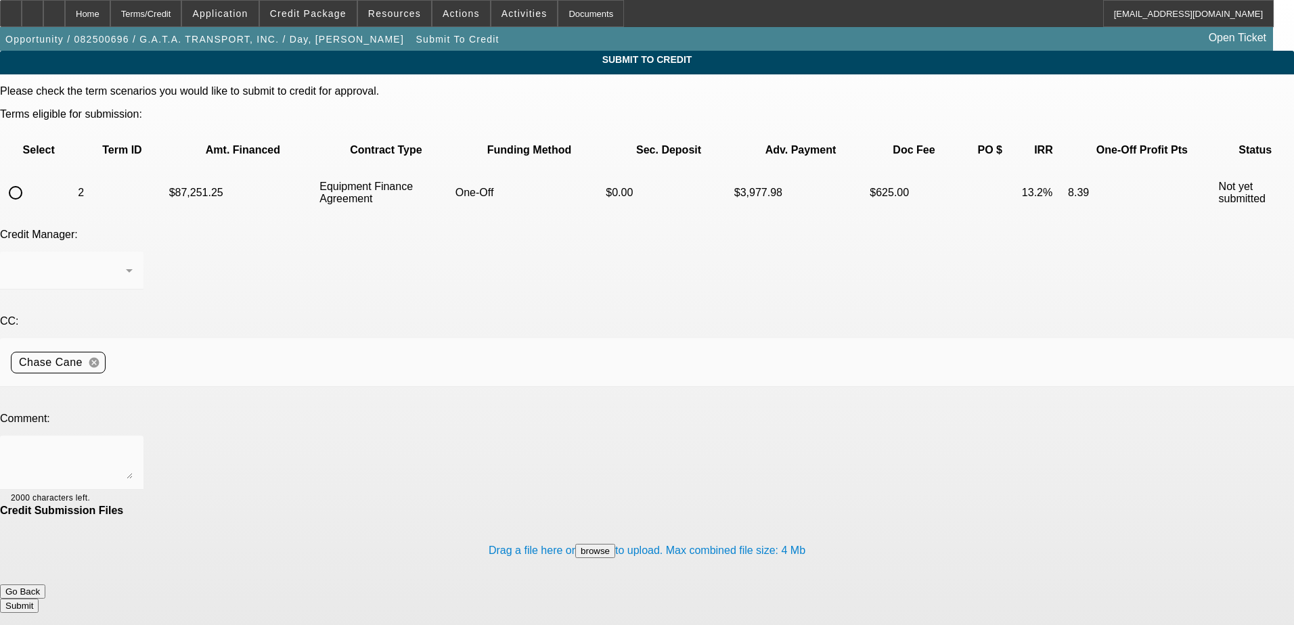
click at [29, 179] on input "radio" at bounding box center [15, 192] width 27 height 27
radio input "true"
click at [133, 447] on textarea at bounding box center [72, 463] width 122 height 32
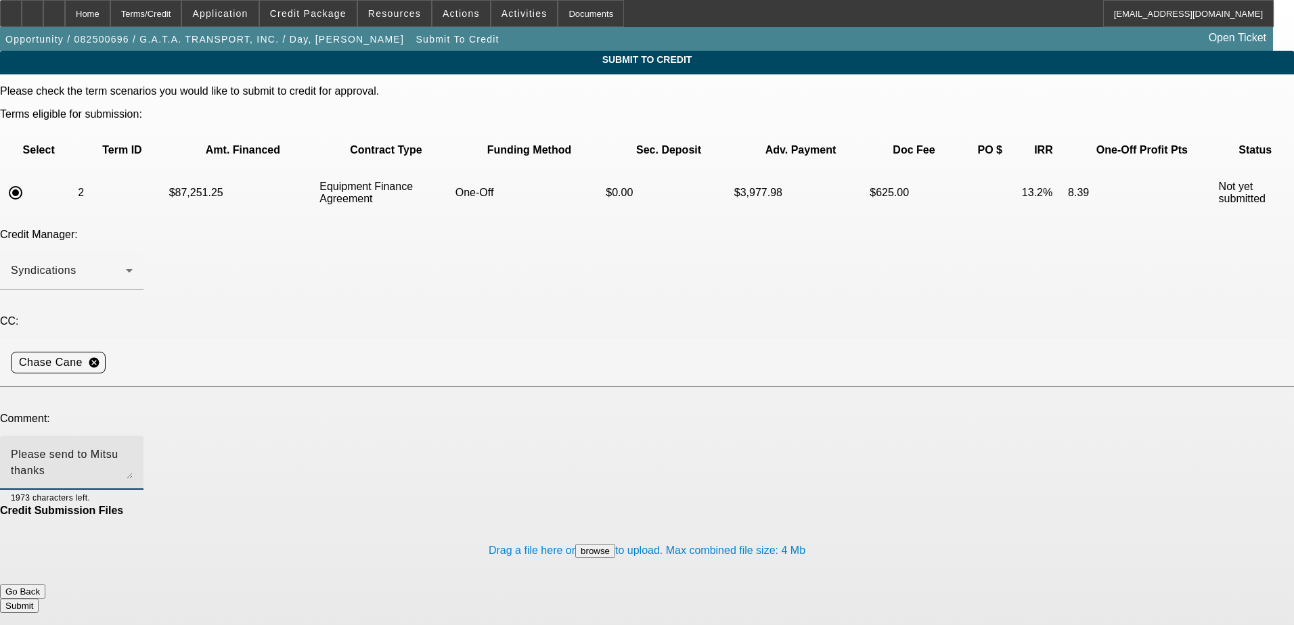
type textarea "Please send to Mitsu thanks"
click at [39, 599] on button "Submit" at bounding box center [19, 606] width 39 height 14
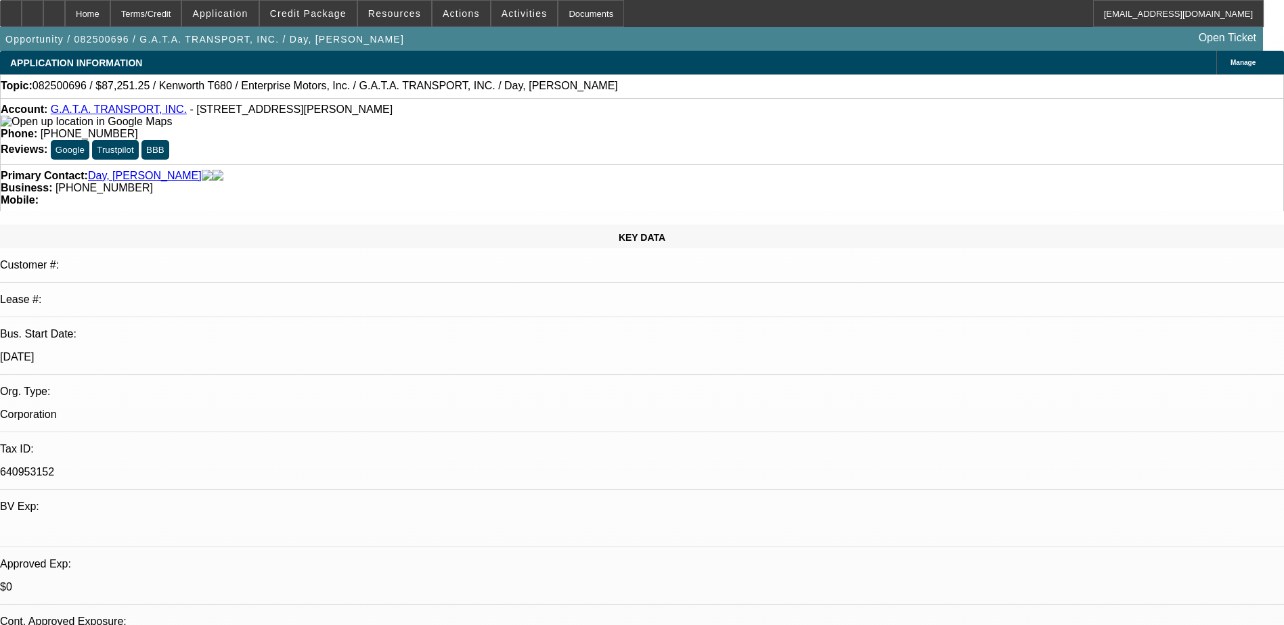
select select "0"
select select "6"
select select "0"
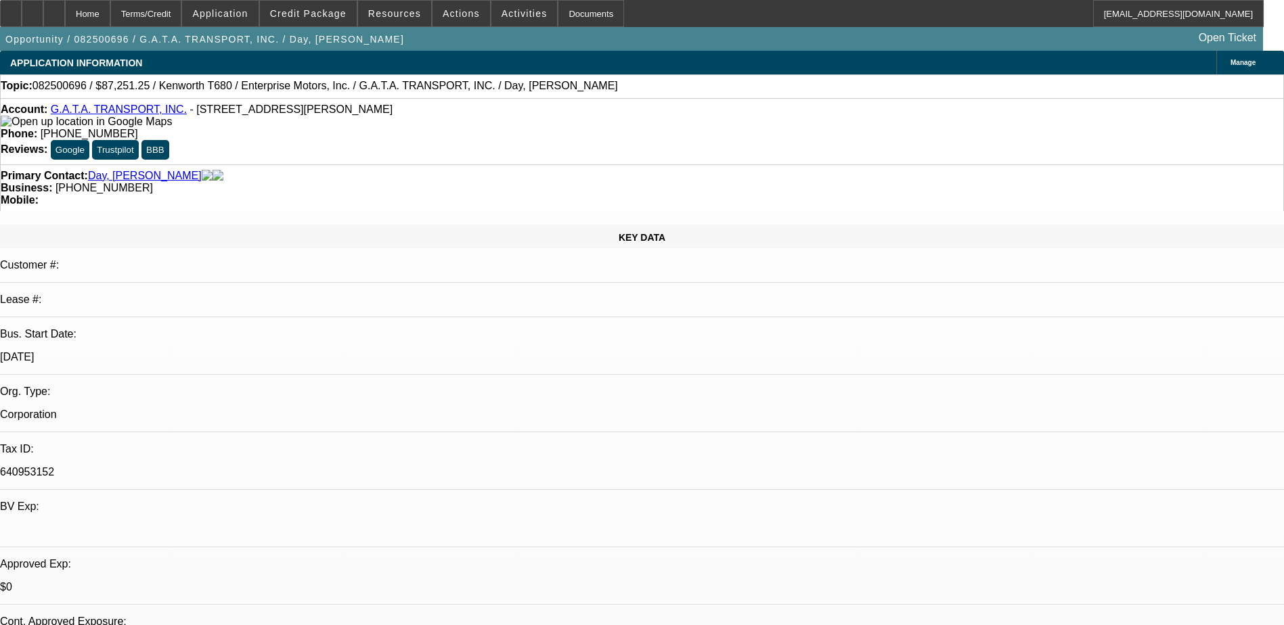
select select "0"
select select "6"
